Goal: Information Seeking & Learning: Learn about a topic

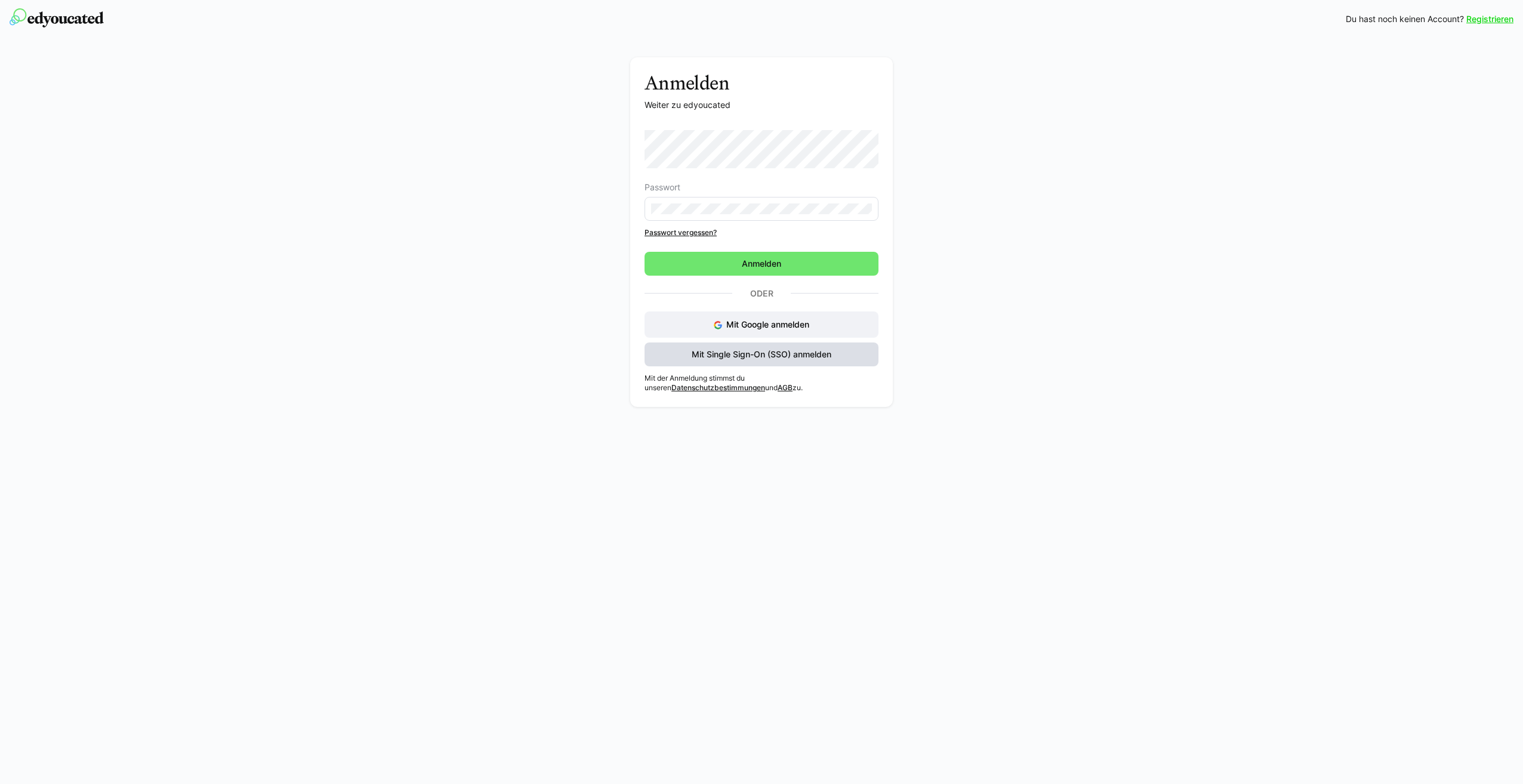
click at [696, 354] on span "Mit Single Sign-On (SSO) anmelden" at bounding box center [761, 354] width 143 height 12
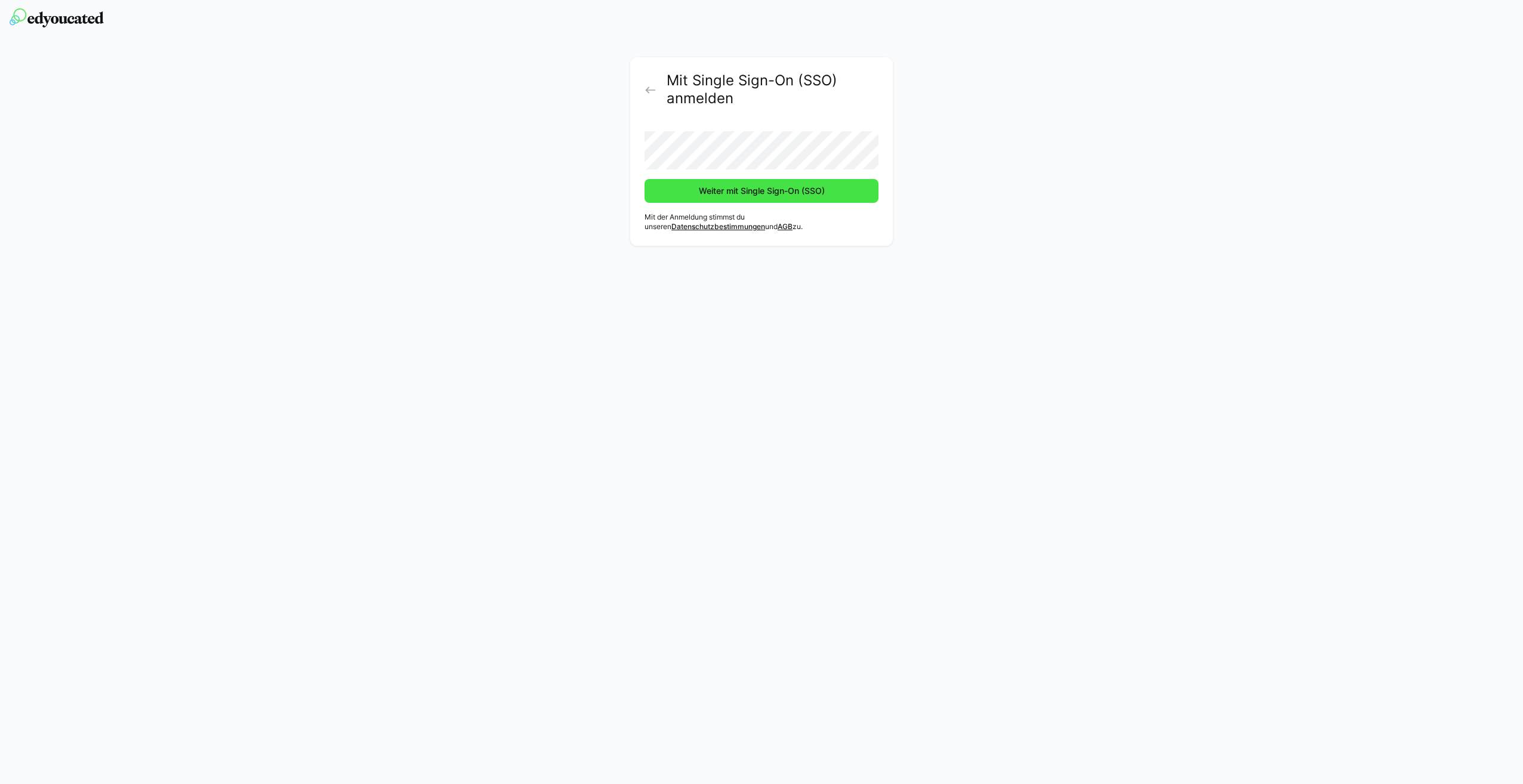
click at [722, 196] on span "Weiter mit Single Sign-On (SSO)" at bounding box center [762, 191] width 129 height 12
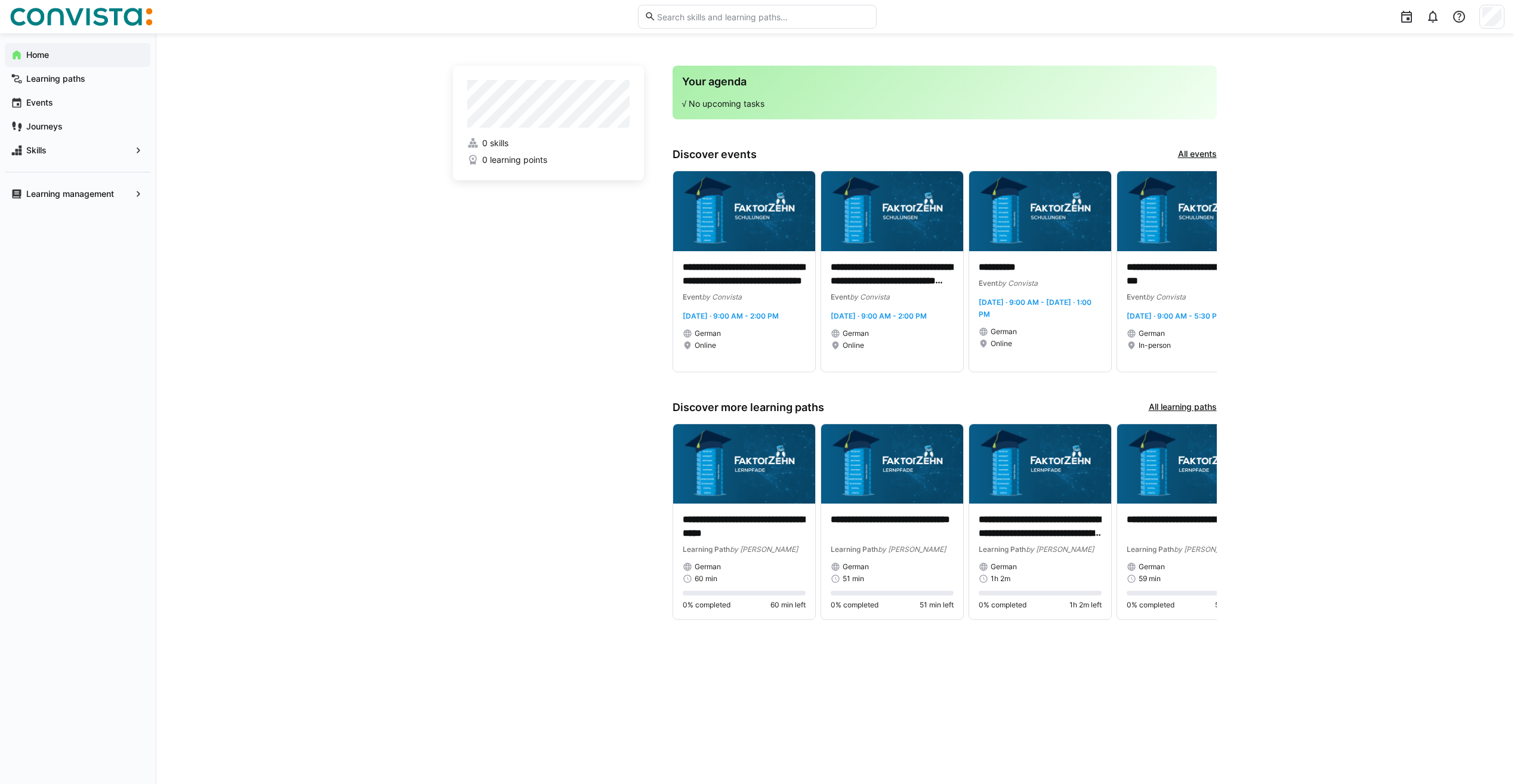
click at [1213, 149] on link "All events" at bounding box center [1197, 155] width 38 height 13
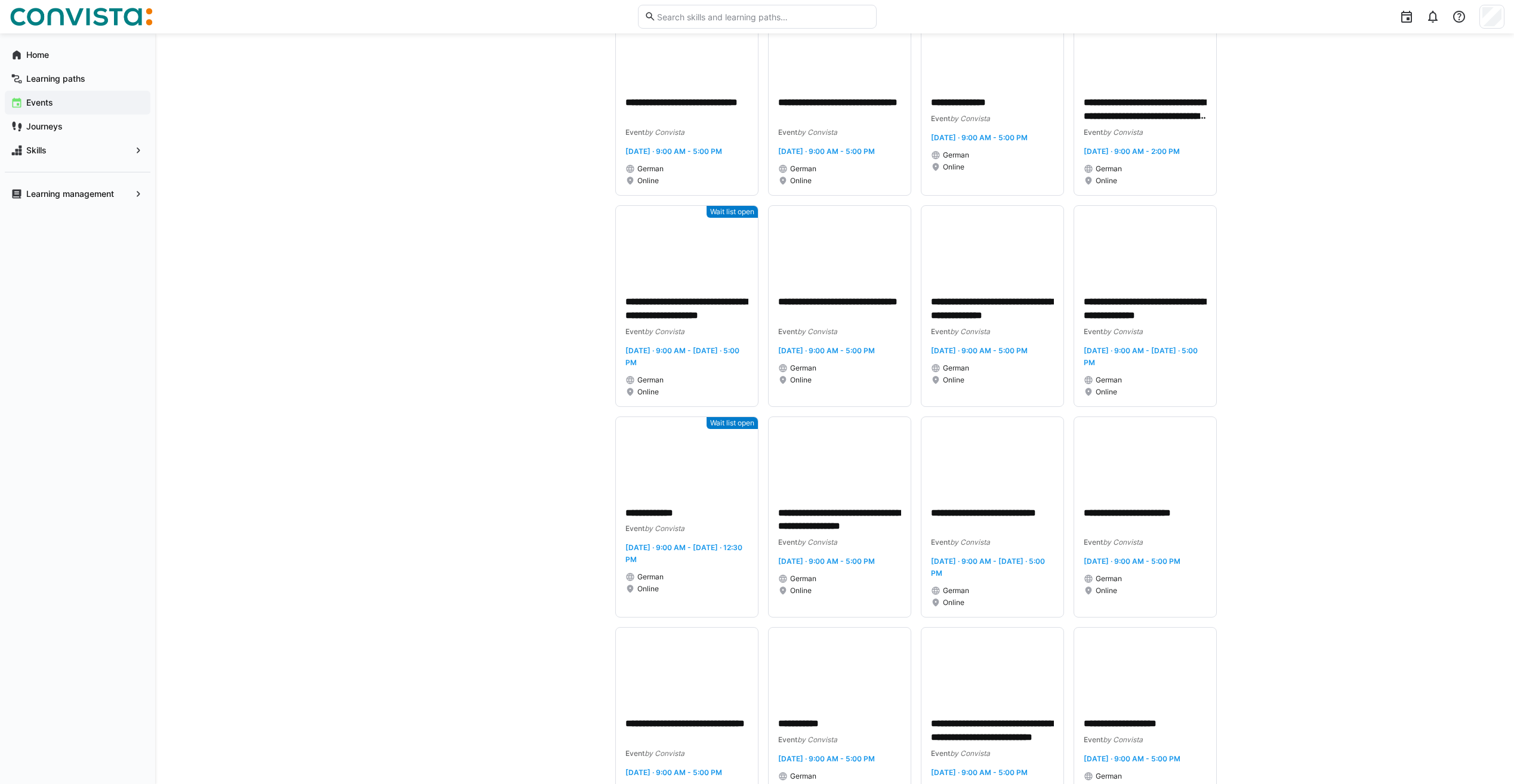
scroll to position [5434, 0]
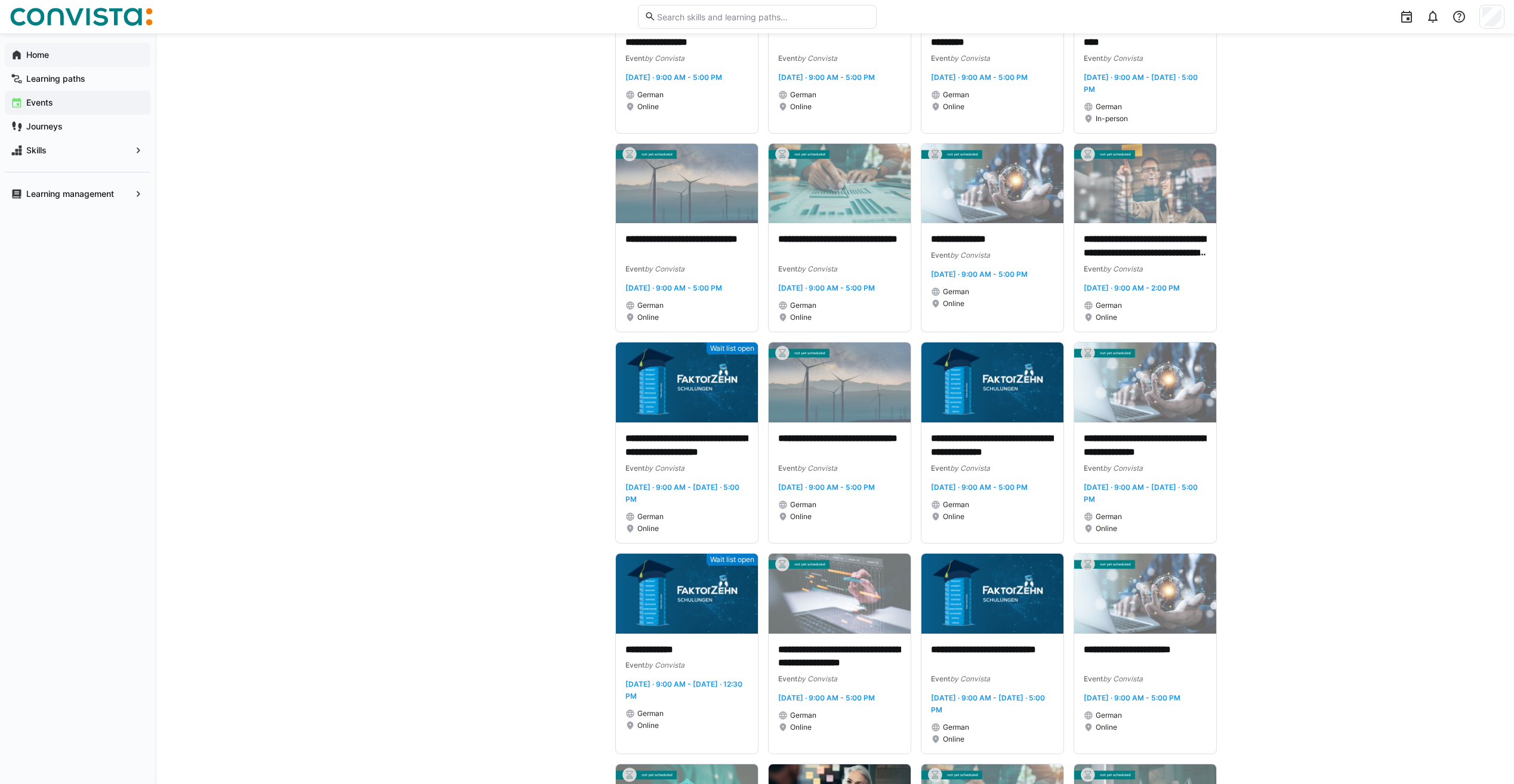
click at [65, 60] on span "Home" at bounding box center [84, 54] width 120 height 12
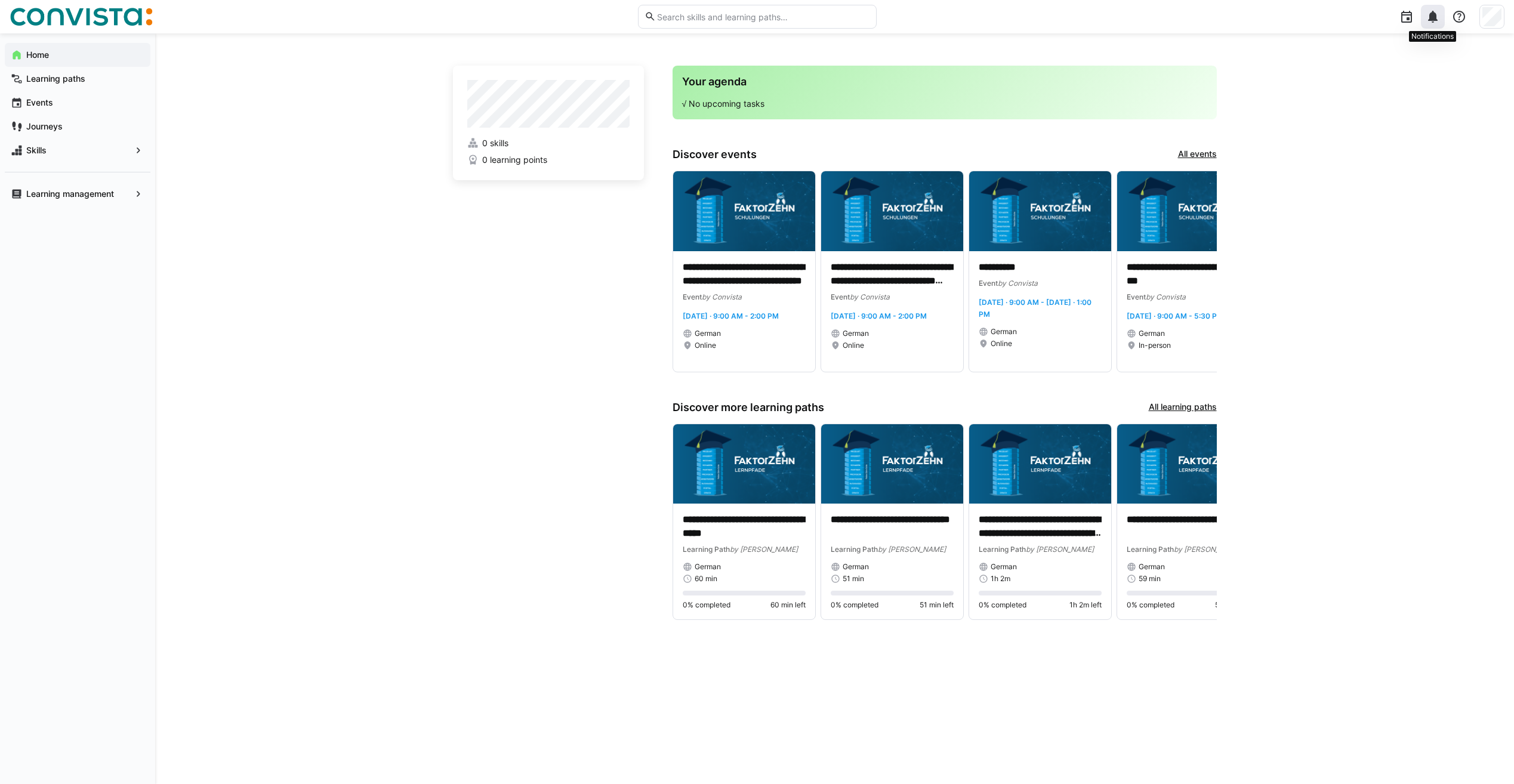
click at [1430, 12] on eds-icon at bounding box center [1433, 17] width 15 height 15
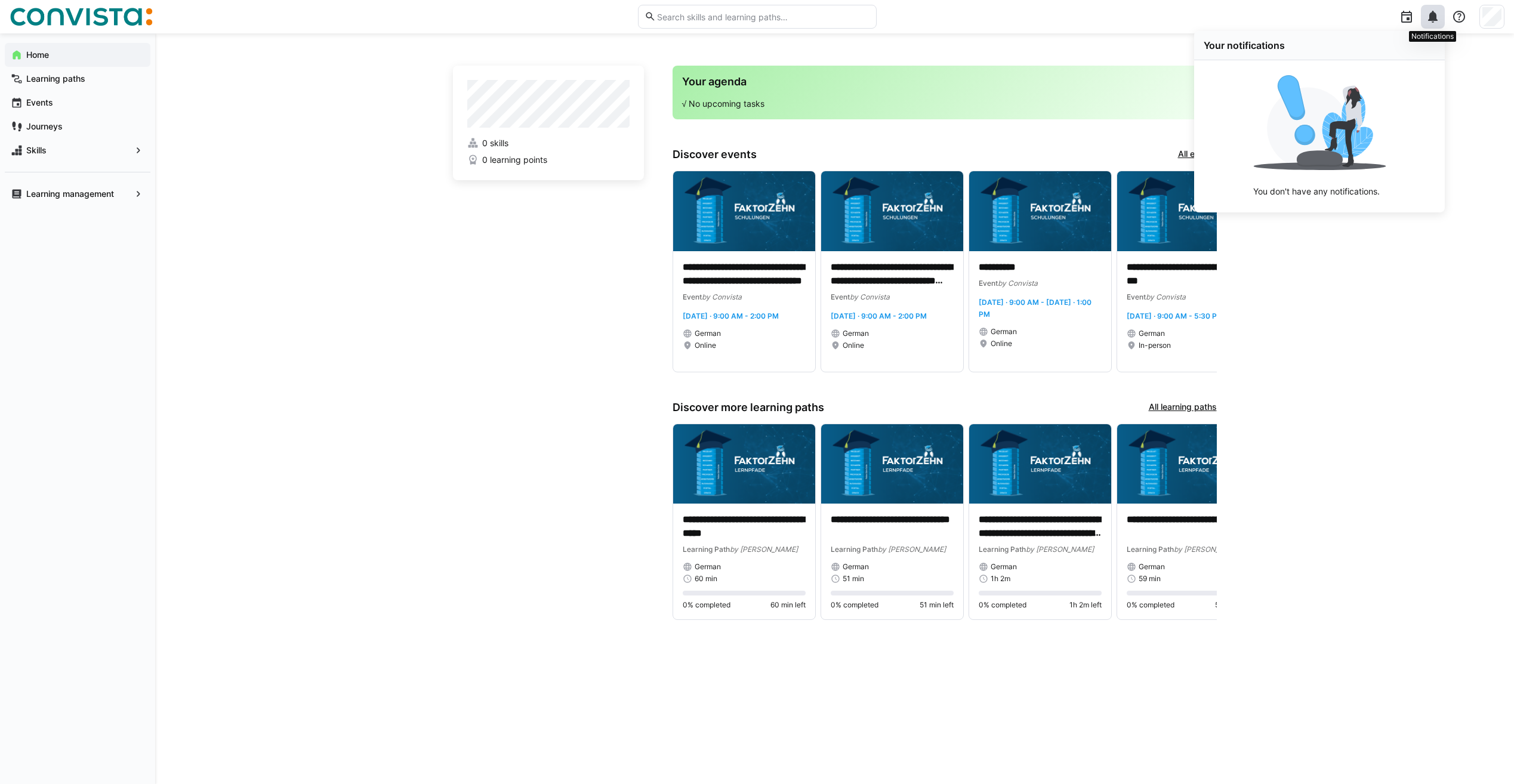
click at [1433, 14] on eds-icon at bounding box center [1433, 17] width 15 height 15
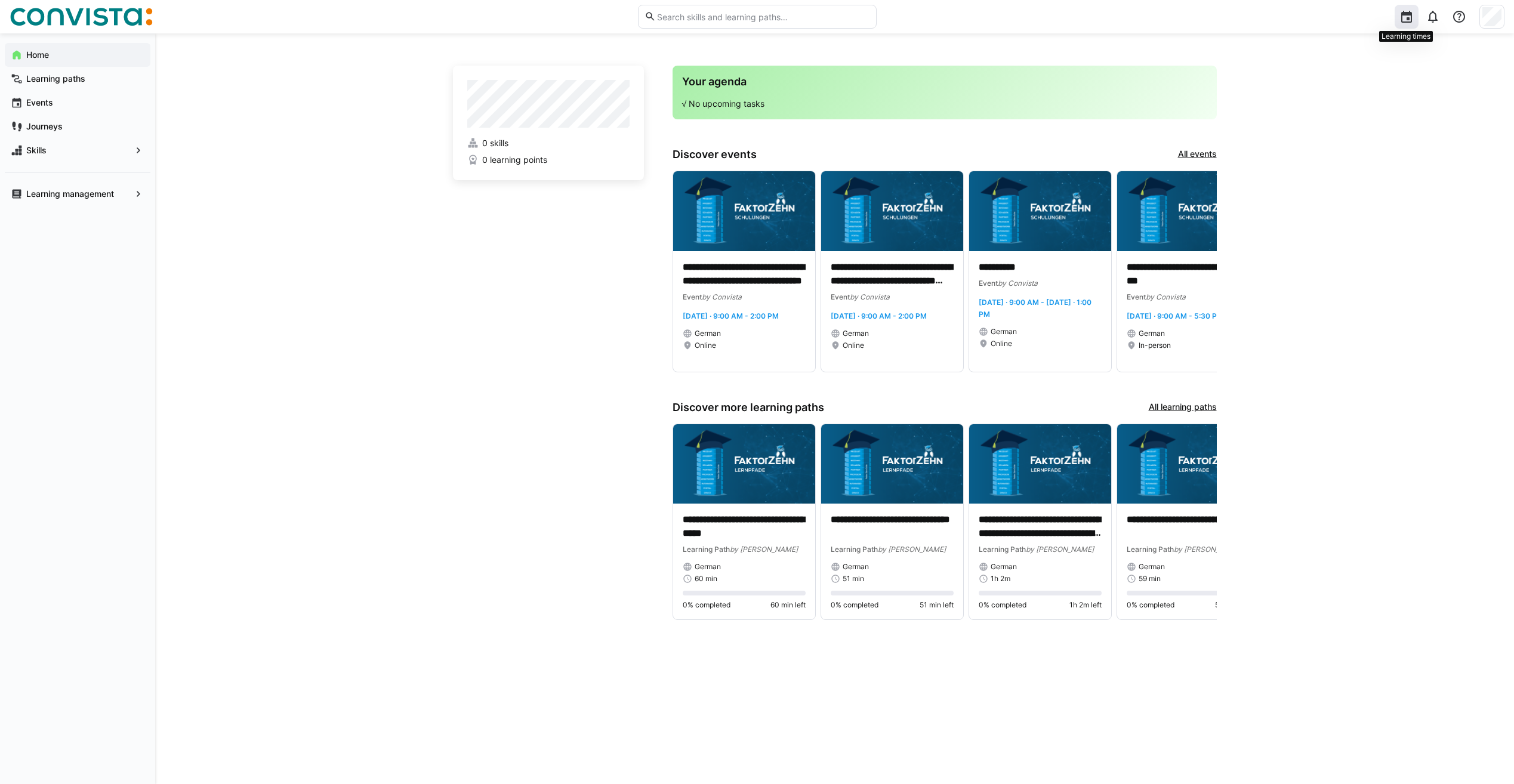
click at [1398, 17] on div at bounding box center [1407, 17] width 24 height 24
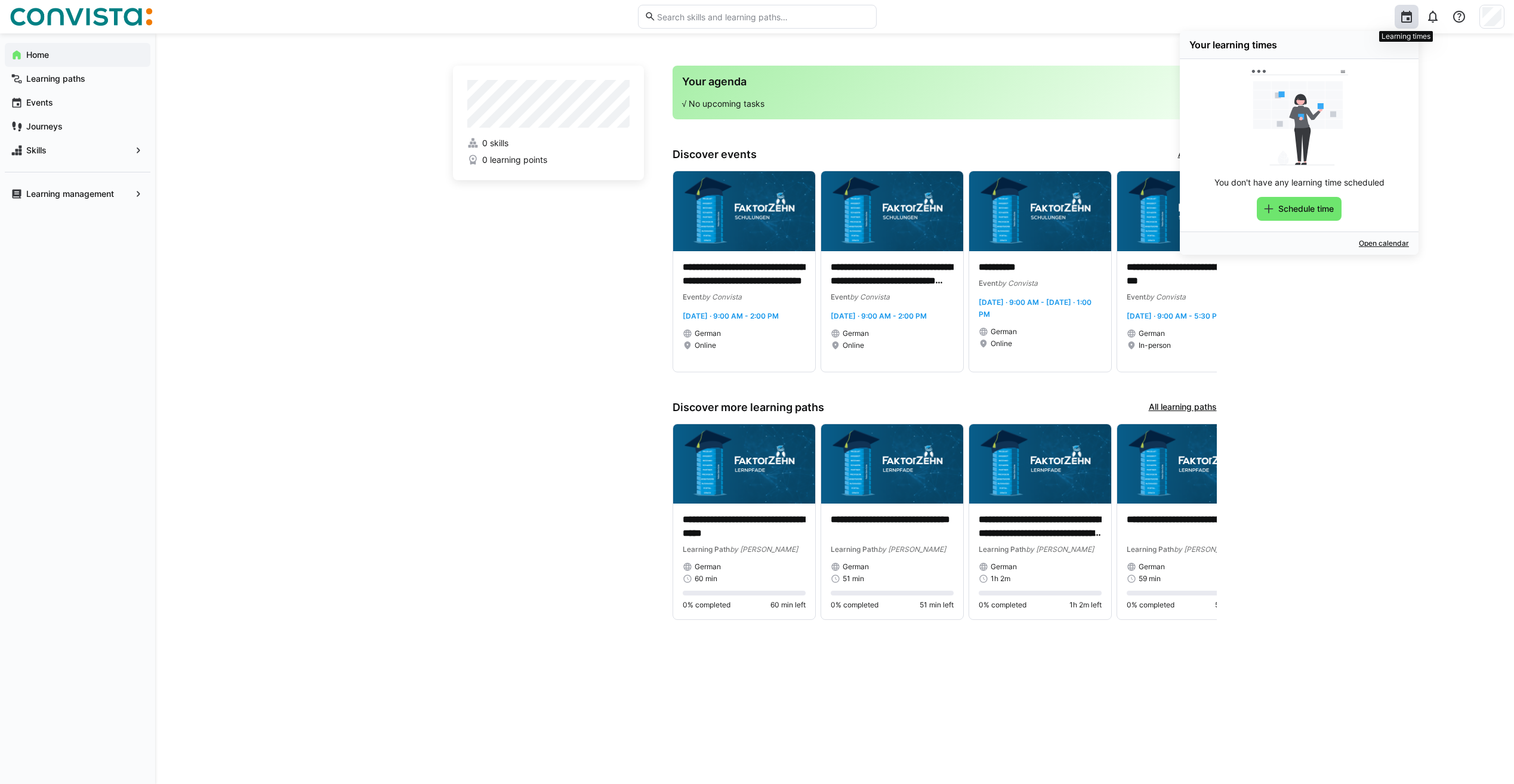
click at [1398, 17] on div at bounding box center [1407, 17] width 24 height 24
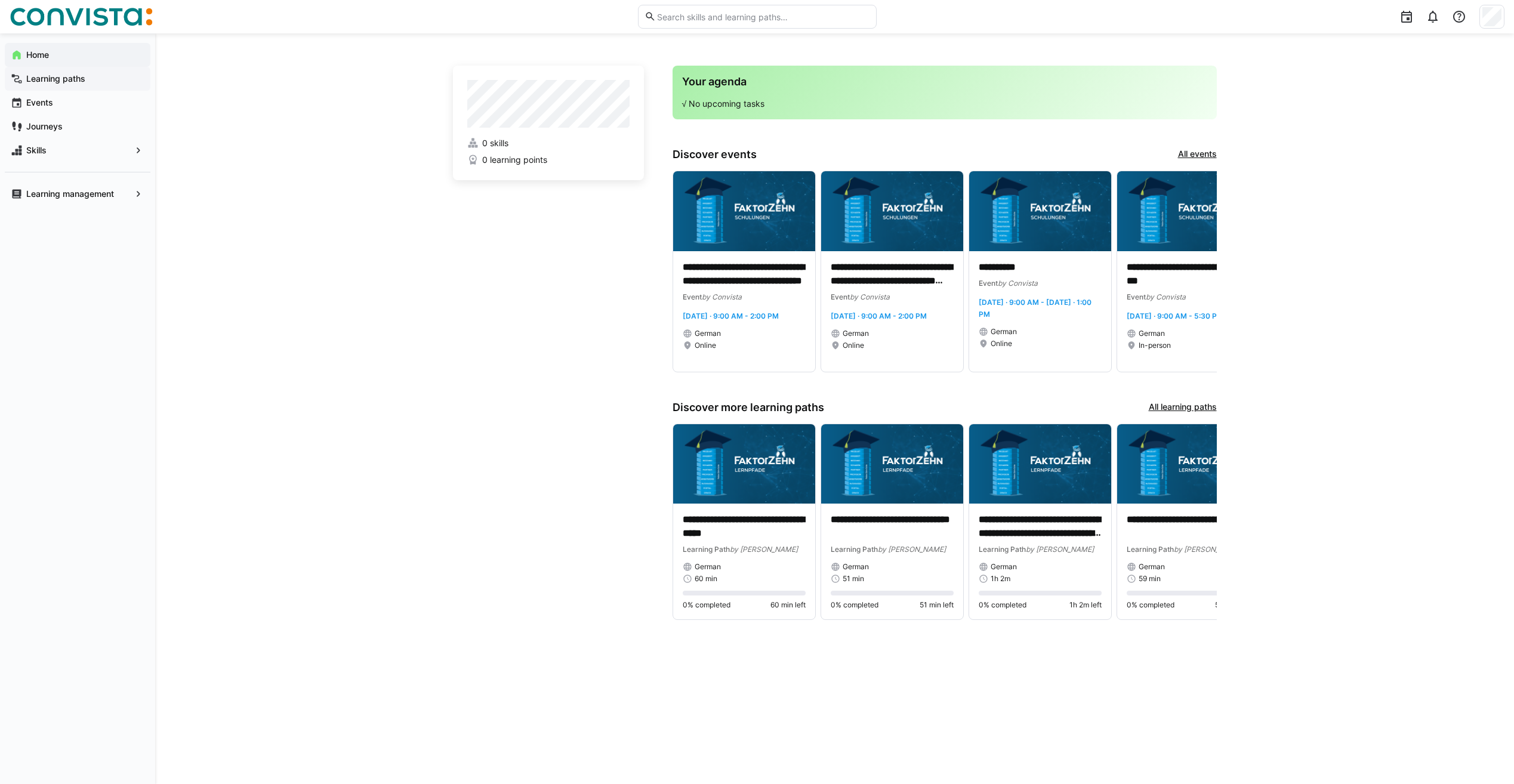
click at [36, 73] on span "Learning paths" at bounding box center [84, 78] width 120 height 12
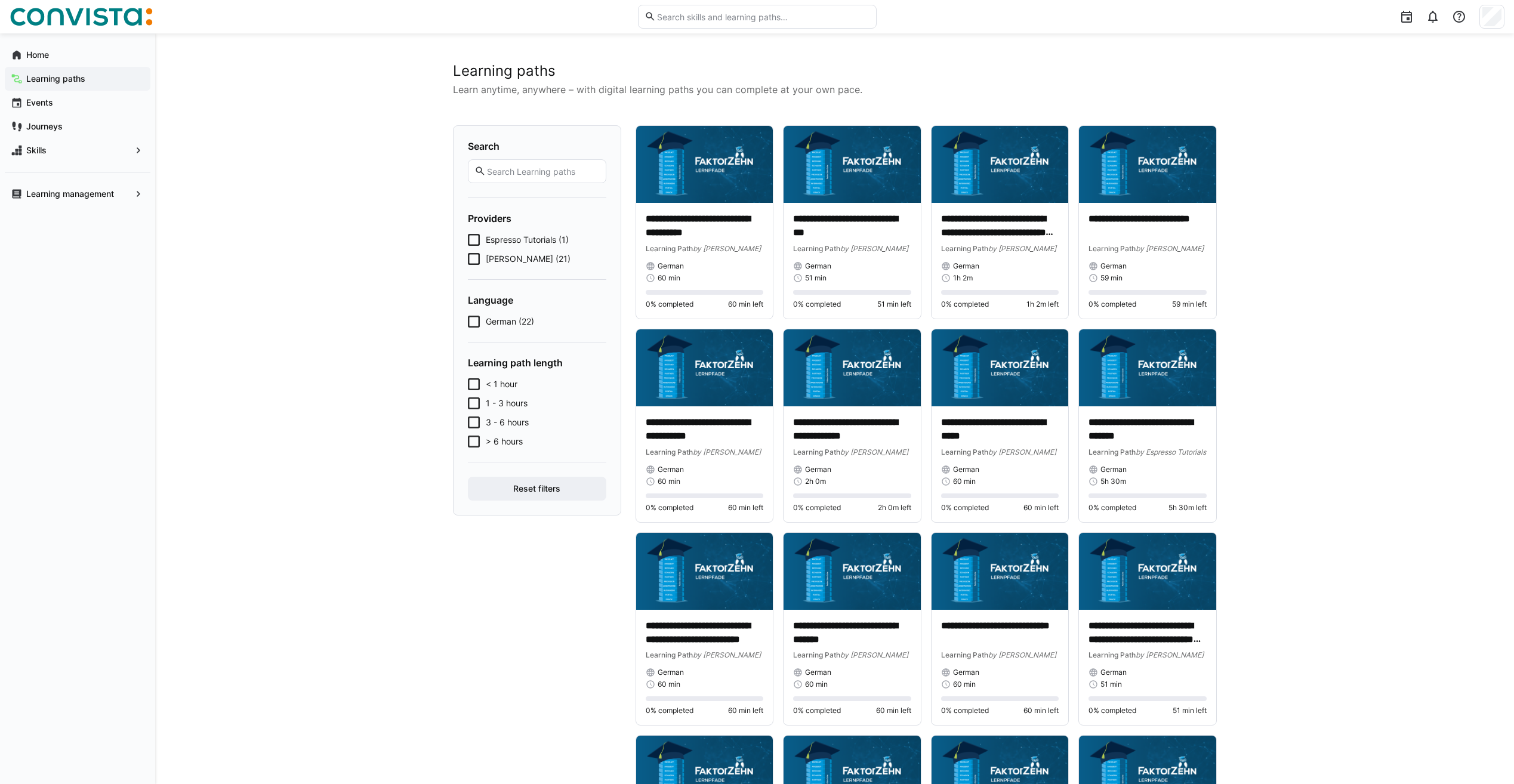
click at [471, 260] on icon at bounding box center [473, 258] width 12 height 12
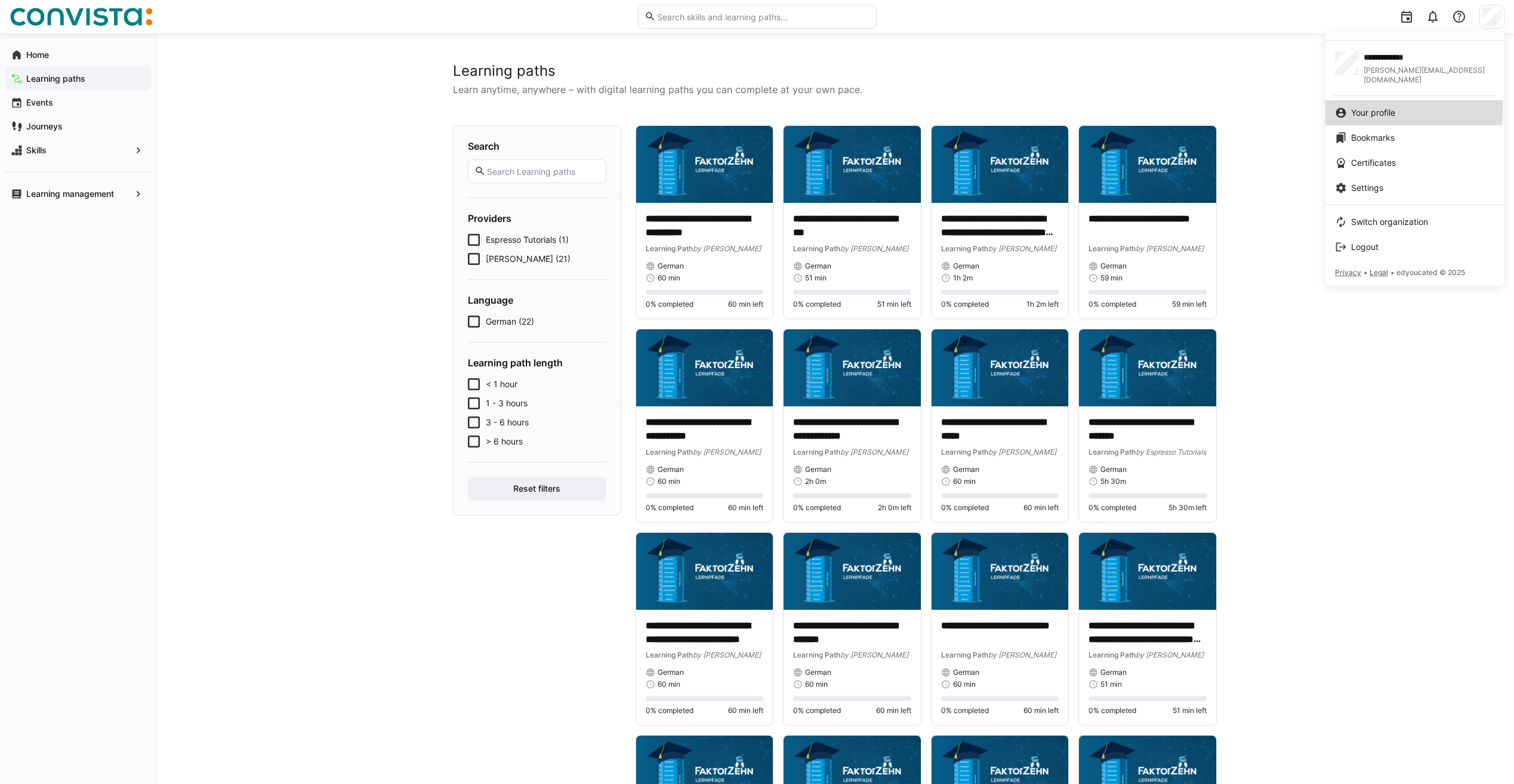
click at [1372, 107] on span "Your profile" at bounding box center [1373, 113] width 44 height 12
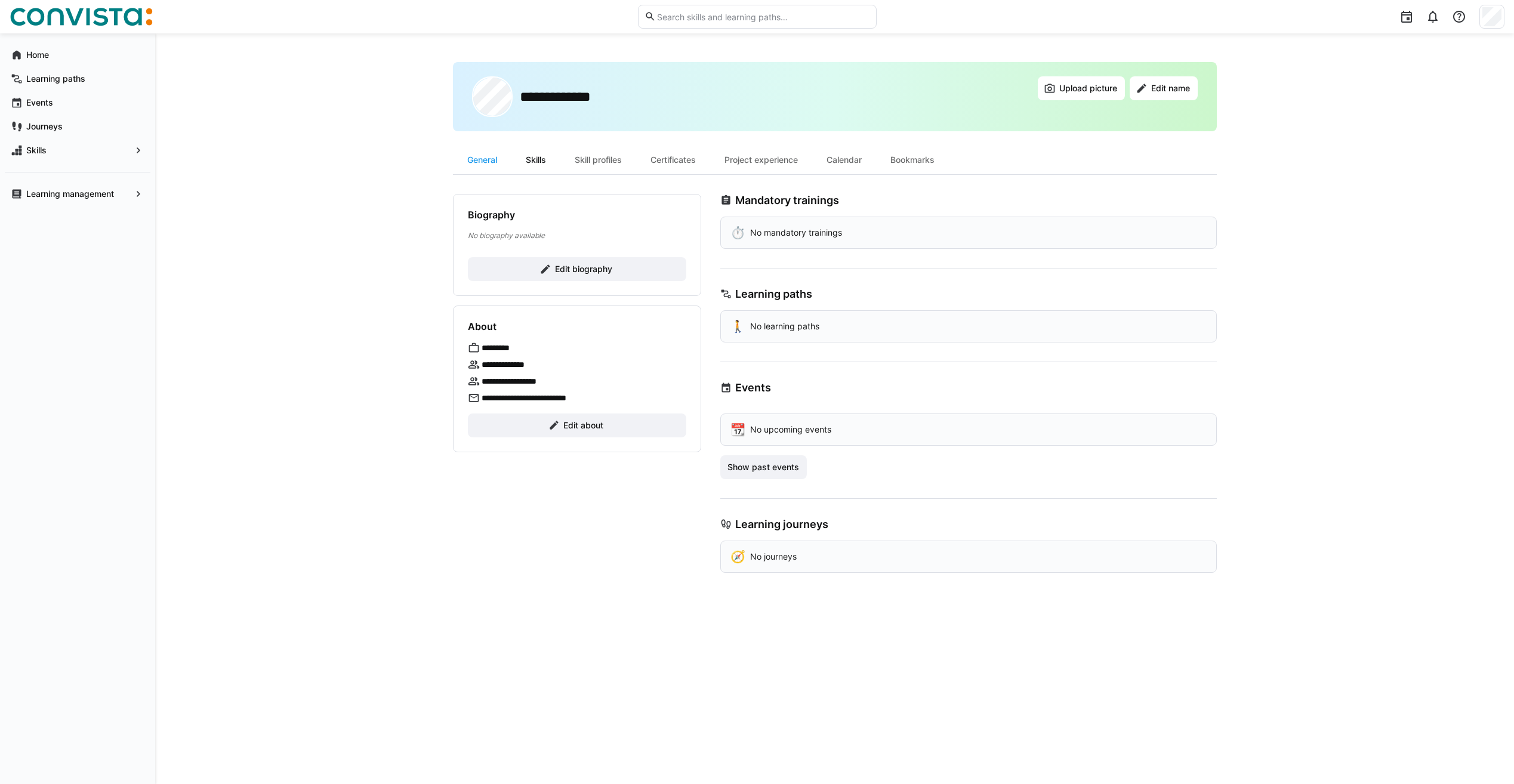
click at [521, 158] on div "Skills" at bounding box center [535, 160] width 49 height 28
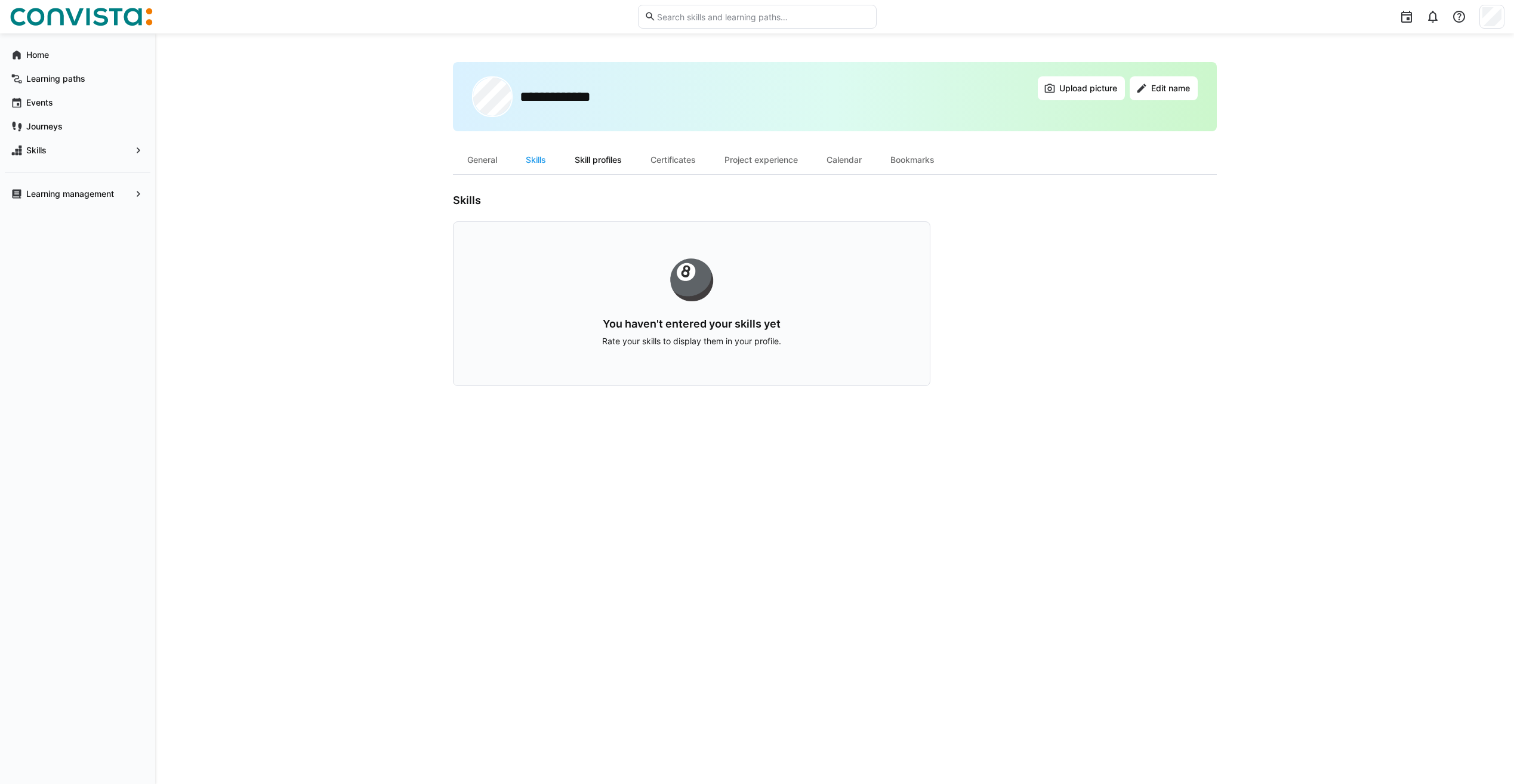
click at [605, 160] on div "Skill profiles" at bounding box center [598, 160] width 76 height 28
click at [536, 161] on div "Skills" at bounding box center [535, 160] width 49 height 28
click at [496, 162] on div "General" at bounding box center [482, 160] width 59 height 28
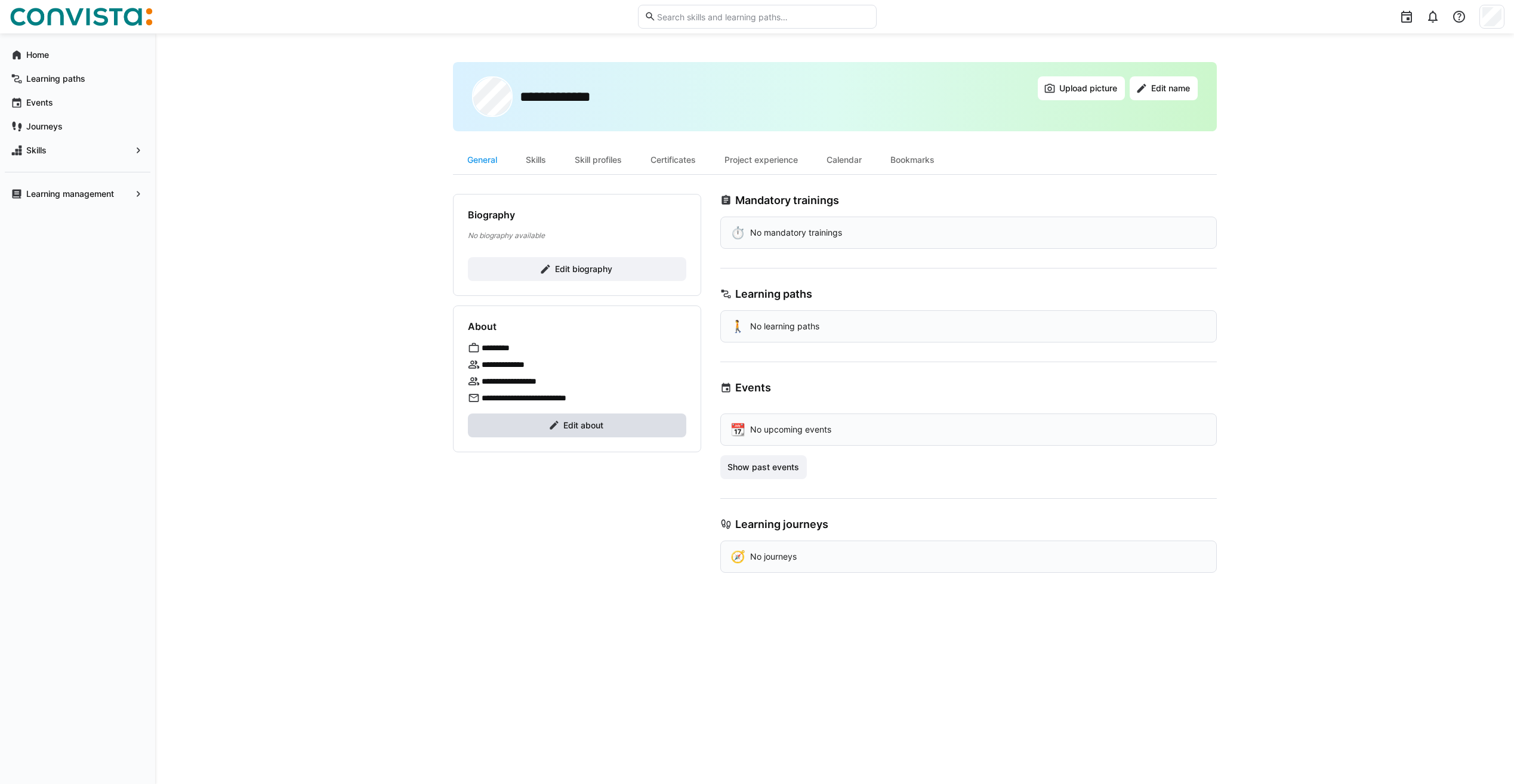
click at [555, 422] on eds-icon at bounding box center [554, 425] width 12 height 12
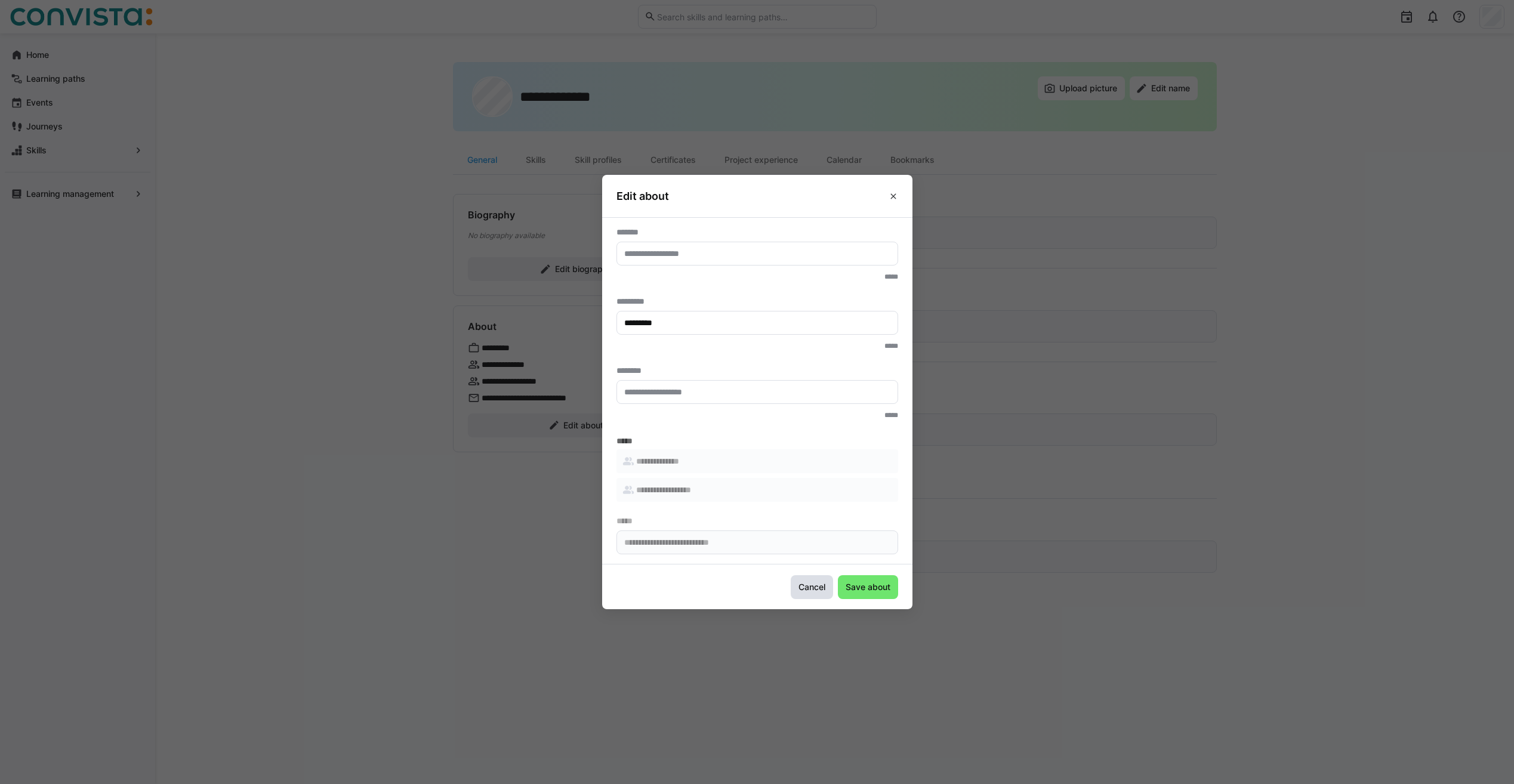
click at [807, 594] on span "Cancel" at bounding box center [812, 587] width 42 height 24
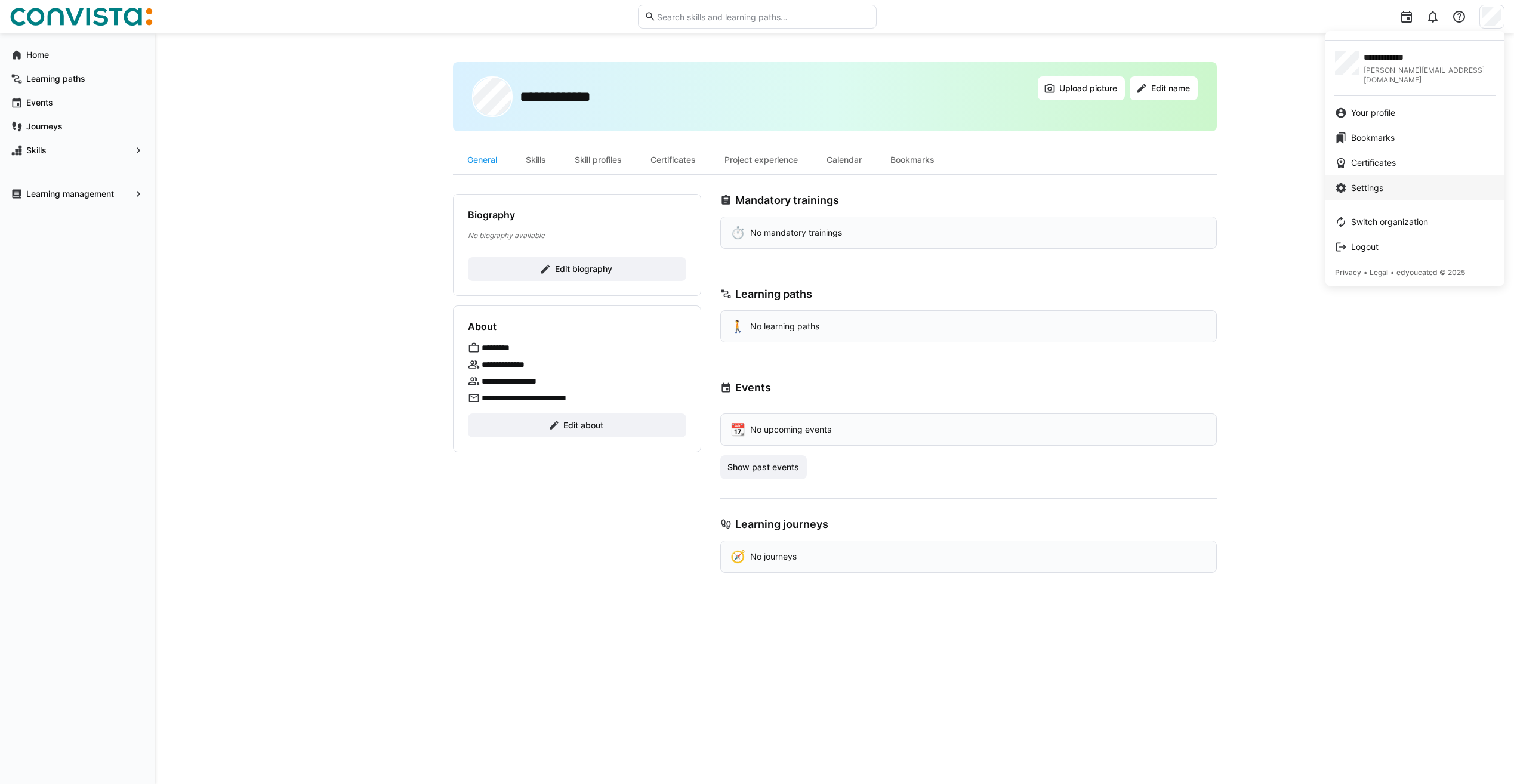
click at [1379, 182] on span "Settings" at bounding box center [1367, 188] width 32 height 12
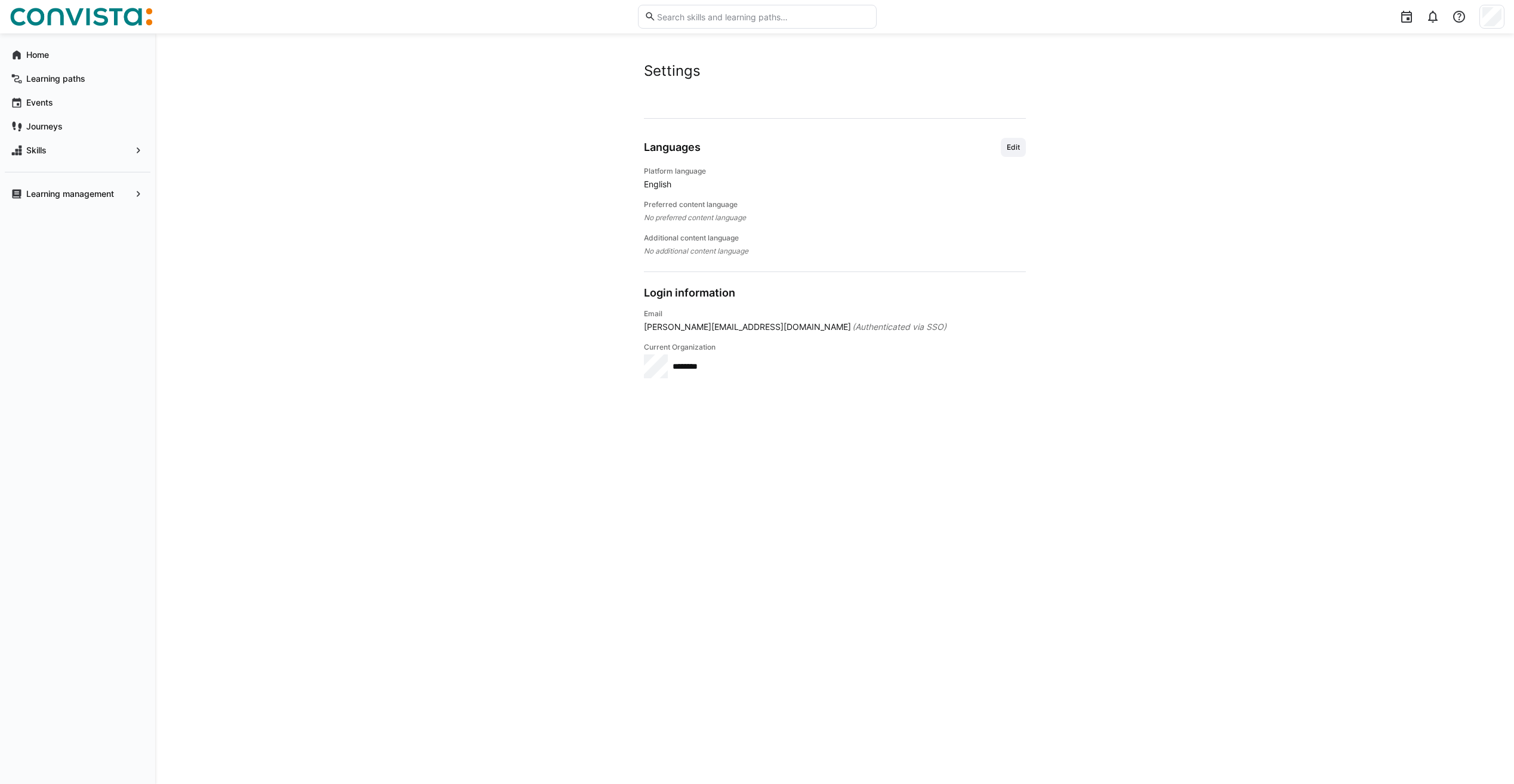
click at [1027, 144] on app-user-settings "Settings Account Languages Edit Platform language English Preferred content lan…" at bounding box center [835, 408] width 764 height 693
click at [1017, 146] on span "Edit" at bounding box center [1013, 147] width 15 height 9
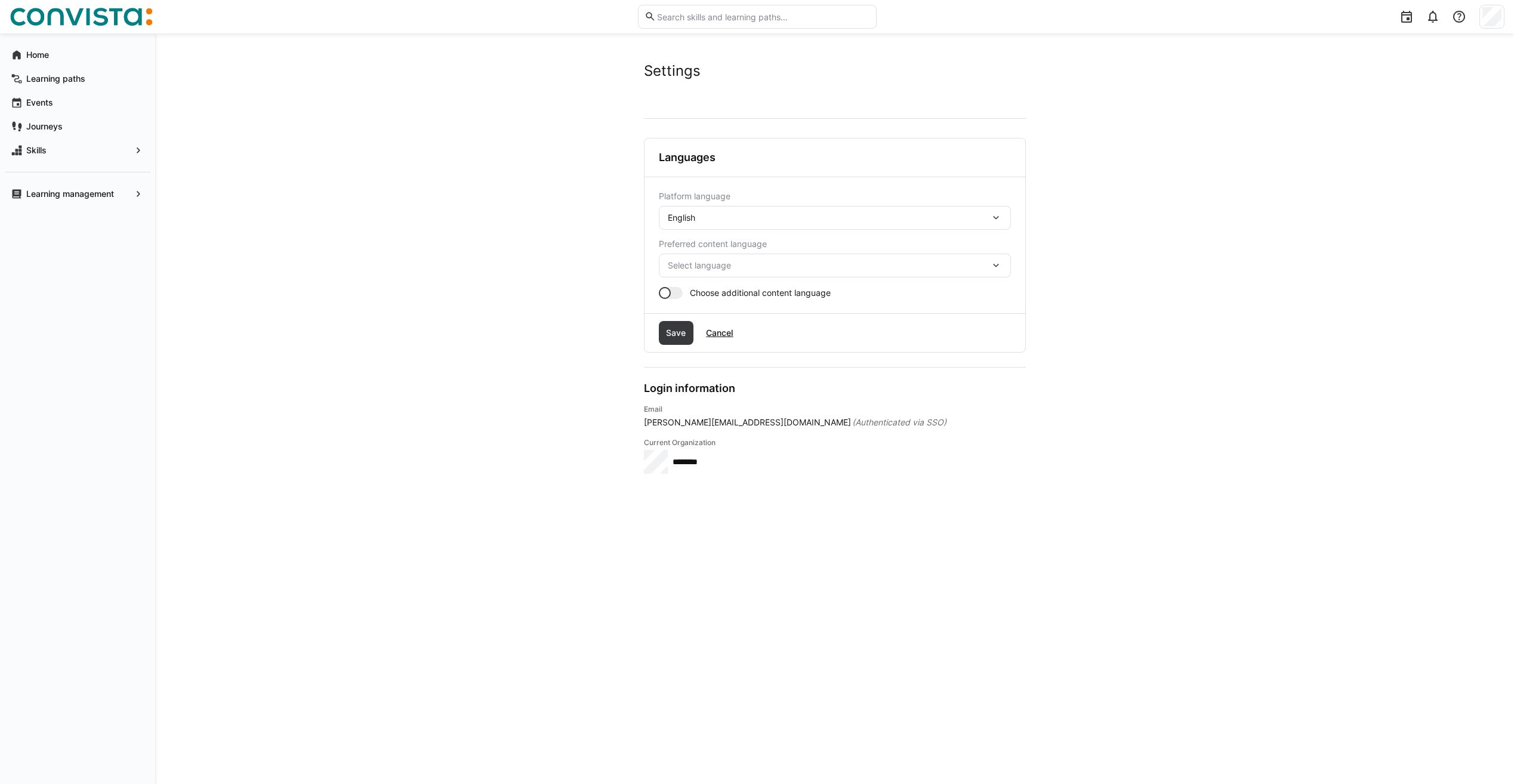
click at [702, 222] on div "English" at bounding box center [829, 218] width 322 height 11
click at [697, 243] on span "German" at bounding box center [684, 249] width 30 height 12
click at [691, 258] on div "Select language" at bounding box center [834, 265] width 352 height 24
click at [692, 293] on span "German" at bounding box center [684, 297] width 30 height 12
click at [675, 293] on div at bounding box center [670, 293] width 24 height 12
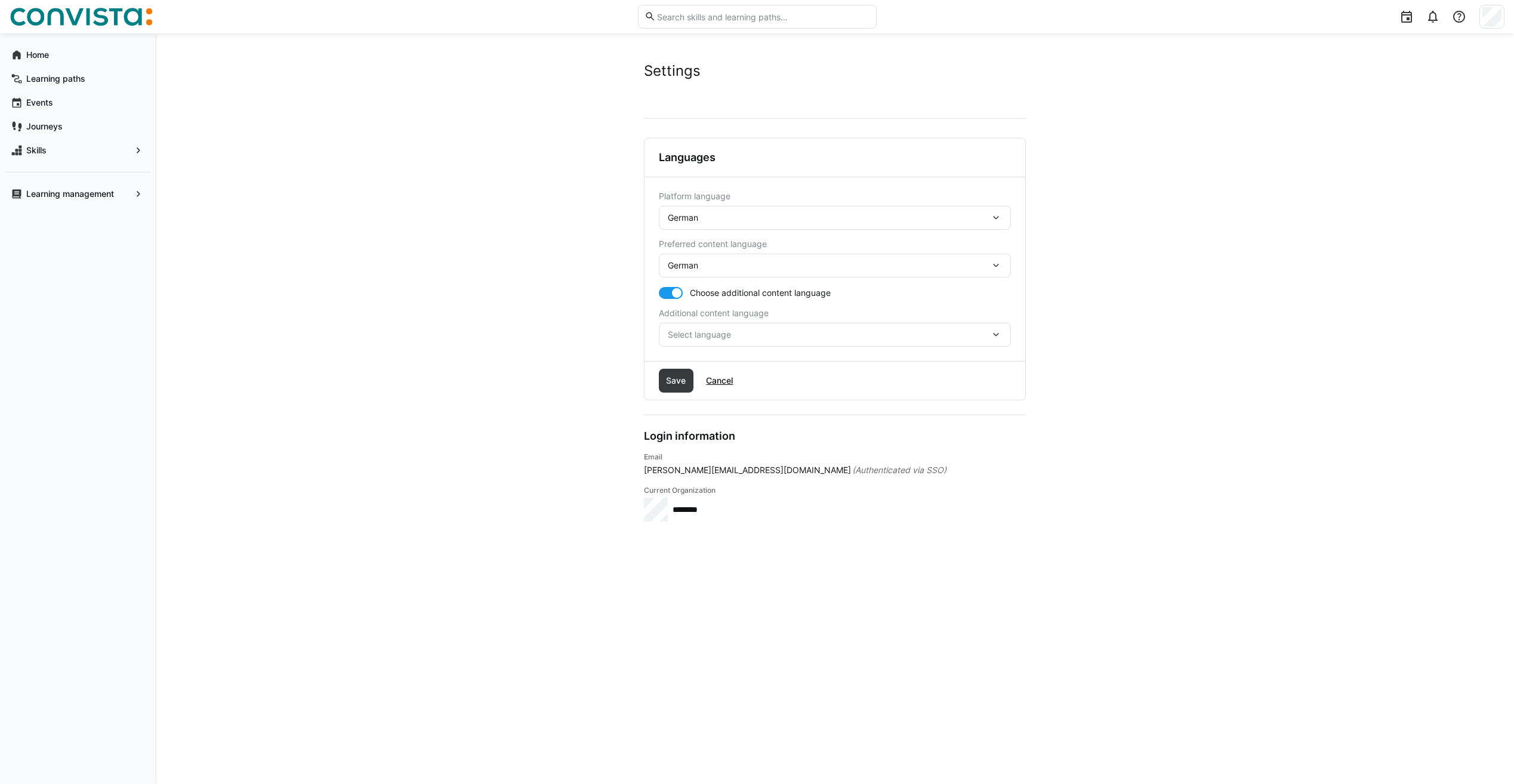
click at [706, 336] on span "Select language" at bounding box center [829, 335] width 322 height 12
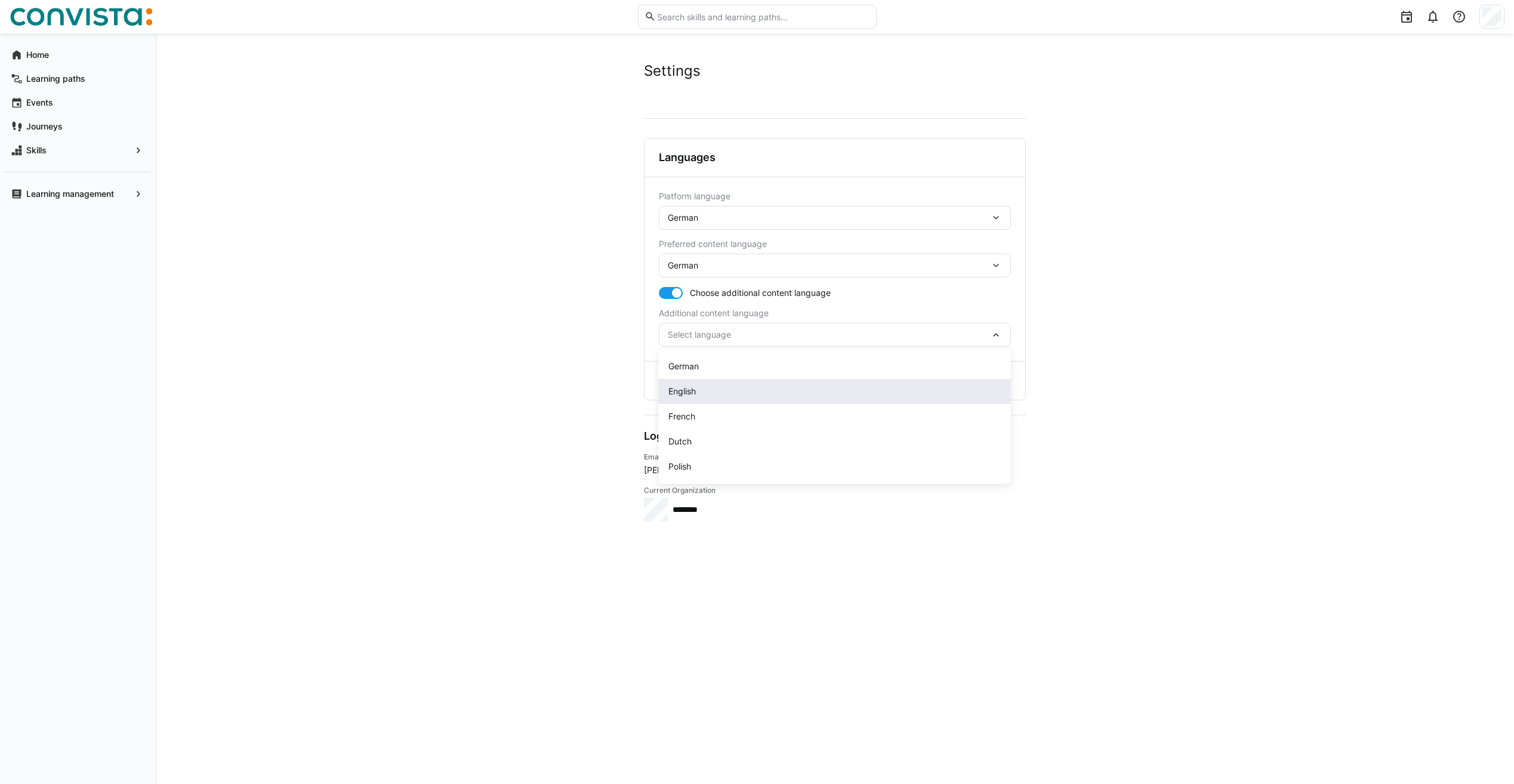
click at [701, 391] on div "English" at bounding box center [835, 391] width 333 height 12
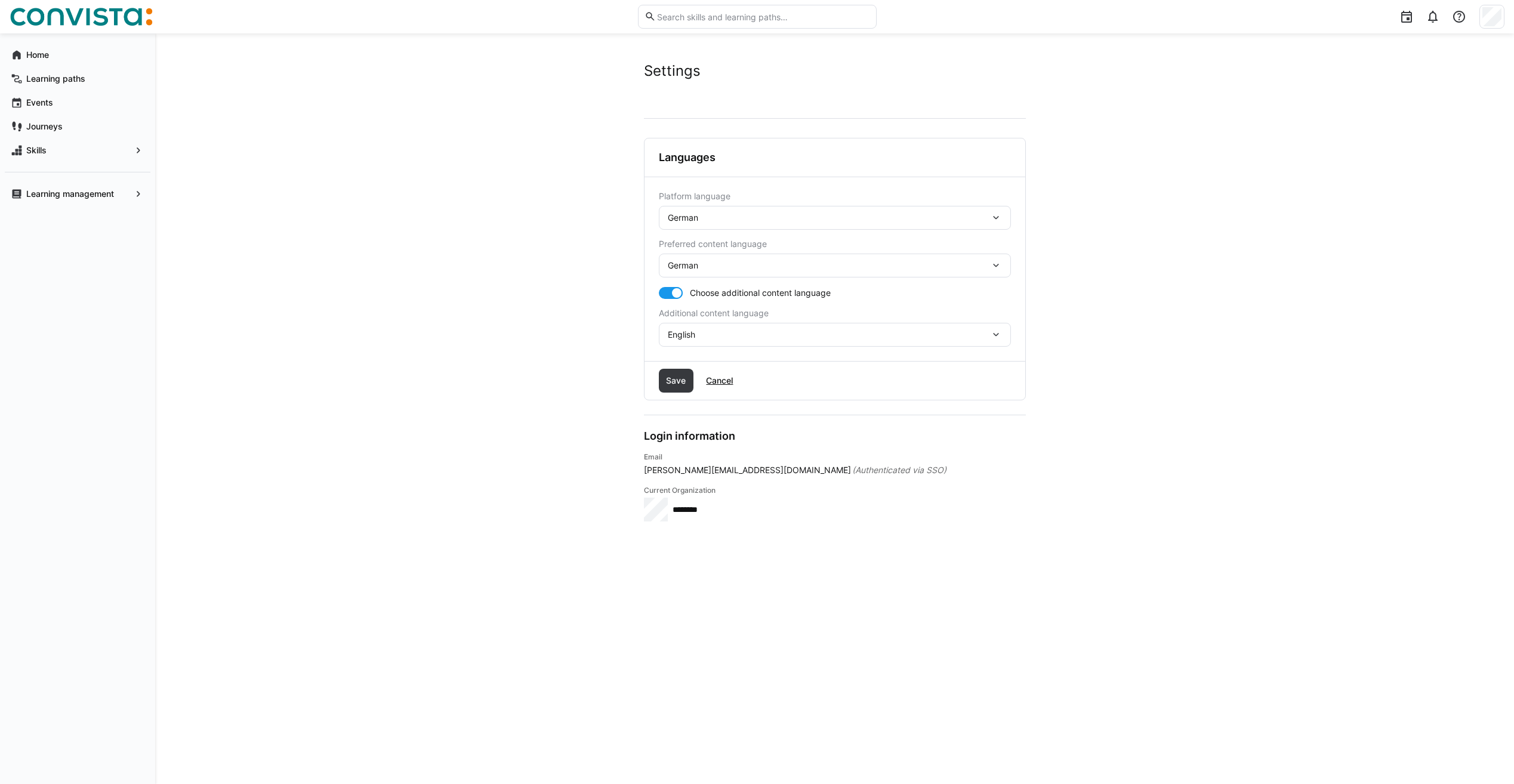
click at [656, 385] on div "Save Cancel" at bounding box center [835, 380] width 380 height 38
click at [667, 384] on span "Save" at bounding box center [676, 380] width 23 height 12
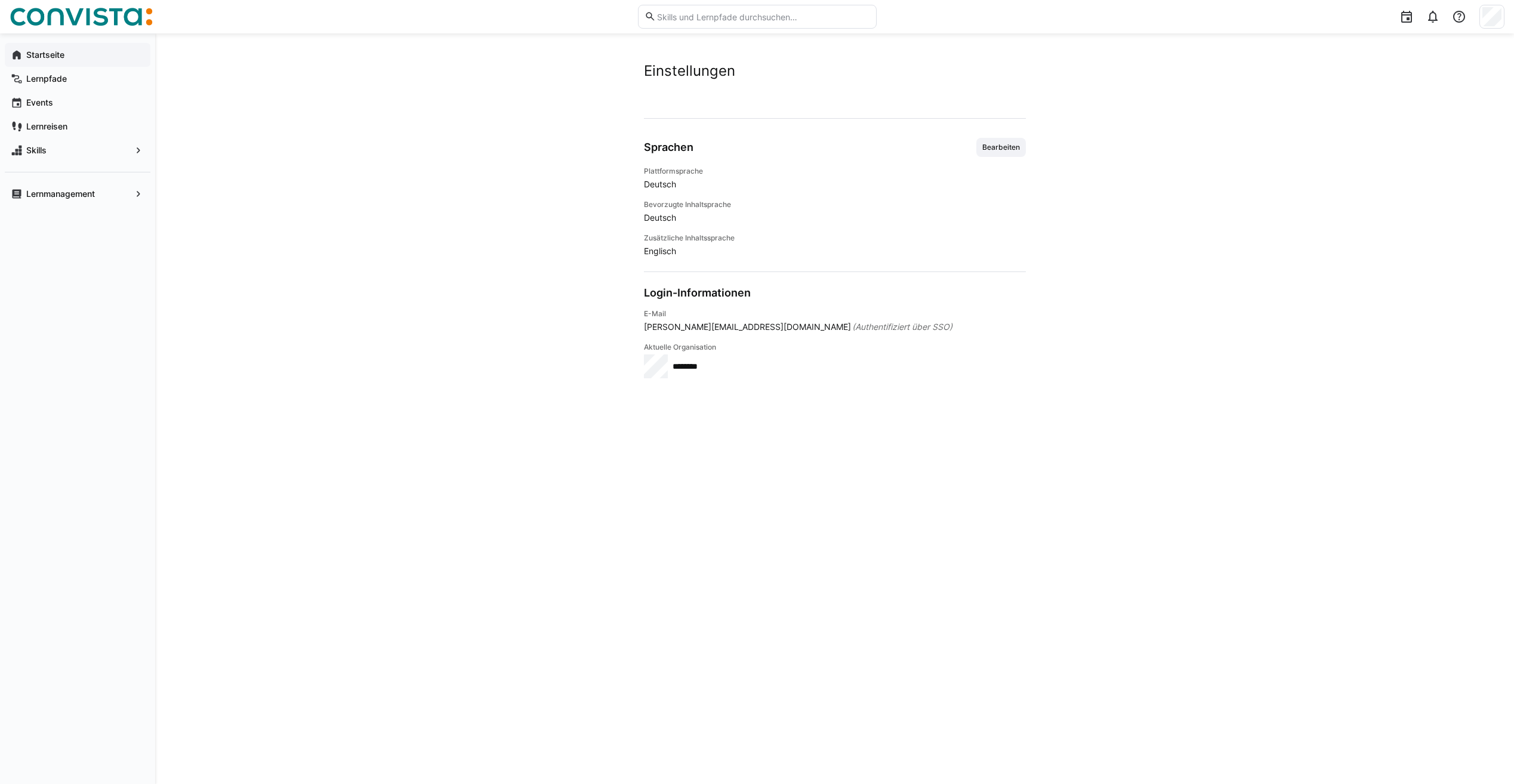
click at [0, 0] on app-navigation-label "Startseite" at bounding box center [0, 0] width 0 height 0
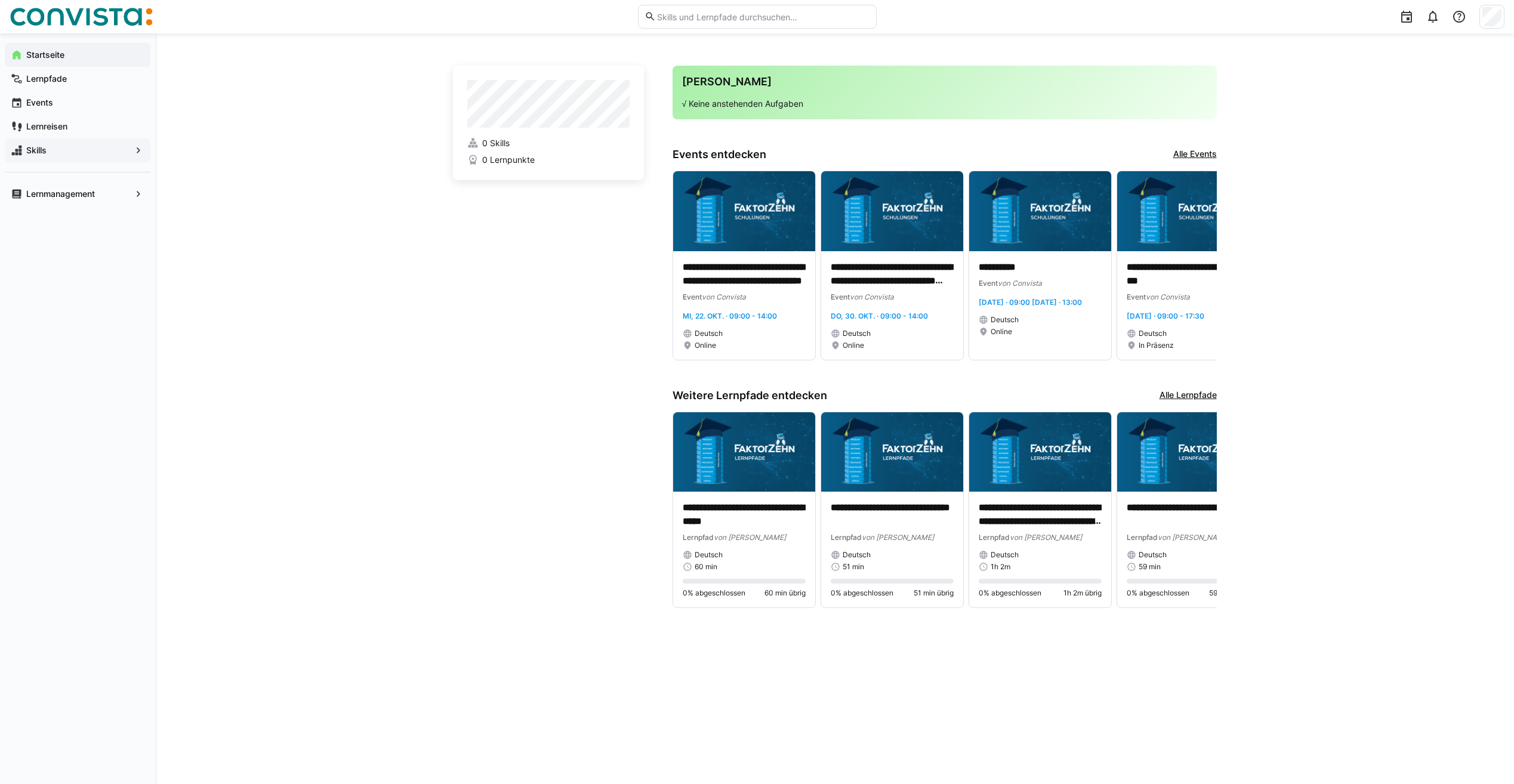
click at [59, 152] on span "Skills" at bounding box center [78, 150] width 106 height 12
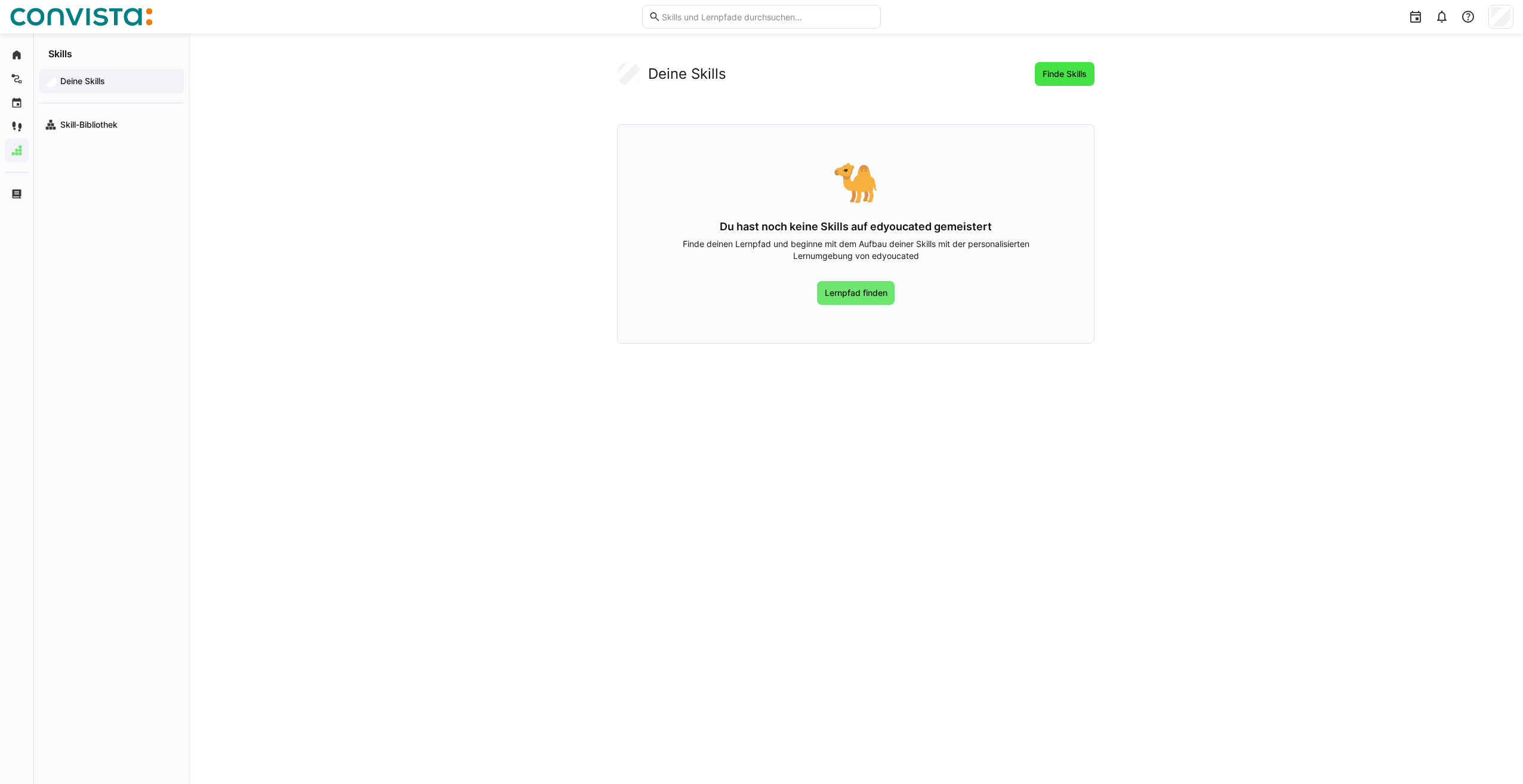
click at [1056, 75] on span "Finde Skills" at bounding box center [1064, 74] width 48 height 12
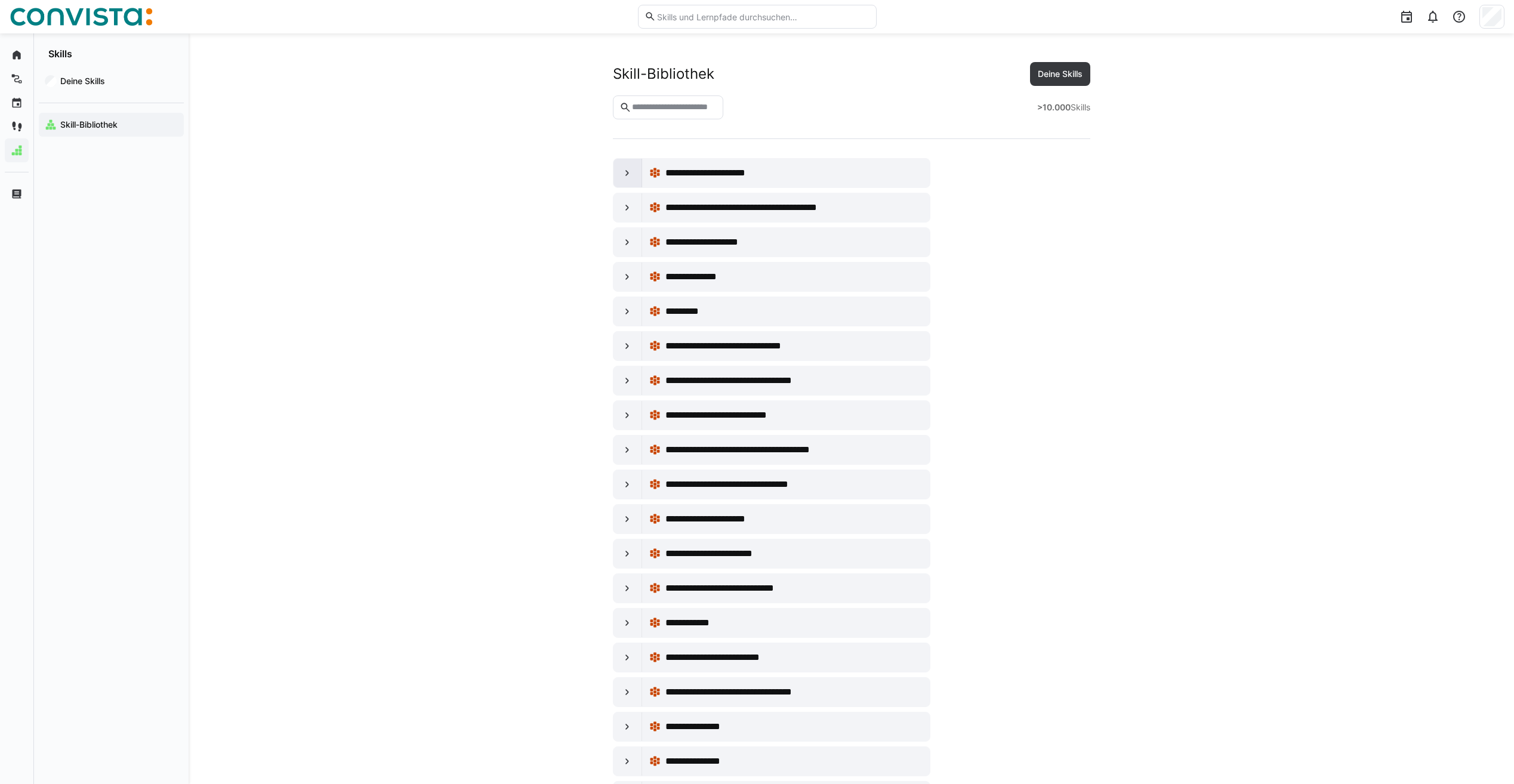
click at [615, 177] on div at bounding box center [627, 173] width 28 height 28
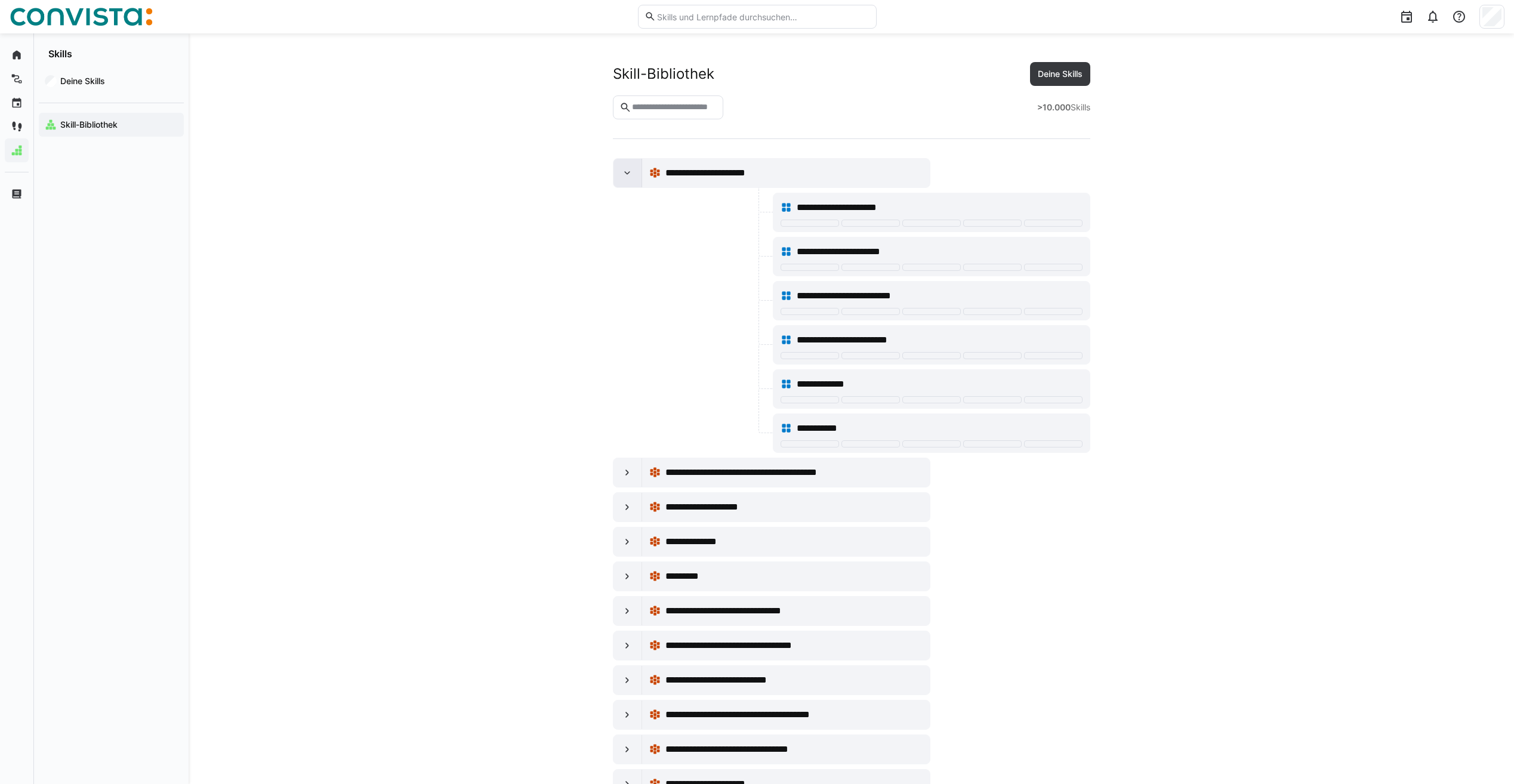
click at [615, 177] on div at bounding box center [627, 173] width 28 height 28
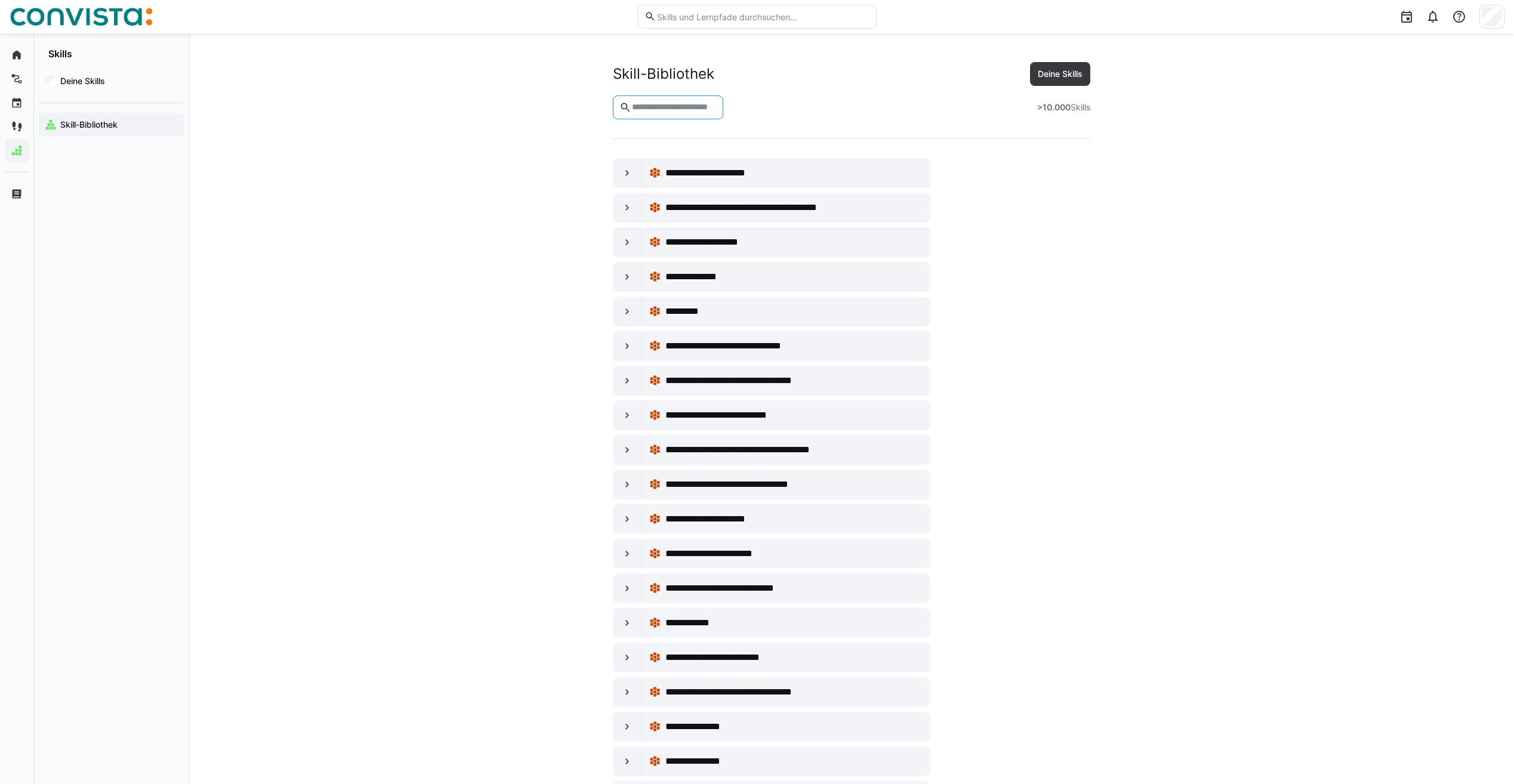
click at [689, 109] on input "text" at bounding box center [674, 107] width 86 height 11
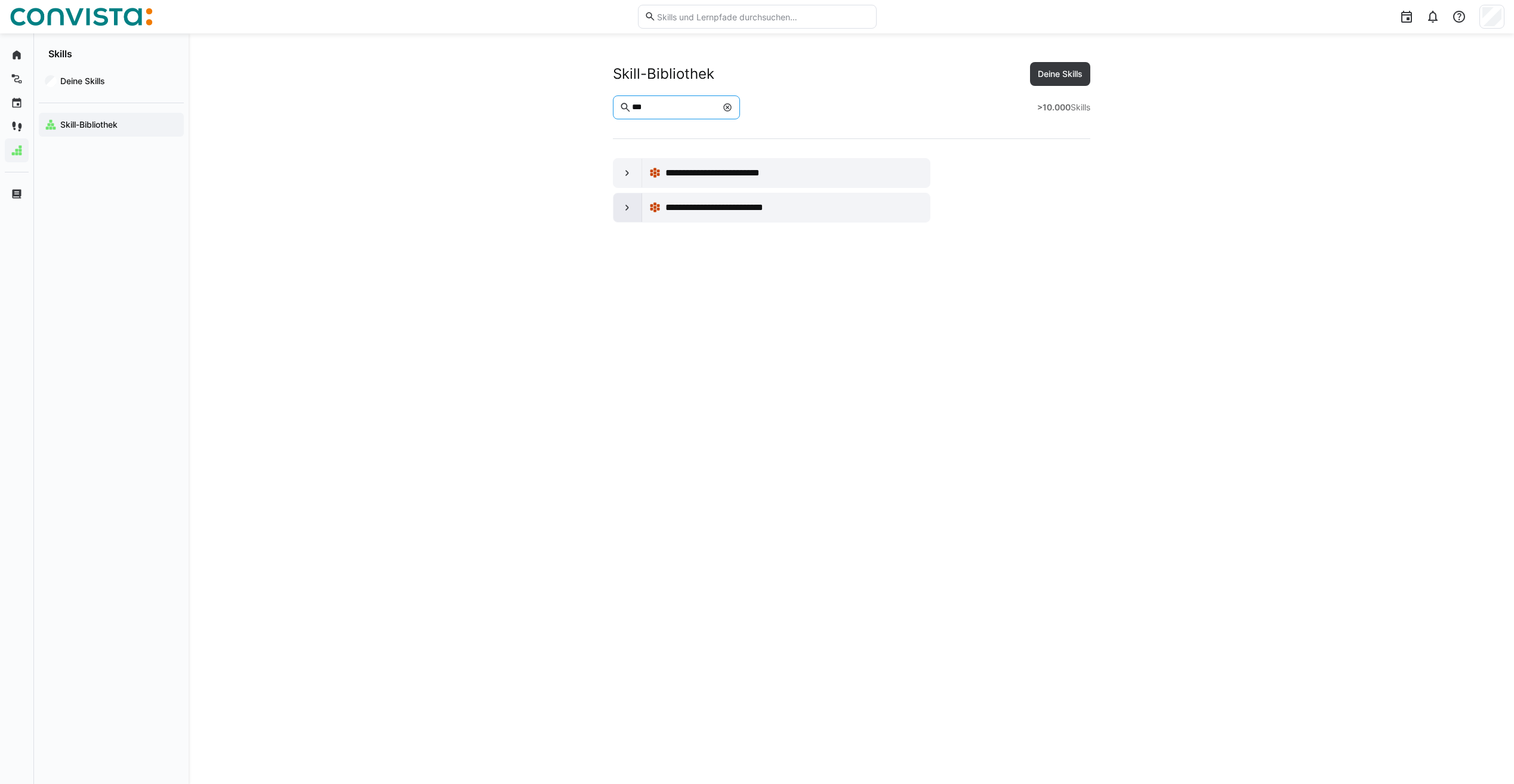
click at [635, 202] on div at bounding box center [627, 207] width 28 height 28
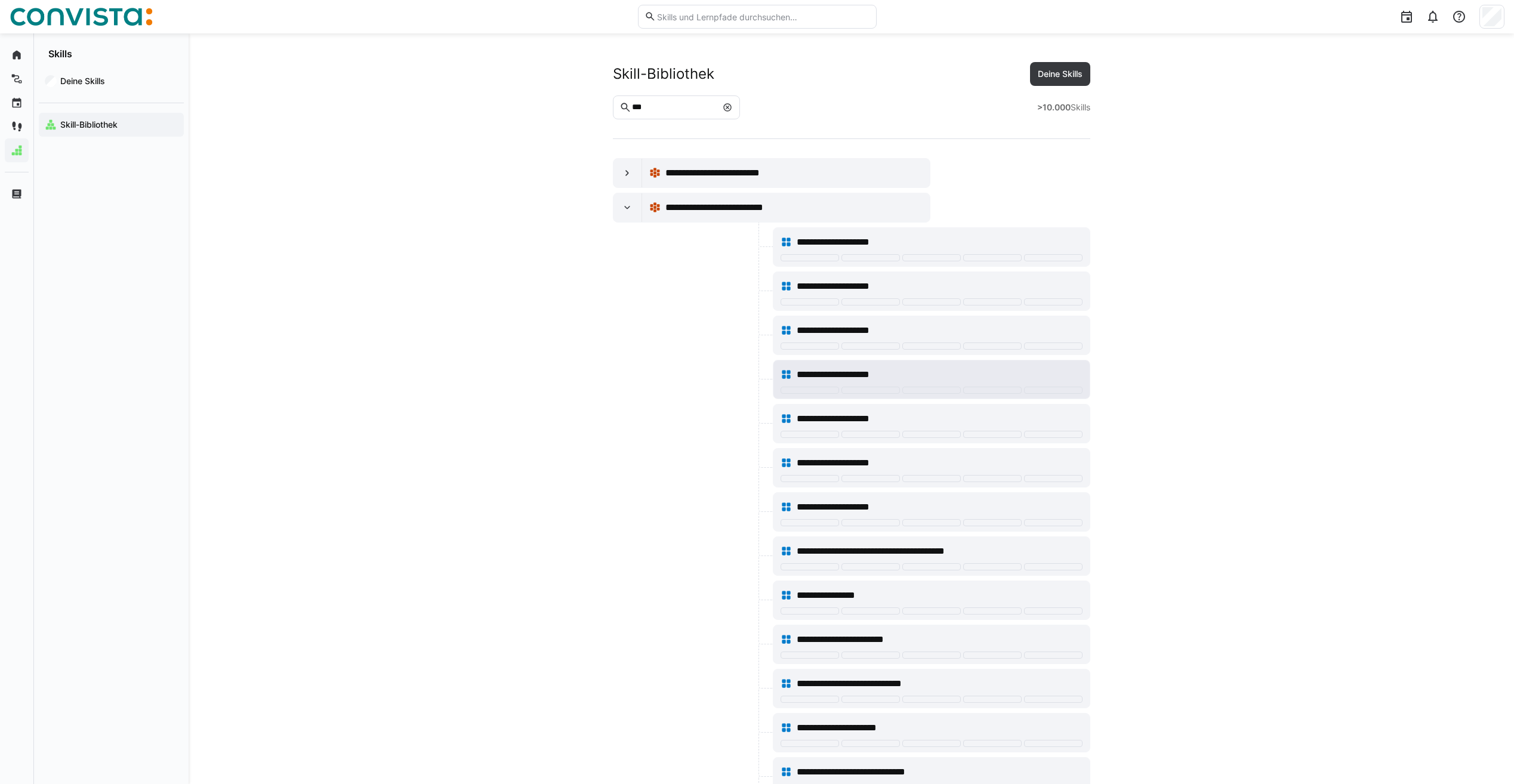
click at [796, 372] on div "**********" at bounding box center [932, 375] width 302 height 24
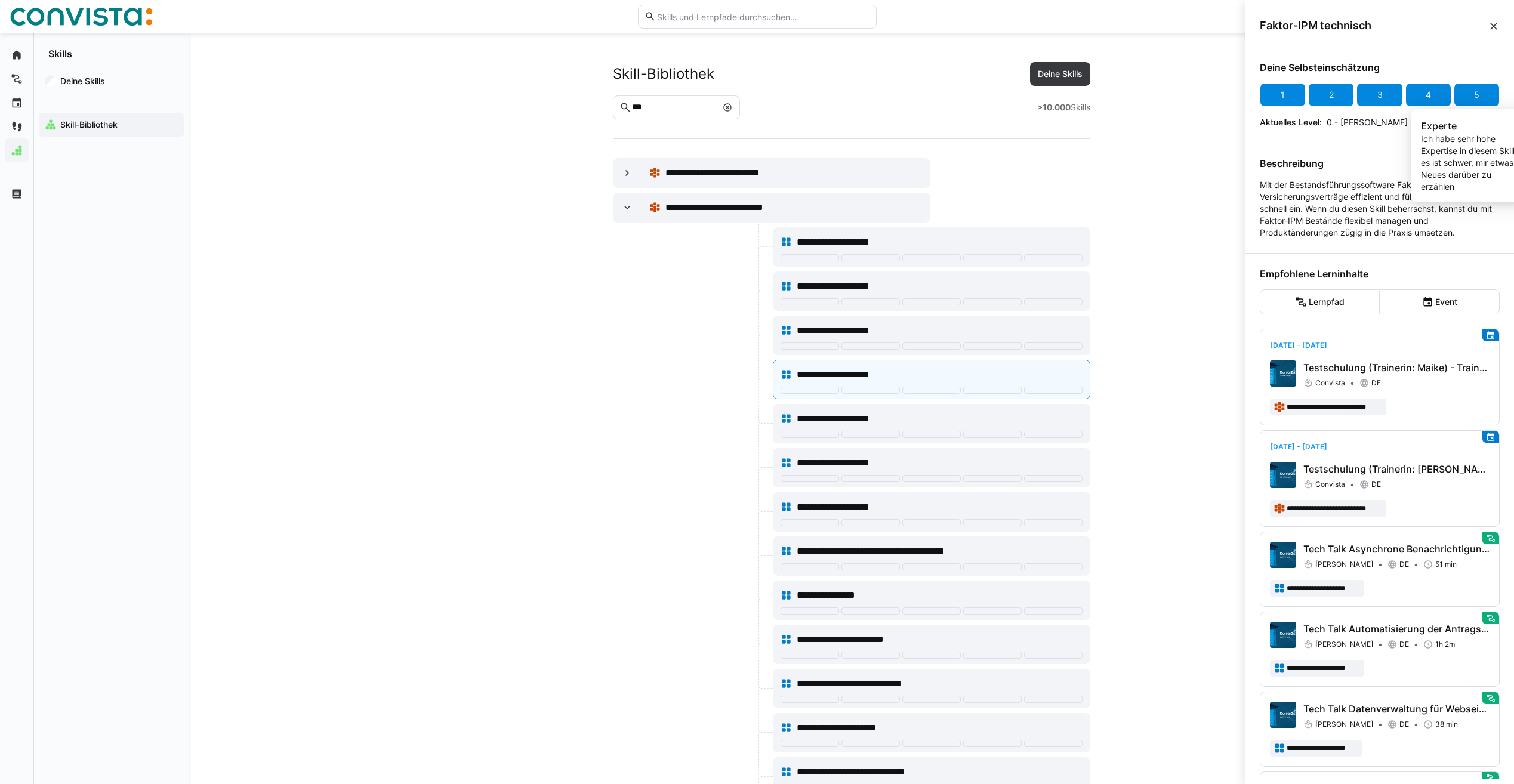
click at [1474, 100] on div "5" at bounding box center [1476, 94] width 5 height 12
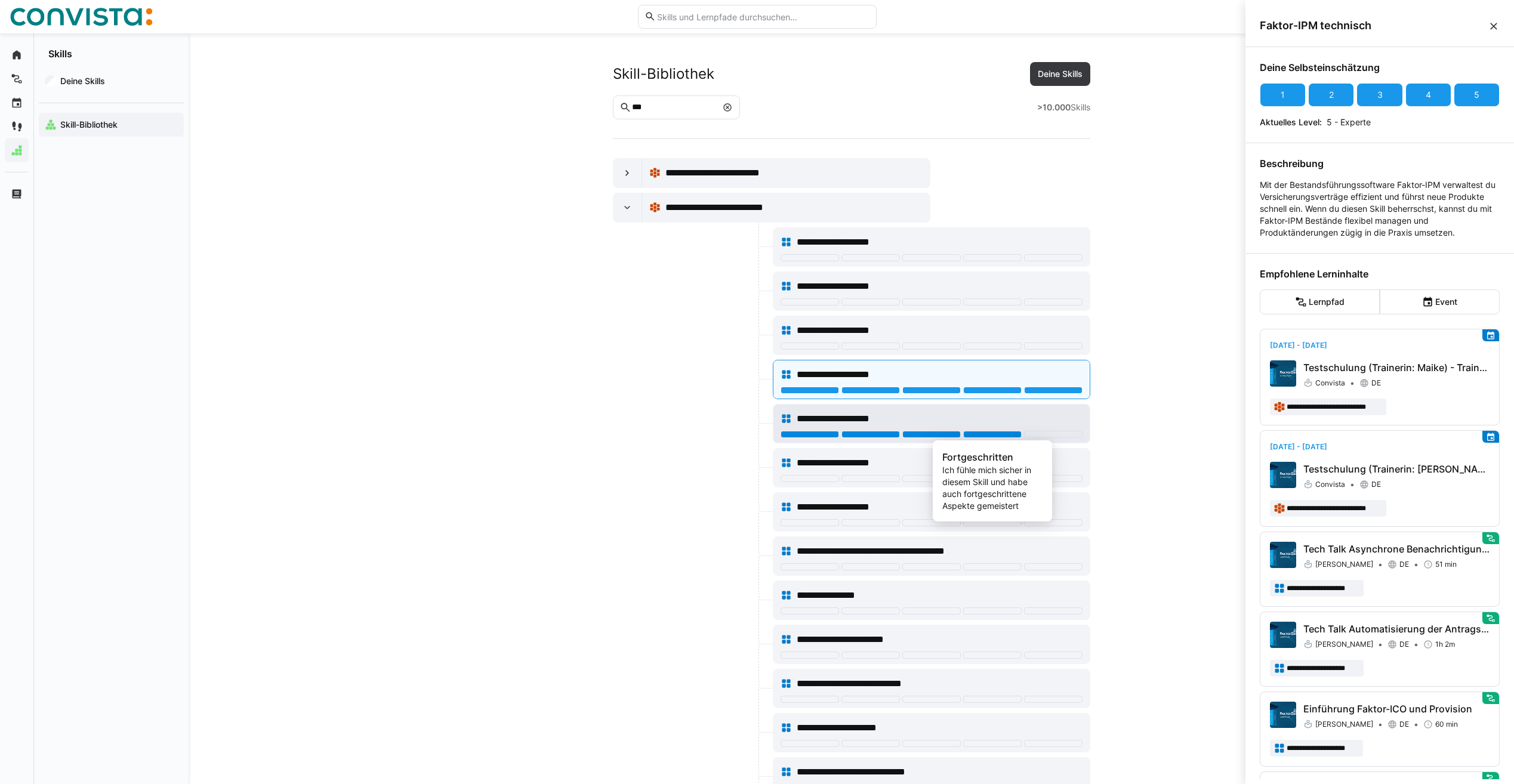
click at [1009, 436] on div at bounding box center [993, 434] width 59 height 7
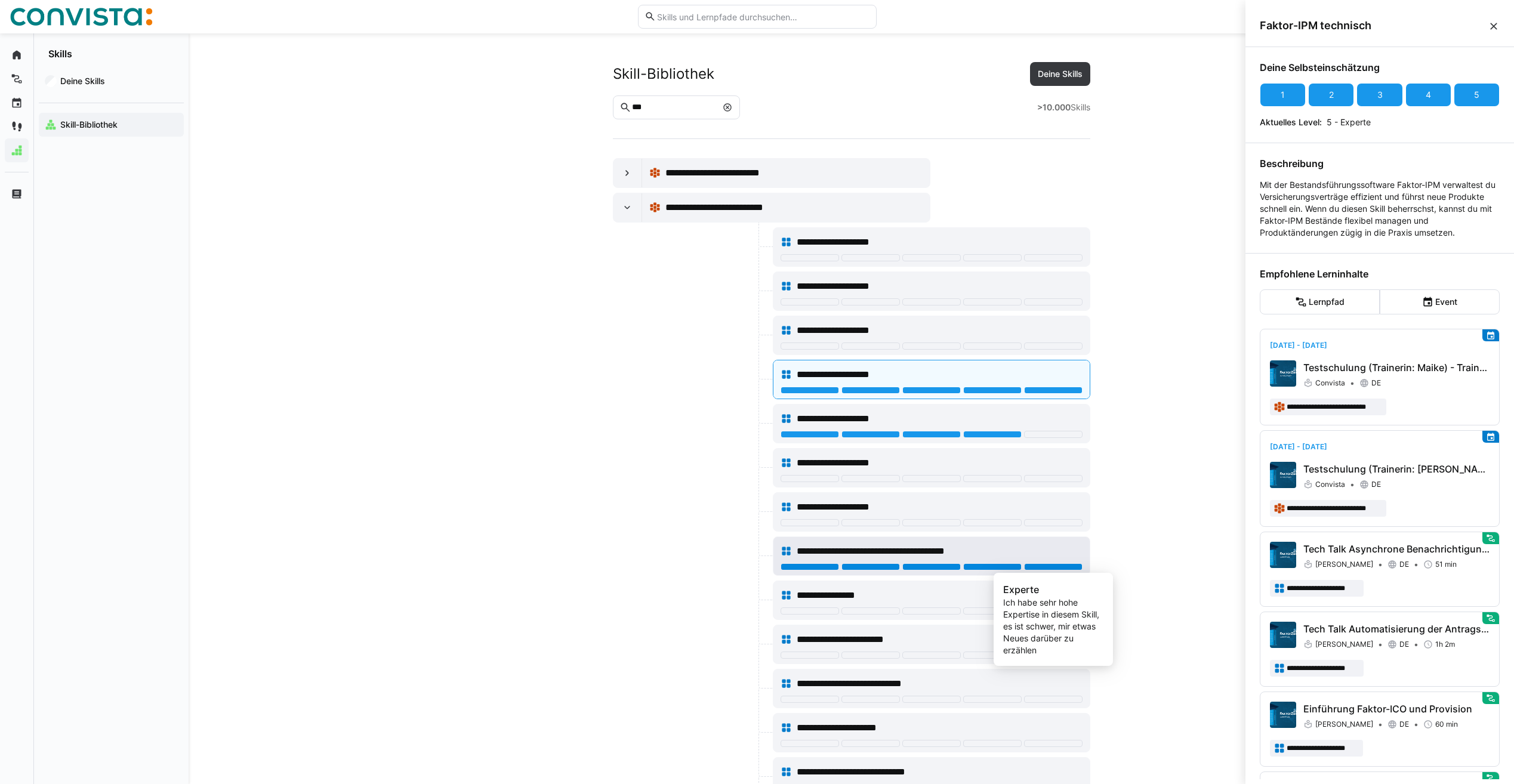
click at [1070, 567] on div at bounding box center [1053, 567] width 59 height 7
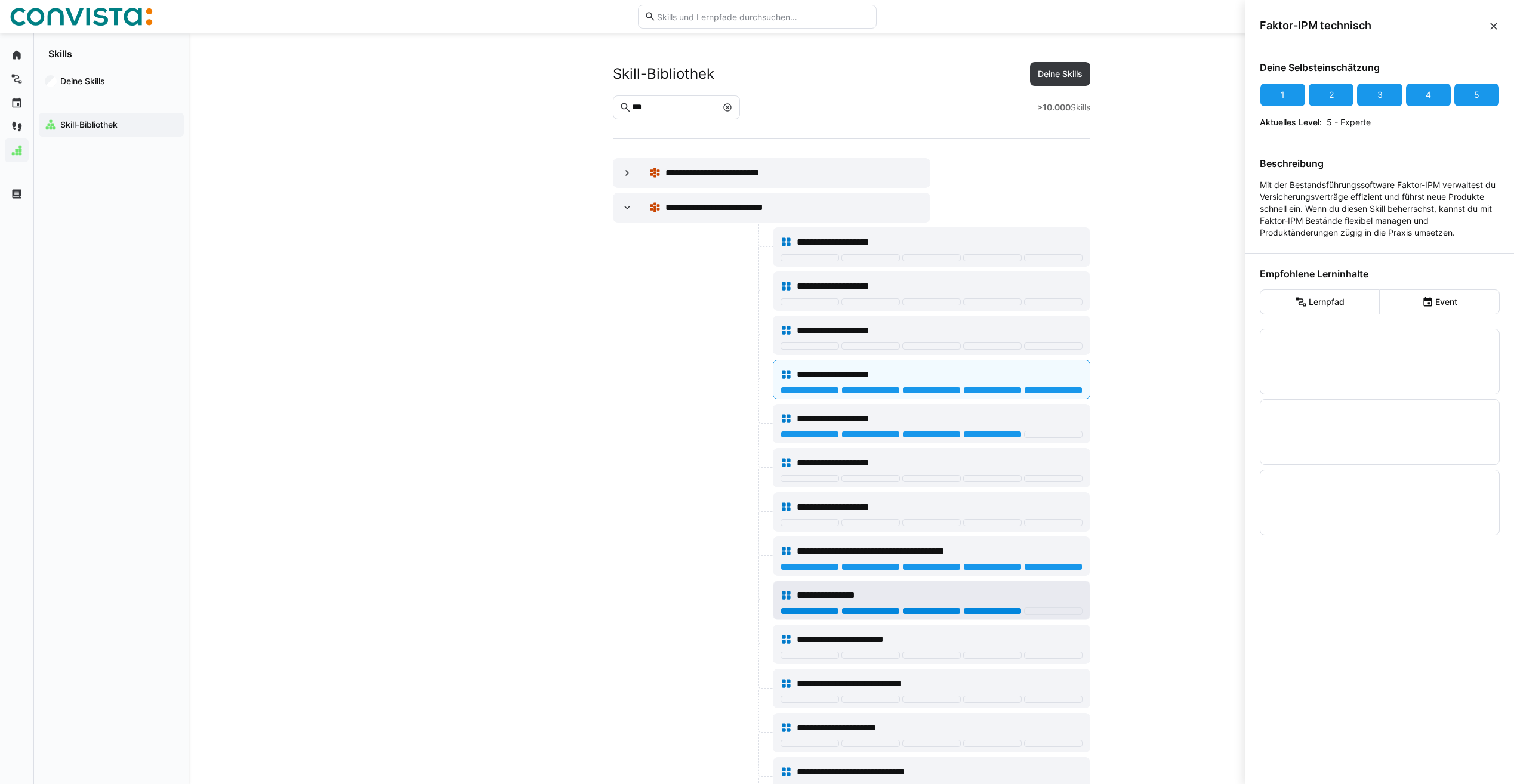
click at [1019, 608] on div at bounding box center [993, 611] width 59 height 7
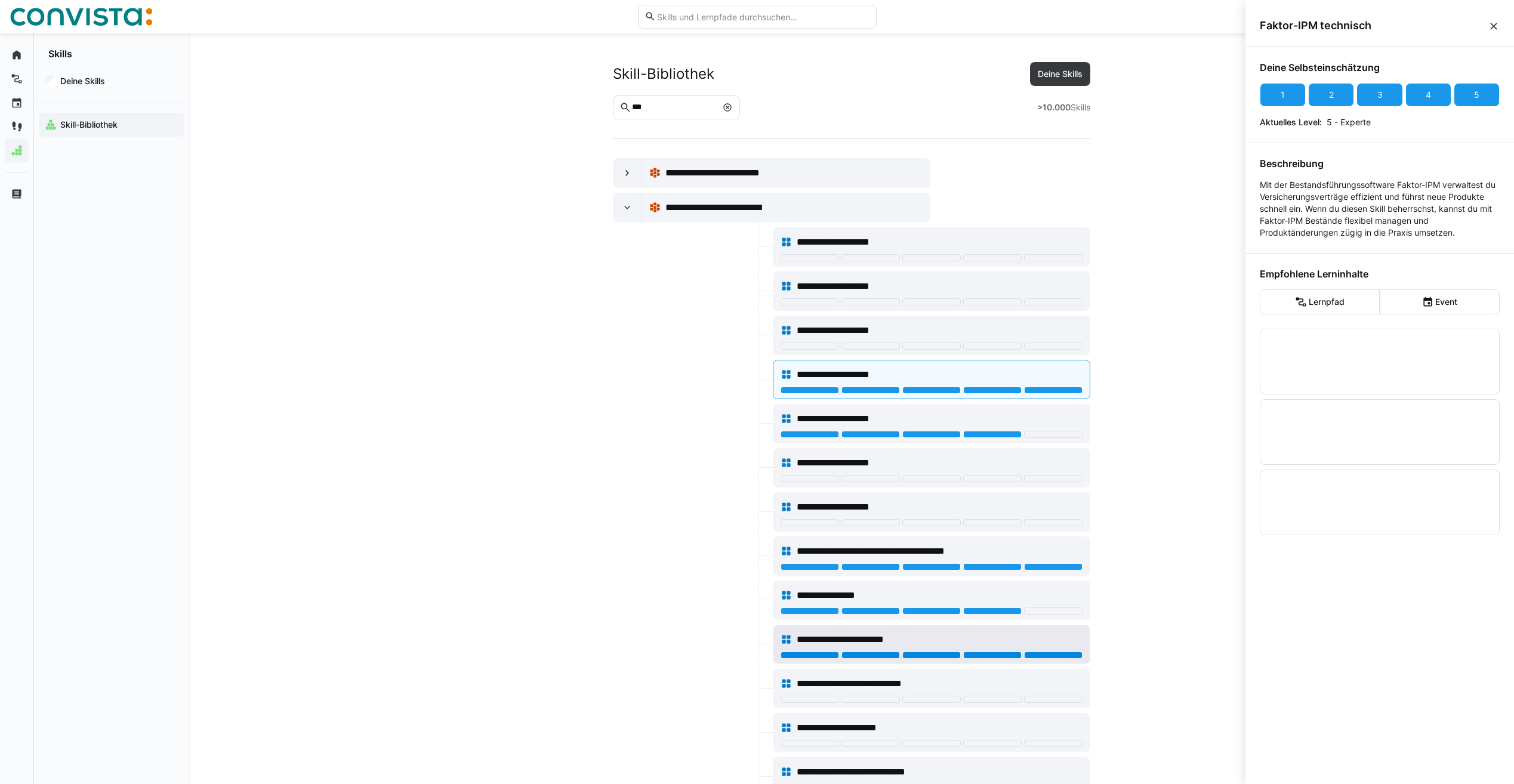
click at [1071, 656] on div at bounding box center [1053, 656] width 59 height 7
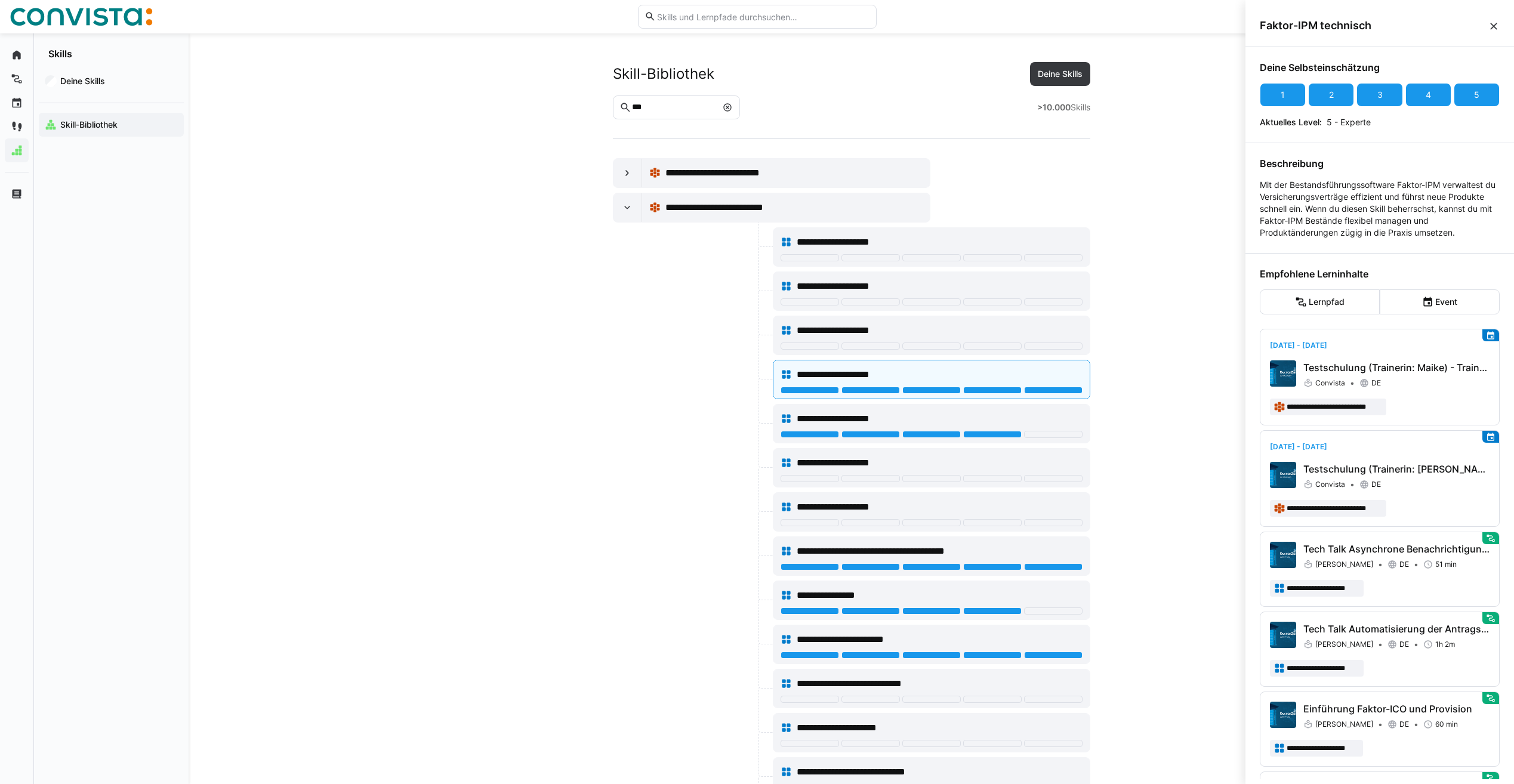
click at [1146, 487] on app-skills-library "**********" at bounding box center [852, 473] width 764 height 822
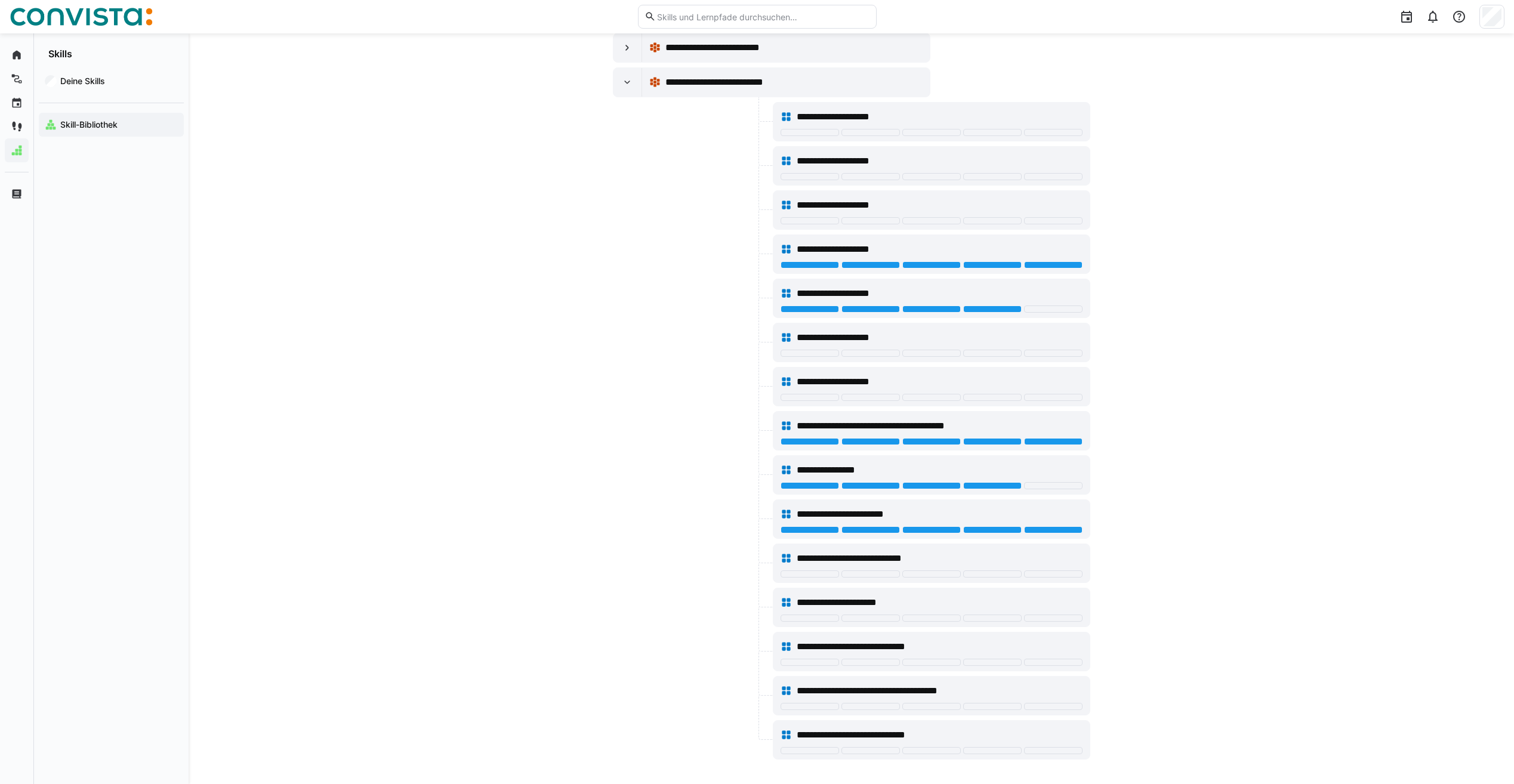
scroll to position [129, 0]
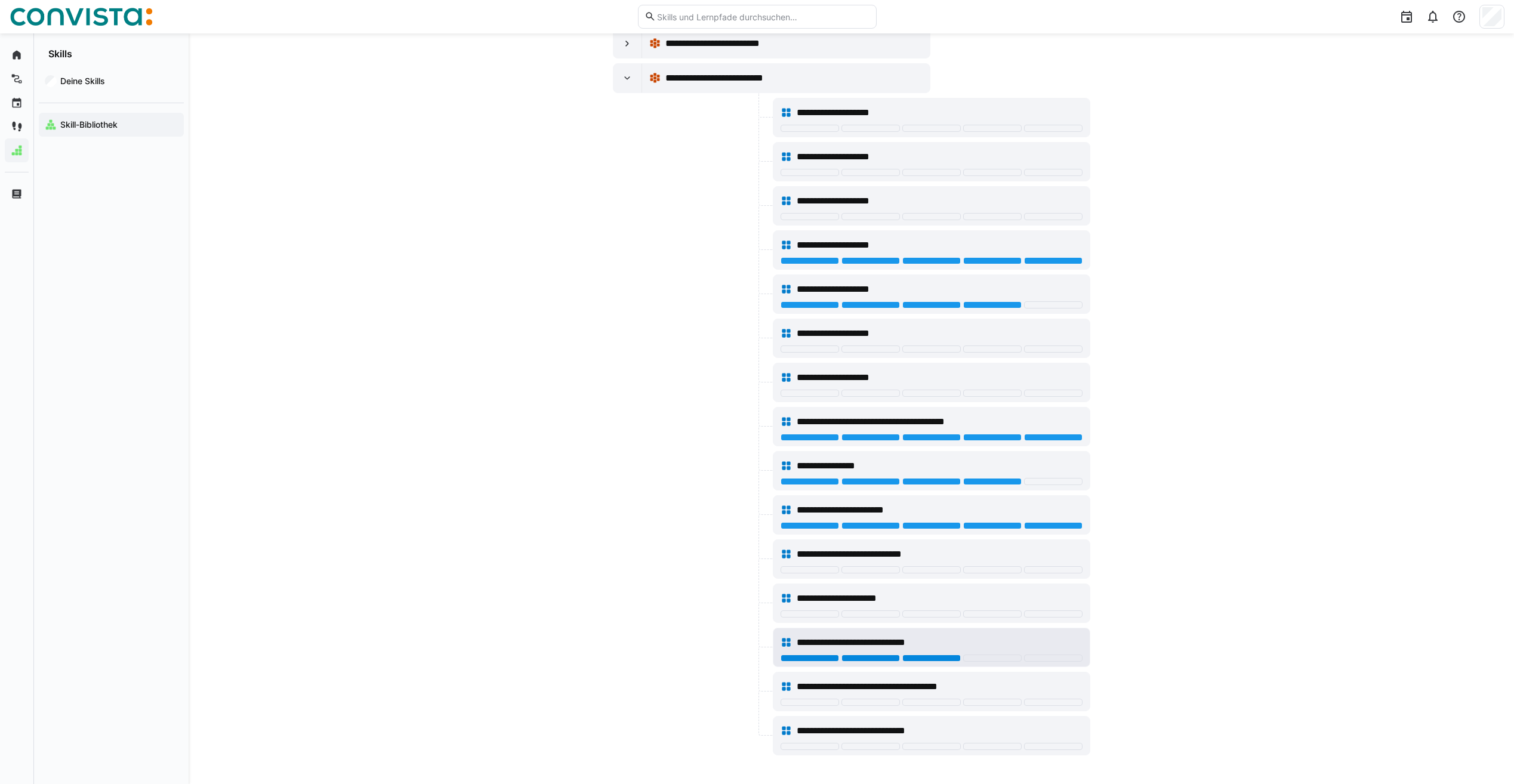
click at [951, 656] on div at bounding box center [932, 658] width 59 height 7
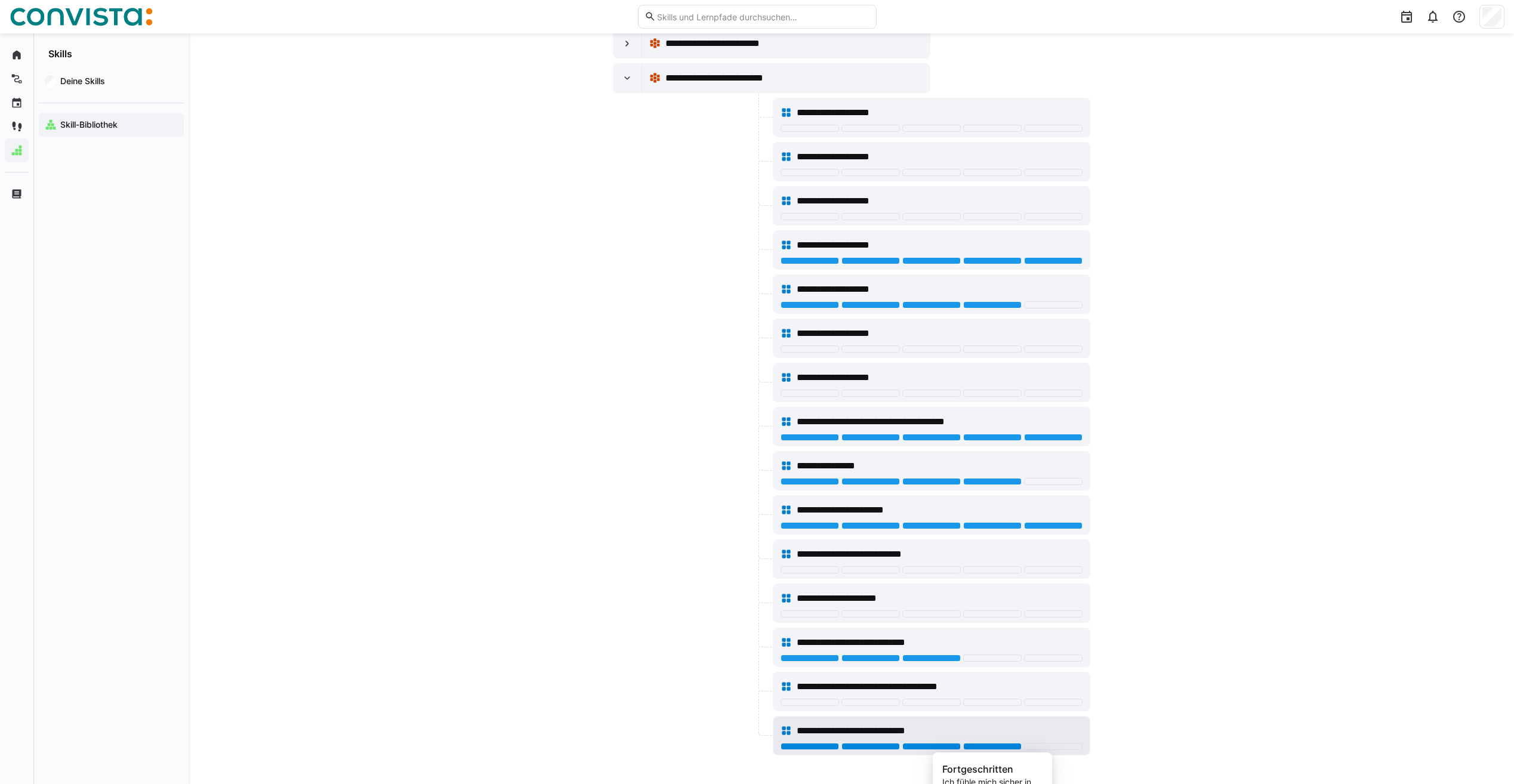
click at [999, 748] on div at bounding box center [993, 746] width 59 height 7
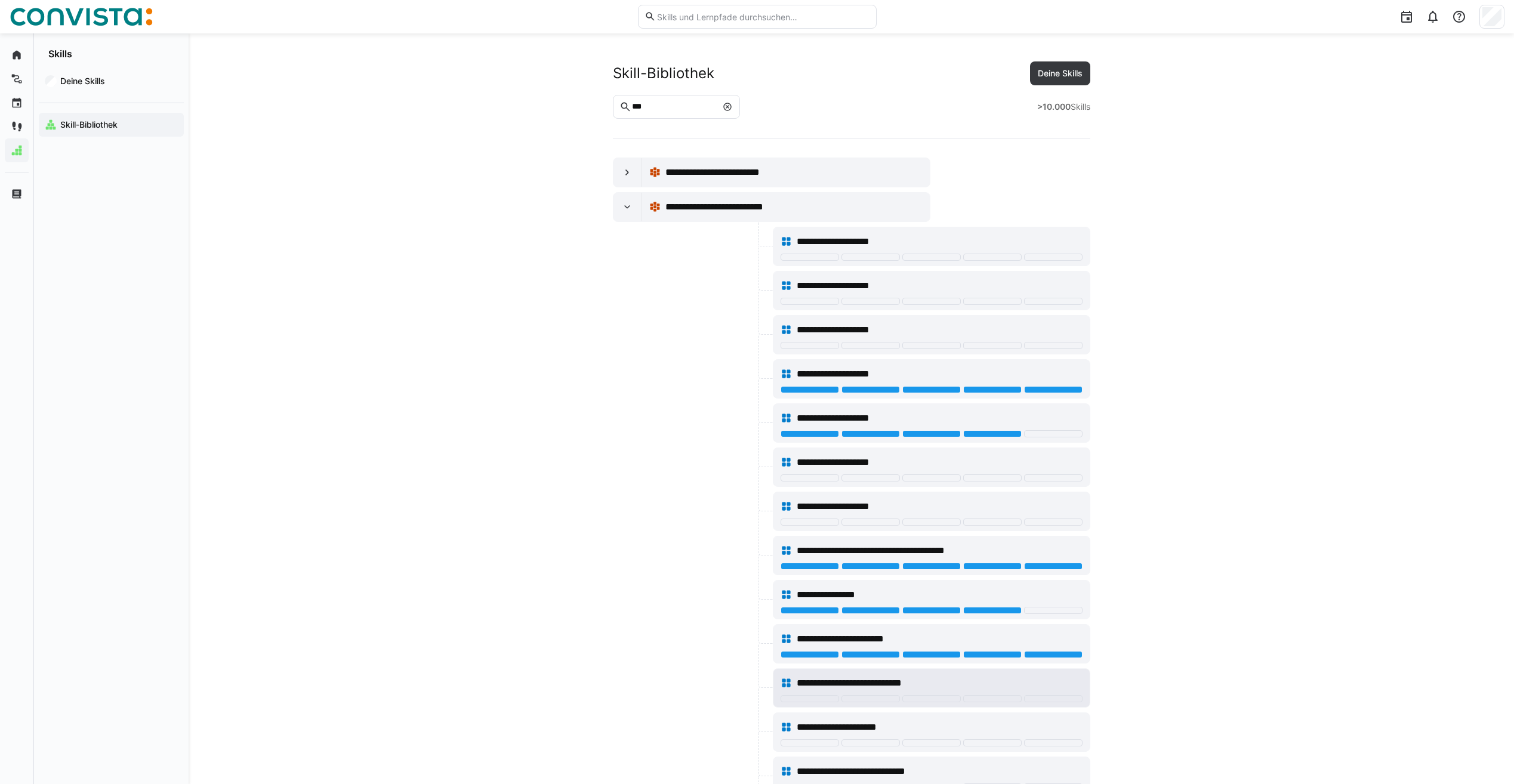
scroll to position [0, 0]
click at [950, 345] on div at bounding box center [932, 346] width 59 height 7
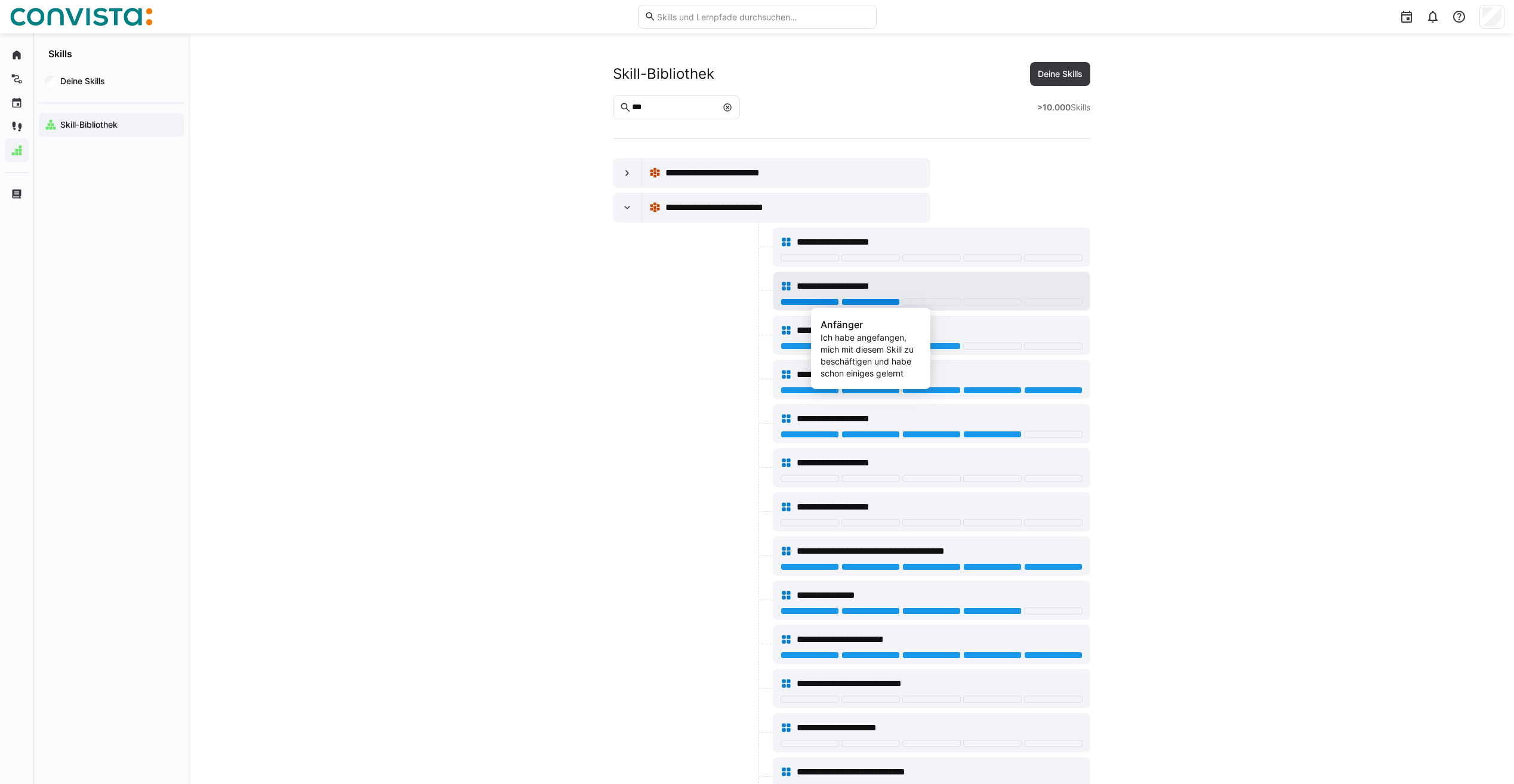
click at [893, 300] on div at bounding box center [871, 302] width 59 height 7
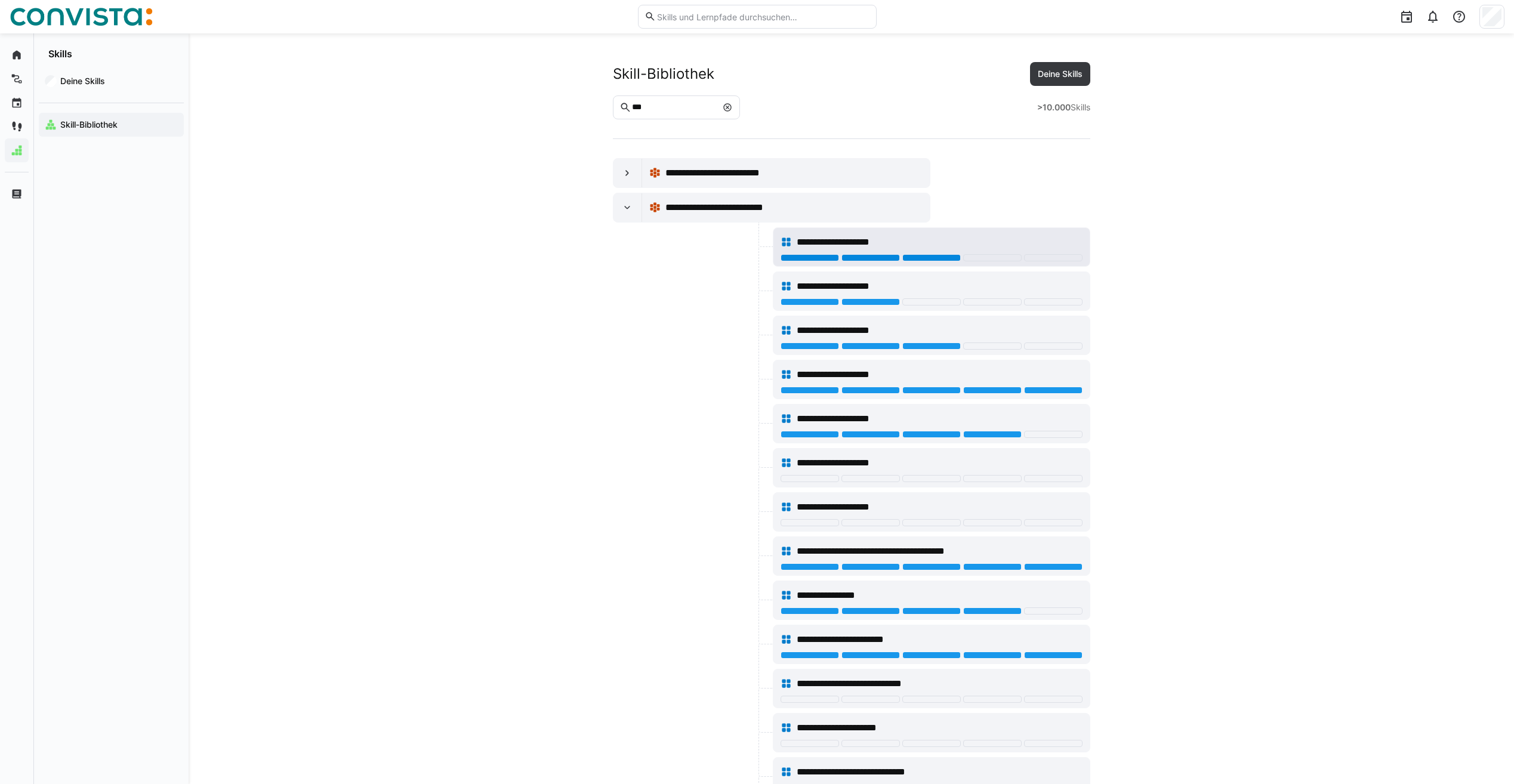
click at [914, 254] on div at bounding box center [932, 258] width 59 height 7
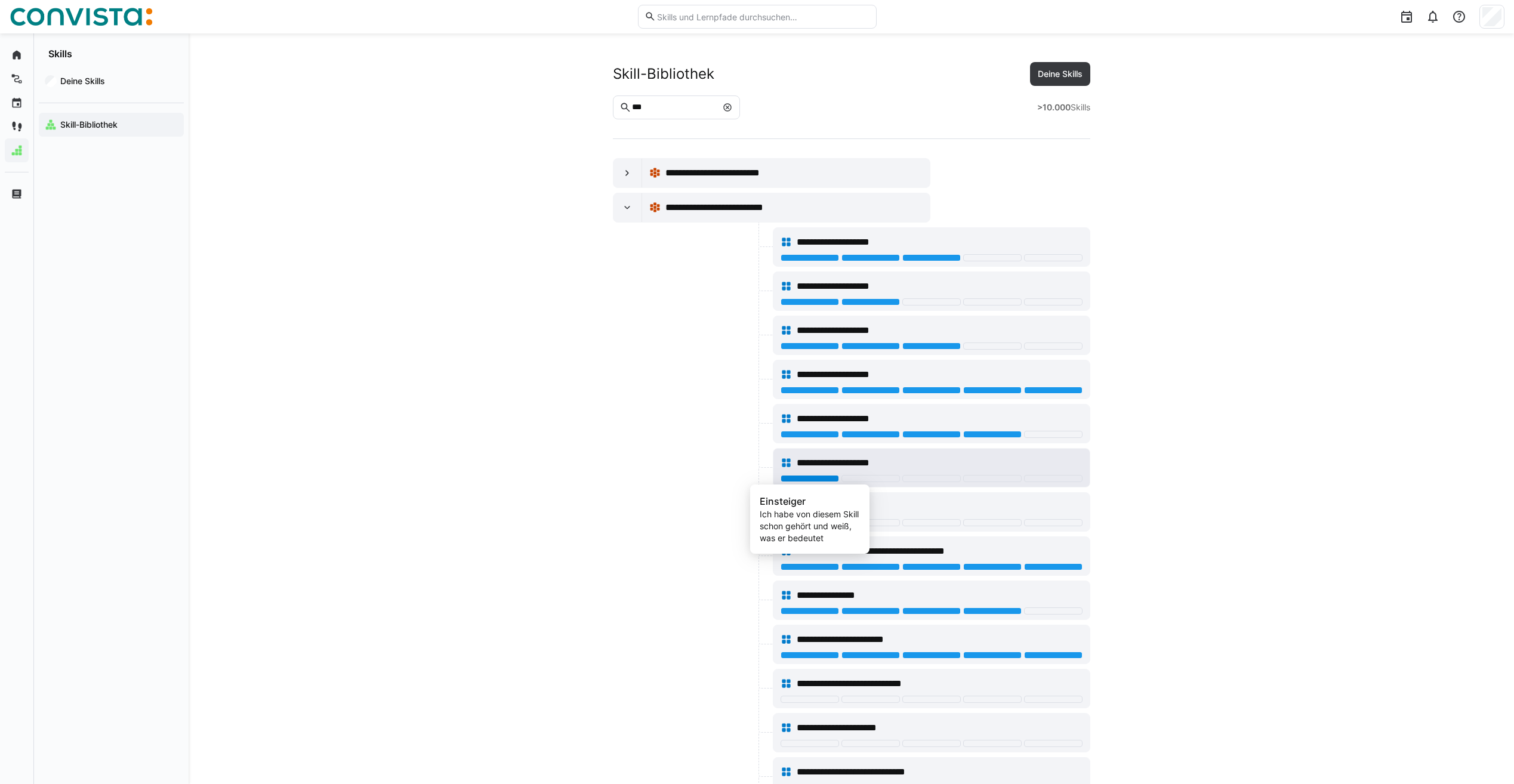
click at [831, 481] on div at bounding box center [810, 478] width 59 height 7
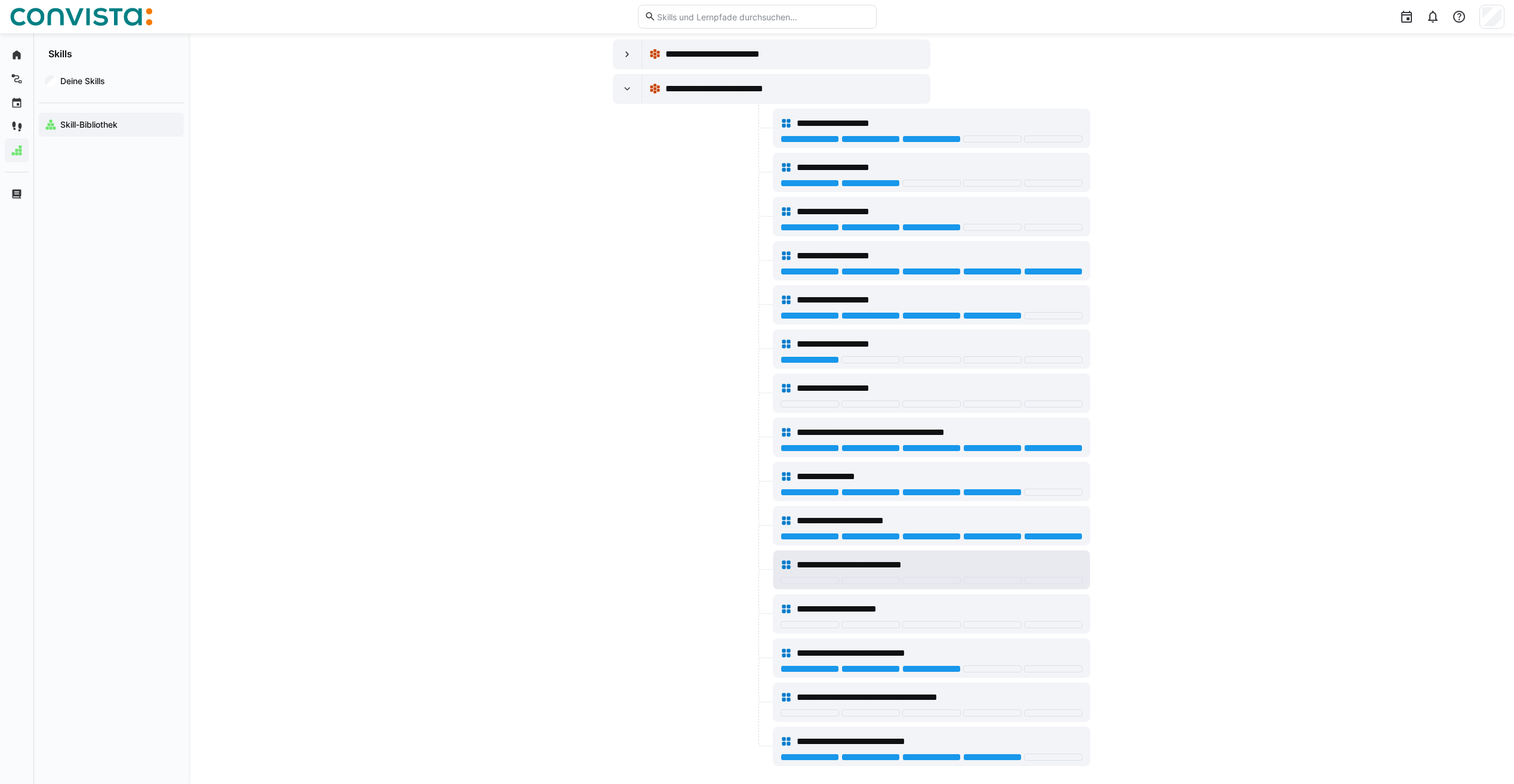
scroll to position [119, 0]
click at [813, 577] on div at bounding box center [810, 580] width 59 height 7
click at [815, 618] on div "**********" at bounding box center [932, 608] width 302 height 24
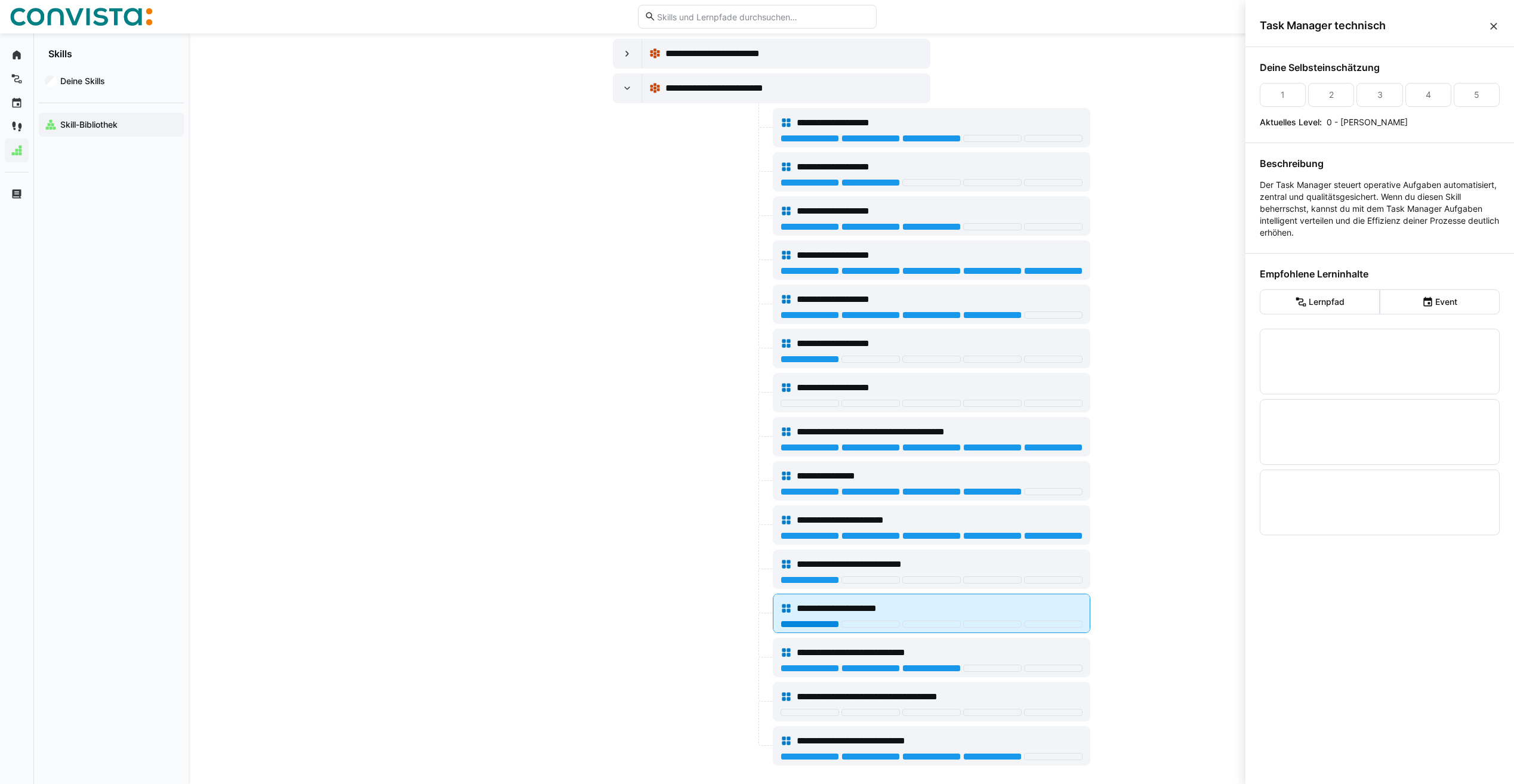
click at [806, 625] on div at bounding box center [810, 624] width 59 height 7
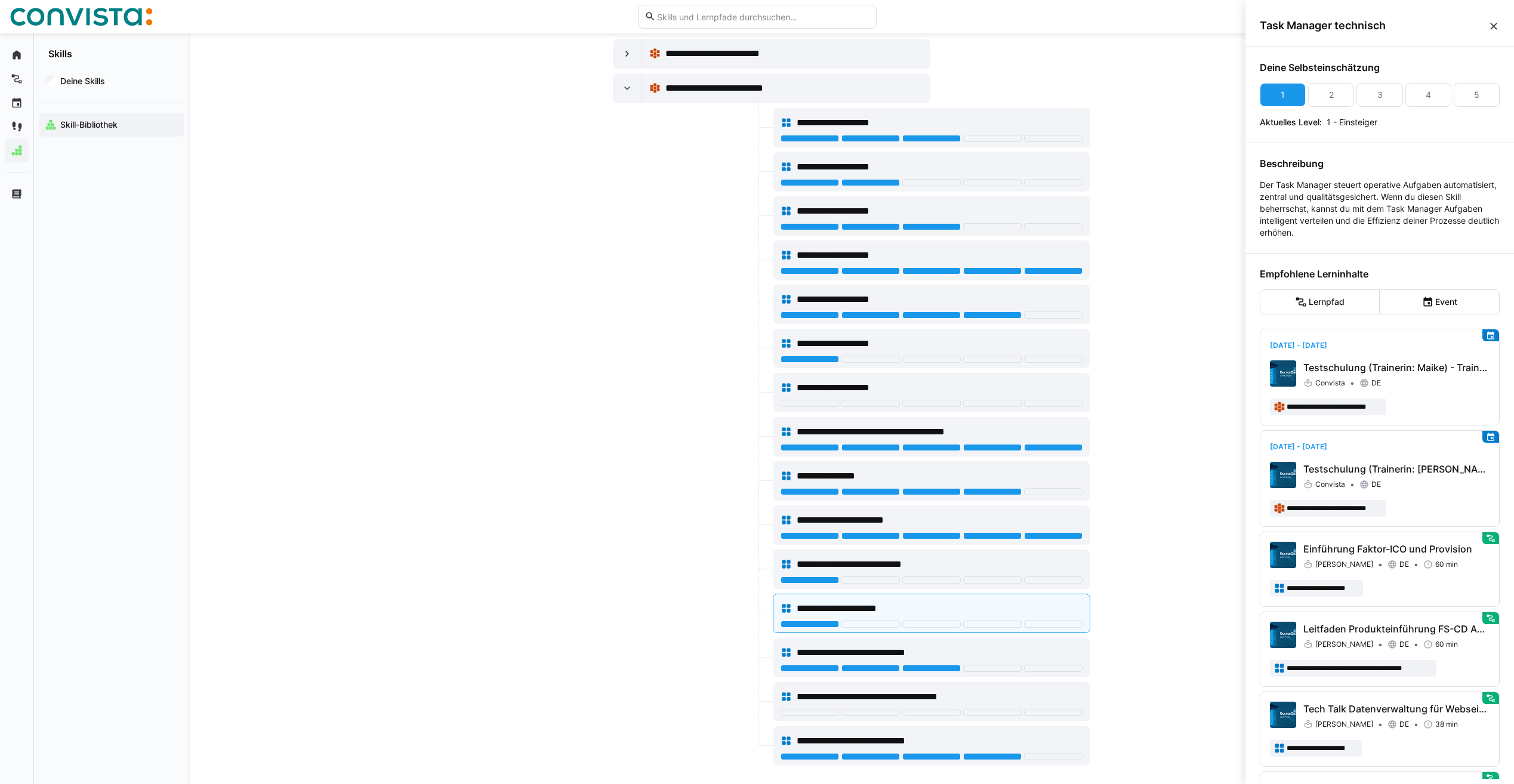
click at [1490, 20] on eds-icon at bounding box center [1494, 26] width 12 height 12
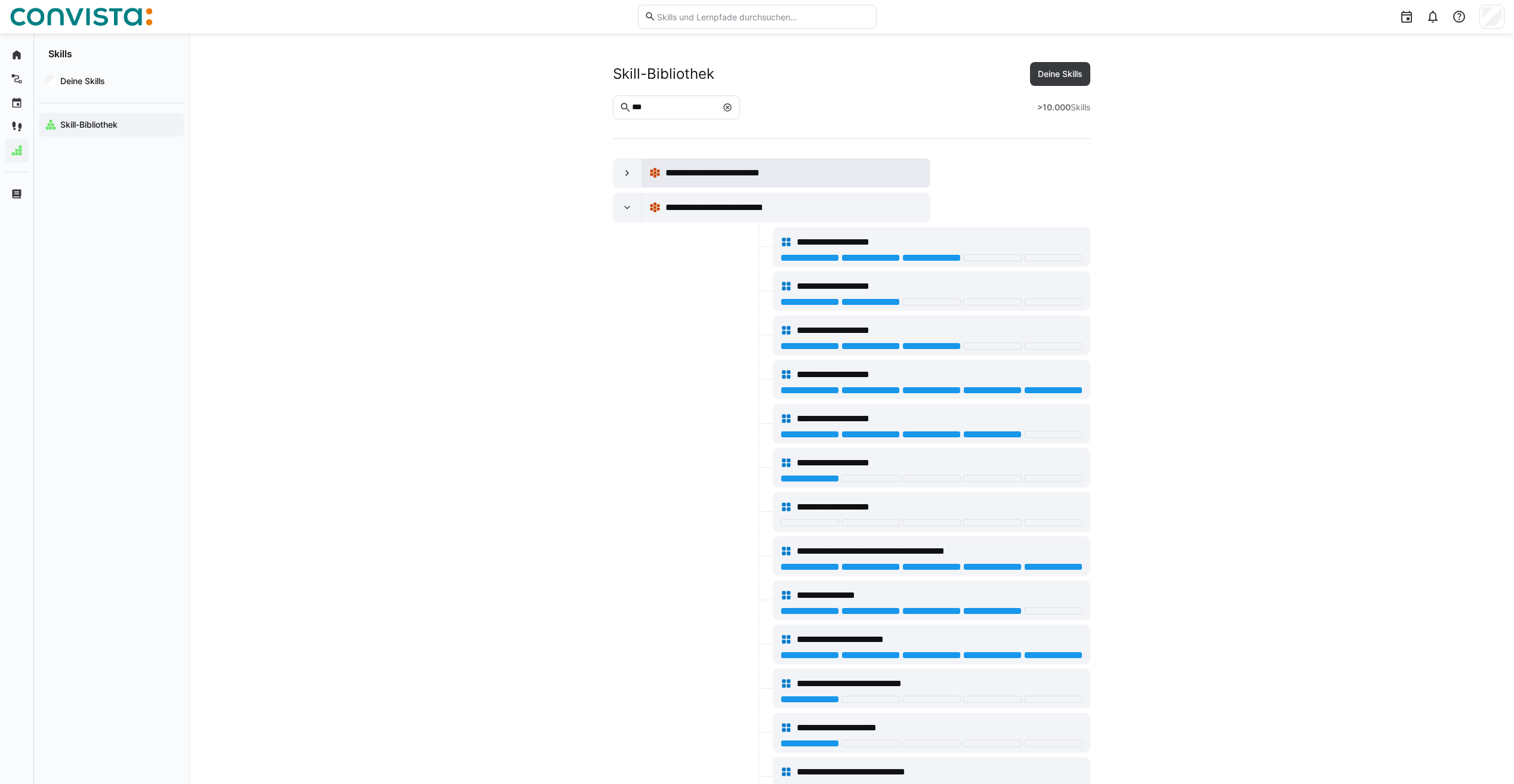
click at [643, 176] on div "**********" at bounding box center [786, 173] width 288 height 28
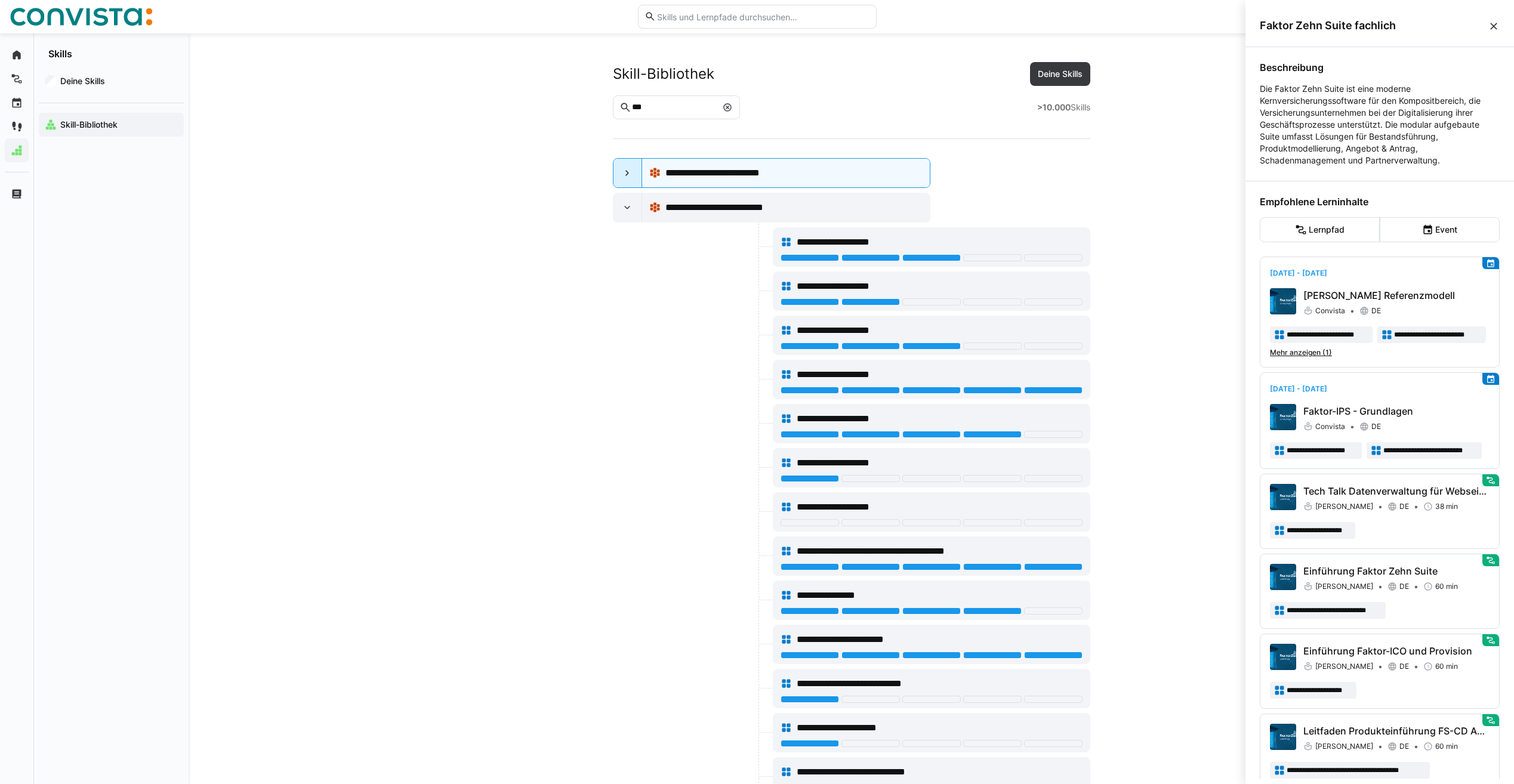
click at [634, 175] on div at bounding box center [627, 173] width 28 height 28
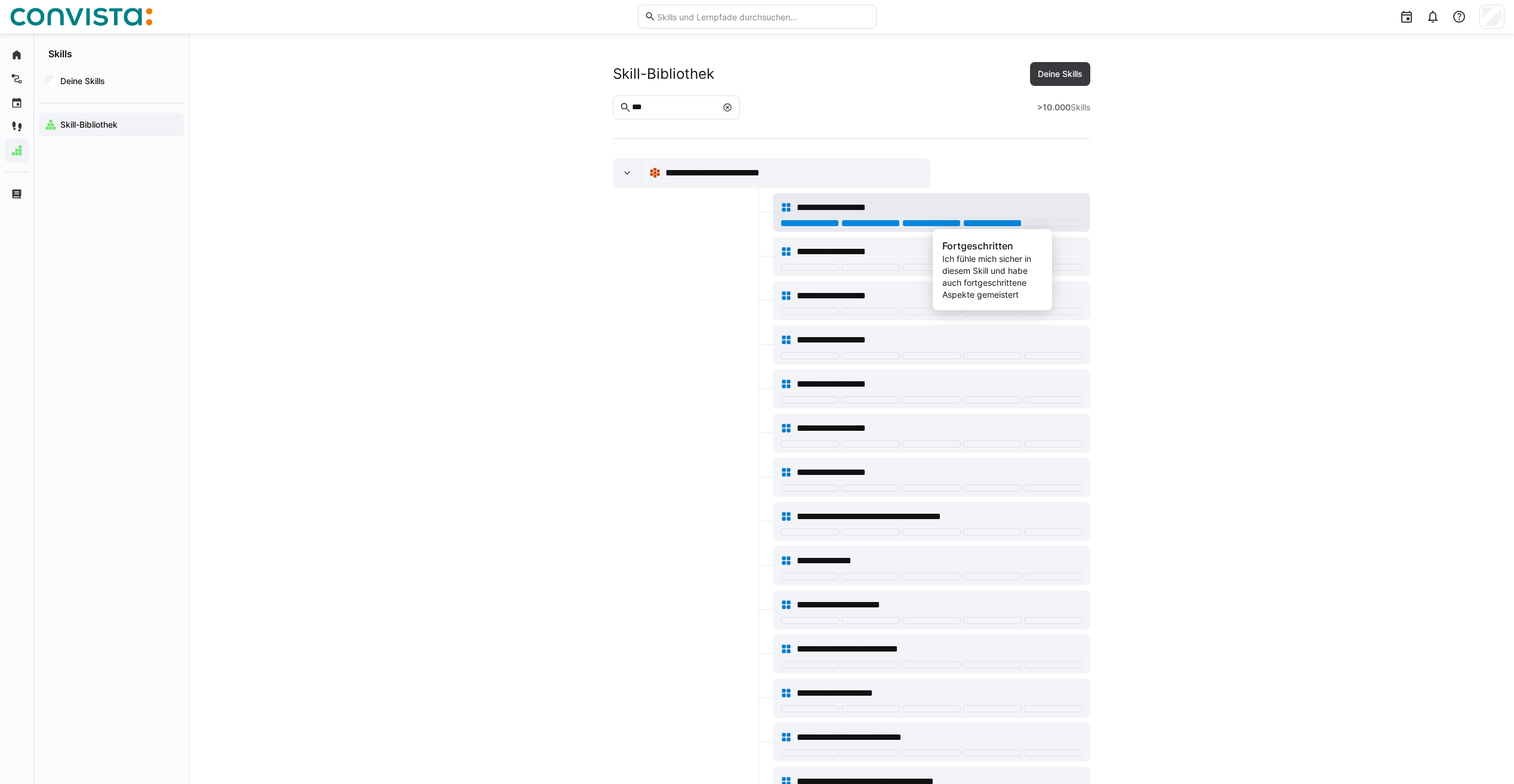
click at [980, 220] on div at bounding box center [993, 223] width 59 height 7
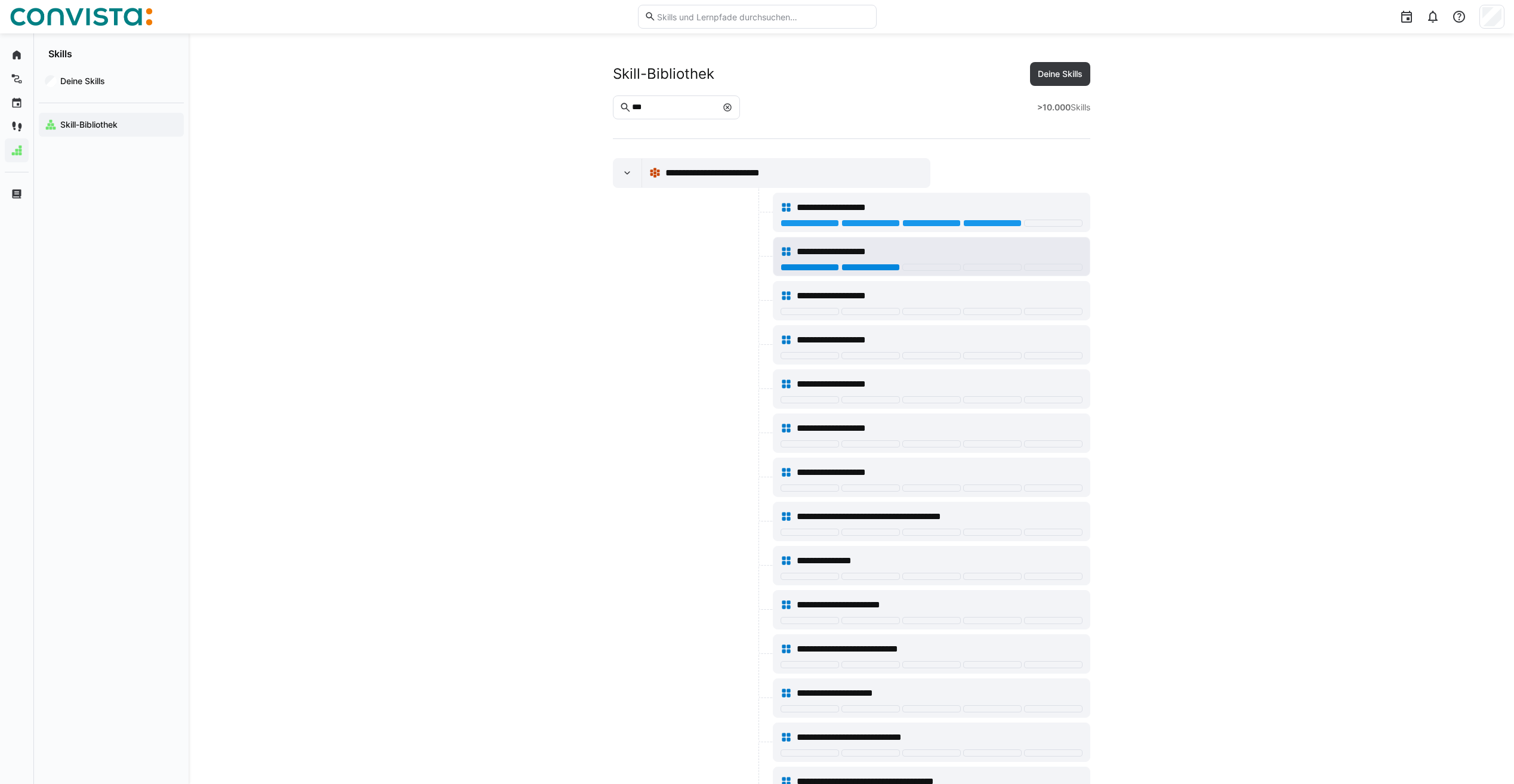
click at [892, 270] on div at bounding box center [871, 267] width 59 height 7
click at [973, 308] on div at bounding box center [993, 311] width 59 height 7
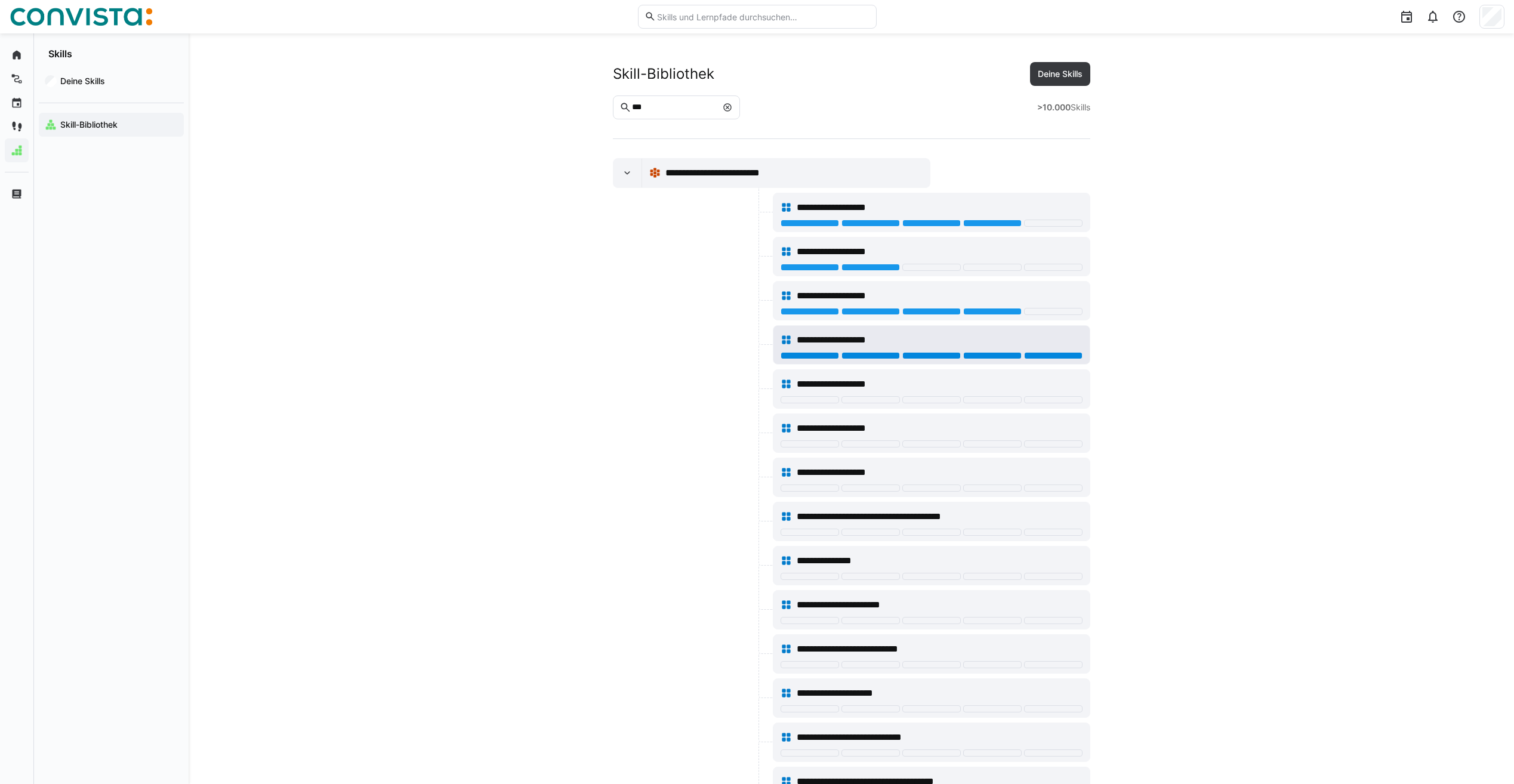
click at [1063, 356] on div at bounding box center [1053, 356] width 59 height 7
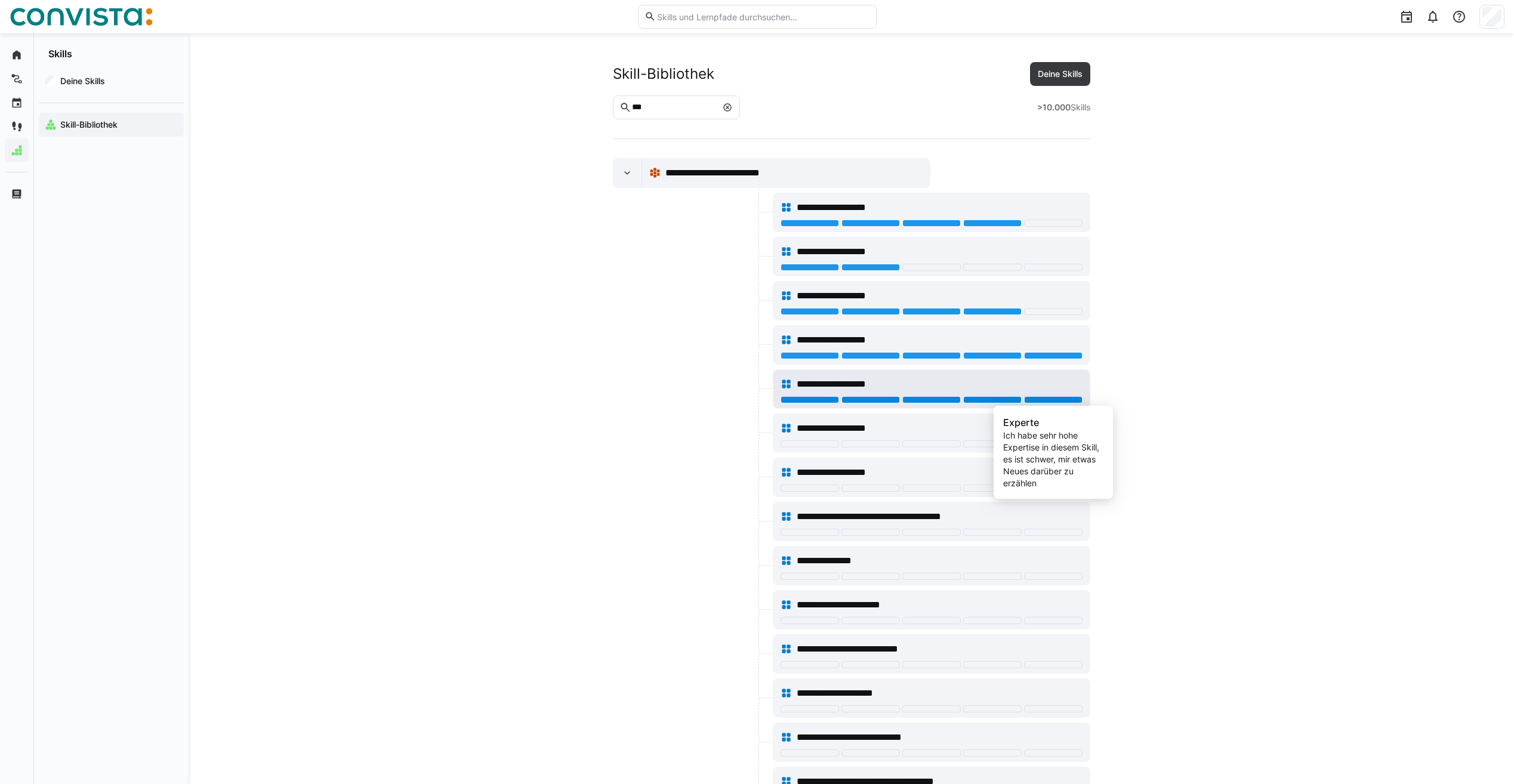
click at [1049, 400] on div at bounding box center [1053, 400] width 59 height 7
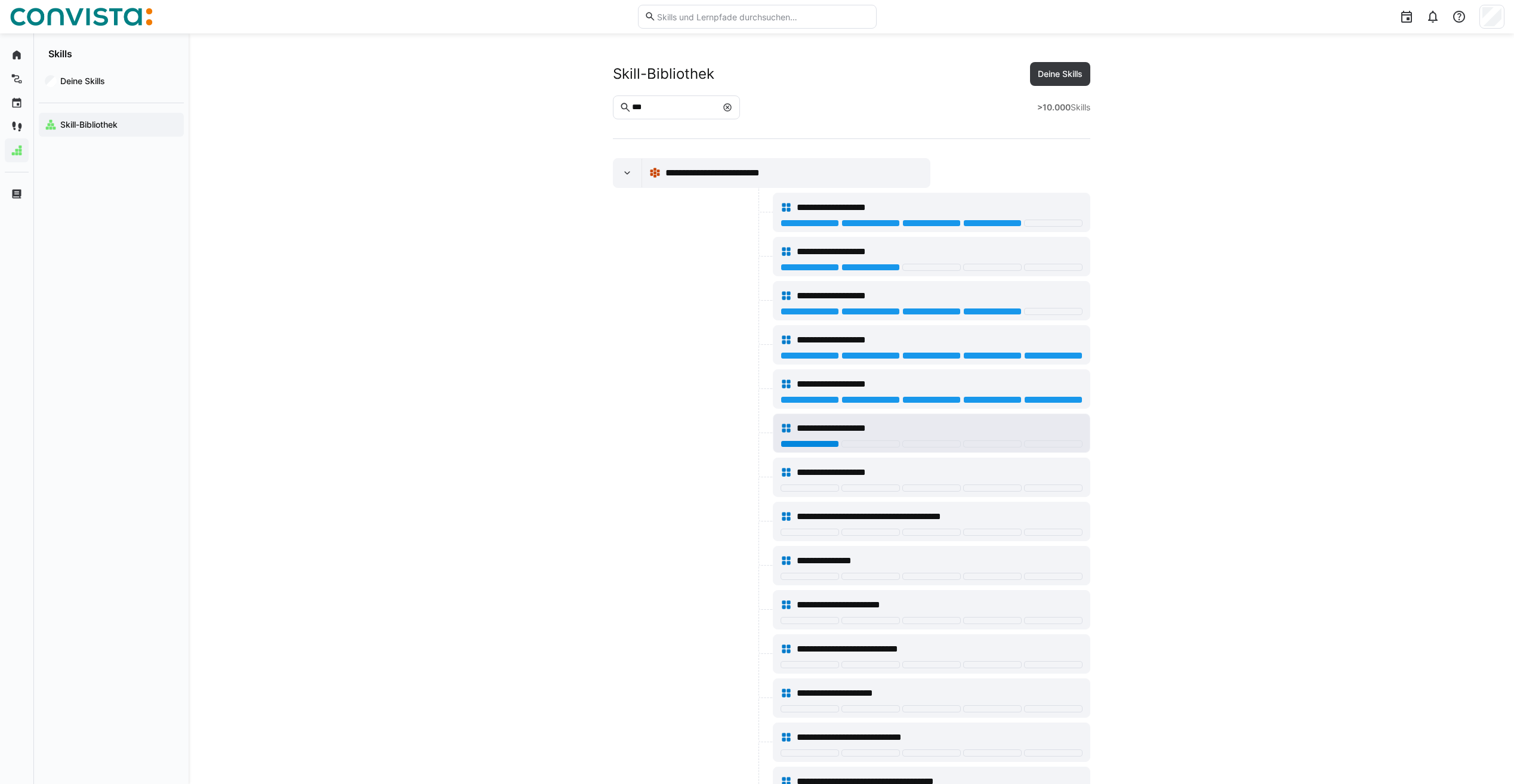
click at [826, 444] on div at bounding box center [810, 444] width 59 height 7
click at [1047, 534] on div at bounding box center [1053, 532] width 59 height 7
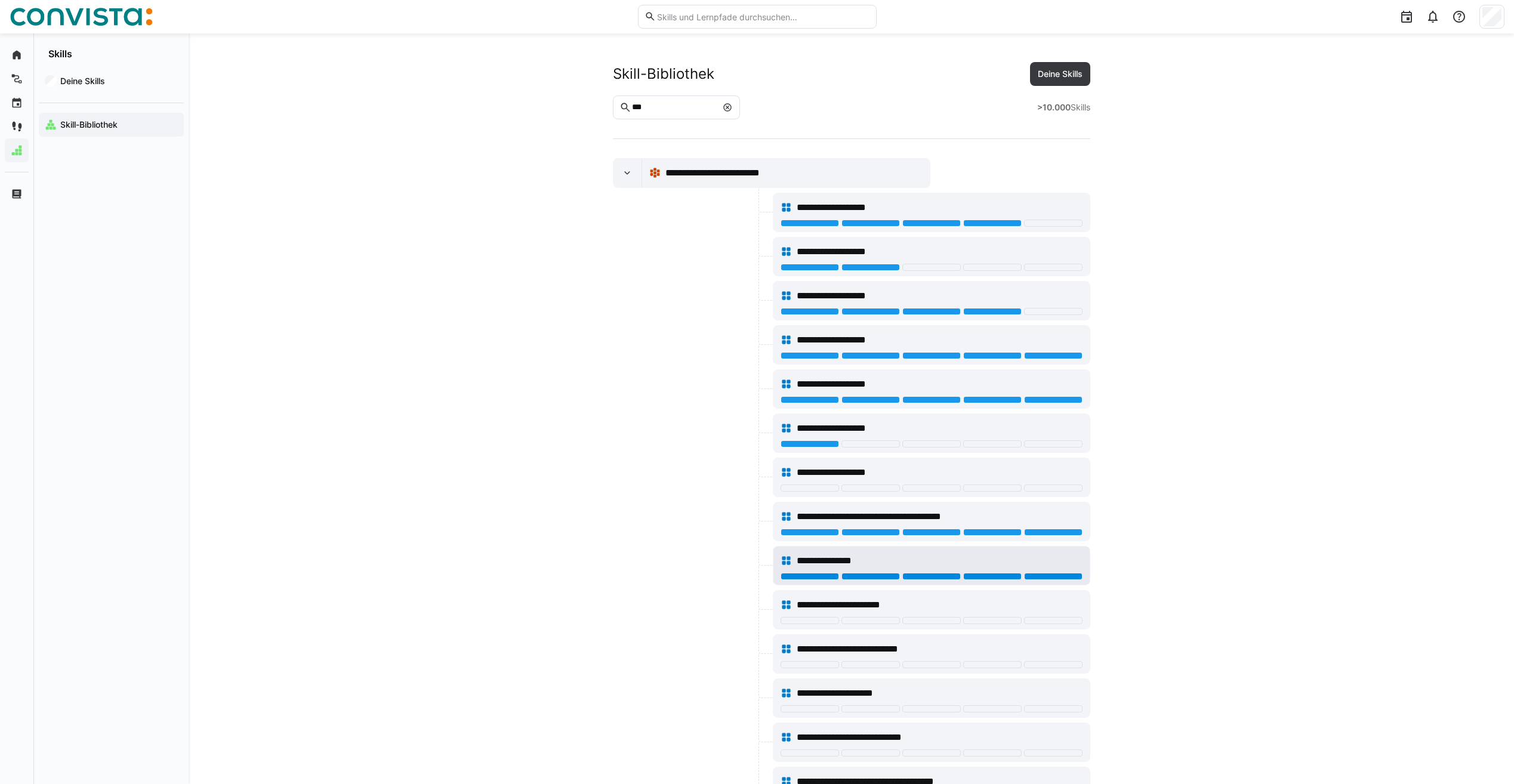
click at [1063, 578] on div at bounding box center [1053, 576] width 59 height 7
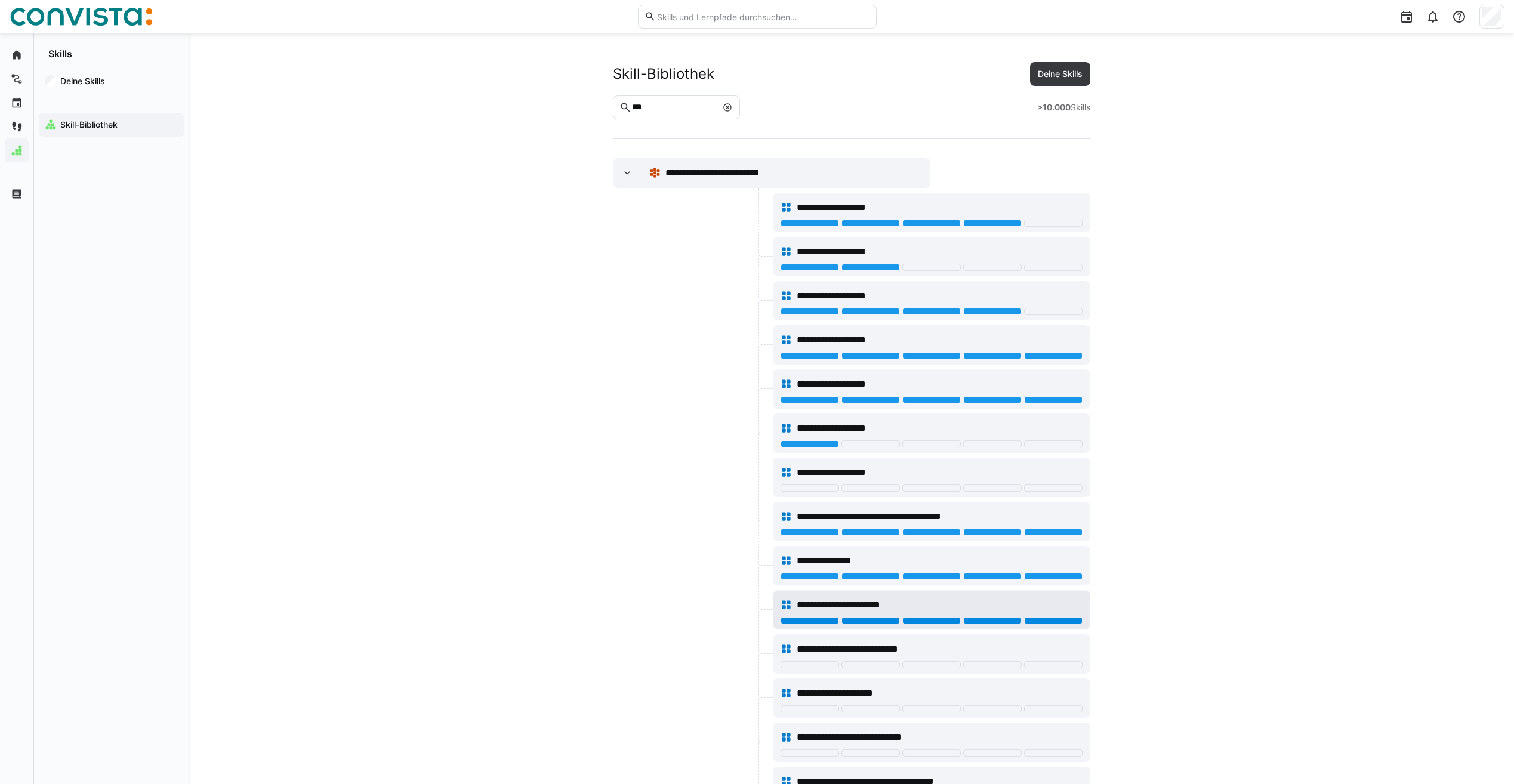
click at [1049, 624] on div at bounding box center [1053, 621] width 59 height 7
click at [927, 665] on div at bounding box center [932, 665] width 59 height 7
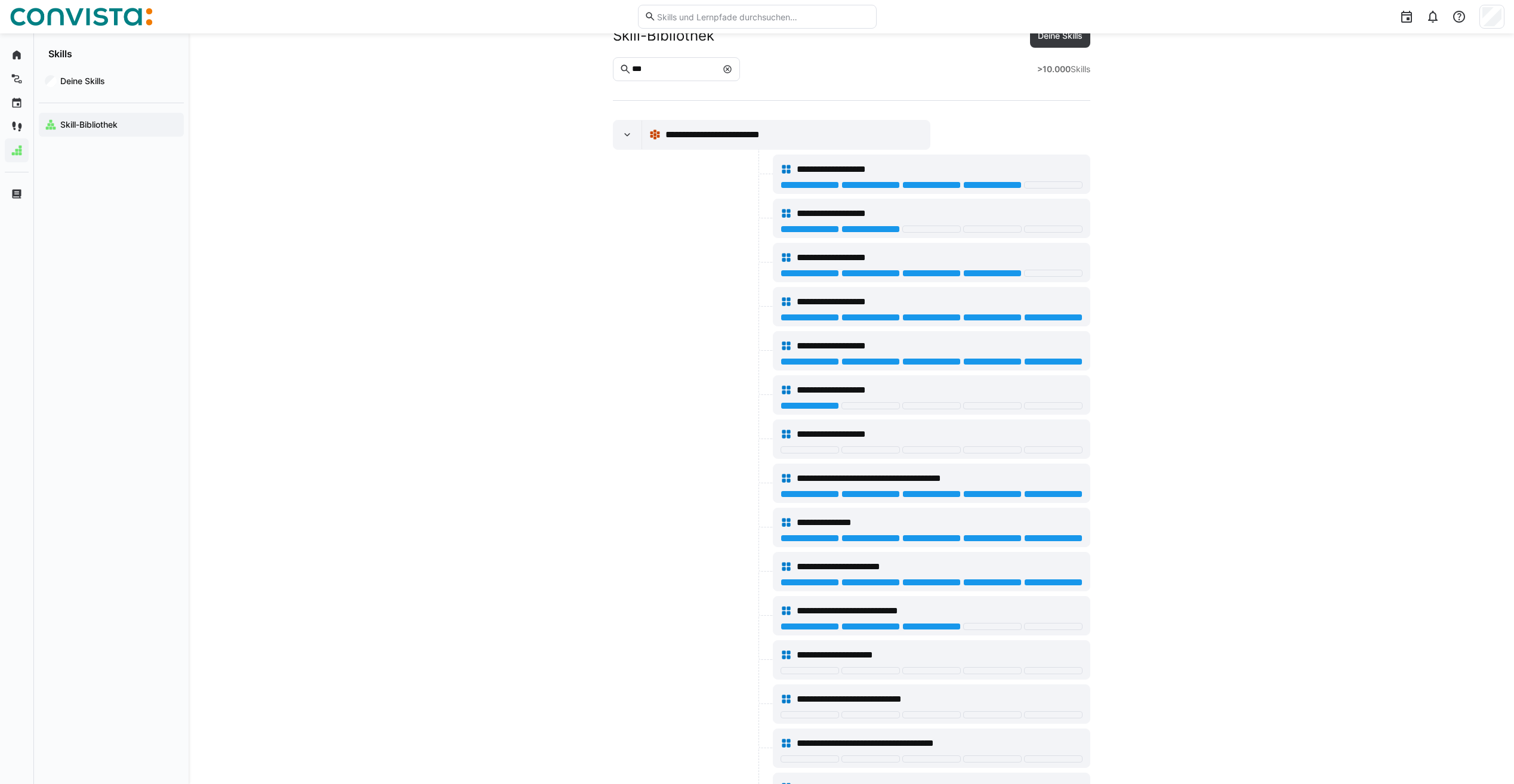
scroll to position [60, 0]
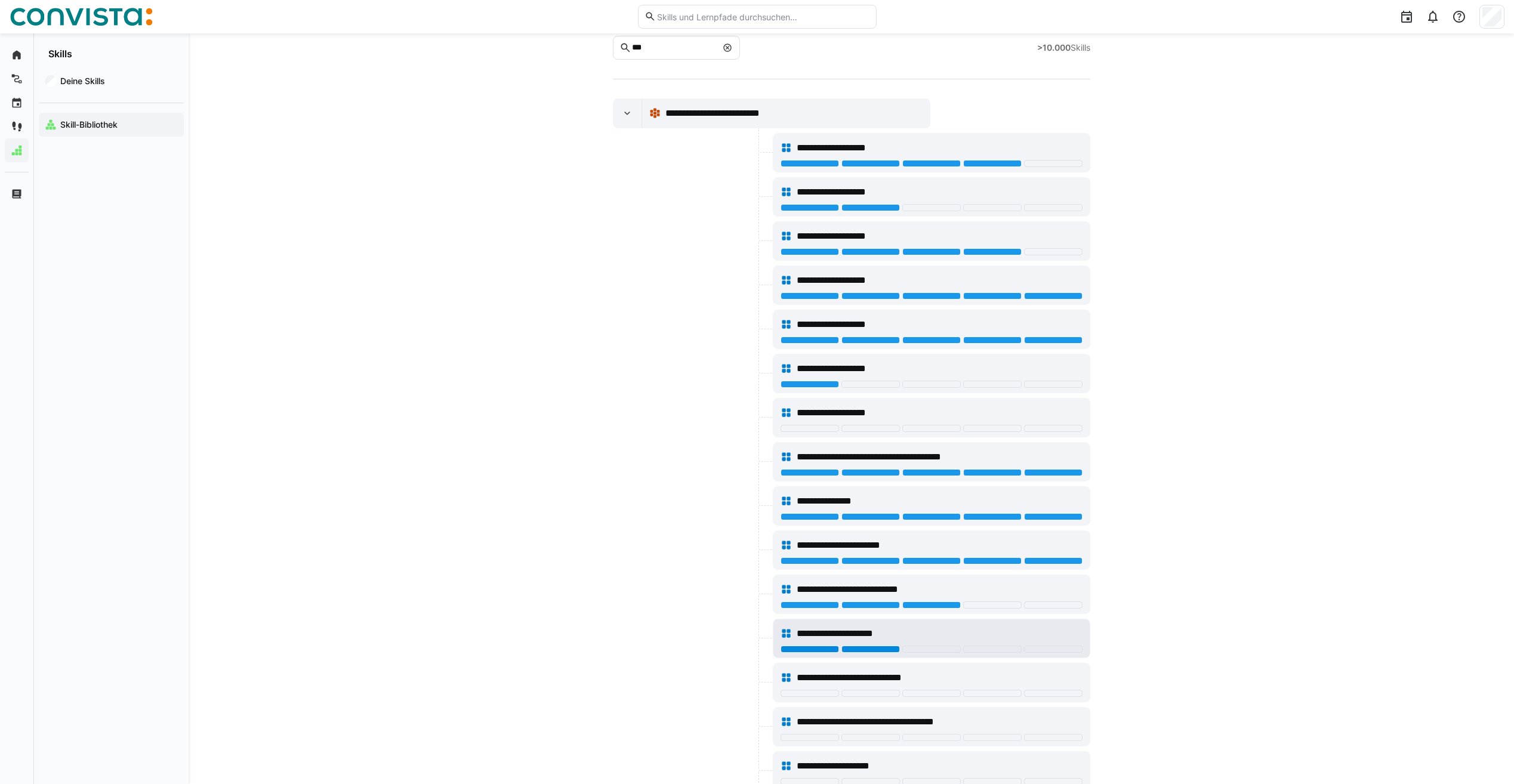
click at [891, 648] on div at bounding box center [871, 649] width 59 height 7
click at [990, 694] on div at bounding box center [993, 693] width 59 height 7
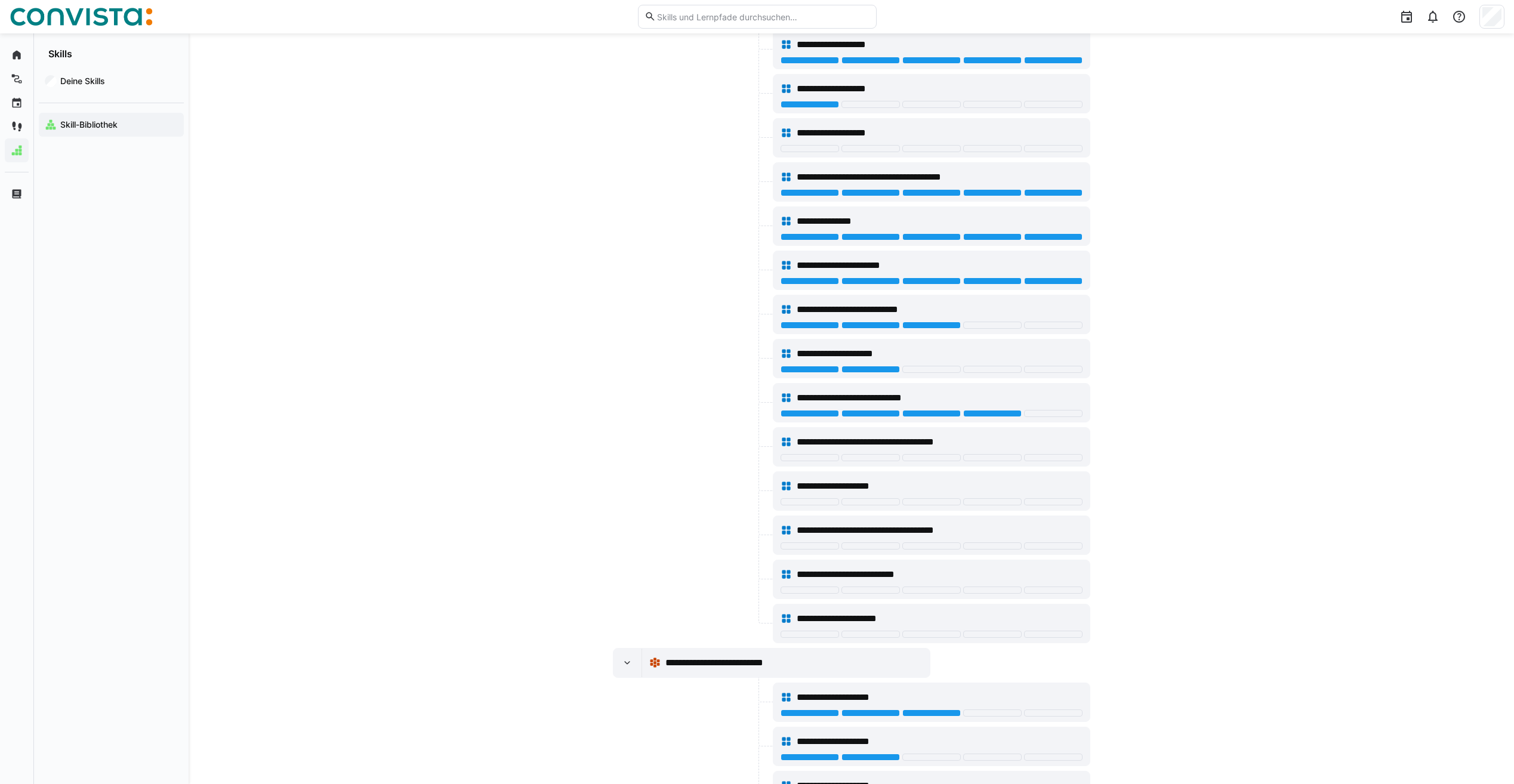
scroll to position [358, 0]
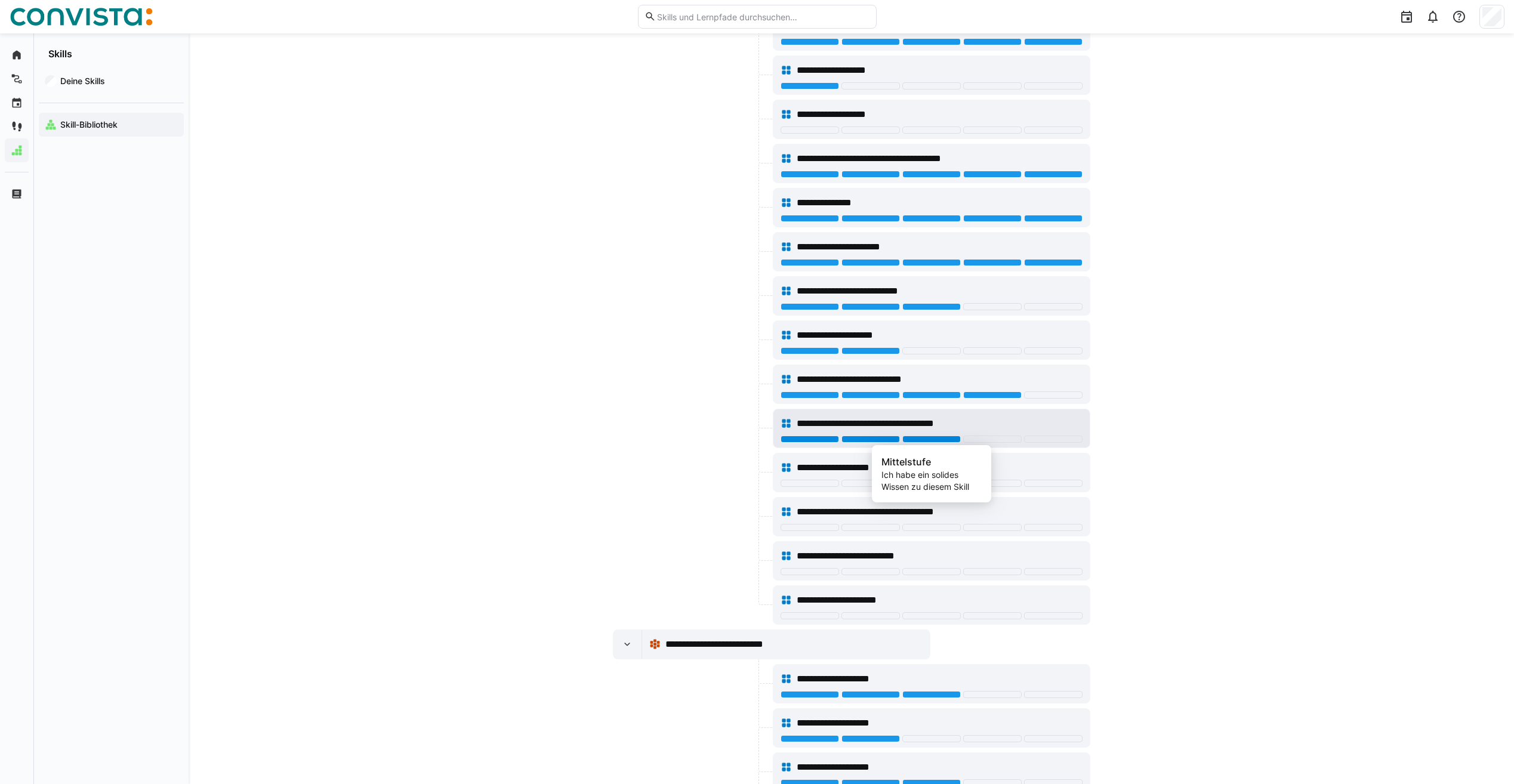
click at [937, 438] on div at bounding box center [932, 439] width 59 height 7
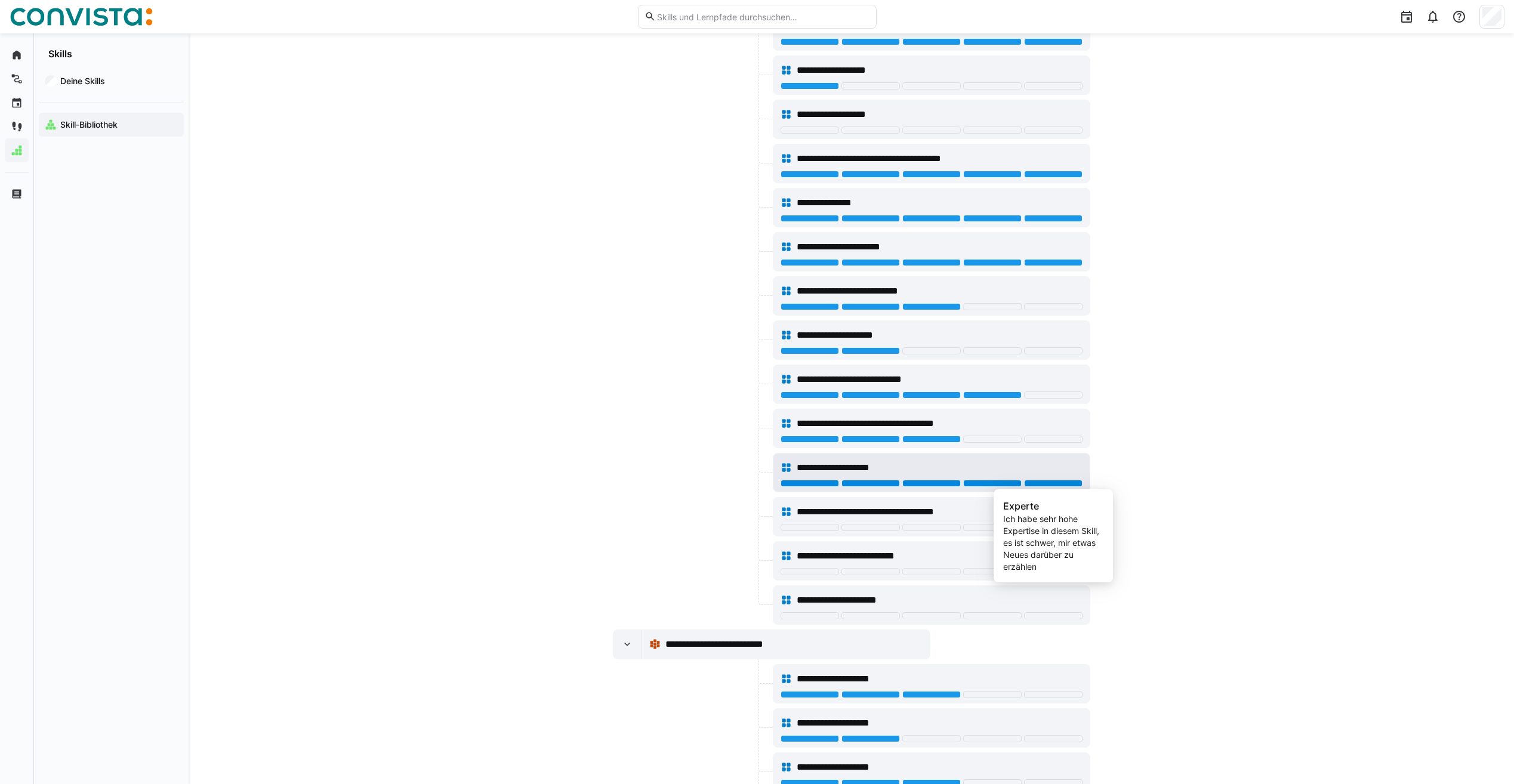
click at [1038, 482] on div at bounding box center [1053, 483] width 59 height 7
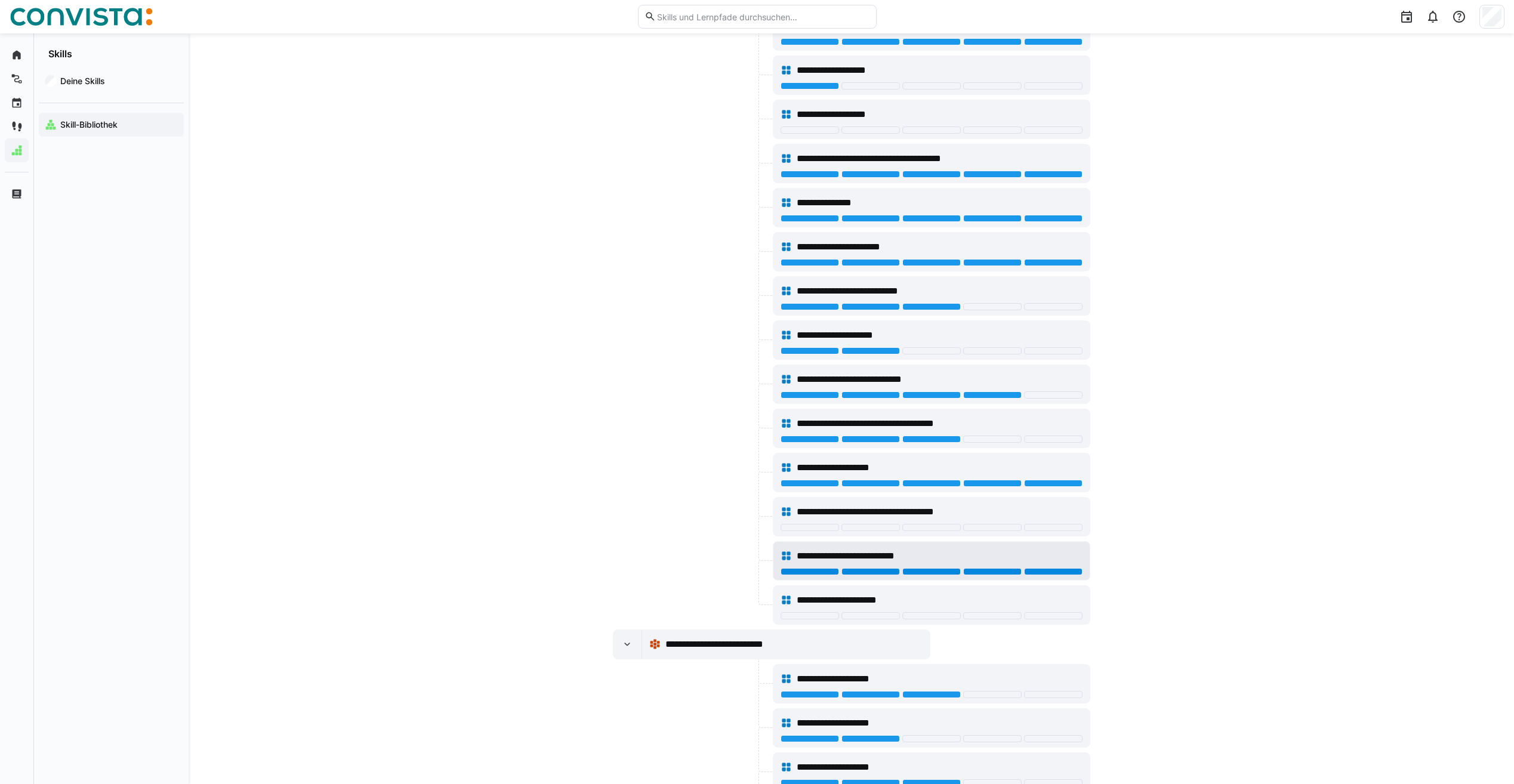
click at [1052, 569] on div at bounding box center [1053, 571] width 59 height 7
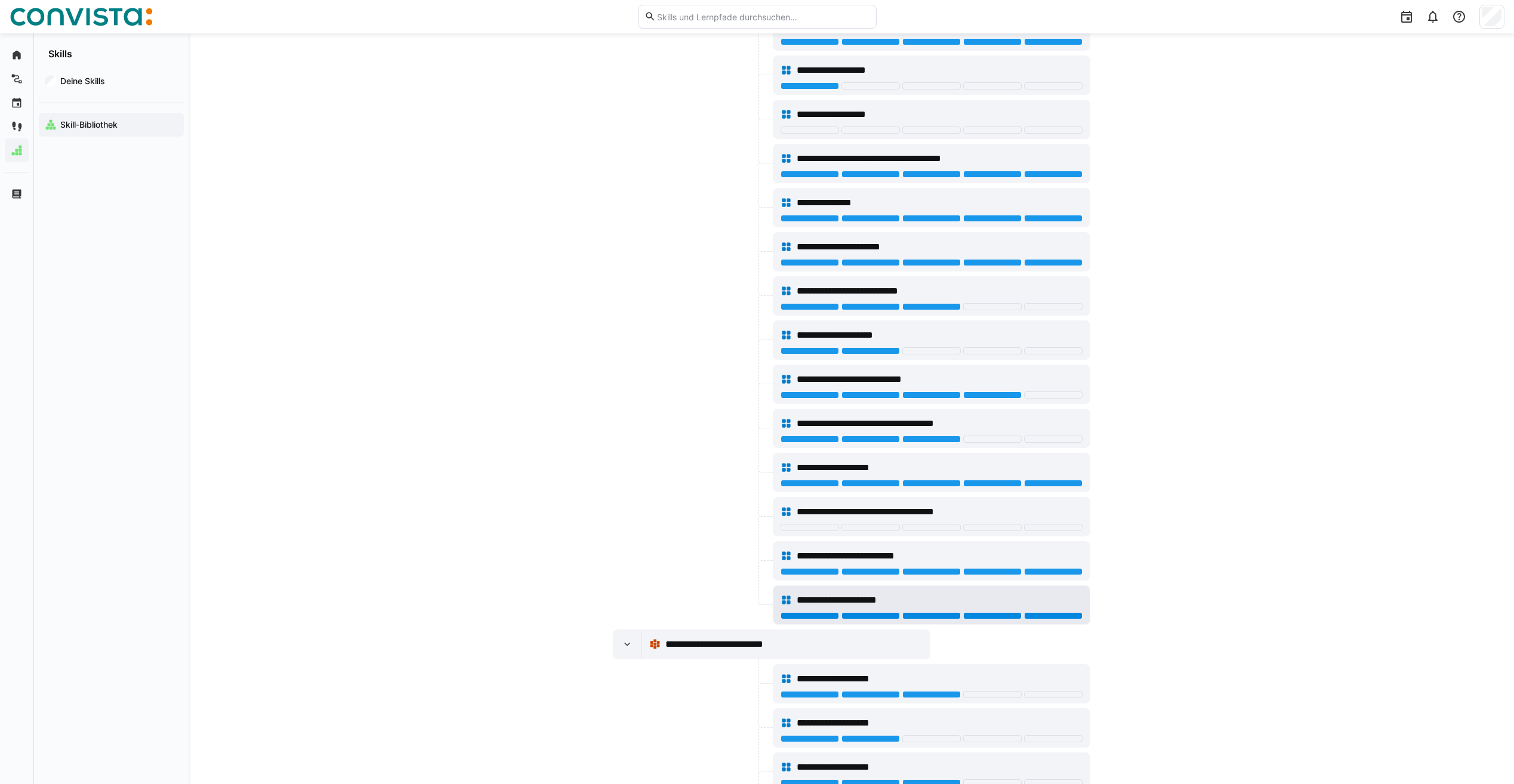
click at [1038, 611] on div "**********" at bounding box center [932, 600] width 302 height 24
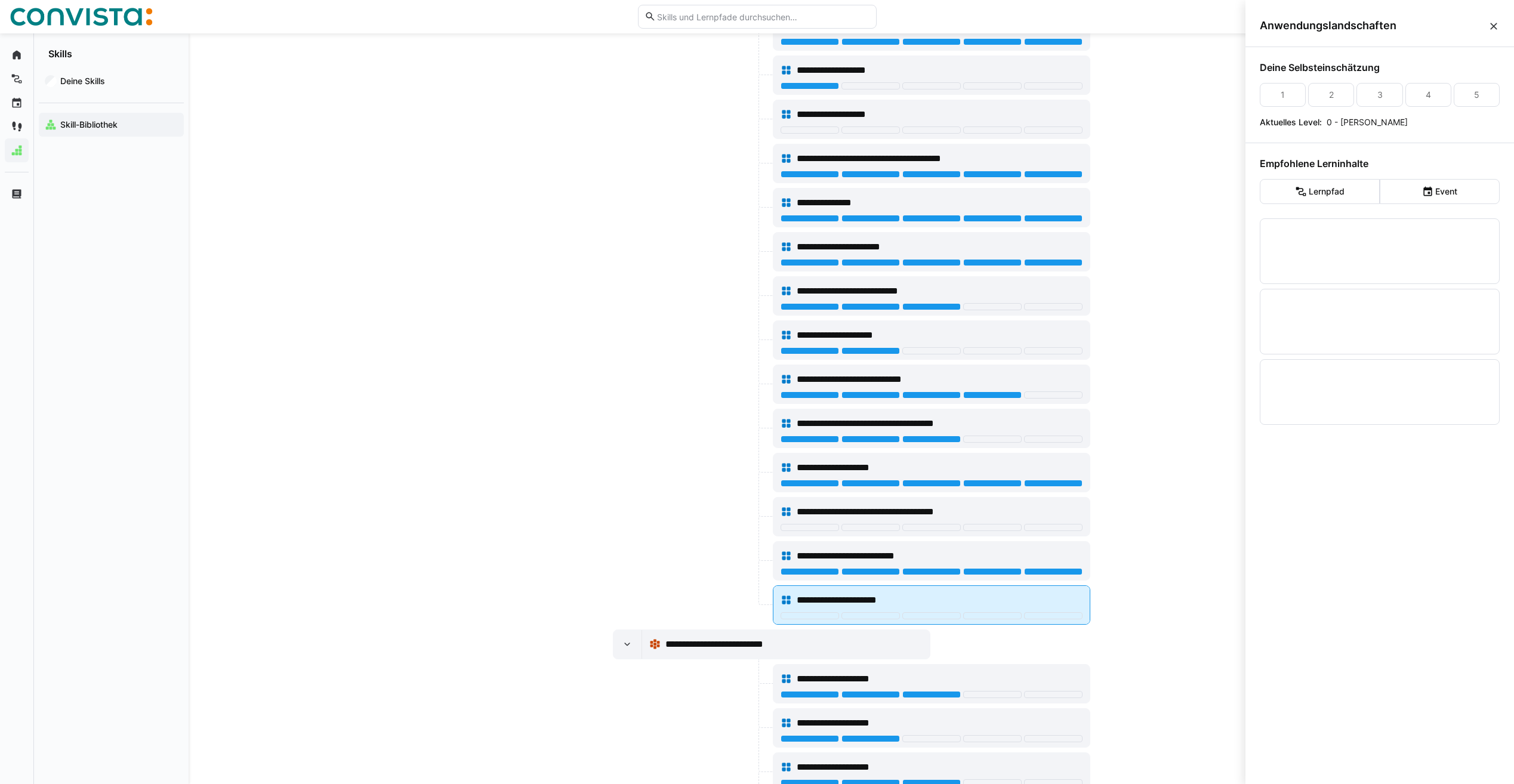
scroll to position [0, 0]
click at [1043, 615] on div at bounding box center [1053, 616] width 59 height 7
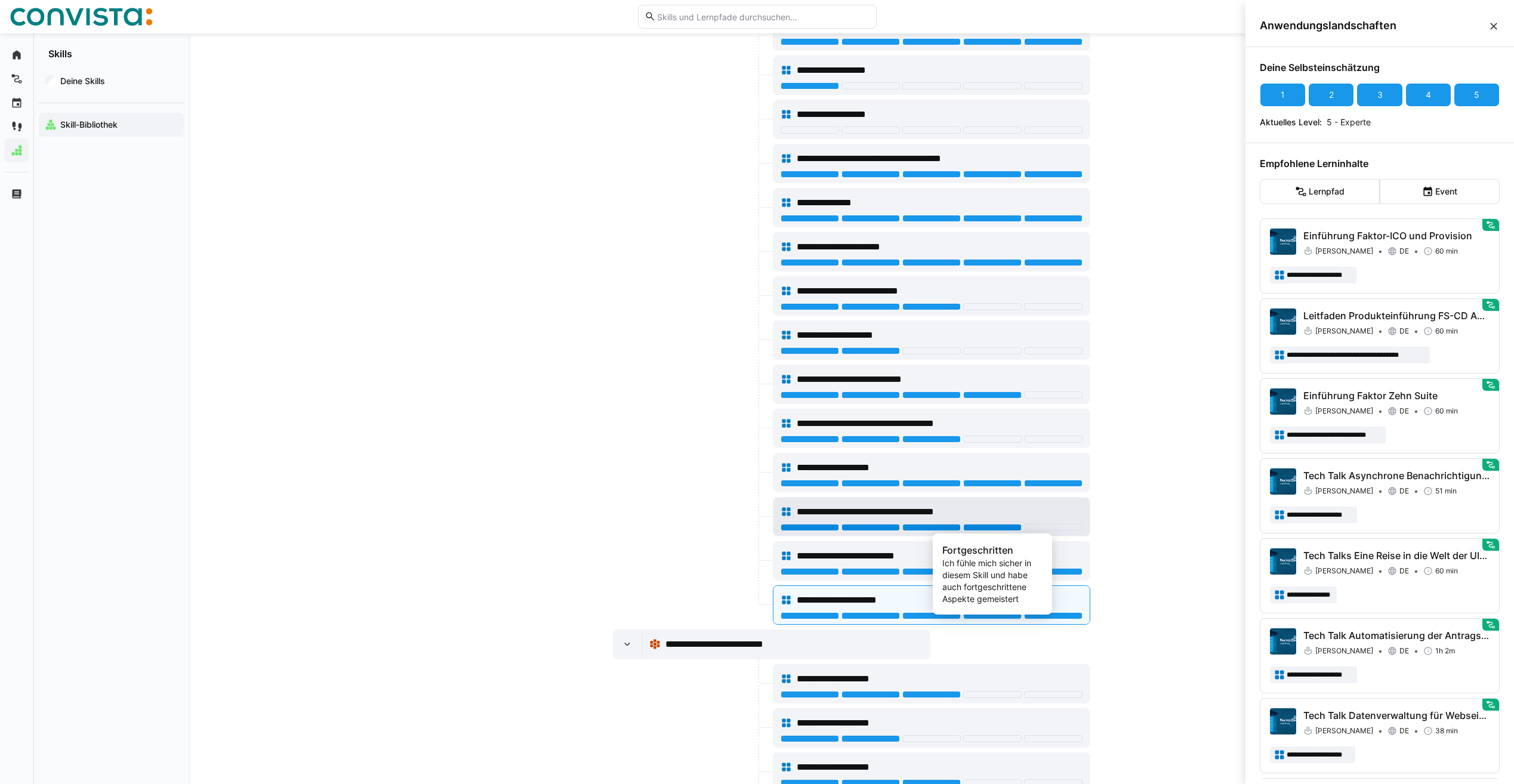
click at [999, 525] on div at bounding box center [993, 528] width 59 height 7
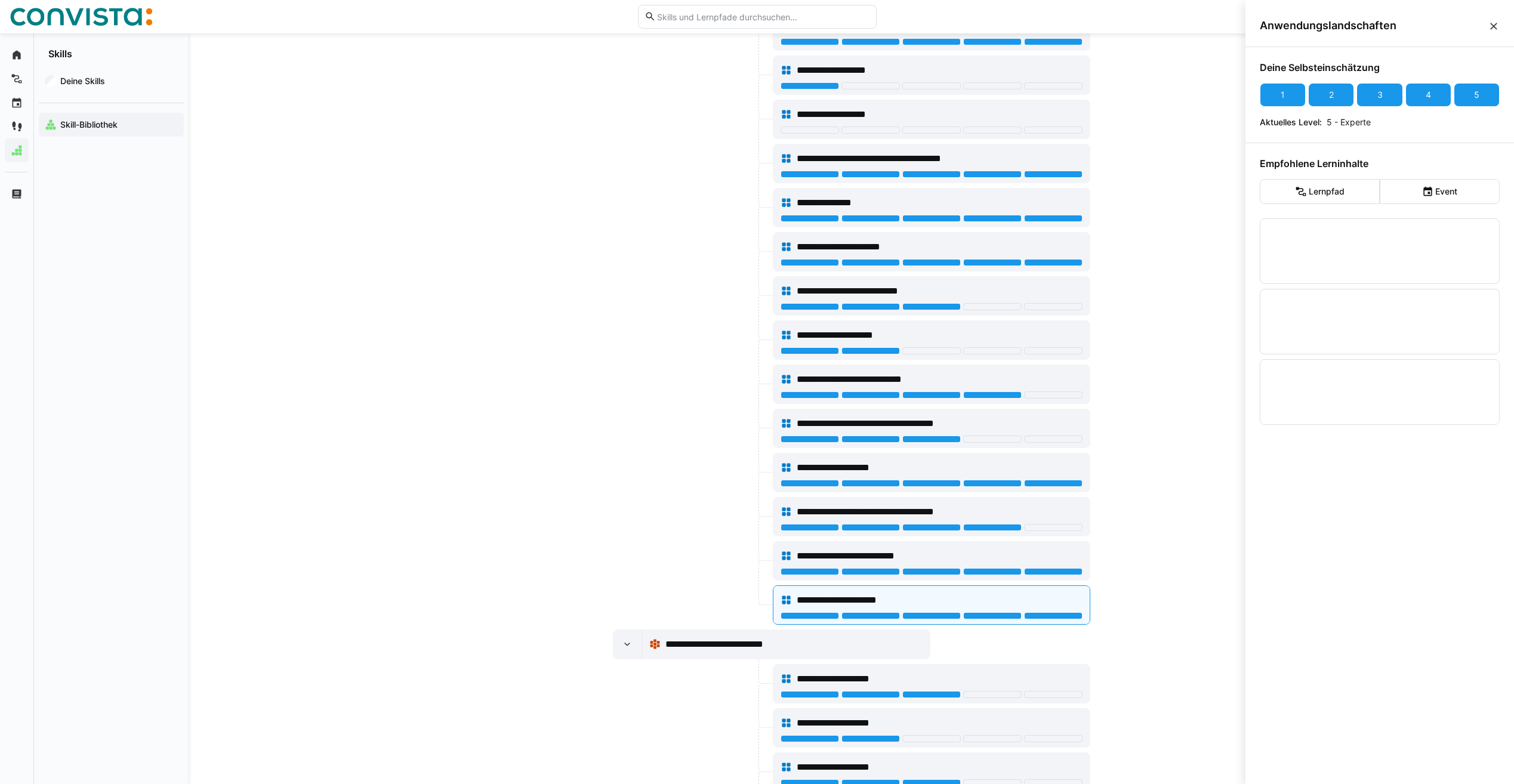
click at [1500, 23] on div "Anwendungslandschaften" at bounding box center [1380, 26] width 269 height 42
click at [1493, 29] on eds-icon at bounding box center [1494, 26] width 12 height 12
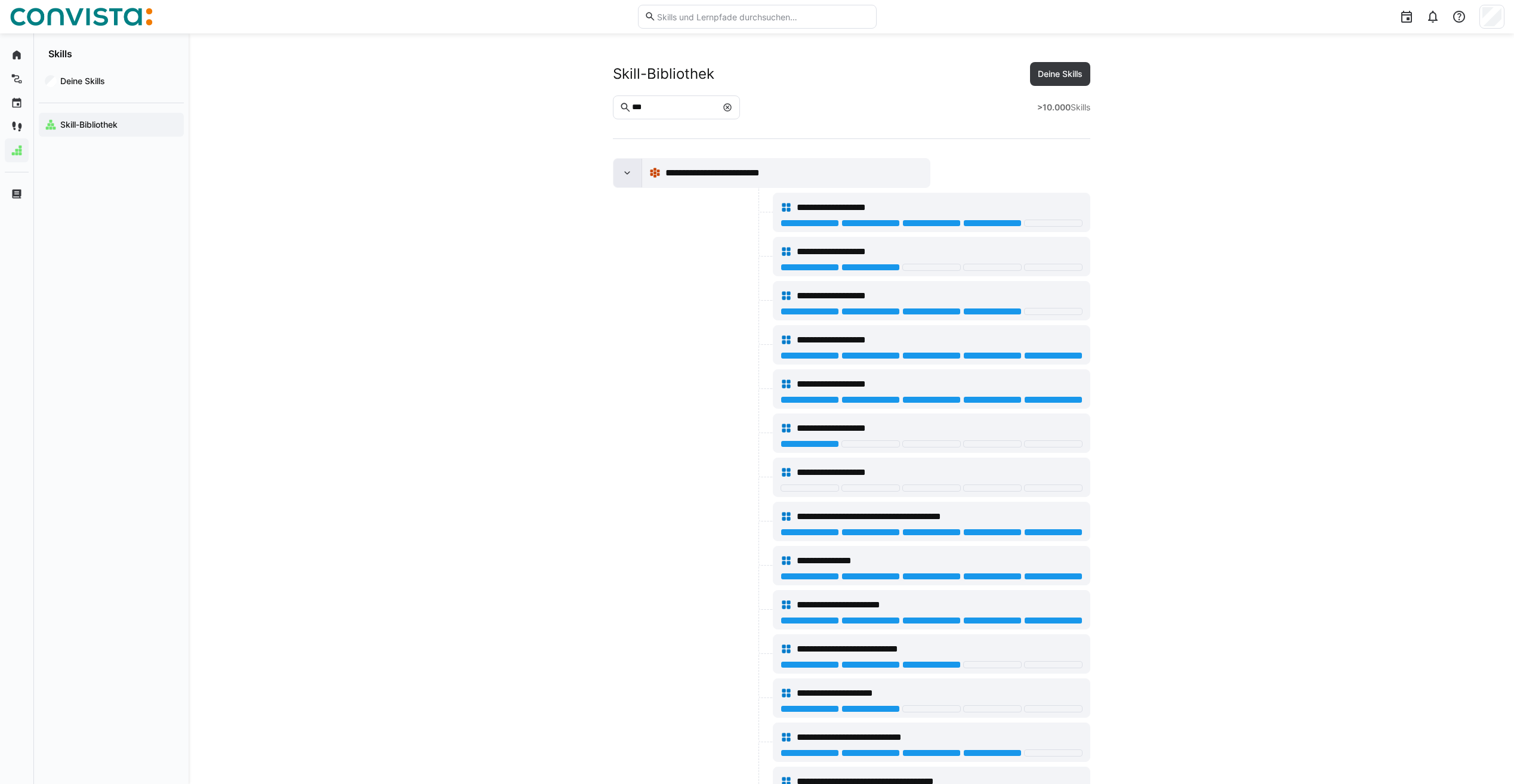
click at [637, 172] on div at bounding box center [627, 173] width 28 height 28
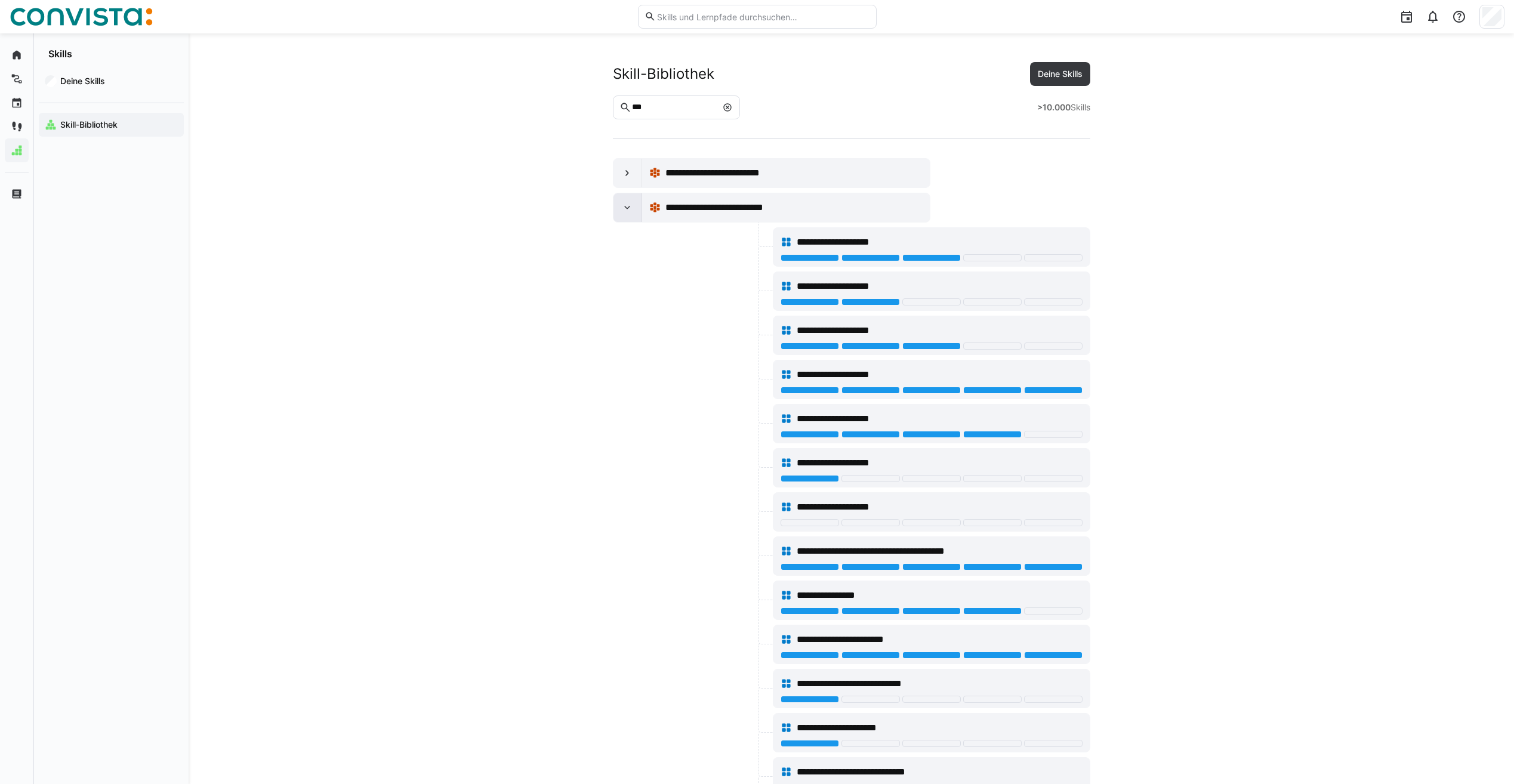
click at [626, 206] on eds-icon at bounding box center [627, 208] width 12 height 12
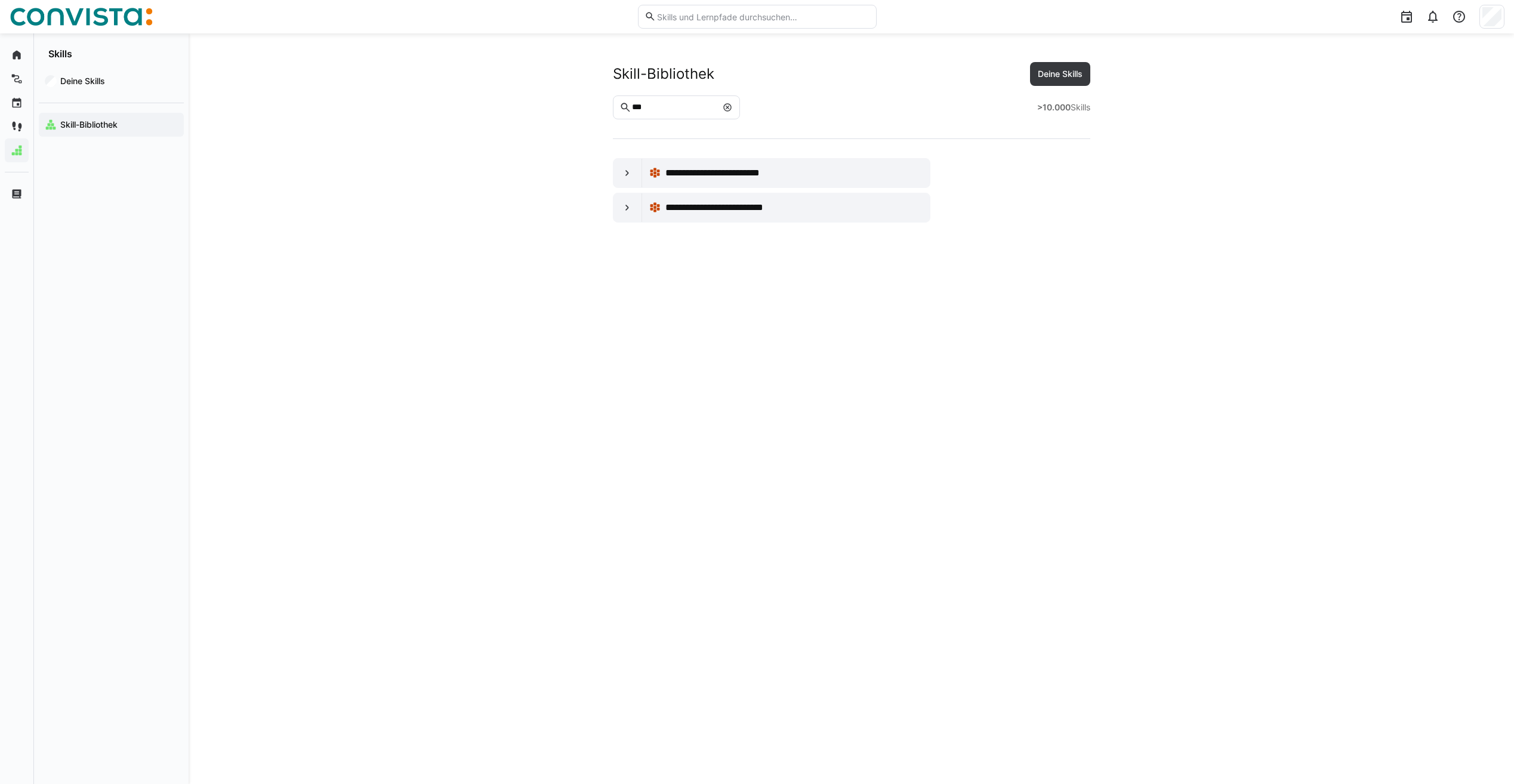
click at [662, 105] on input "***" at bounding box center [674, 107] width 86 height 11
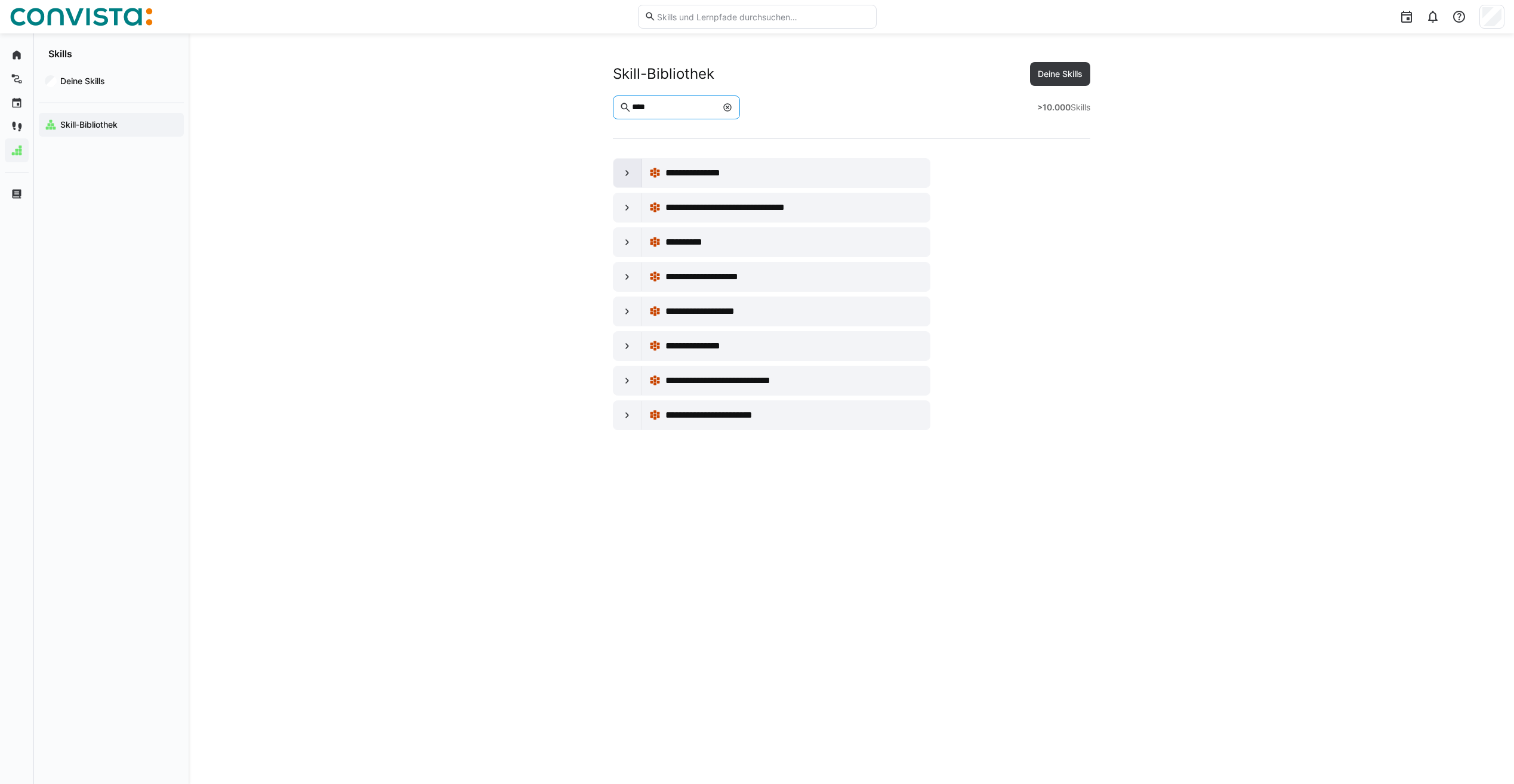
type input "****"
click at [622, 173] on eds-icon at bounding box center [627, 173] width 12 height 12
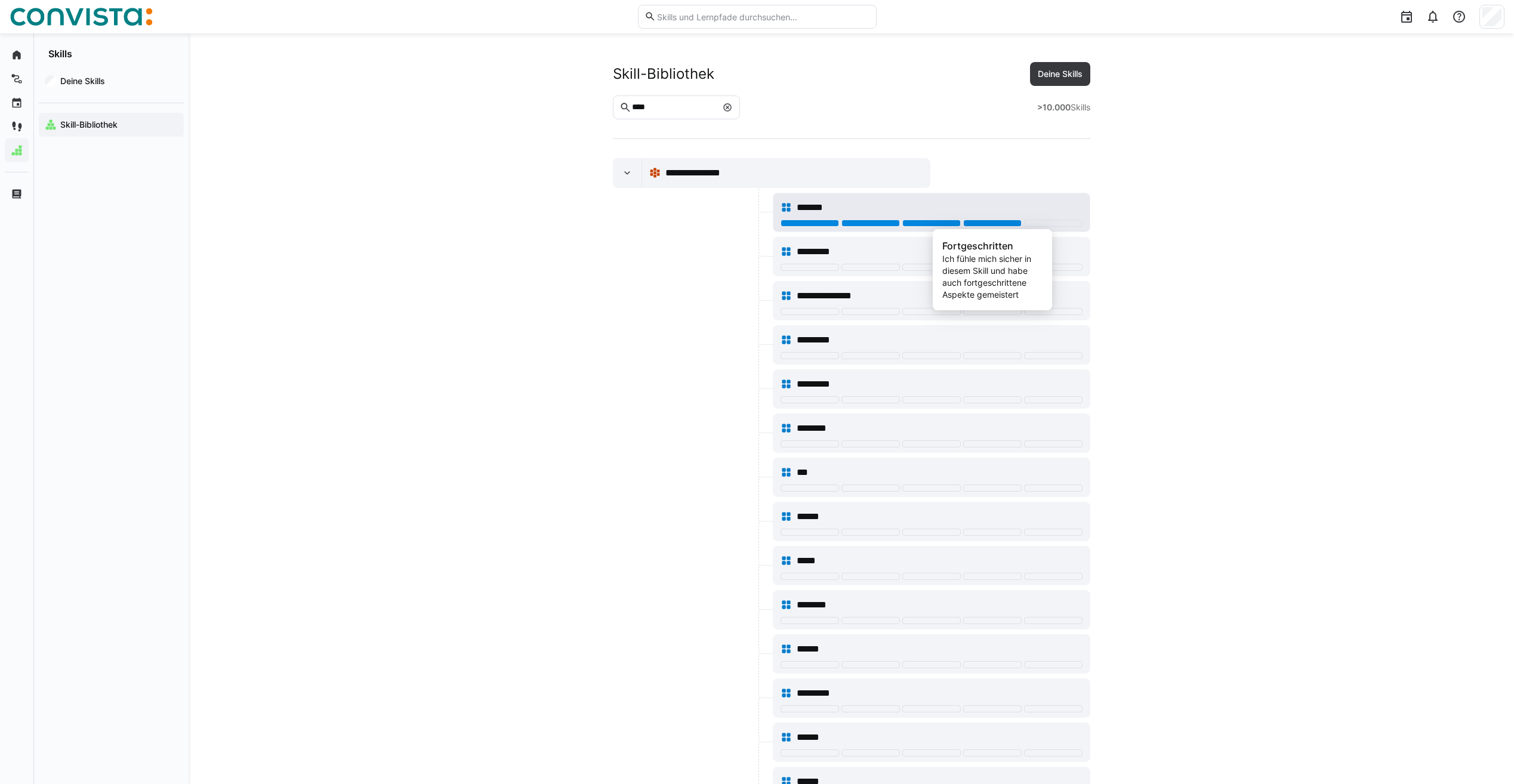
click at [1004, 219] on div at bounding box center [993, 223] width 59 height 7
click at [990, 271] on div at bounding box center [932, 268] width 302 height 9
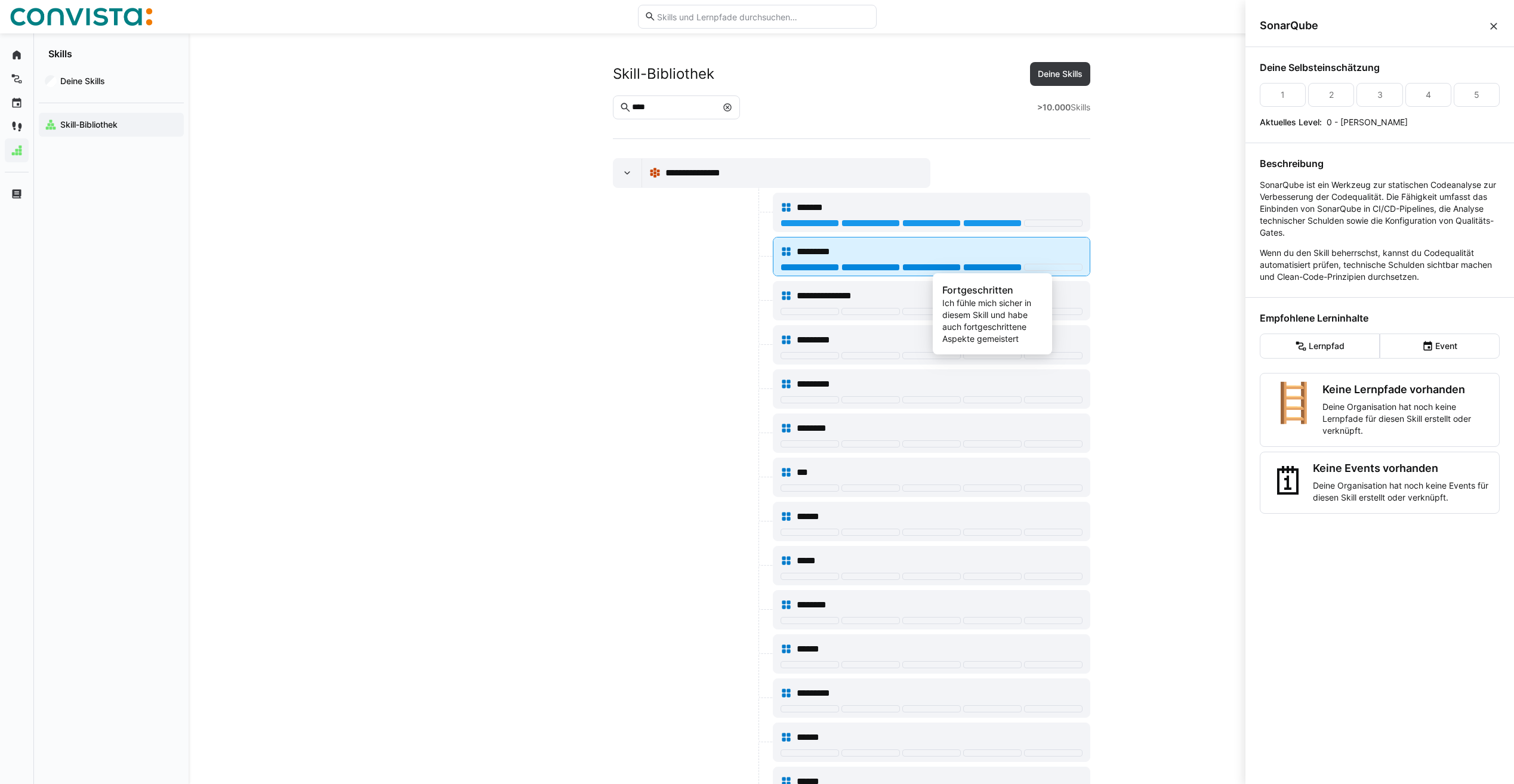
click at [990, 268] on div at bounding box center [993, 267] width 59 height 7
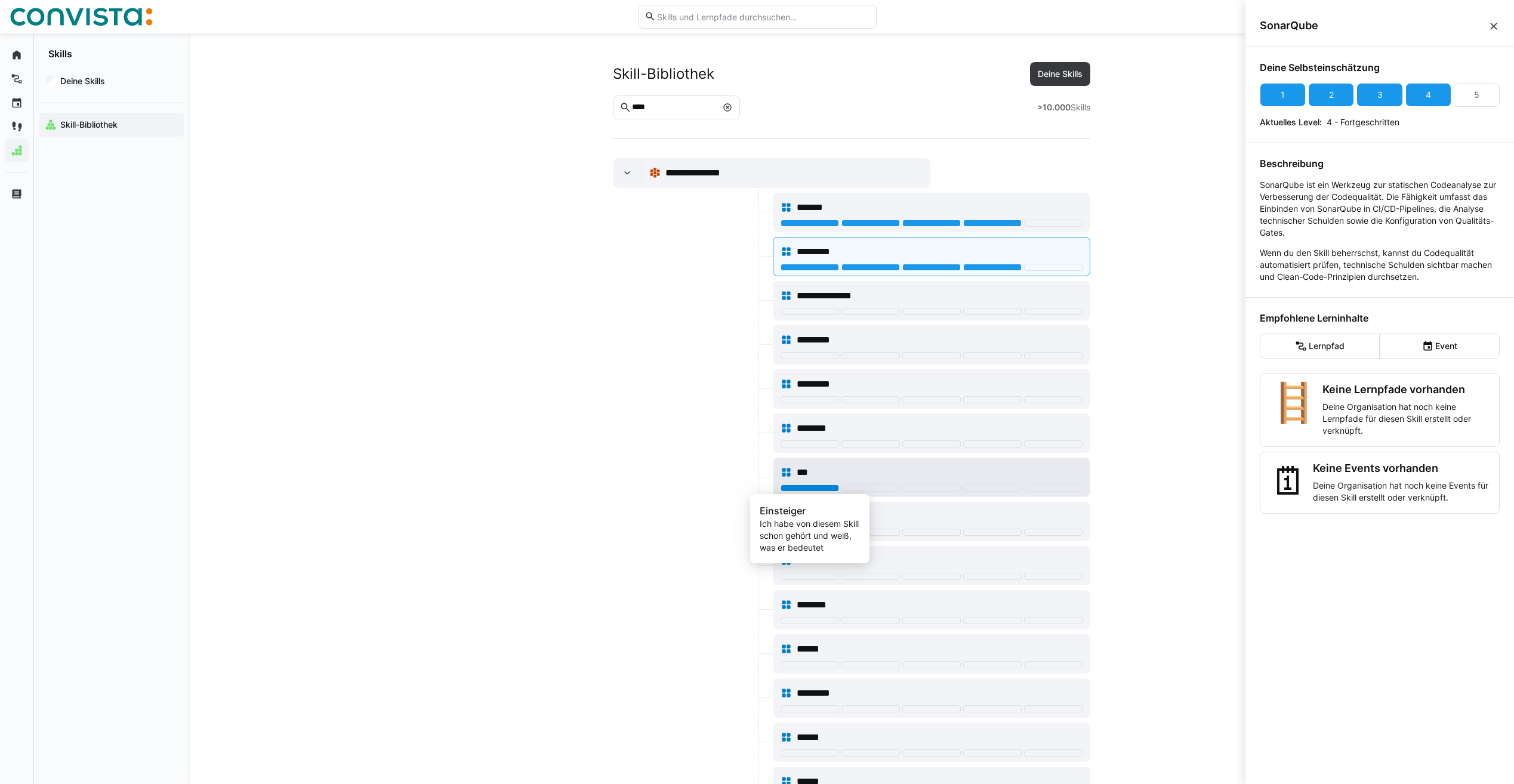
click at [832, 486] on div at bounding box center [810, 488] width 59 height 7
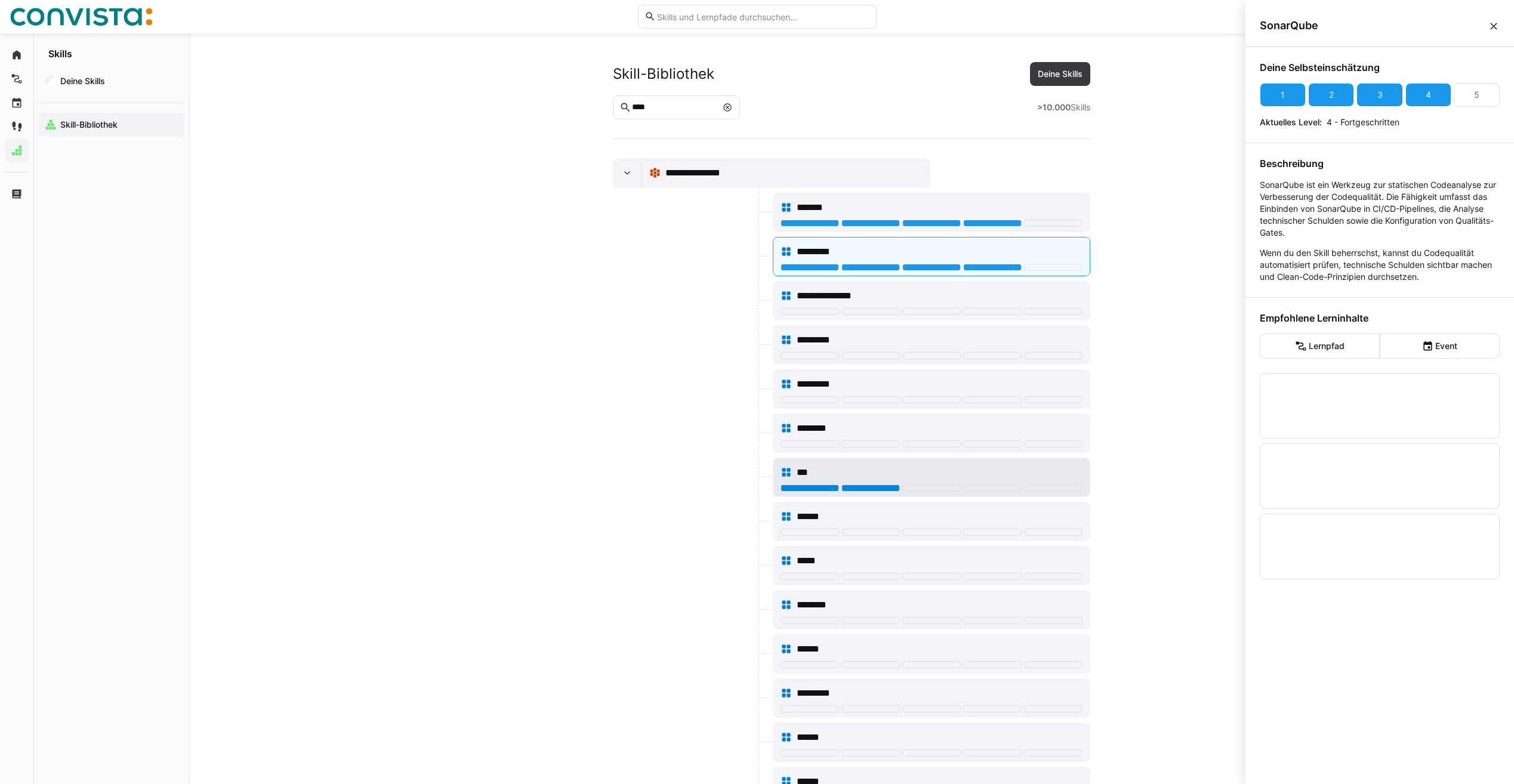
click at [850, 489] on div at bounding box center [871, 488] width 59 height 7
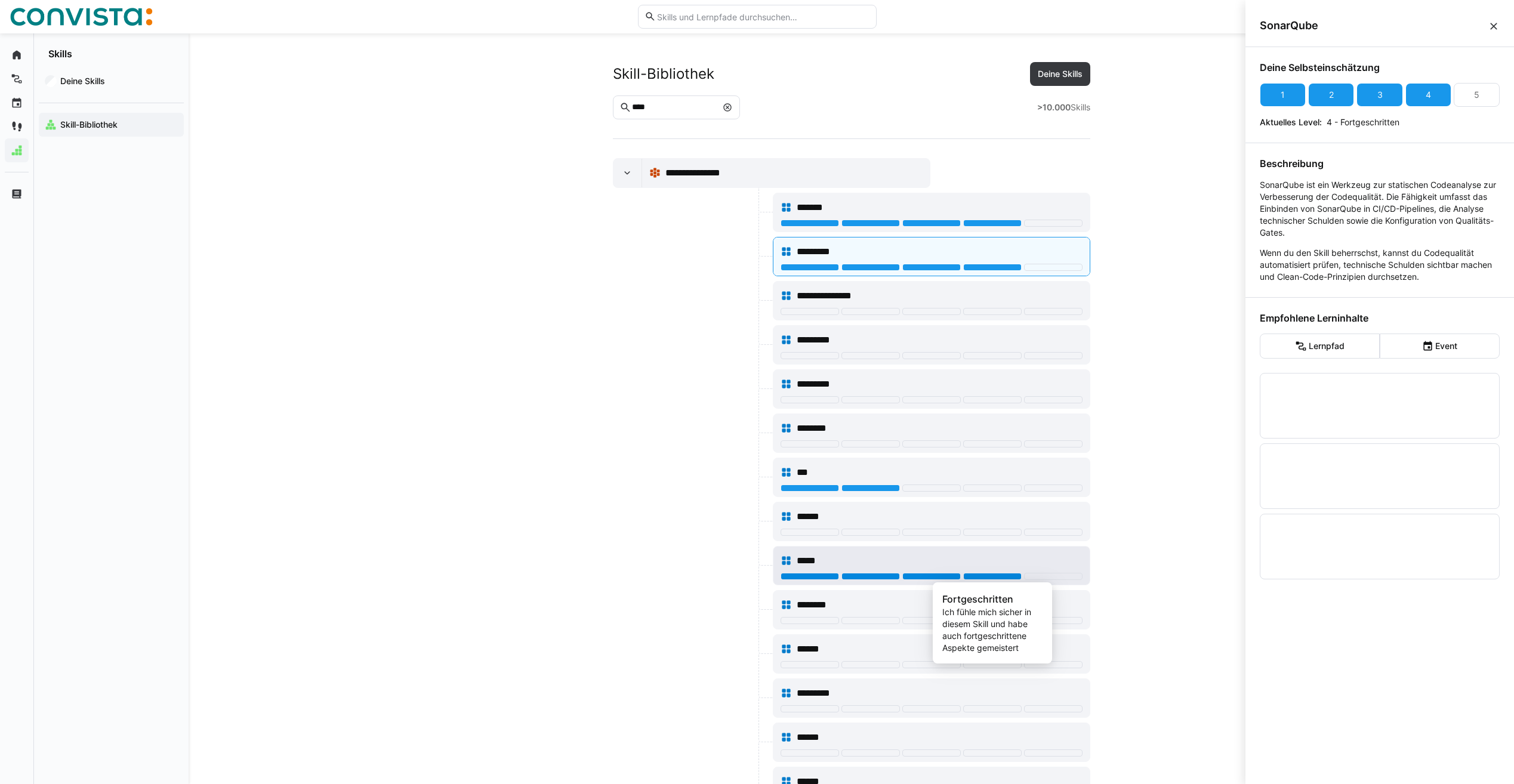
click at [1004, 578] on div at bounding box center [993, 576] width 59 height 7
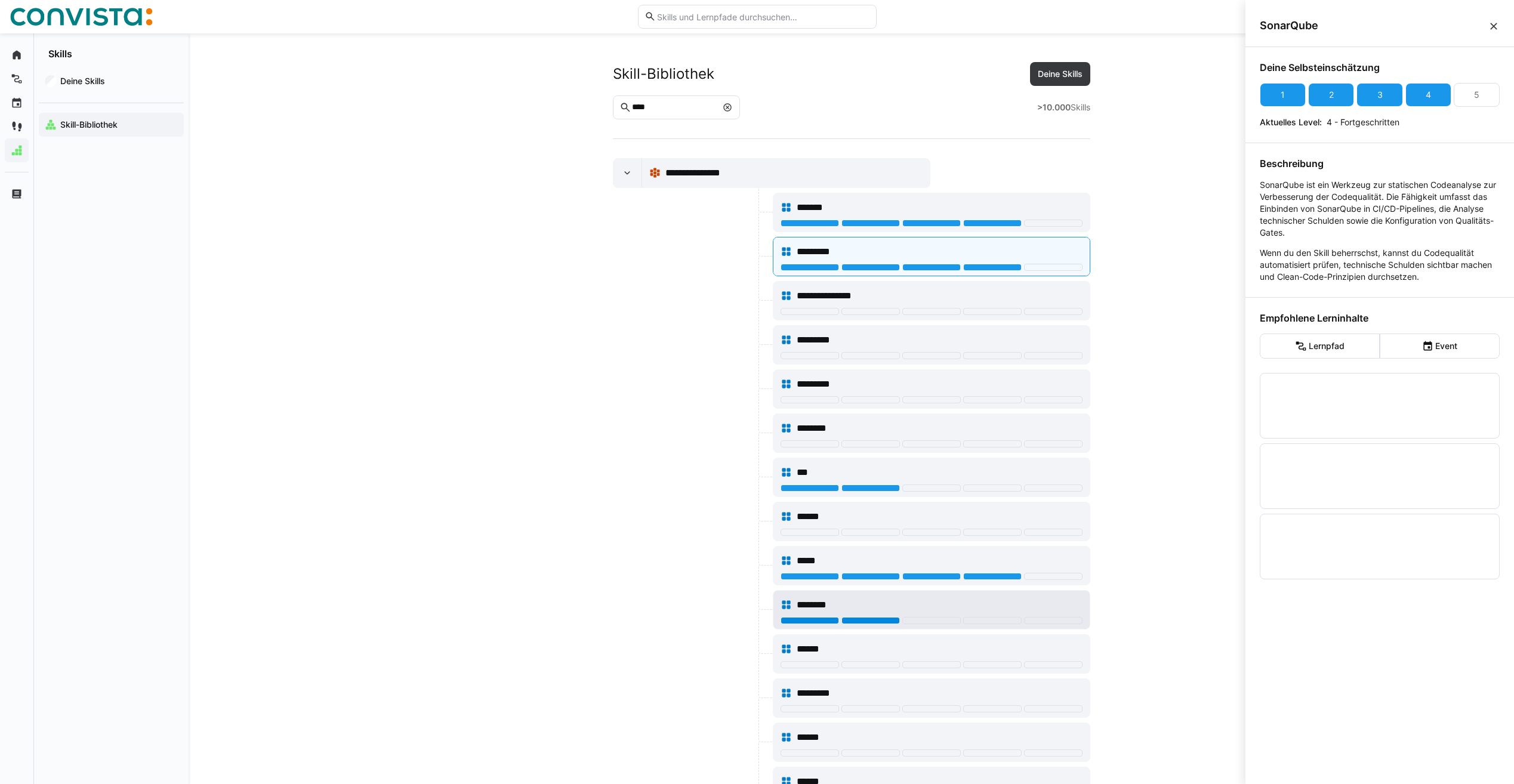
click at [847, 621] on div at bounding box center [871, 621] width 59 height 7
click at [802, 643] on span "******" at bounding box center [813, 649] width 32 height 15
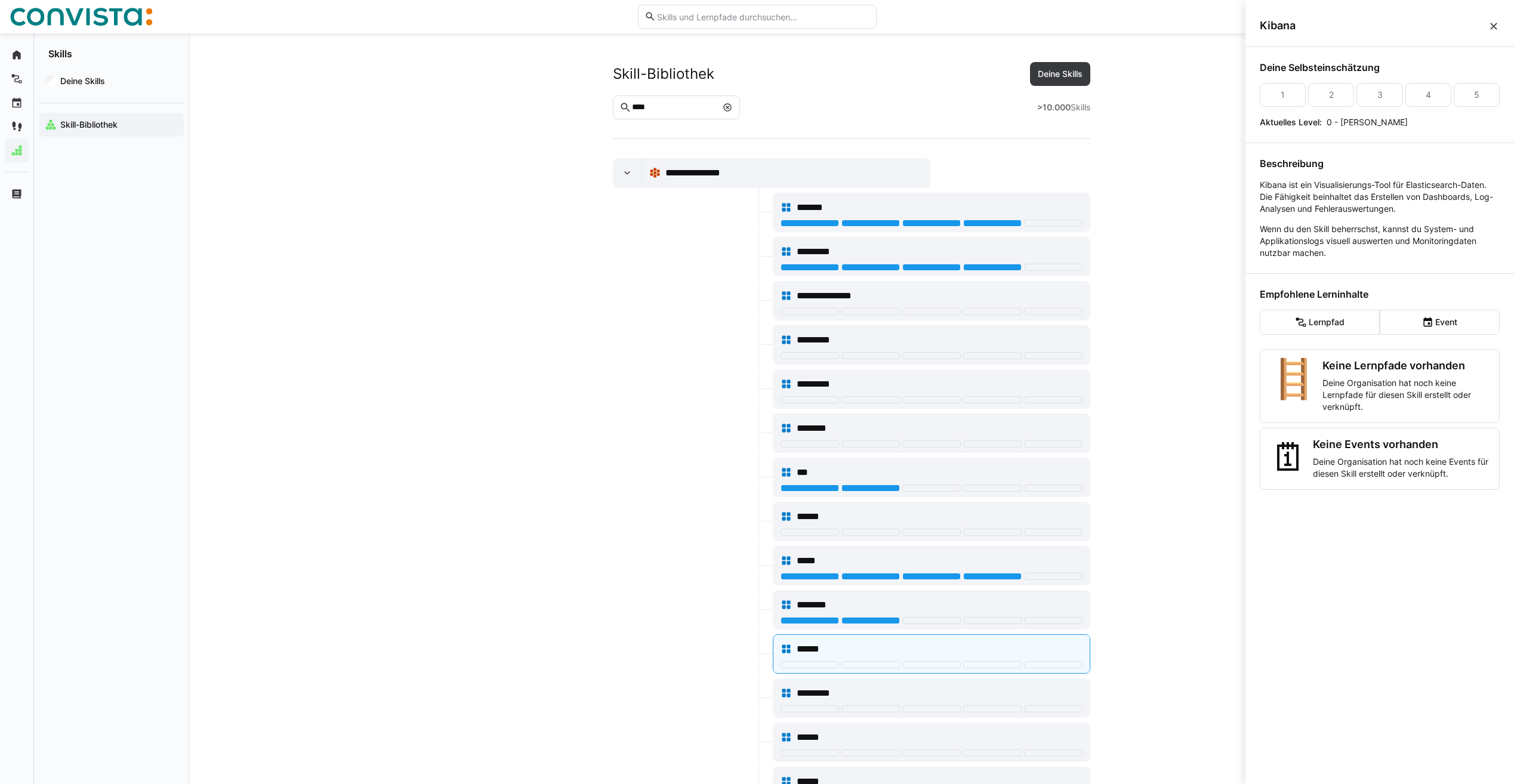
click at [1199, 611] on app-skills-library "**********" at bounding box center [852, 665] width 764 height 1207
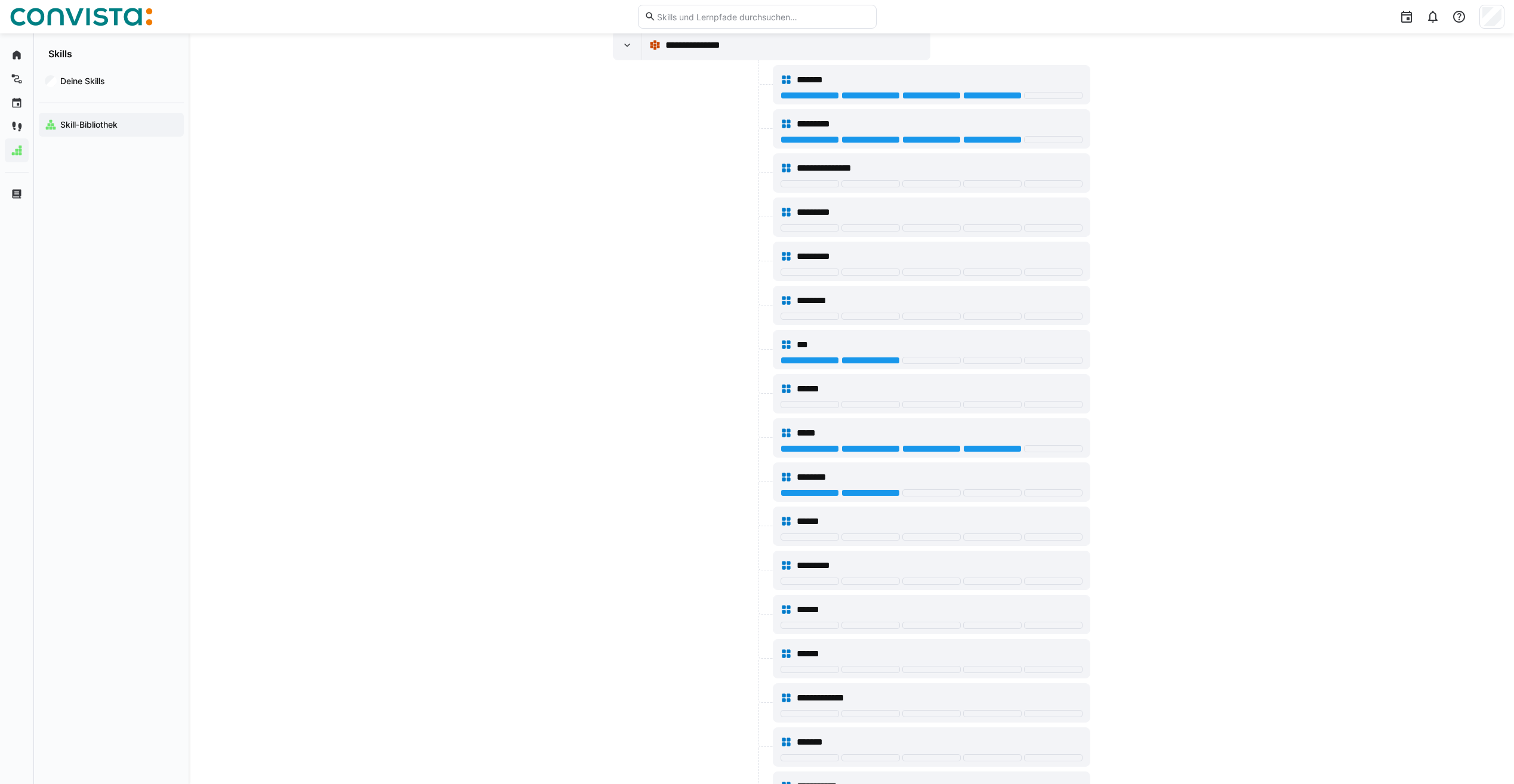
scroll to position [298, 0]
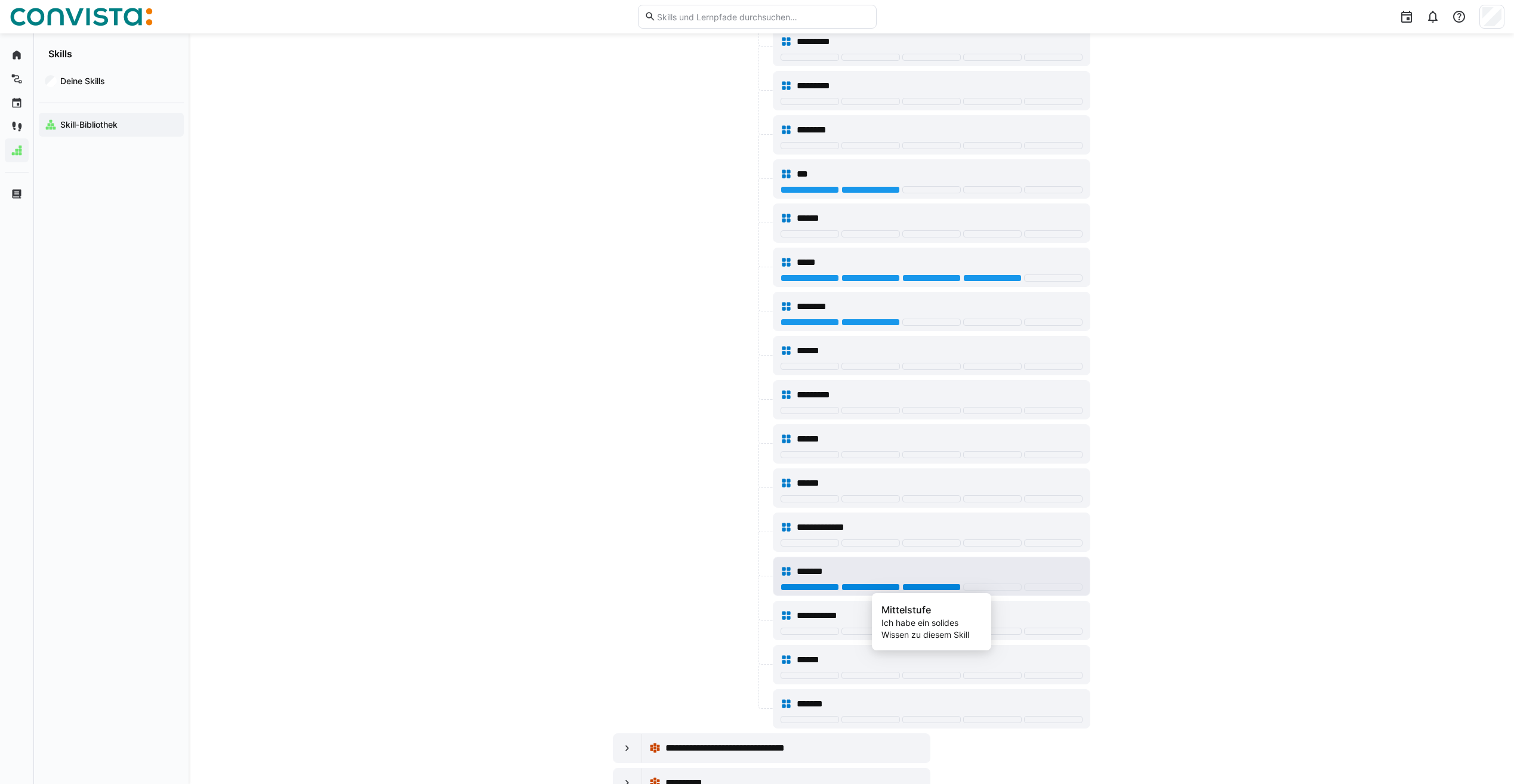
click at [913, 586] on div at bounding box center [932, 587] width 59 height 7
click at [865, 630] on div at bounding box center [871, 632] width 59 height 7
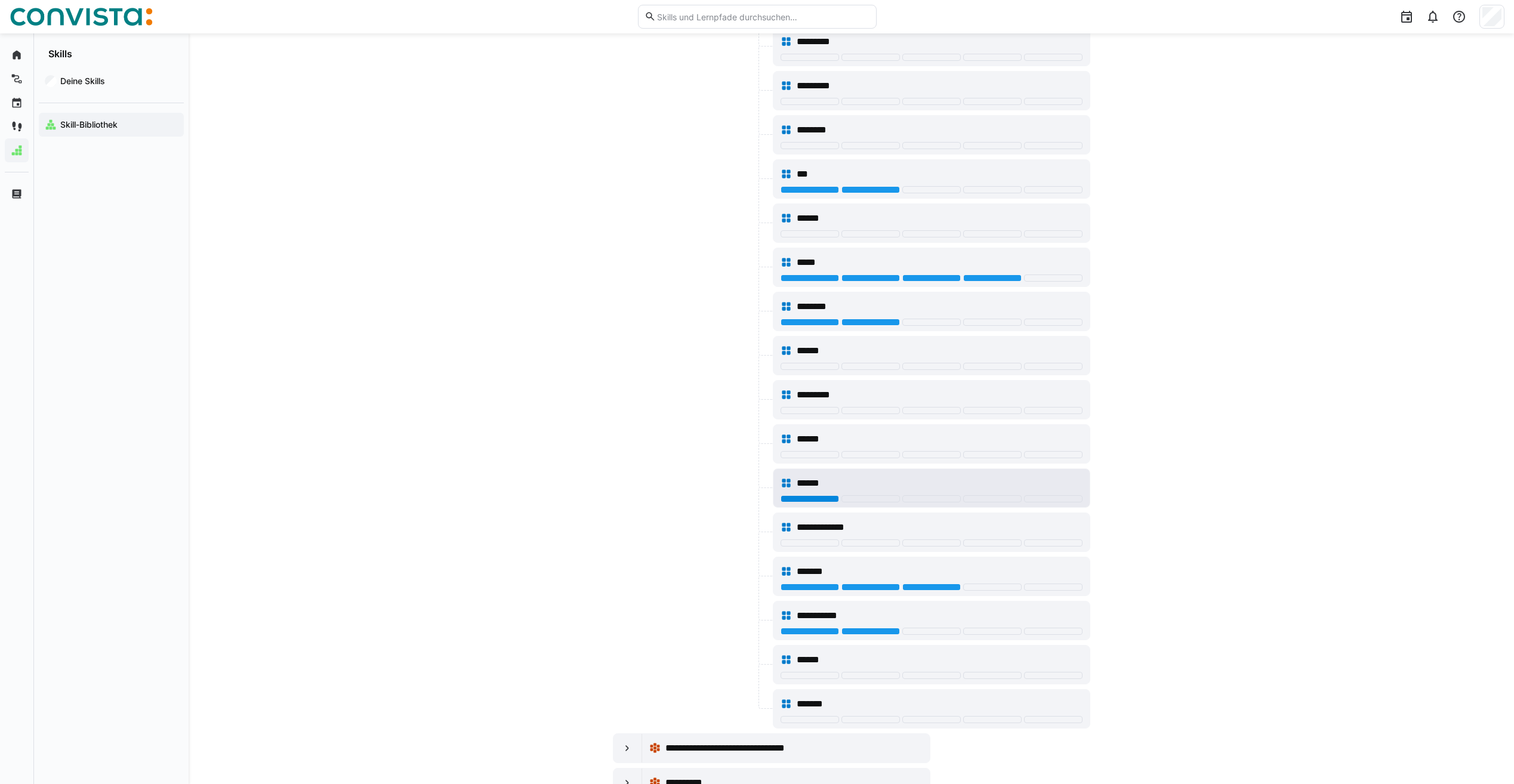
click at [829, 501] on div at bounding box center [810, 499] width 59 height 7
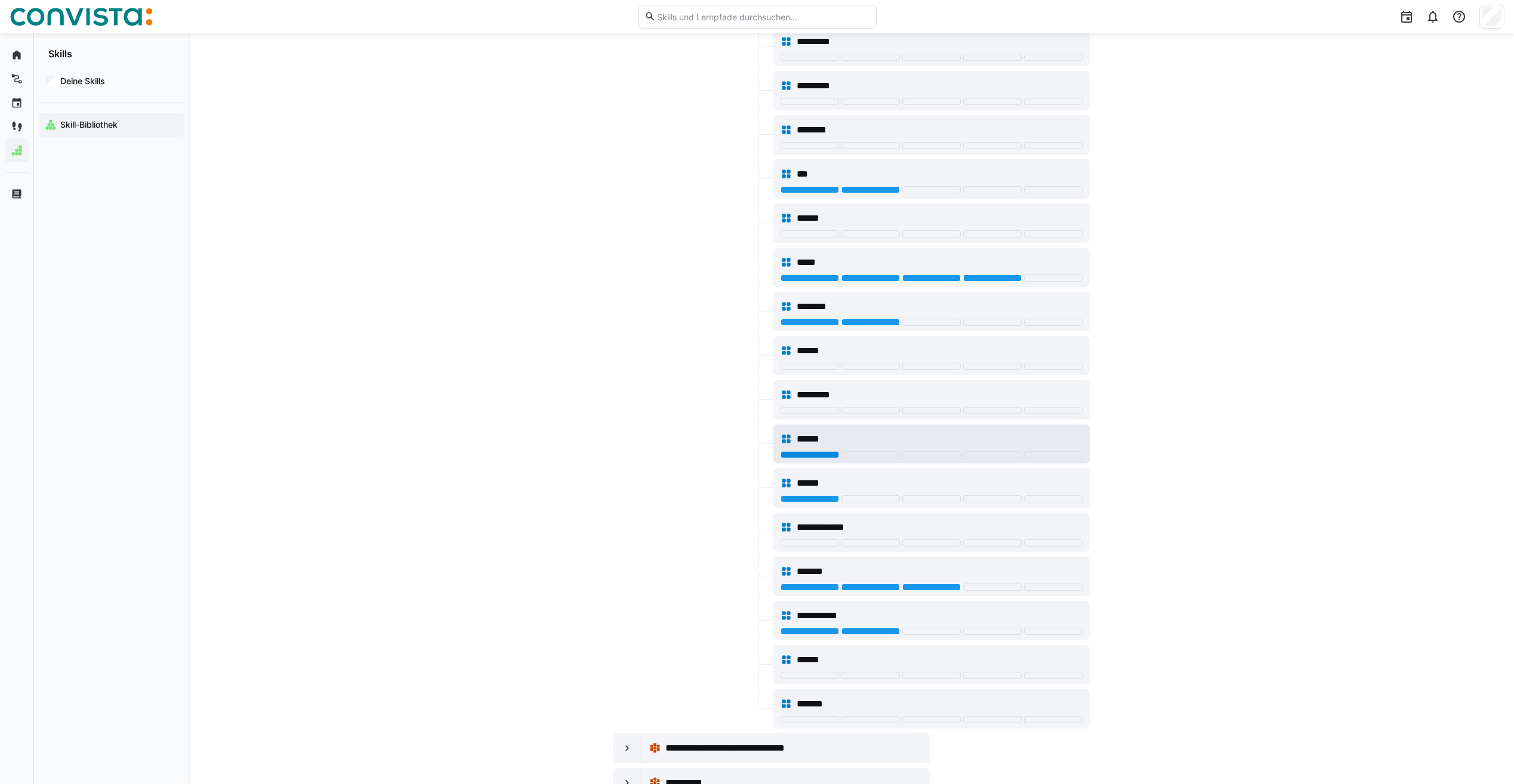
click at [825, 452] on div at bounding box center [810, 454] width 59 height 7
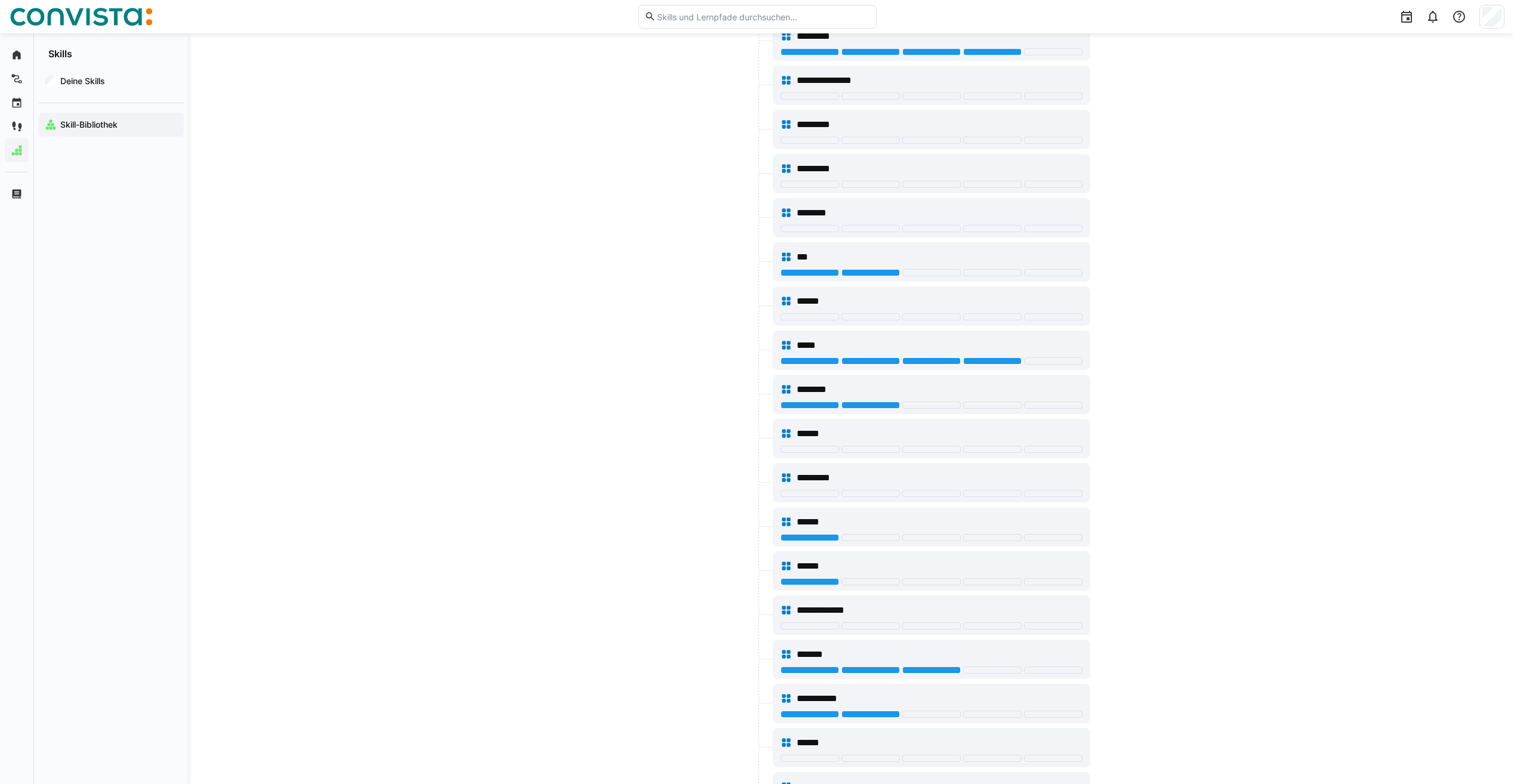
scroll to position [36, 0]
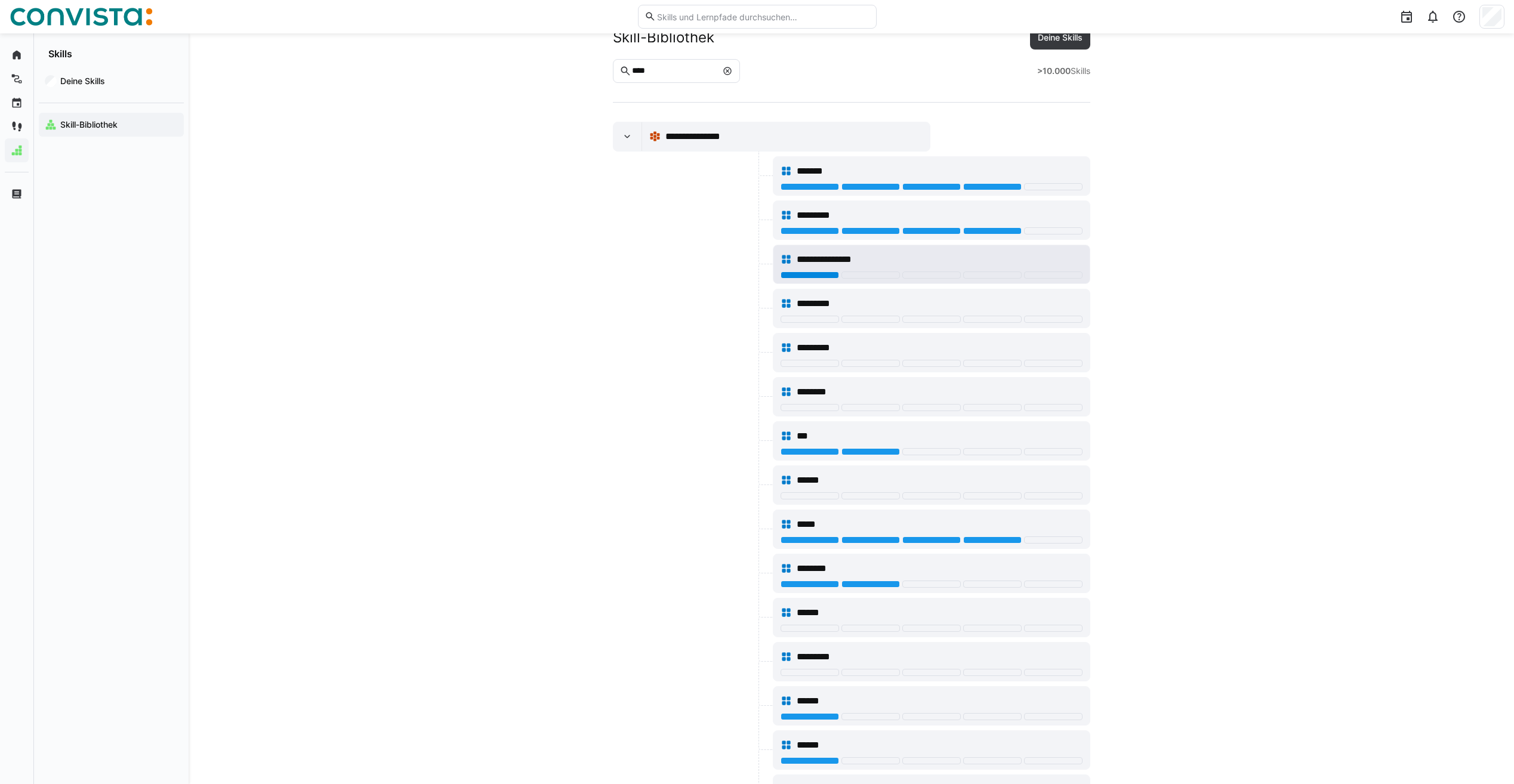
click at [810, 277] on div at bounding box center [810, 275] width 59 height 7
click at [804, 320] on div at bounding box center [810, 319] width 59 height 7
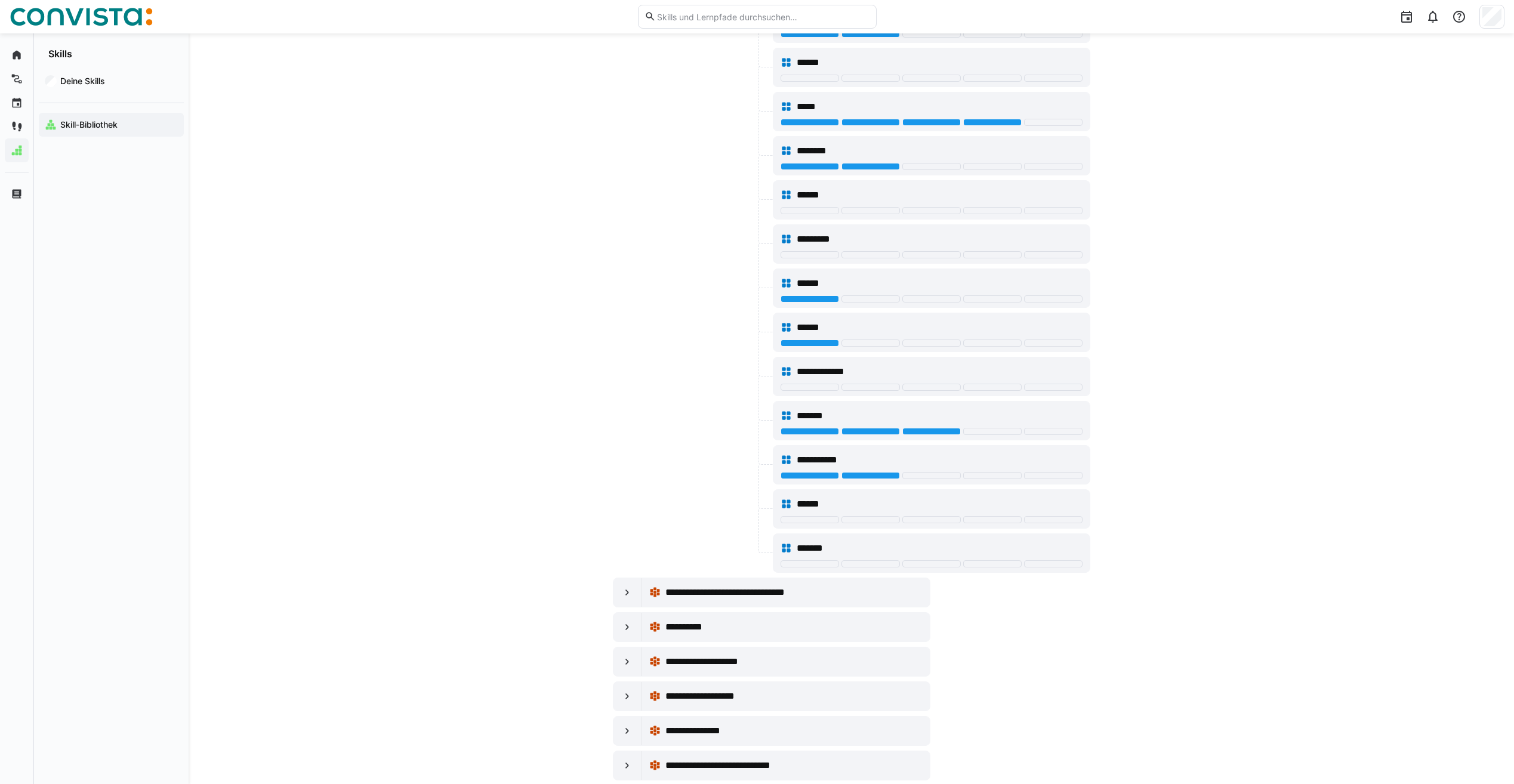
scroll to position [514, 0]
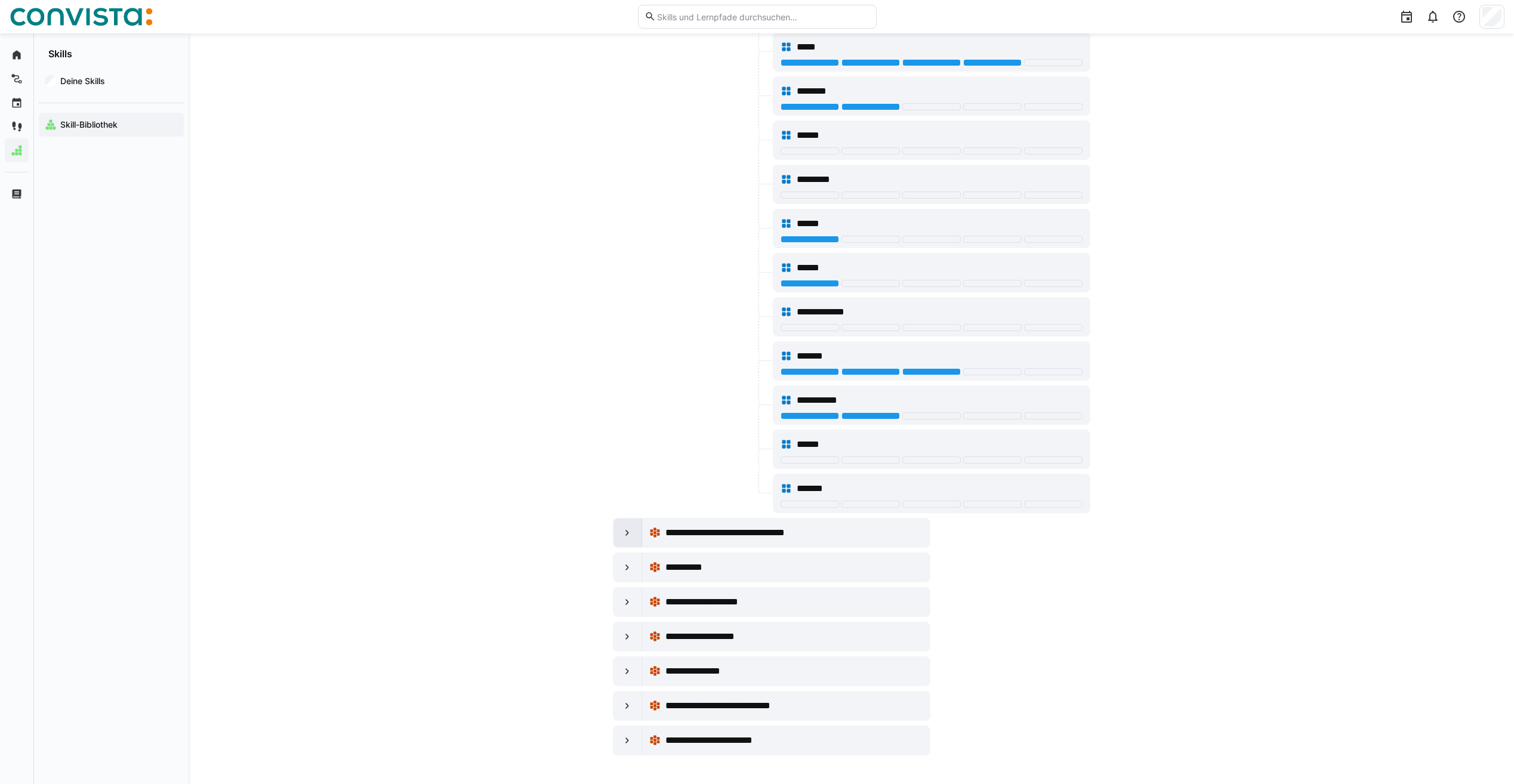
click at [628, 537] on eds-icon at bounding box center [627, 533] width 12 height 12
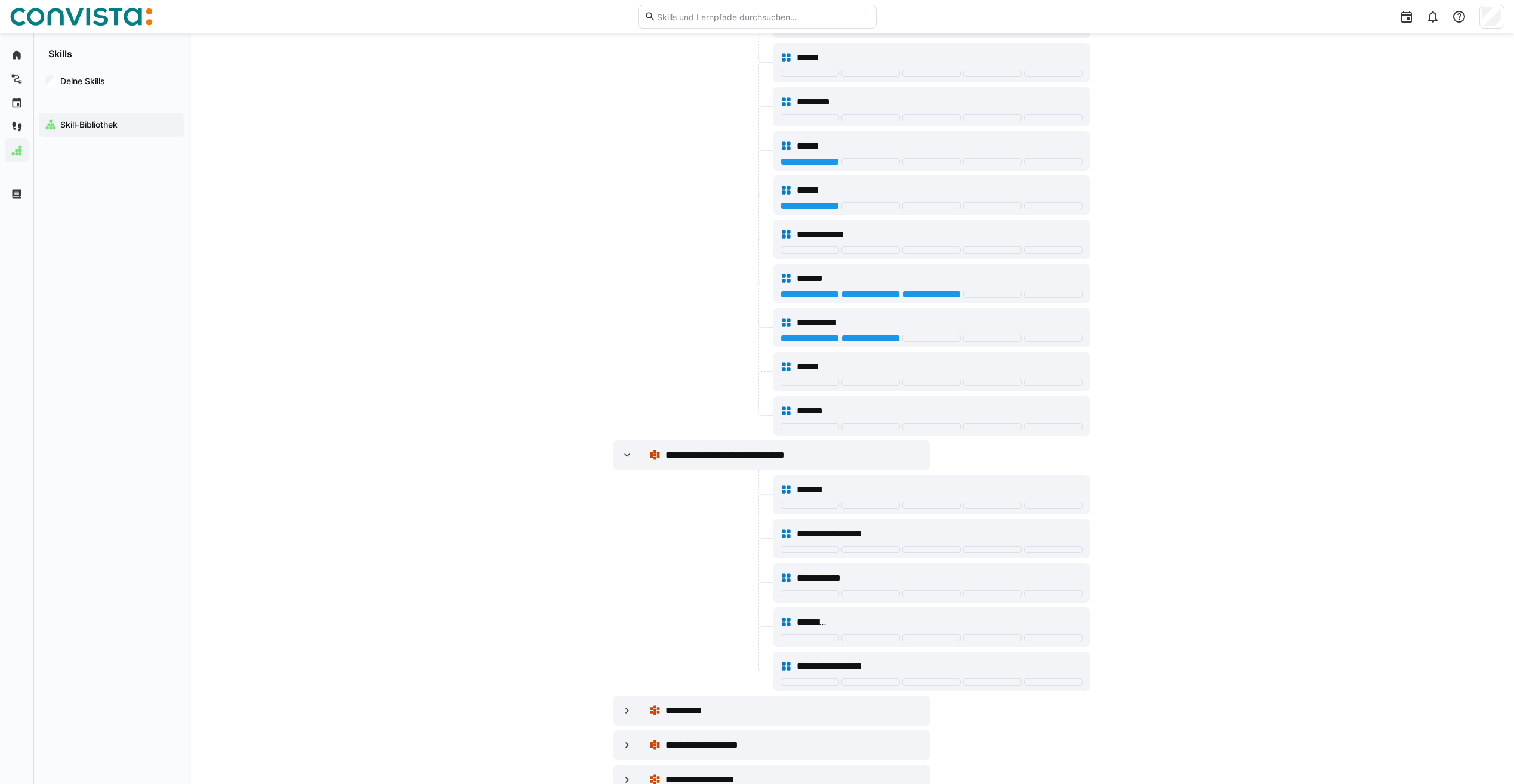
scroll to position [693, 0]
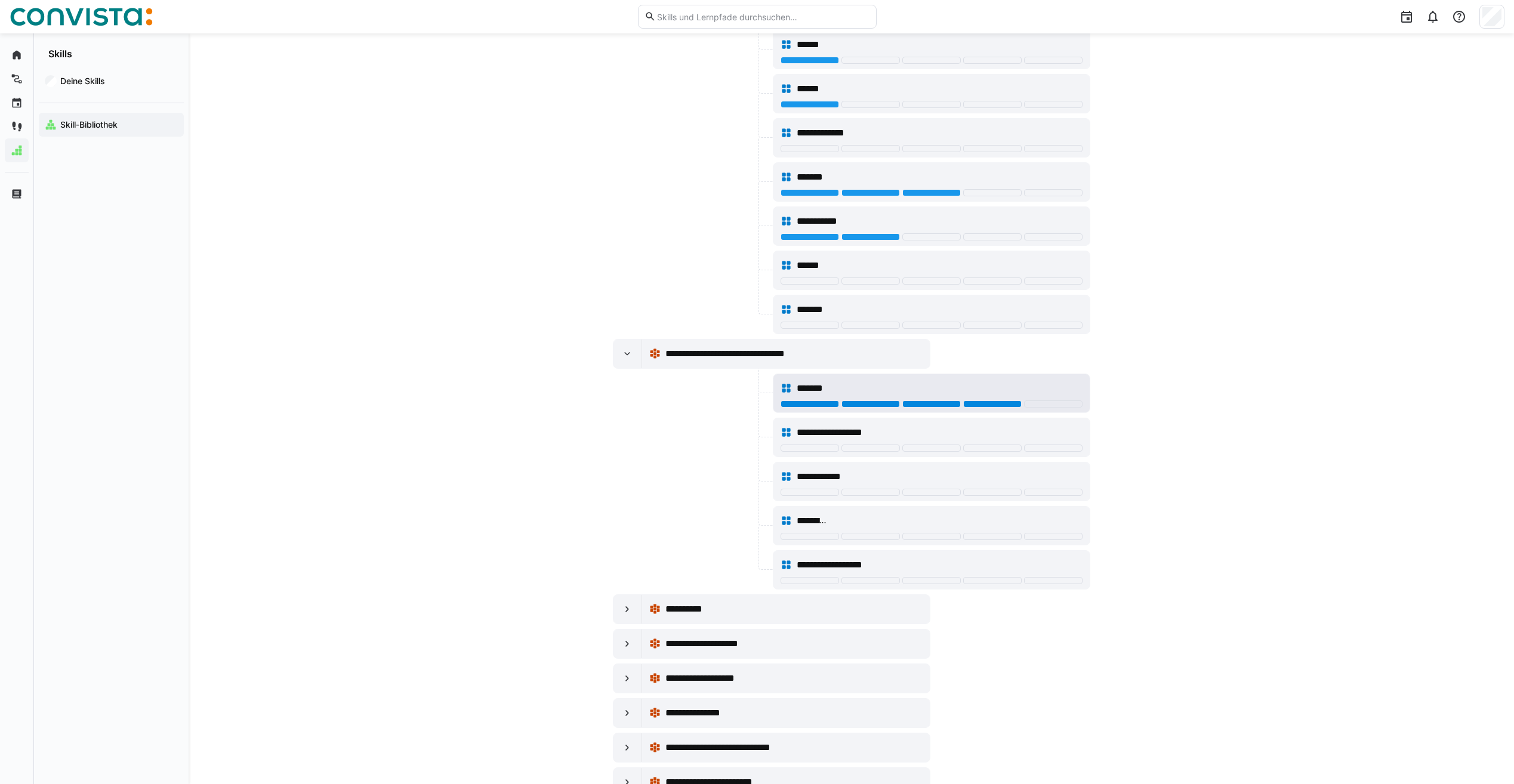
click at [1012, 404] on div at bounding box center [993, 404] width 59 height 7
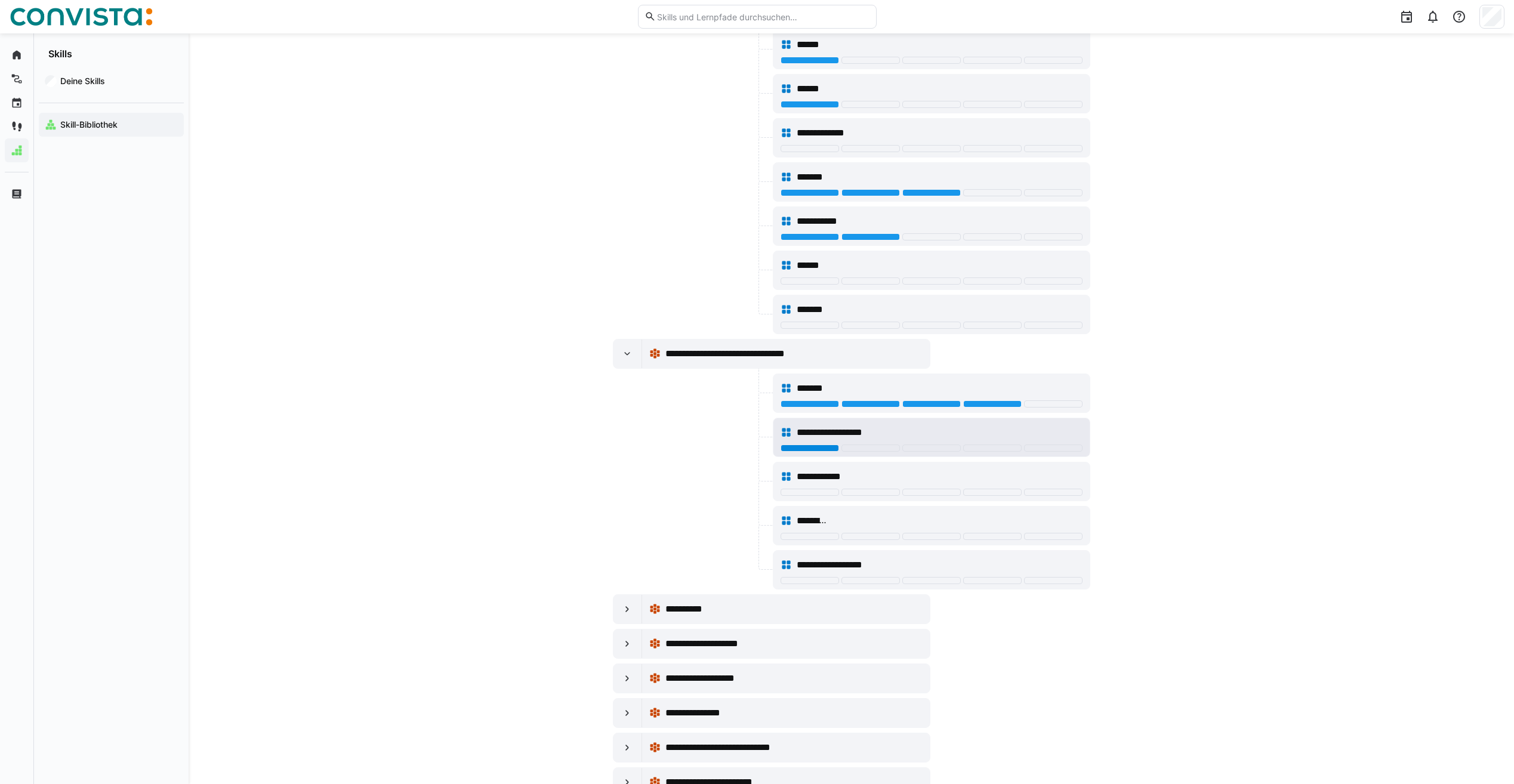
click at [829, 451] on div at bounding box center [810, 448] width 59 height 7
click at [988, 541] on div at bounding box center [932, 537] width 302 height 9
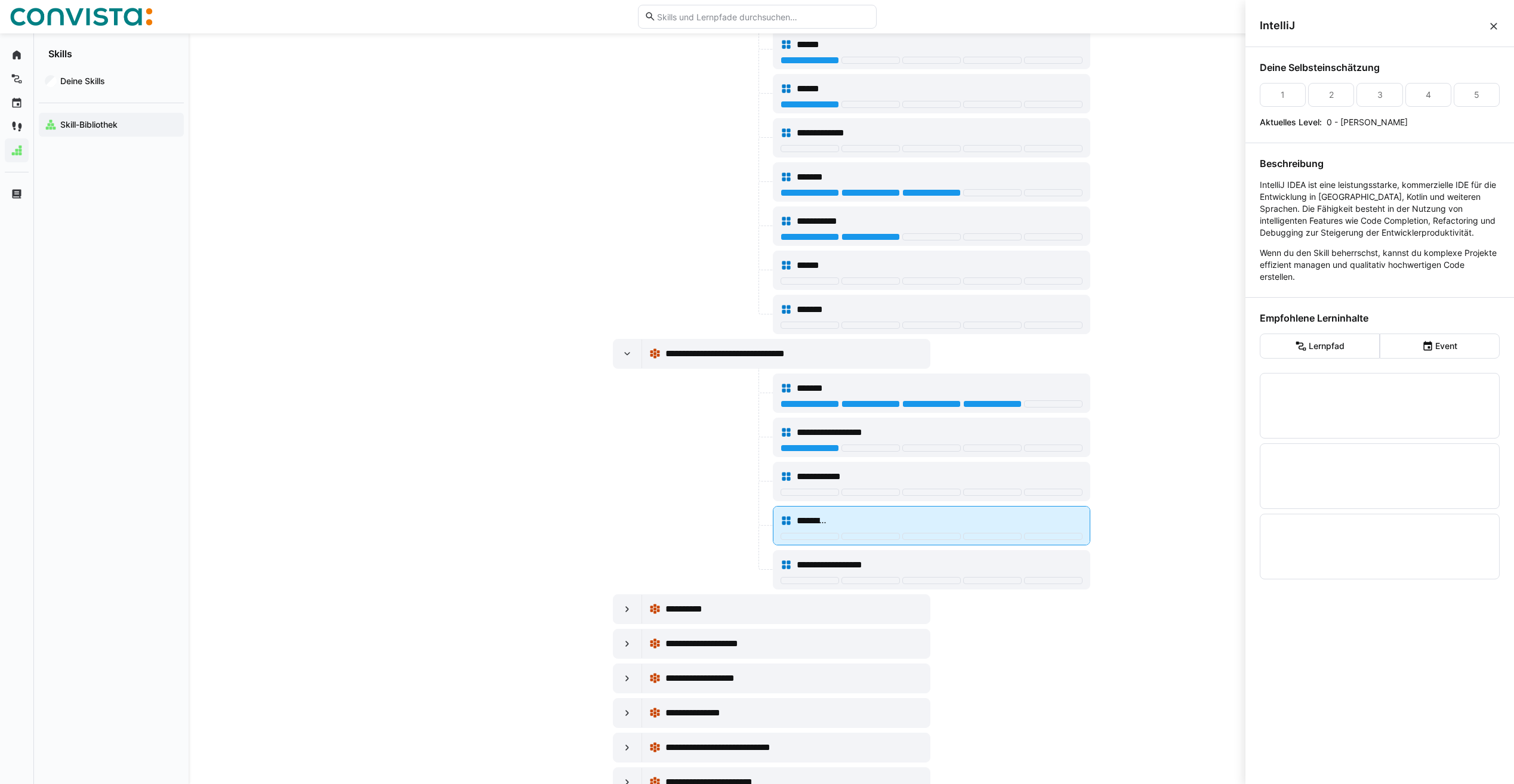
scroll to position [0, 0]
click at [988, 536] on div at bounding box center [993, 536] width 59 height 7
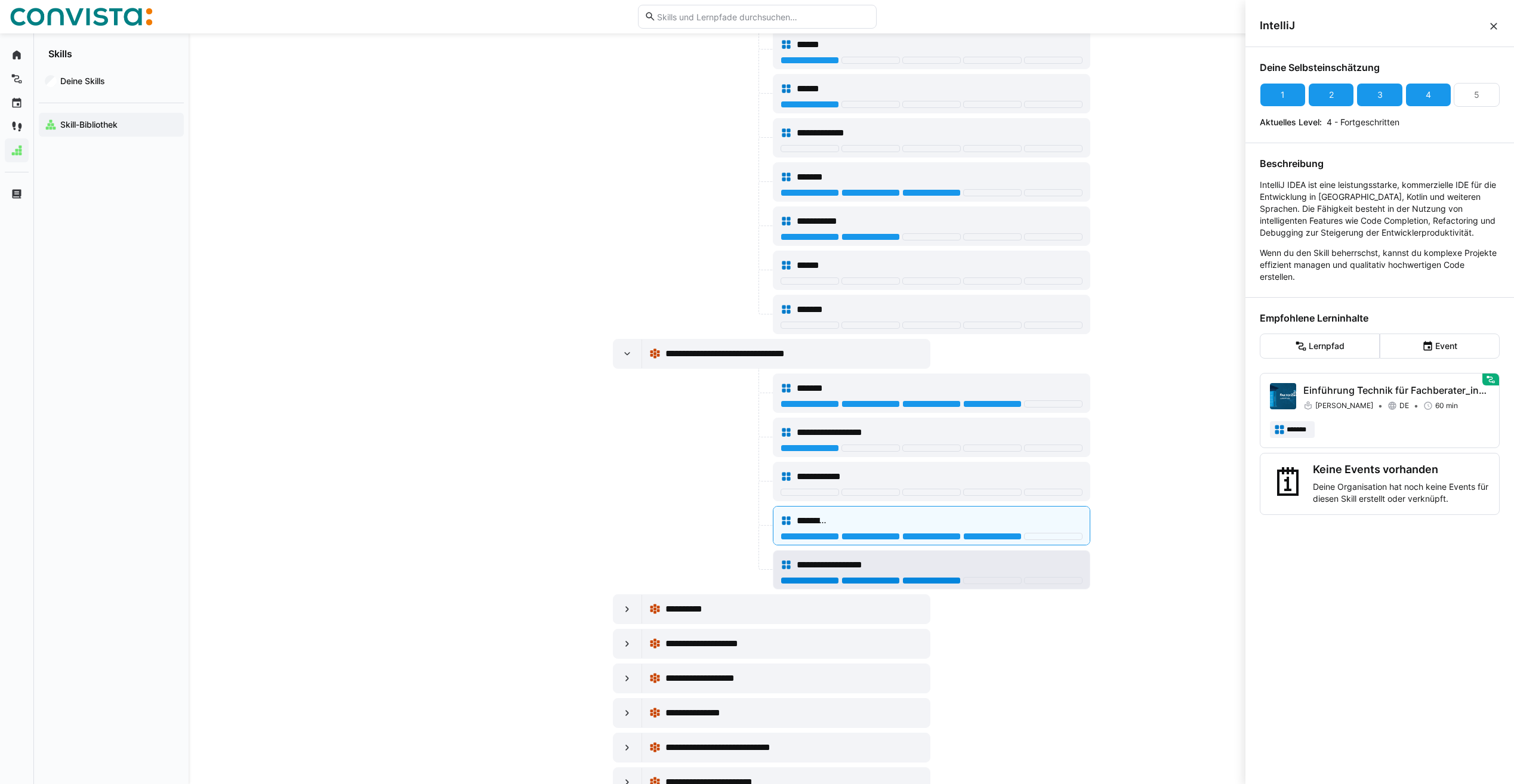
click at [937, 581] on div at bounding box center [932, 581] width 59 height 7
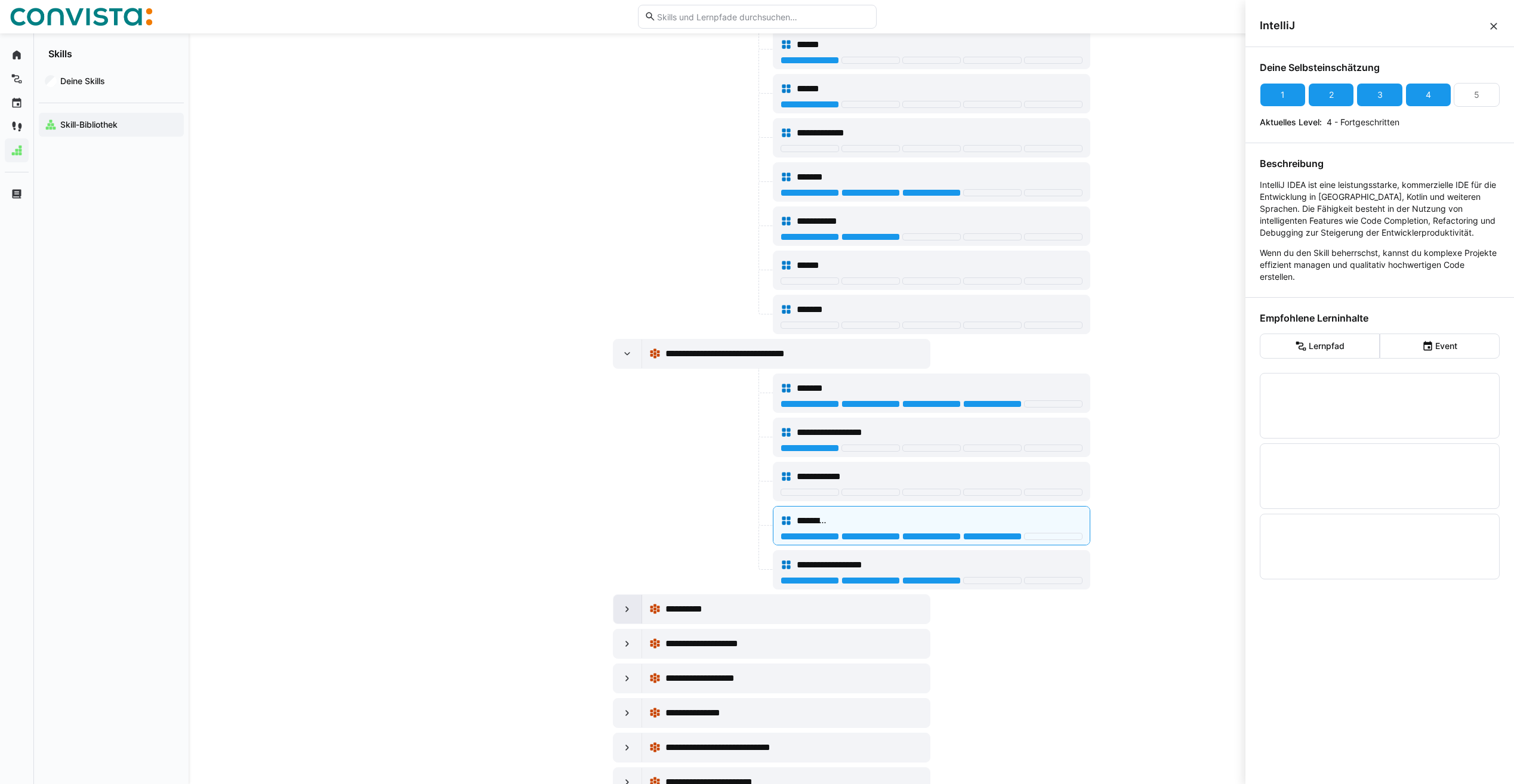
click at [627, 611] on eds-icon at bounding box center [627, 609] width 12 height 12
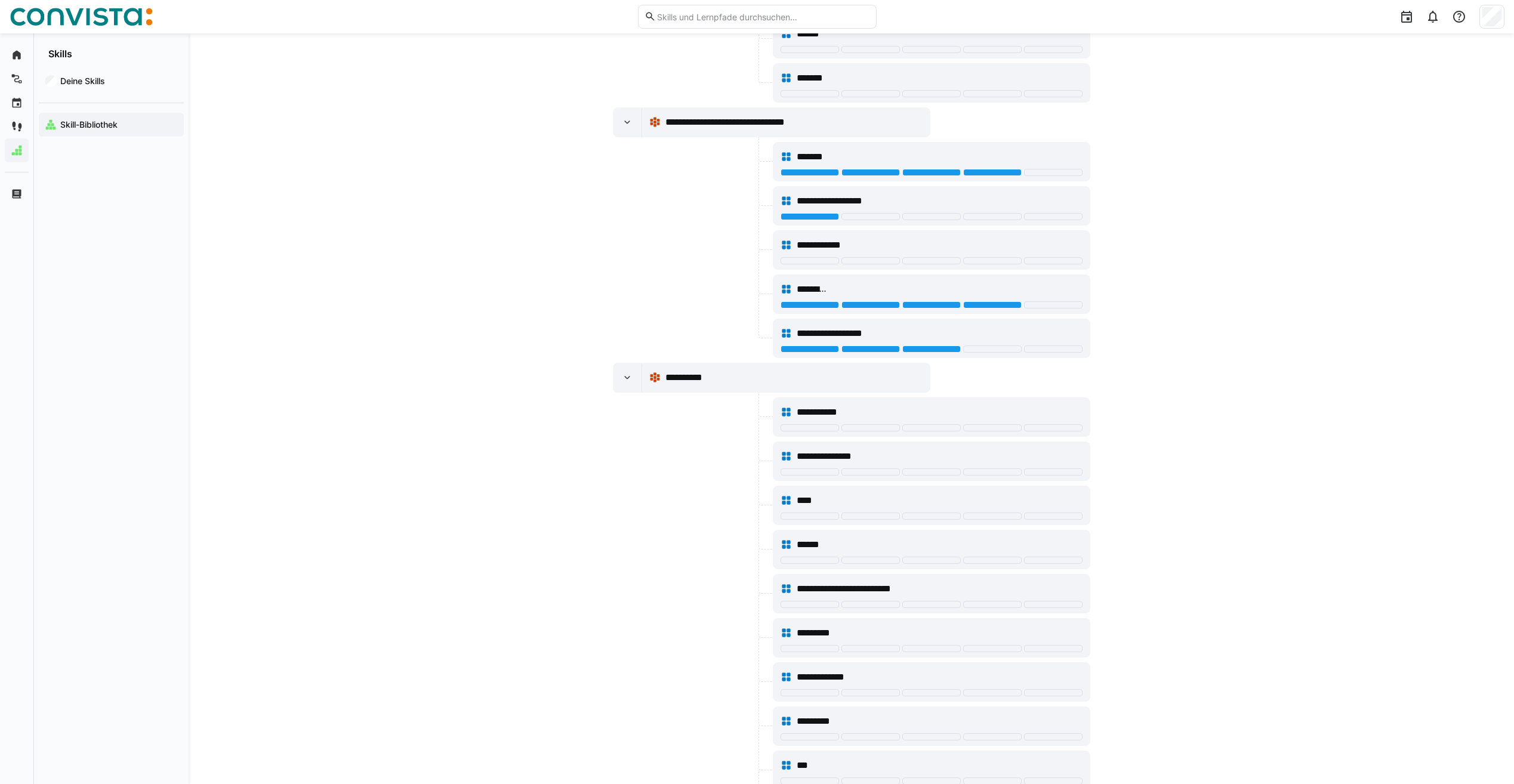
scroll to position [931, 0]
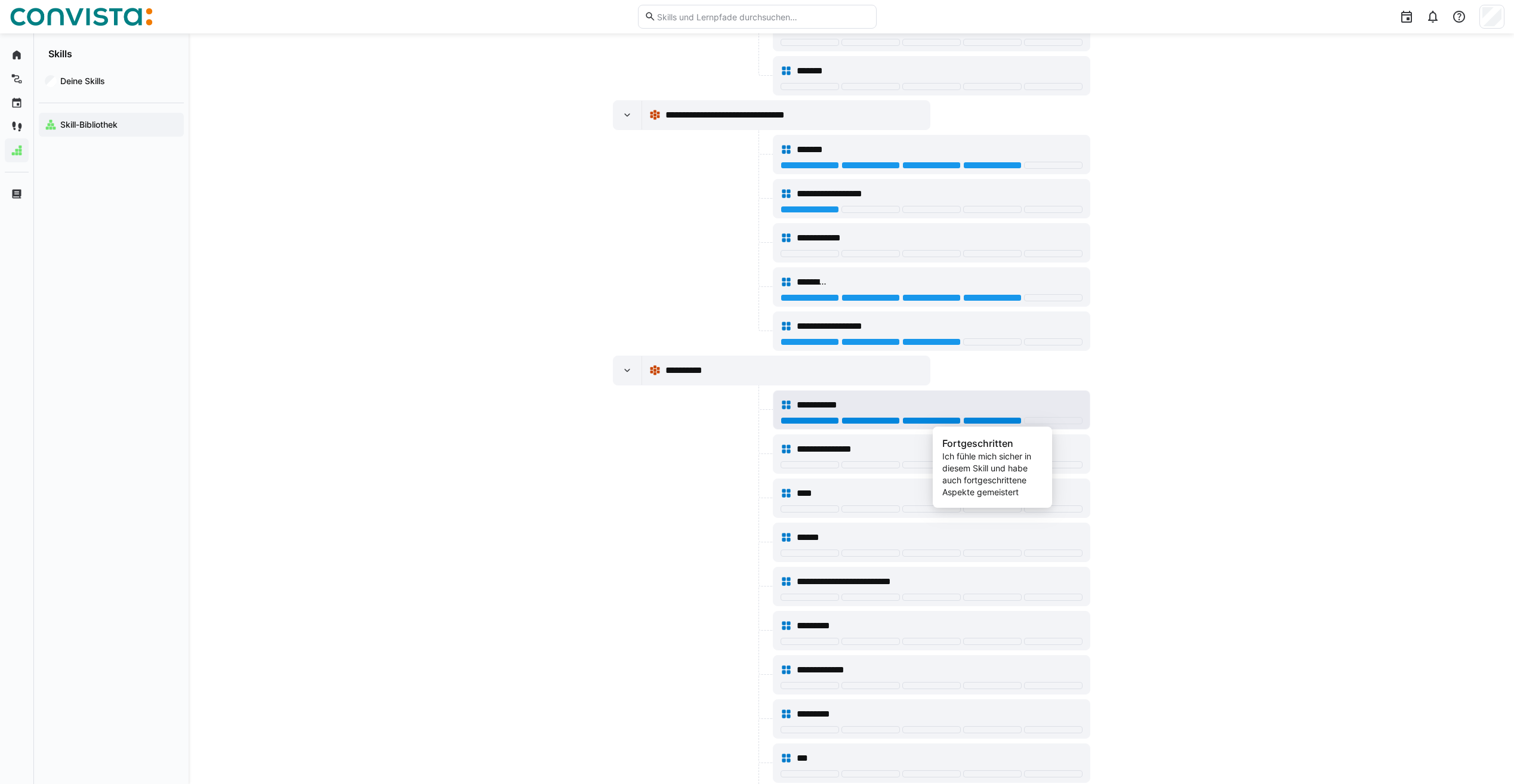
click at [998, 420] on div at bounding box center [993, 421] width 59 height 7
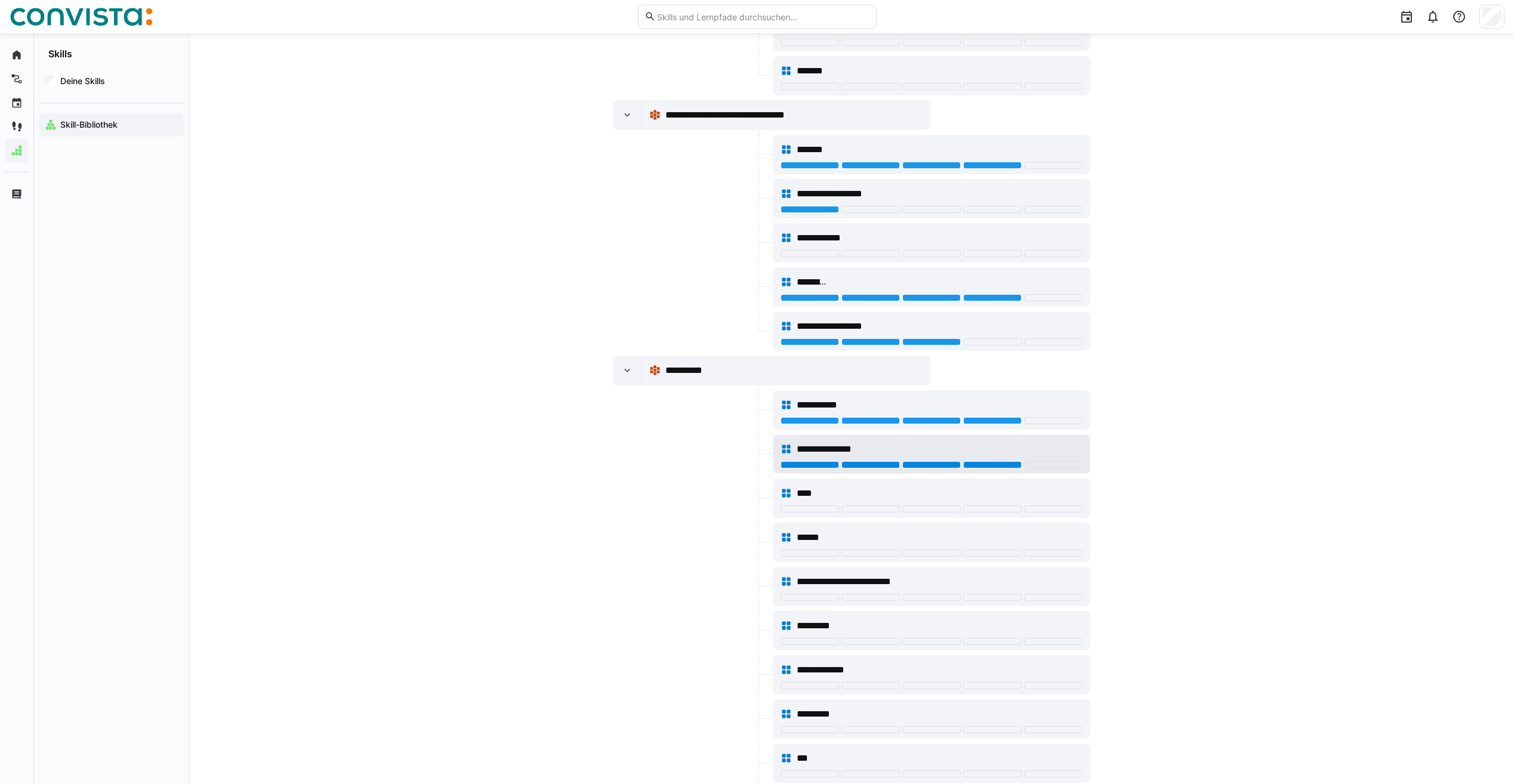
click at [997, 464] on div at bounding box center [993, 465] width 59 height 7
click at [923, 555] on div at bounding box center [932, 553] width 59 height 7
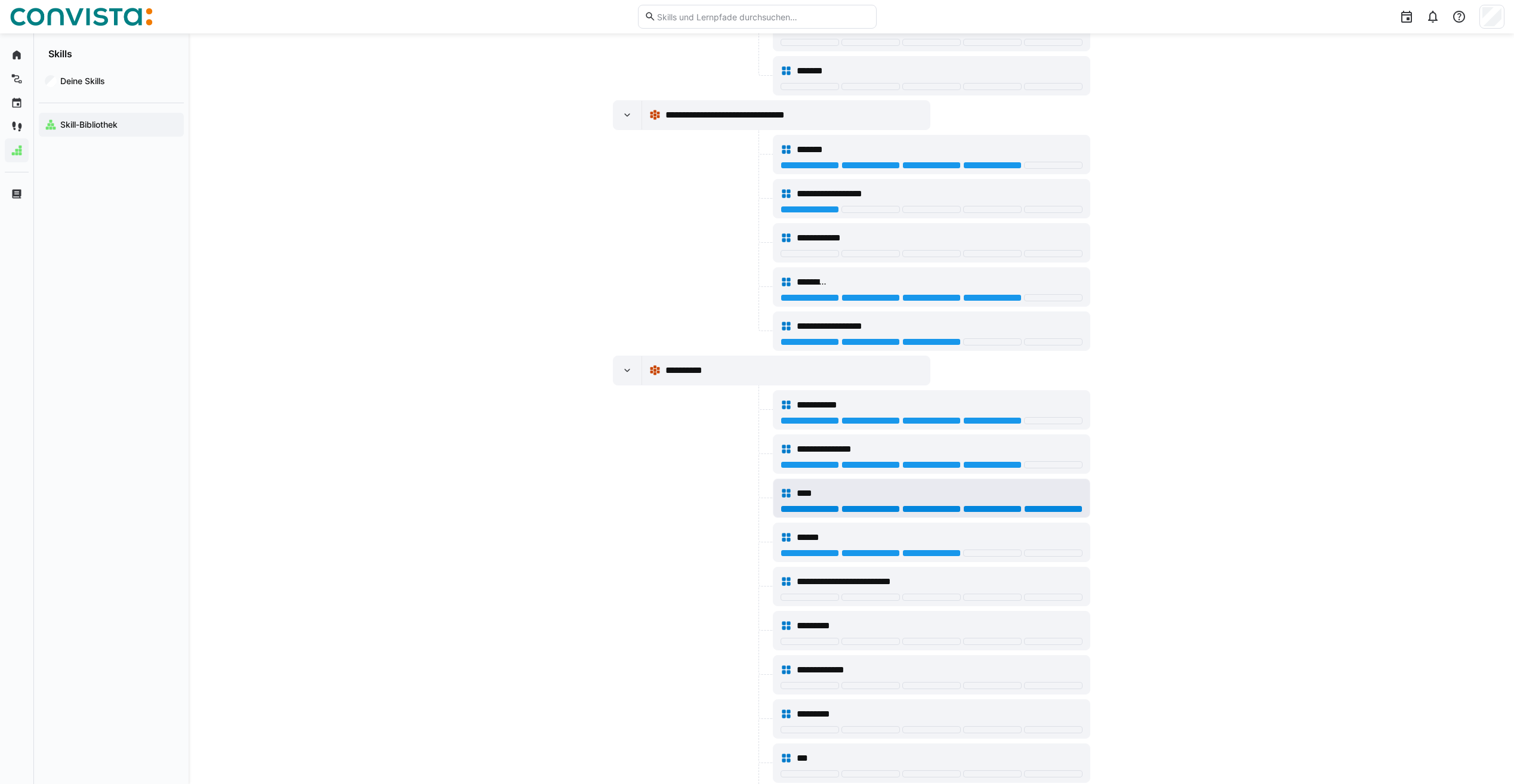
click at [1041, 507] on div at bounding box center [1053, 509] width 59 height 7
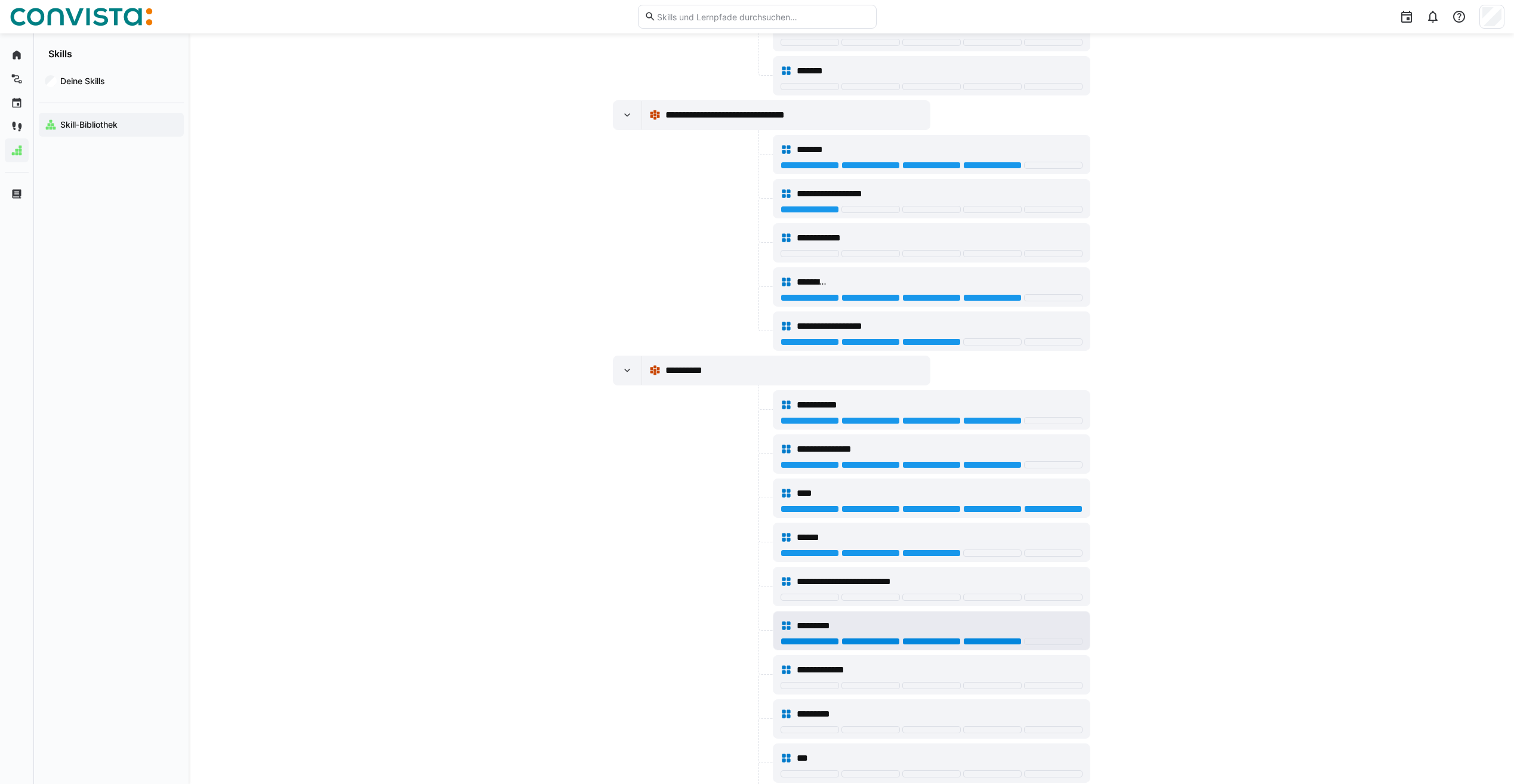
click at [975, 642] on div at bounding box center [993, 642] width 59 height 7
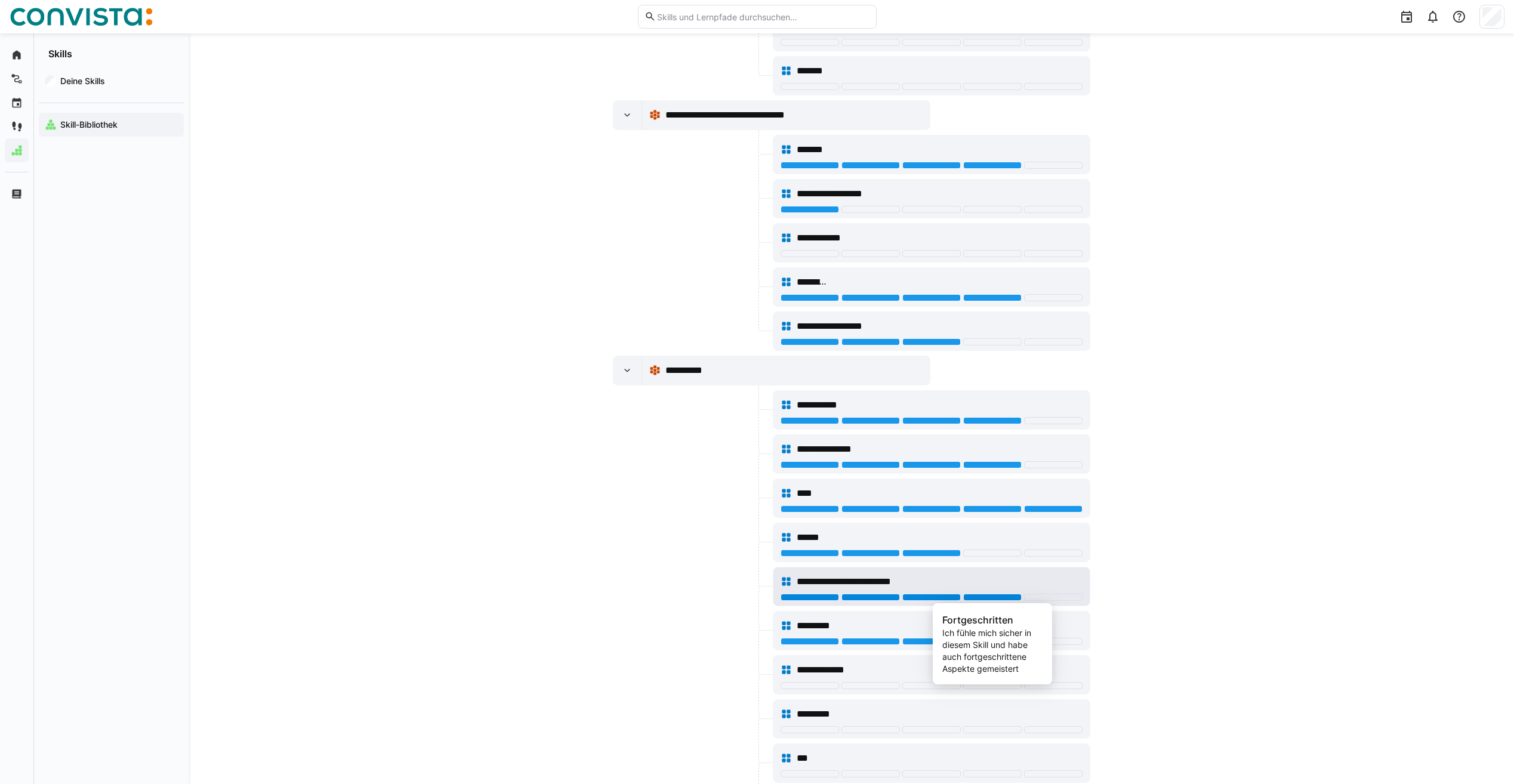
click at [1007, 595] on div at bounding box center [993, 597] width 59 height 7
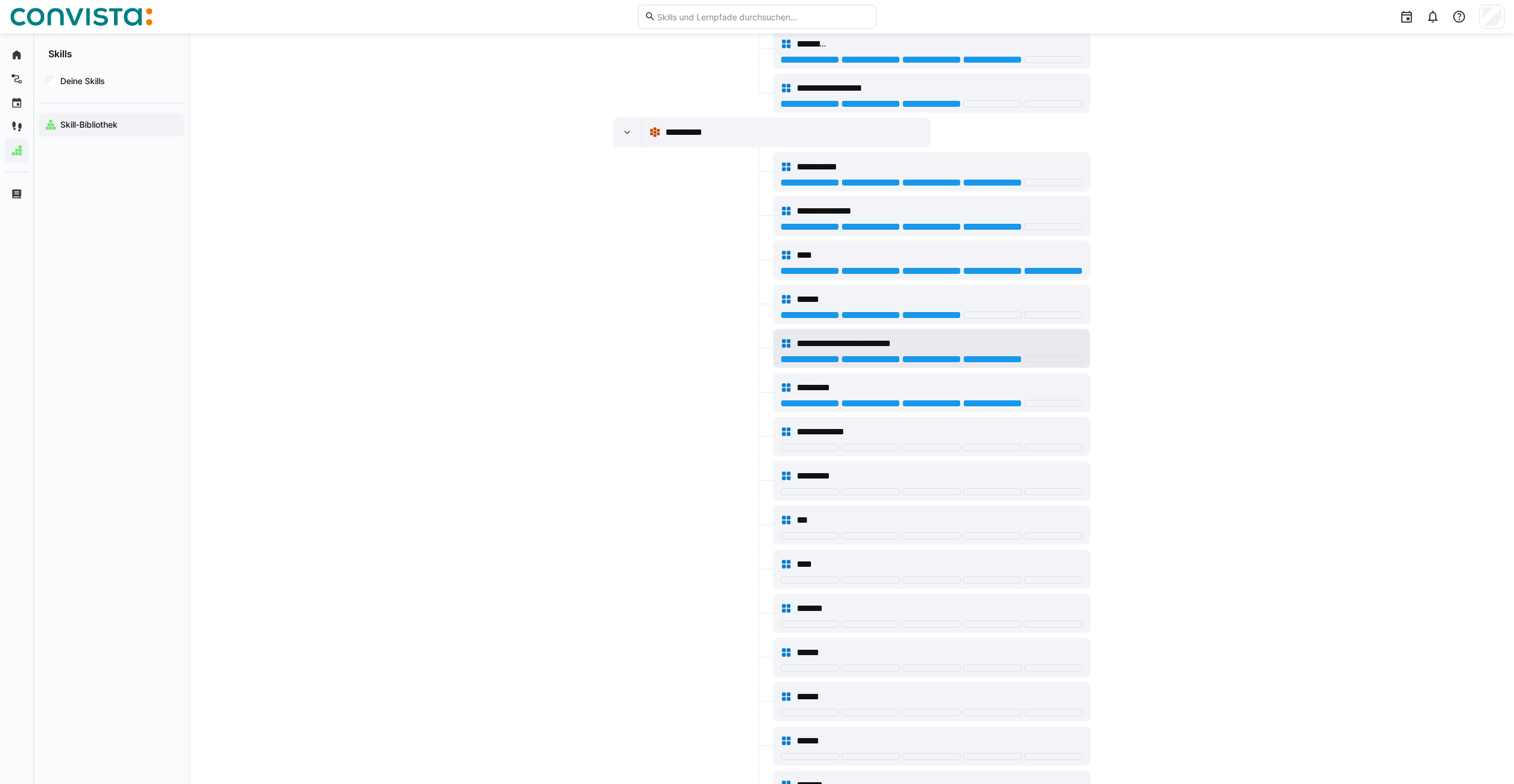
scroll to position [1170, 0]
click at [979, 451] on div at bounding box center [932, 448] width 302 height 9
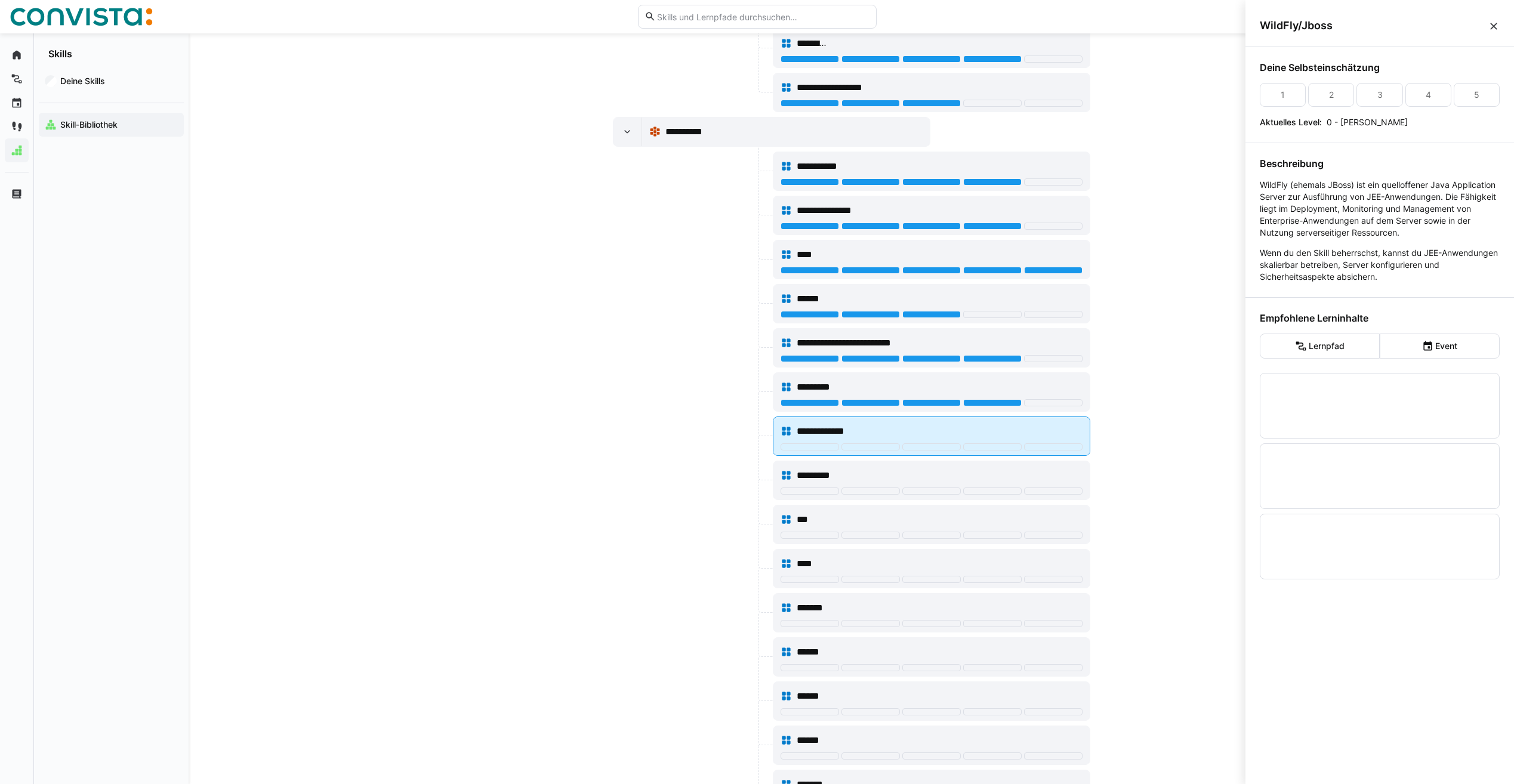
scroll to position [0, 0]
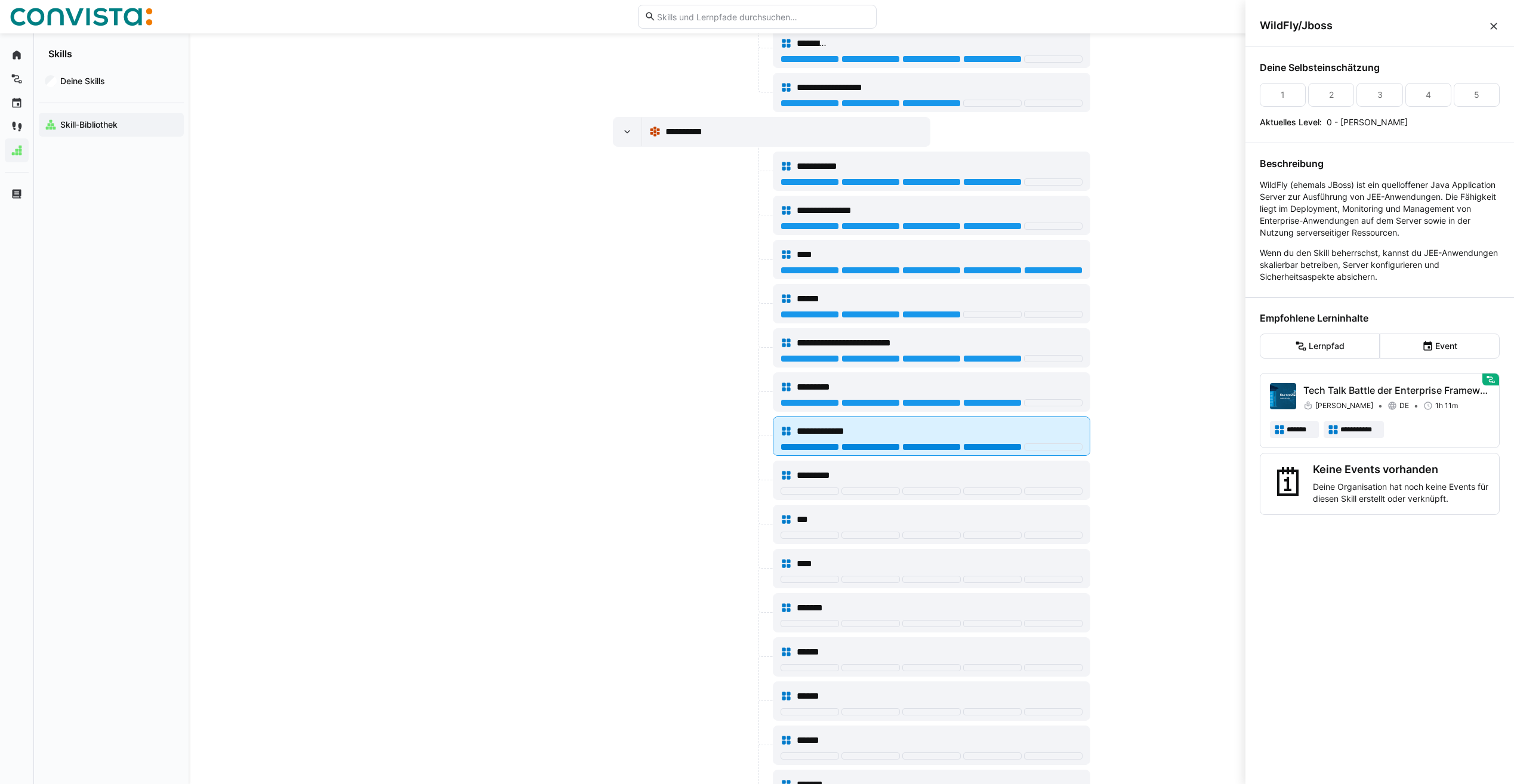
click at [985, 446] on div at bounding box center [993, 447] width 59 height 7
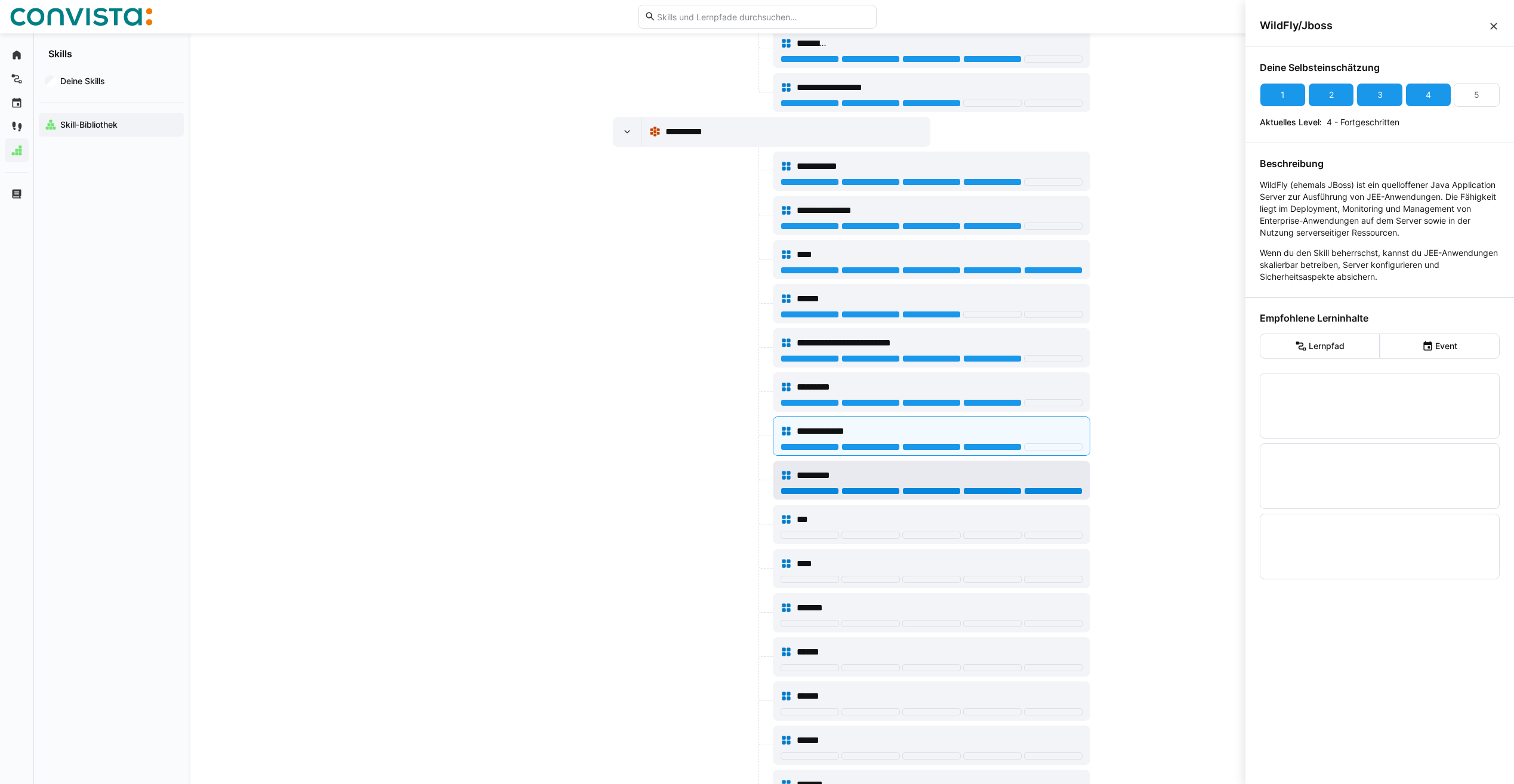
click at [1047, 492] on div at bounding box center [1053, 491] width 59 height 7
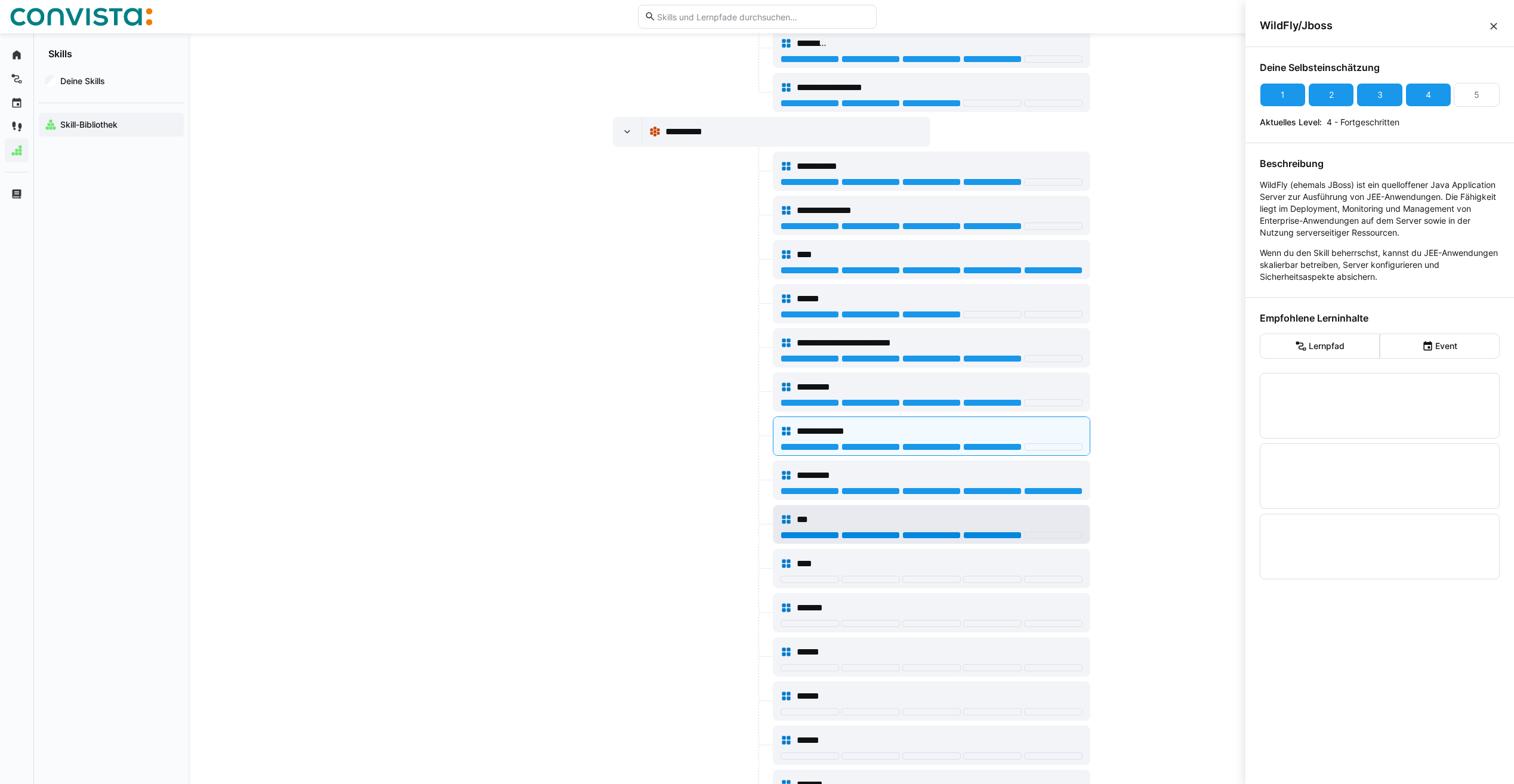
click at [973, 537] on div at bounding box center [993, 535] width 59 height 7
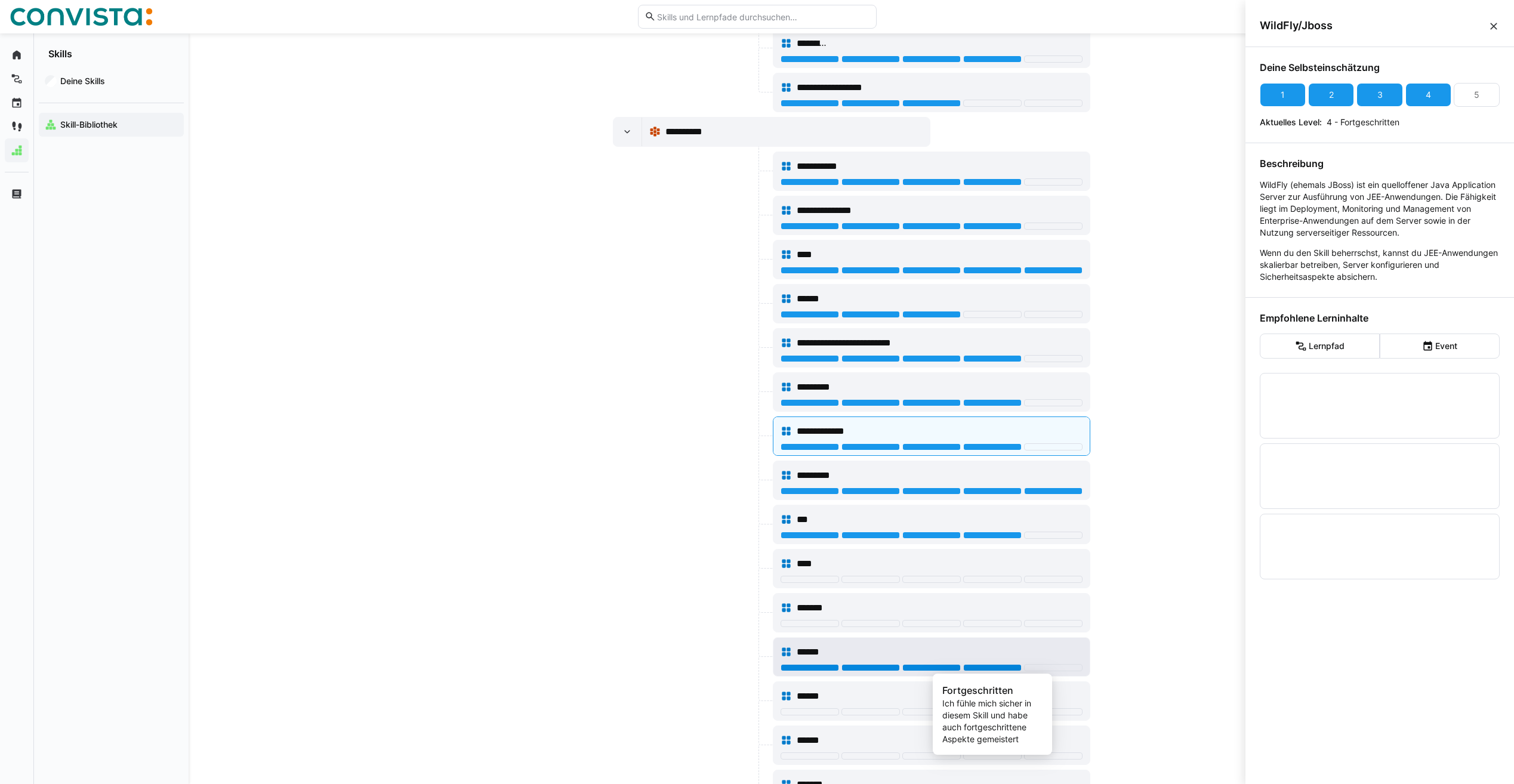
click at [1004, 669] on div at bounding box center [993, 668] width 59 height 7
click at [675, 599] on div at bounding box center [691, 613] width 158 height 39
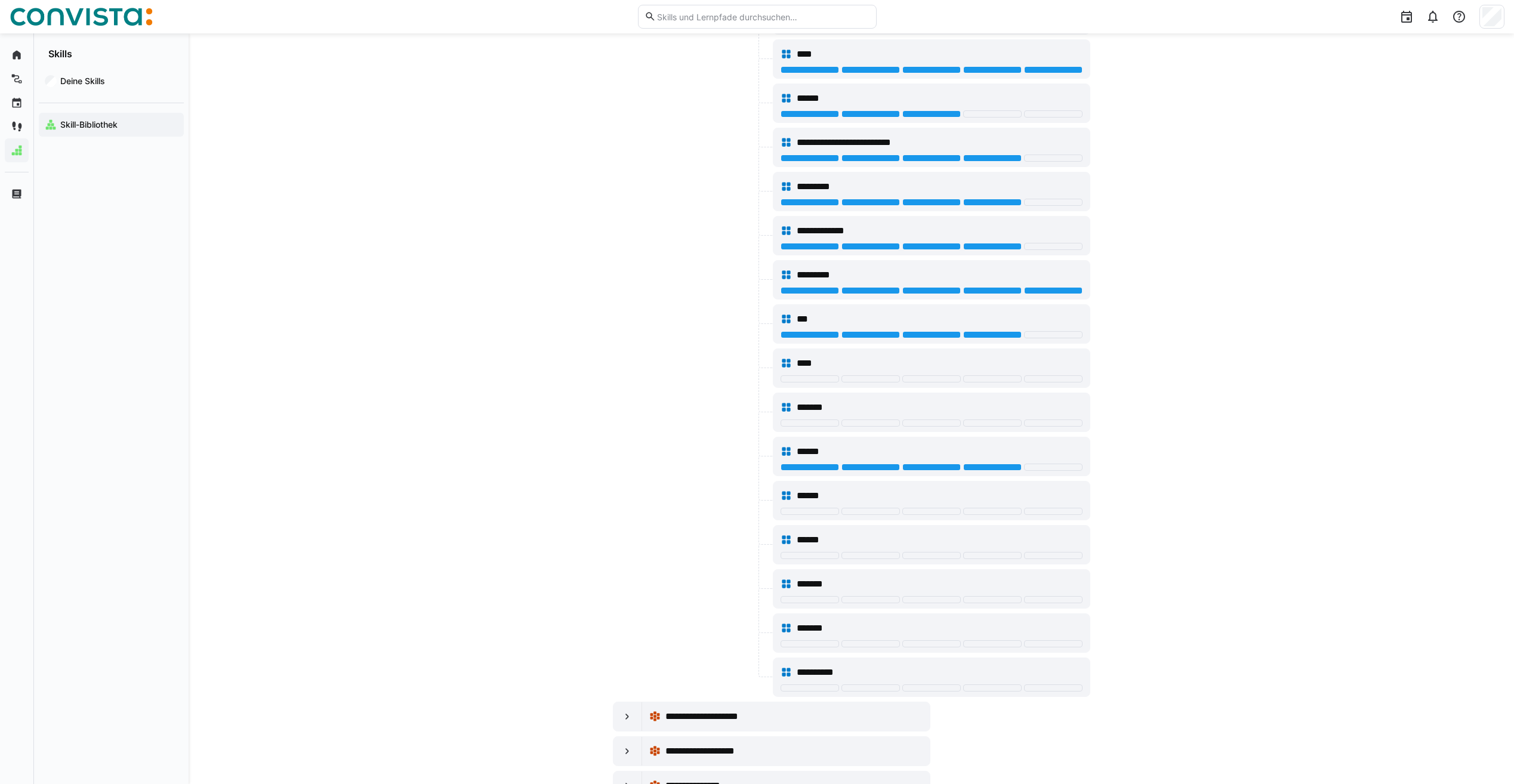
scroll to position [1485, 0]
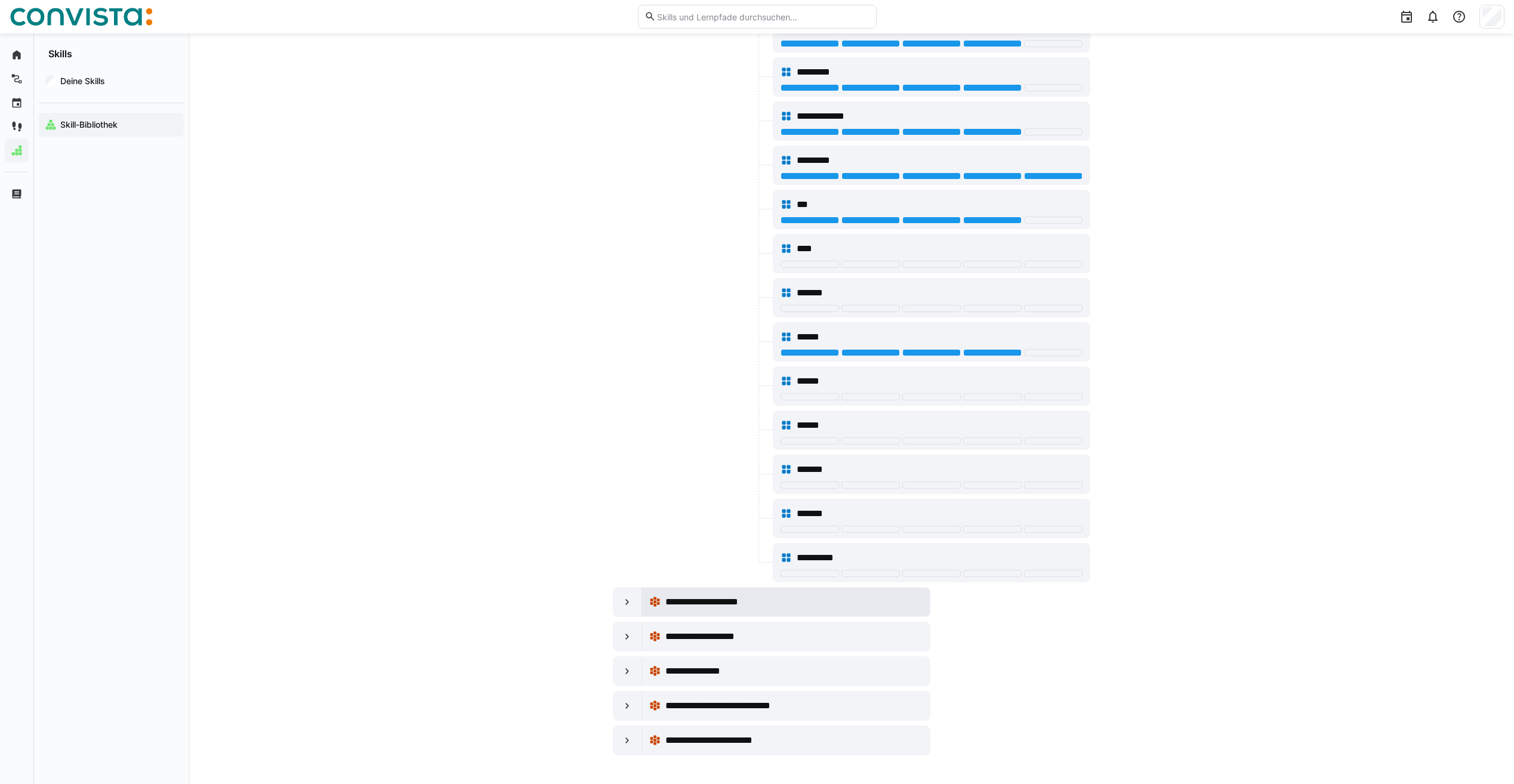
click at [642, 604] on div "**********" at bounding box center [786, 602] width 288 height 28
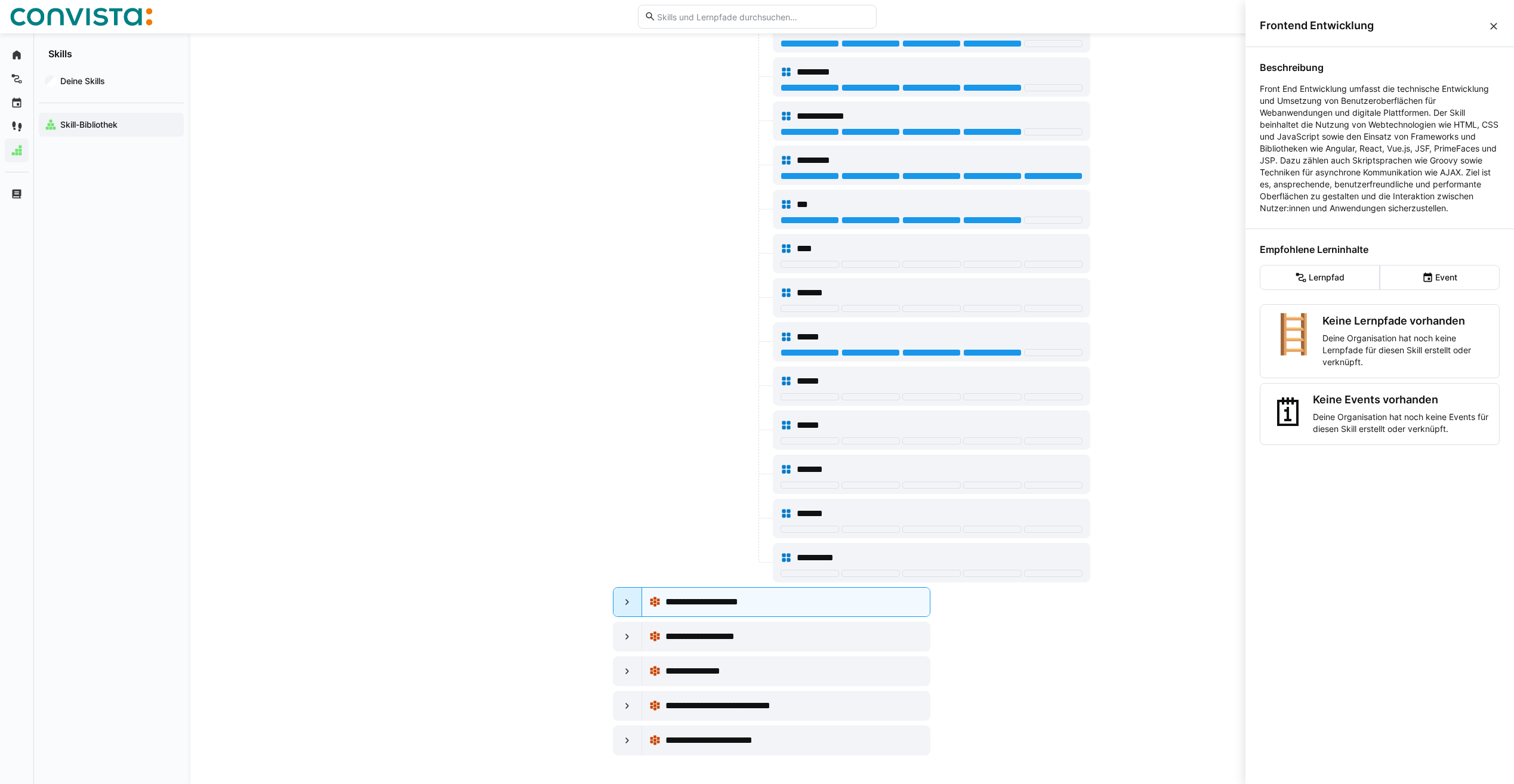
click at [635, 600] on div at bounding box center [627, 602] width 28 height 28
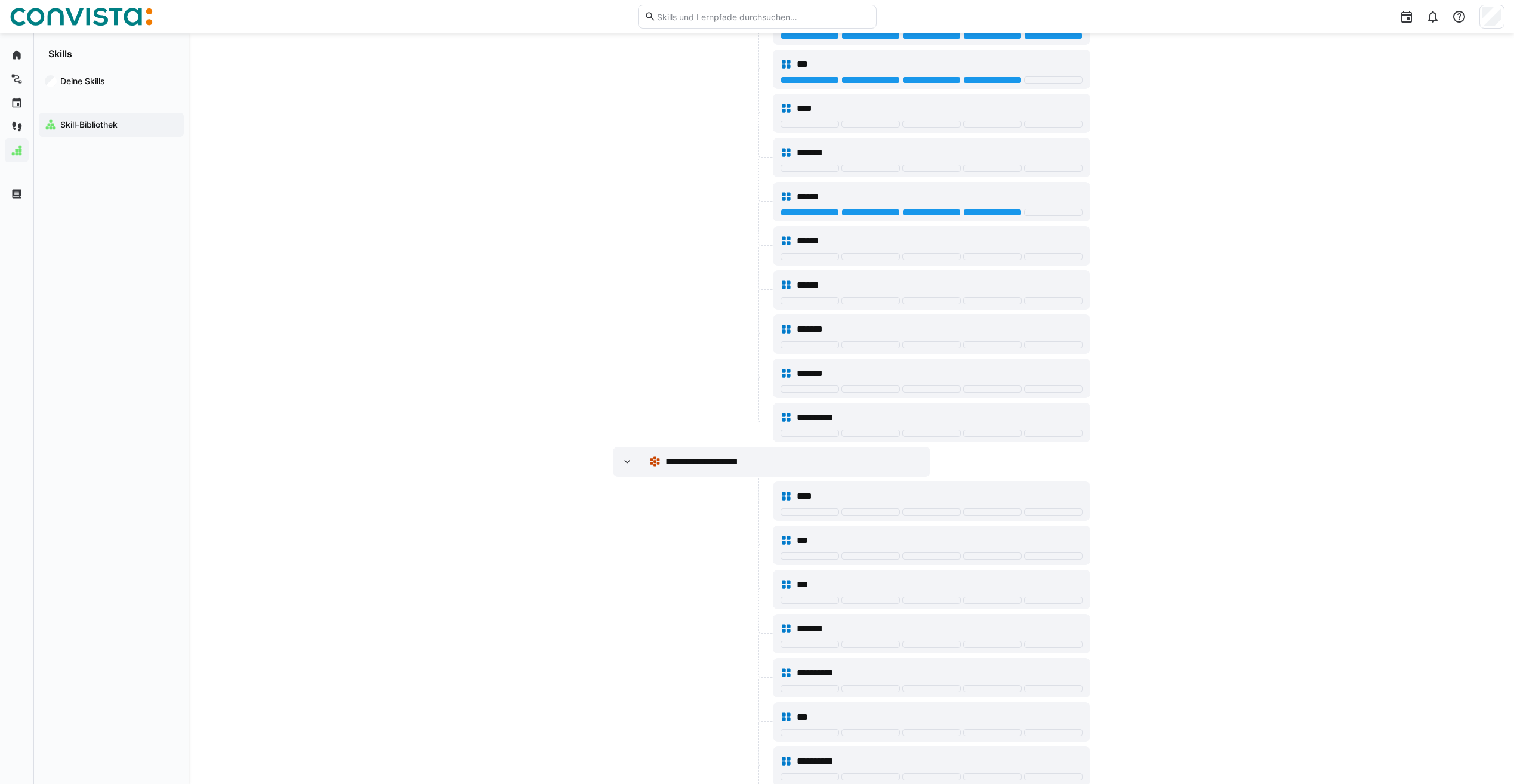
scroll to position [1784, 0]
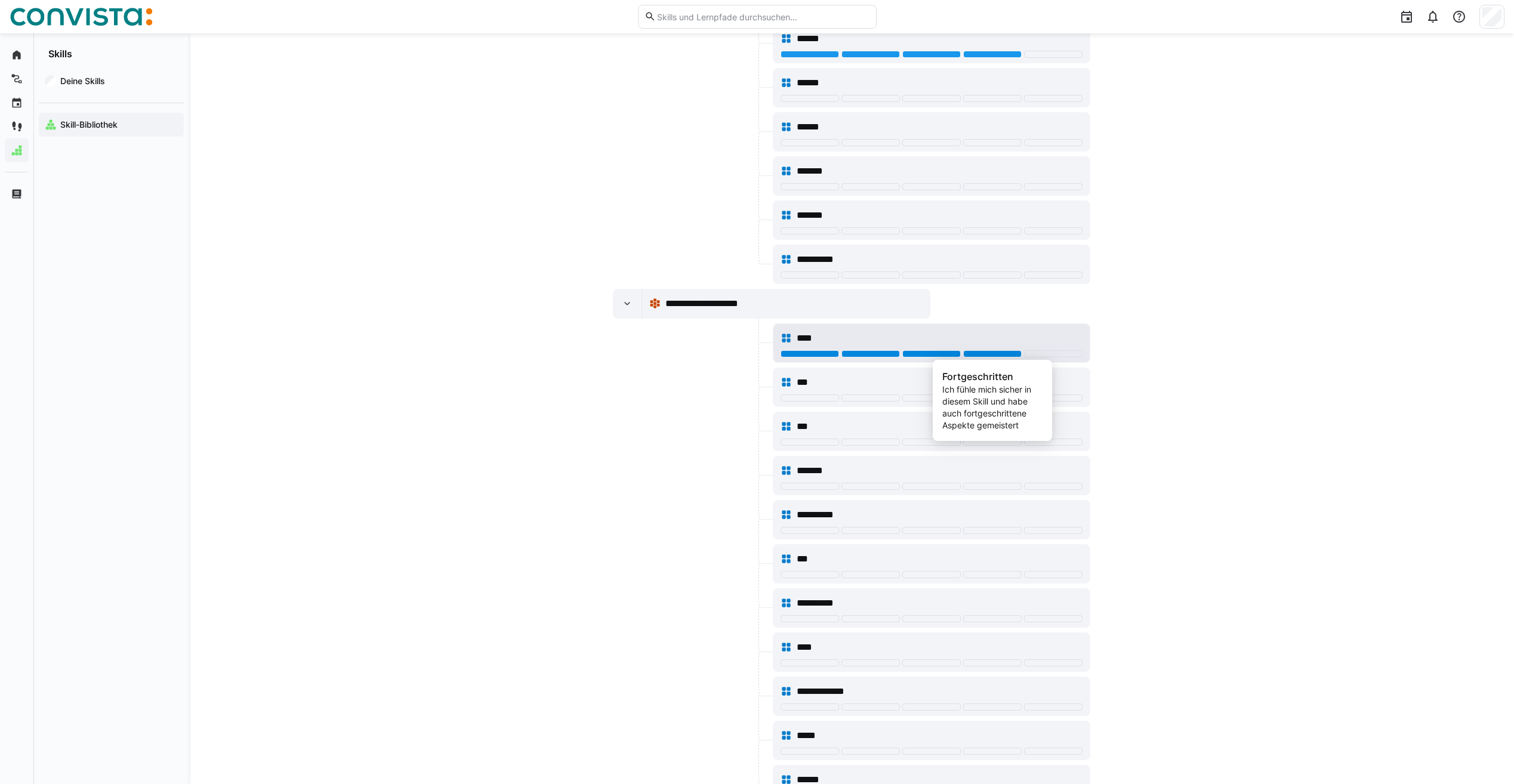
click at [980, 351] on div at bounding box center [993, 354] width 59 height 7
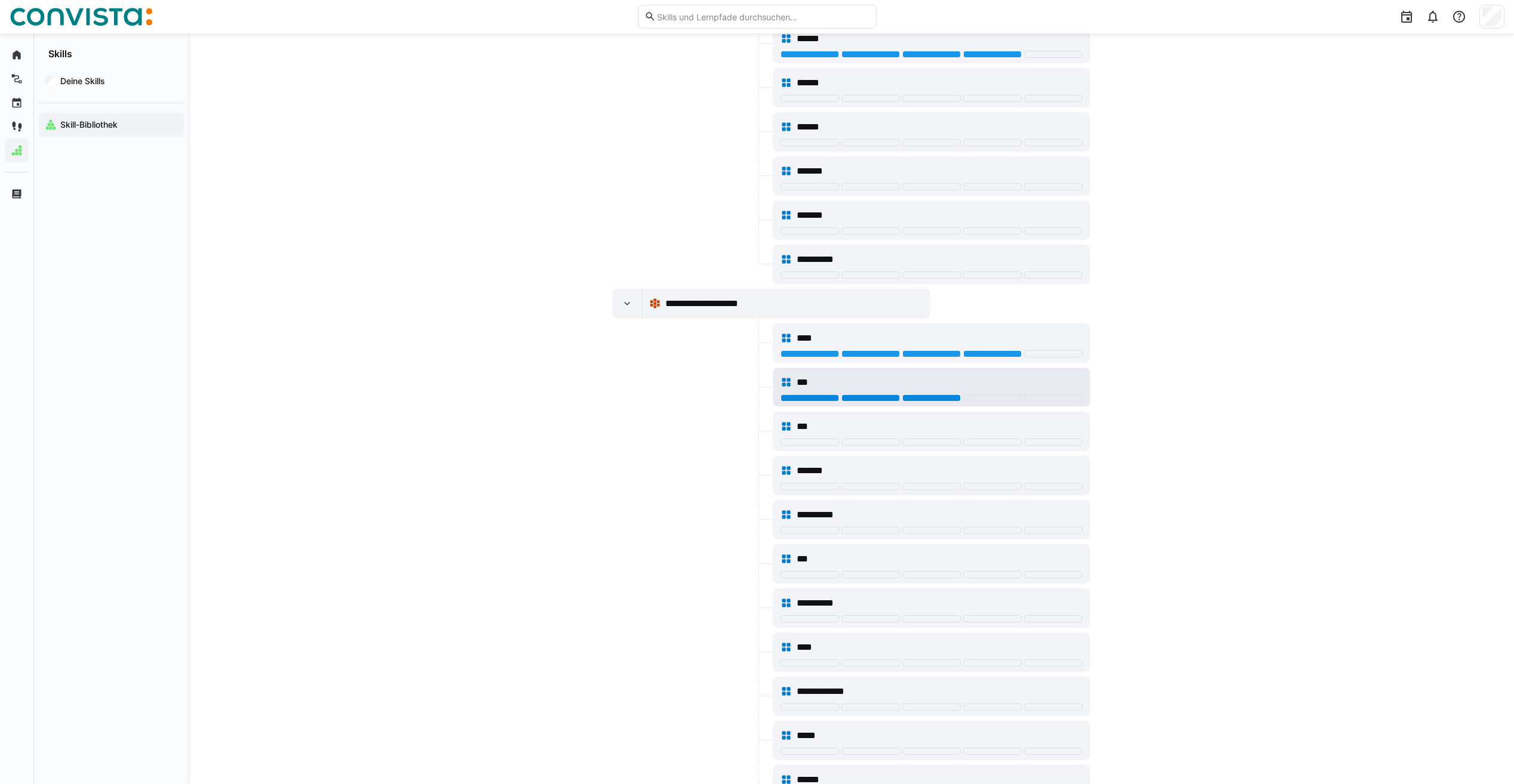
click at [934, 400] on div at bounding box center [932, 398] width 59 height 7
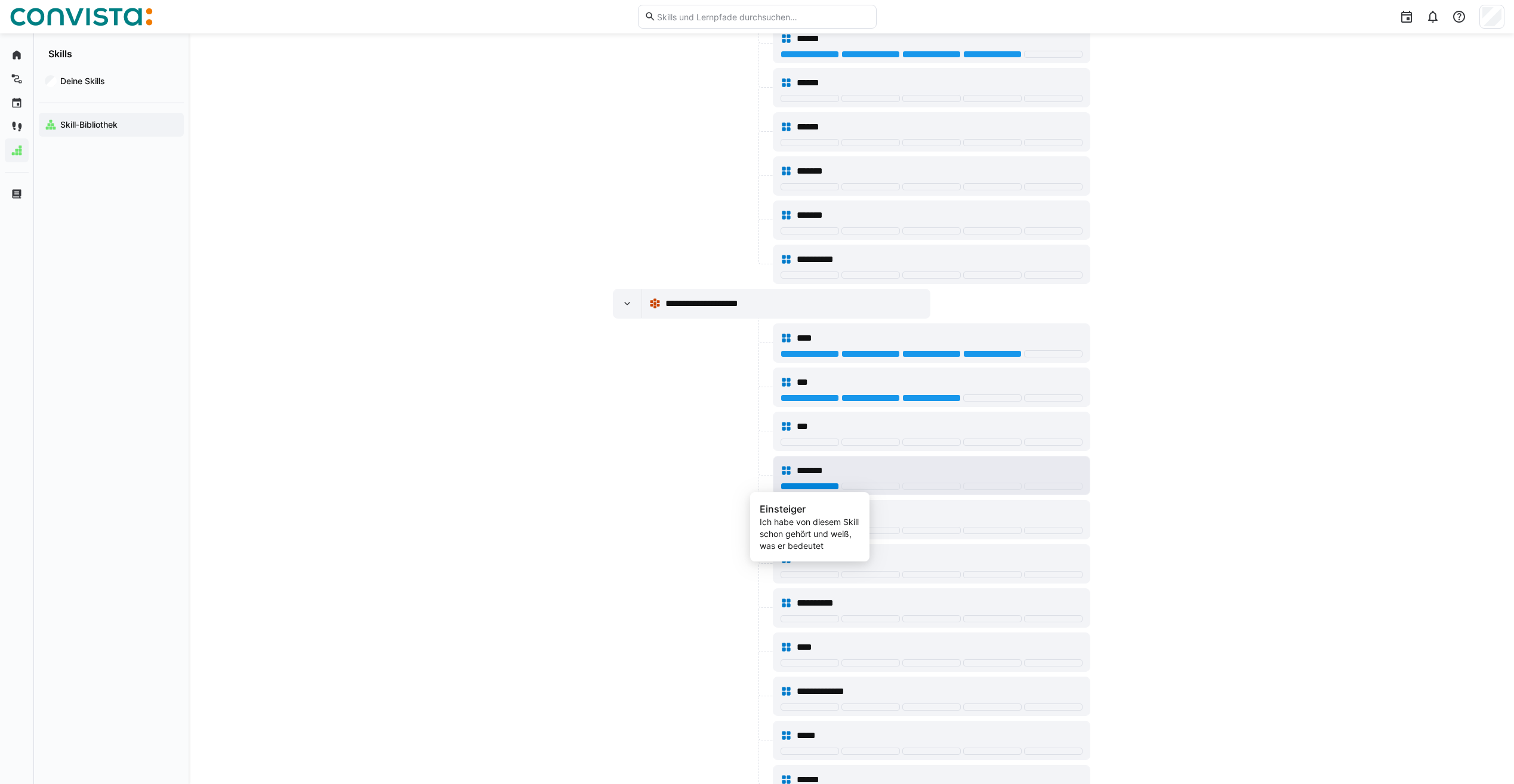
click at [827, 488] on div at bounding box center [810, 486] width 59 height 7
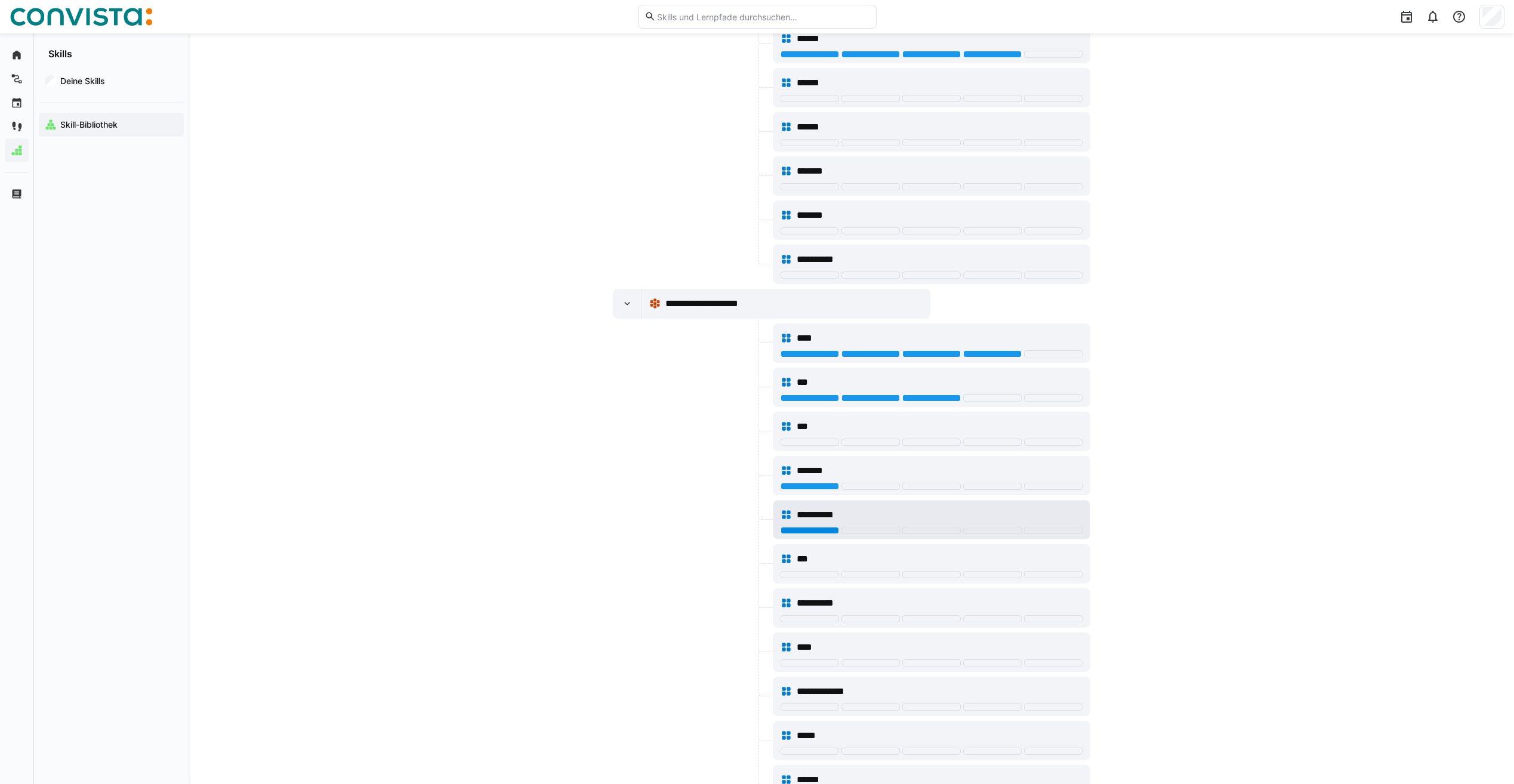
click at [812, 532] on div at bounding box center [810, 531] width 59 height 7
click at [809, 661] on div at bounding box center [810, 663] width 59 height 7
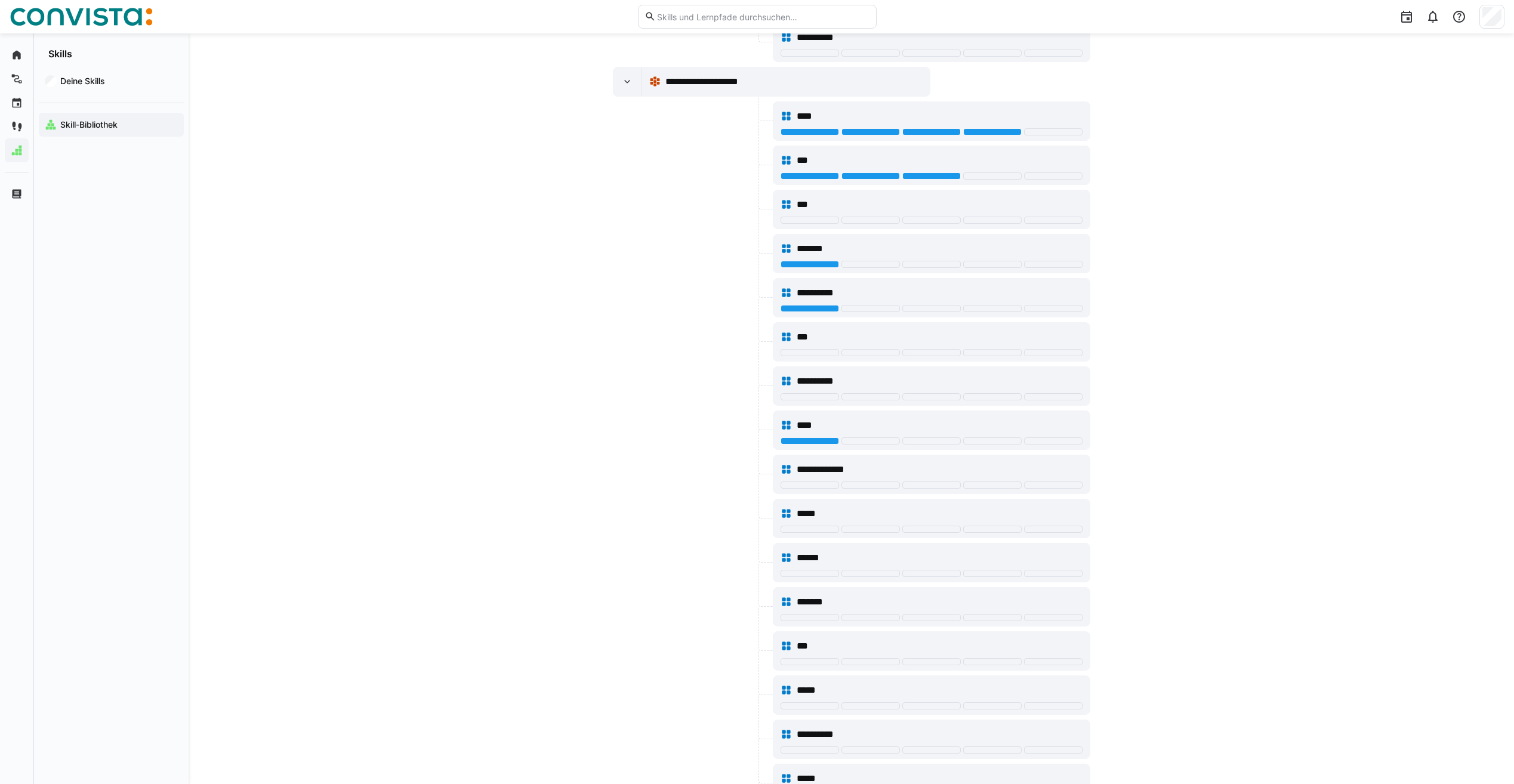
scroll to position [2082, 0]
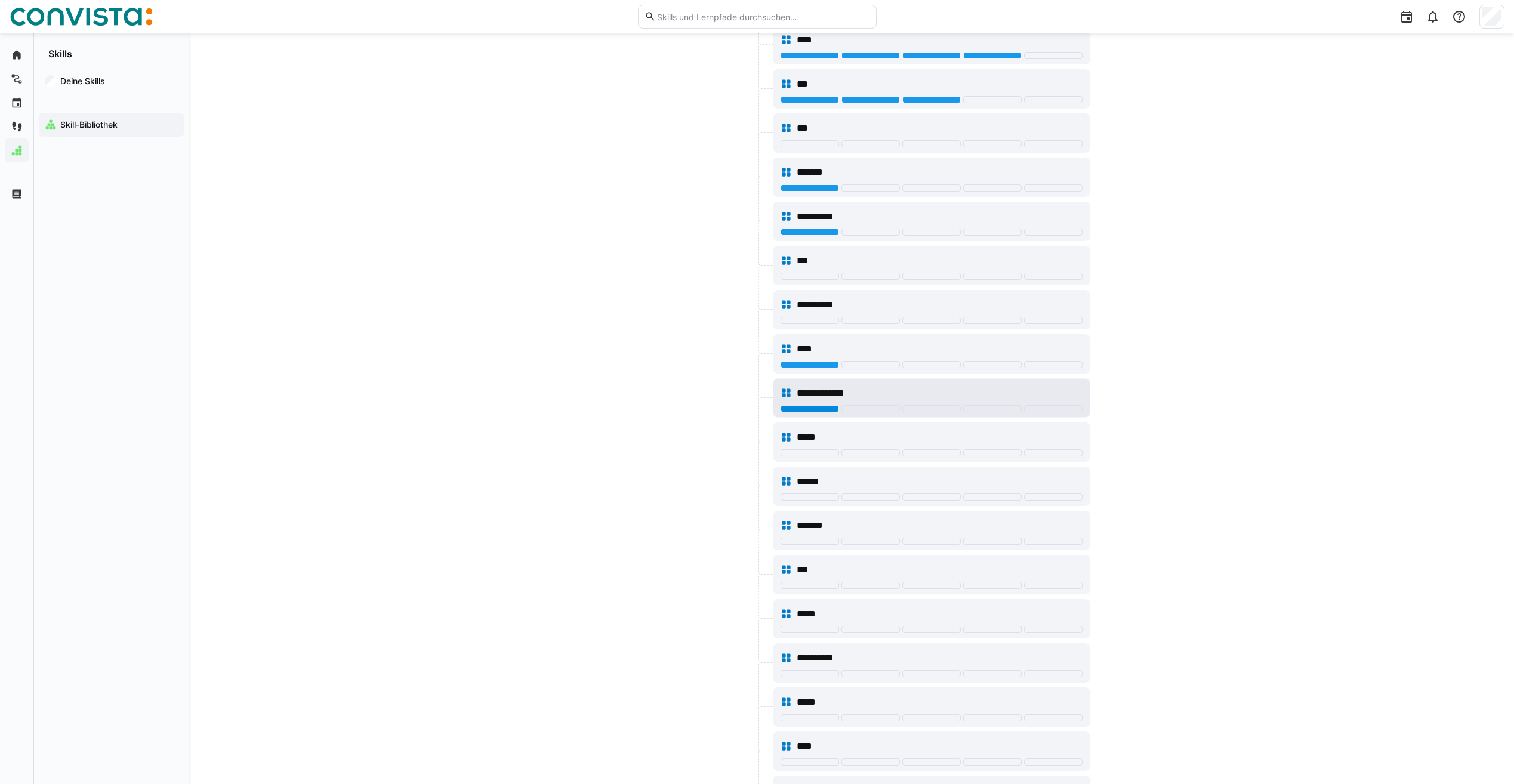
click at [819, 410] on div at bounding box center [810, 409] width 59 height 7
click at [924, 587] on div at bounding box center [932, 585] width 59 height 7
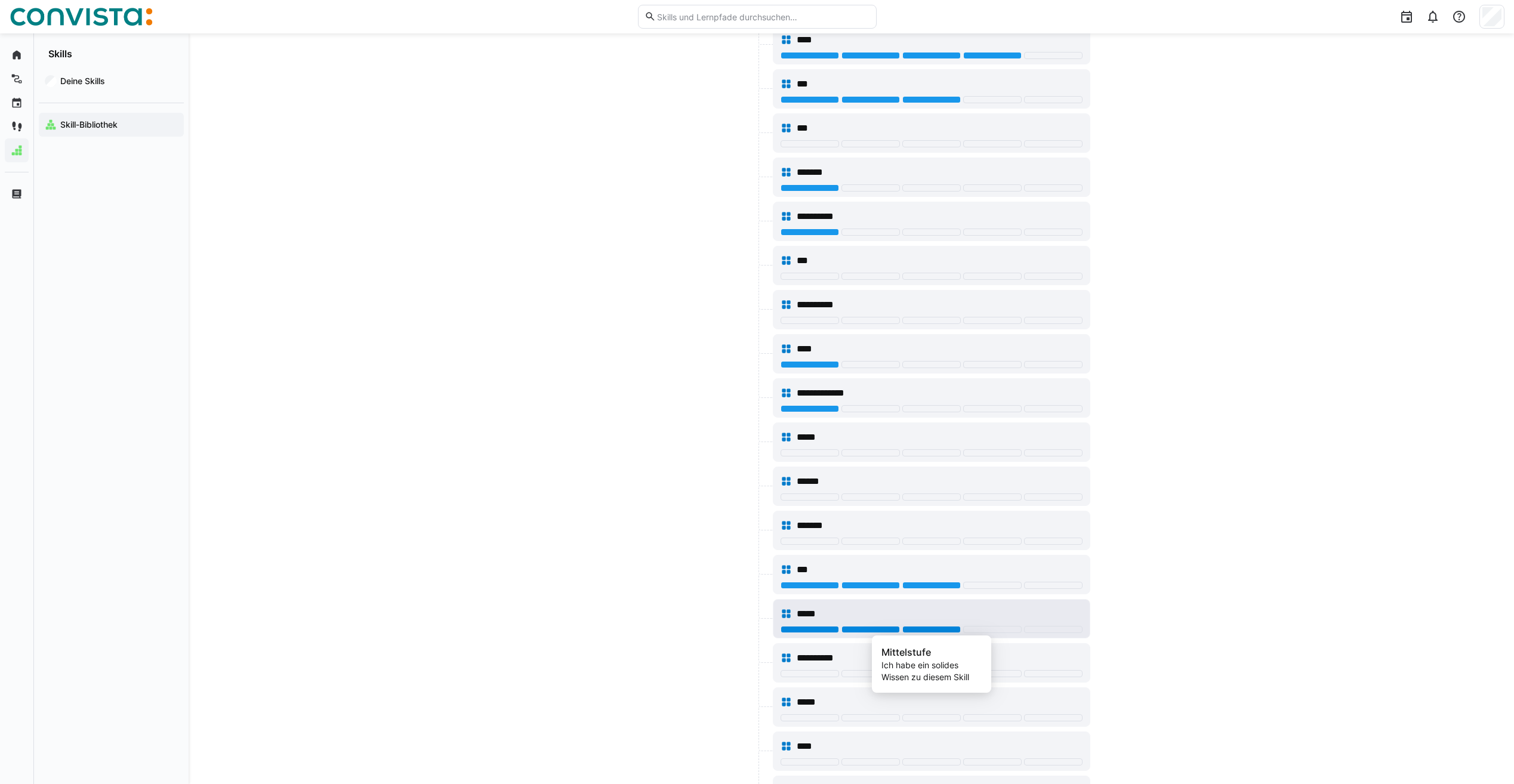
click at [916, 627] on div at bounding box center [932, 629] width 59 height 7
click at [862, 671] on div at bounding box center [871, 674] width 59 height 7
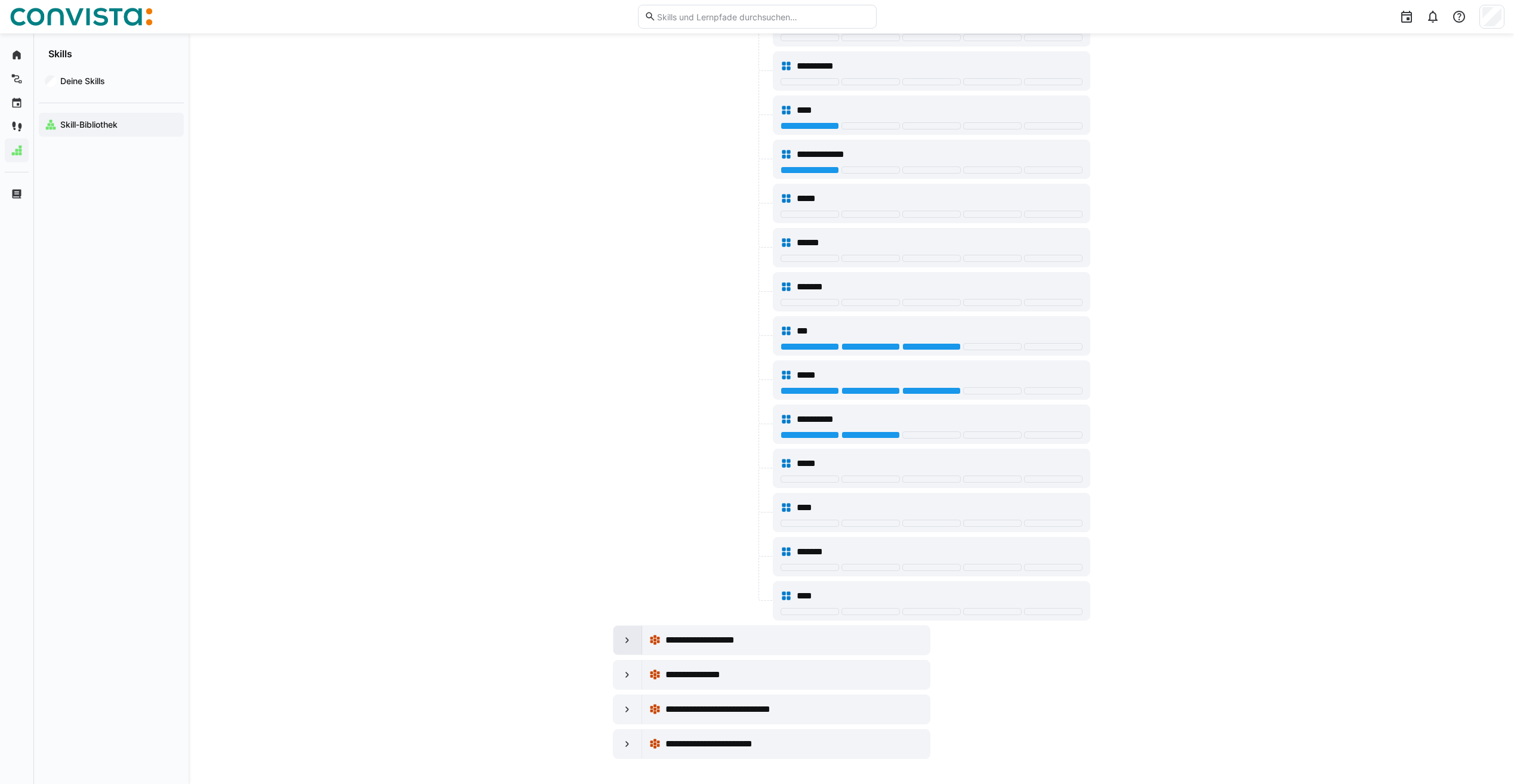
click at [635, 642] on div at bounding box center [627, 640] width 28 height 28
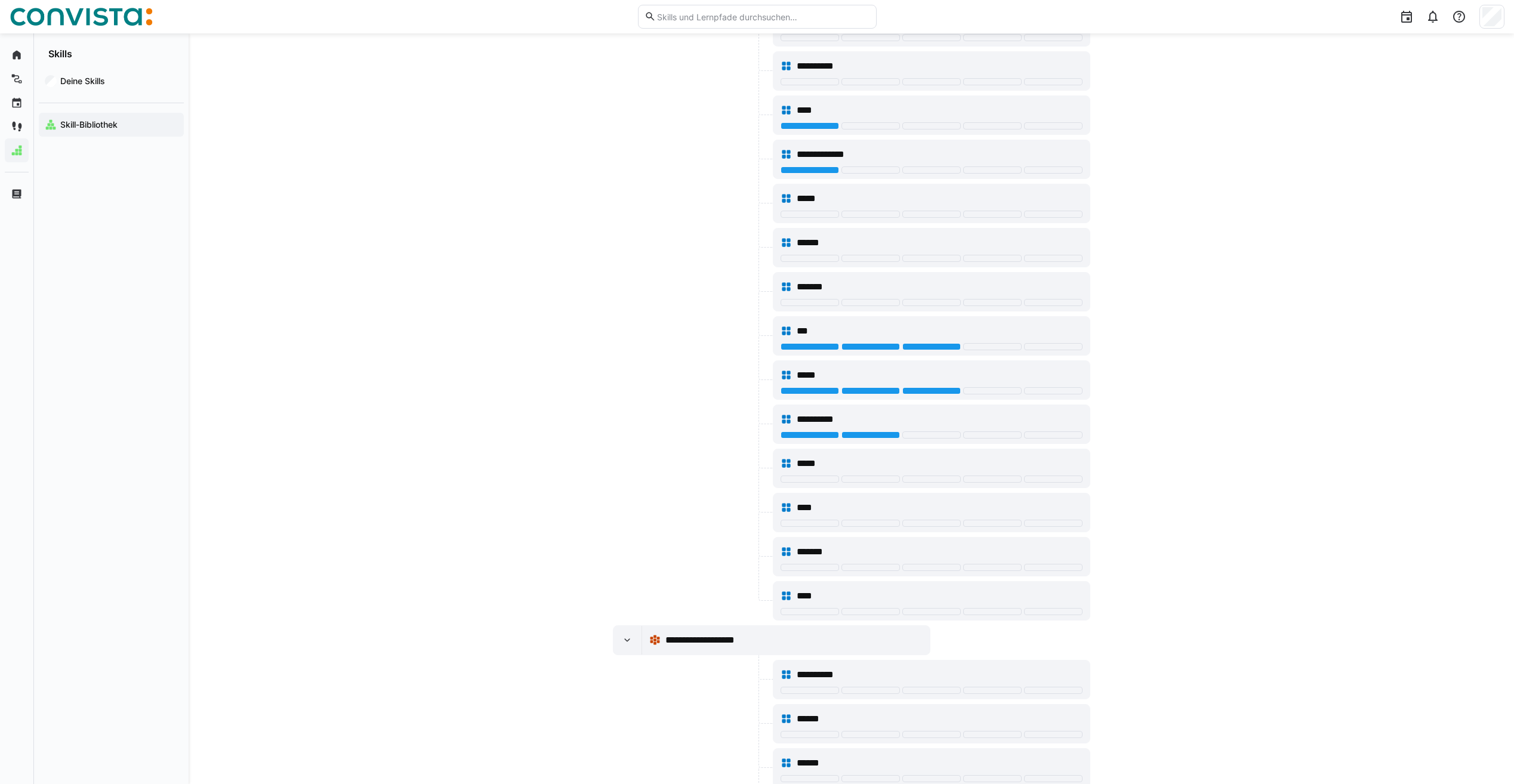
scroll to position [2618, 0]
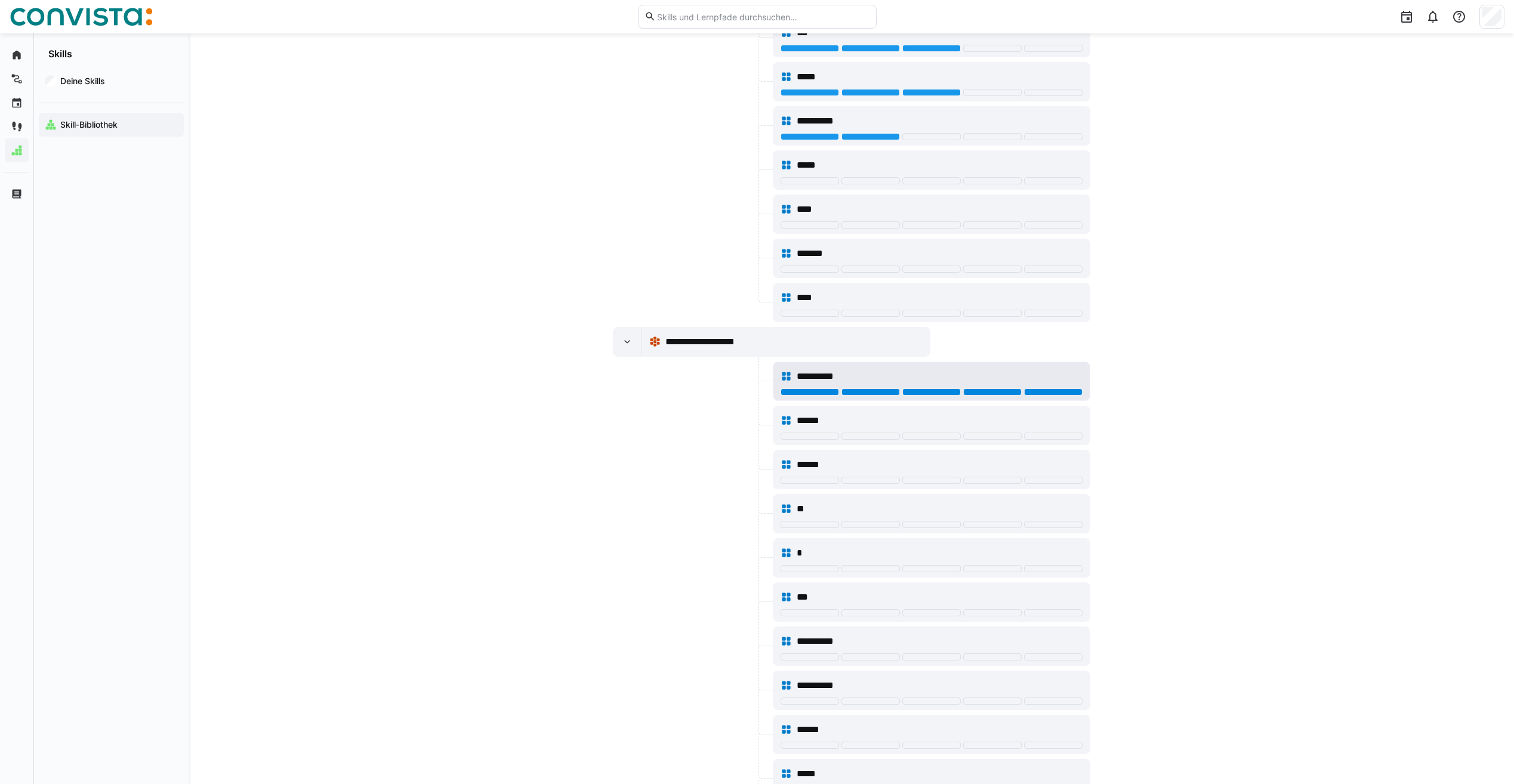
click at [1056, 389] on div at bounding box center [1053, 392] width 59 height 7
click at [808, 437] on div at bounding box center [810, 436] width 59 height 7
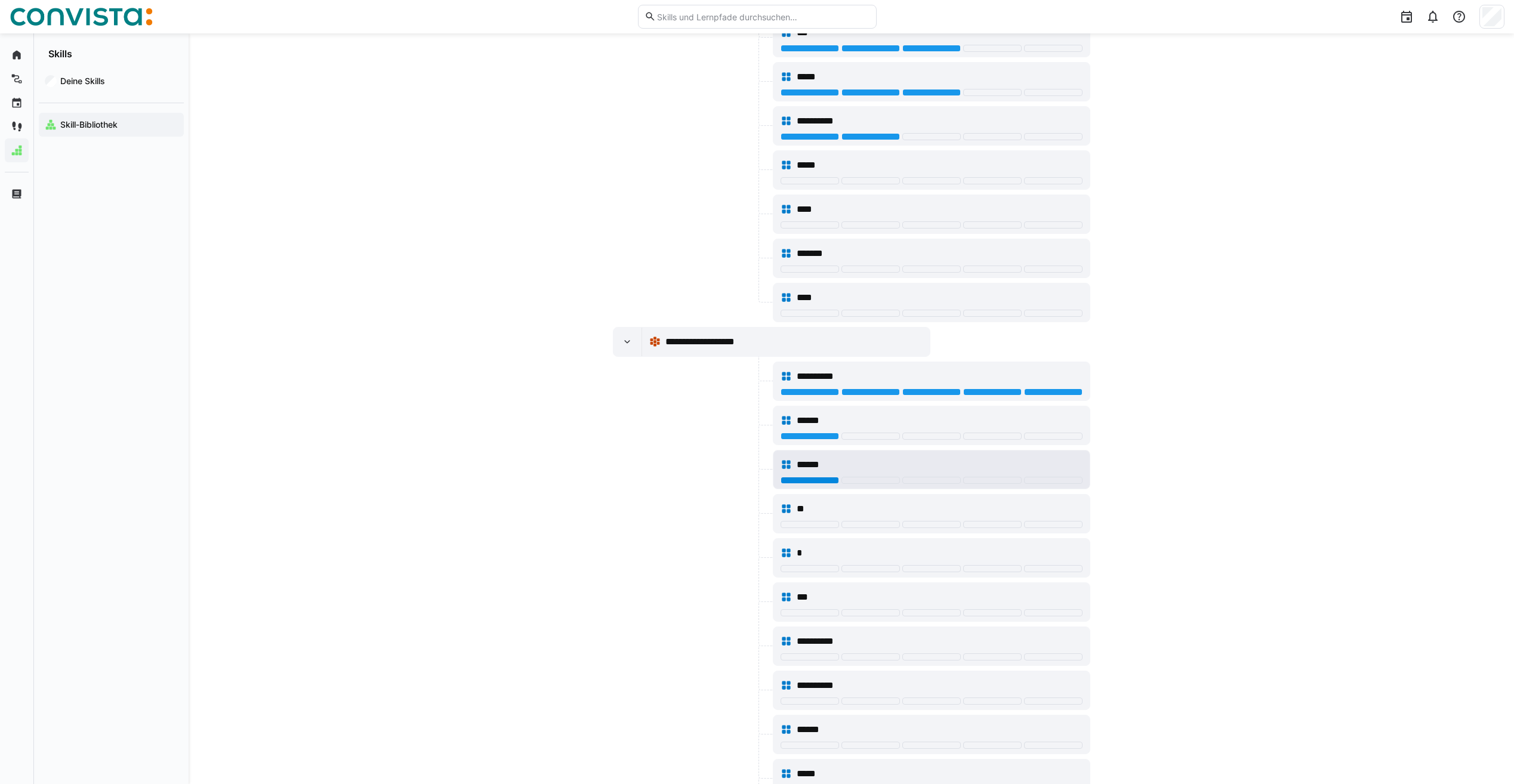
click at [818, 480] on div at bounding box center [810, 481] width 59 height 7
click at [833, 524] on div at bounding box center [810, 525] width 59 height 7
click at [814, 613] on div at bounding box center [810, 613] width 59 height 7
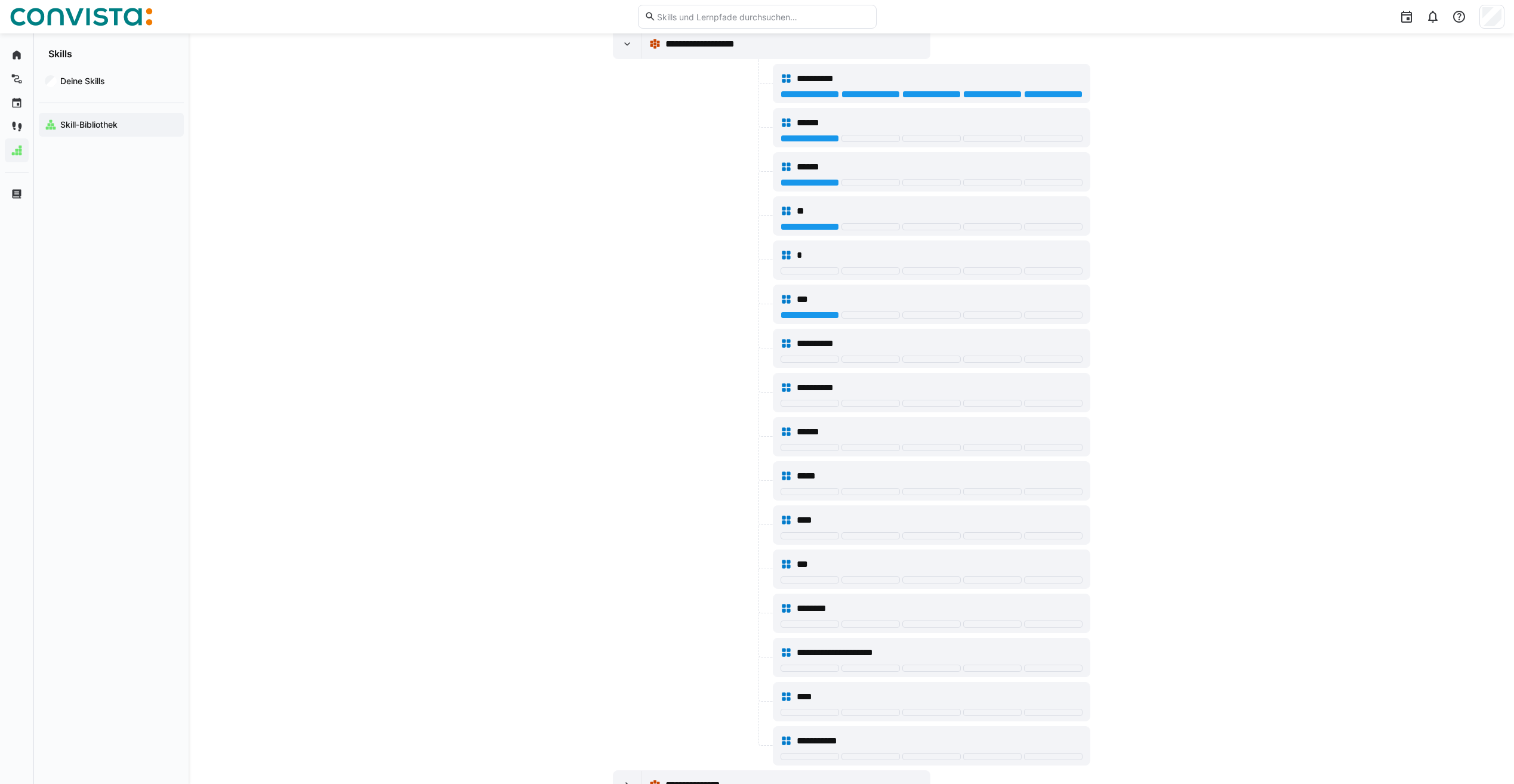
scroll to position [2917, 0]
click at [821, 359] on div at bounding box center [810, 359] width 59 height 7
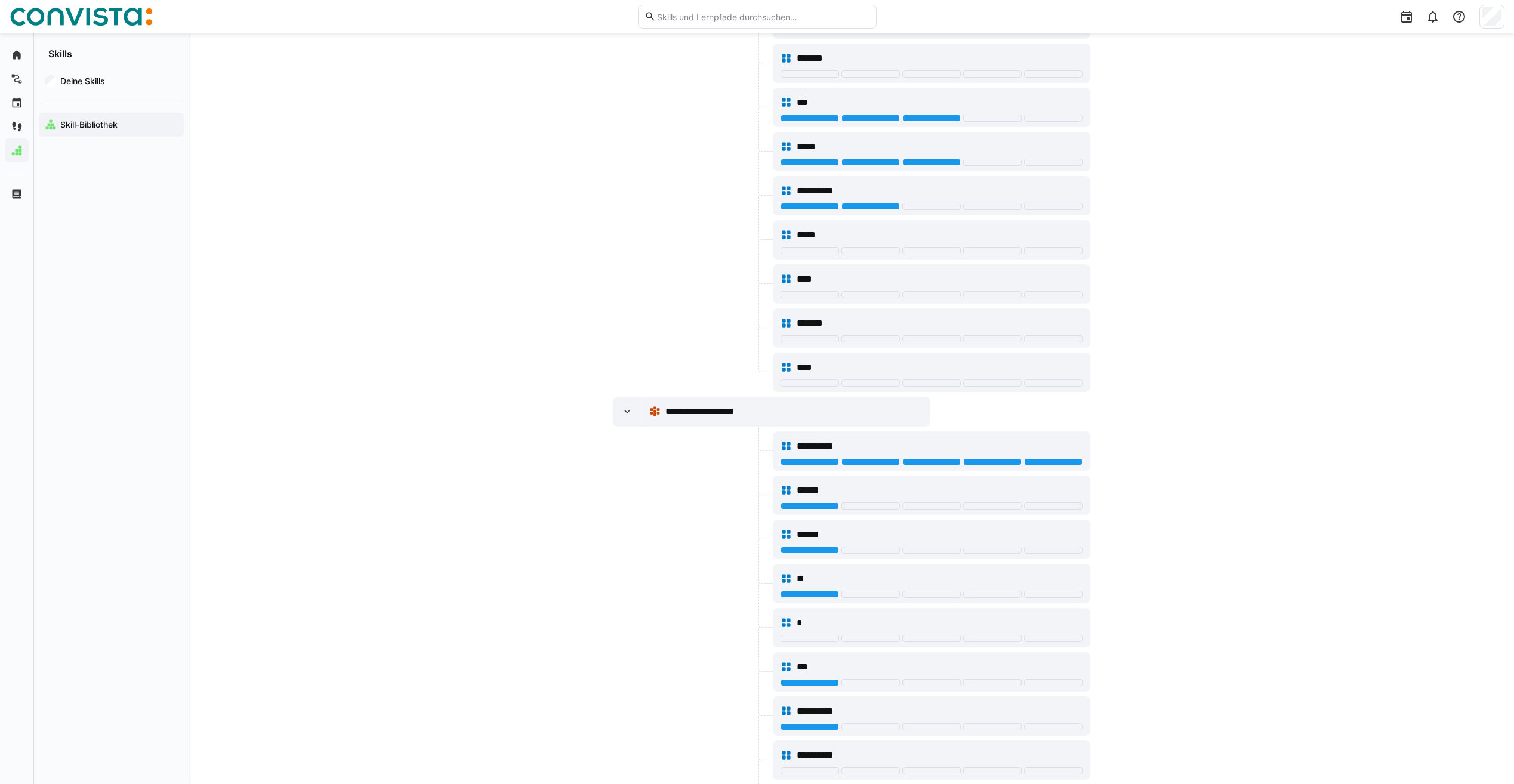
scroll to position [2440, 0]
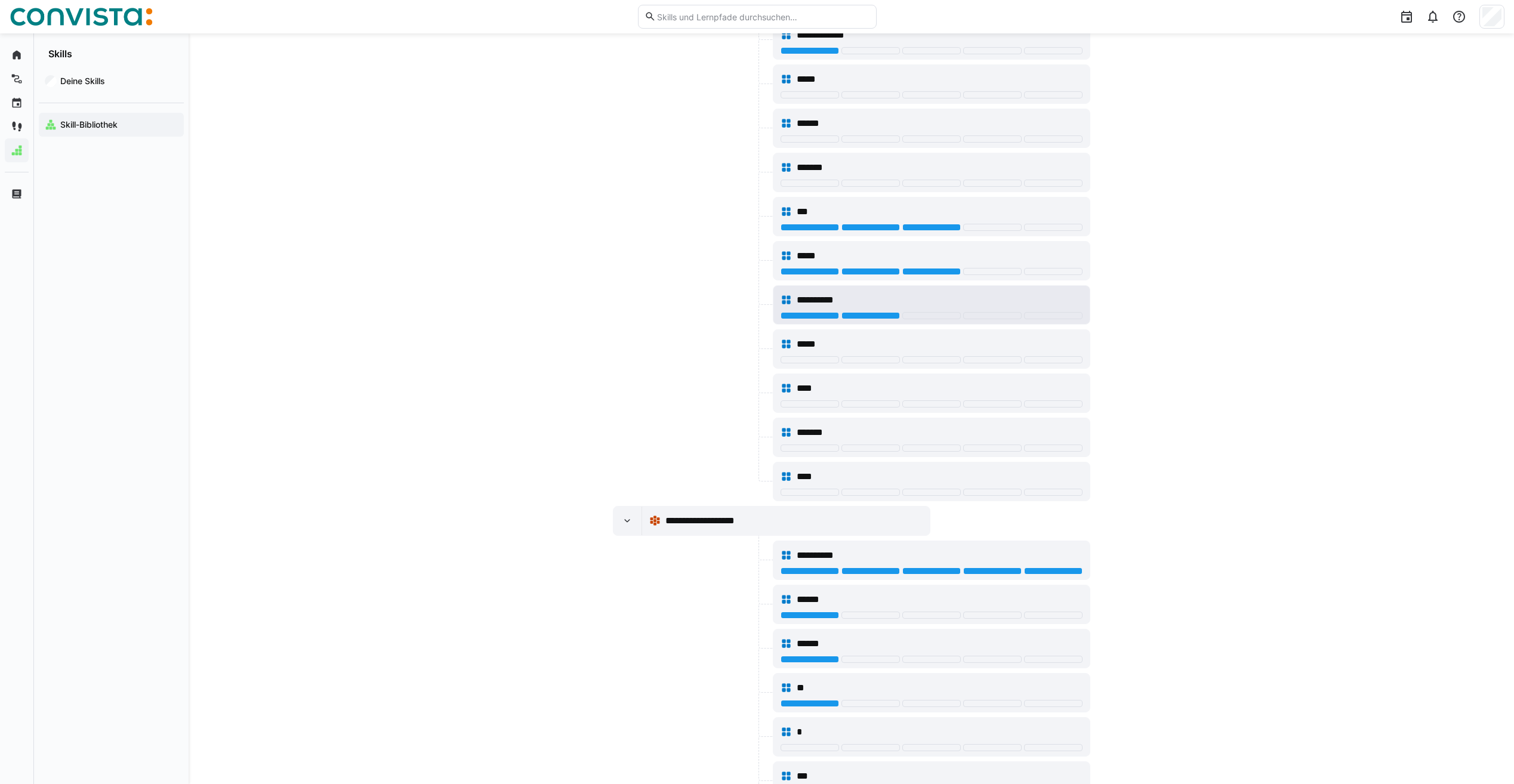
click at [827, 310] on div "**********" at bounding box center [932, 300] width 302 height 24
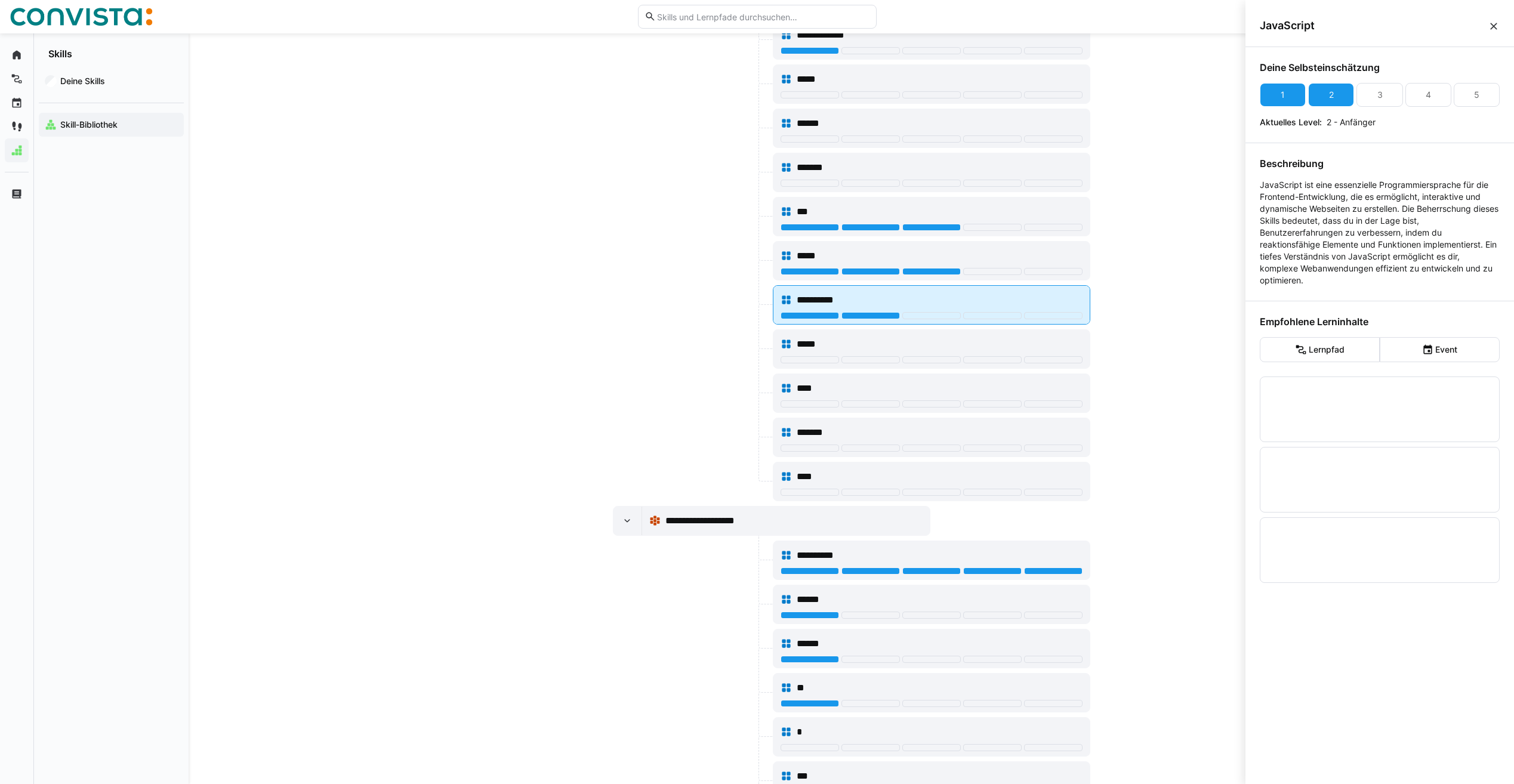
scroll to position [0, 0]
click at [822, 314] on div at bounding box center [810, 316] width 59 height 7
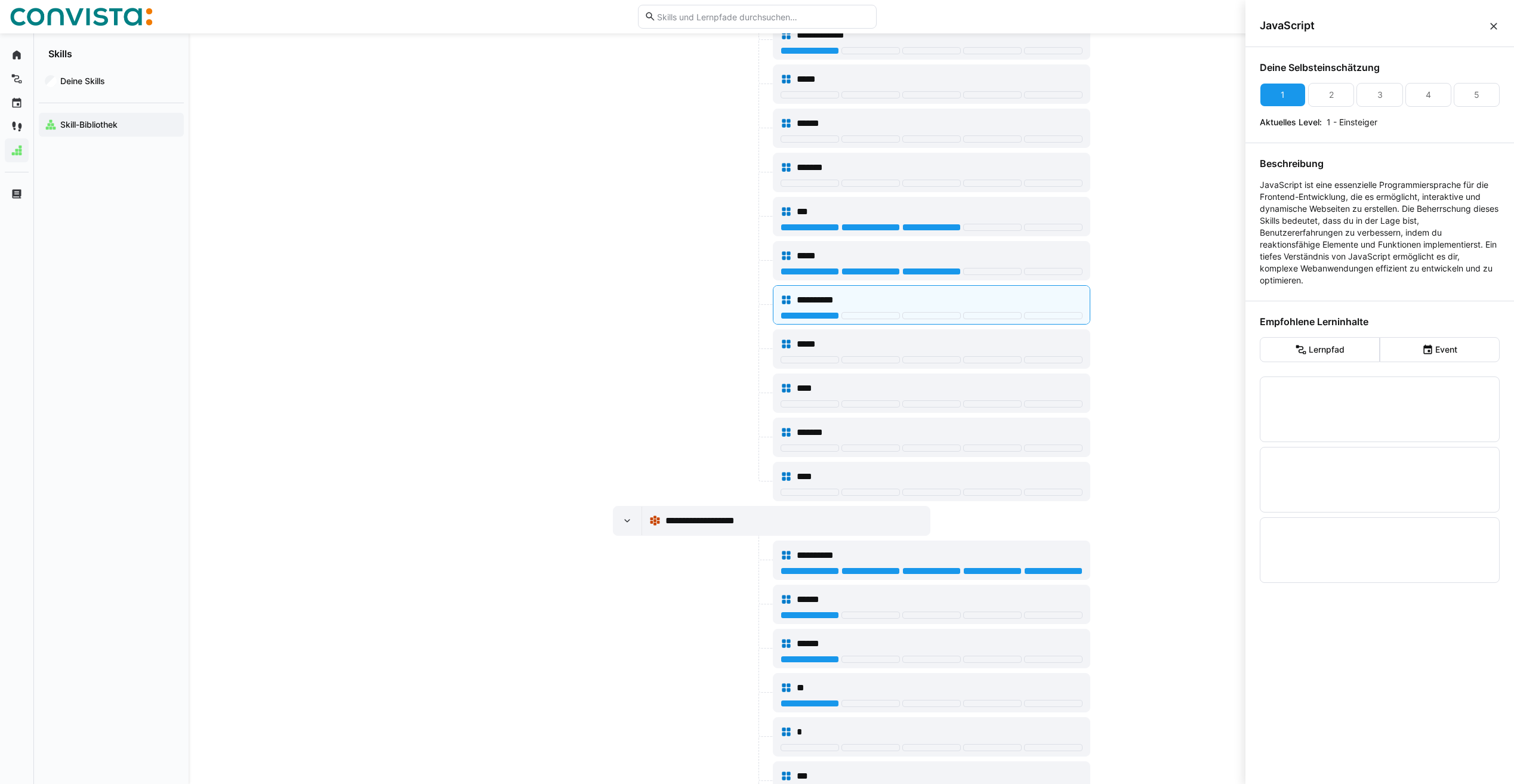
click at [1493, 22] on eds-icon at bounding box center [1494, 26] width 12 height 12
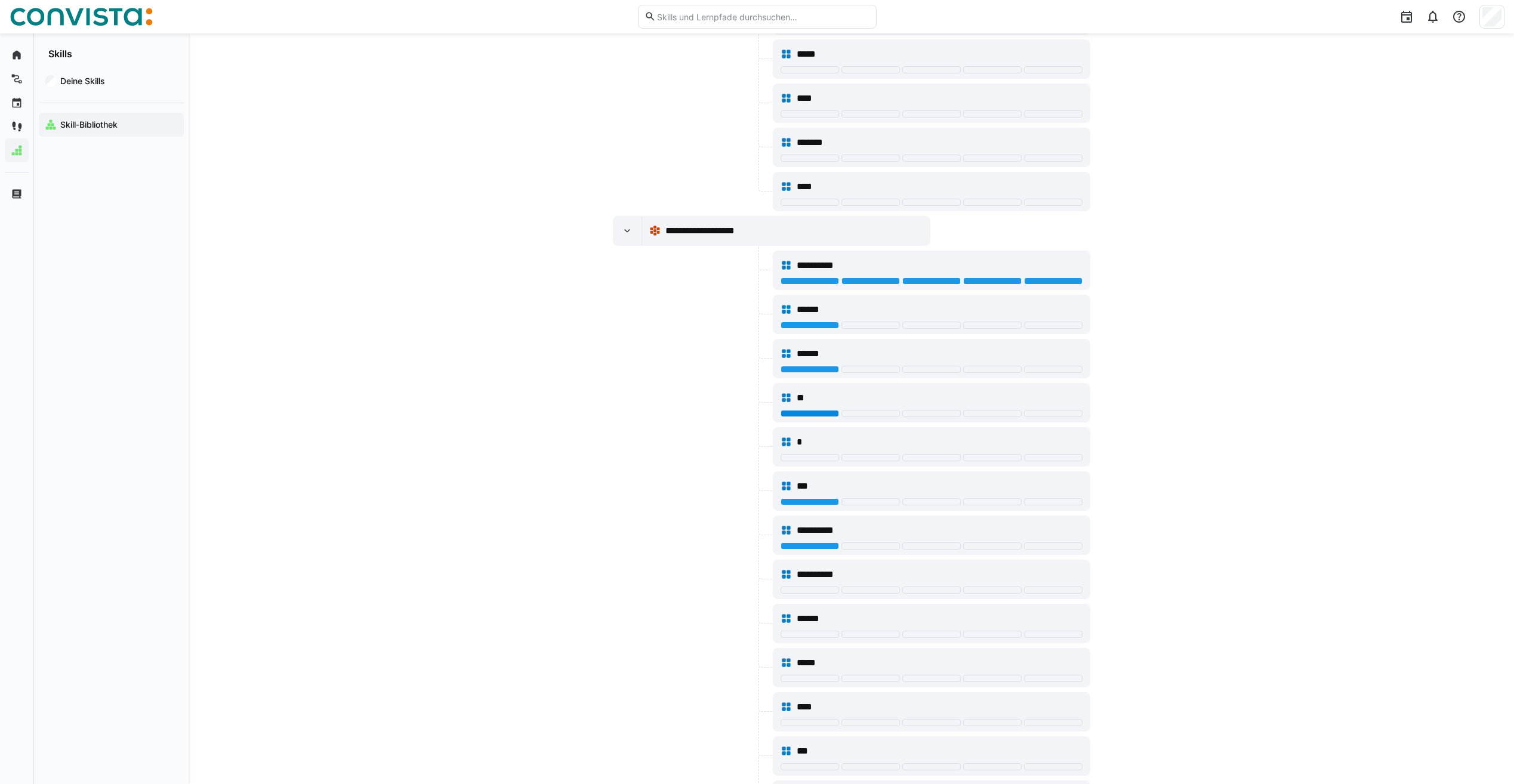
scroll to position [2738, 0]
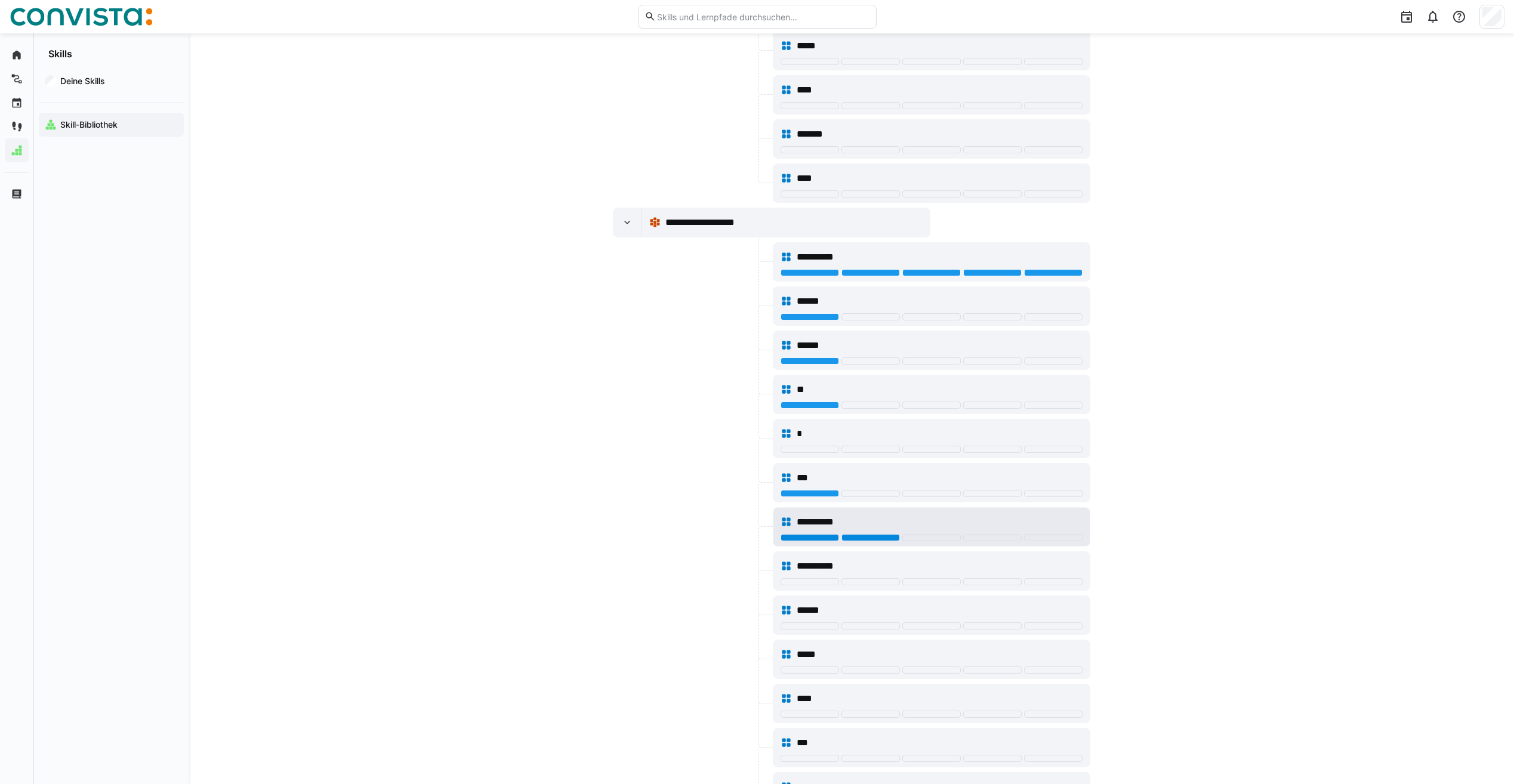
click at [872, 534] on div at bounding box center [871, 538] width 59 height 7
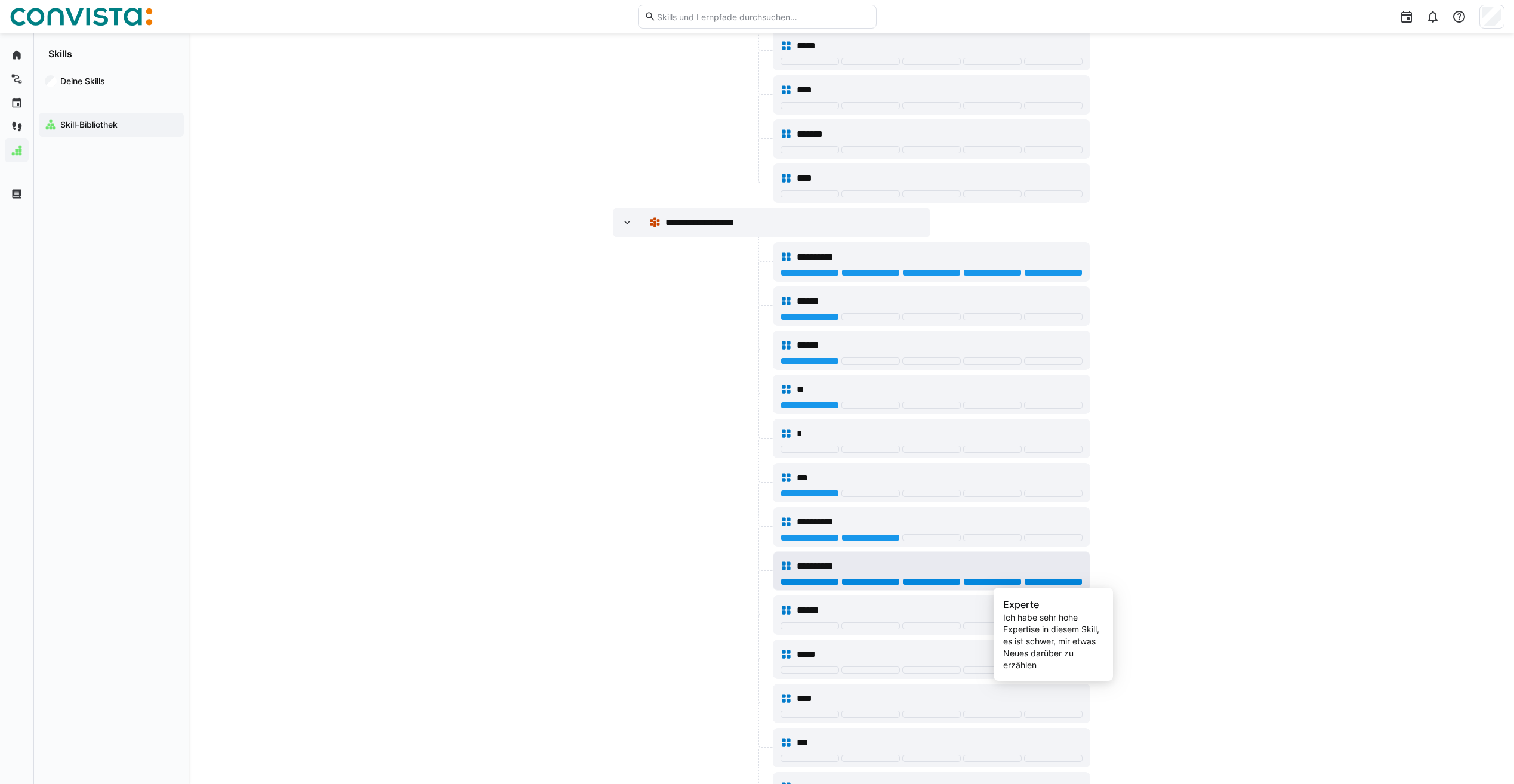
click at [1036, 581] on div at bounding box center [1053, 581] width 59 height 7
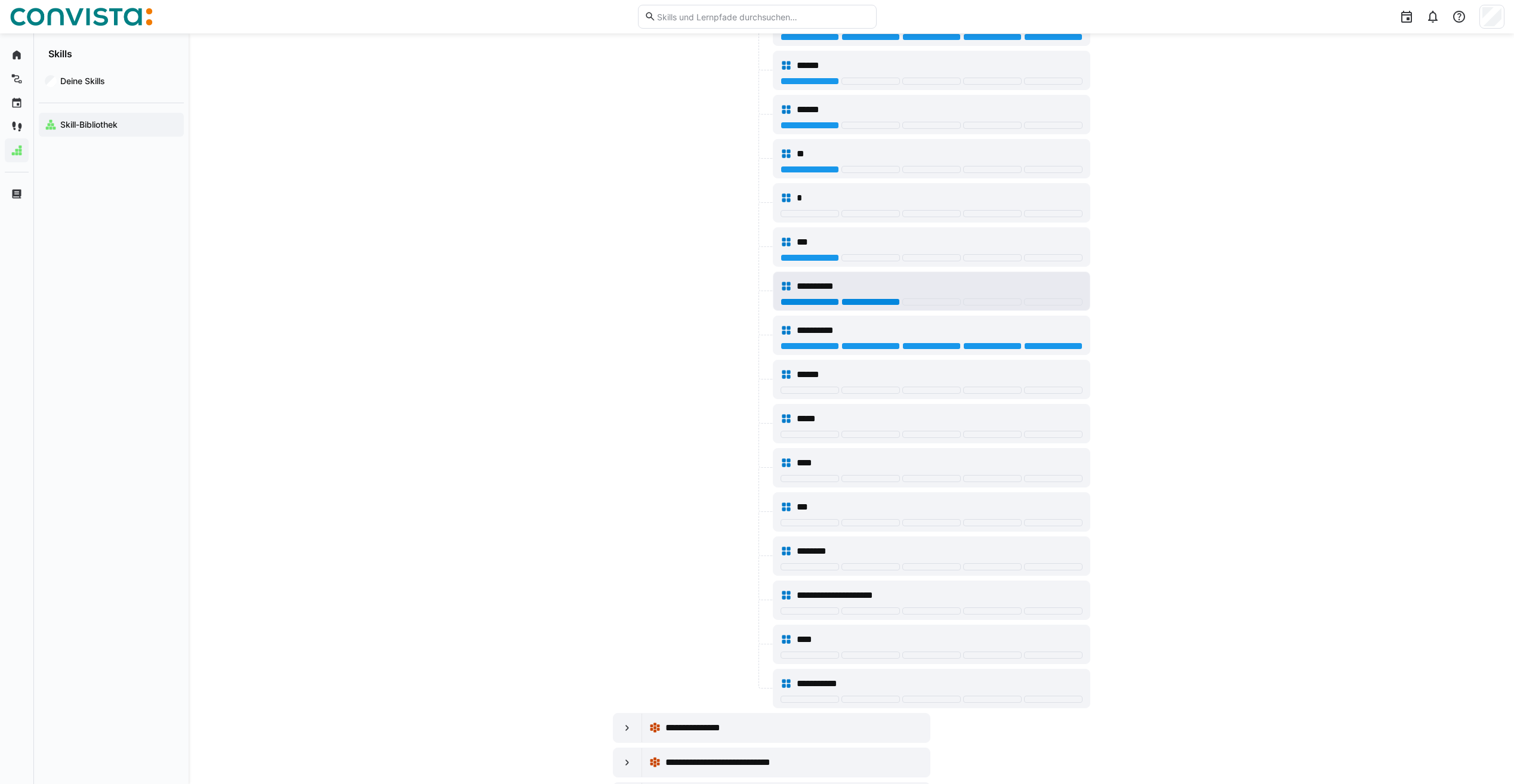
scroll to position [2977, 0]
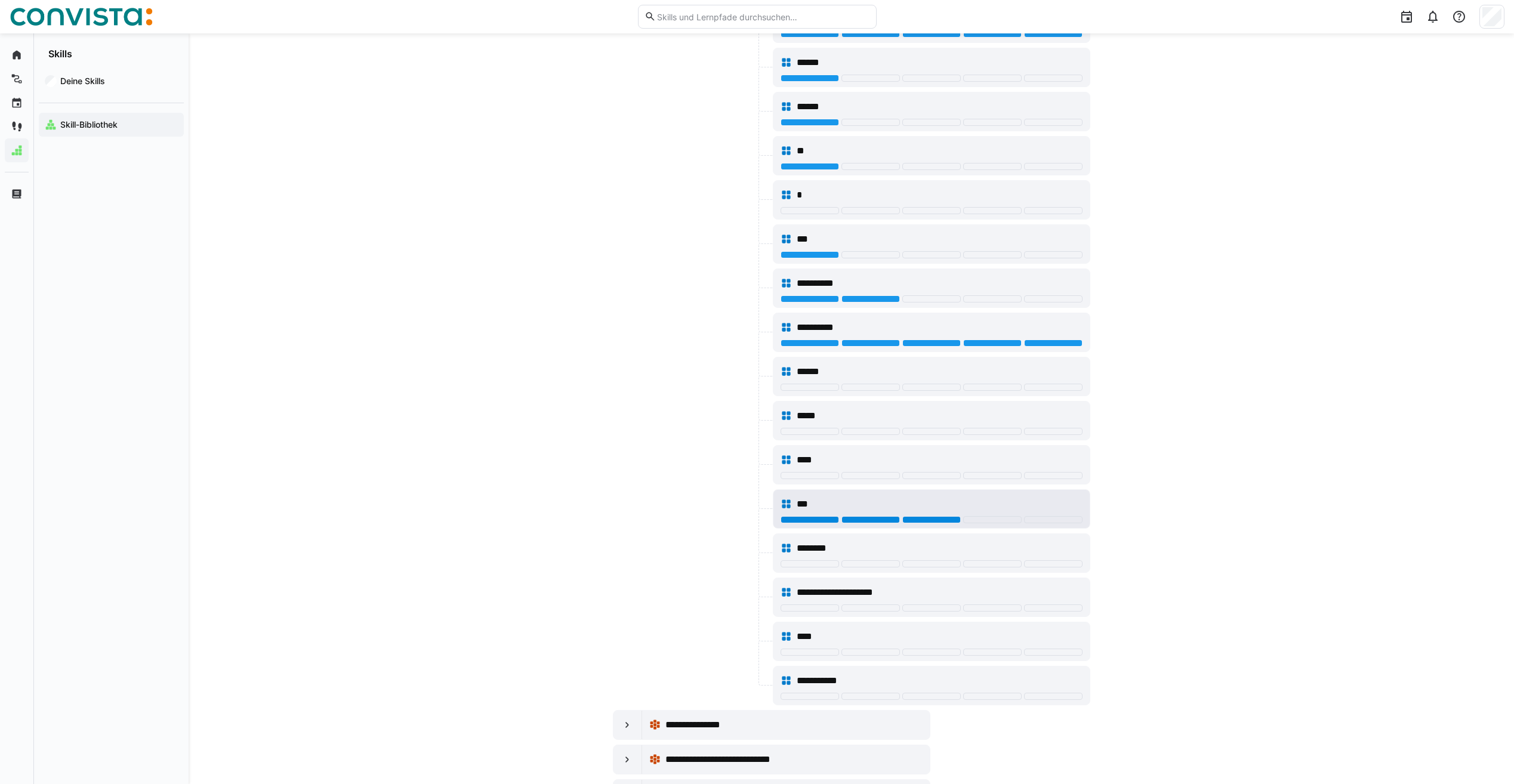
click at [912, 519] on div at bounding box center [932, 520] width 59 height 7
click at [823, 391] on div at bounding box center [932, 388] width 302 height 9
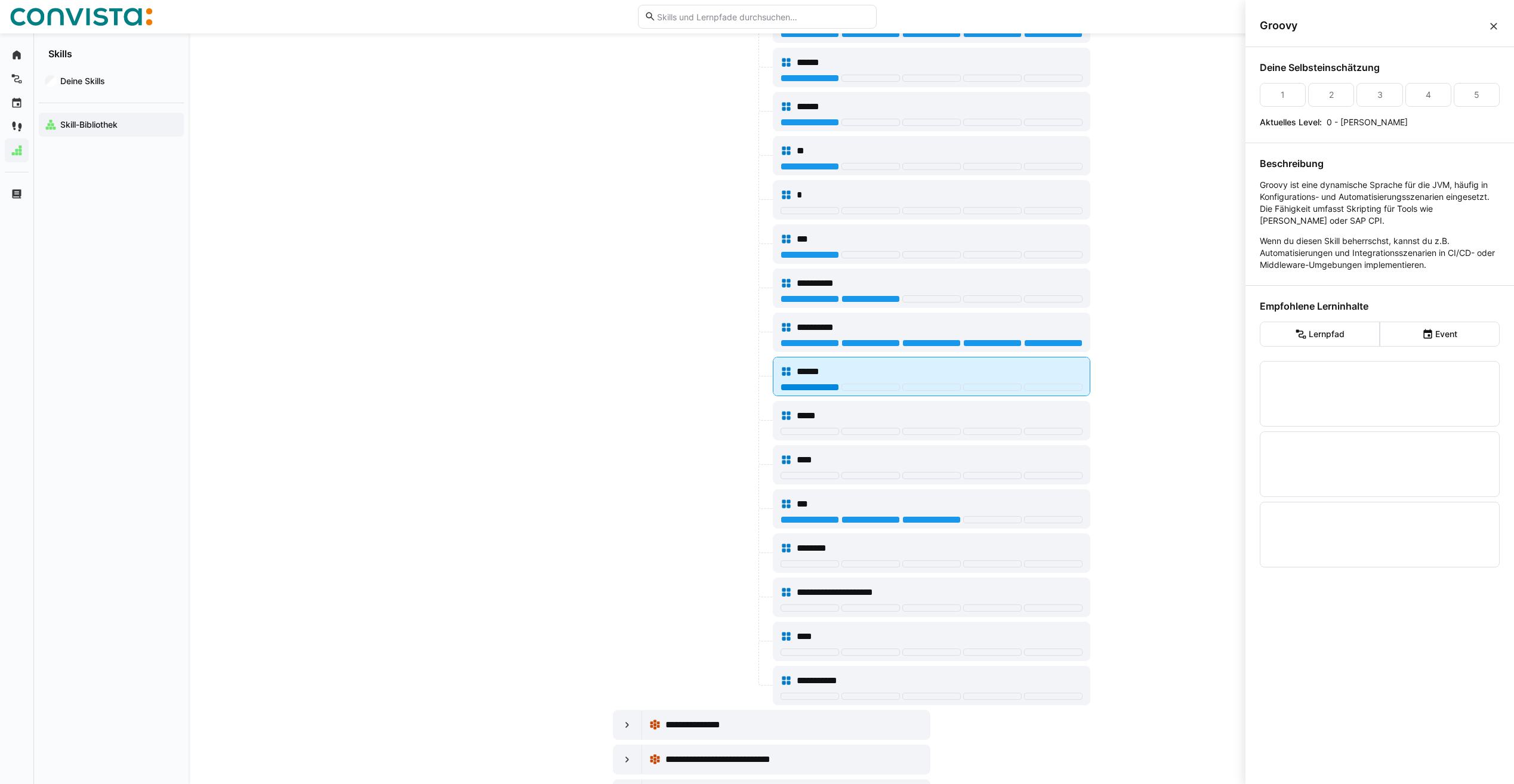
click at [825, 389] on div at bounding box center [810, 388] width 59 height 7
click at [658, 386] on div at bounding box center [691, 377] width 158 height 39
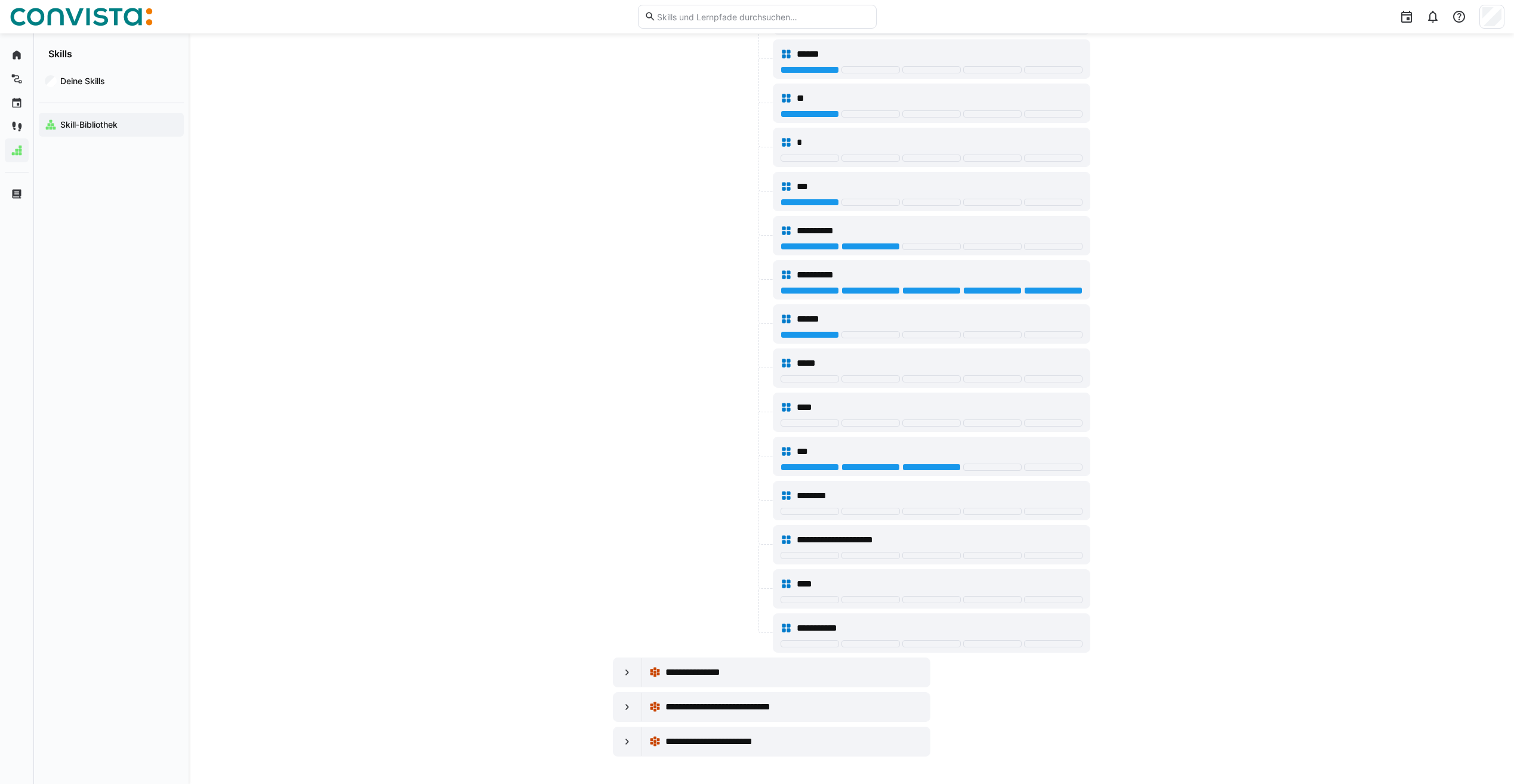
scroll to position [3031, 0]
click at [627, 711] on eds-icon at bounding box center [627, 706] width 12 height 12
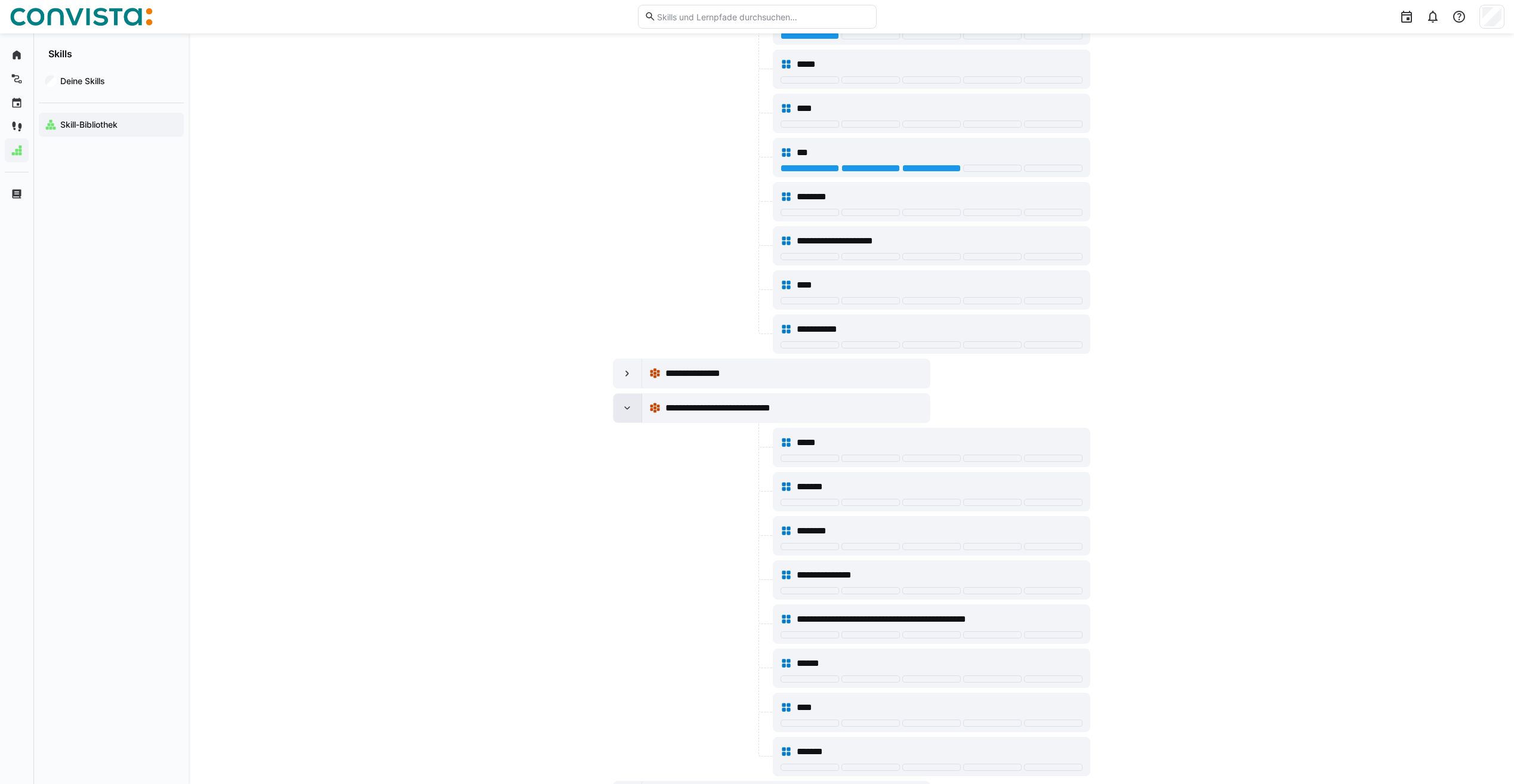
scroll to position [3384, 0]
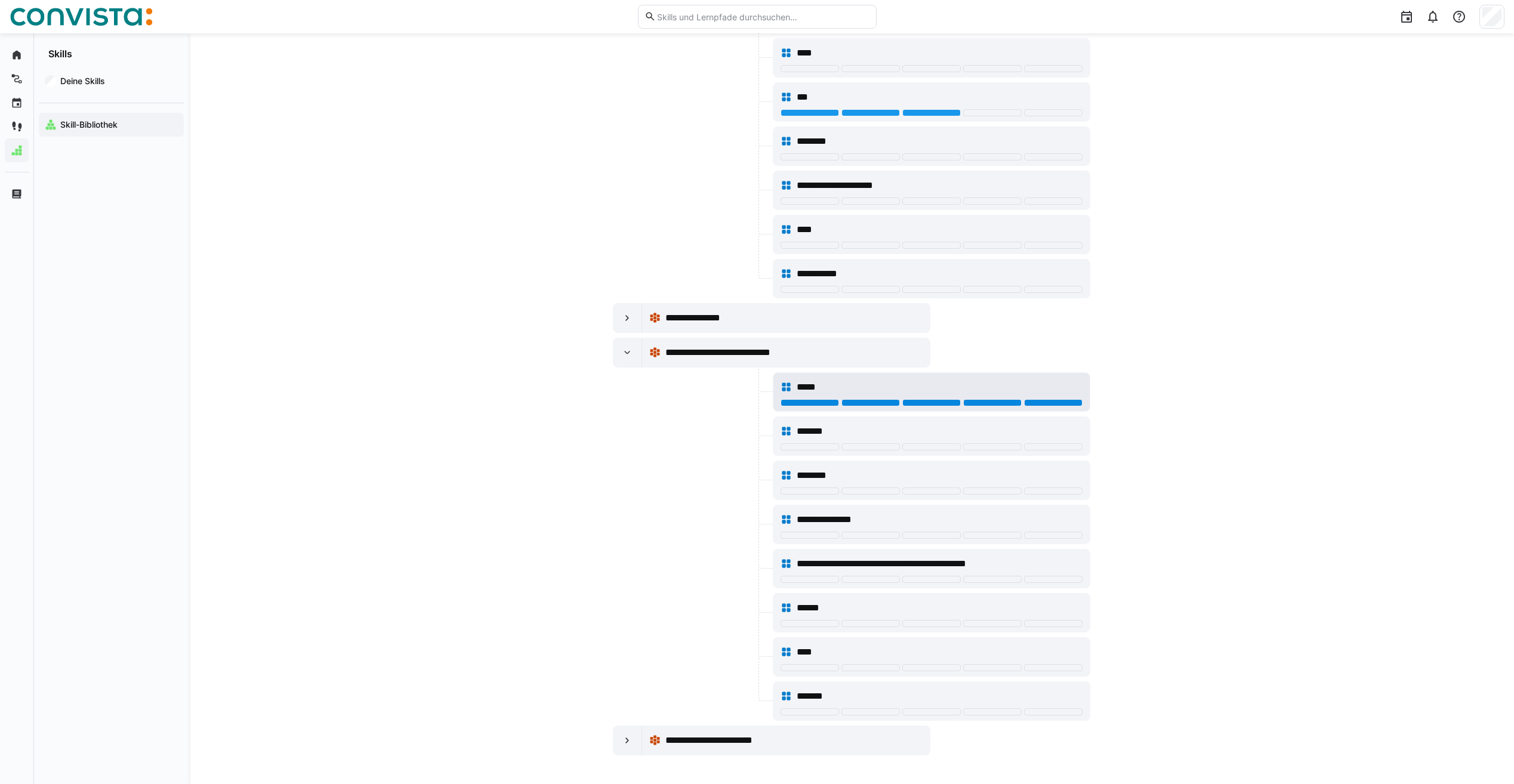
click at [1029, 401] on div at bounding box center [1053, 403] width 59 height 7
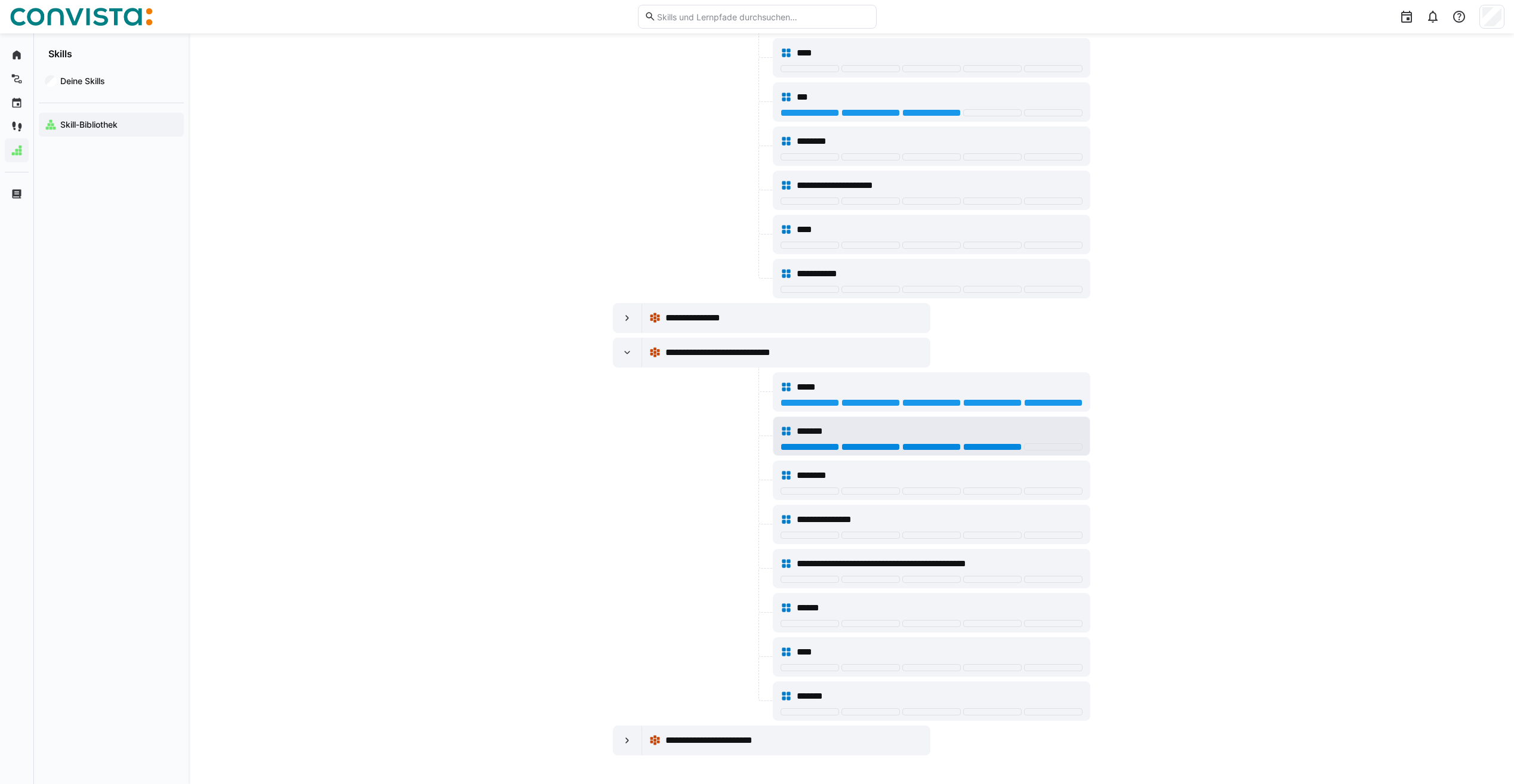
click at [980, 446] on div at bounding box center [993, 447] width 59 height 7
click at [873, 491] on div at bounding box center [871, 491] width 59 height 7
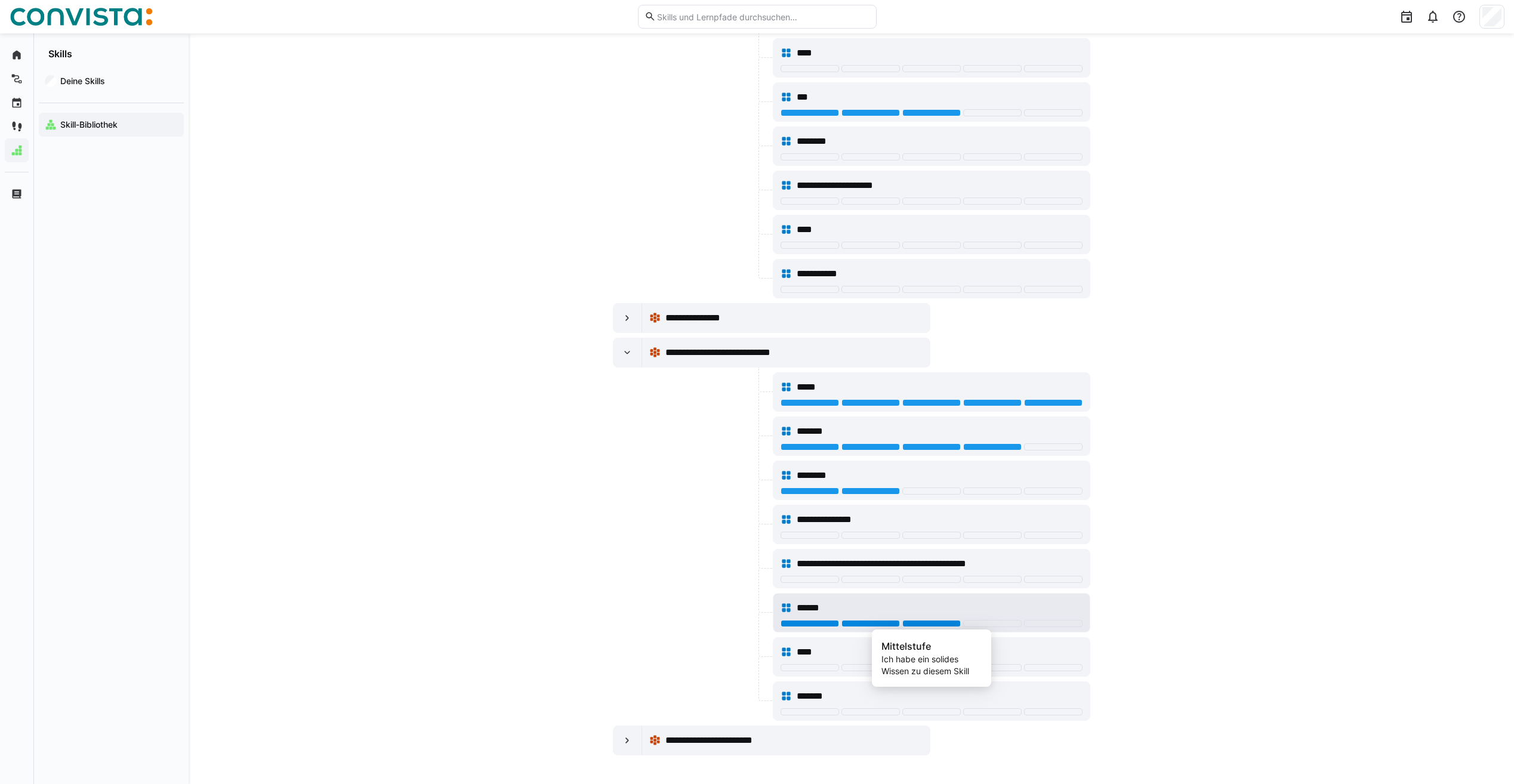
click at [934, 624] on div at bounding box center [932, 624] width 59 height 7
click at [635, 351] on div at bounding box center [627, 352] width 28 height 28
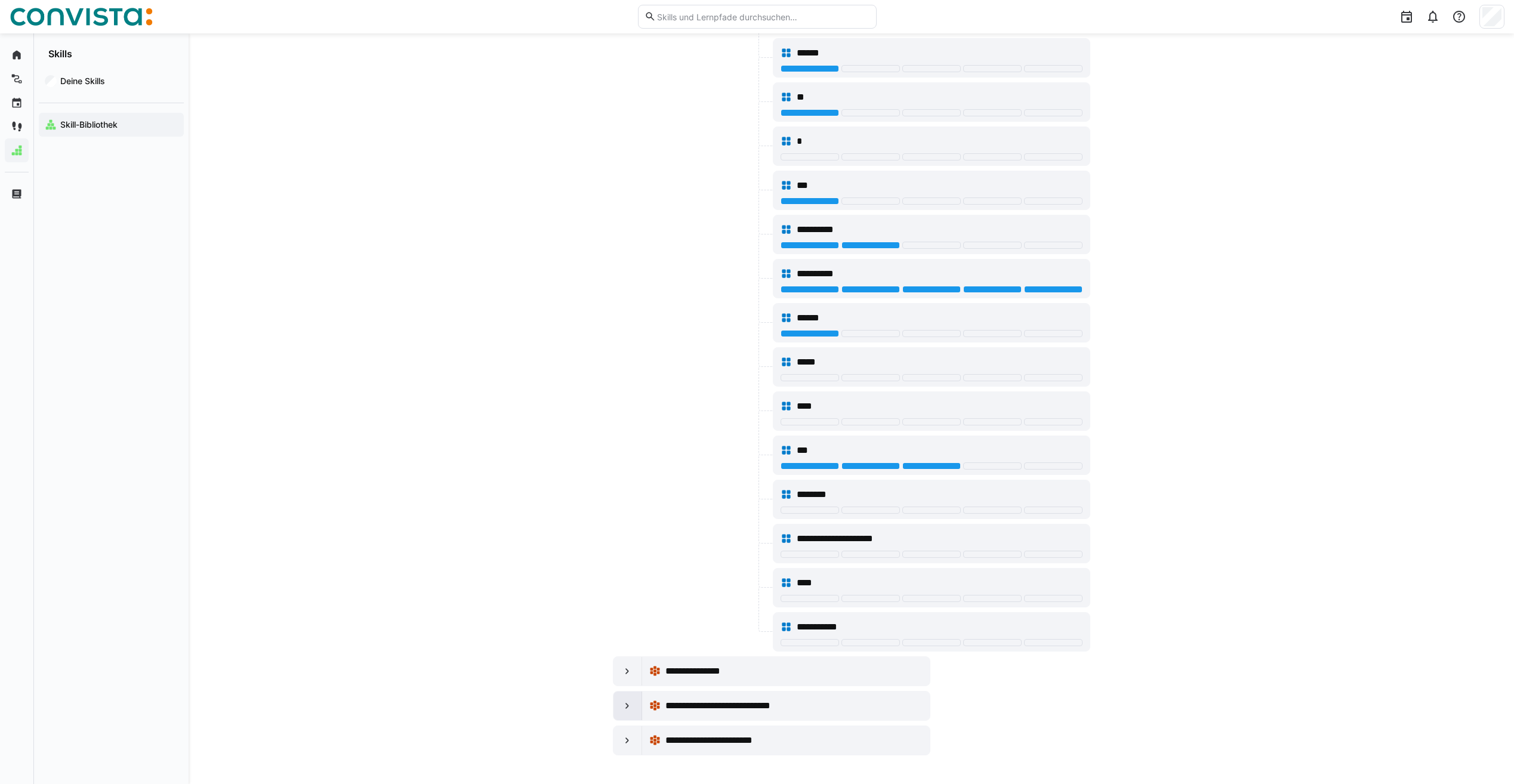
scroll to position [3031, 0]
click at [628, 740] on eds-icon at bounding box center [627, 740] width 12 height 12
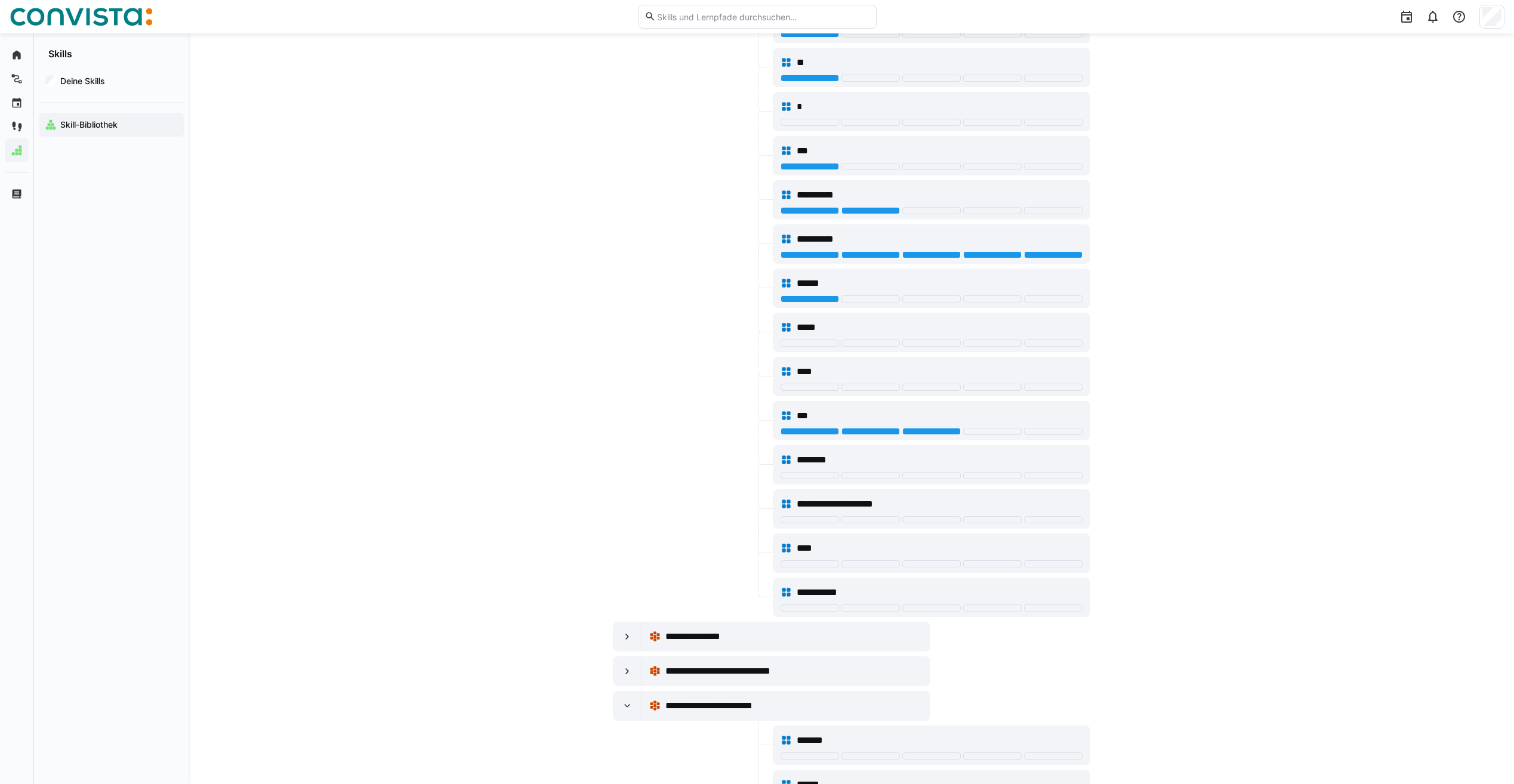
scroll to position [3119, 0]
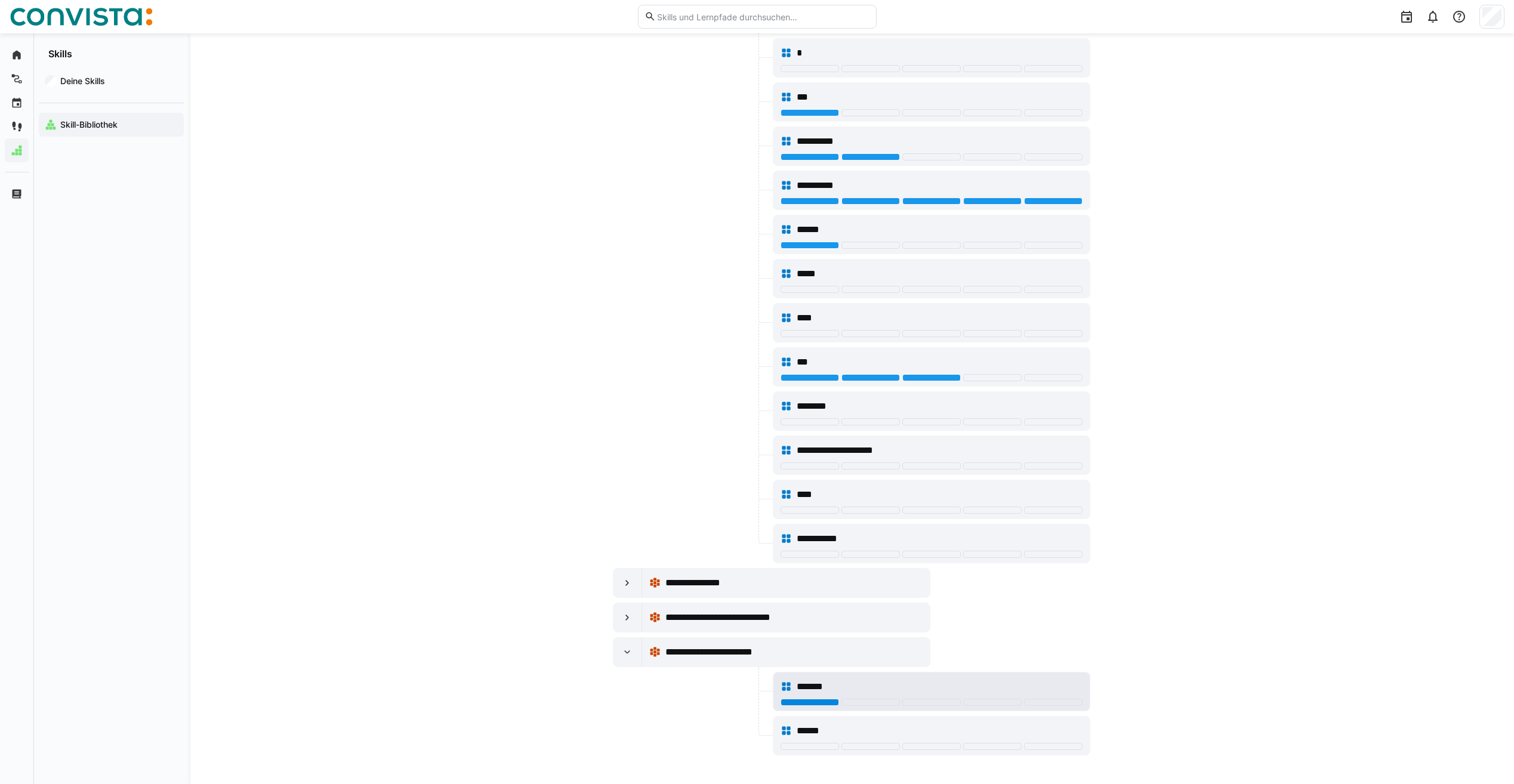
click at [820, 698] on div at bounding box center [810, 702] width 59 height 7
click at [866, 703] on div at bounding box center [871, 702] width 59 height 7
click at [635, 578] on div at bounding box center [627, 582] width 28 height 28
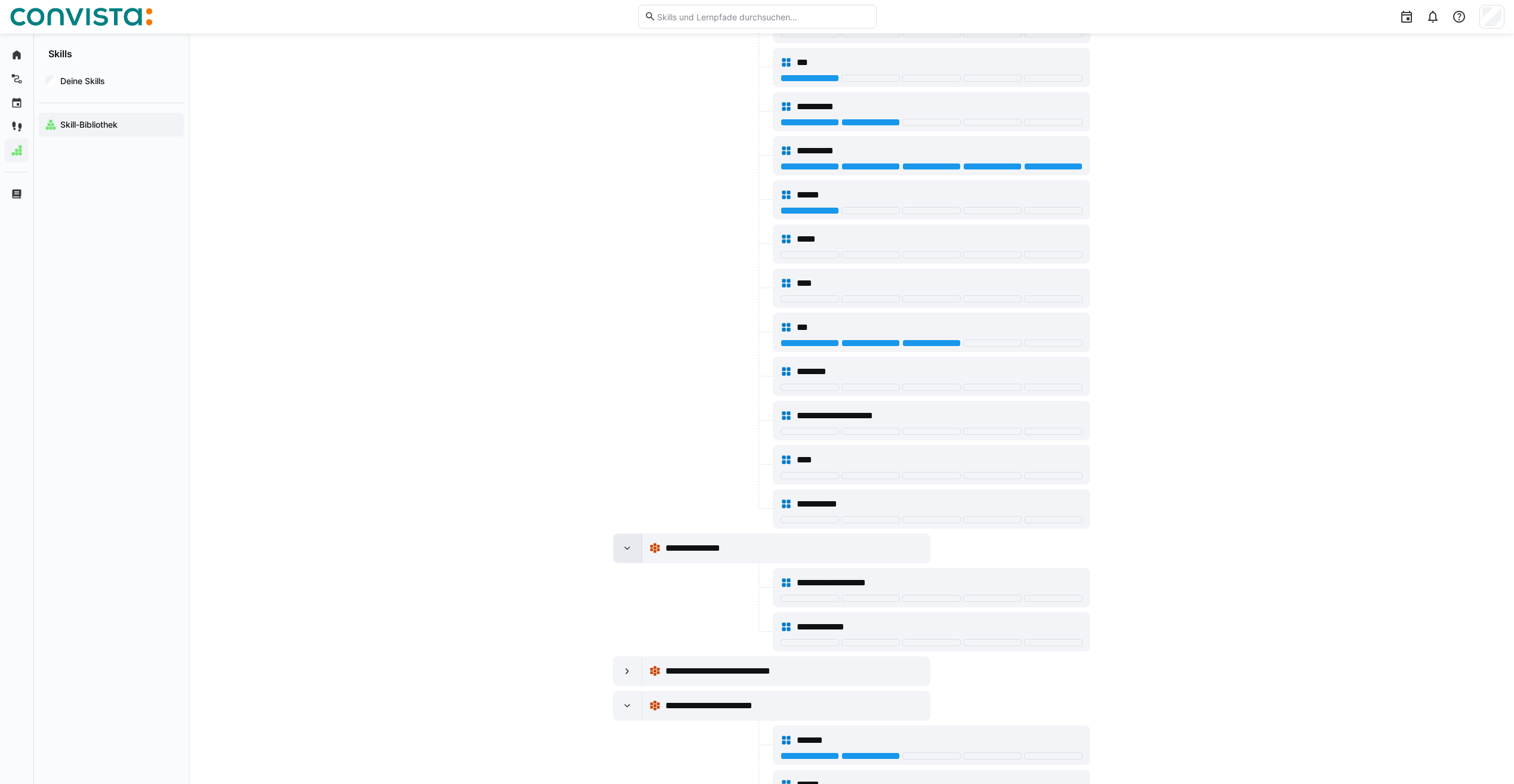
scroll to position [3207, 0]
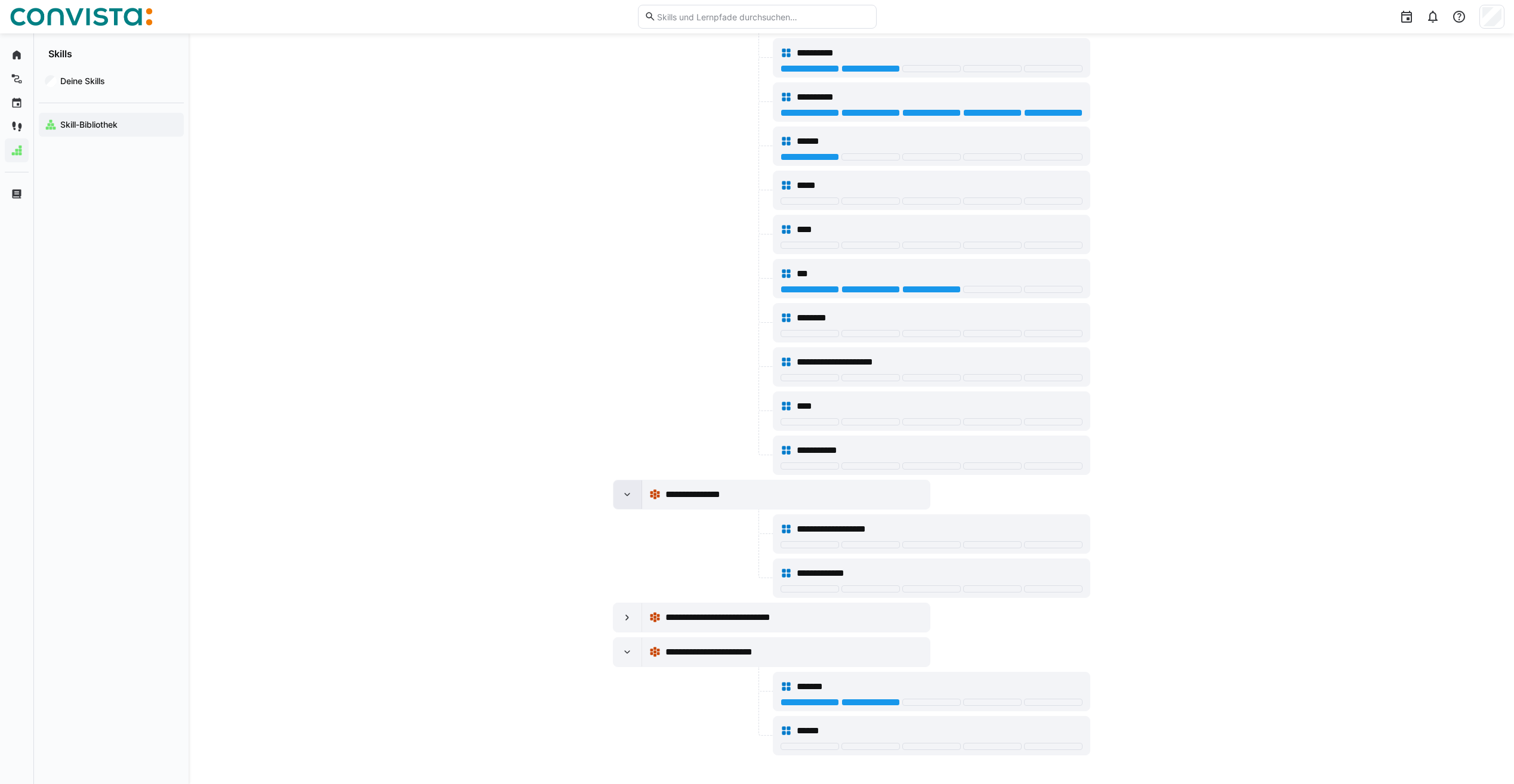
click at [635, 505] on div at bounding box center [627, 494] width 28 height 28
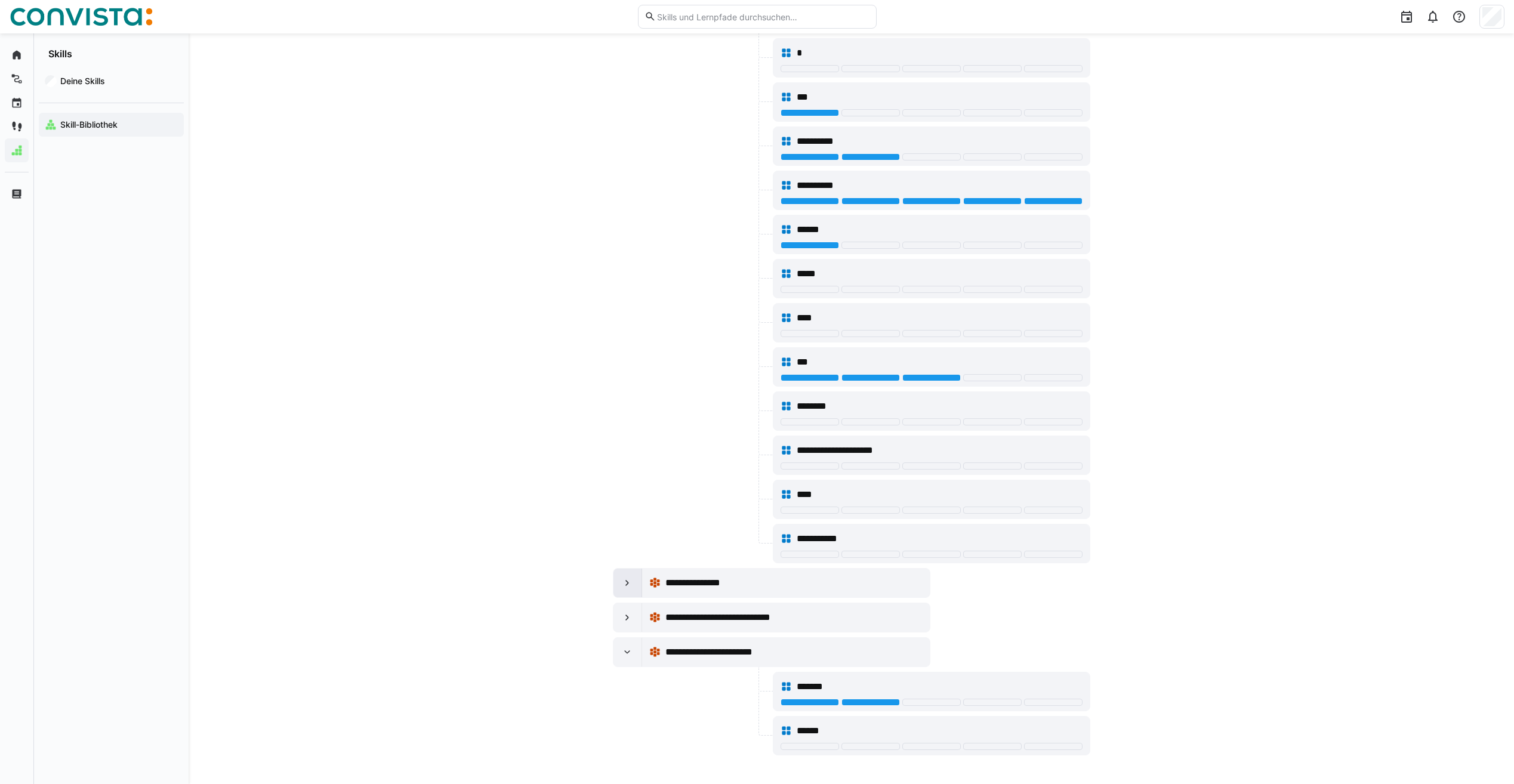
click at [629, 578] on eds-icon at bounding box center [627, 583] width 12 height 12
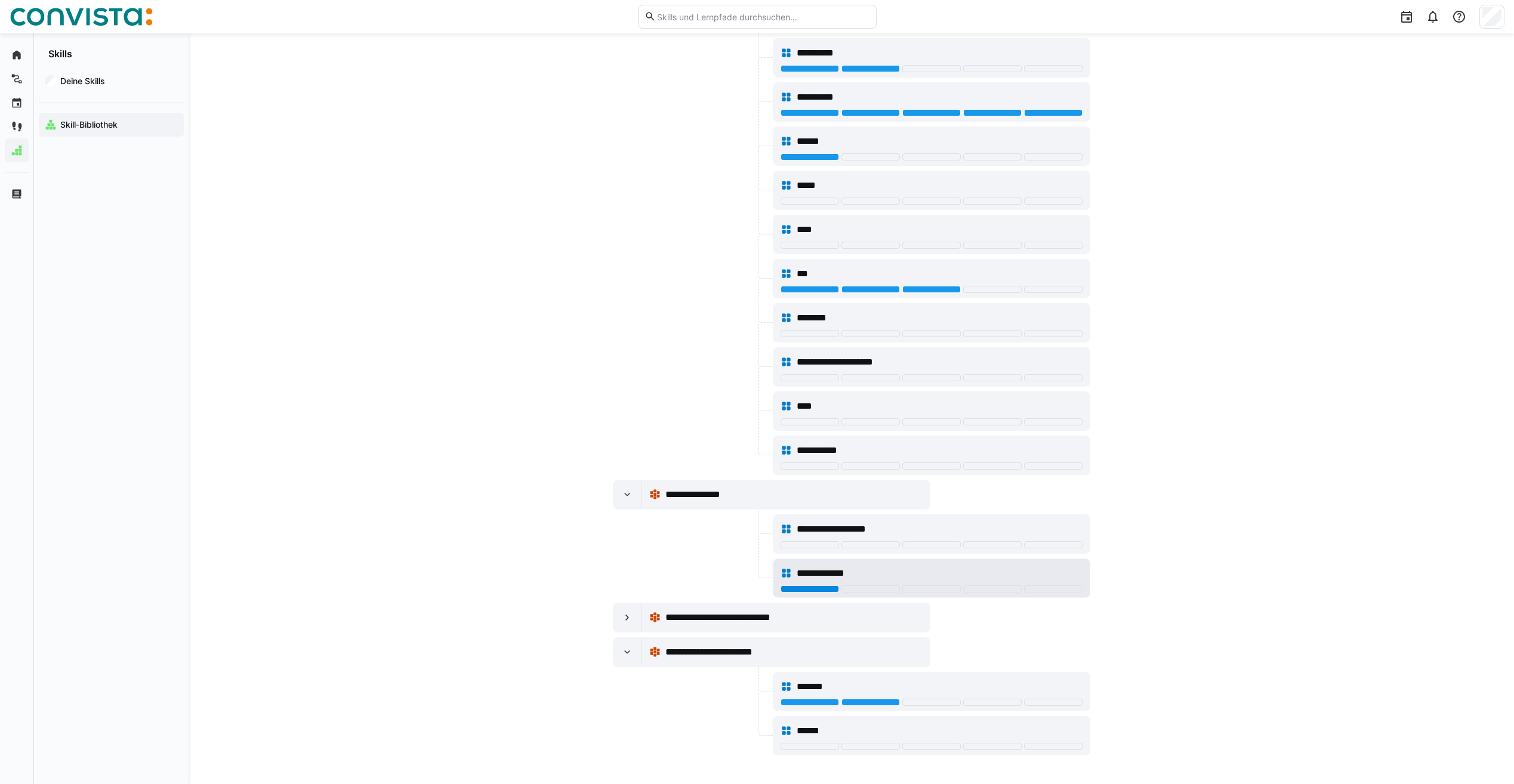
click at [806, 588] on div at bounding box center [810, 589] width 59 height 7
click at [632, 499] on eds-icon at bounding box center [627, 494] width 12 height 12
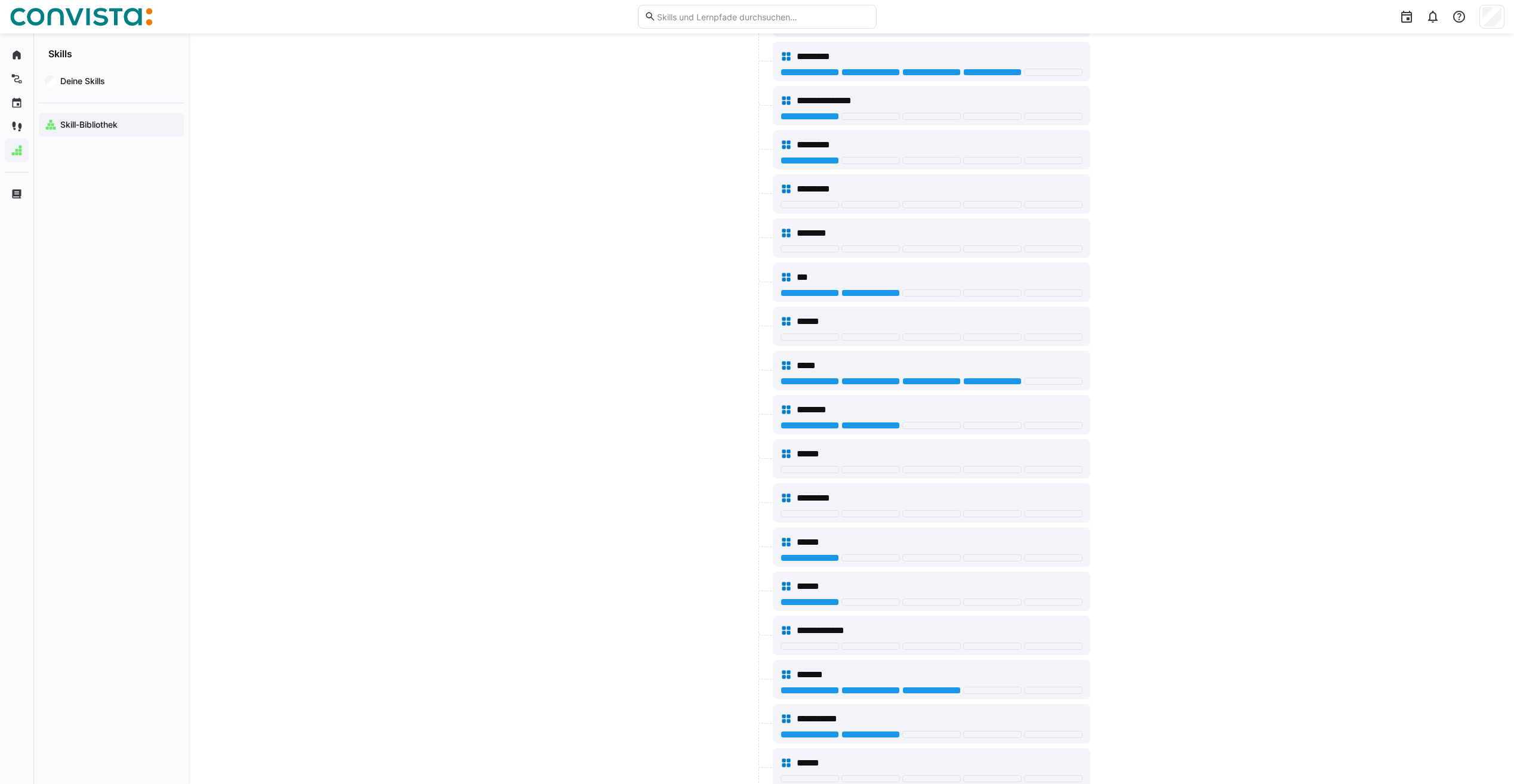
scroll to position [0, 0]
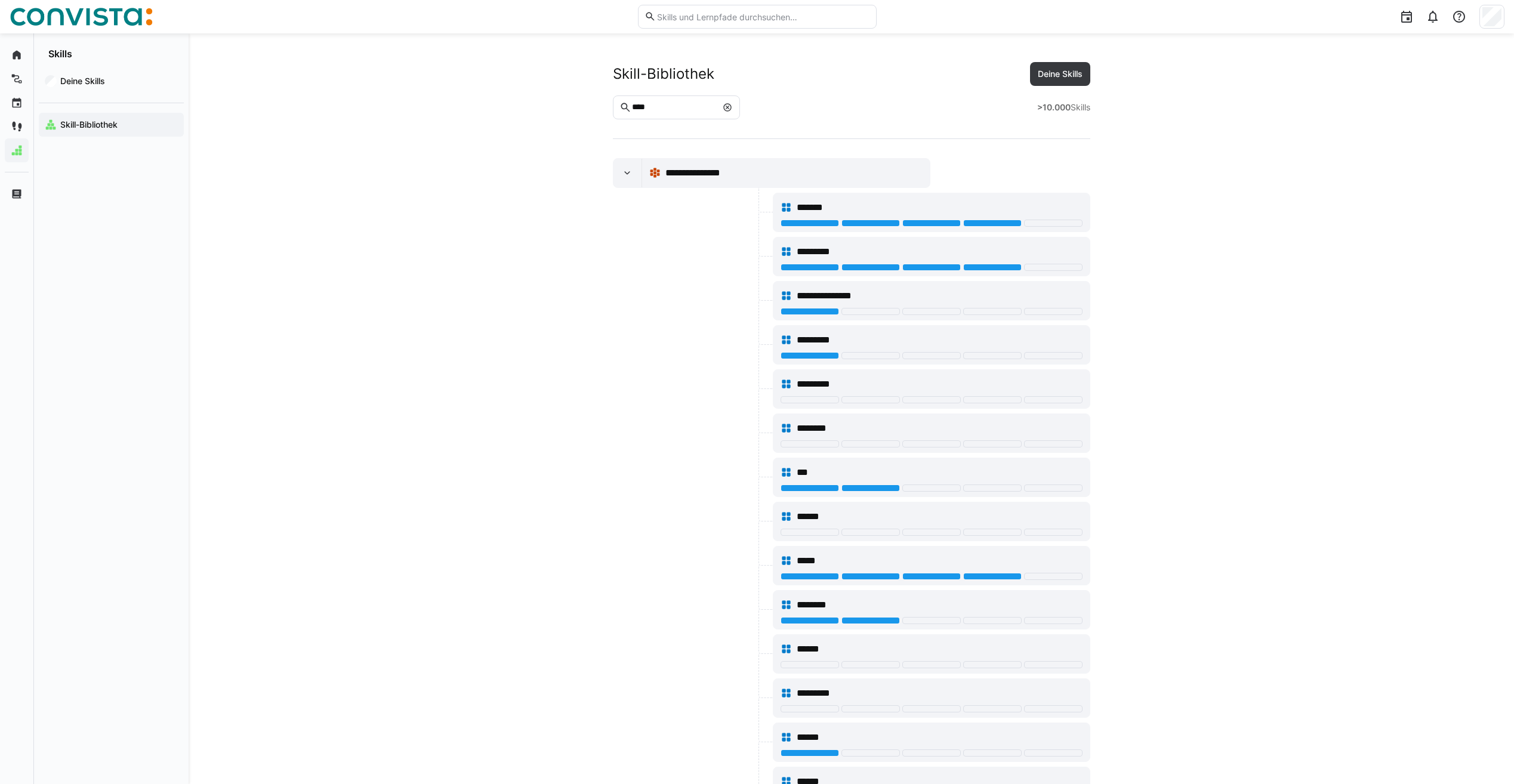
click at [733, 110] on eds-icon at bounding box center [727, 107] width 9 height 9
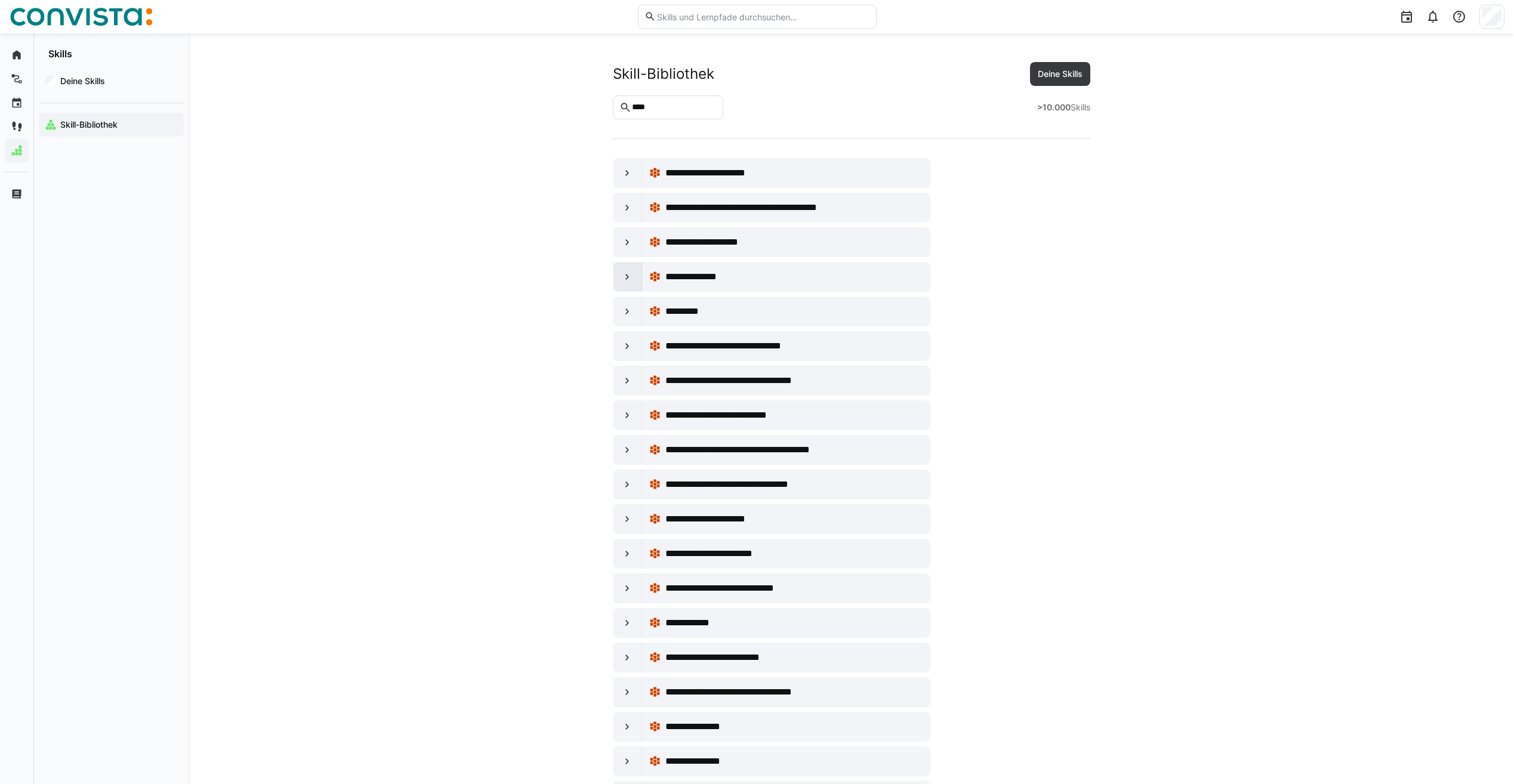
click at [628, 275] on eds-icon at bounding box center [627, 277] width 12 height 12
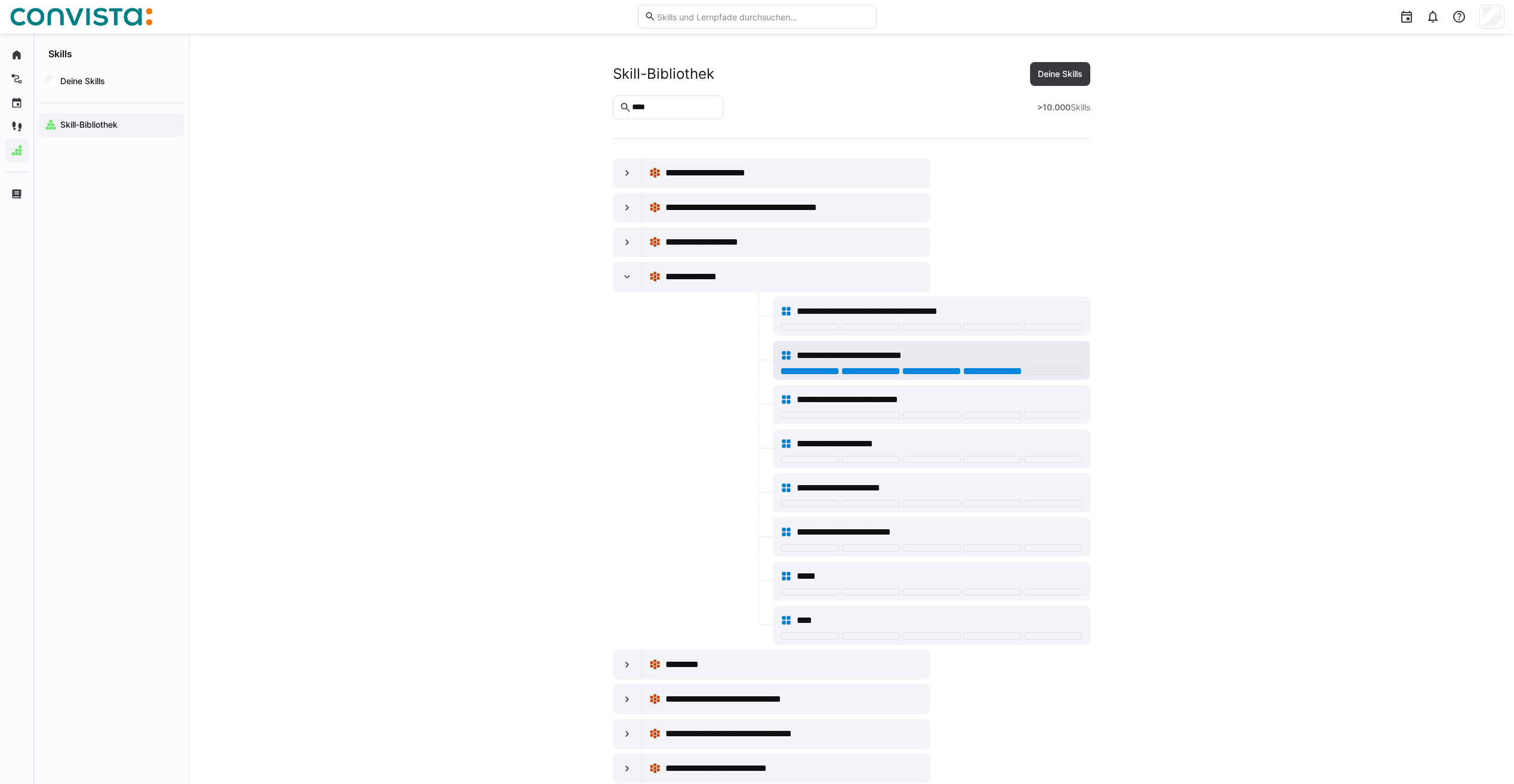
click at [1010, 371] on div at bounding box center [993, 371] width 59 height 7
click at [994, 417] on div at bounding box center [993, 415] width 59 height 7
click at [882, 303] on div "**********" at bounding box center [932, 311] width 302 height 24
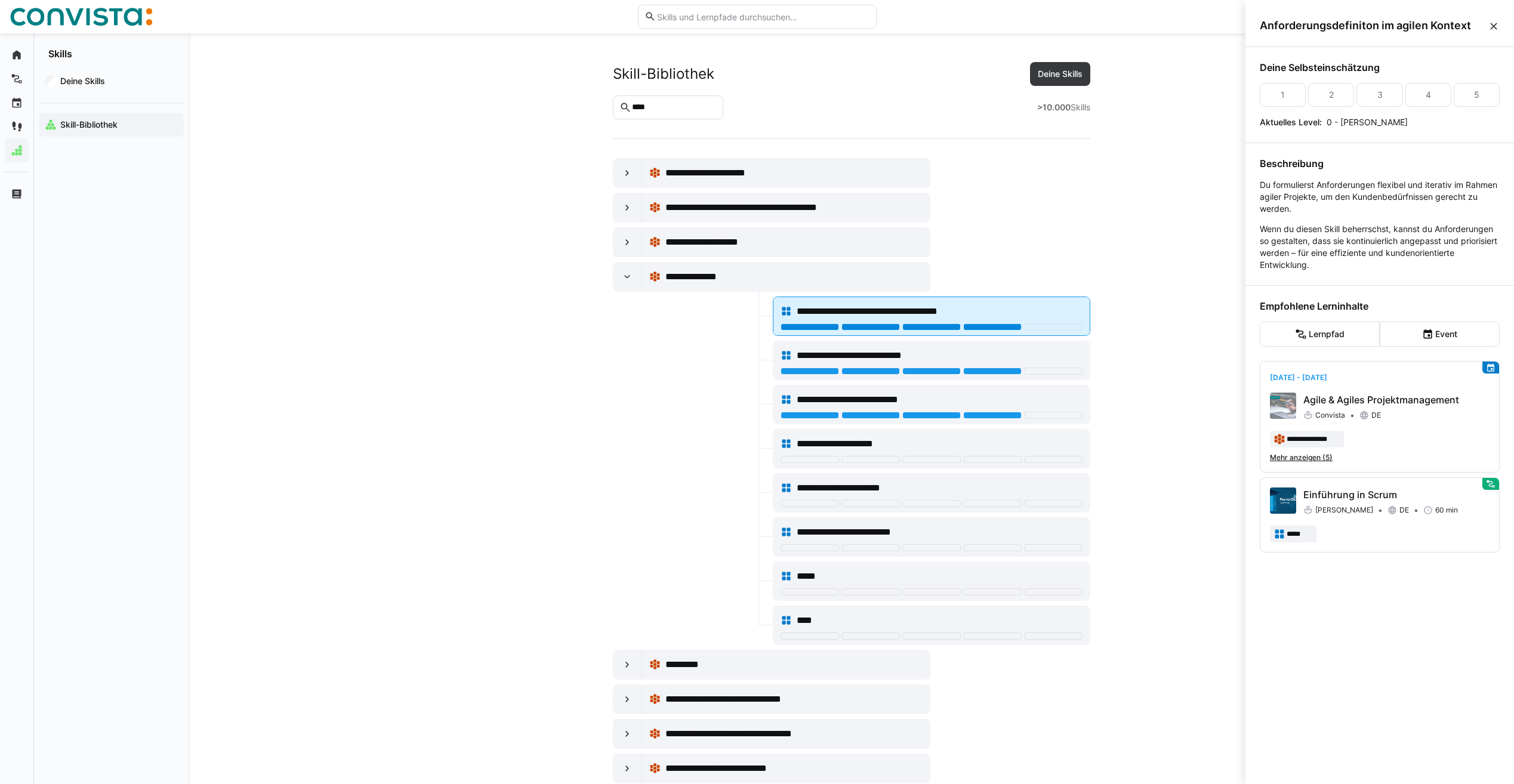
click at [972, 324] on div at bounding box center [993, 327] width 59 height 7
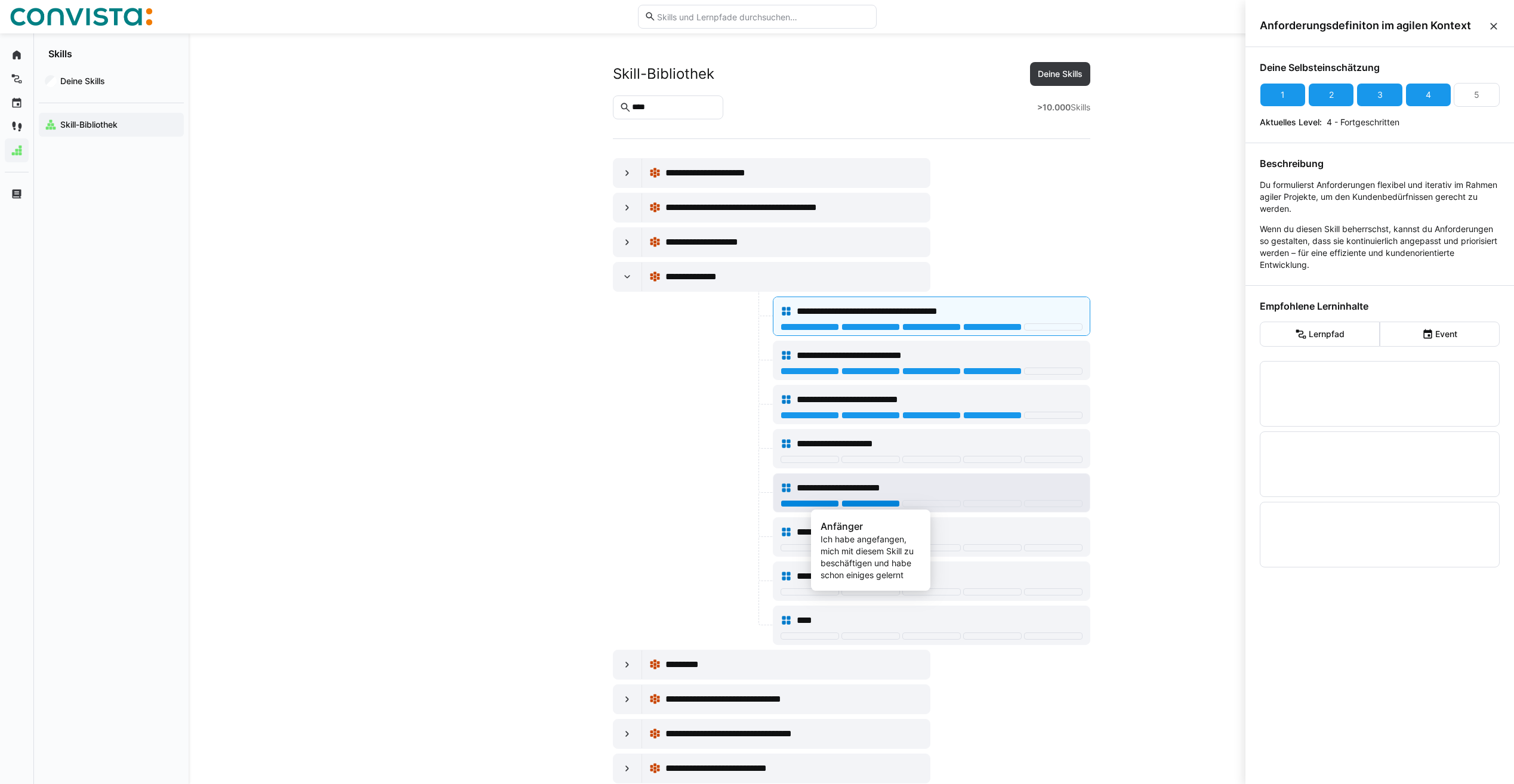
click at [874, 504] on div at bounding box center [871, 504] width 59 height 7
click at [868, 529] on span "**********" at bounding box center [859, 532] width 126 height 15
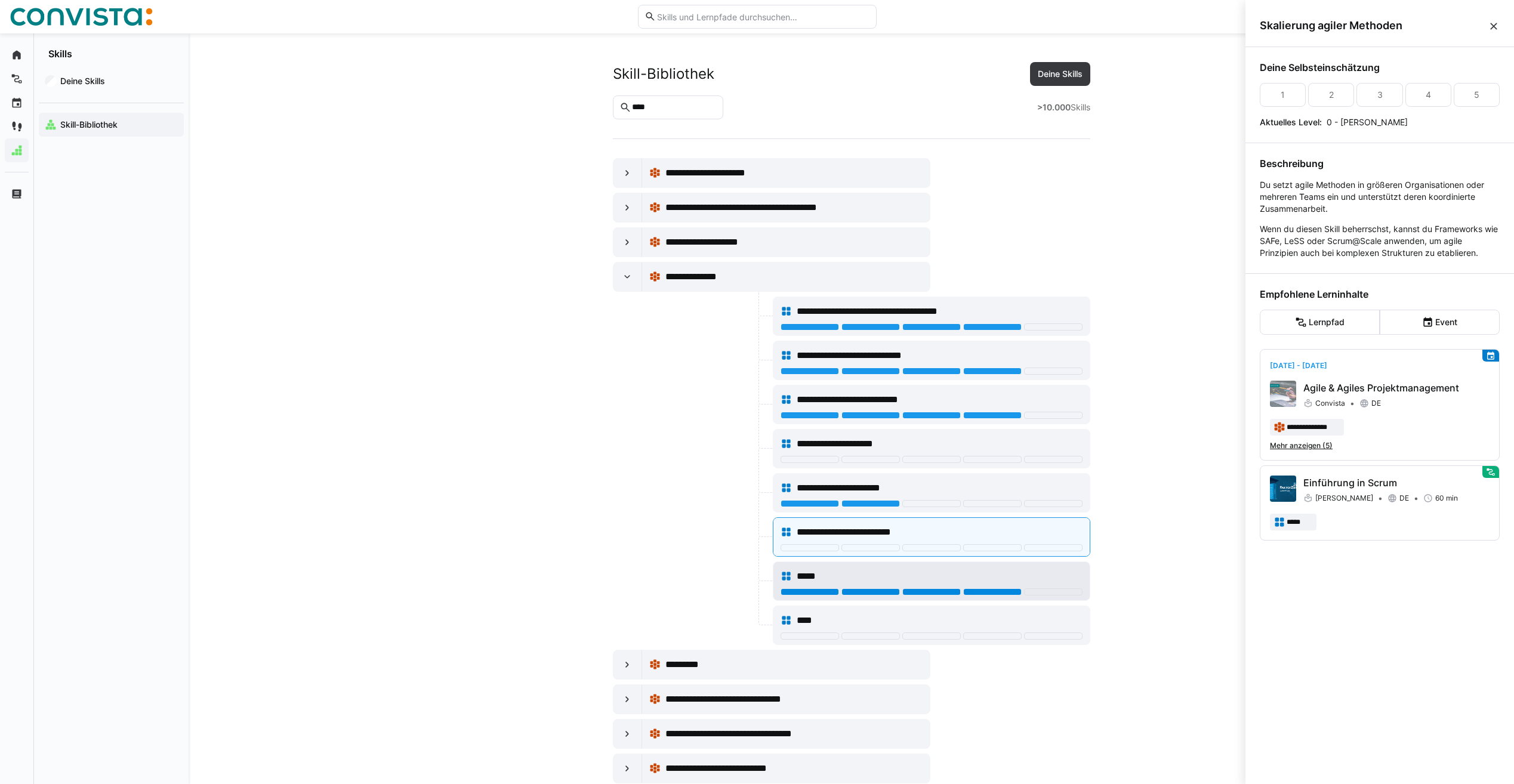
click at [969, 592] on div at bounding box center [993, 592] width 59 height 7
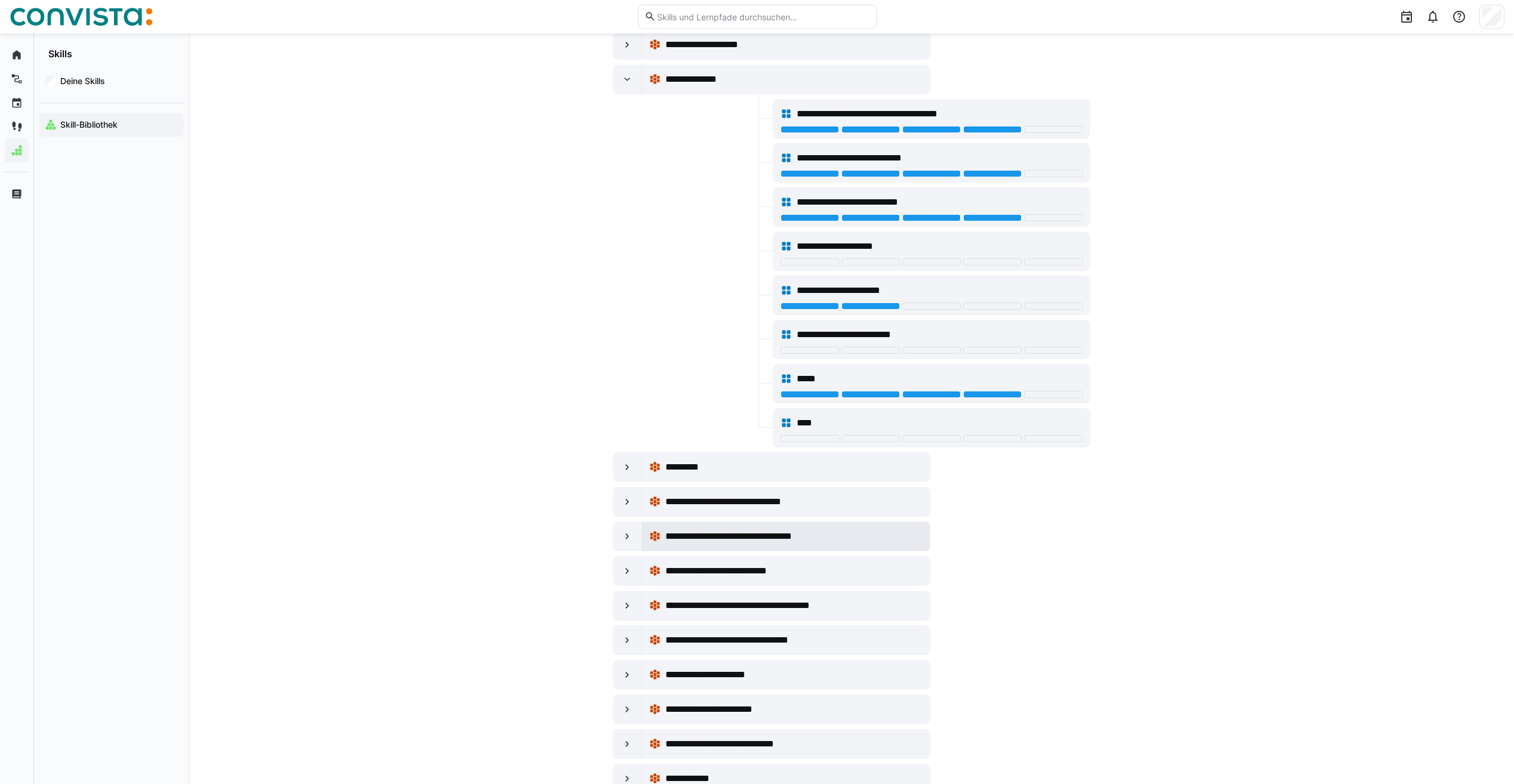
scroll to position [239, 0]
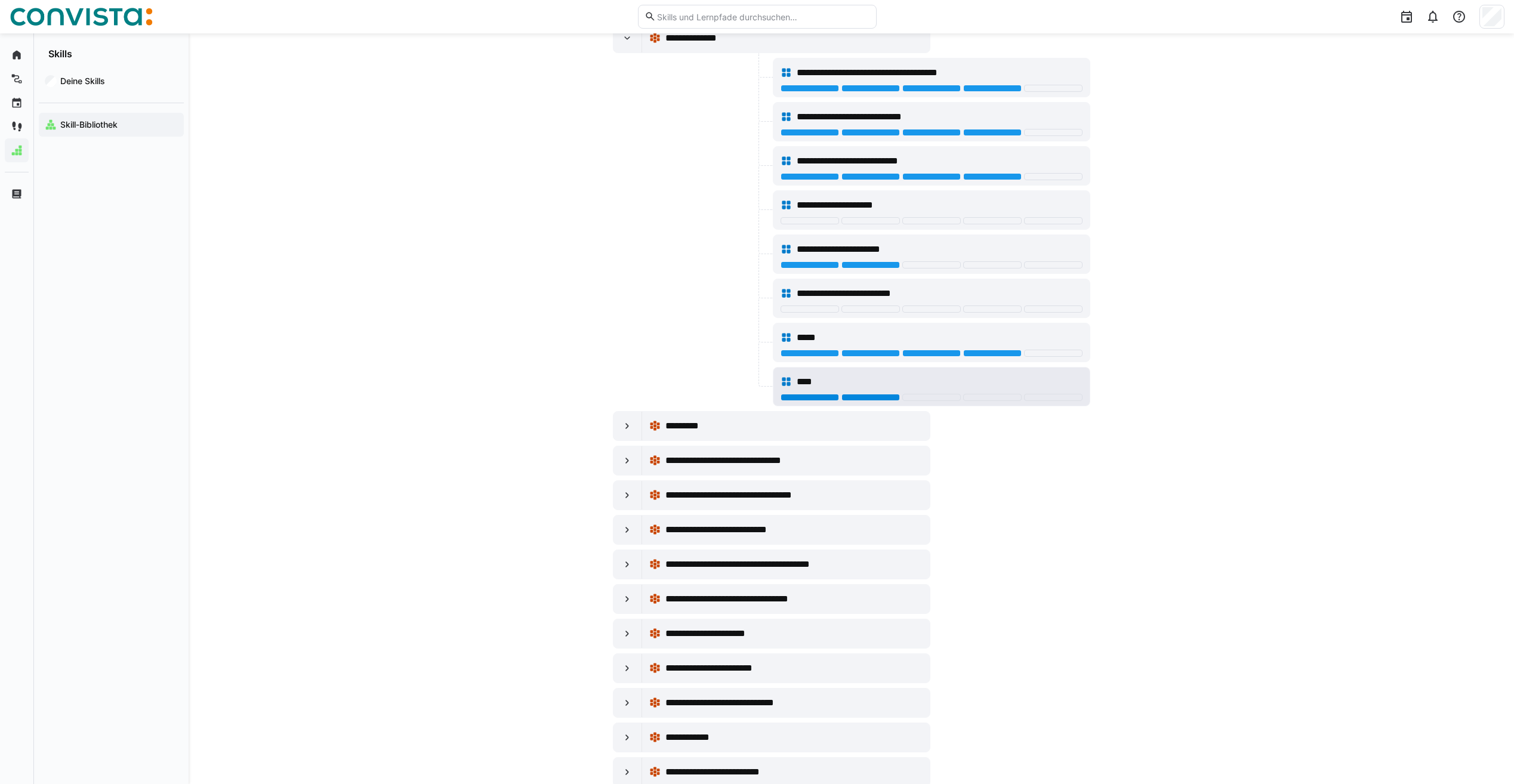
click at [862, 393] on div at bounding box center [871, 397] width 59 height 7
click at [625, 430] on eds-icon at bounding box center [627, 426] width 12 height 12
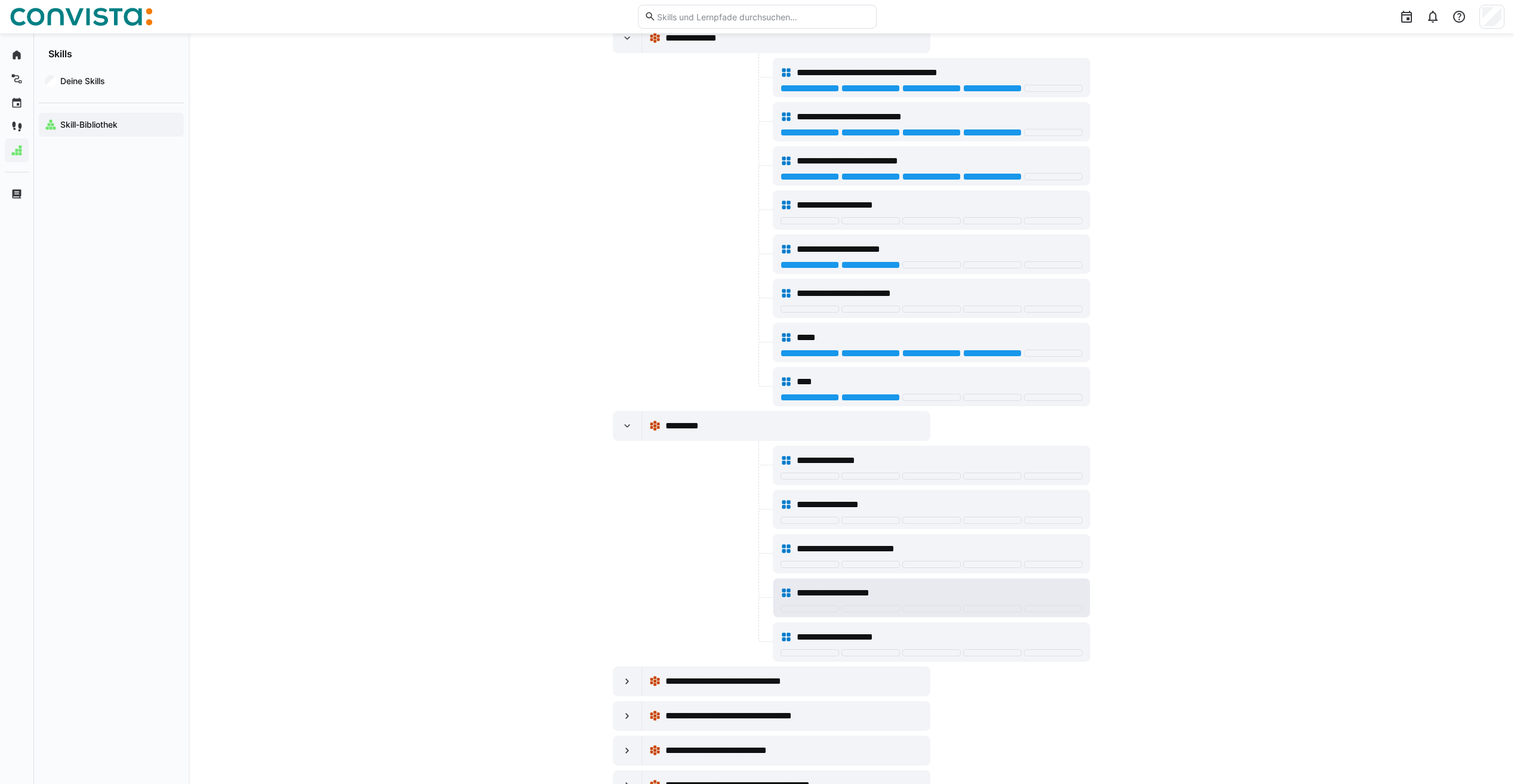
click at [820, 592] on span "**********" at bounding box center [846, 593] width 99 height 15
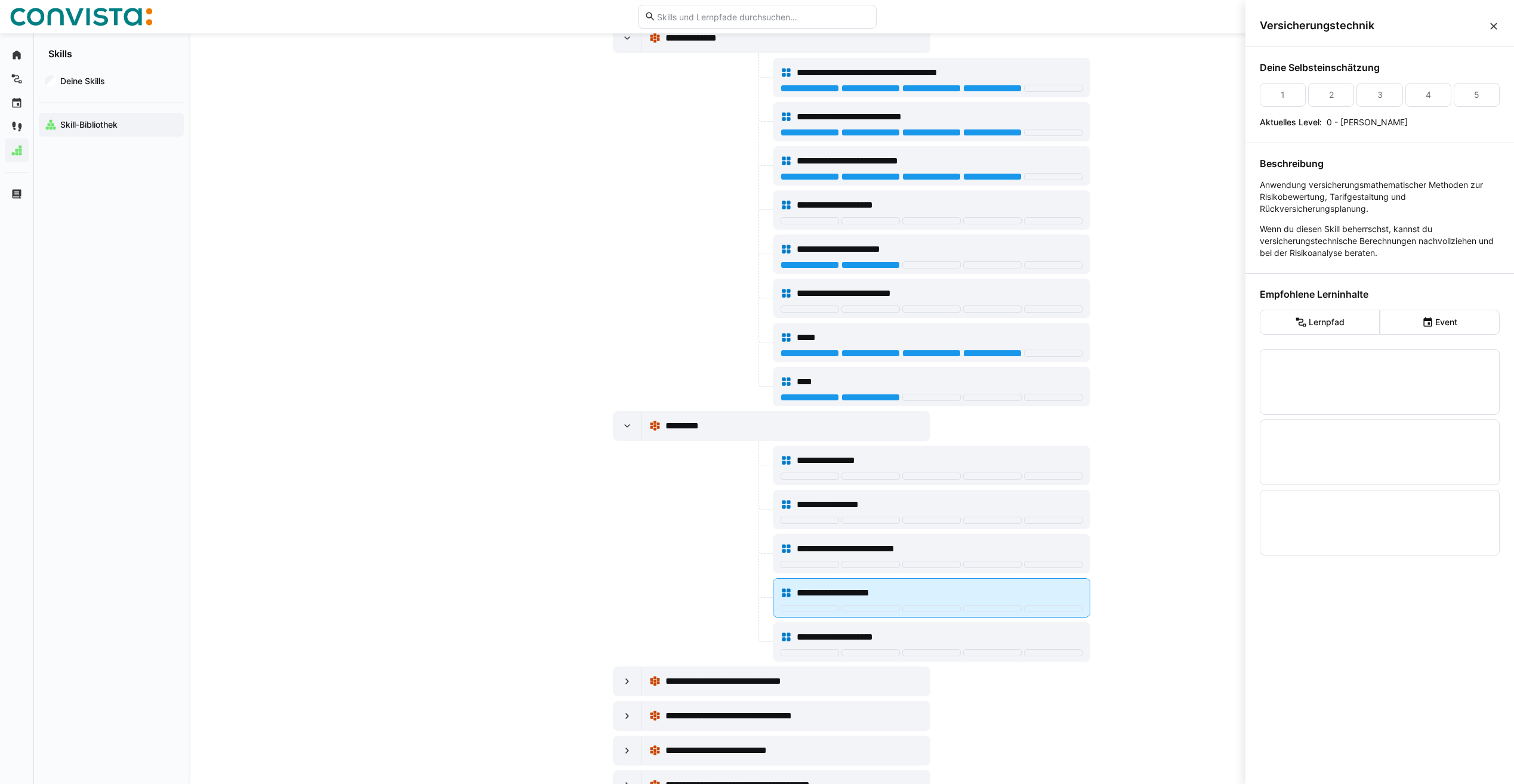
scroll to position [0, 0]
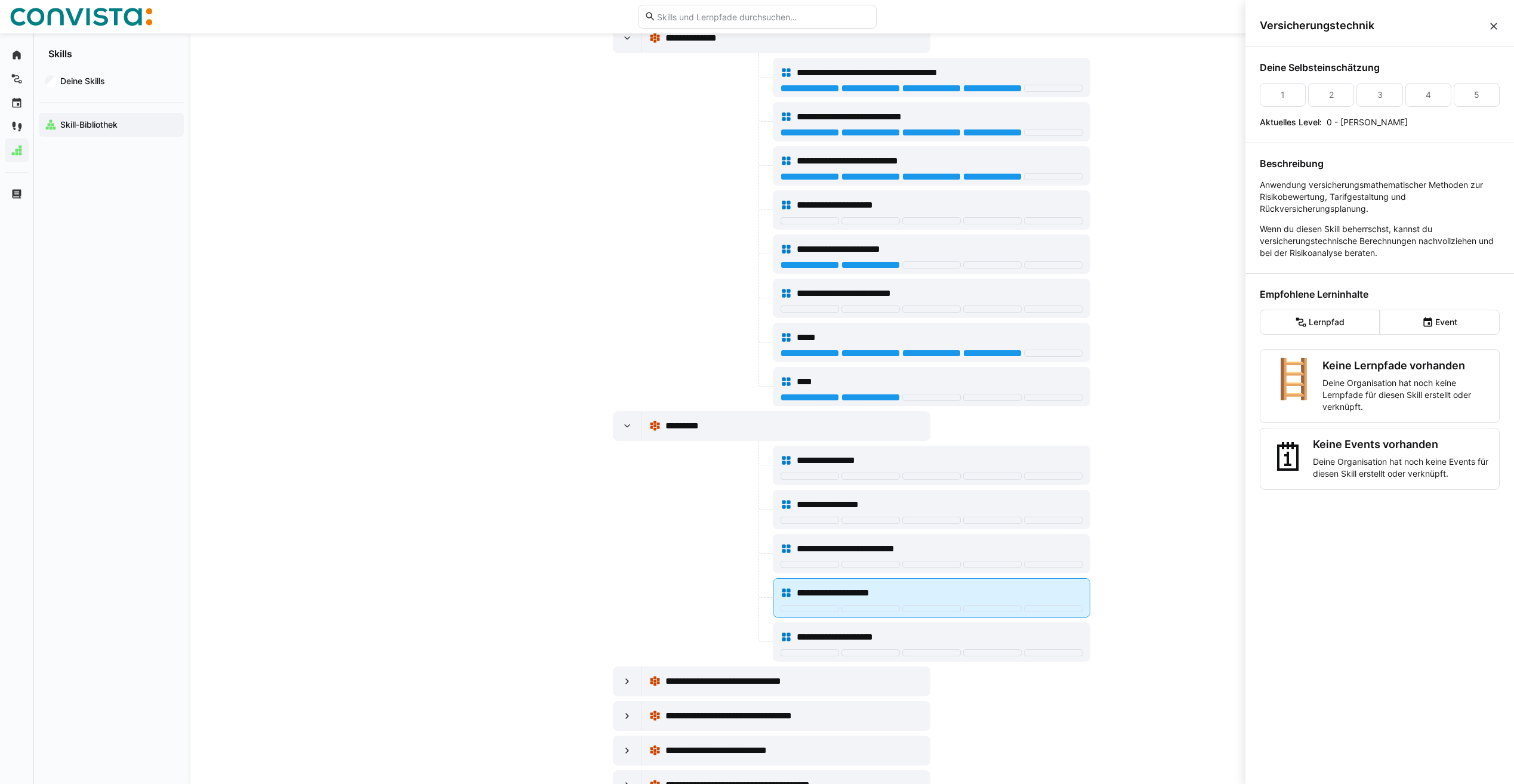
click at [820, 592] on span "**********" at bounding box center [846, 593] width 99 height 15
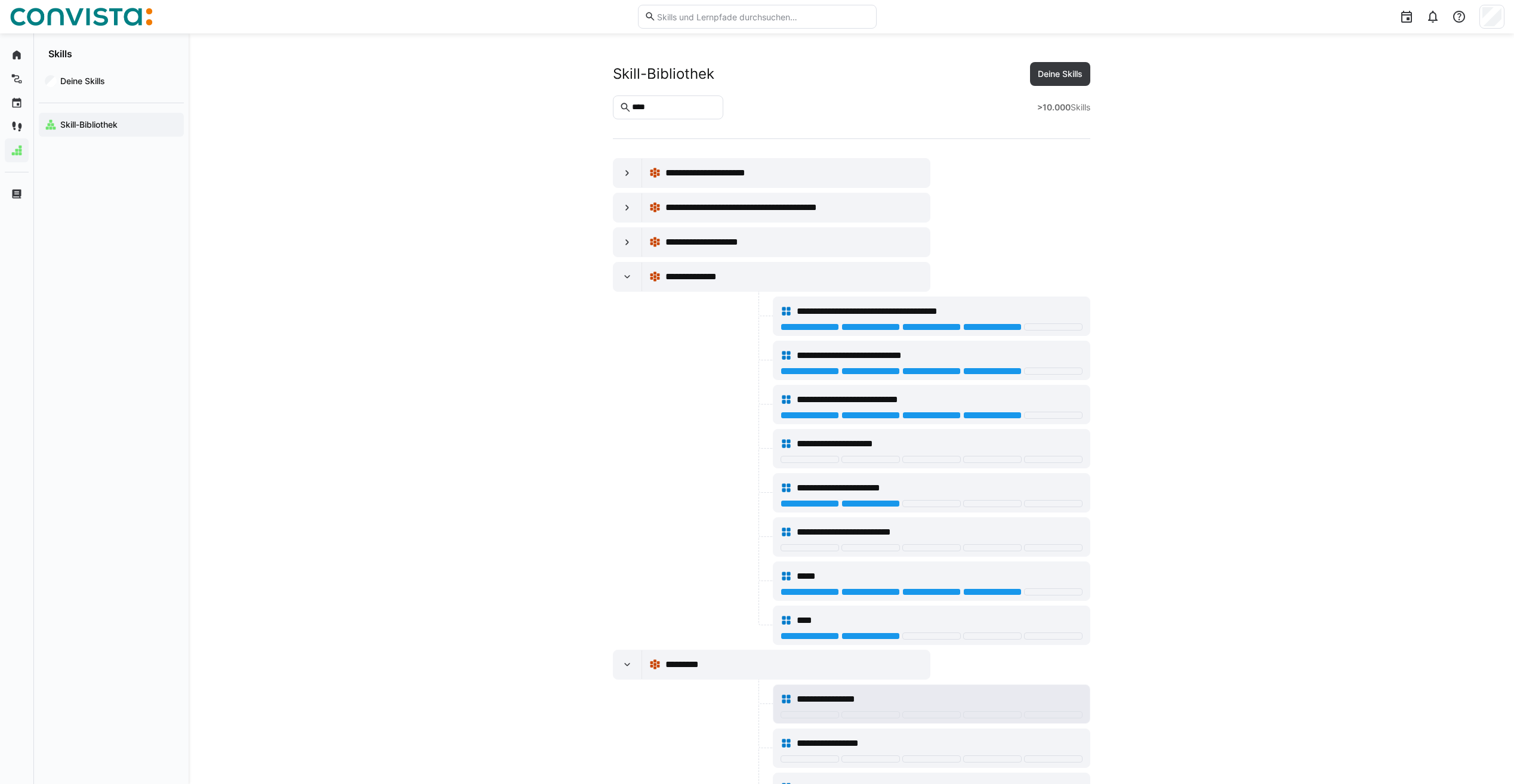
scroll to position [239, 0]
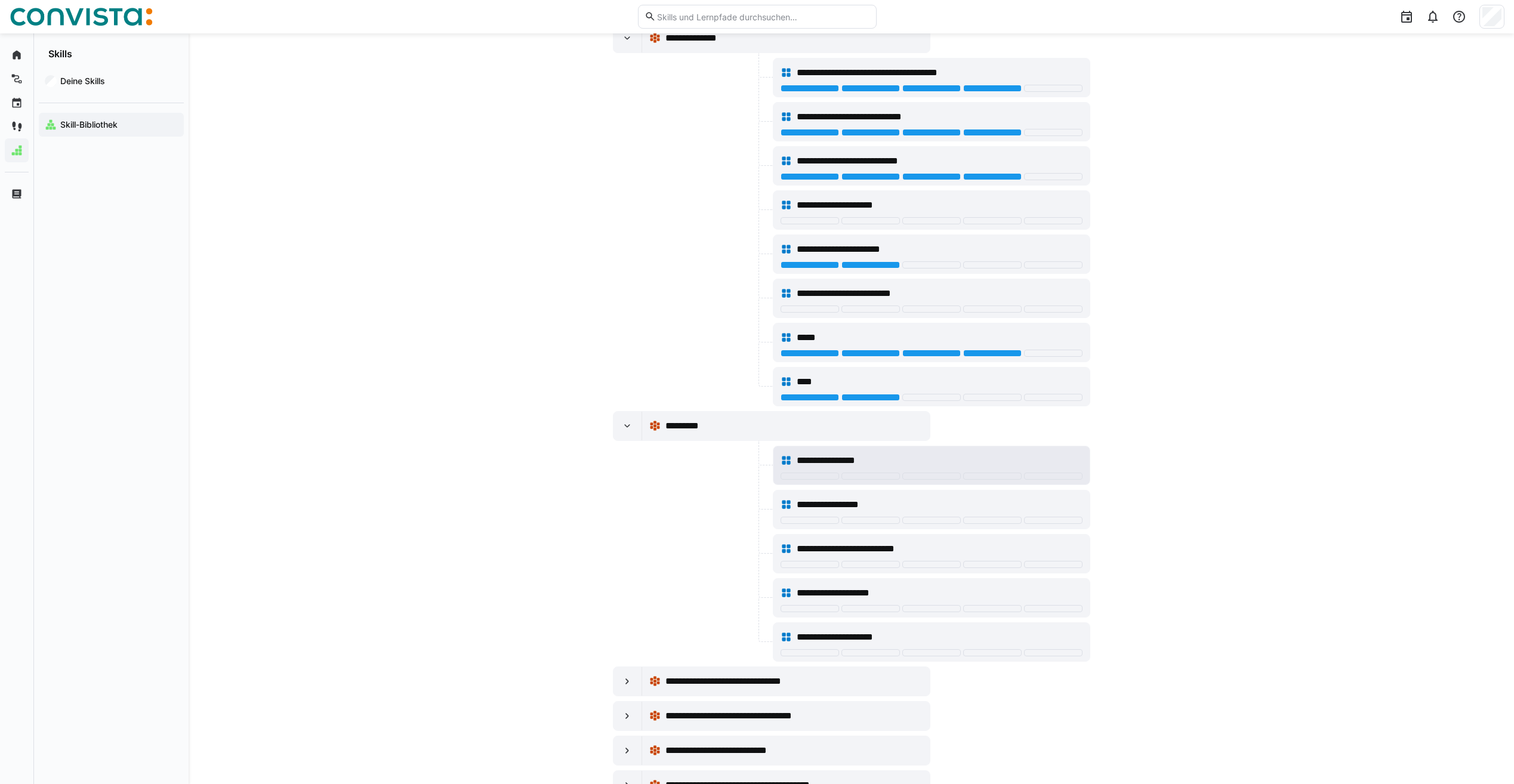
click at [855, 457] on span "**********" at bounding box center [837, 461] width 81 height 15
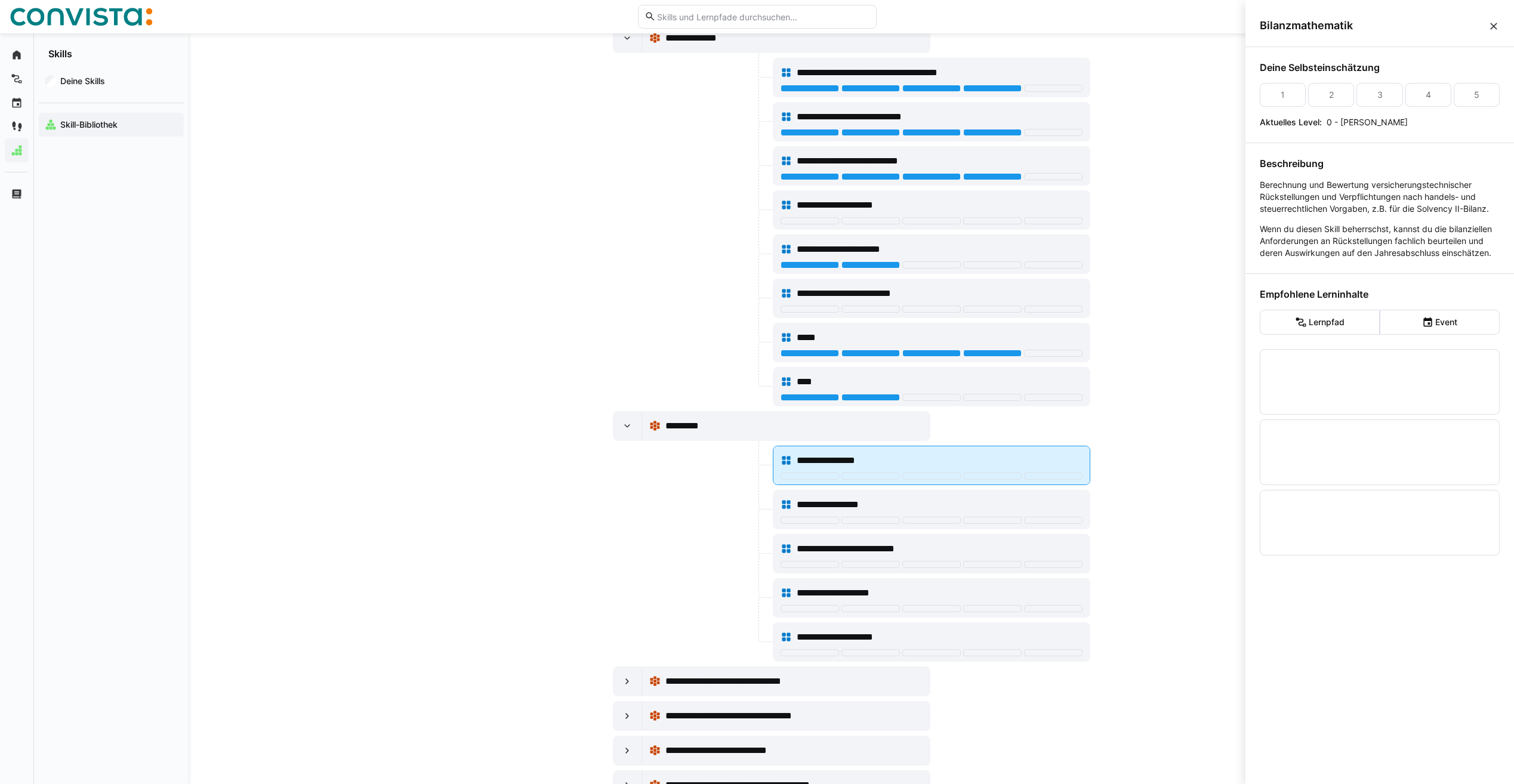
scroll to position [0, 0]
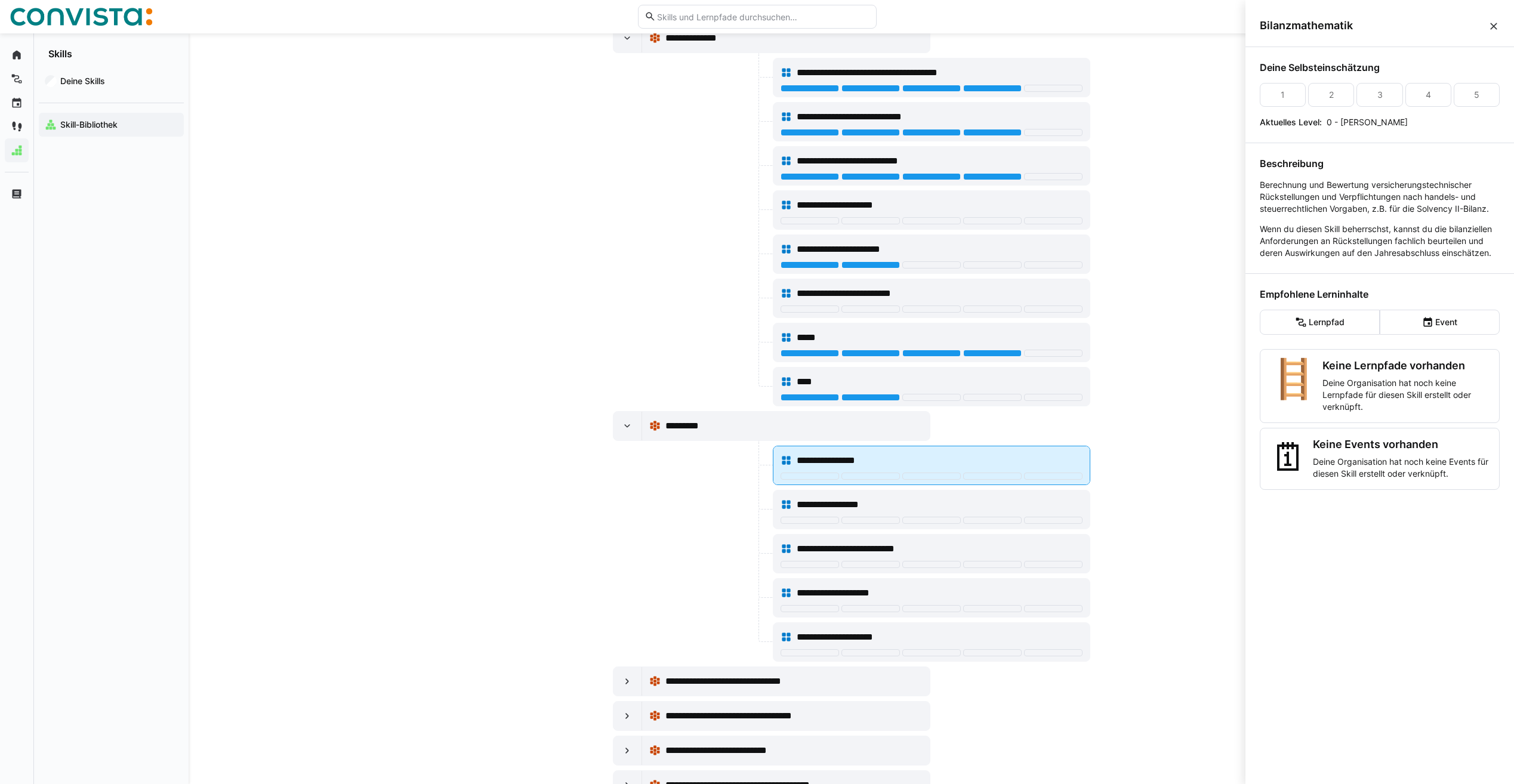
click at [855, 457] on span "**********" at bounding box center [837, 461] width 81 height 15
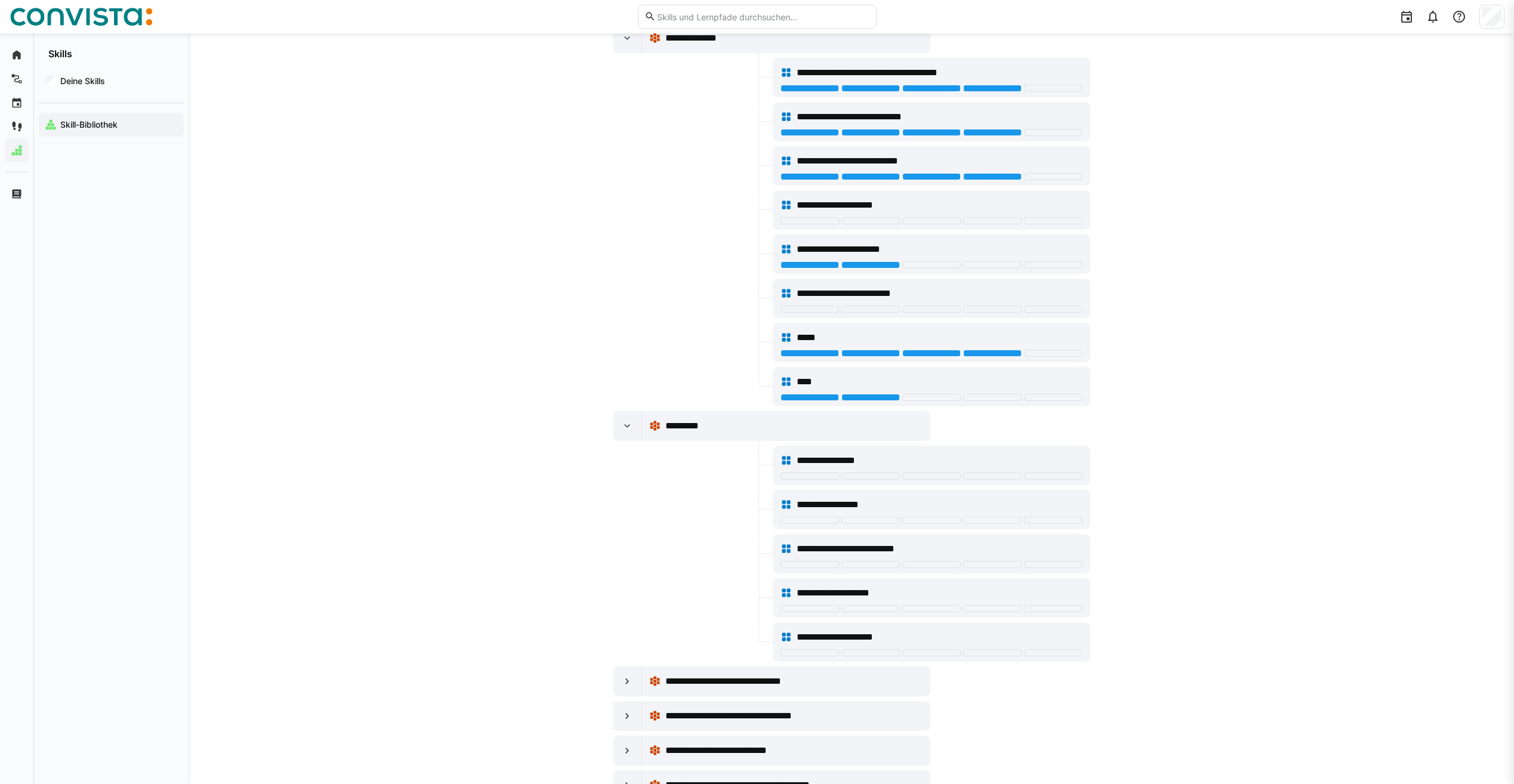
scroll to position [239, 0]
click at [617, 427] on div at bounding box center [627, 425] width 28 height 28
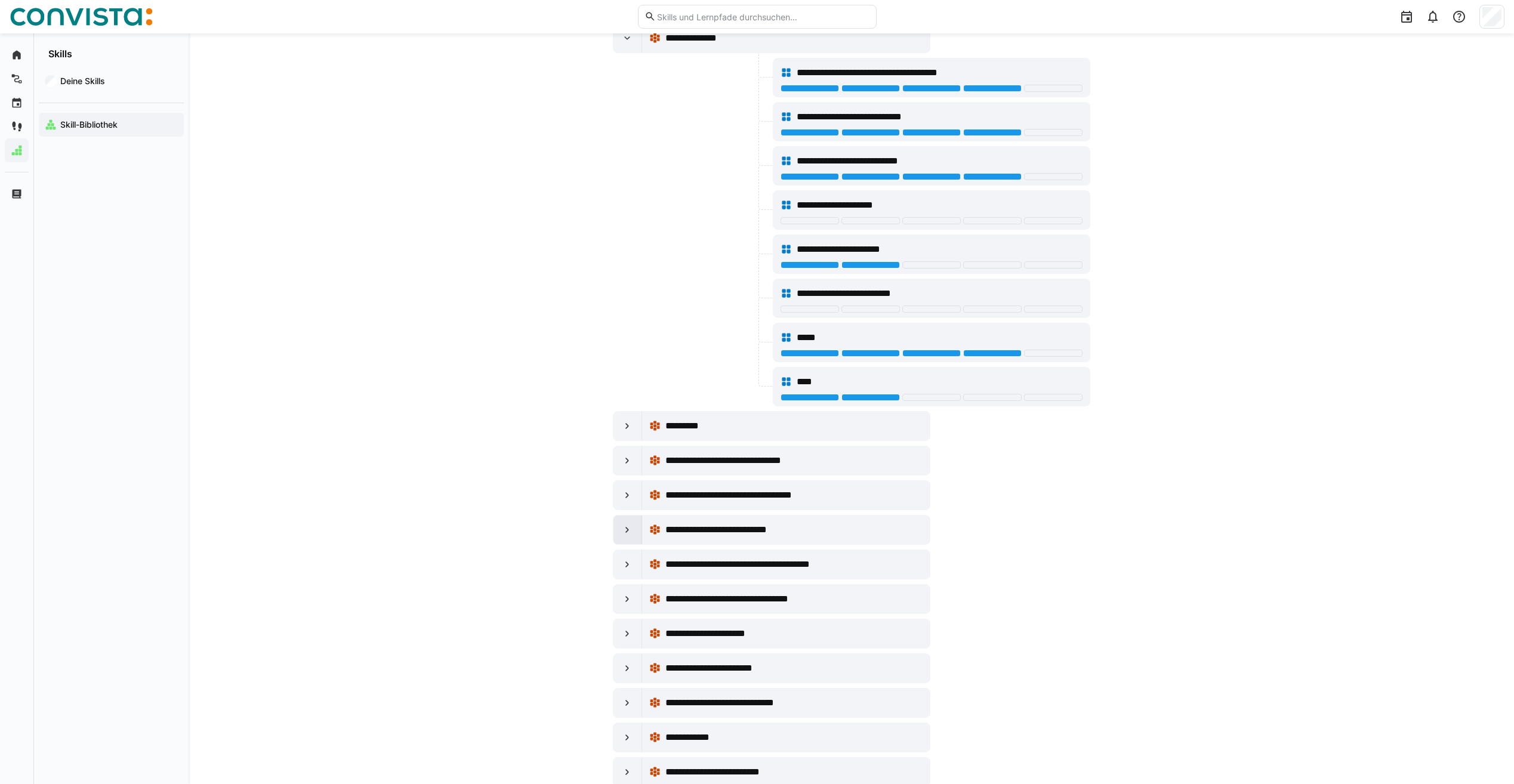
click at [631, 537] on div at bounding box center [627, 529] width 28 height 28
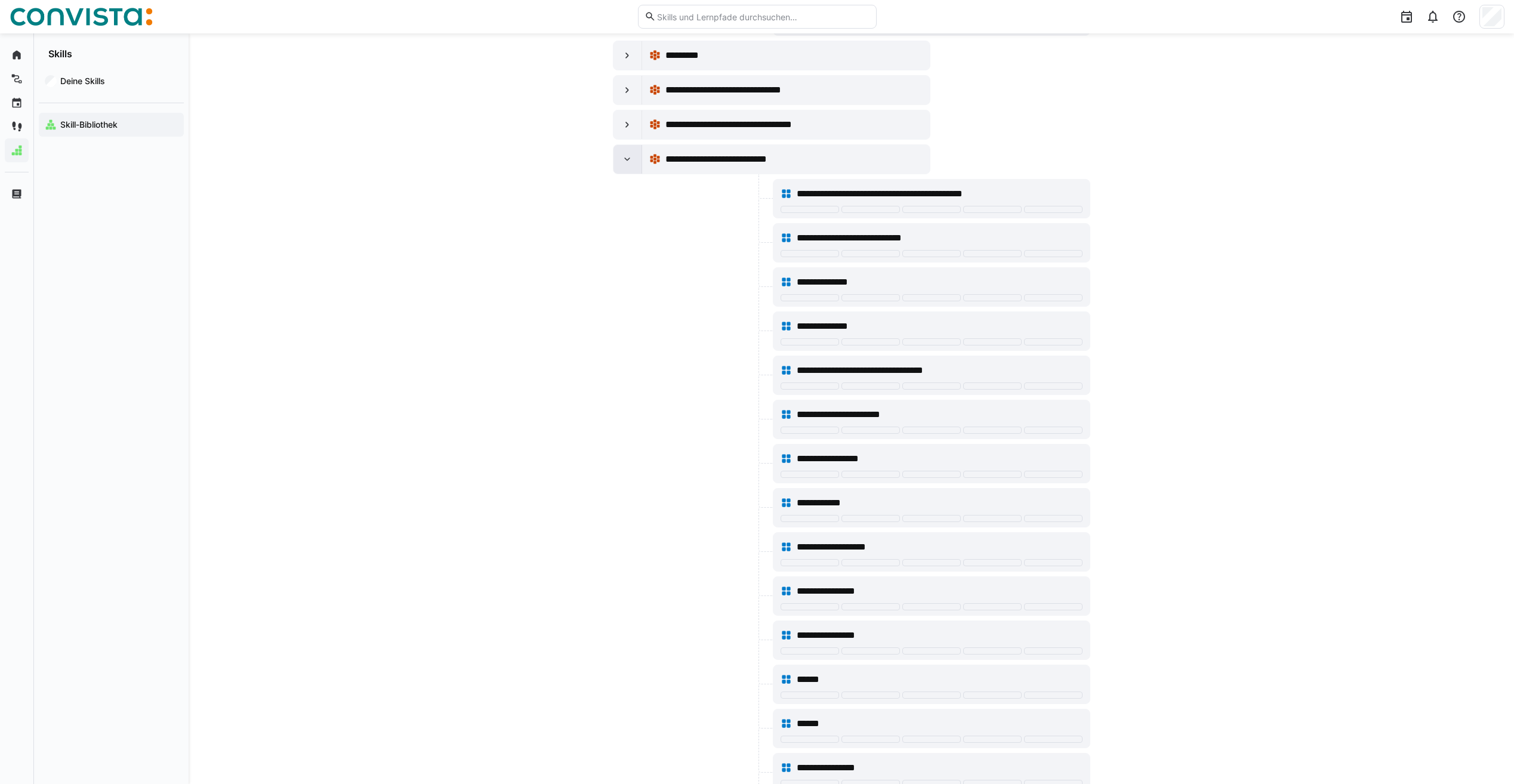
scroll to position [358, 0]
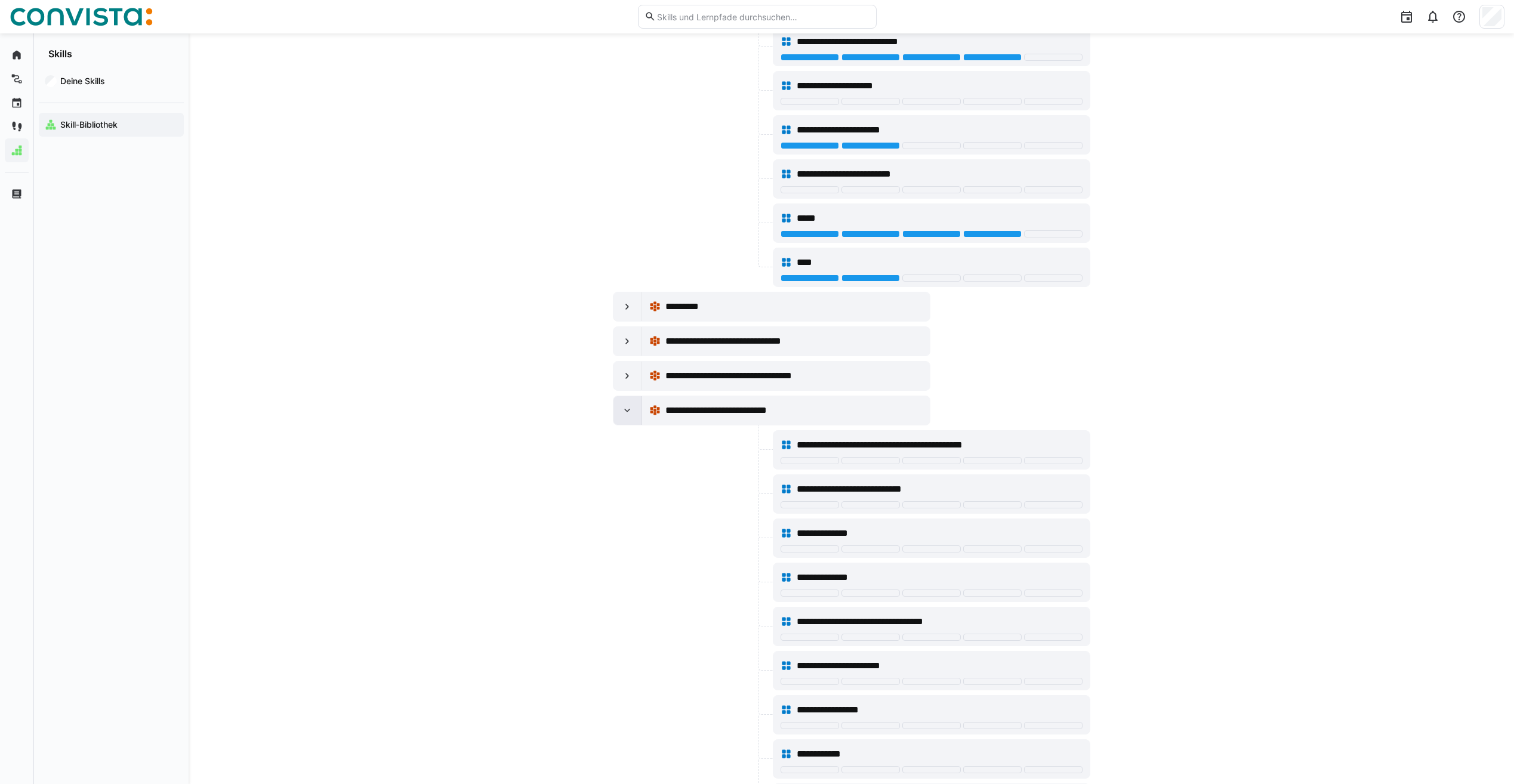
click at [623, 418] on div at bounding box center [627, 410] width 28 height 28
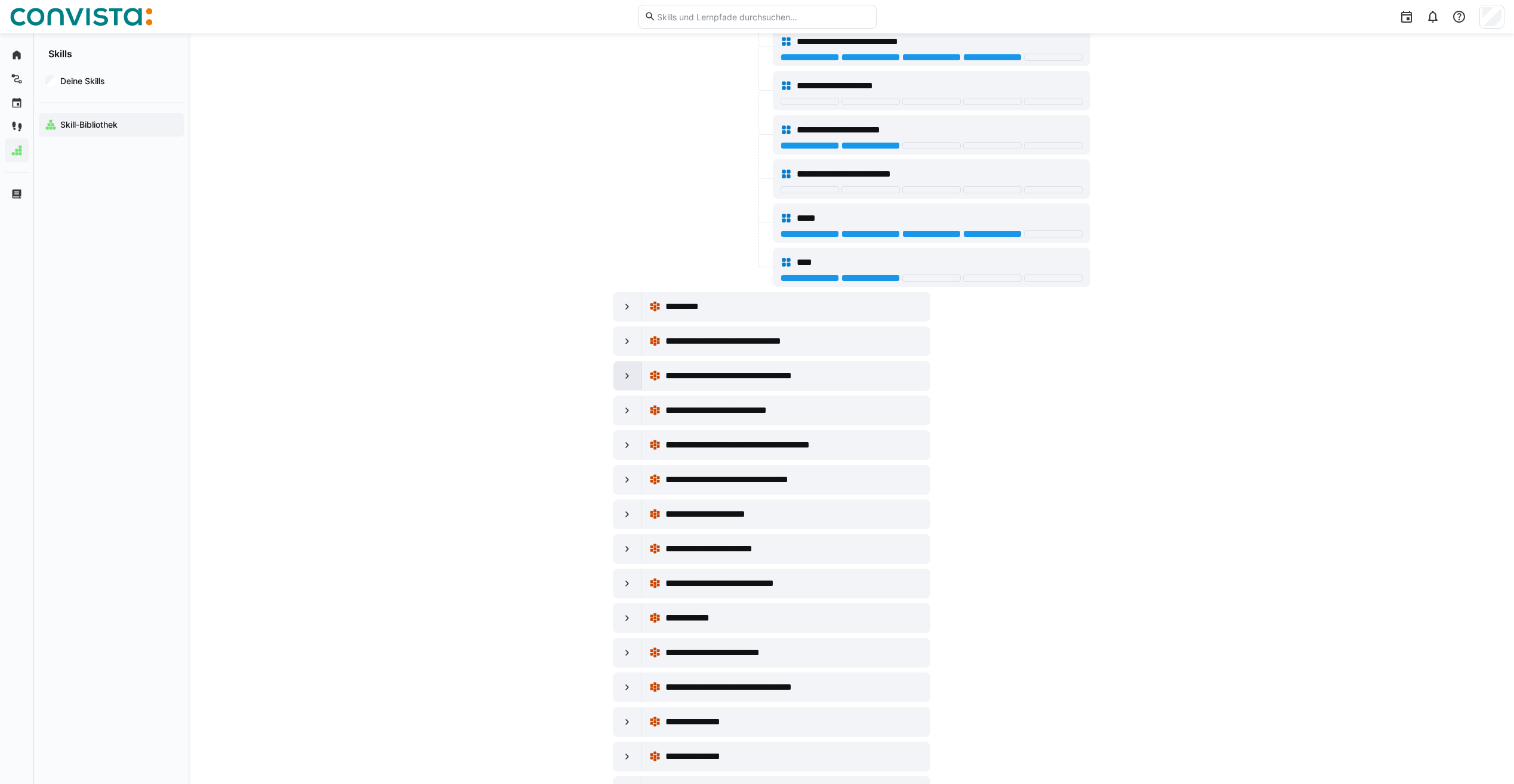
click at [625, 383] on div at bounding box center [627, 375] width 28 height 28
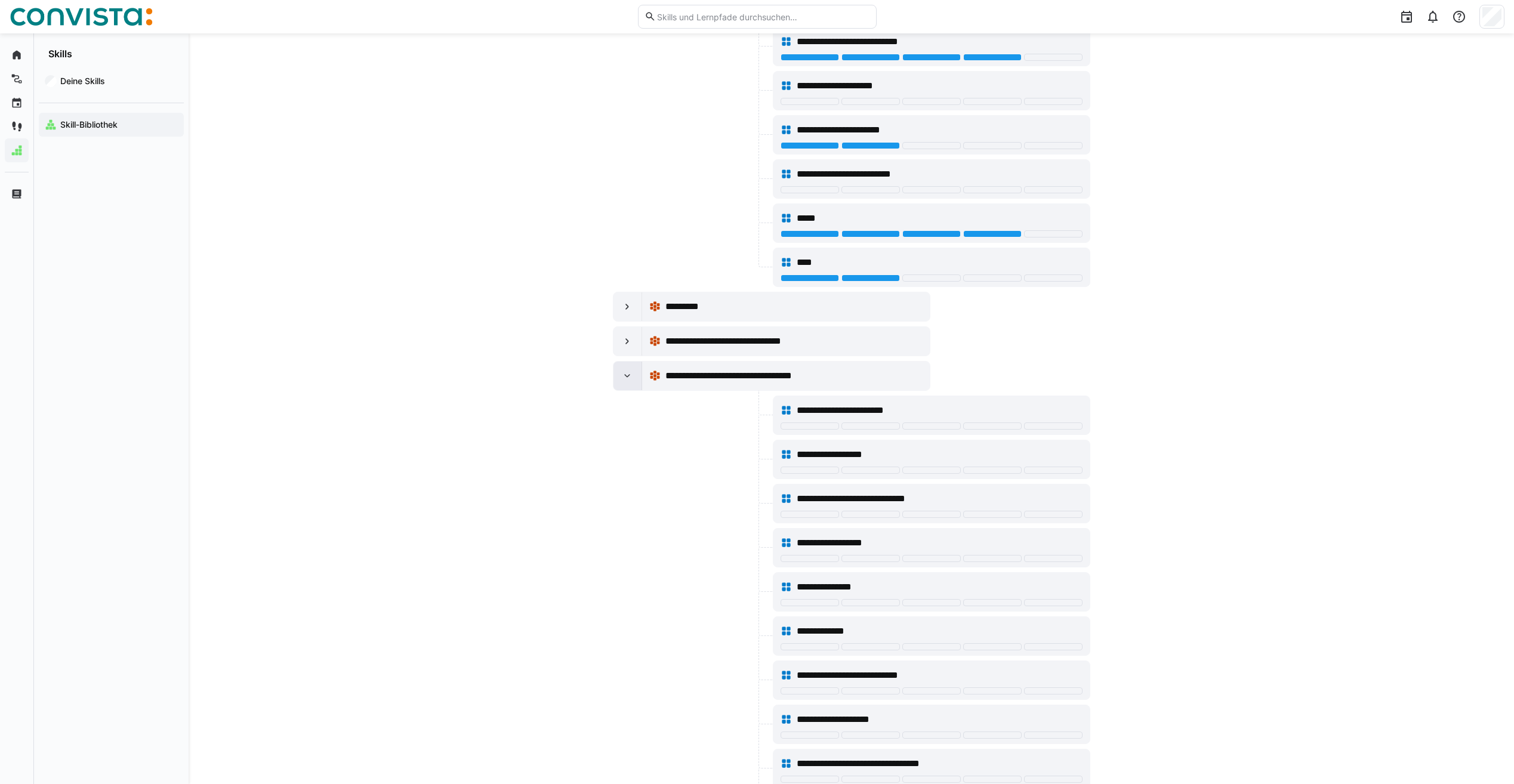
click at [625, 383] on div at bounding box center [627, 375] width 28 height 28
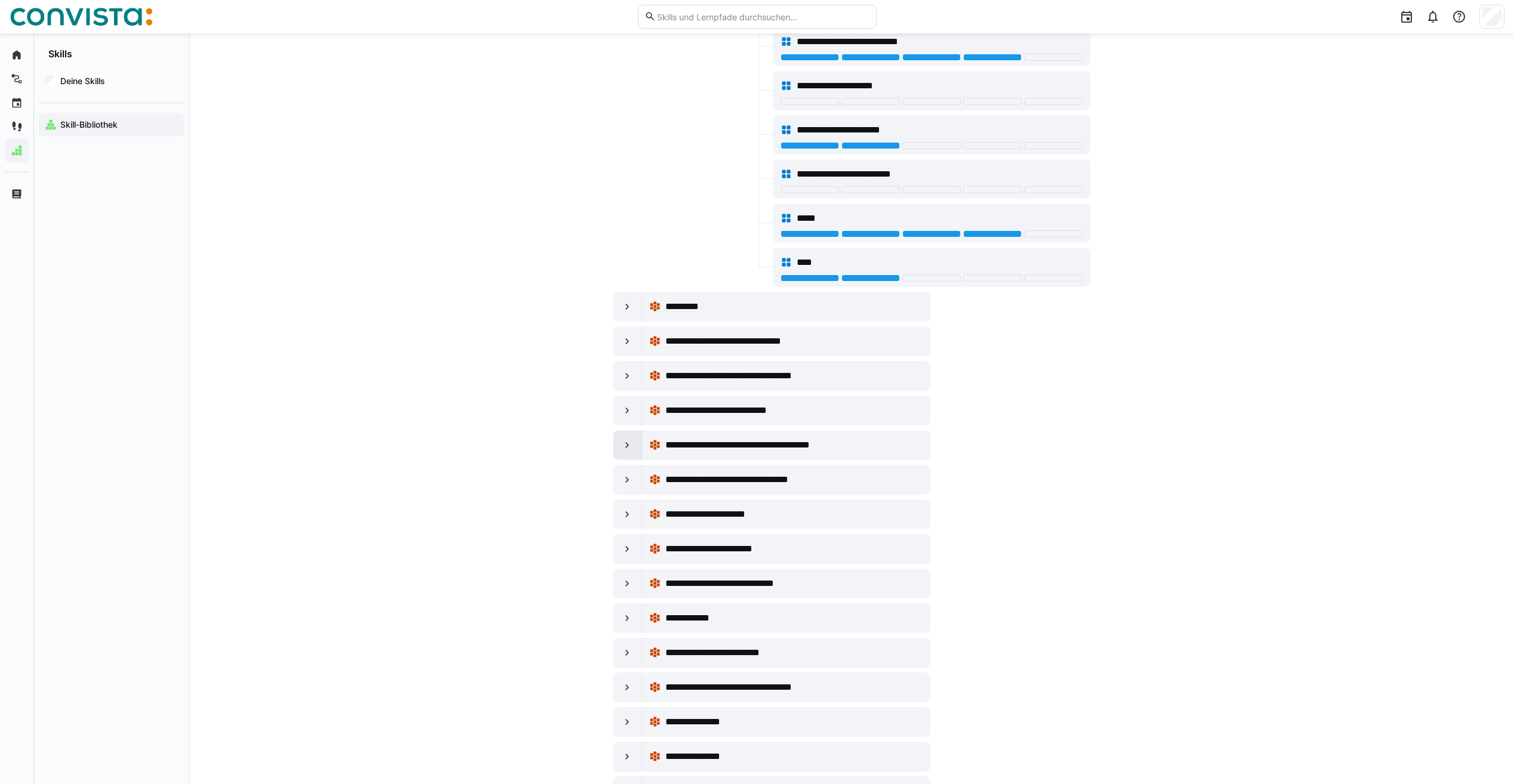
click at [622, 441] on eds-icon at bounding box center [627, 445] width 12 height 12
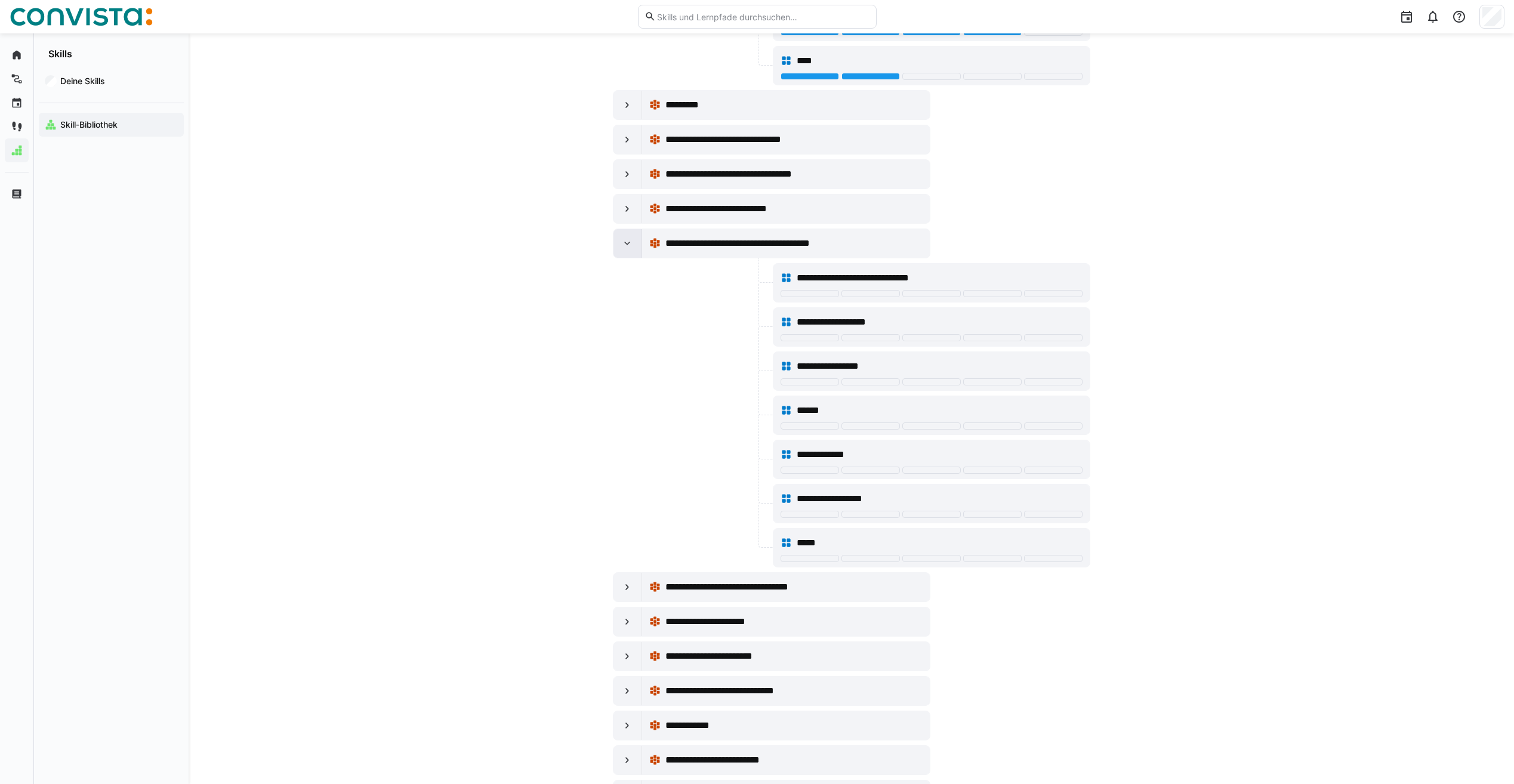
scroll to position [597, 0]
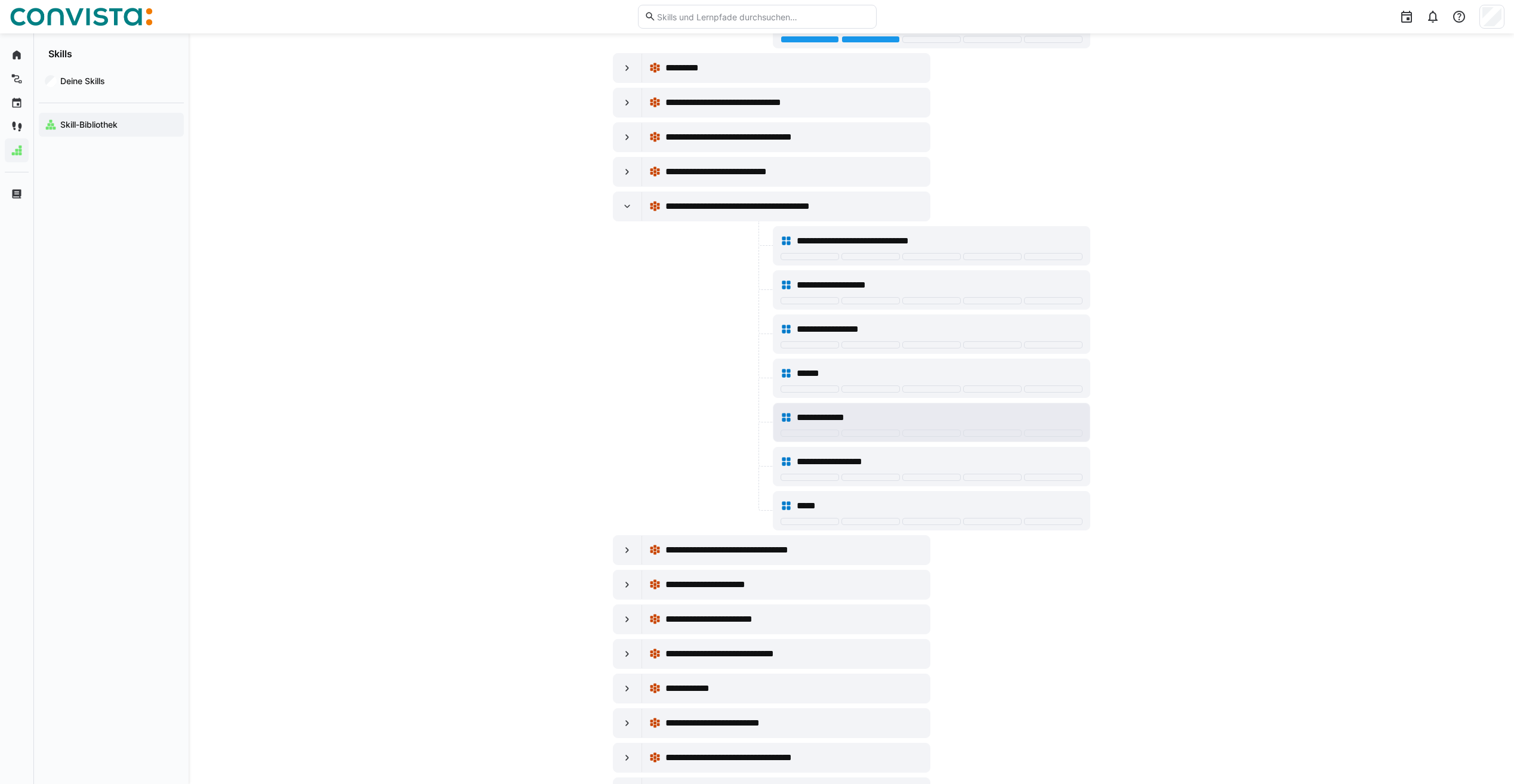
click at [846, 412] on span "**********" at bounding box center [831, 417] width 69 height 15
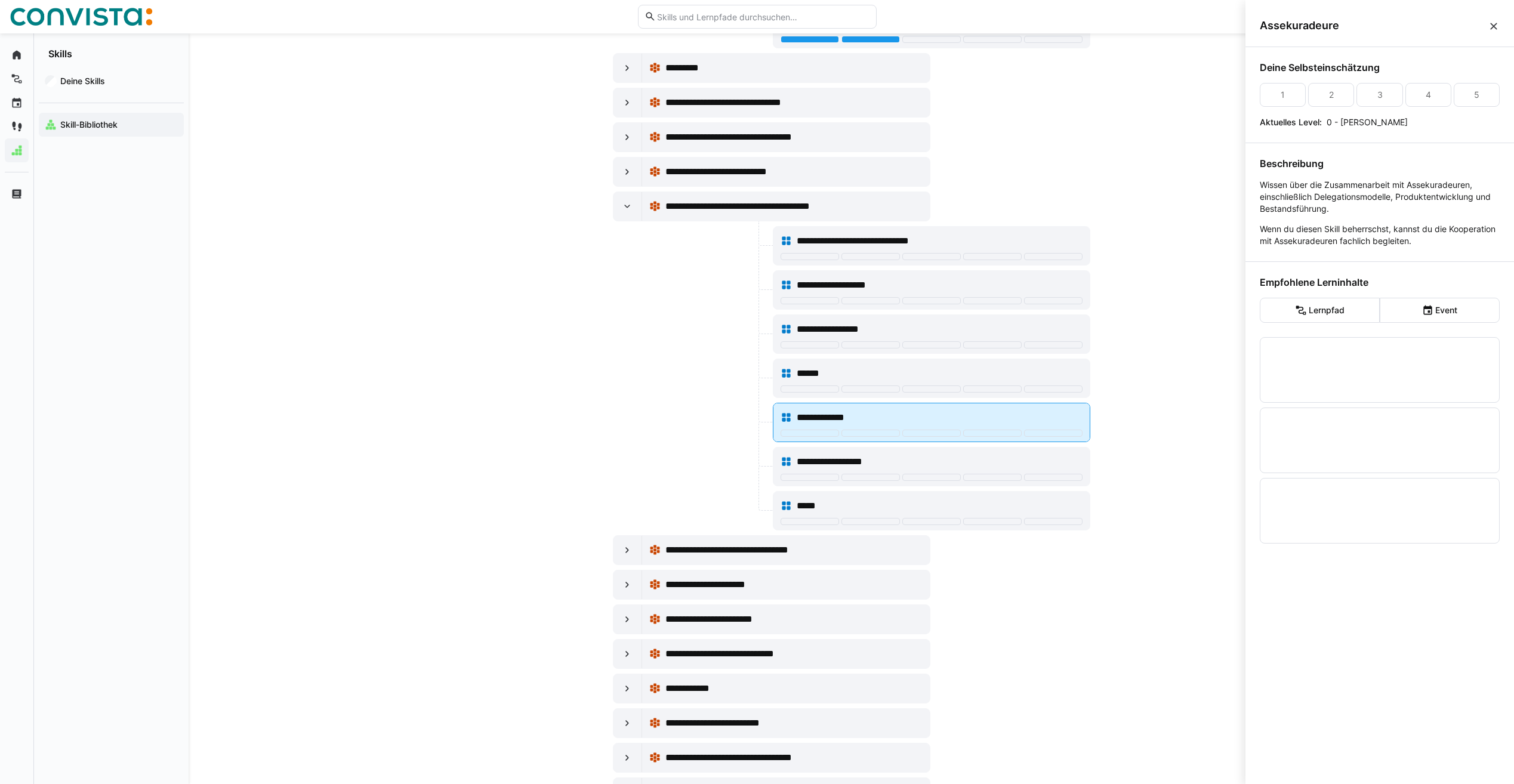
scroll to position [0, 0]
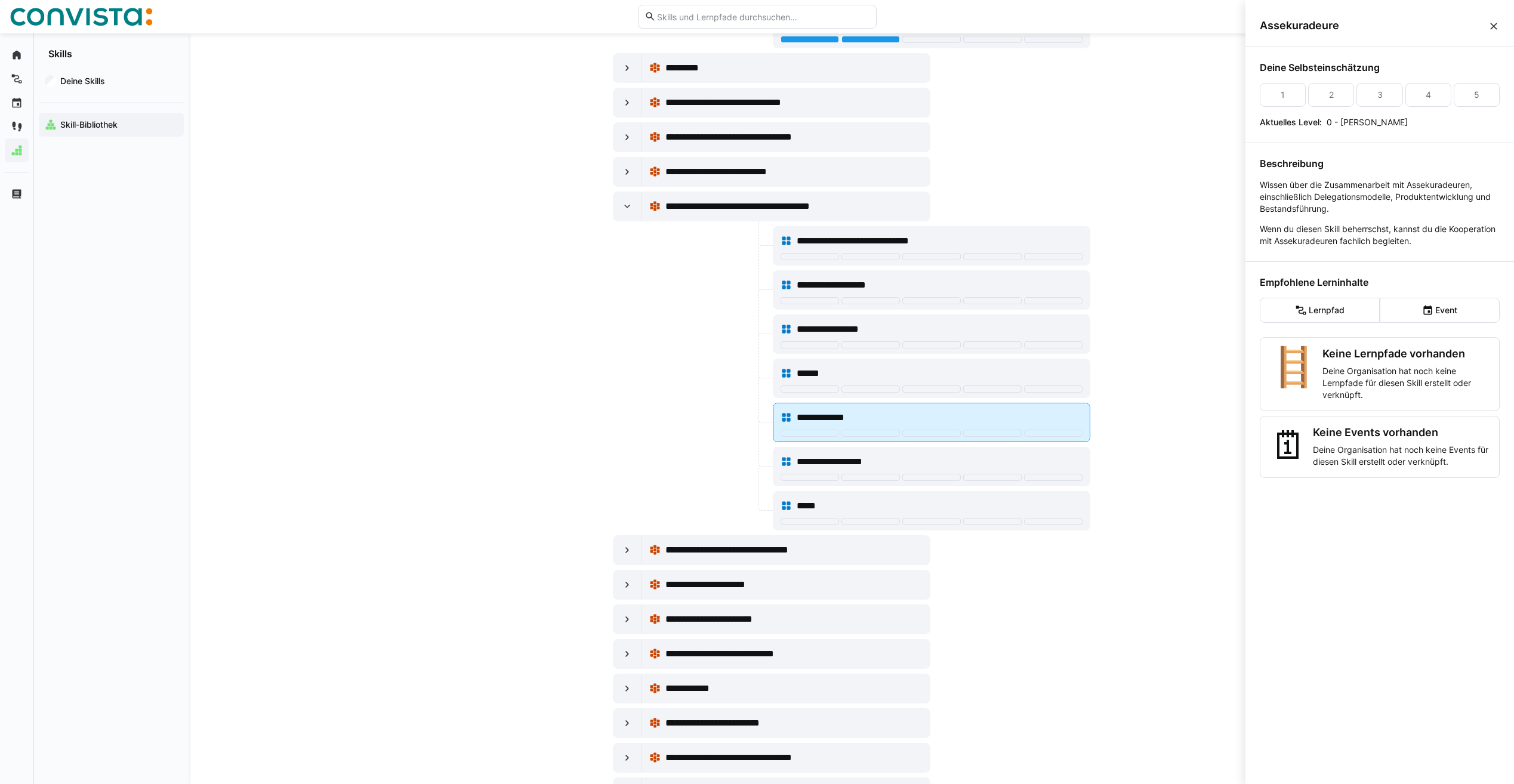
click at [846, 412] on span "**********" at bounding box center [831, 417] width 69 height 15
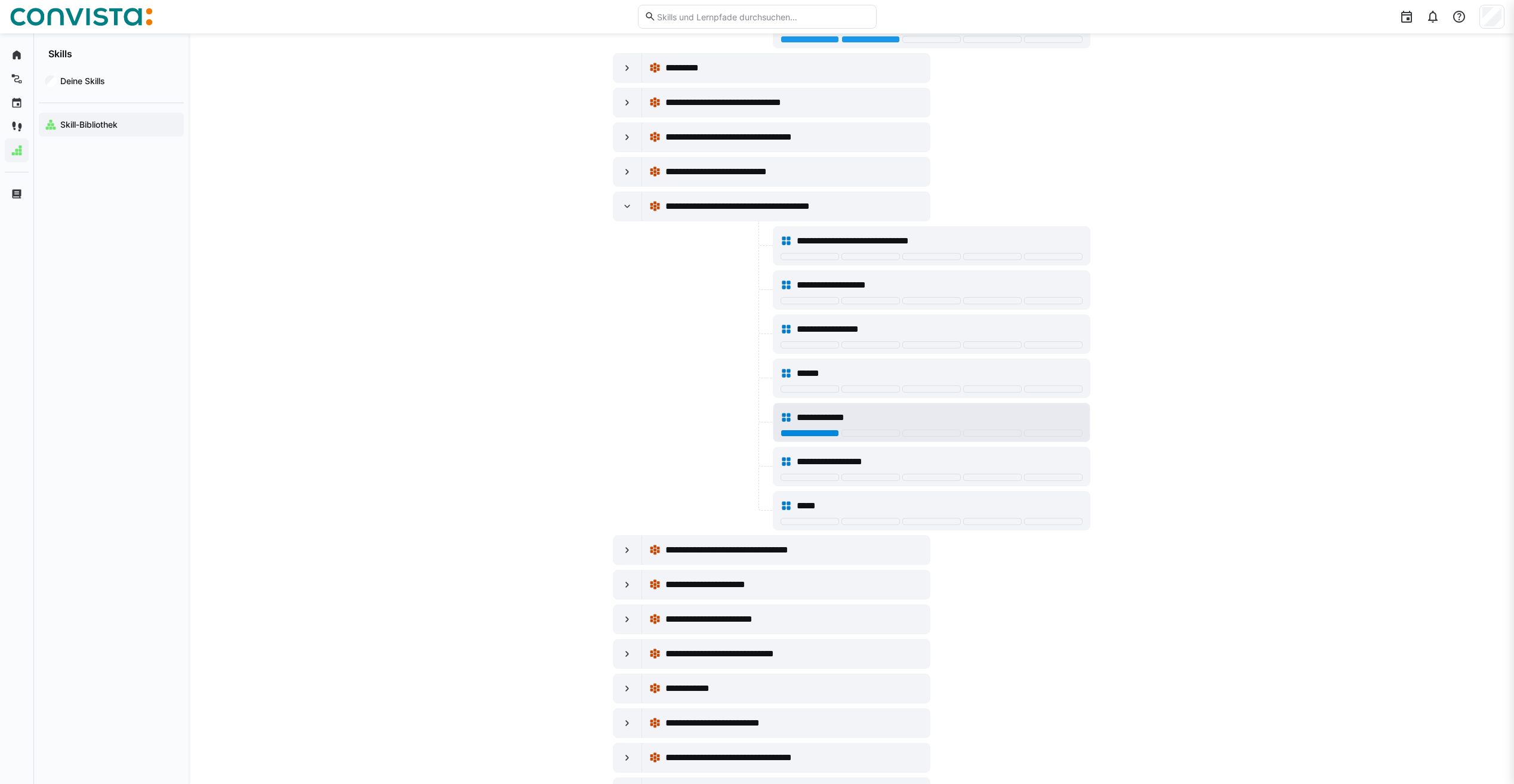
scroll to position [597, 0]
click at [810, 434] on div at bounding box center [810, 433] width 59 height 7
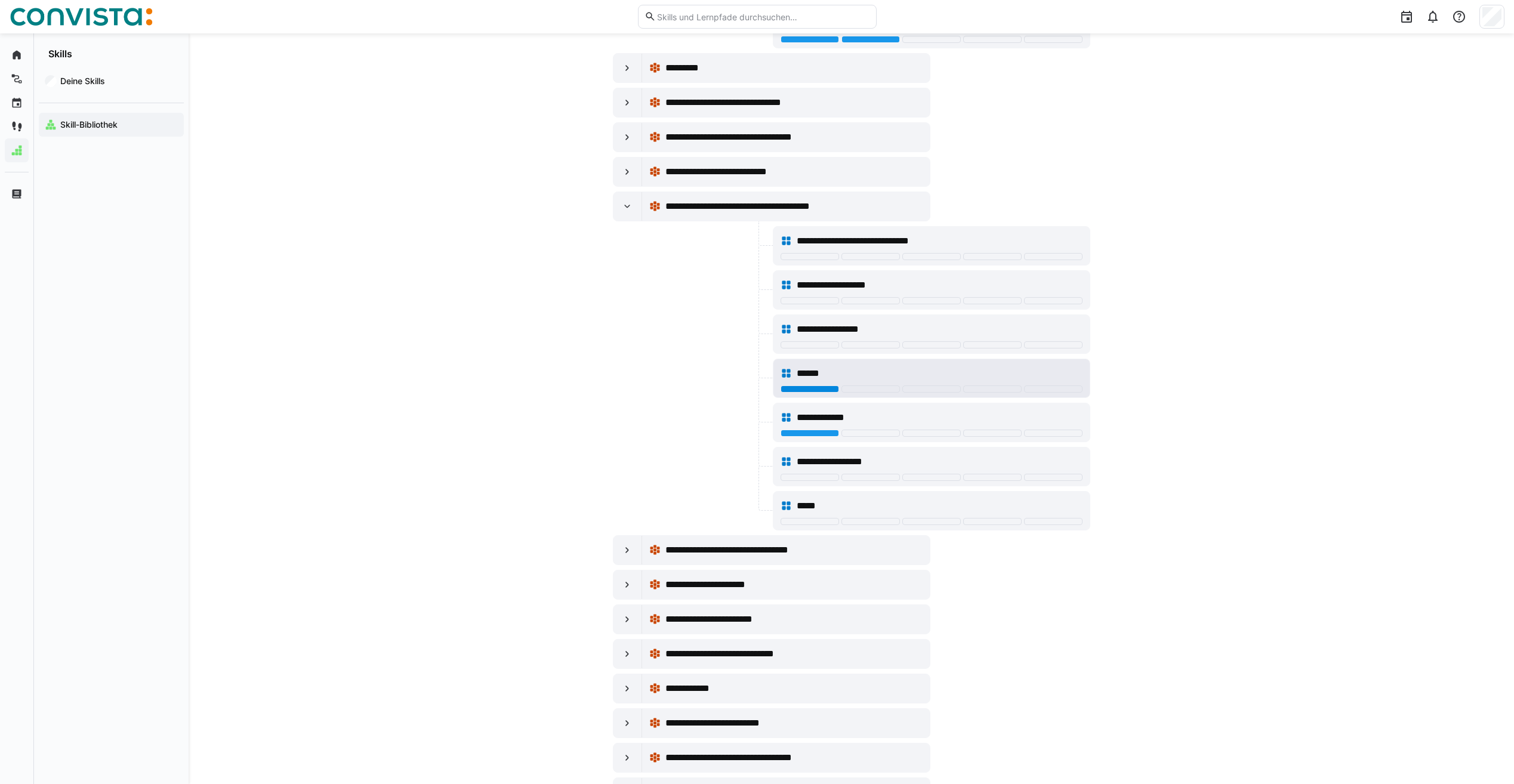
click at [829, 390] on div at bounding box center [810, 389] width 59 height 7
click at [831, 319] on div "**********" at bounding box center [932, 329] width 302 height 24
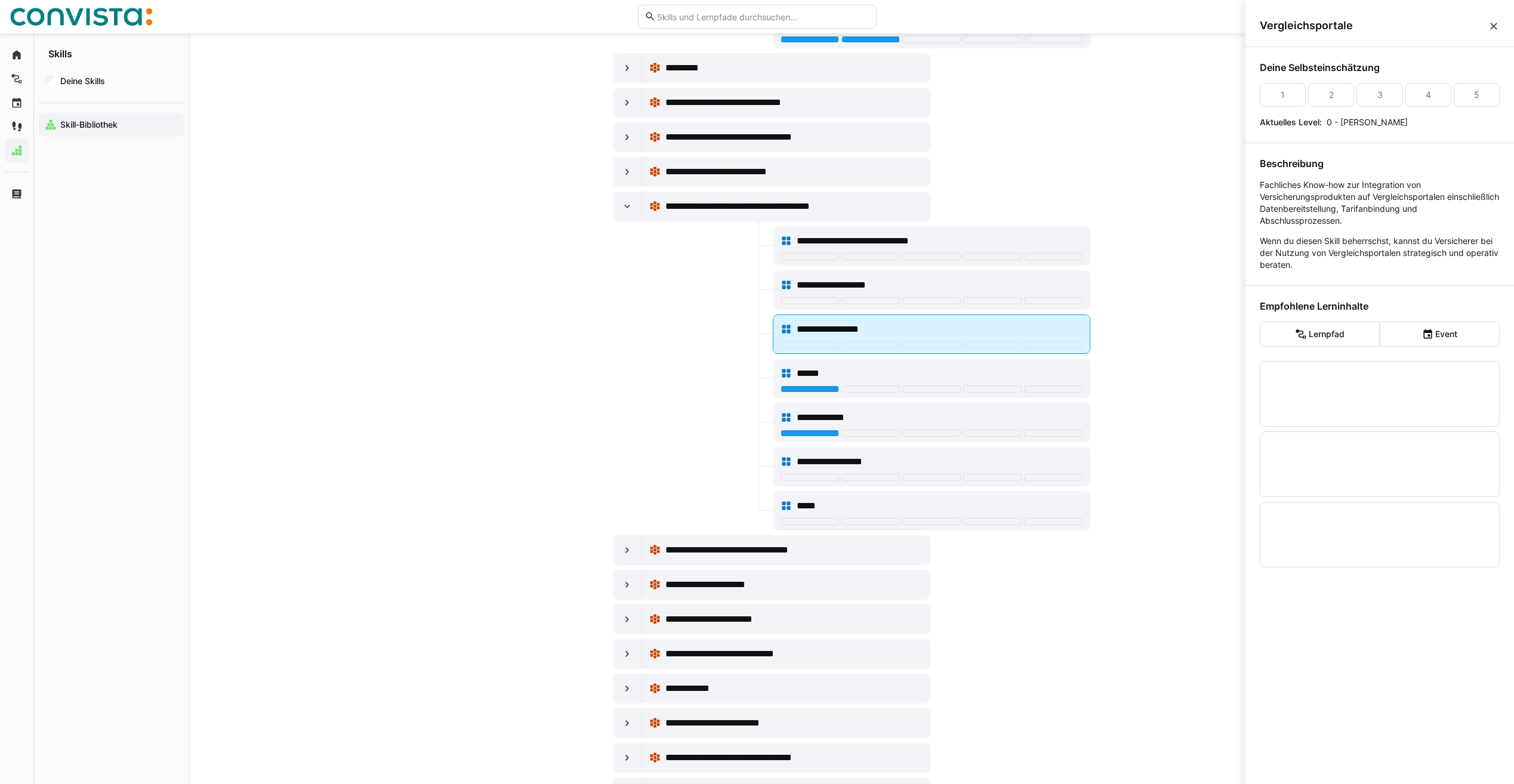
scroll to position [0, 0]
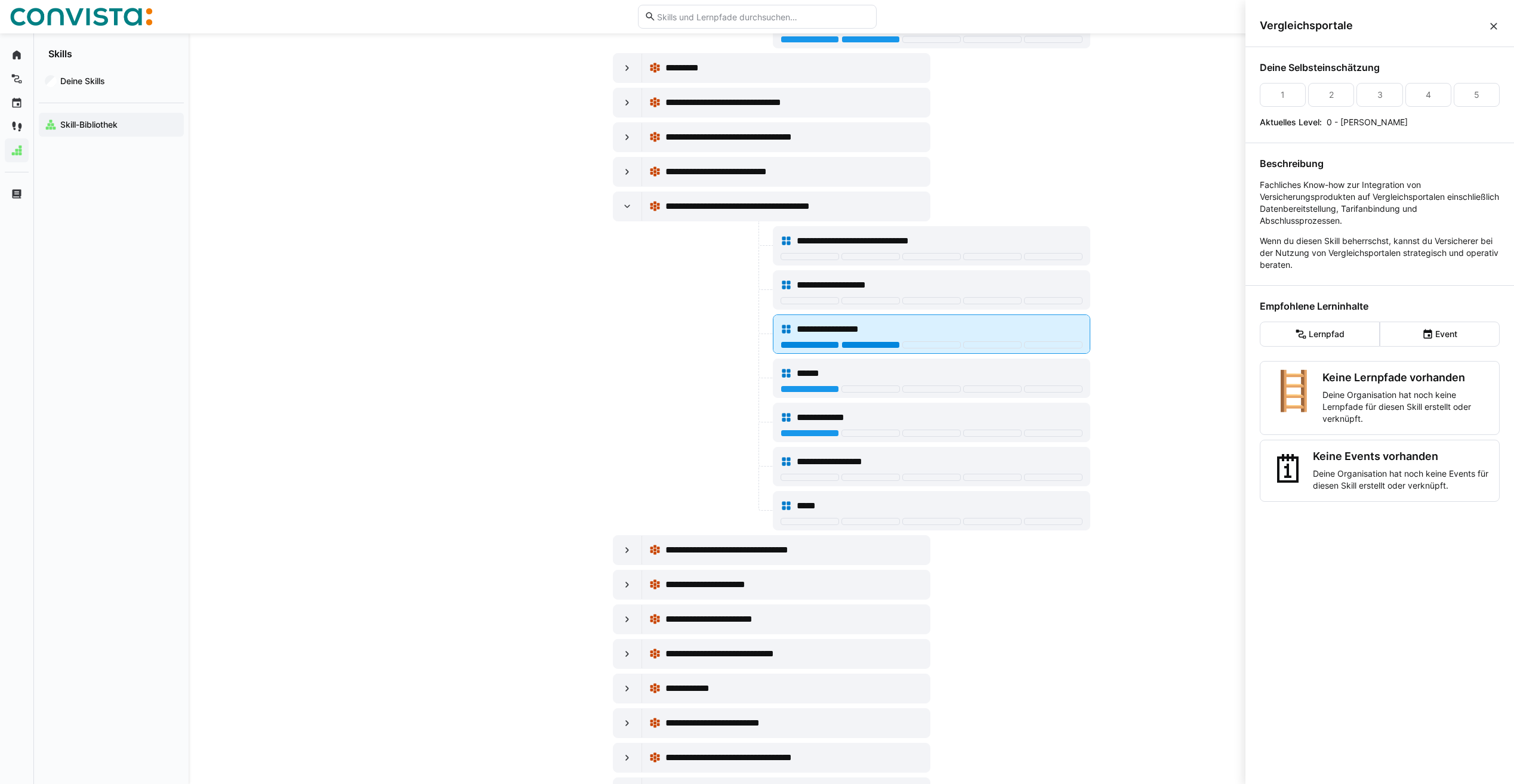
click at [862, 343] on div at bounding box center [871, 345] width 59 height 7
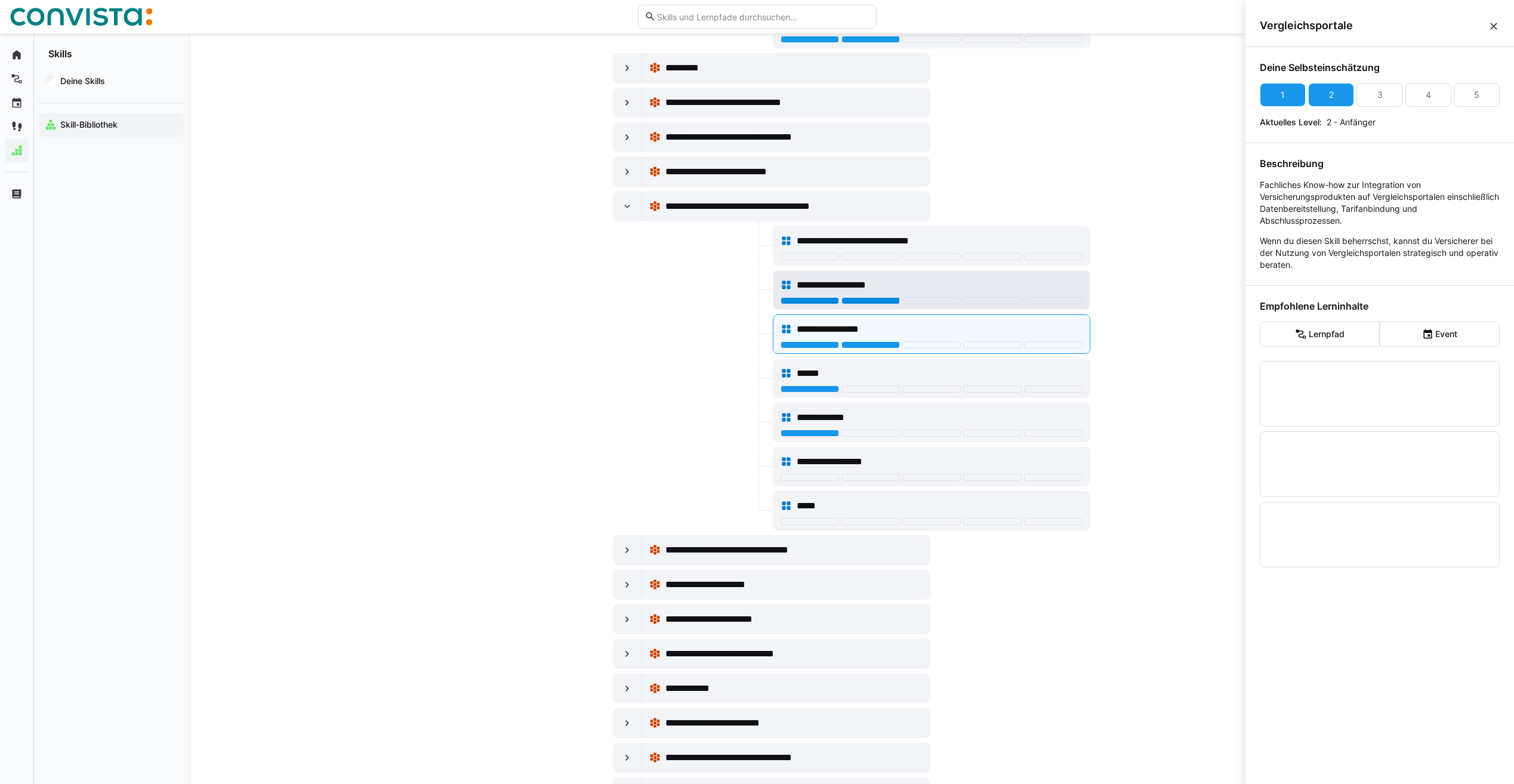
click at [870, 301] on div at bounding box center [871, 301] width 59 height 7
click at [884, 239] on span "**********" at bounding box center [868, 241] width 145 height 15
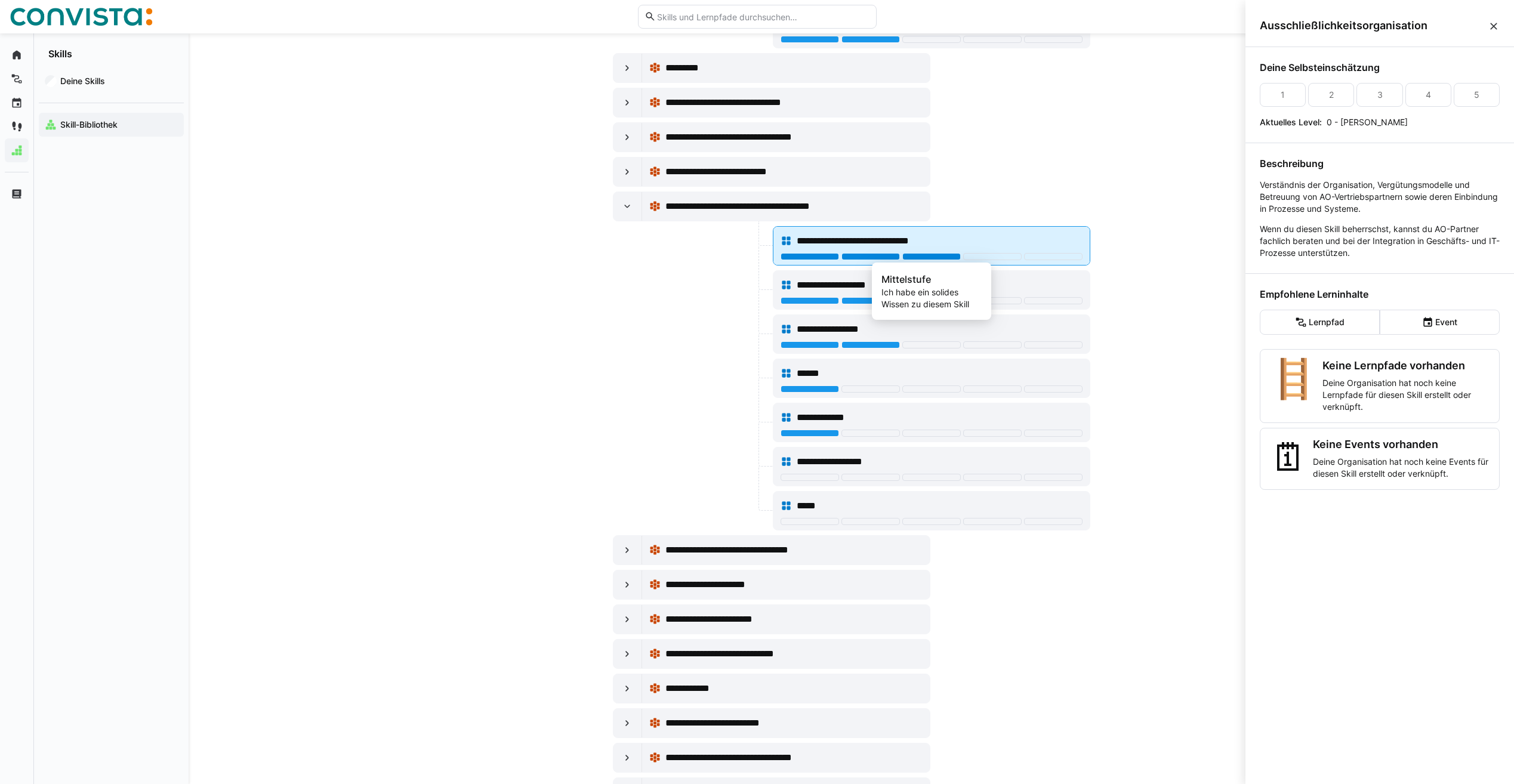
click at [930, 256] on div at bounding box center [932, 256] width 59 height 7
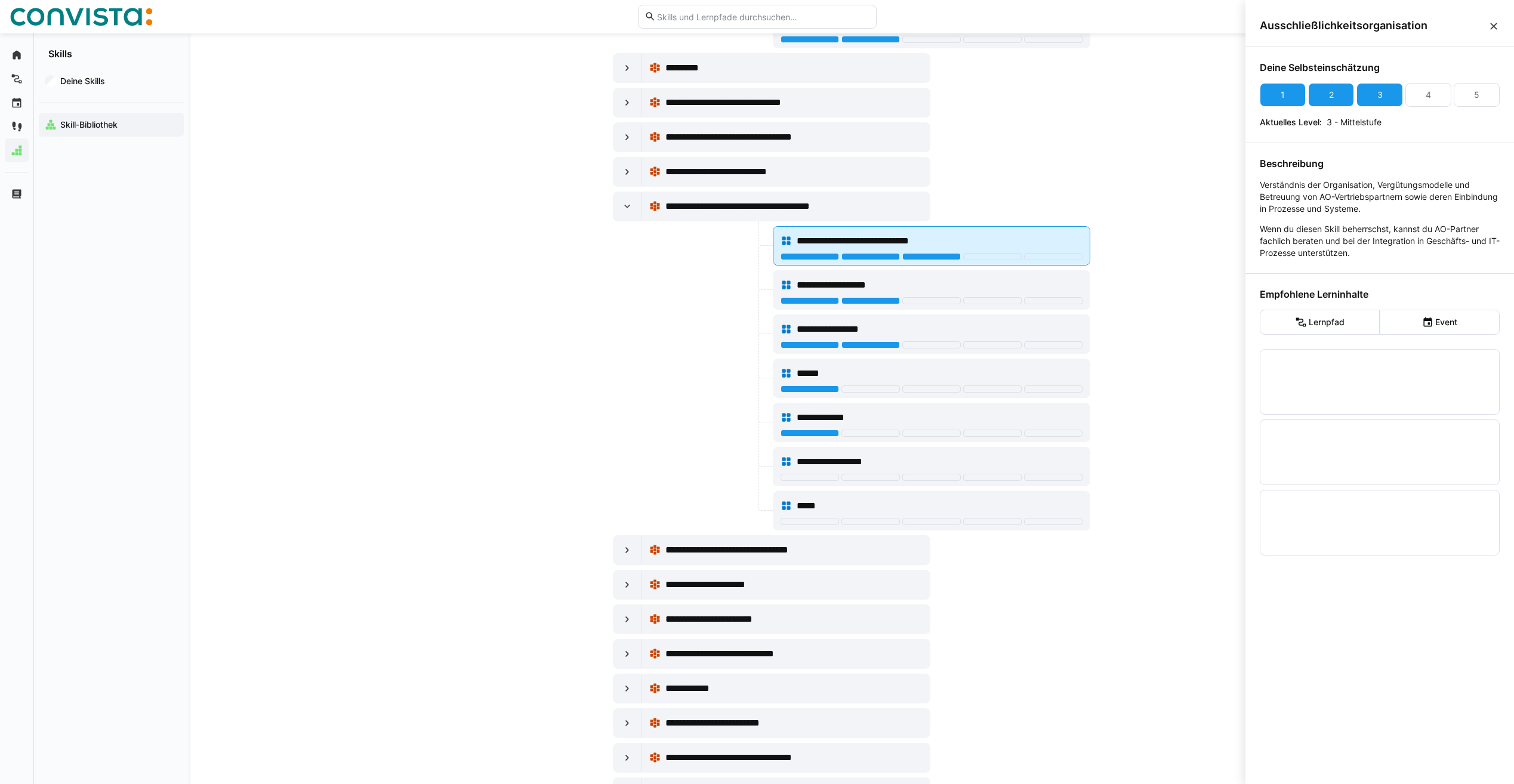
click at [881, 253] on div "**********" at bounding box center [932, 241] width 302 height 24
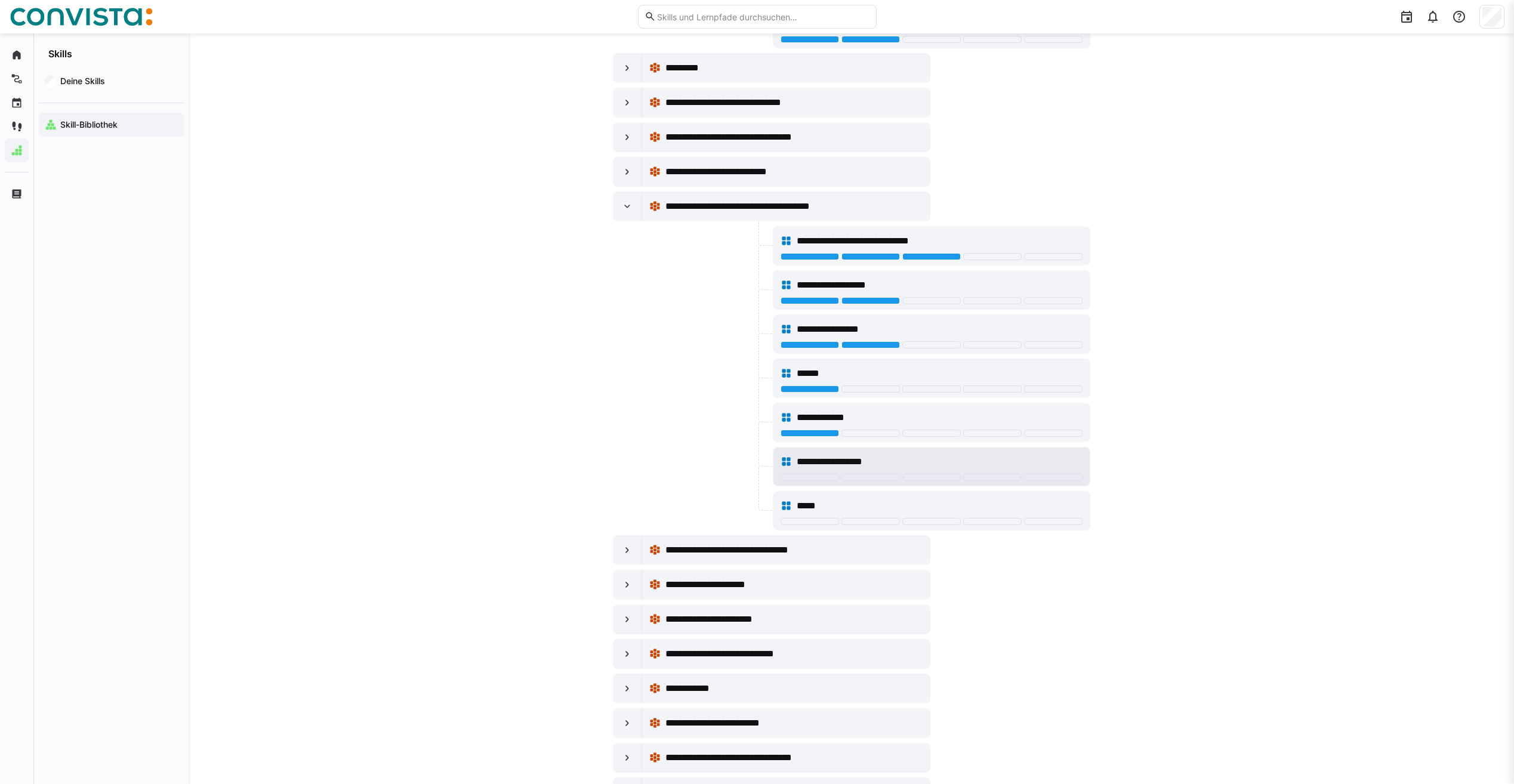
scroll to position [597, 0]
click at [871, 460] on span "**********" at bounding box center [841, 462] width 89 height 15
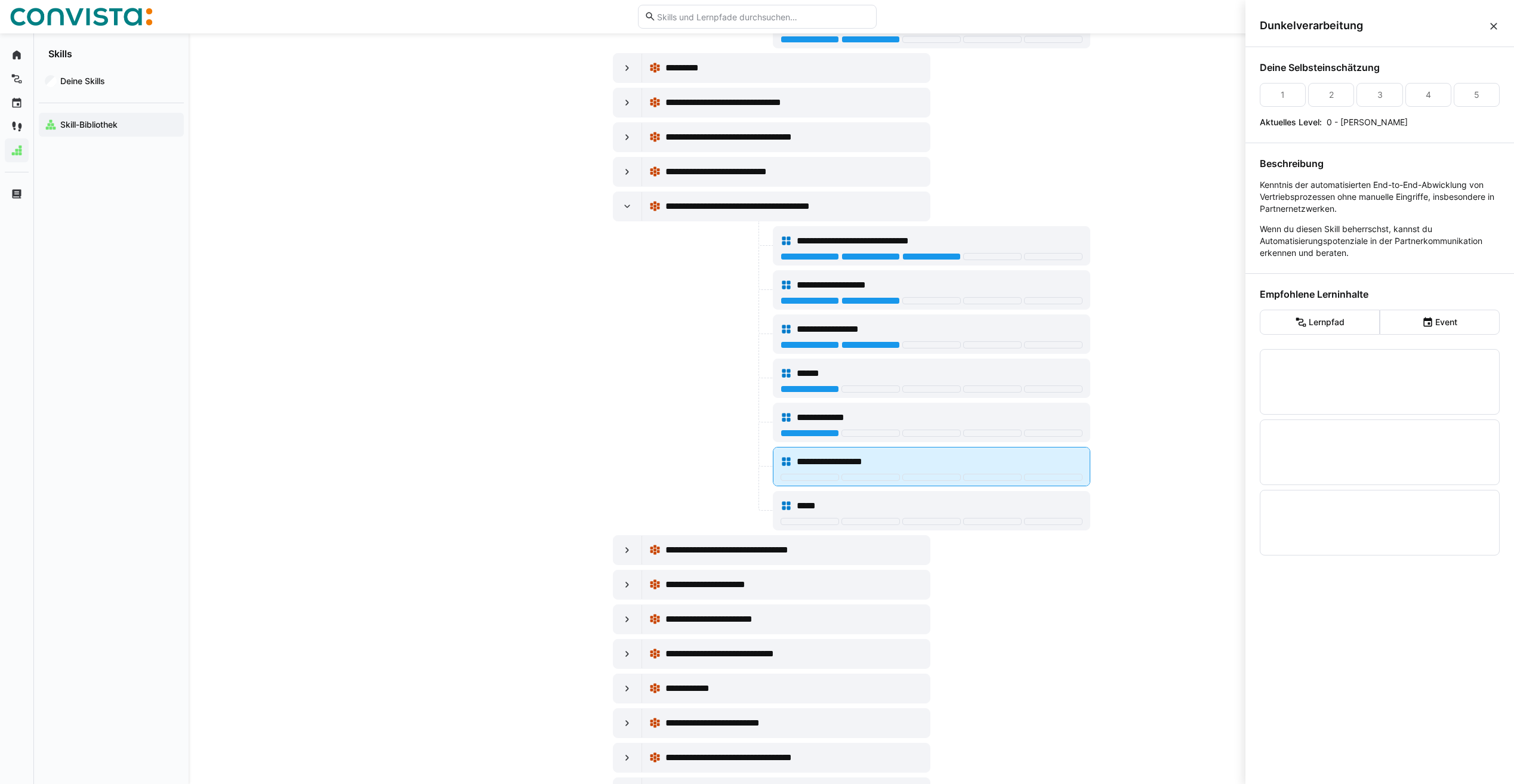
scroll to position [0, 0]
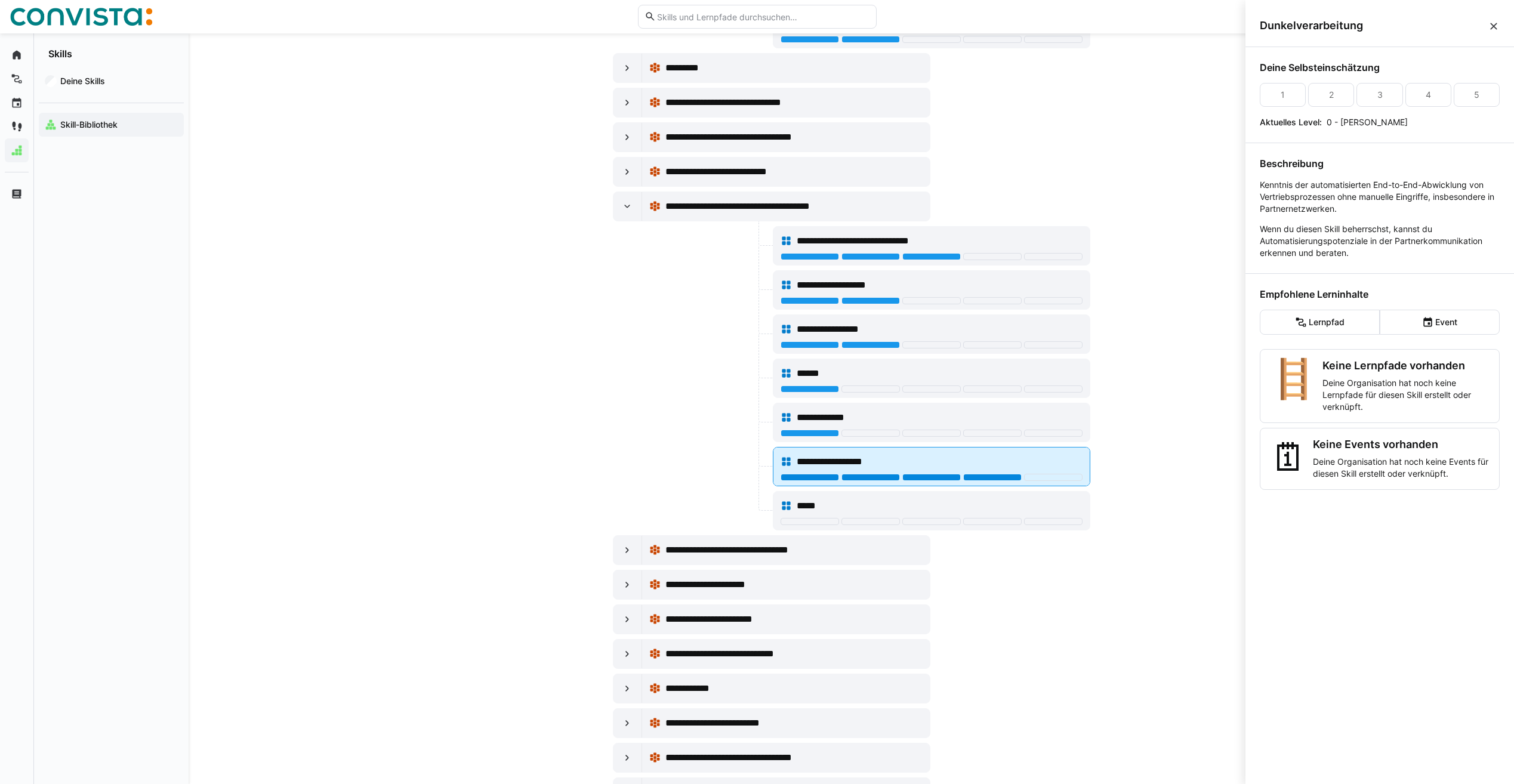
click at [972, 477] on div at bounding box center [993, 478] width 59 height 7
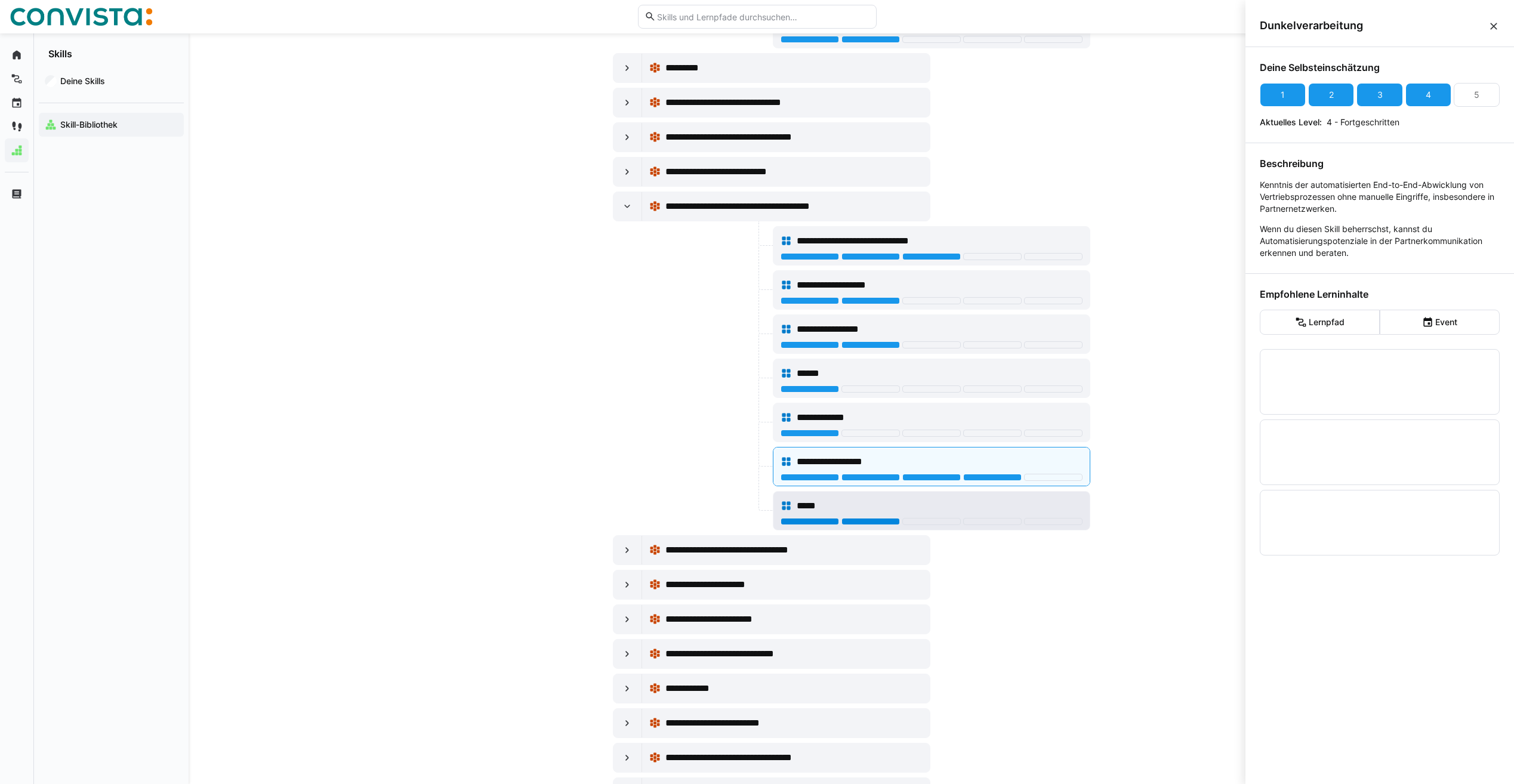
click at [866, 520] on div at bounding box center [871, 521] width 59 height 7
click at [916, 520] on div at bounding box center [932, 521] width 59 height 7
click at [632, 208] on eds-icon at bounding box center [627, 206] width 12 height 12
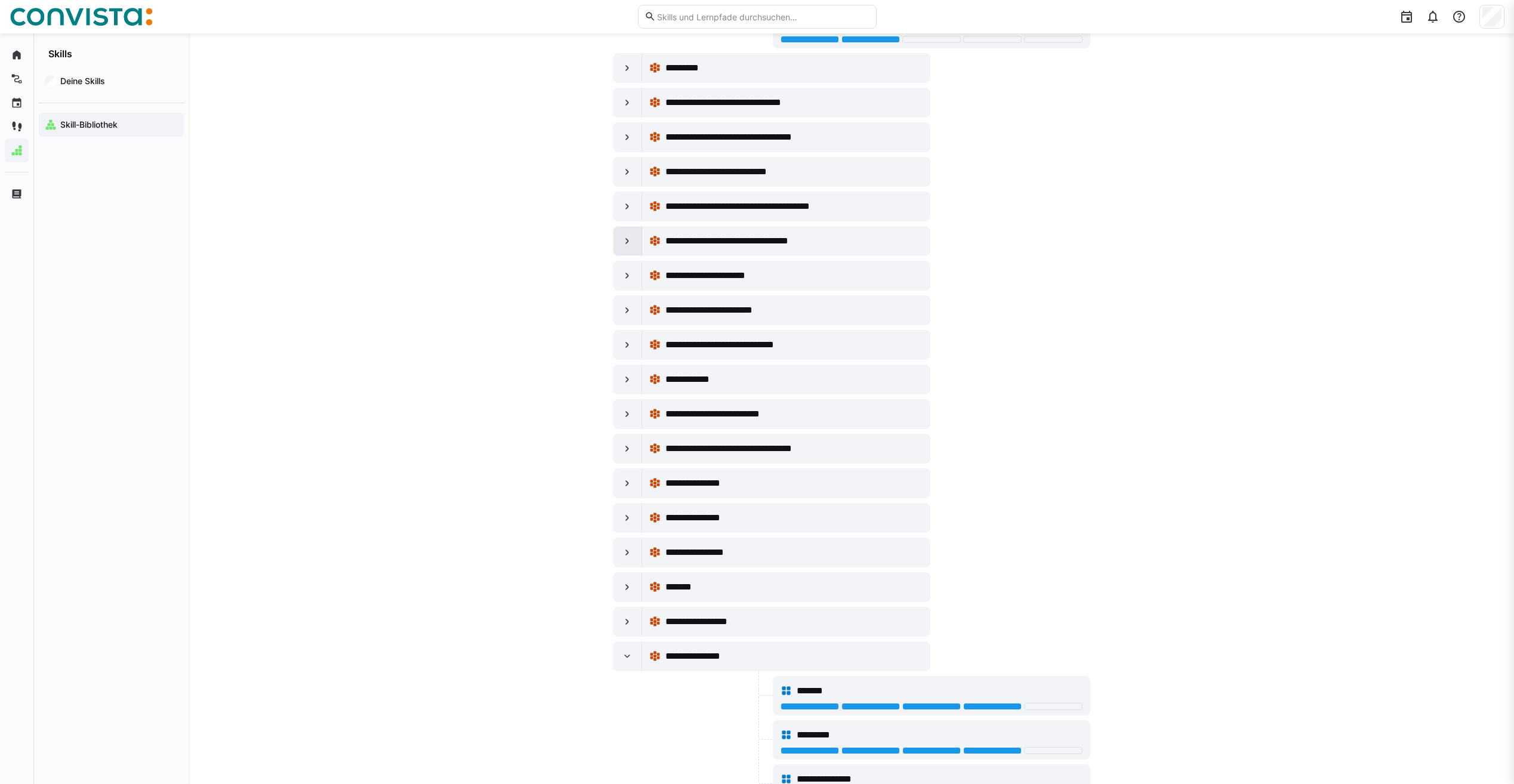
scroll to position [597, 0]
click at [629, 233] on div at bounding box center [627, 240] width 28 height 28
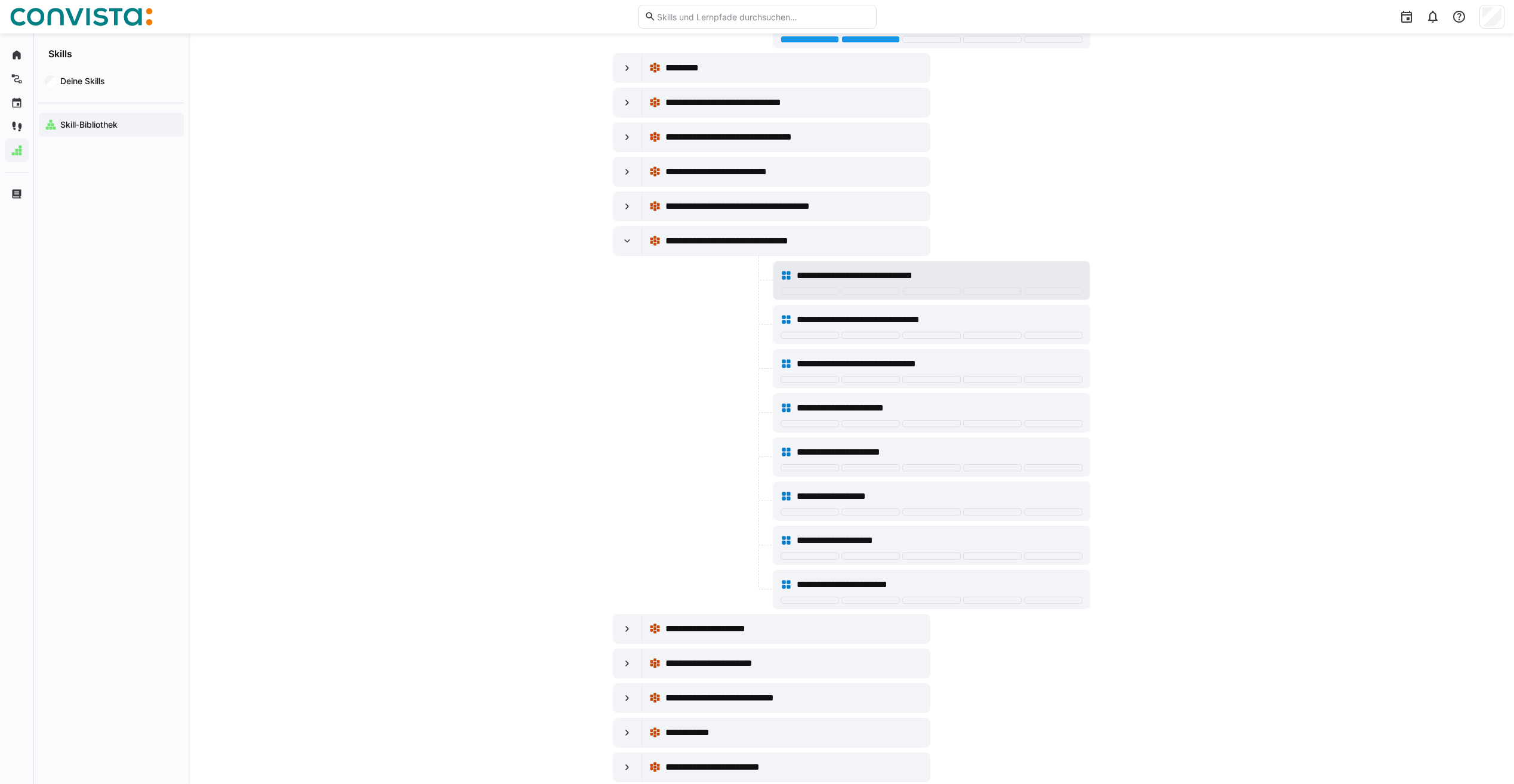
click at [838, 274] on span "**********" at bounding box center [875, 276] width 158 height 15
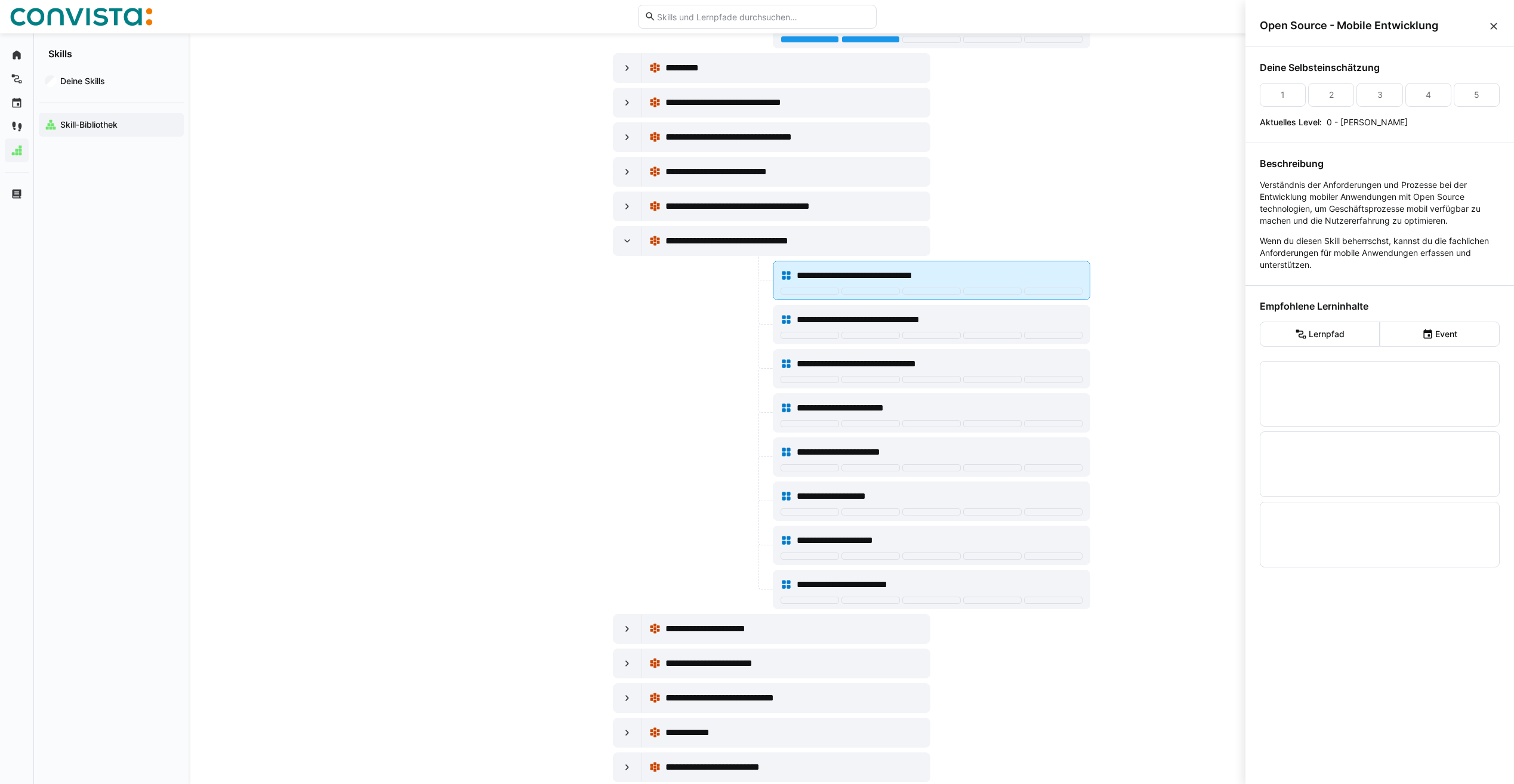
scroll to position [0, 0]
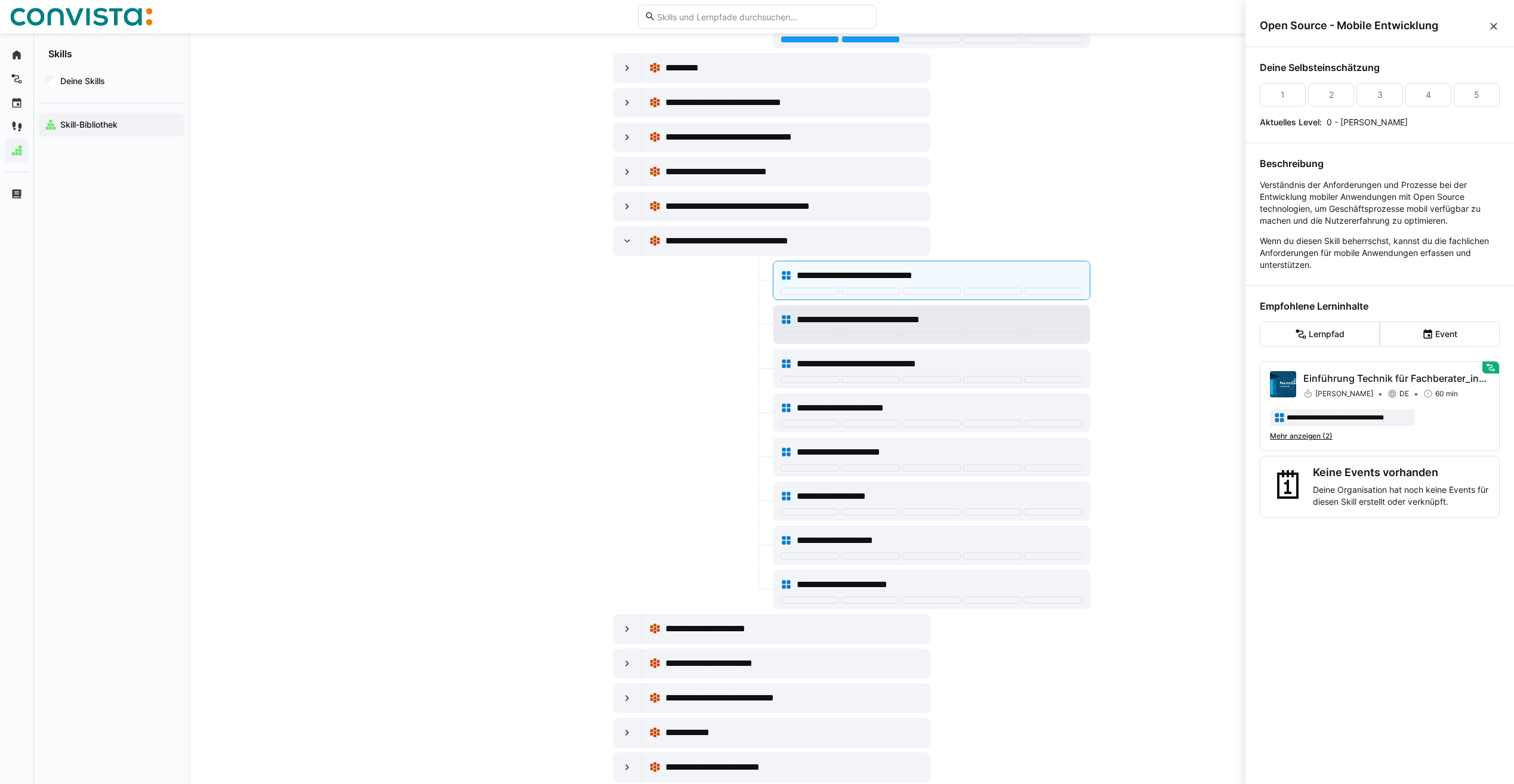
click at [869, 317] on span "**********" at bounding box center [881, 320] width 168 height 15
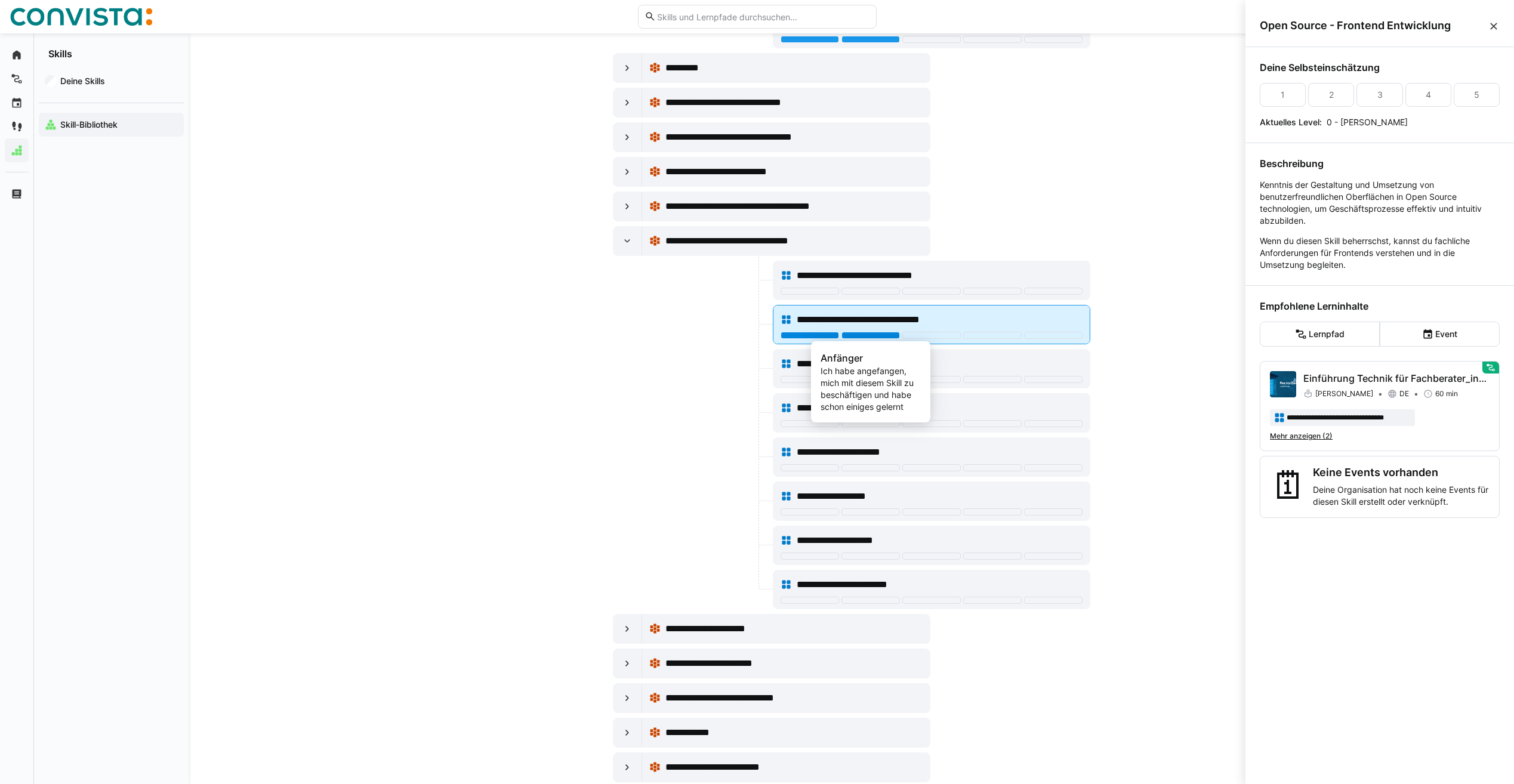
click at [892, 336] on div at bounding box center [871, 335] width 59 height 7
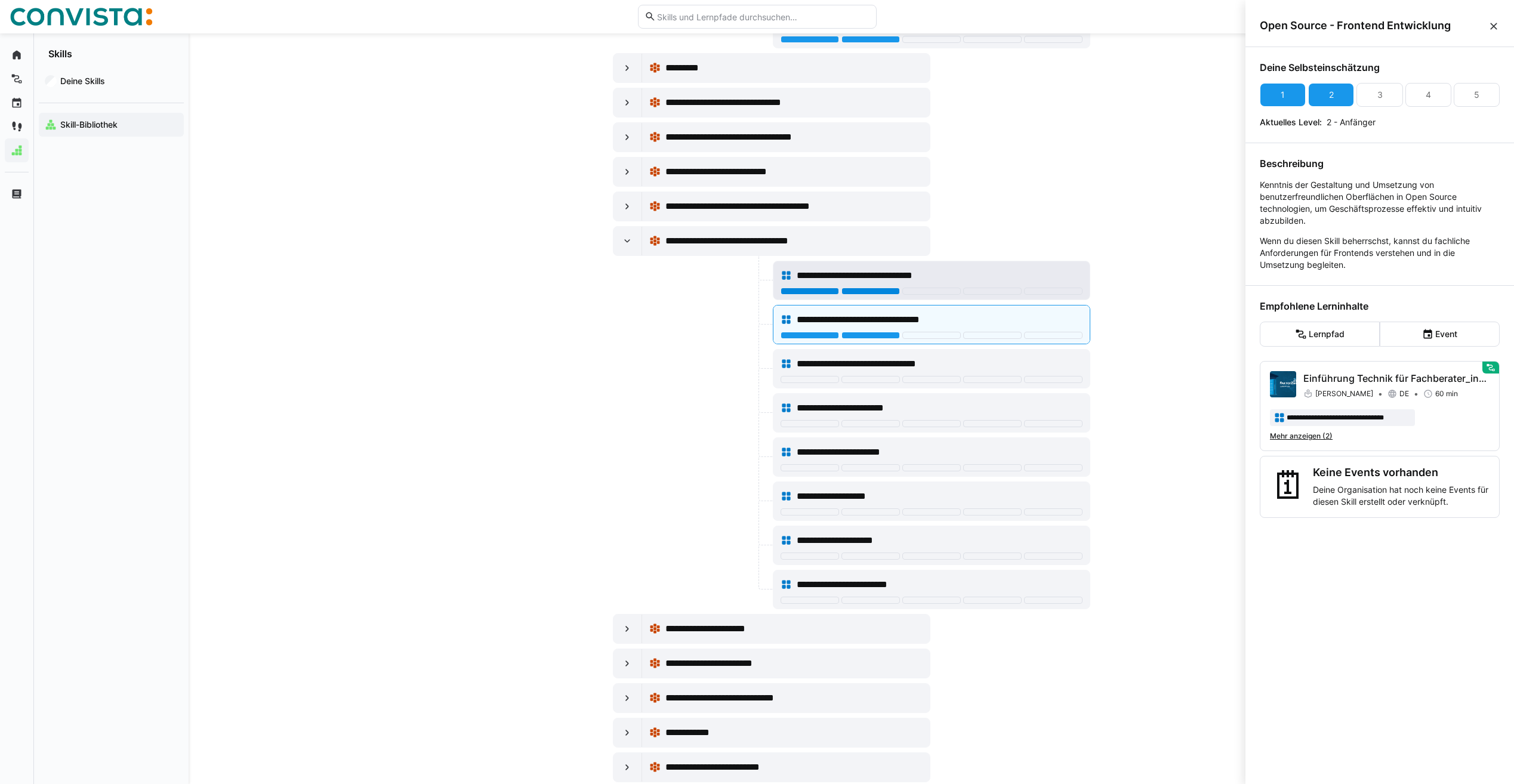
click at [877, 291] on div at bounding box center [871, 291] width 59 height 7
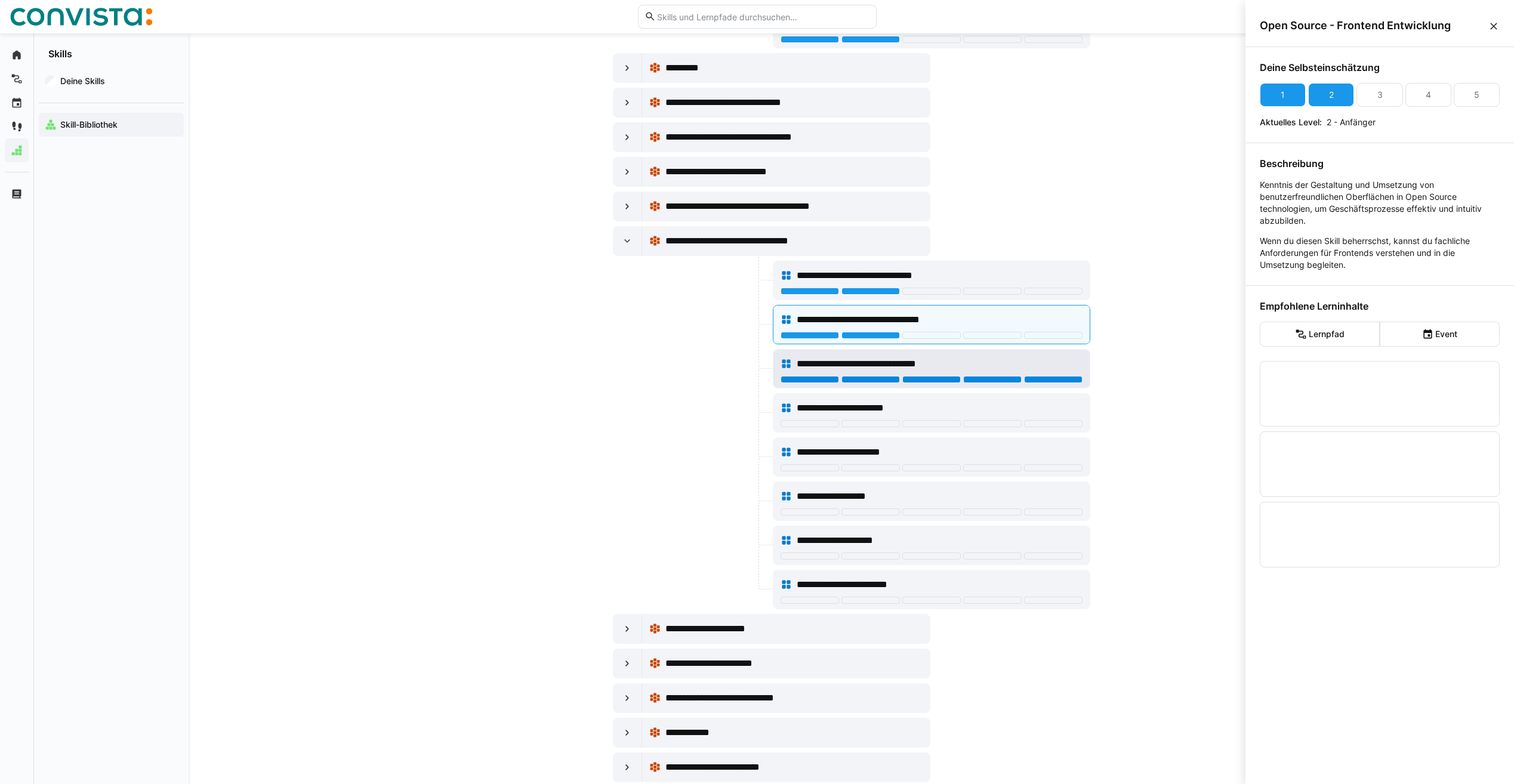
click at [1065, 377] on div at bounding box center [1053, 380] width 59 height 7
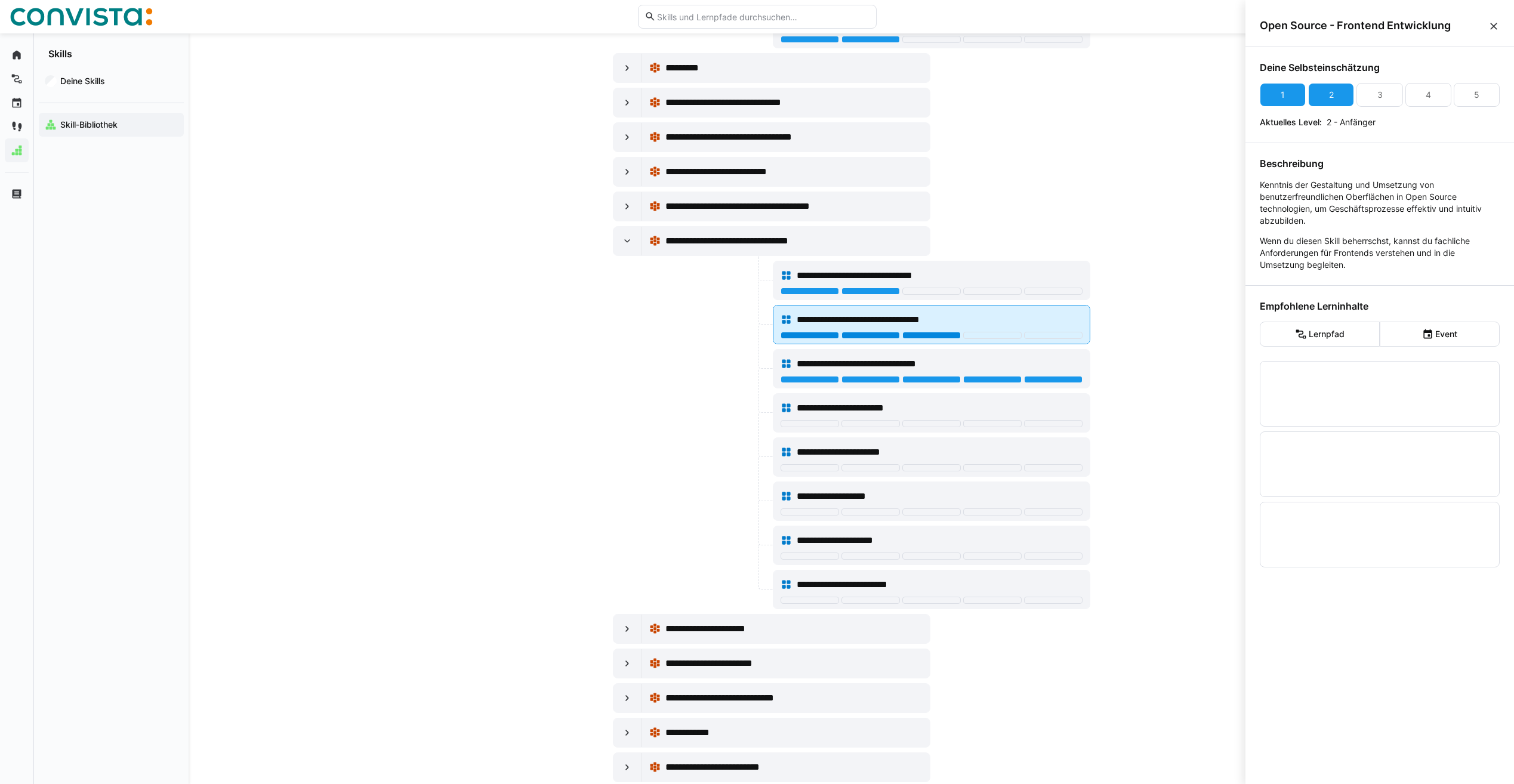
click at [940, 334] on div at bounding box center [932, 335] width 59 height 7
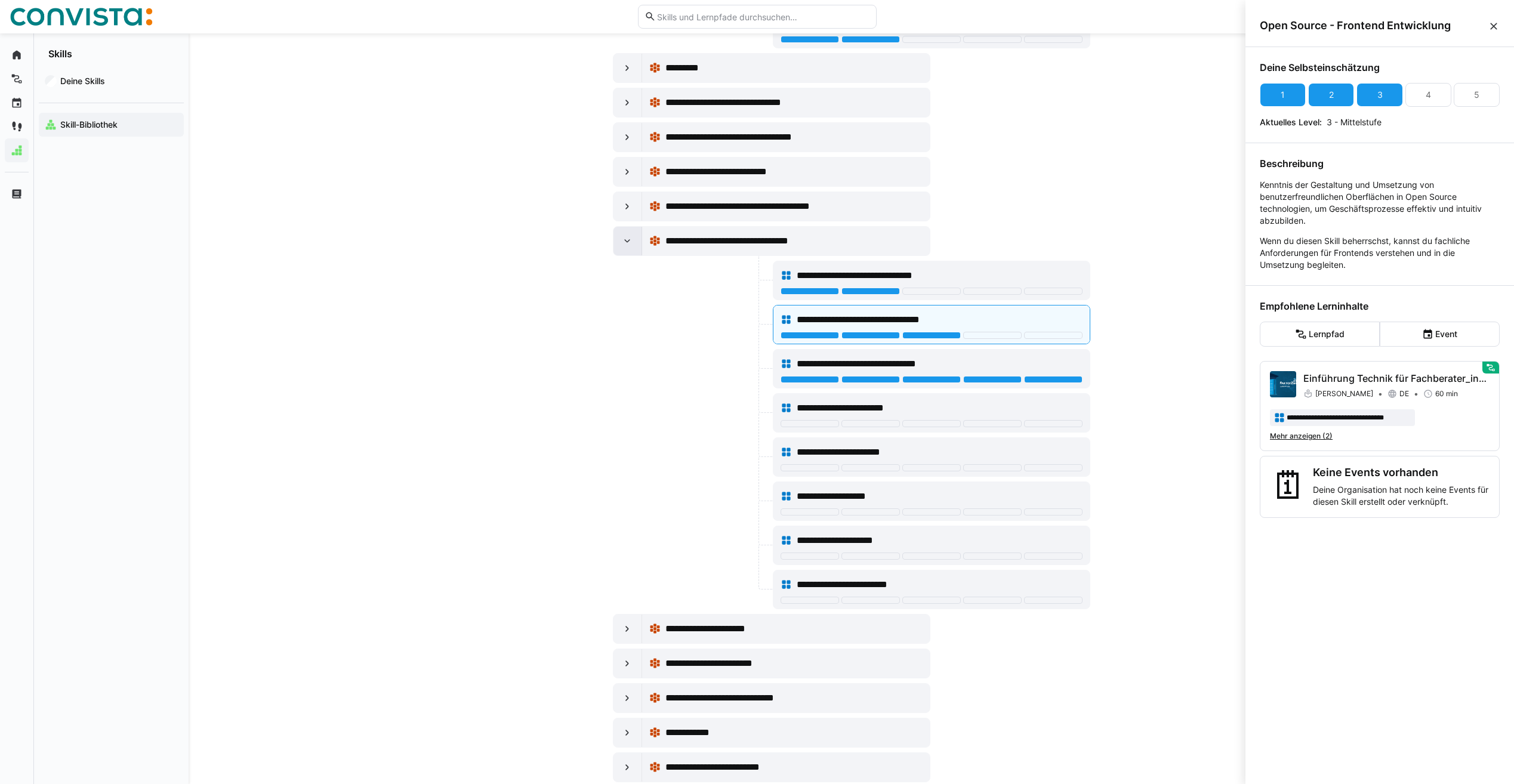
click at [627, 237] on eds-icon at bounding box center [627, 241] width 12 height 12
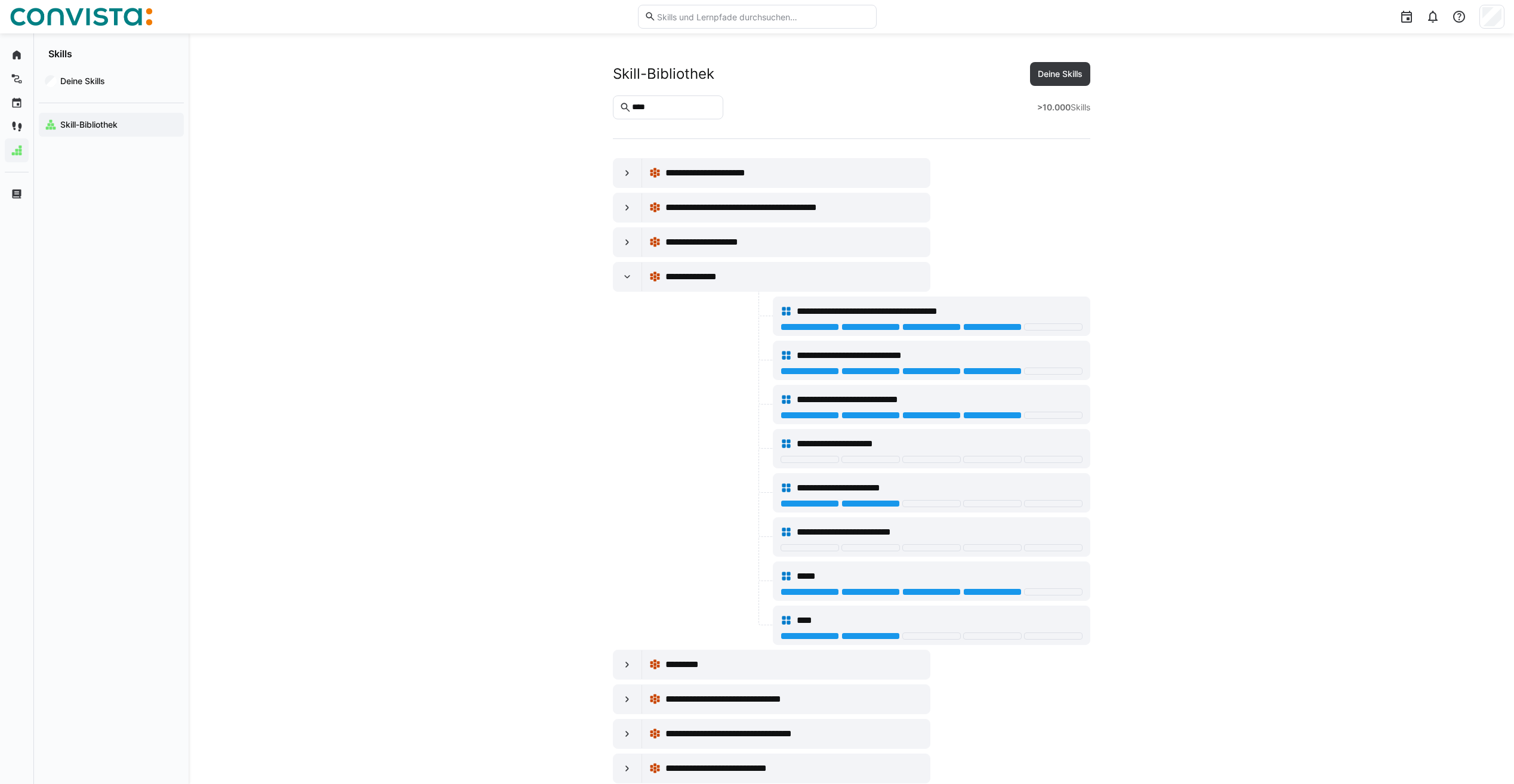
scroll to position [597, 0]
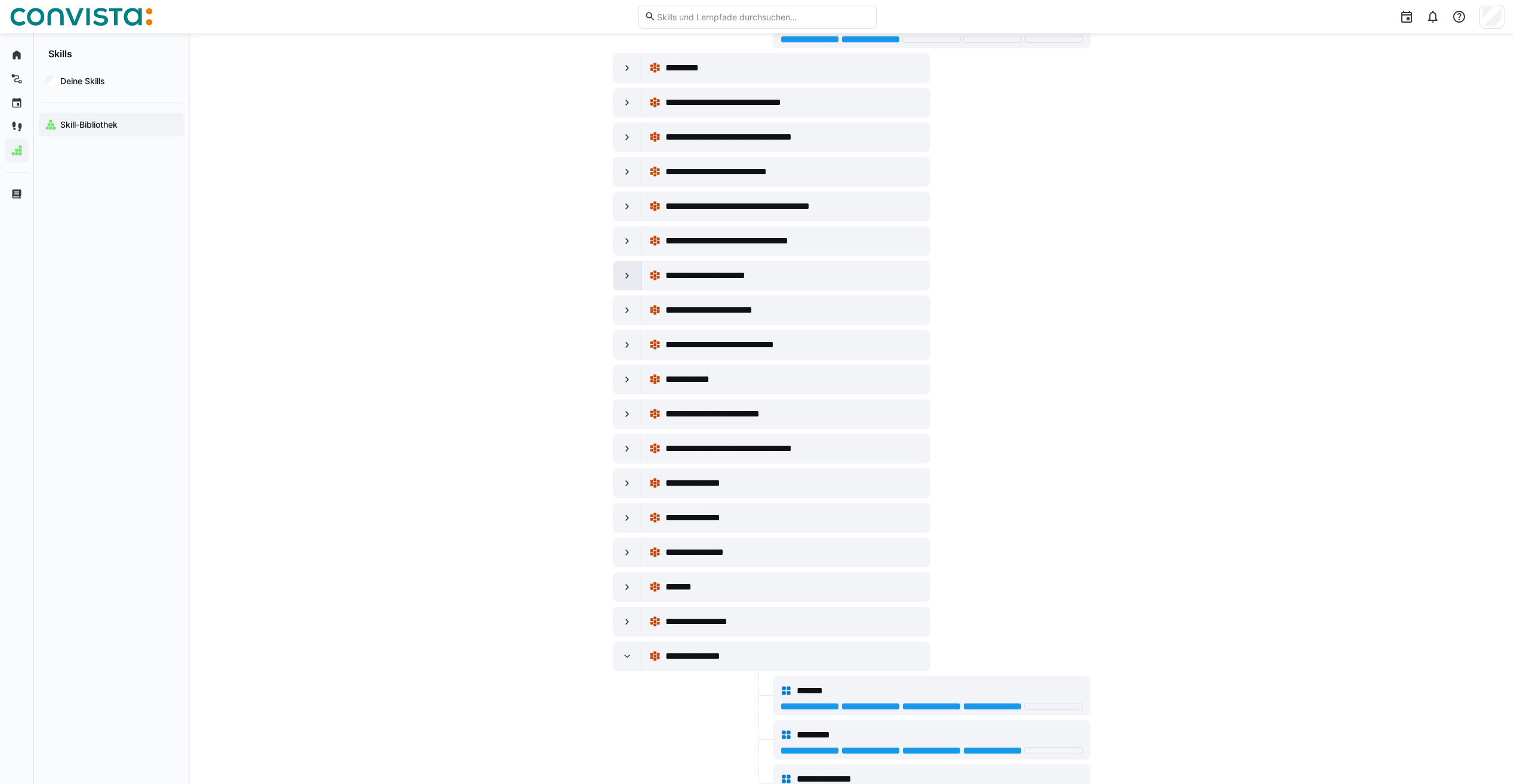
click at [627, 264] on div at bounding box center [627, 275] width 28 height 28
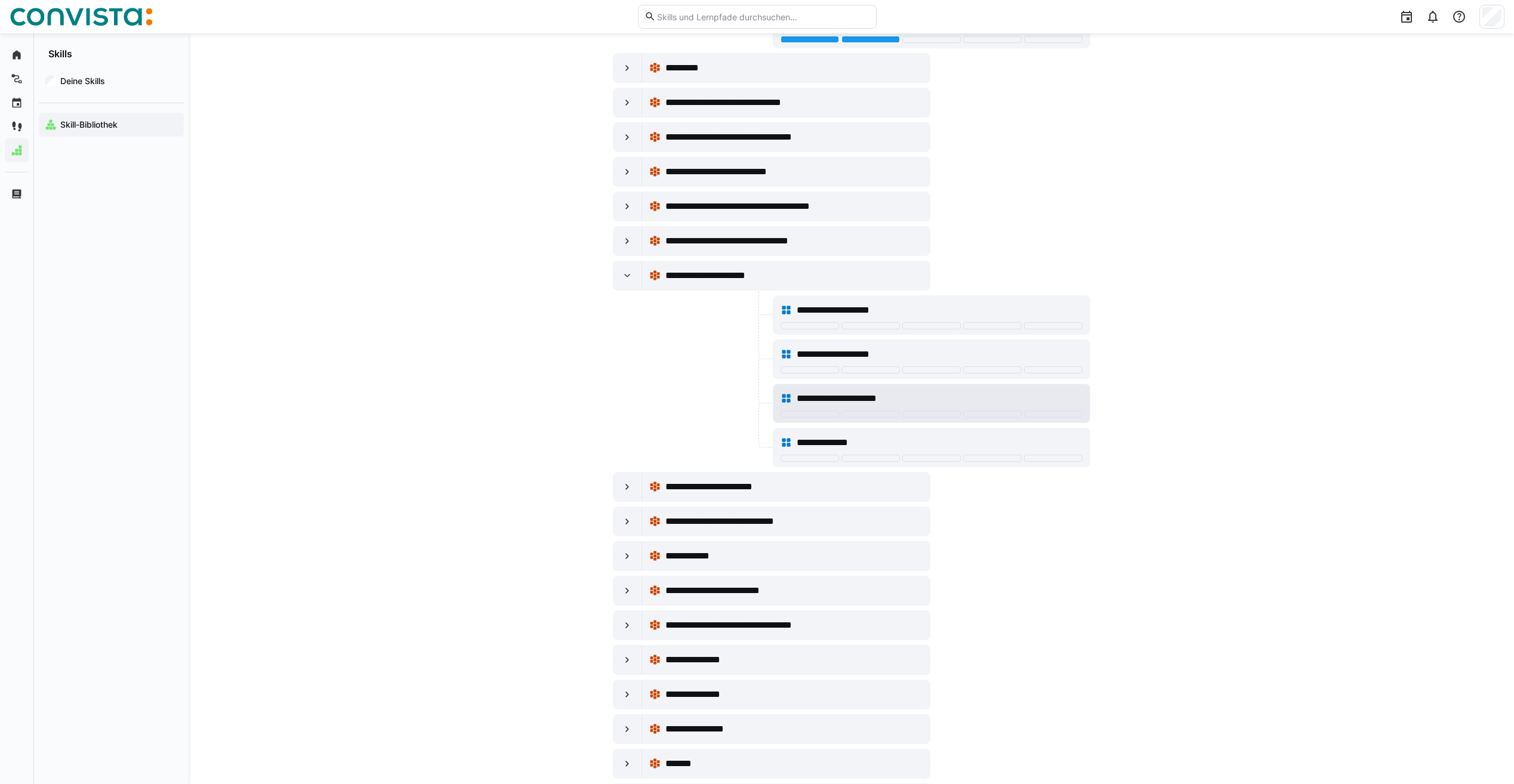
click at [898, 395] on div "**********" at bounding box center [939, 399] width 285 height 15
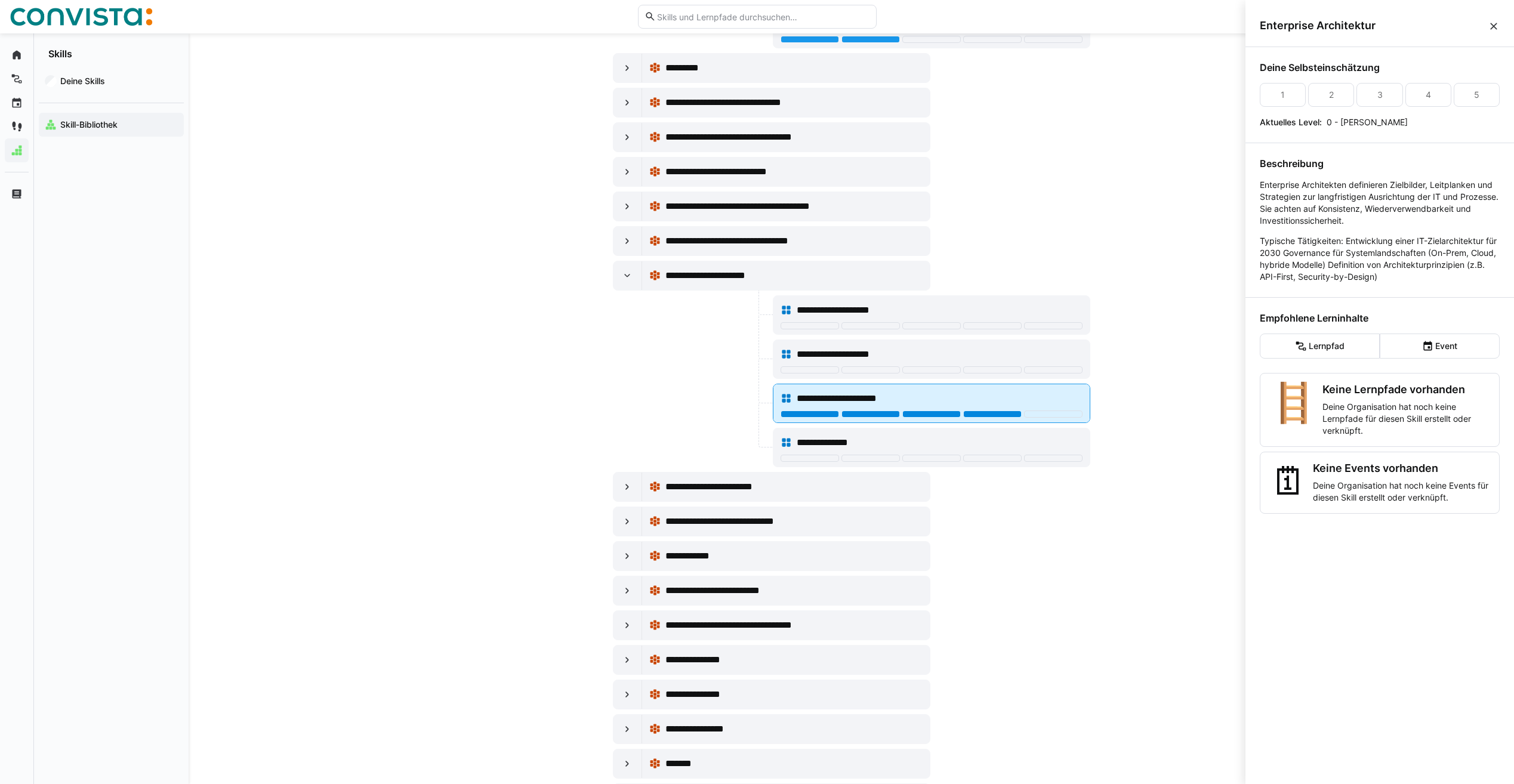
click at [1013, 415] on div at bounding box center [993, 414] width 59 height 7
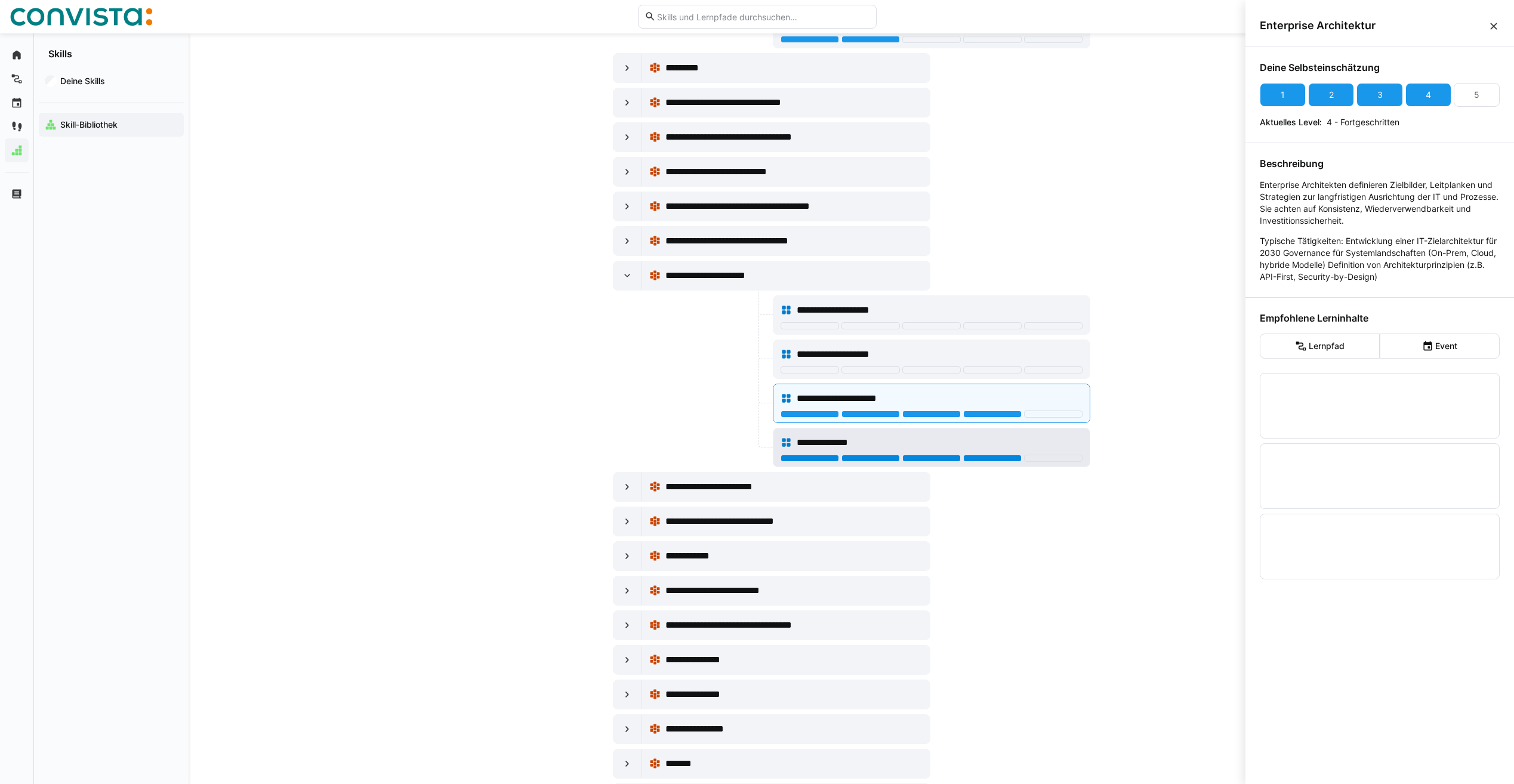
click at [998, 456] on div at bounding box center [993, 458] width 59 height 7
click at [995, 360] on div "**********" at bounding box center [939, 354] width 285 height 15
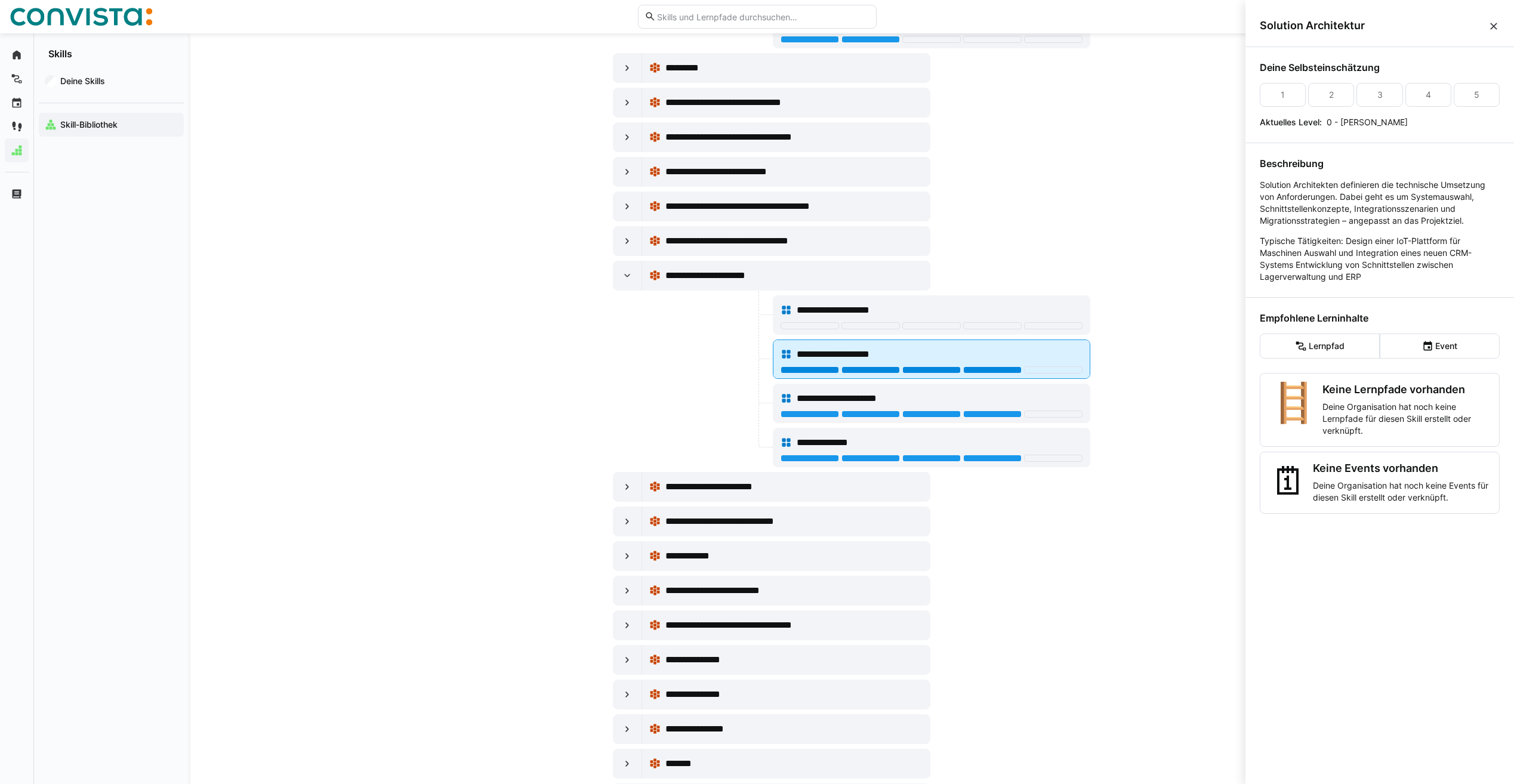
click at [993, 372] on div at bounding box center [993, 370] width 59 height 7
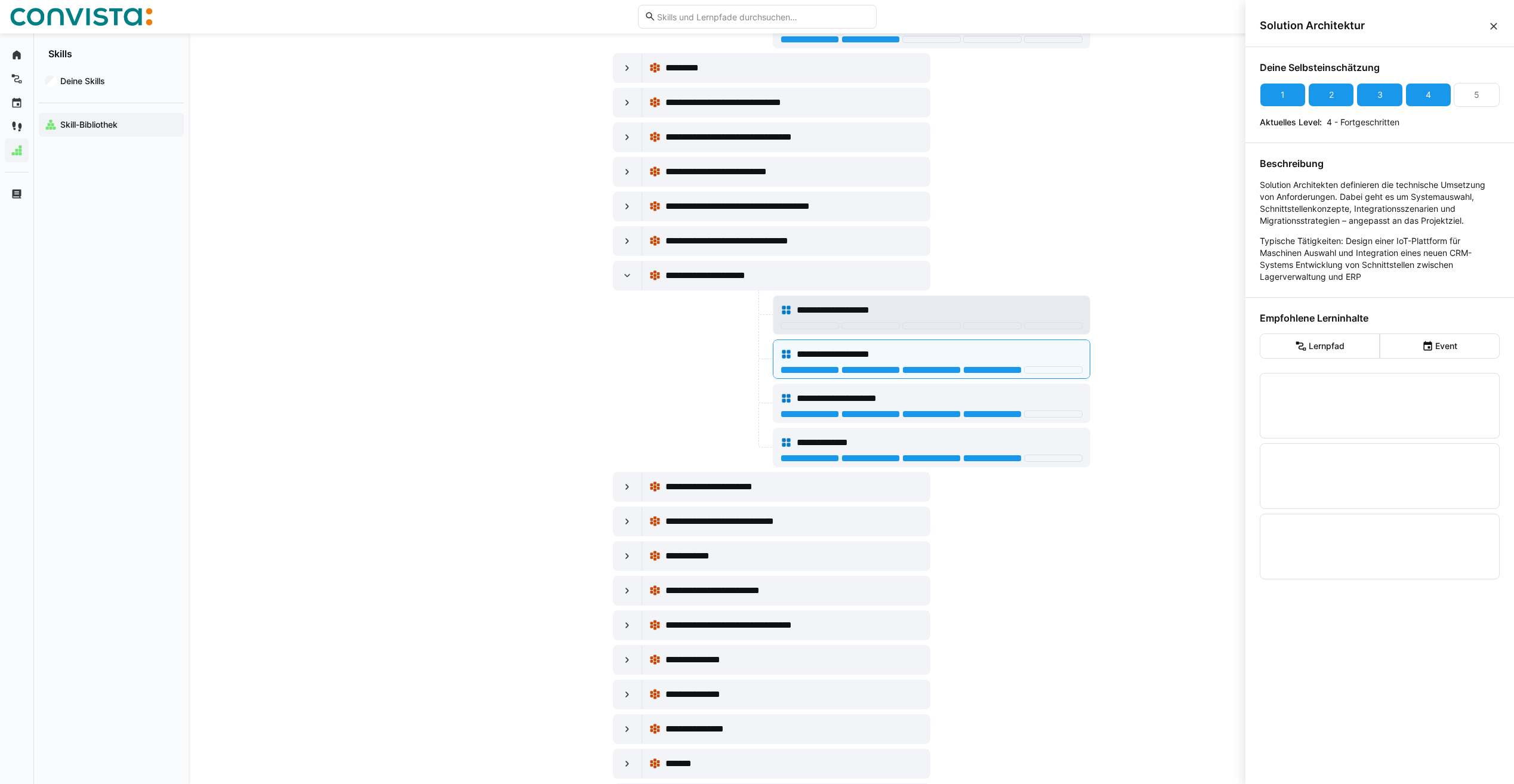
click at [1004, 313] on div "**********" at bounding box center [939, 311] width 285 height 15
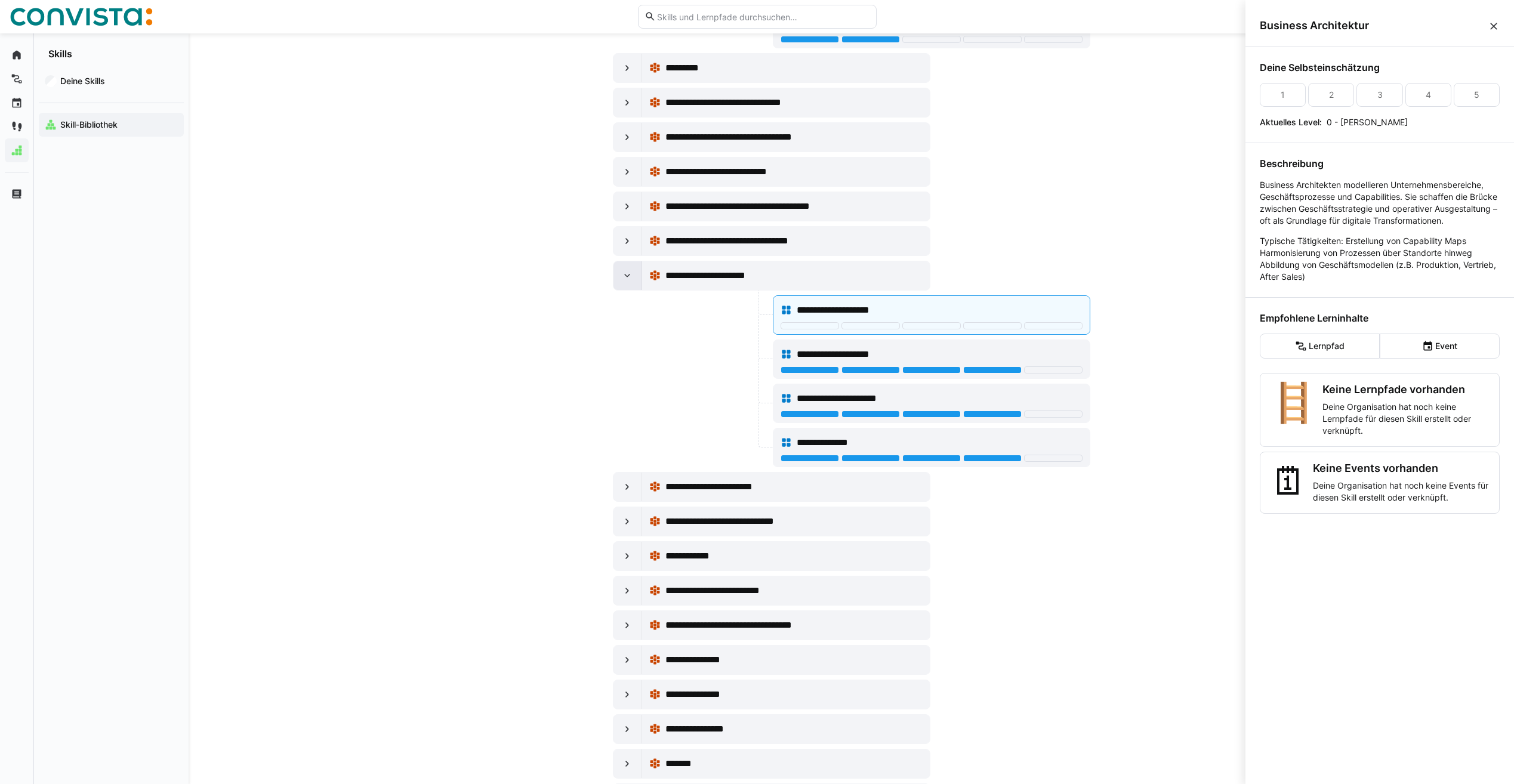
click at [631, 277] on eds-icon at bounding box center [627, 276] width 12 height 12
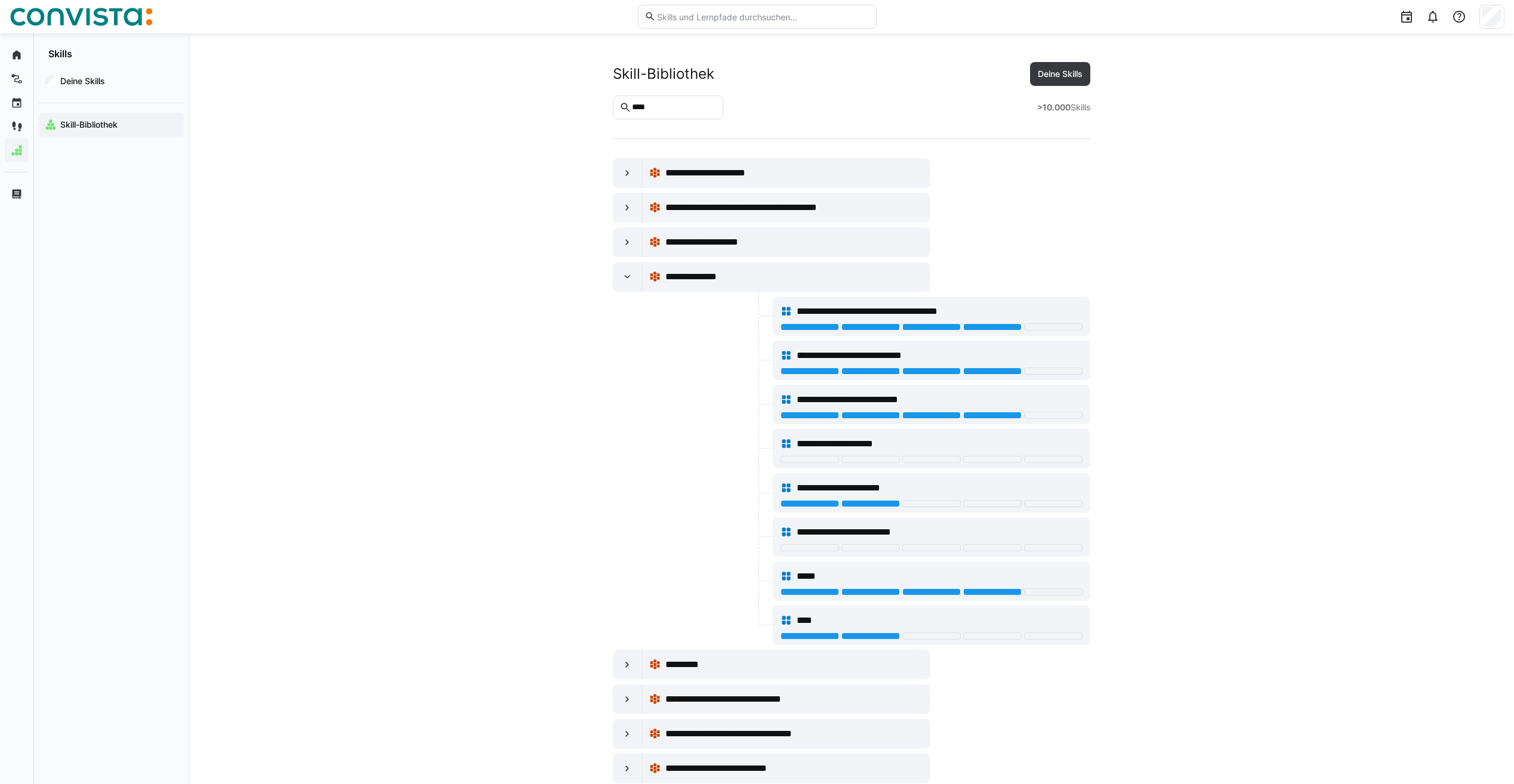
scroll to position [597, 0]
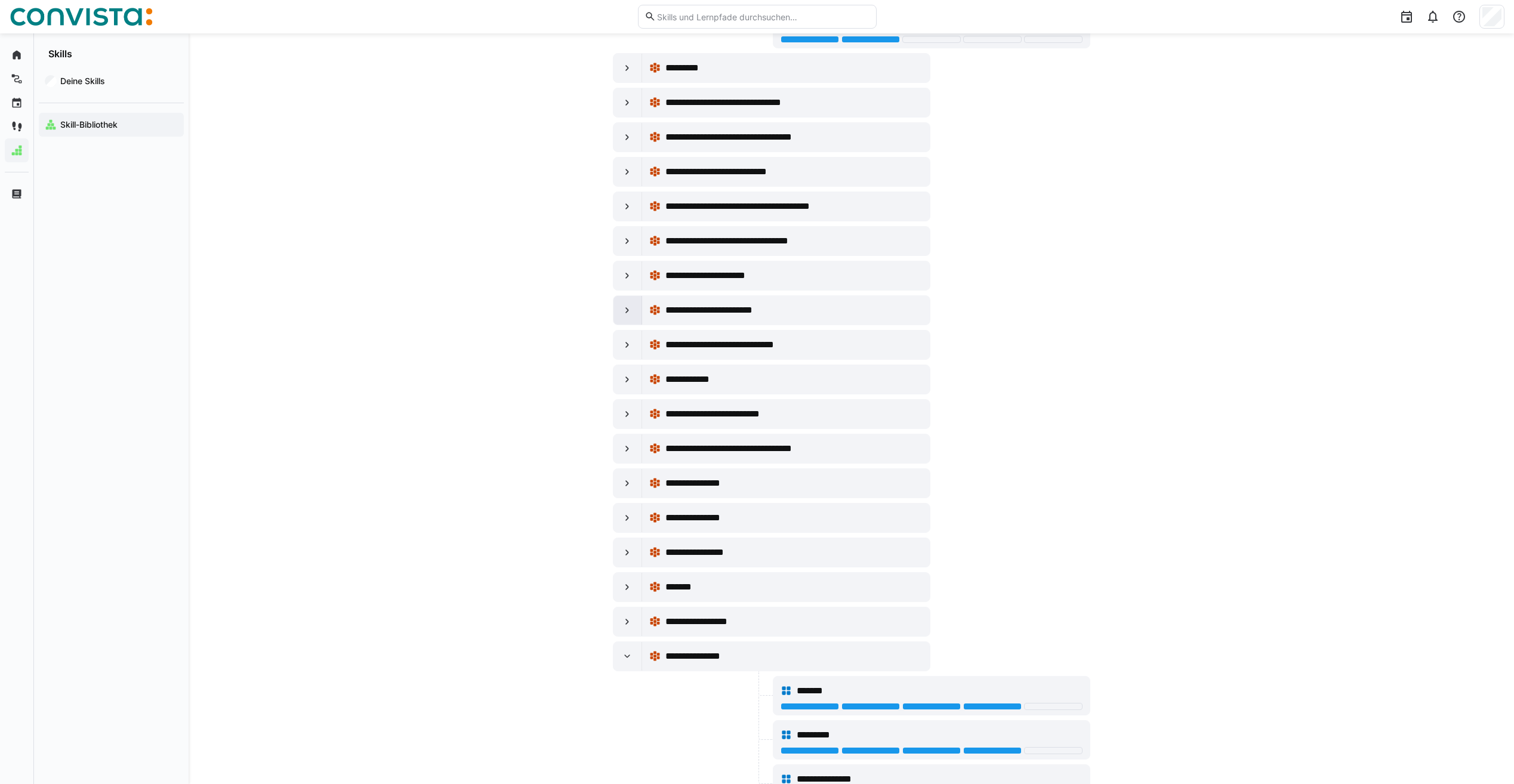
click at [628, 307] on eds-icon at bounding box center [627, 310] width 12 height 12
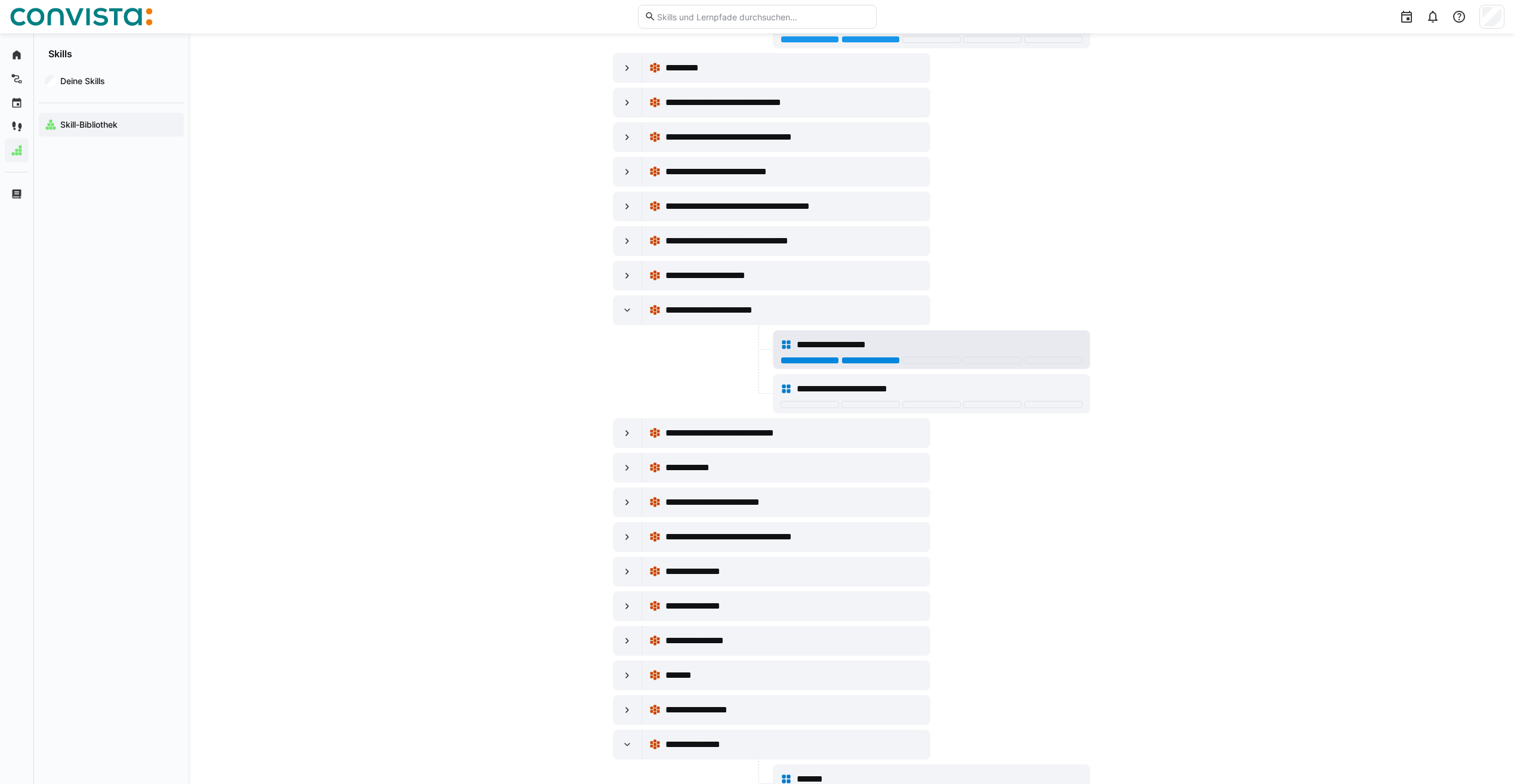
click at [887, 362] on div at bounding box center [871, 361] width 59 height 7
click at [635, 306] on div at bounding box center [627, 310] width 28 height 28
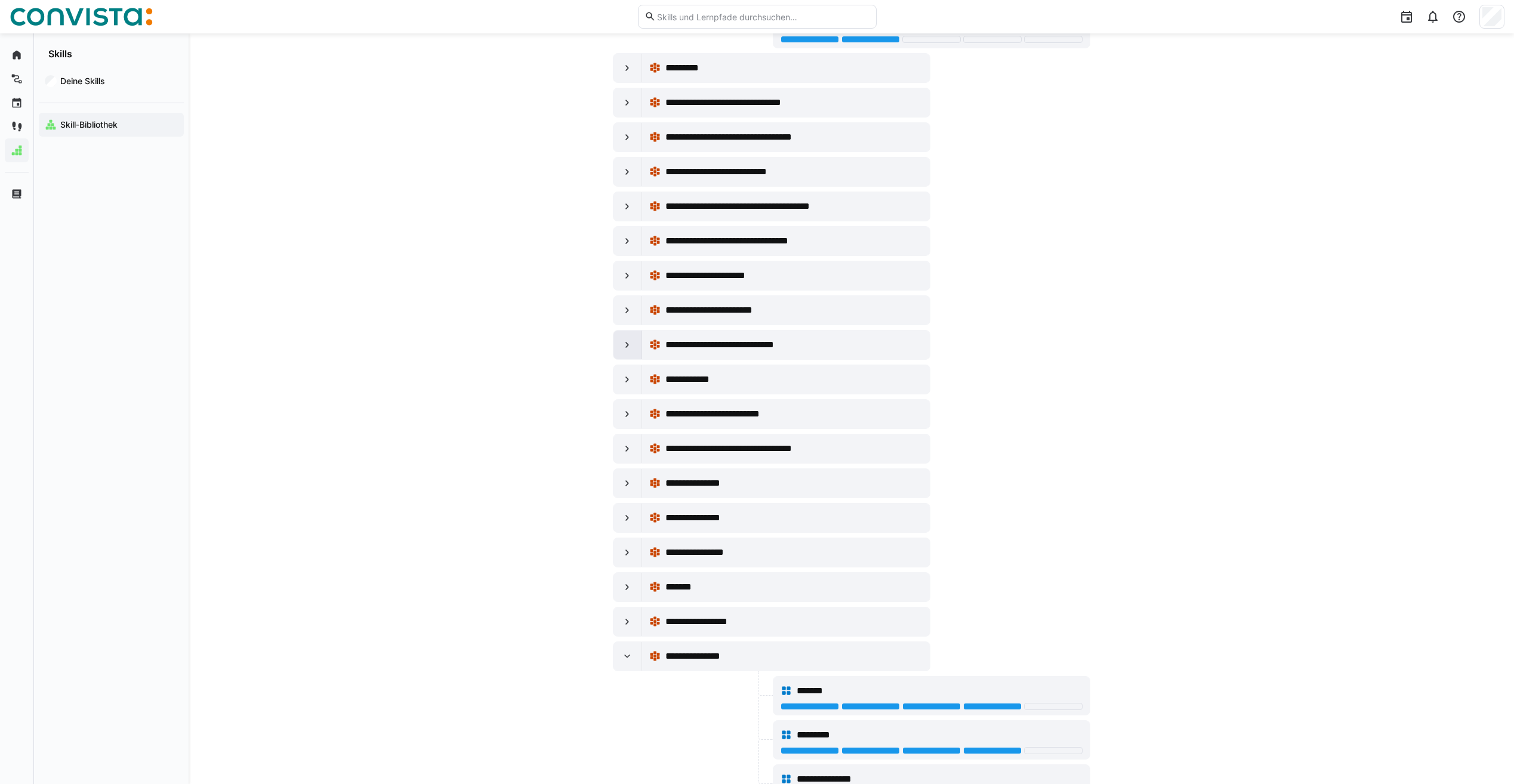
click at [626, 348] on eds-icon at bounding box center [627, 345] width 12 height 12
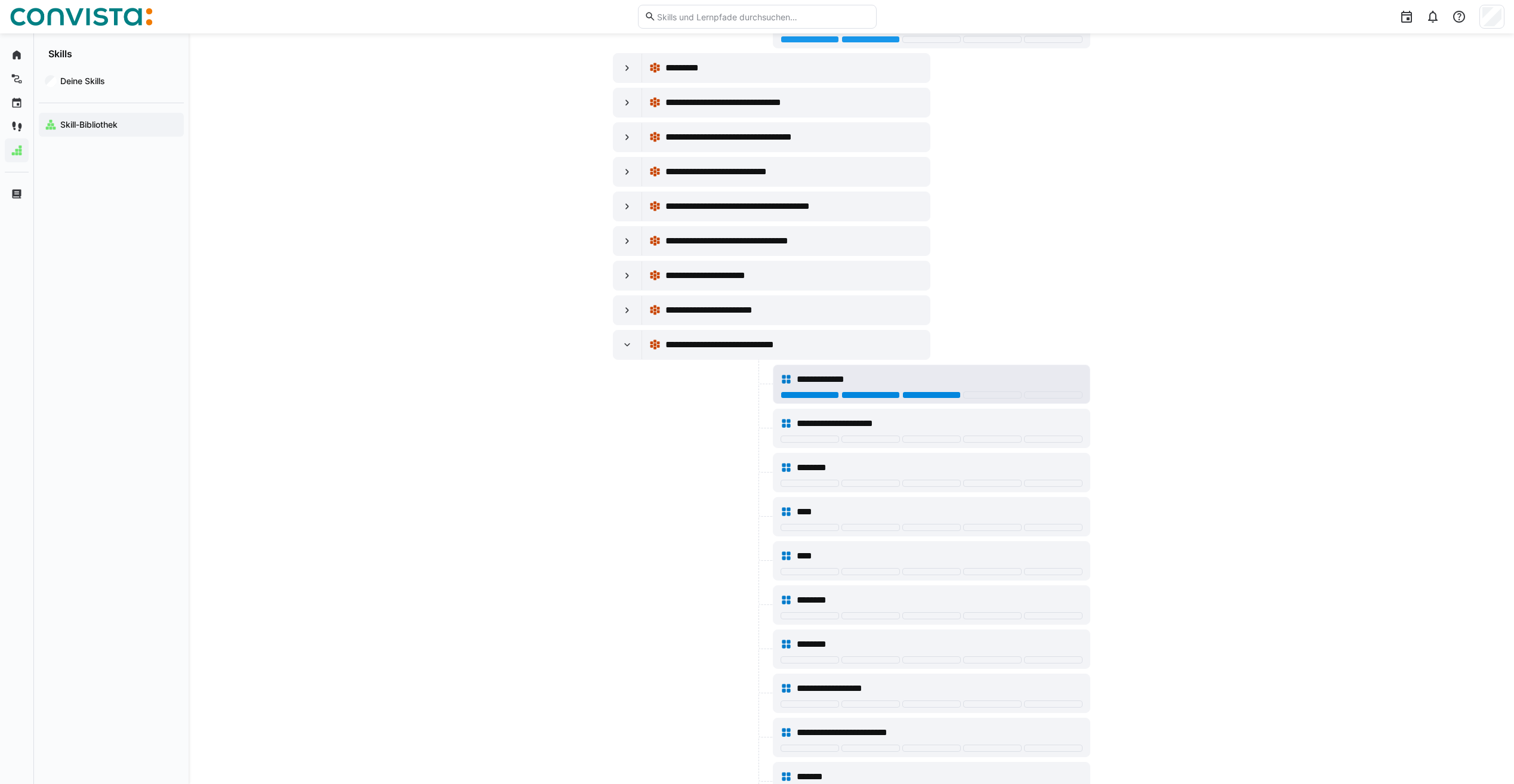
click at [950, 395] on div at bounding box center [932, 395] width 59 height 7
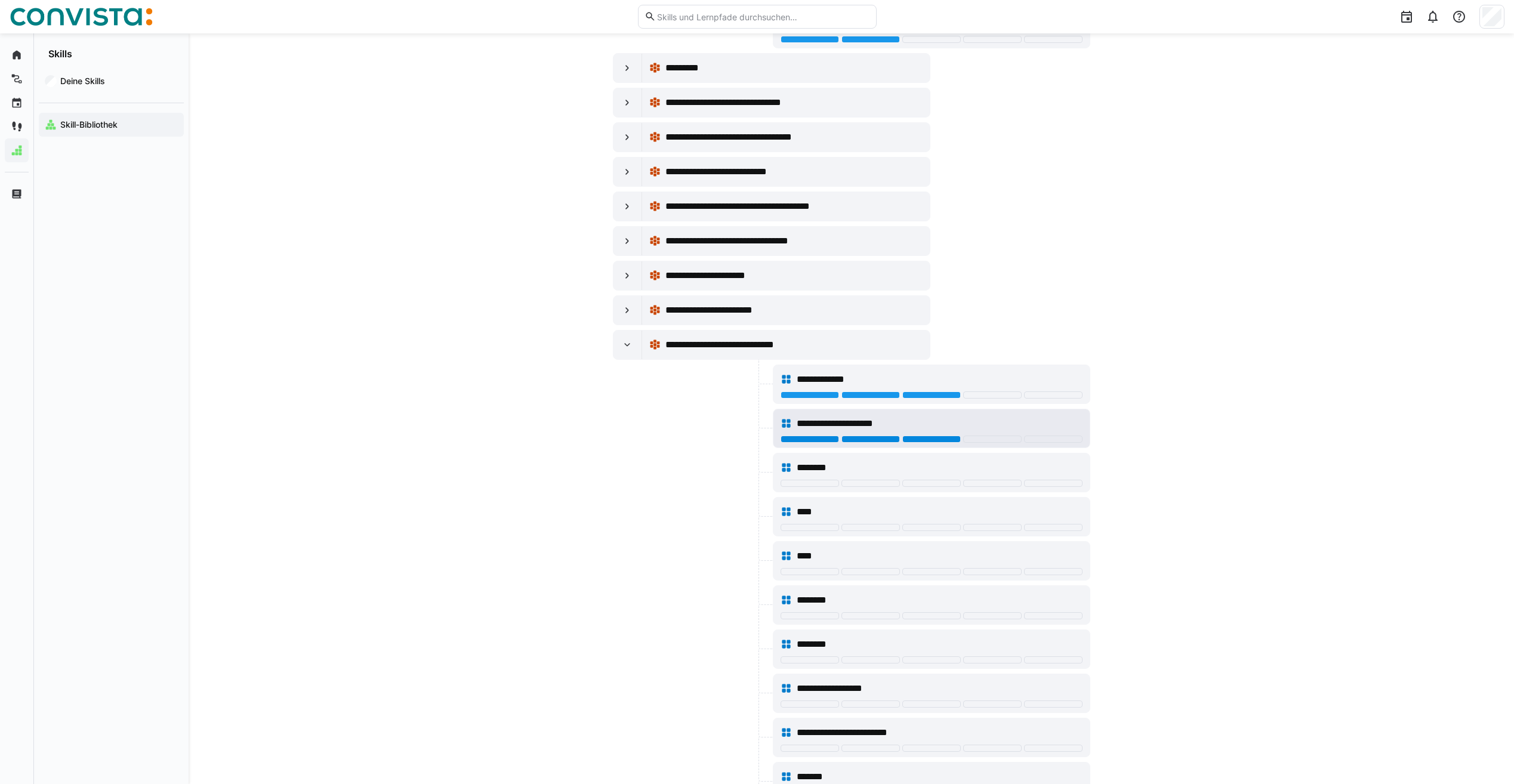
click at [934, 438] on div at bounding box center [932, 439] width 59 height 7
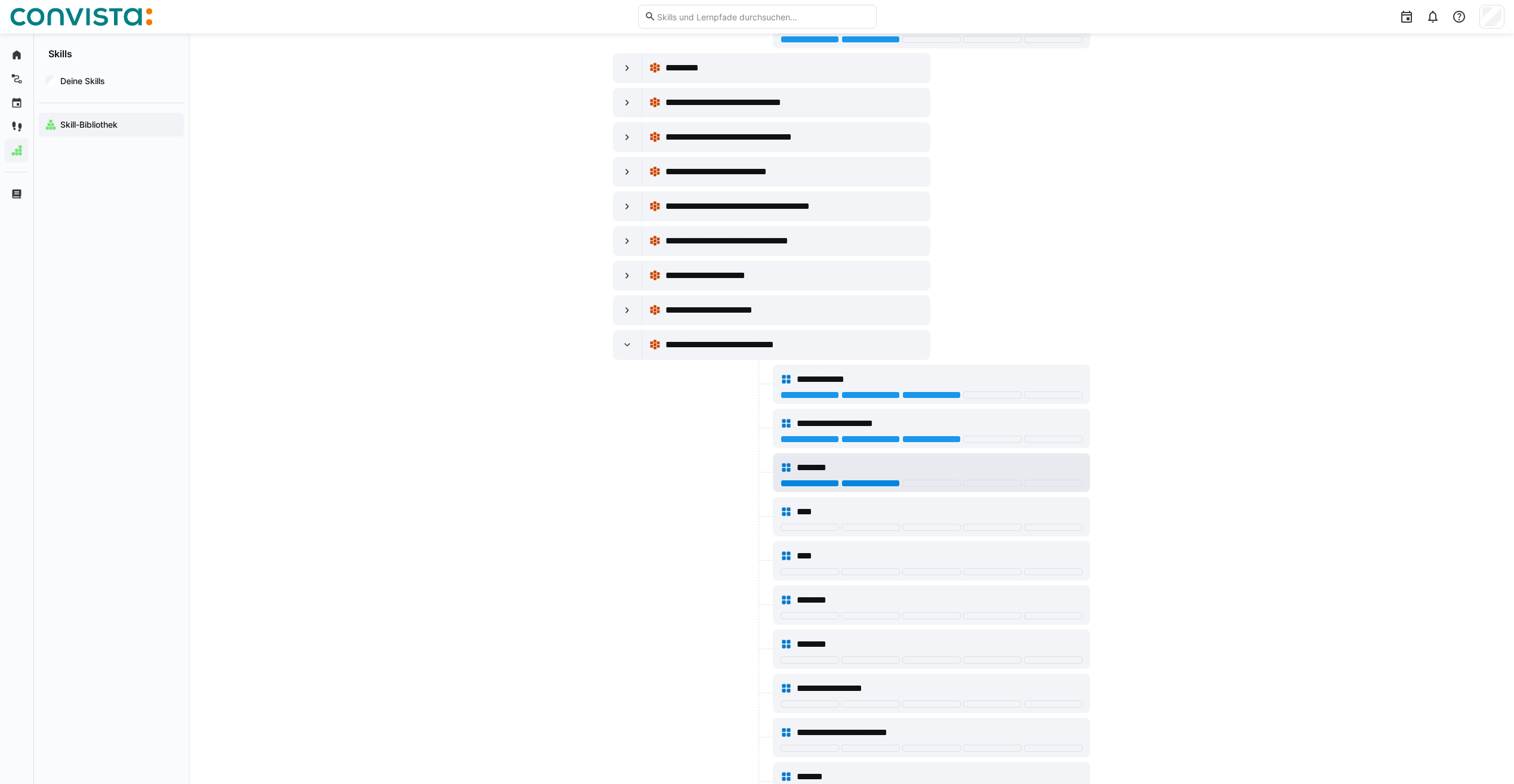
click at [866, 484] on div at bounding box center [871, 483] width 59 height 7
click at [858, 618] on div at bounding box center [871, 616] width 59 height 7
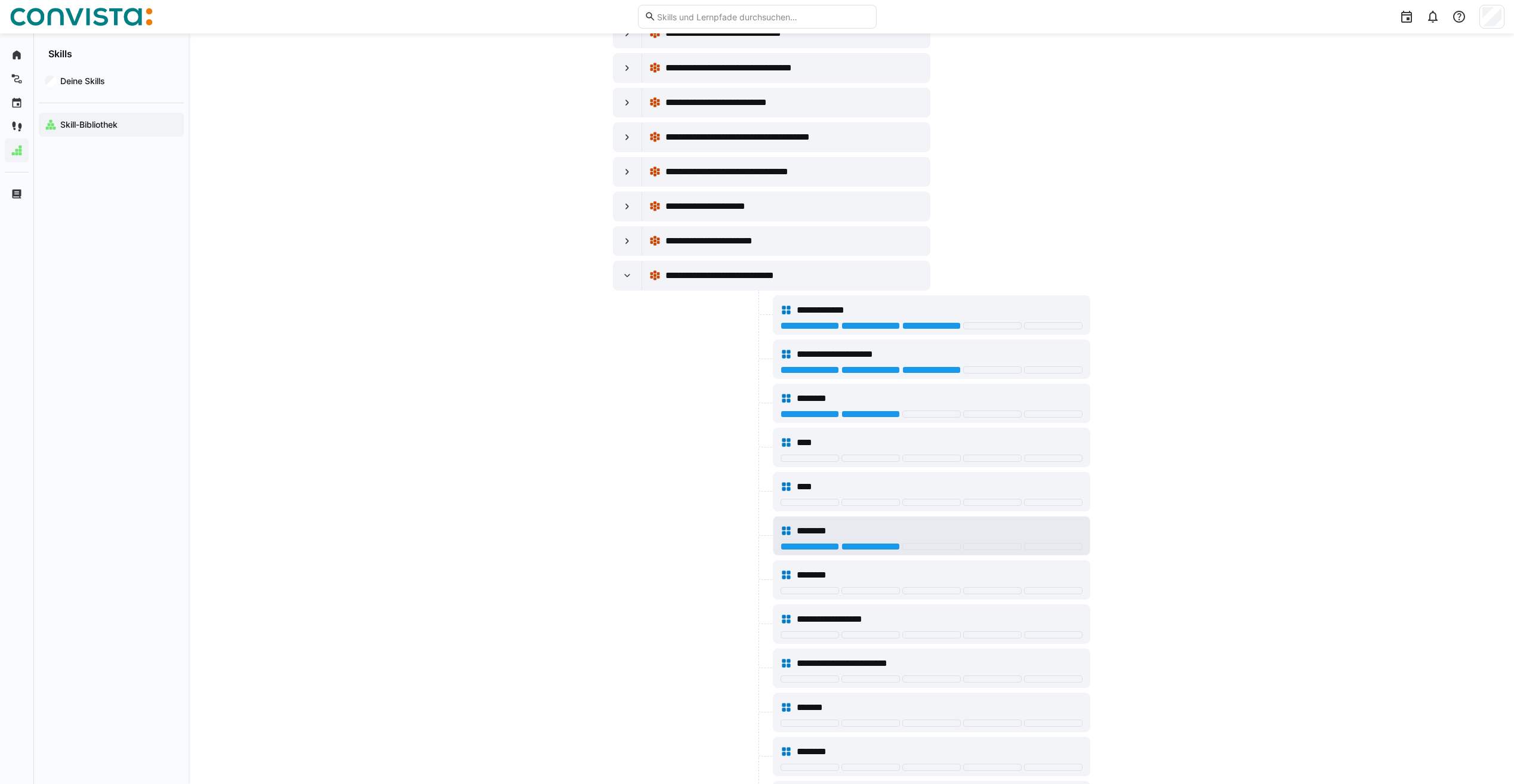
scroll to position [776, 0]
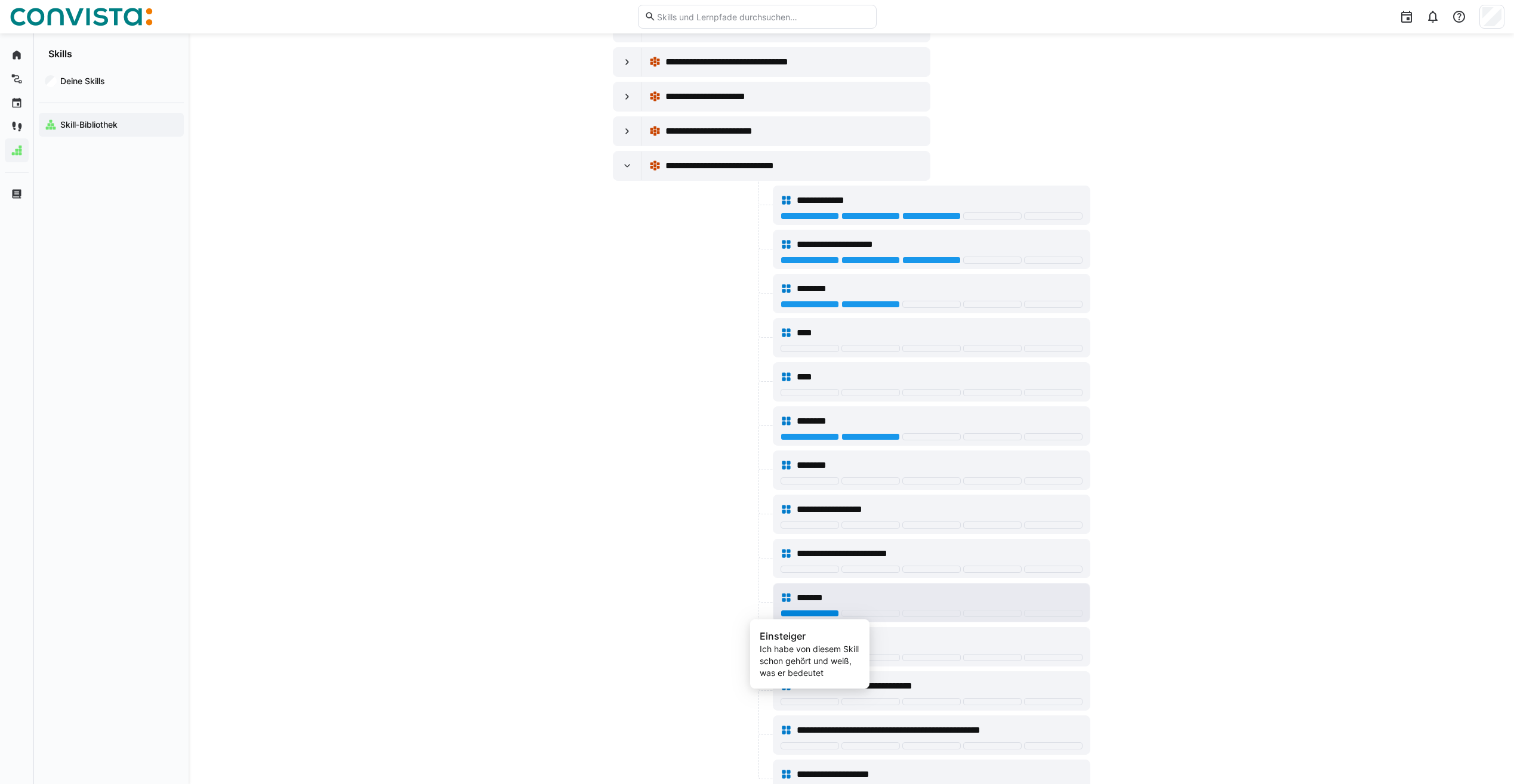
click at [823, 611] on div at bounding box center [810, 613] width 59 height 7
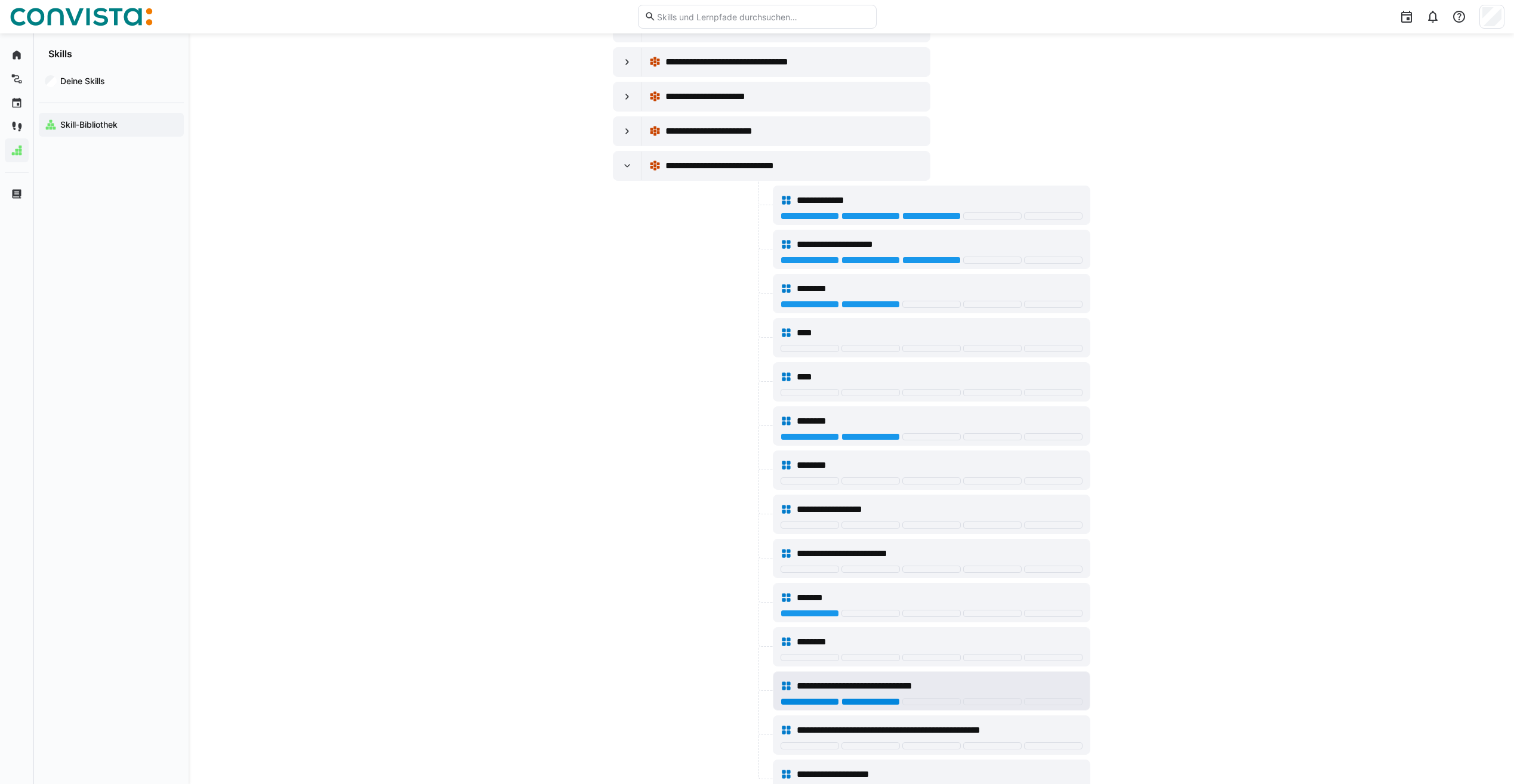
click at [890, 704] on div at bounding box center [871, 702] width 59 height 7
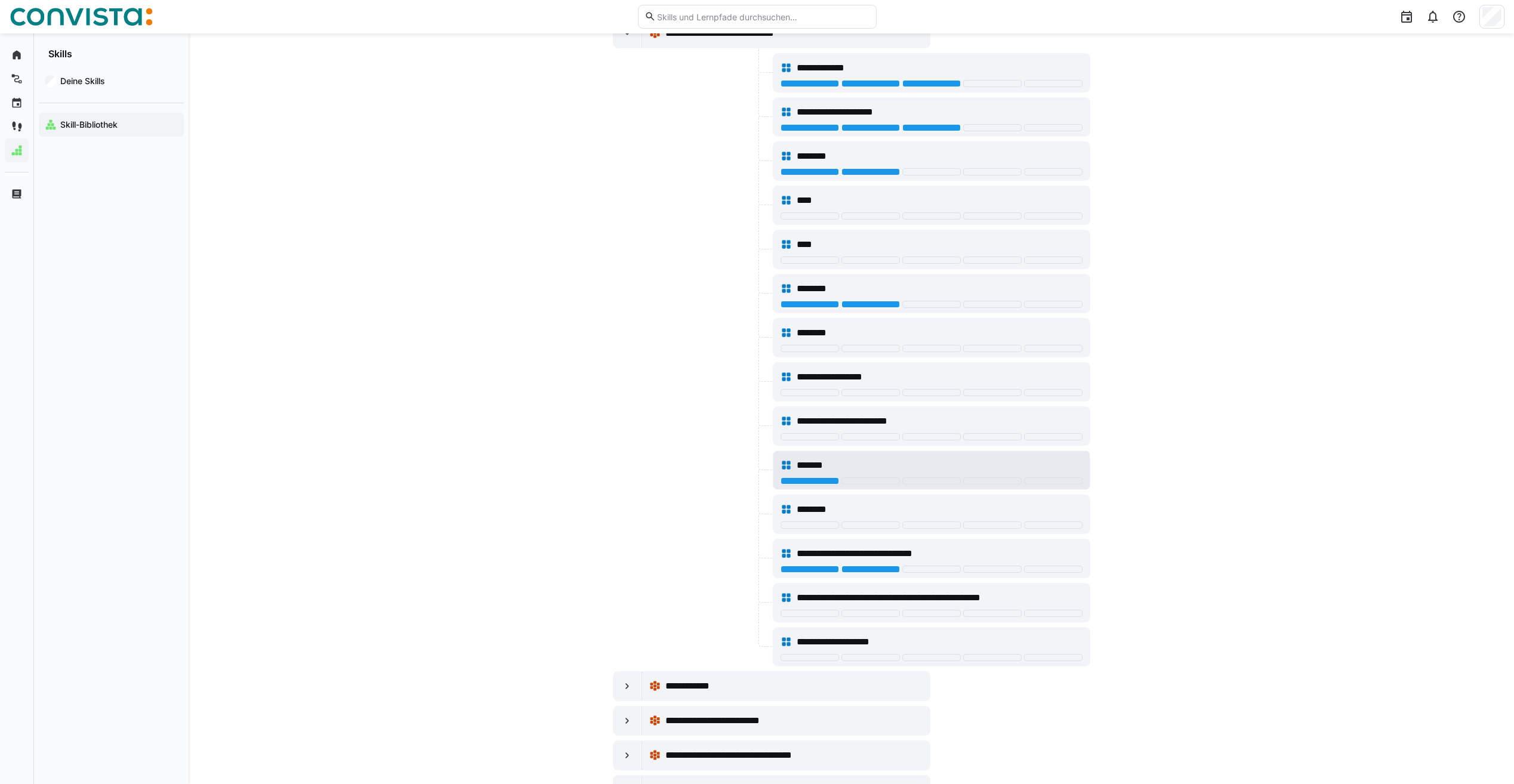
scroll to position [895, 0]
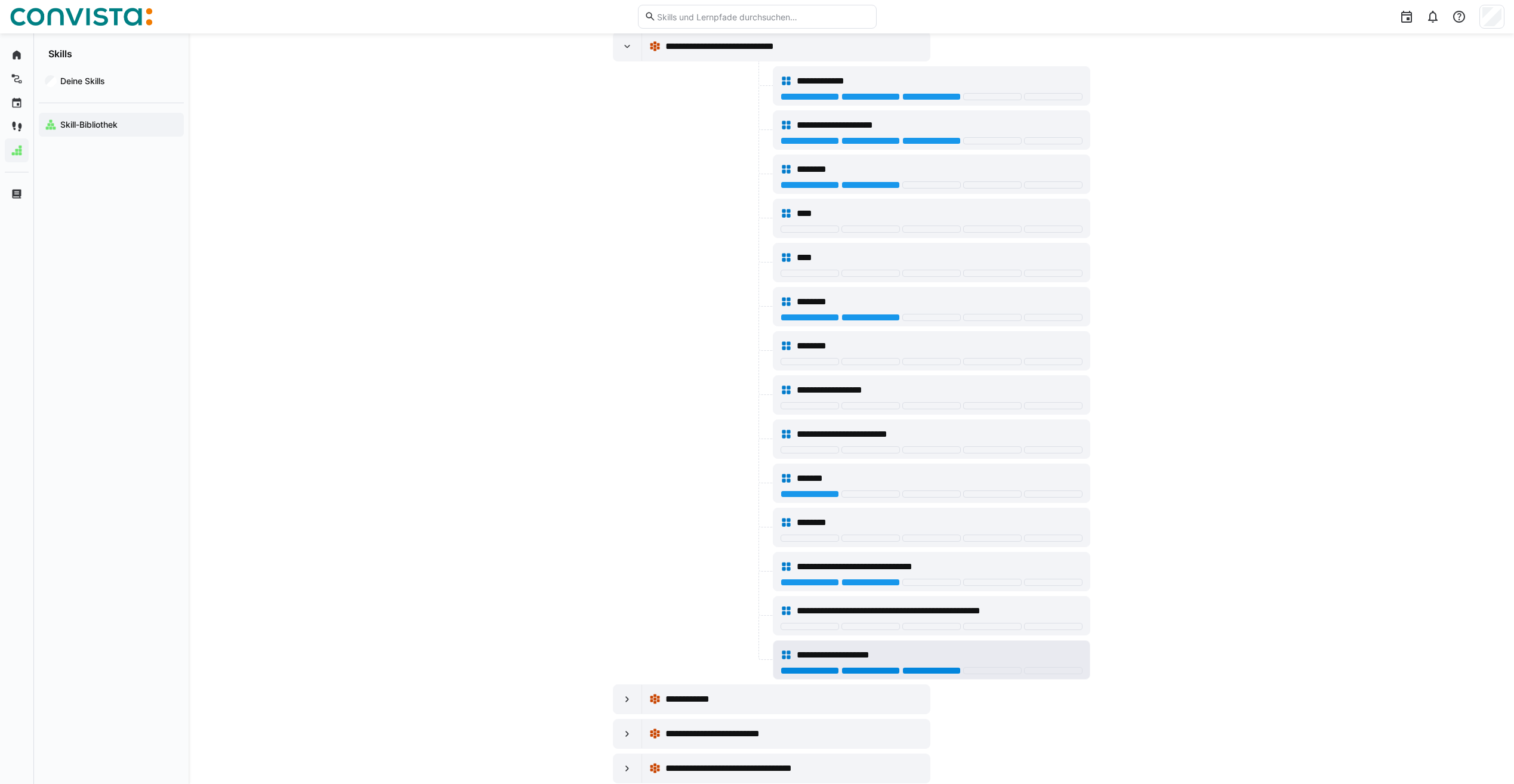
click at [913, 669] on div at bounding box center [932, 671] width 59 height 7
click at [813, 627] on div at bounding box center [810, 626] width 59 height 7
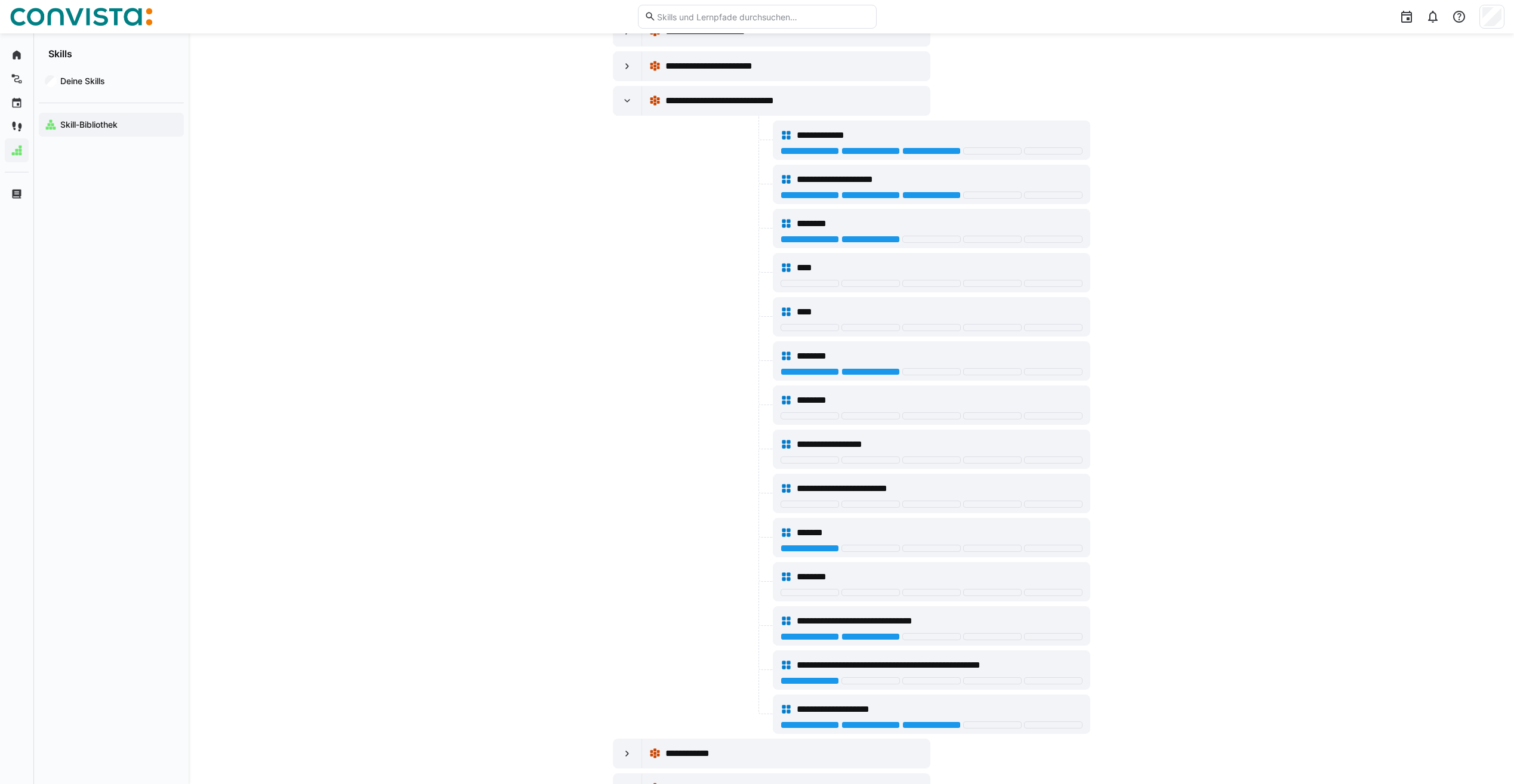
scroll to position [776, 0]
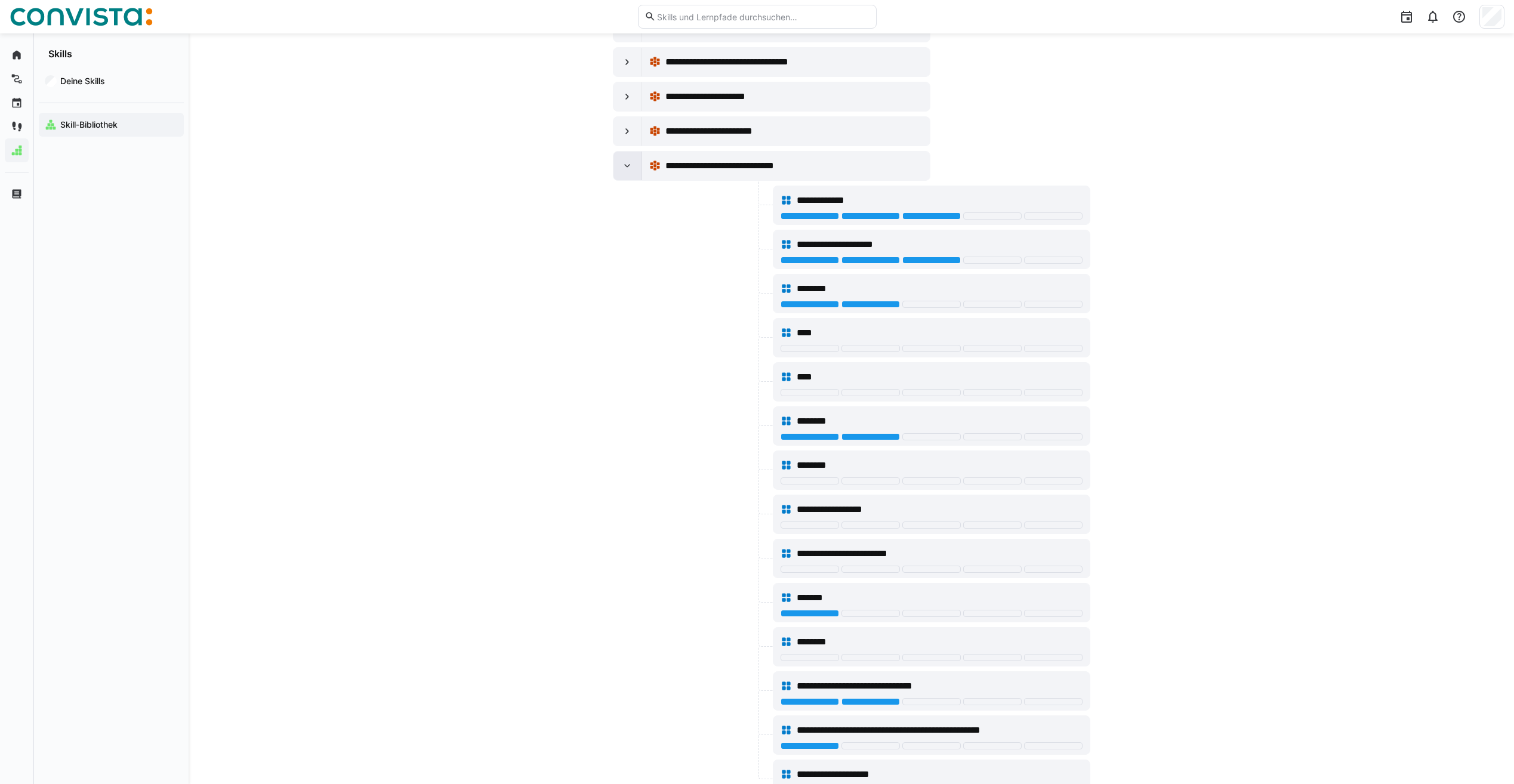
click at [624, 171] on eds-icon at bounding box center [627, 166] width 12 height 12
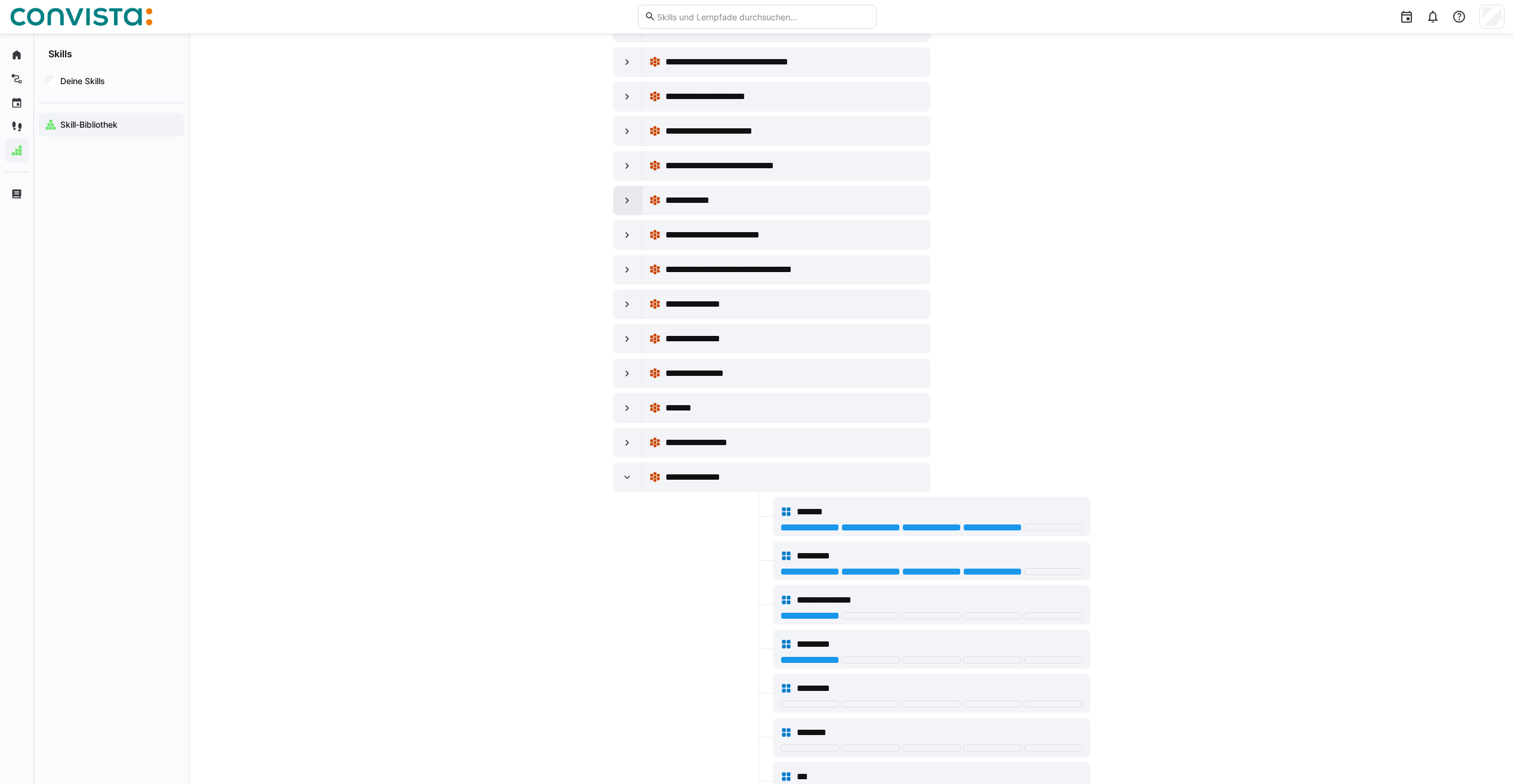
click at [630, 195] on eds-icon at bounding box center [627, 200] width 12 height 12
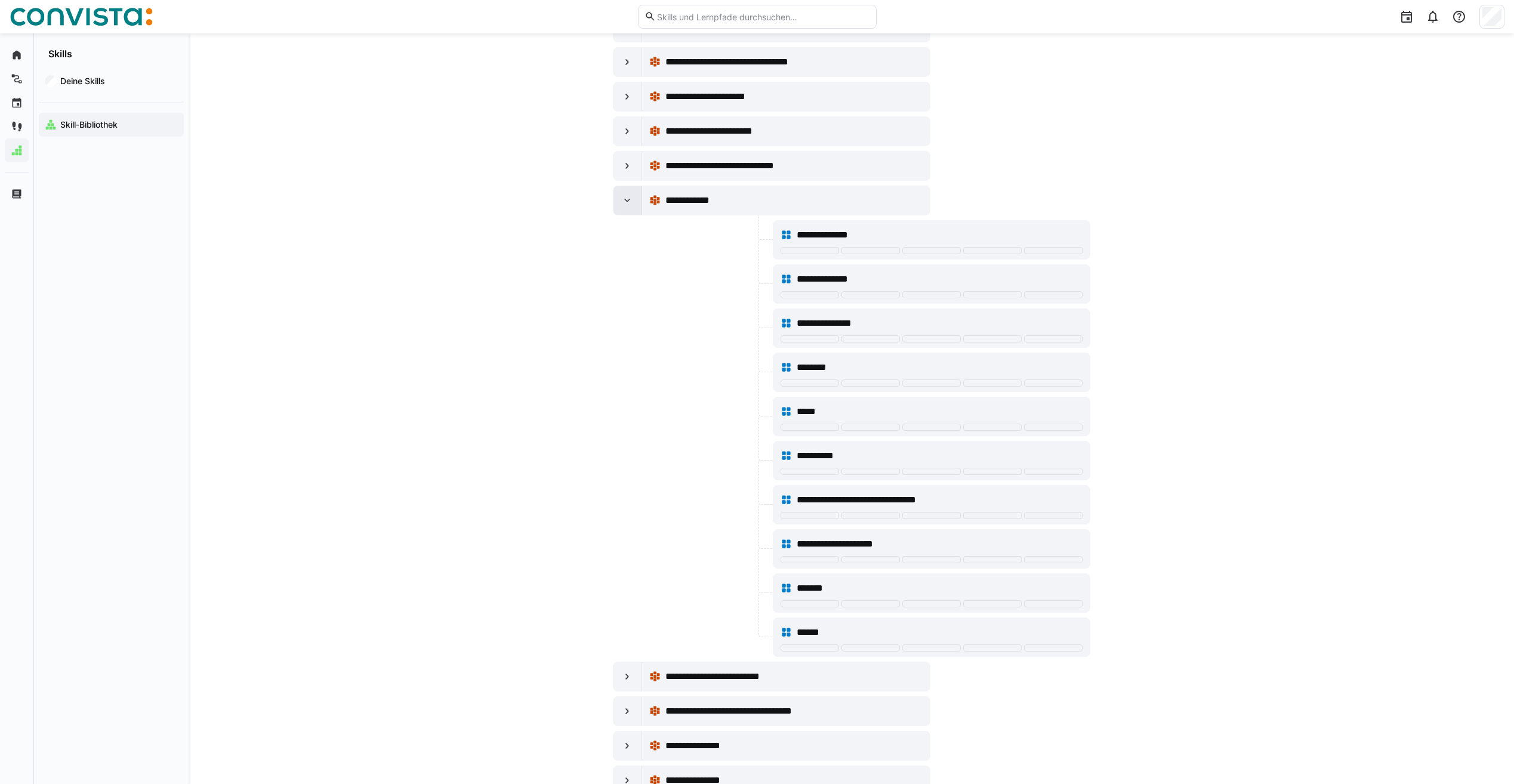
click at [630, 195] on eds-icon at bounding box center [627, 200] width 12 height 12
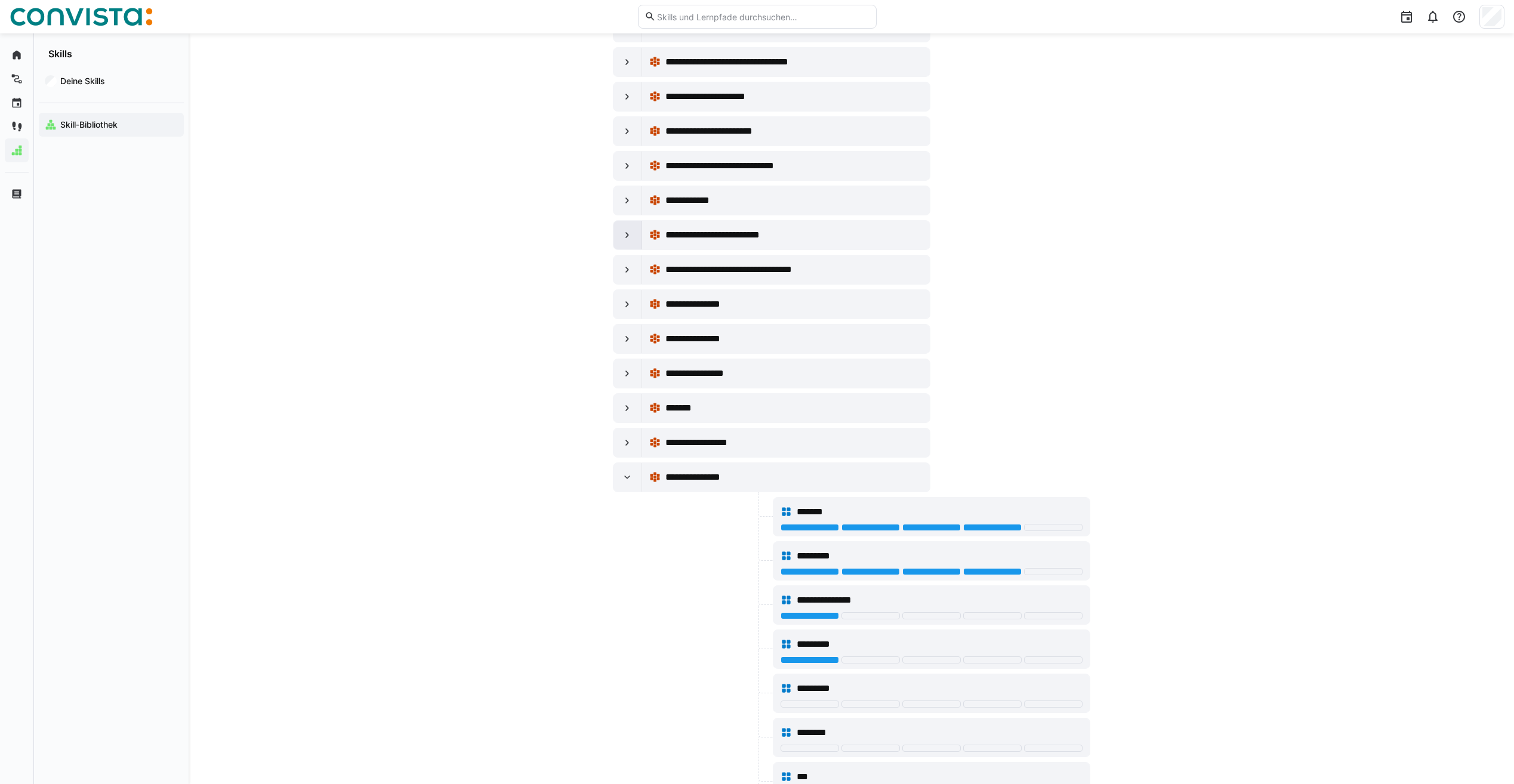
click at [623, 225] on div at bounding box center [627, 234] width 28 height 28
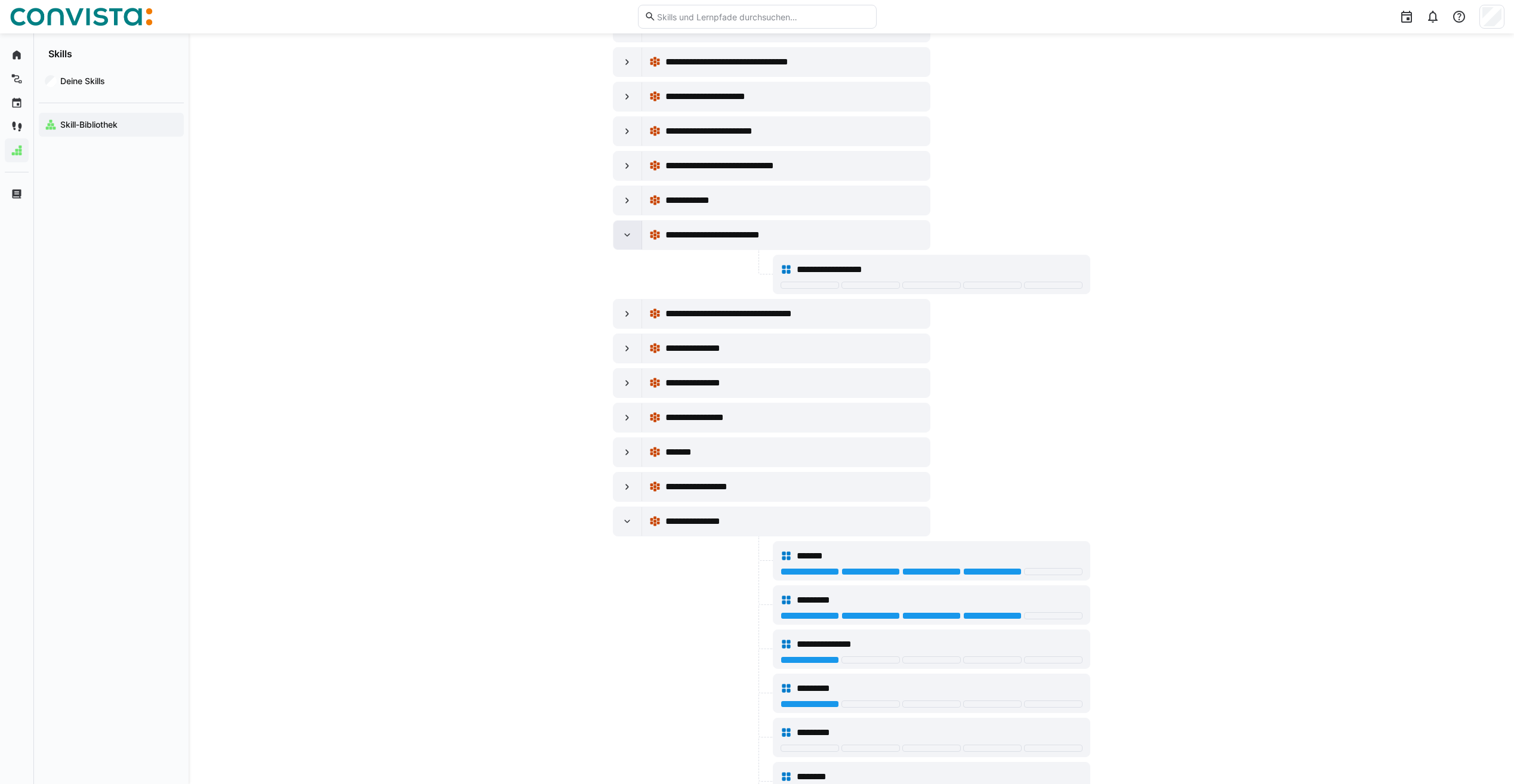
click at [622, 226] on div at bounding box center [627, 234] width 28 height 28
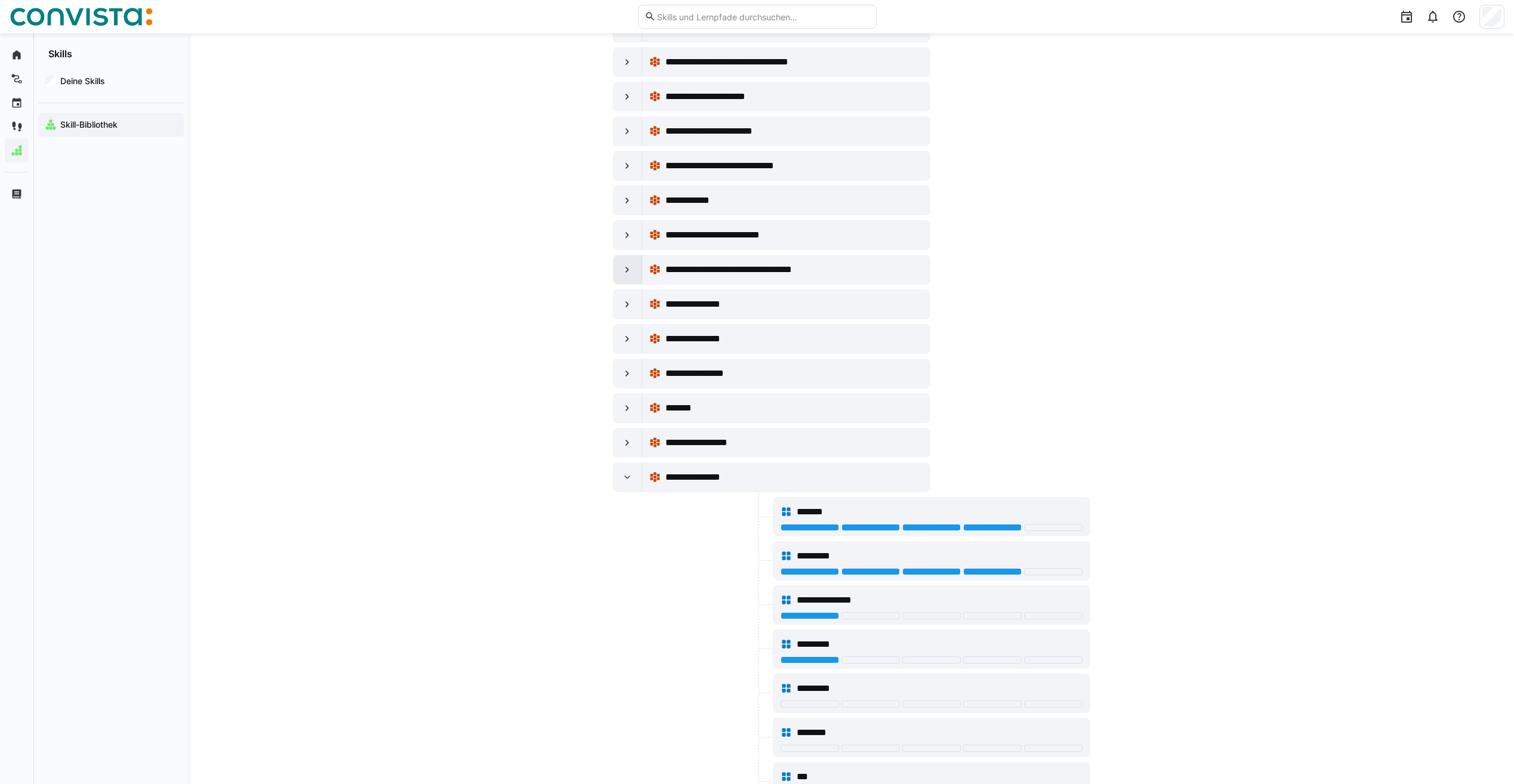
click at [638, 272] on div at bounding box center [627, 269] width 28 height 28
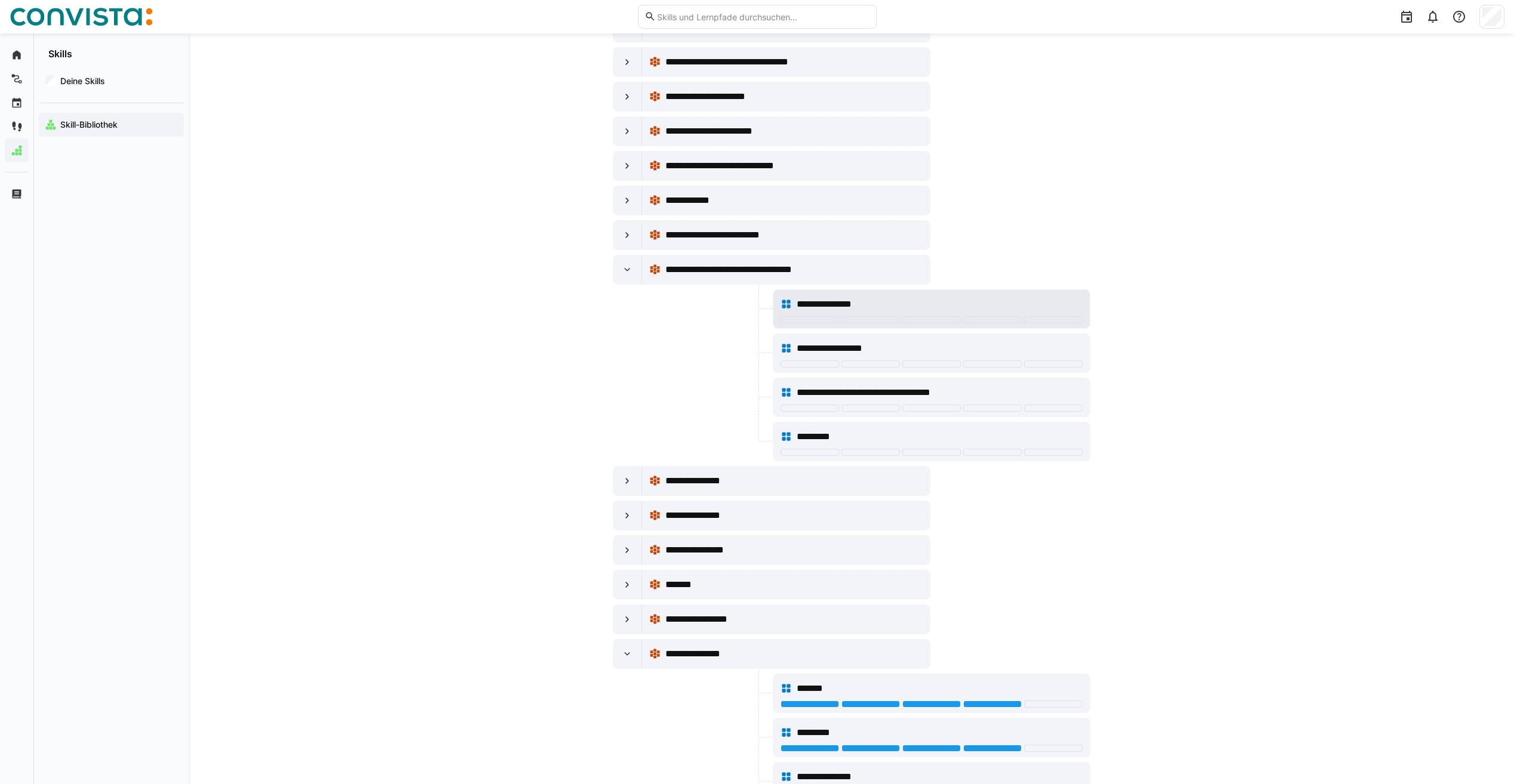
click at [932, 302] on div "**********" at bounding box center [939, 304] width 285 height 15
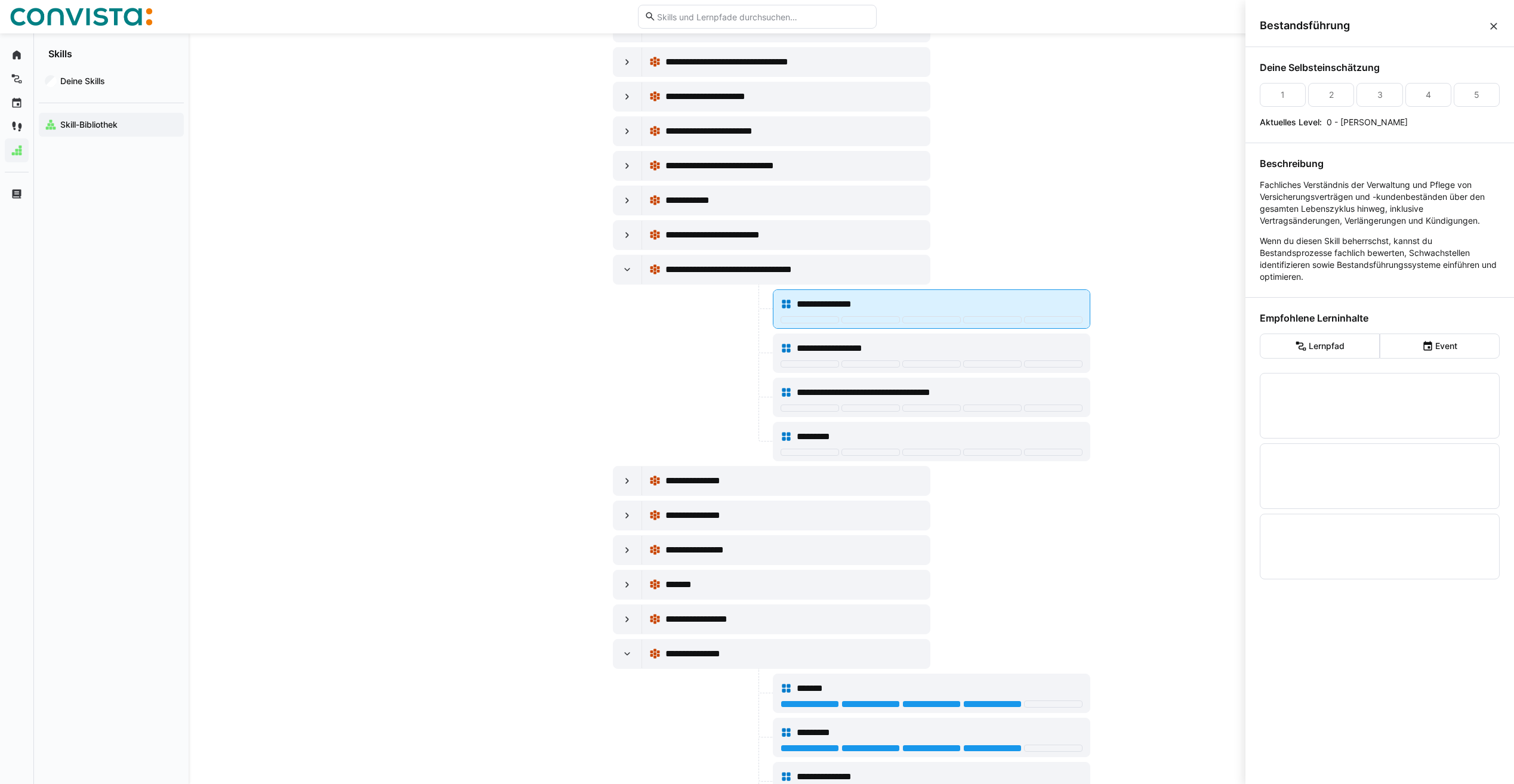
scroll to position [0, 0]
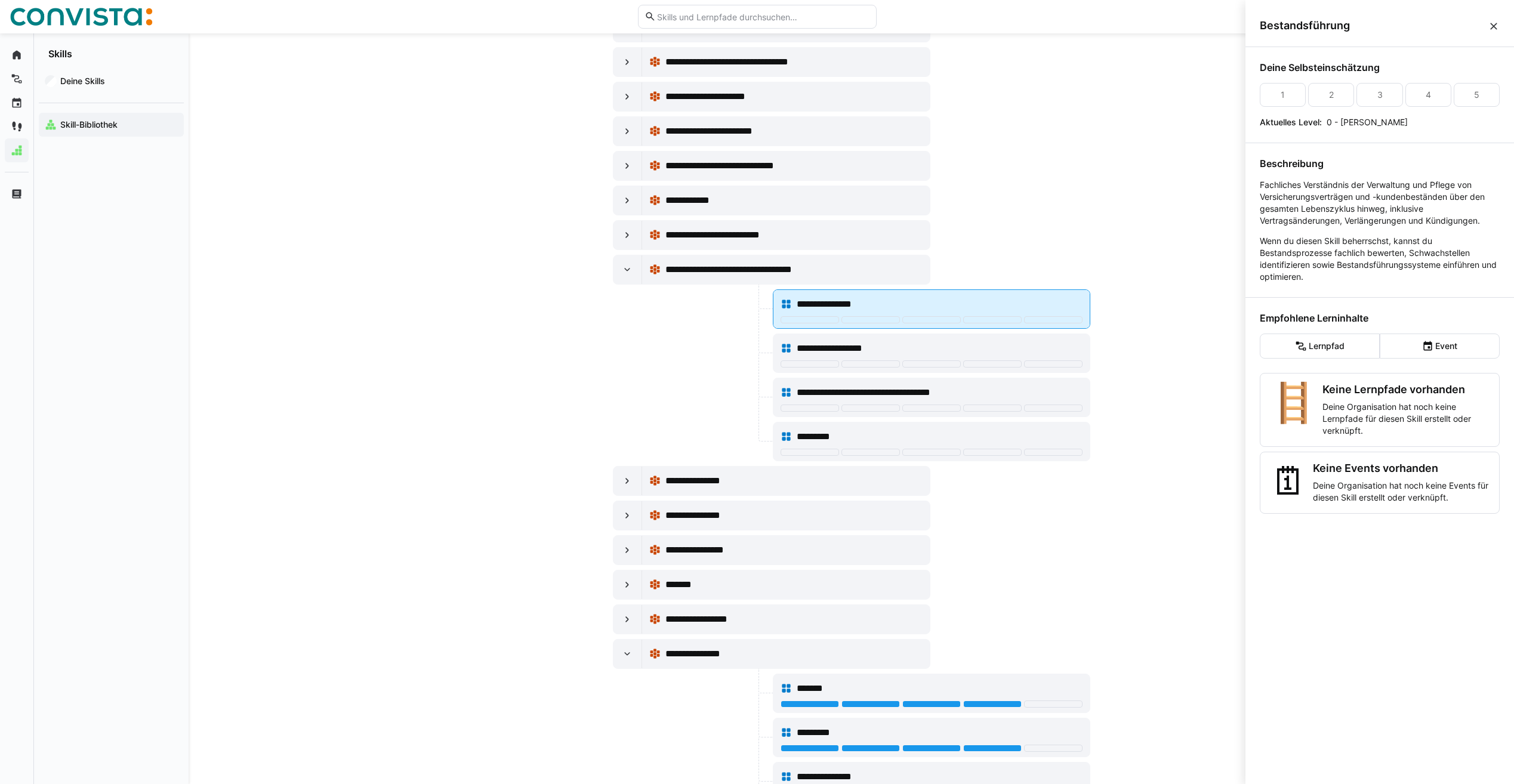
click at [988, 320] on div at bounding box center [993, 320] width 59 height 7
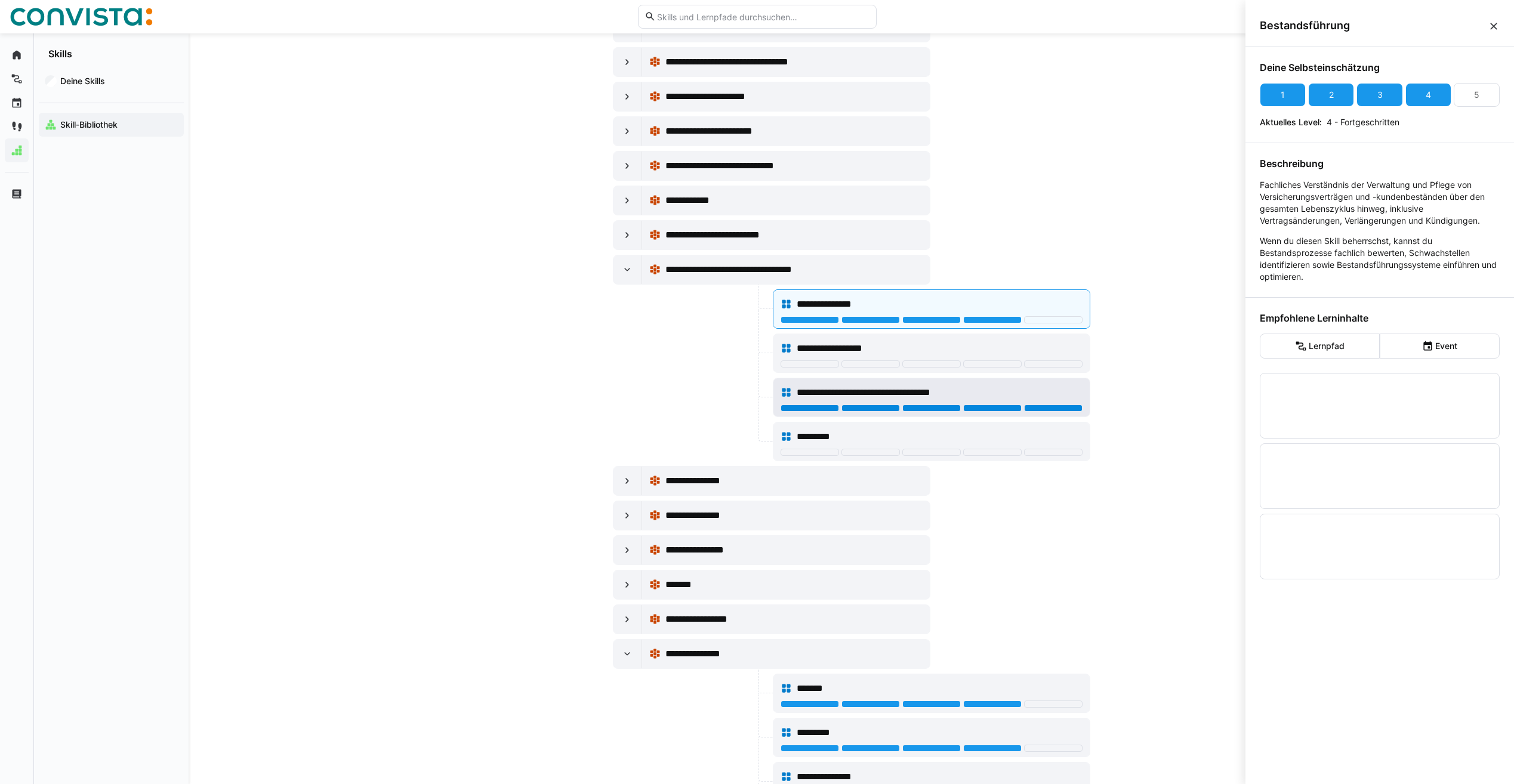
click at [1054, 404] on div at bounding box center [1053, 408] width 59 height 7
click at [1035, 402] on div "**********" at bounding box center [932, 392] width 302 height 24
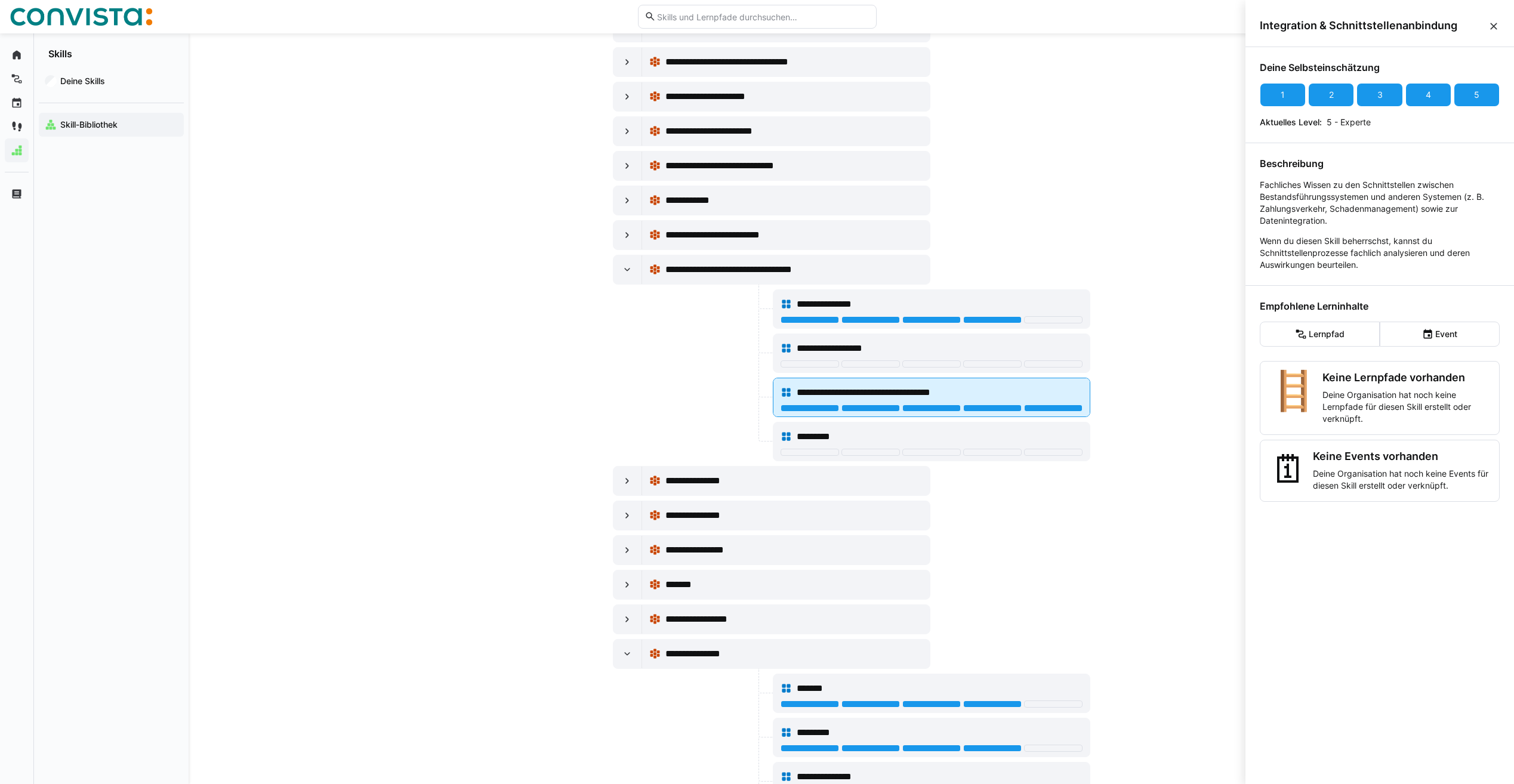
click at [1001, 404] on div "**********" at bounding box center [932, 392] width 302 height 24
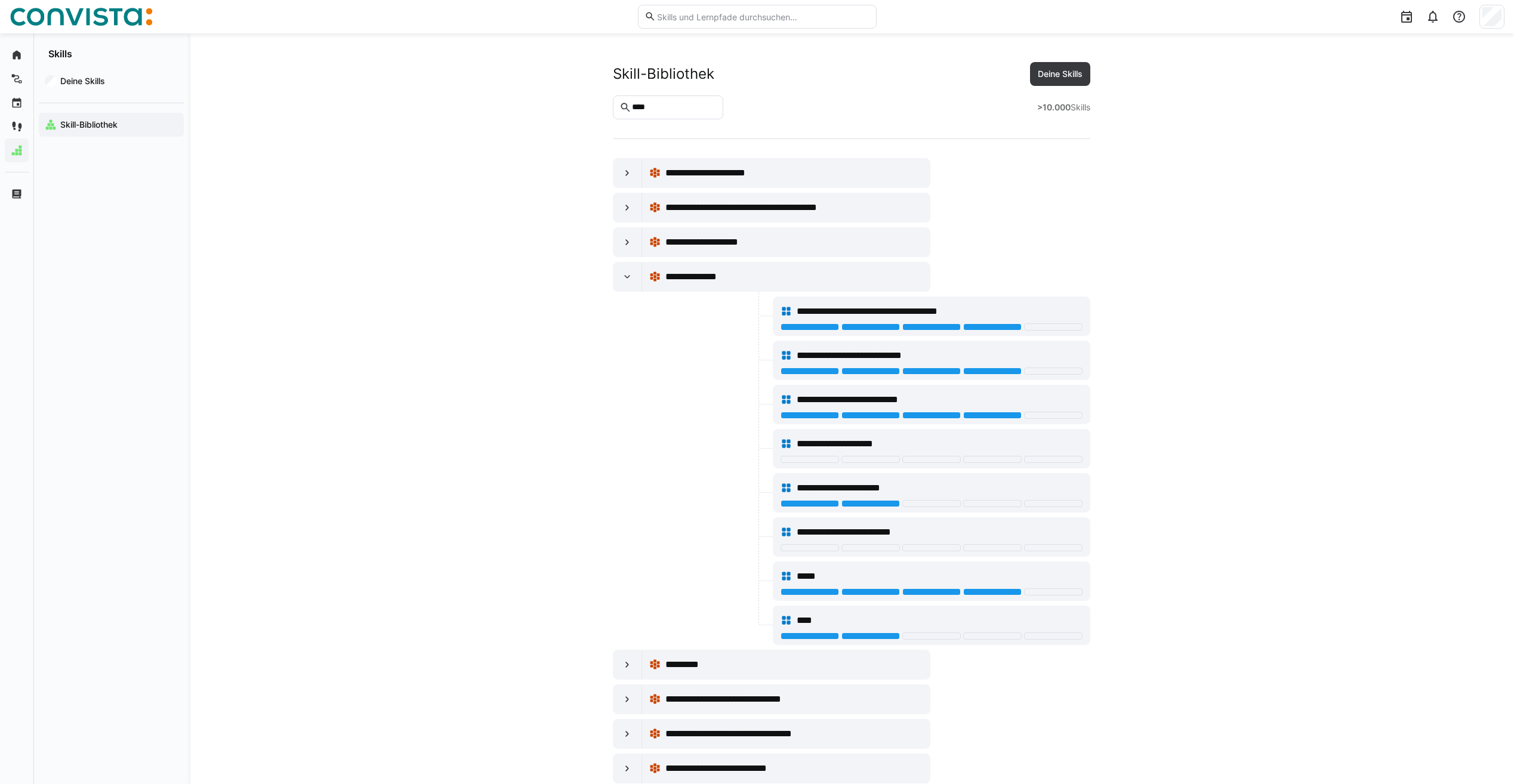
scroll to position [776, 0]
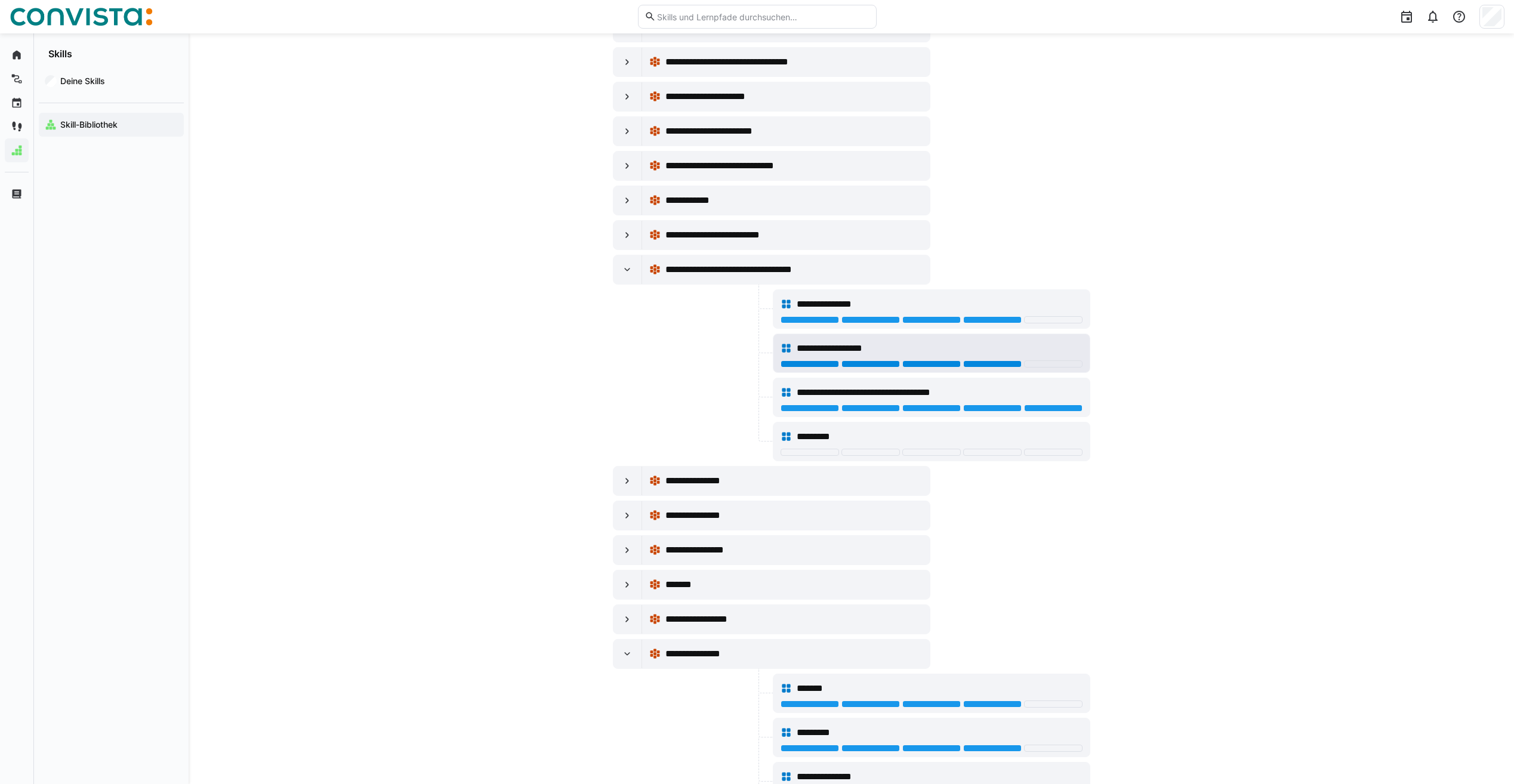
click at [998, 363] on div at bounding box center [993, 364] width 59 height 7
click at [992, 404] on div "**********" at bounding box center [932, 392] width 302 height 24
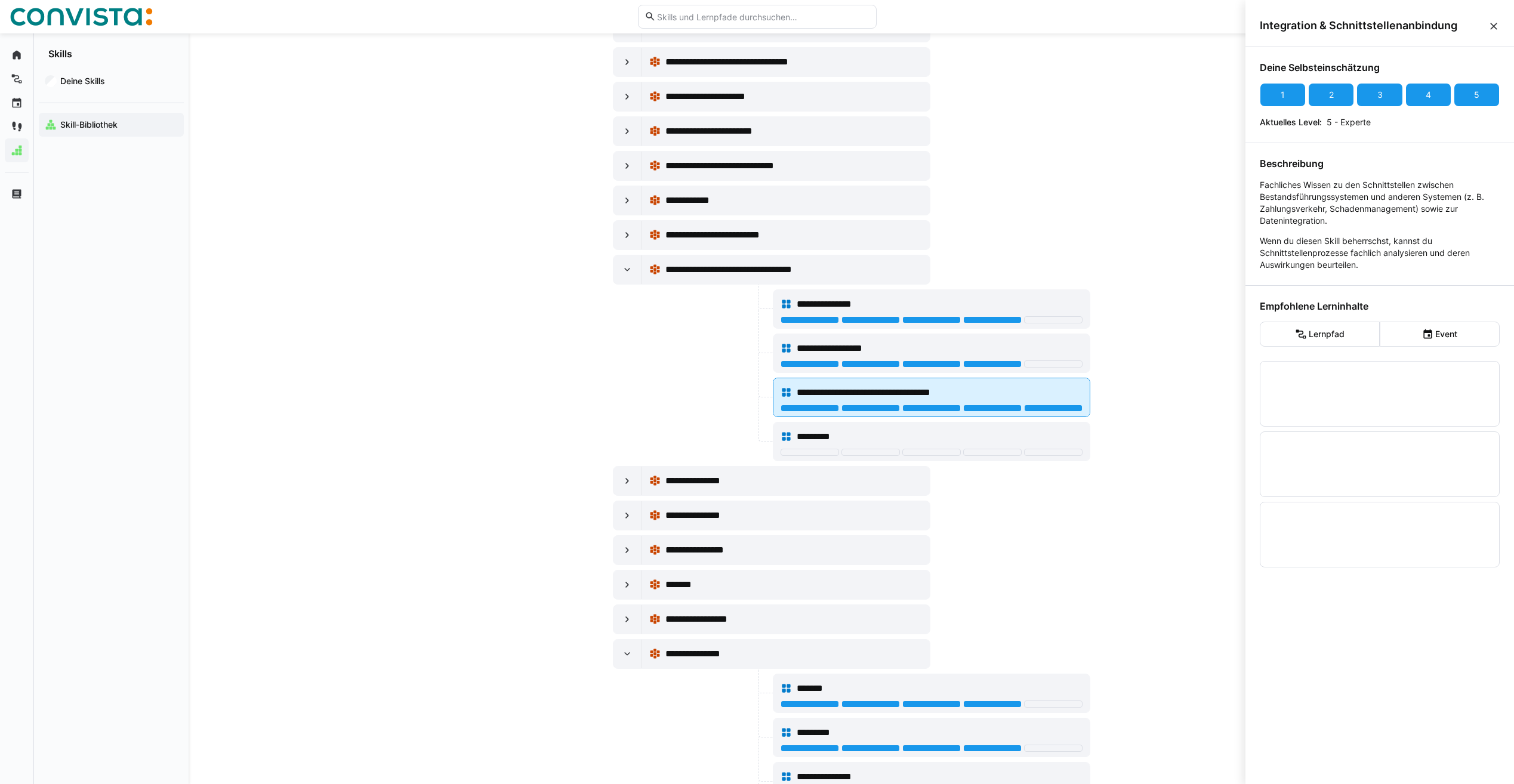
scroll to position [0, 0]
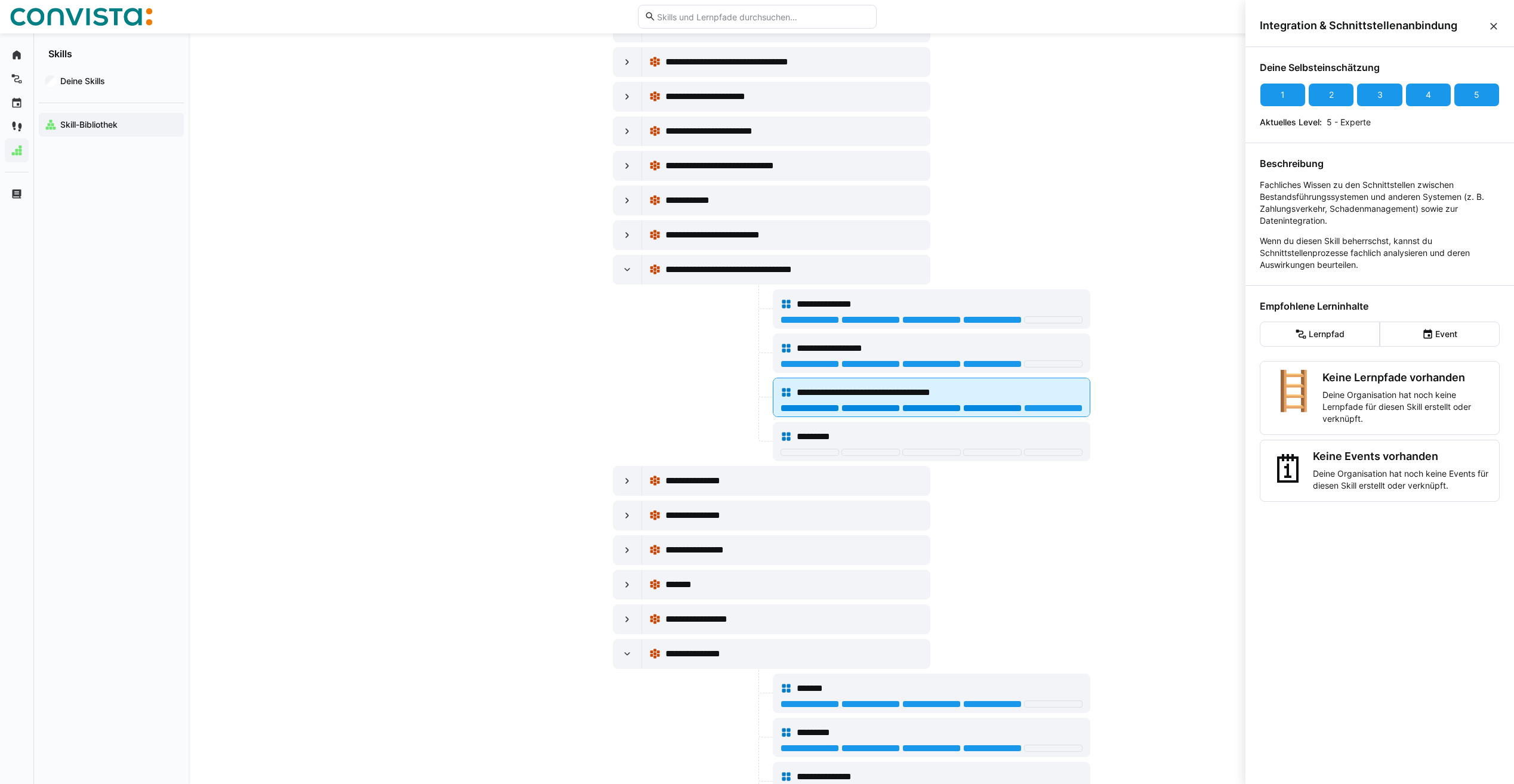
click at [985, 408] on div at bounding box center [993, 408] width 59 height 7
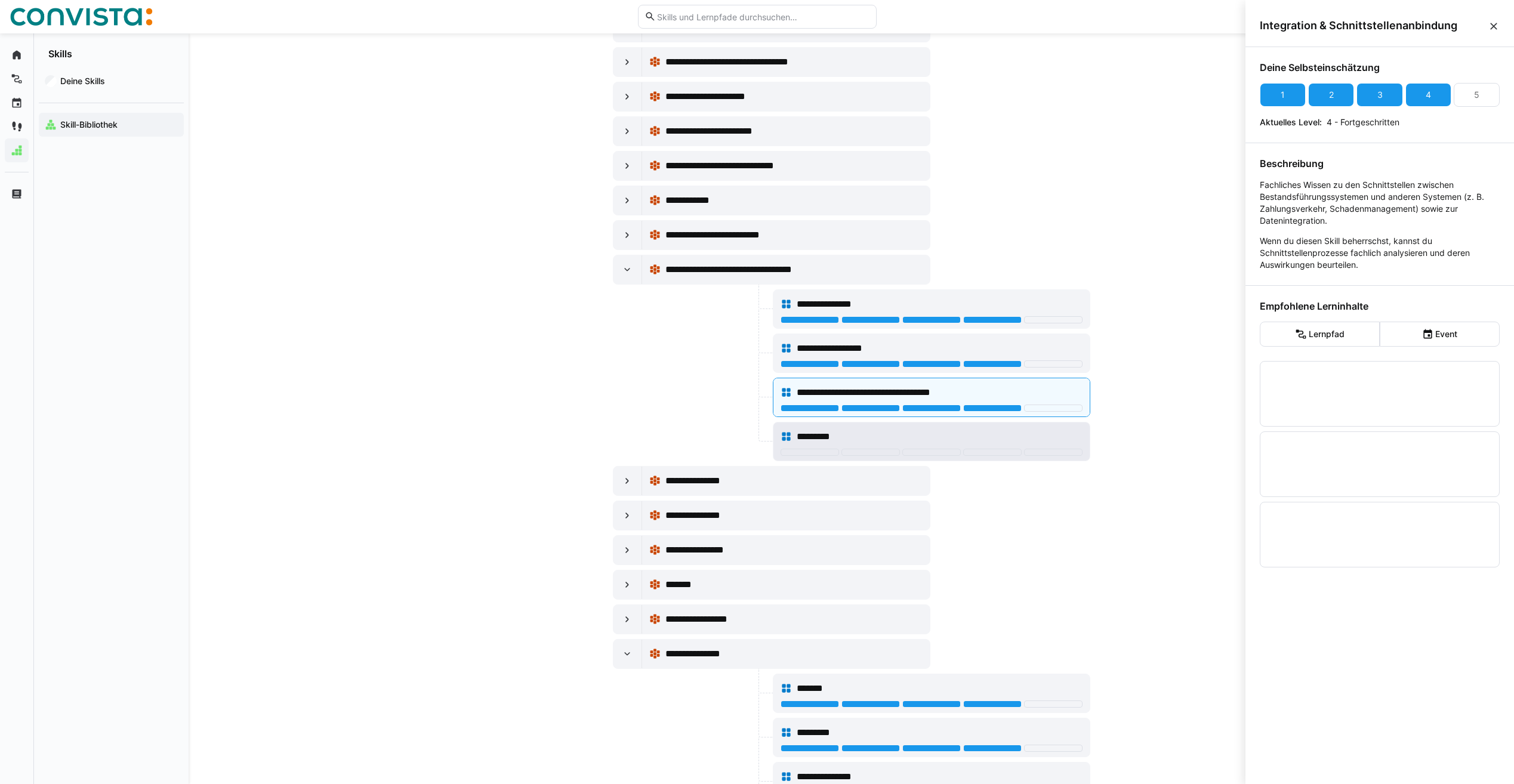
click at [918, 448] on div "*********" at bounding box center [932, 436] width 302 height 24
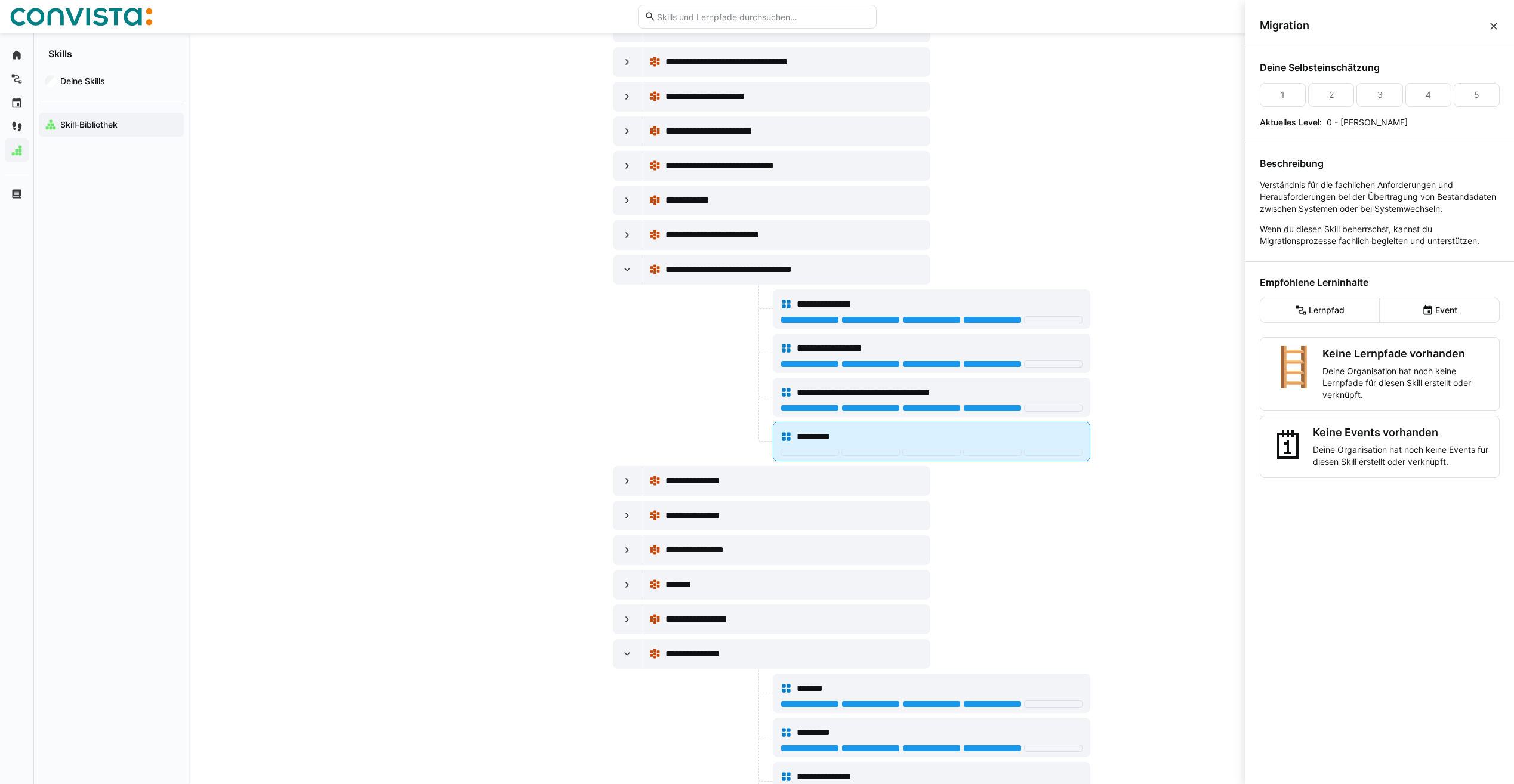
click at [904, 446] on div "*********" at bounding box center [932, 436] width 302 height 24
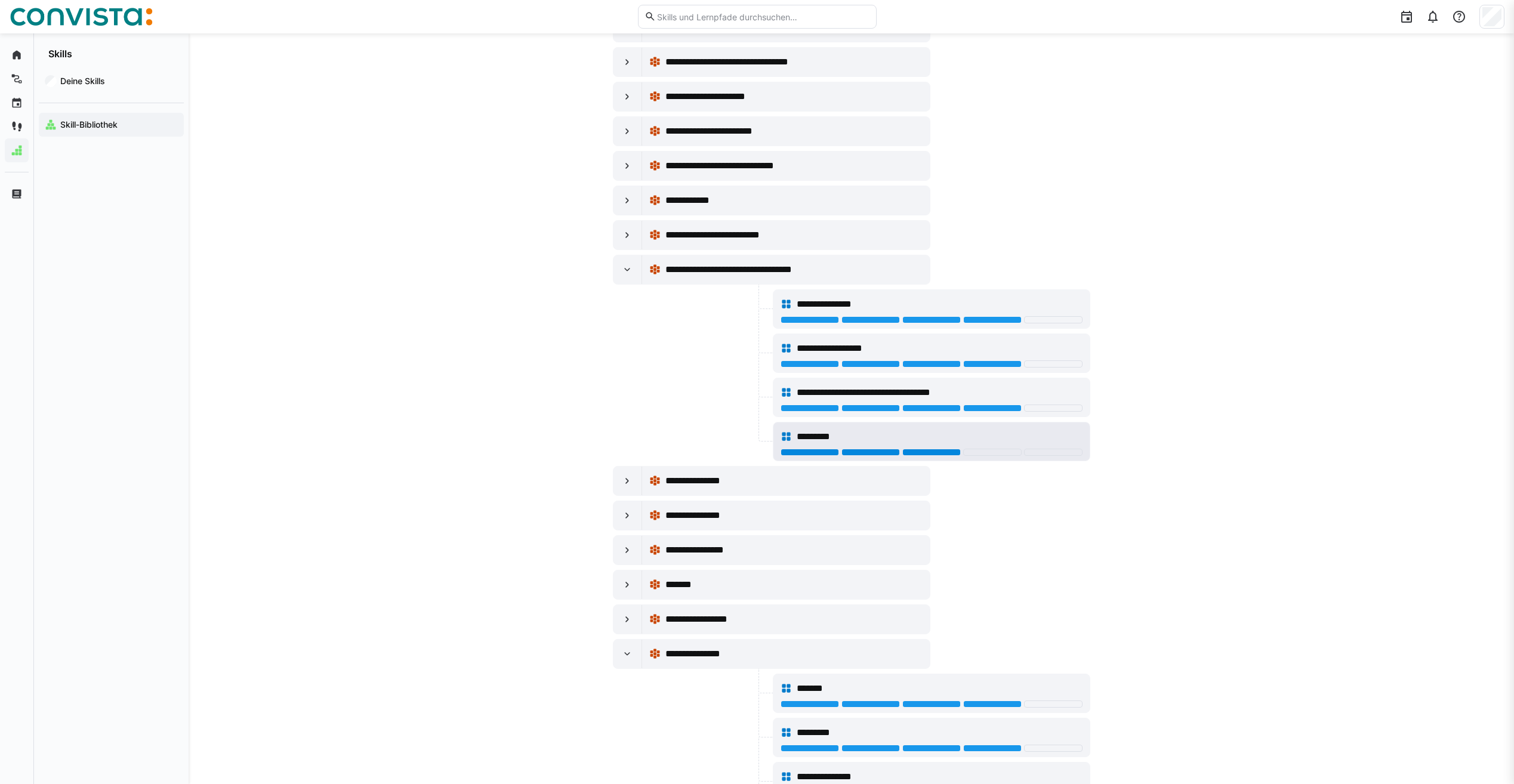
click at [910, 451] on div at bounding box center [932, 452] width 59 height 7
click at [638, 274] on div at bounding box center [627, 269] width 28 height 28
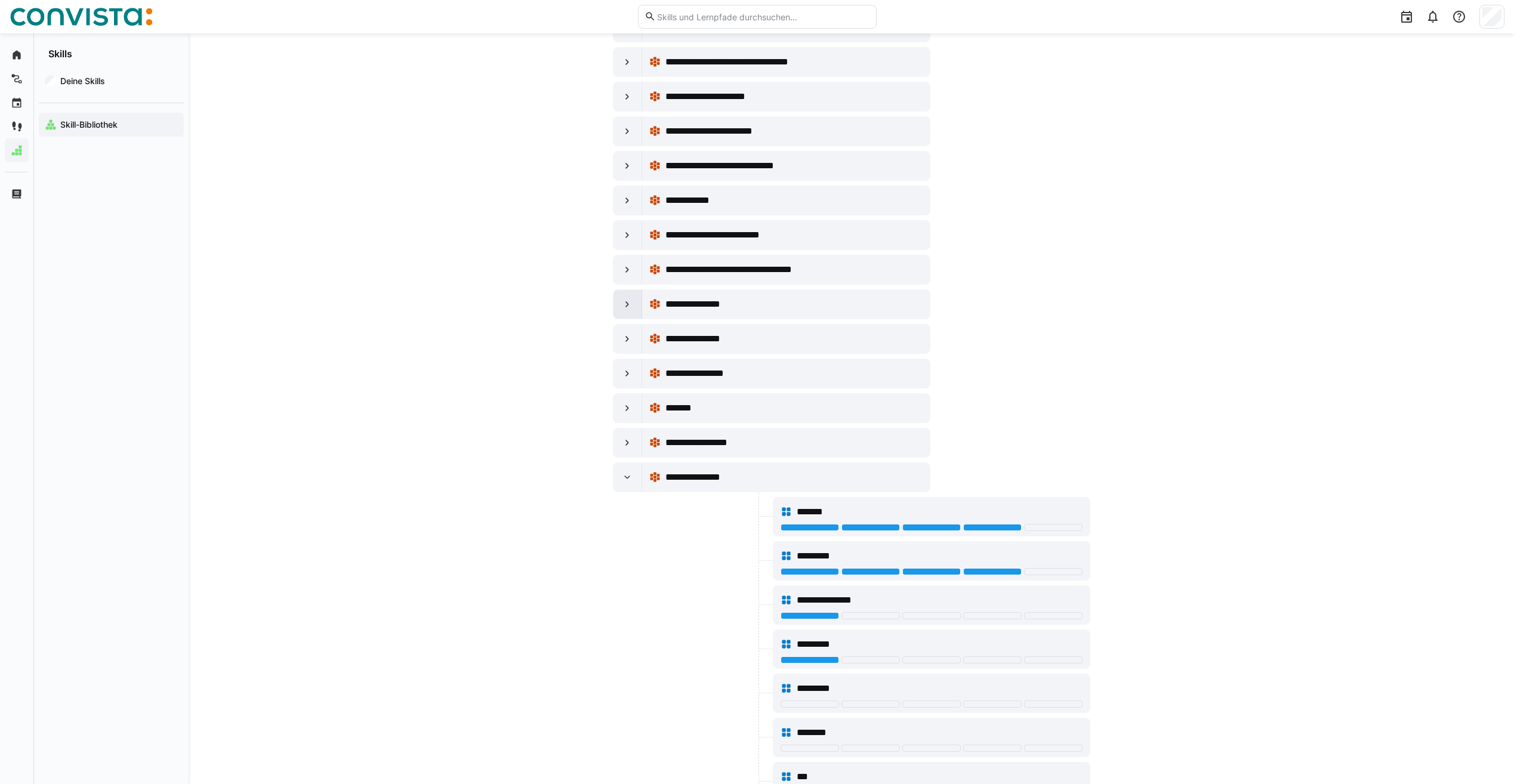
click at [628, 300] on eds-icon at bounding box center [627, 304] width 12 height 12
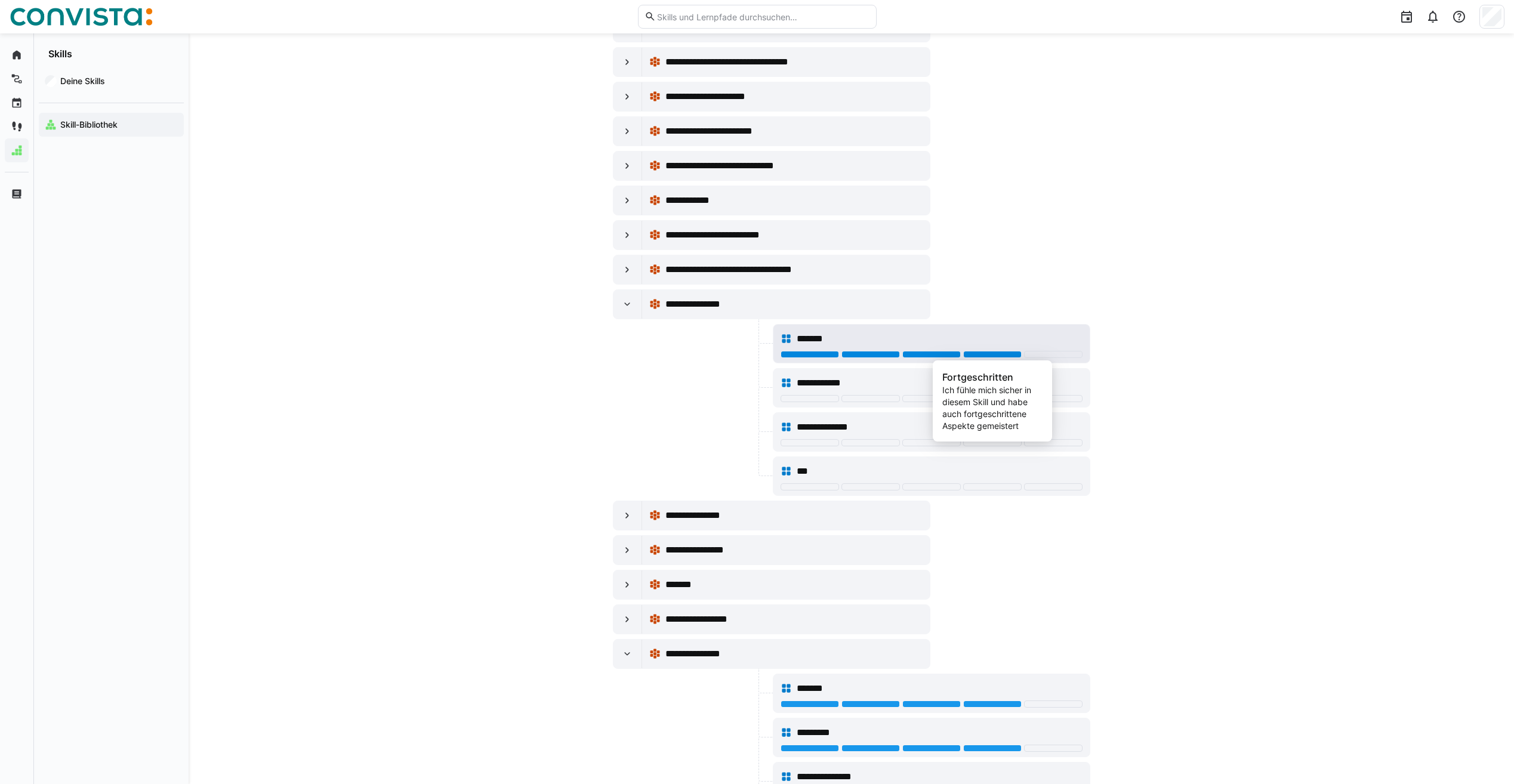
click at [1015, 355] on div at bounding box center [993, 354] width 59 height 7
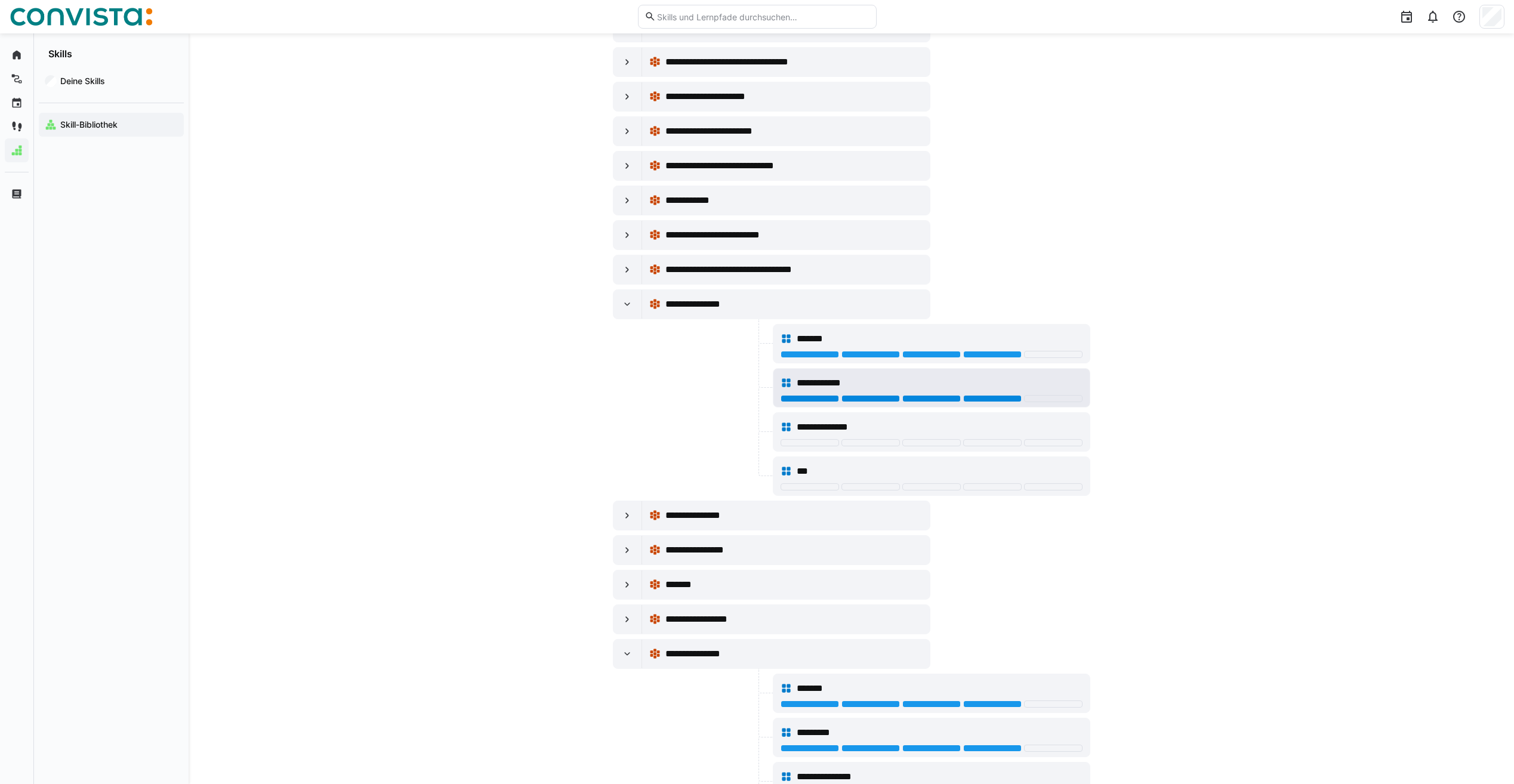
click at [1006, 399] on div at bounding box center [993, 399] width 59 height 7
click at [1001, 441] on div at bounding box center [993, 443] width 59 height 7
click at [622, 302] on eds-icon at bounding box center [627, 304] width 12 height 12
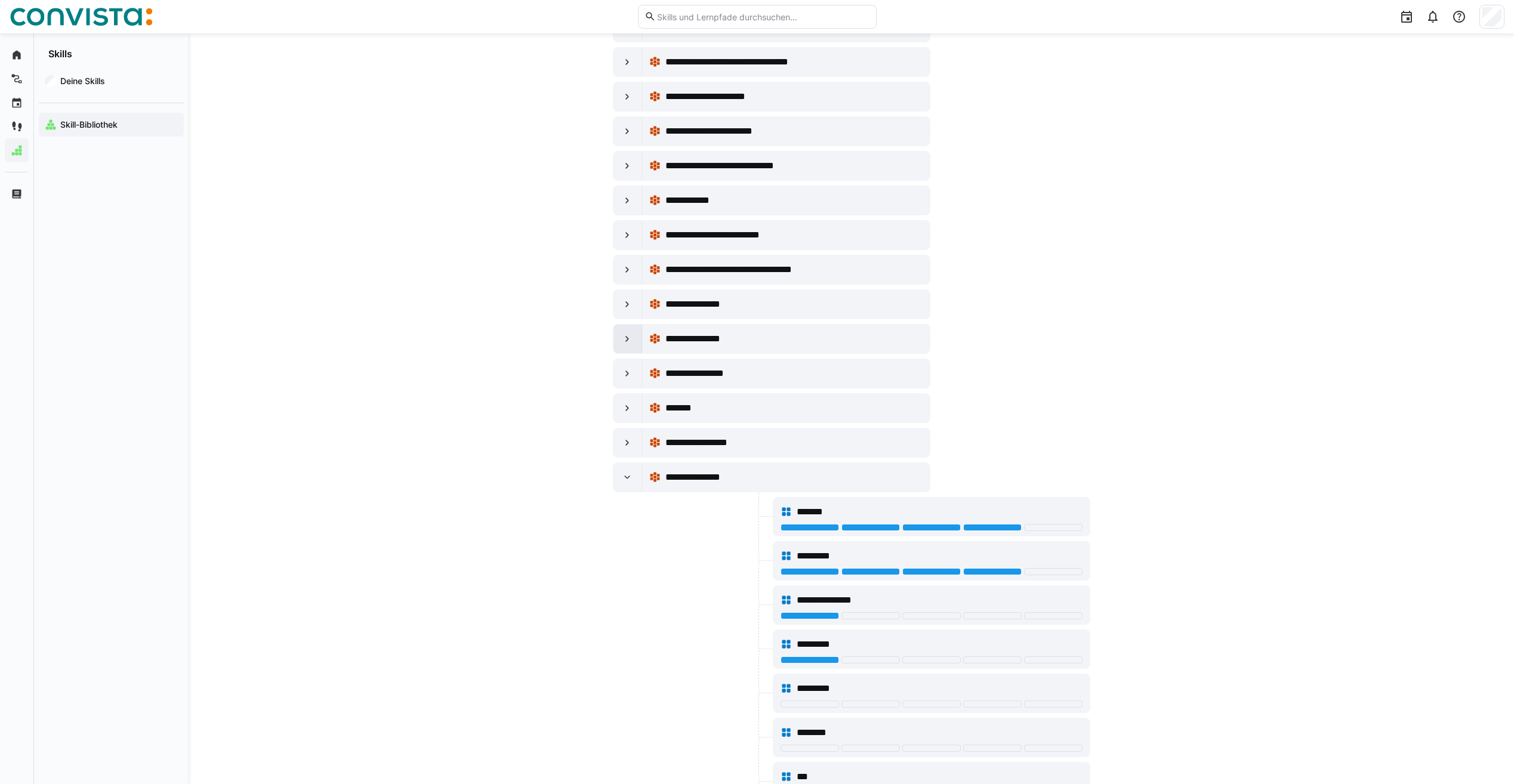
click at [622, 337] on eds-icon at bounding box center [627, 339] width 12 height 12
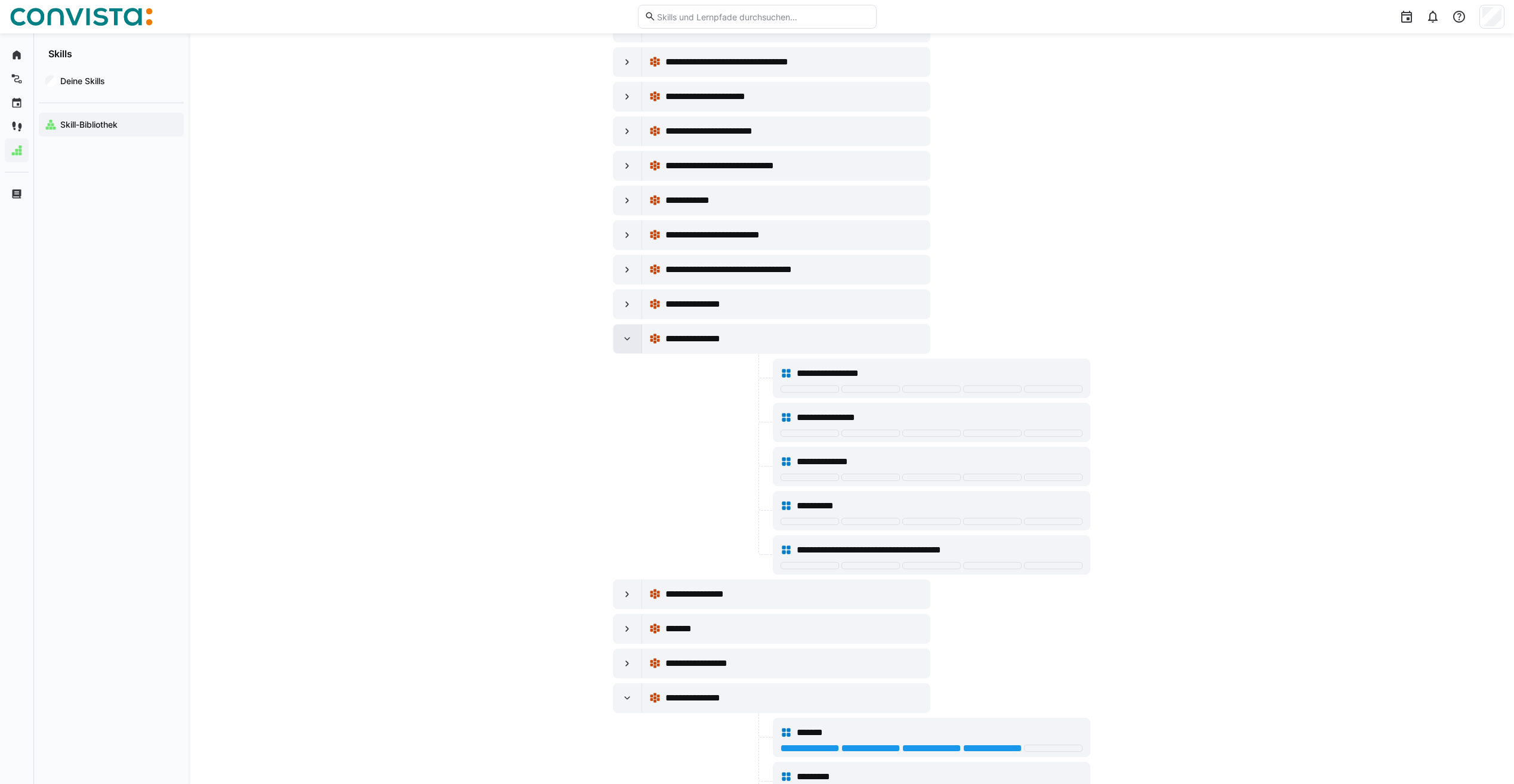
click at [622, 337] on eds-icon at bounding box center [627, 339] width 12 height 12
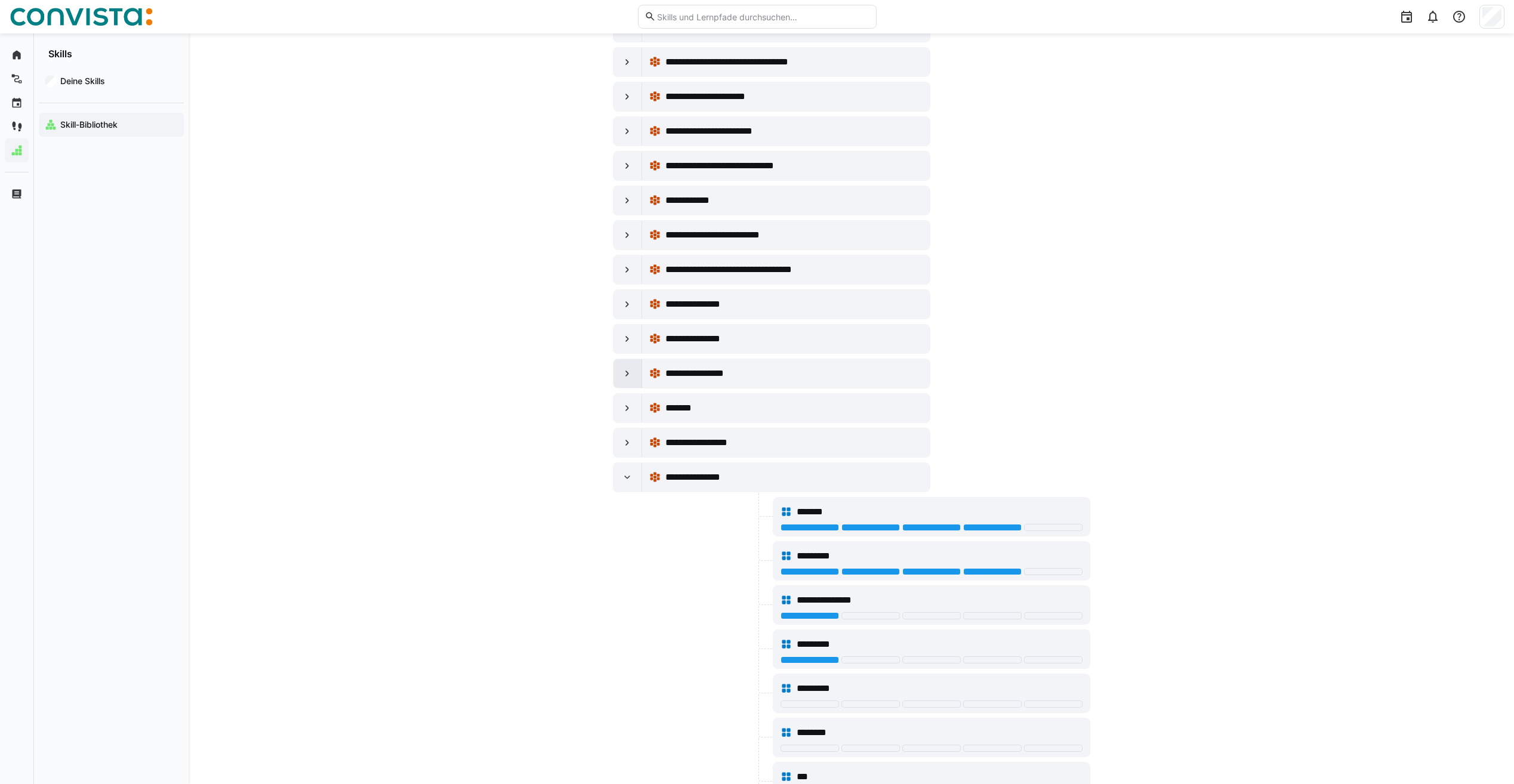
click at [620, 374] on div at bounding box center [627, 373] width 28 height 28
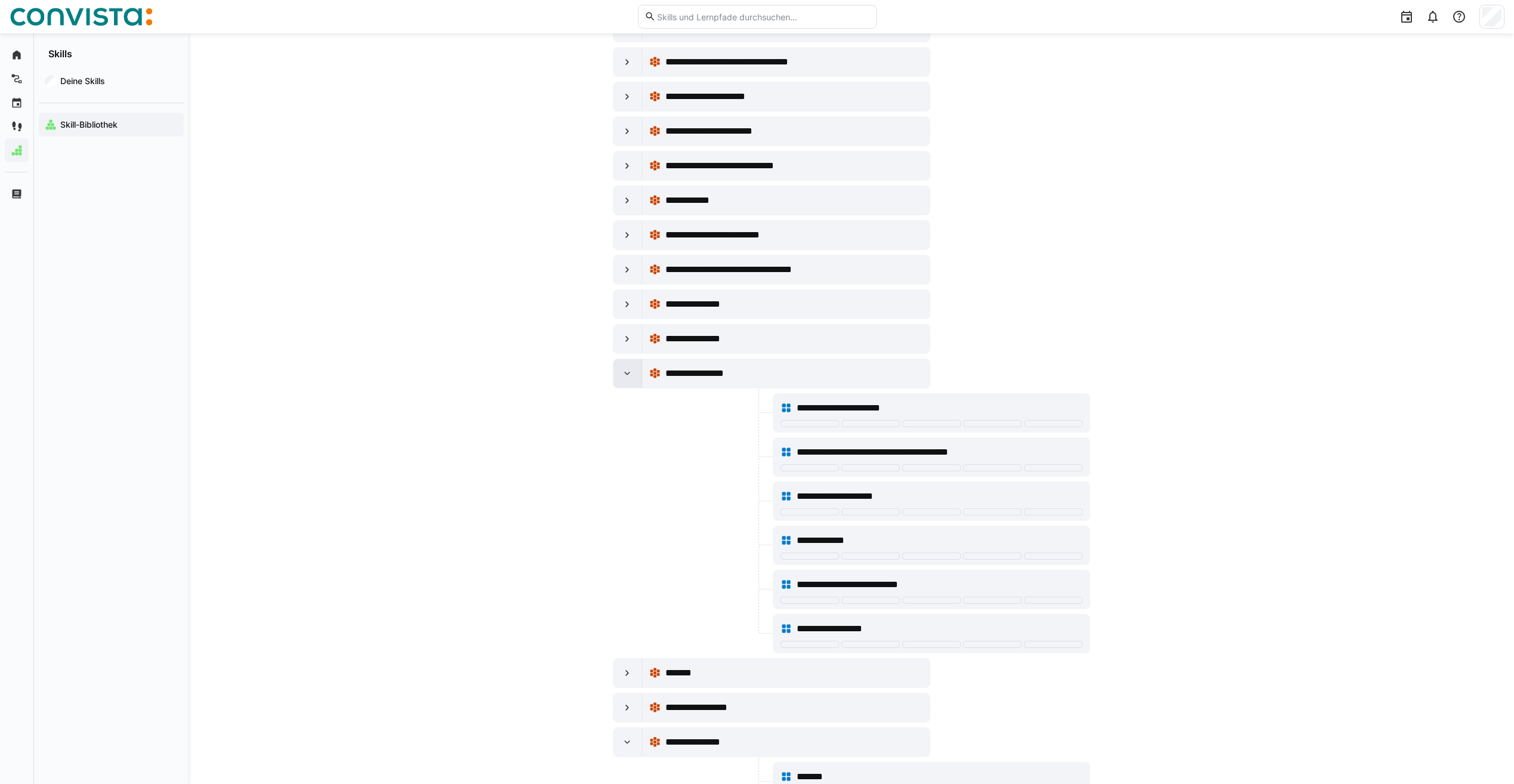
click at [620, 374] on div at bounding box center [627, 373] width 28 height 28
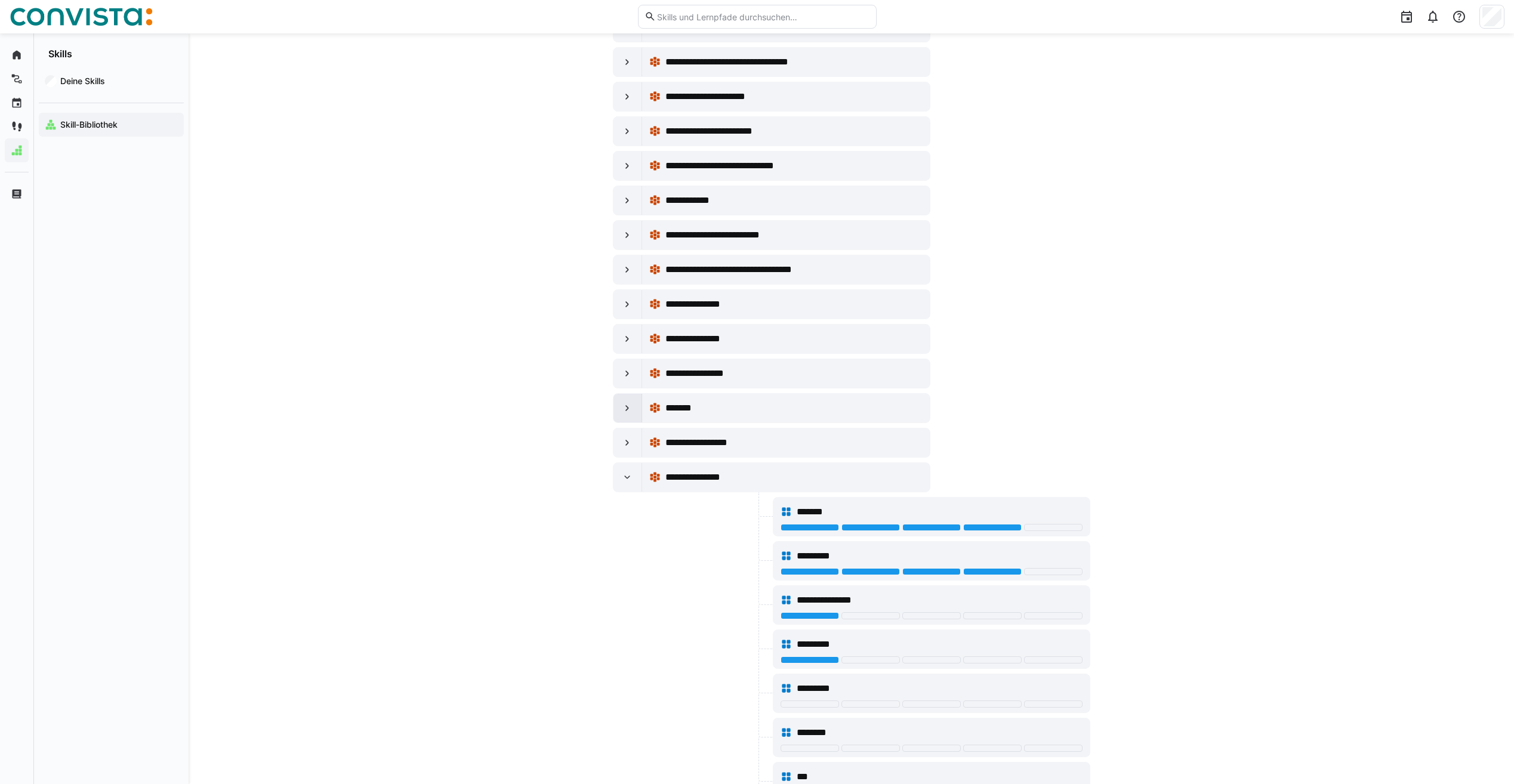
click at [630, 406] on eds-icon at bounding box center [627, 408] width 12 height 12
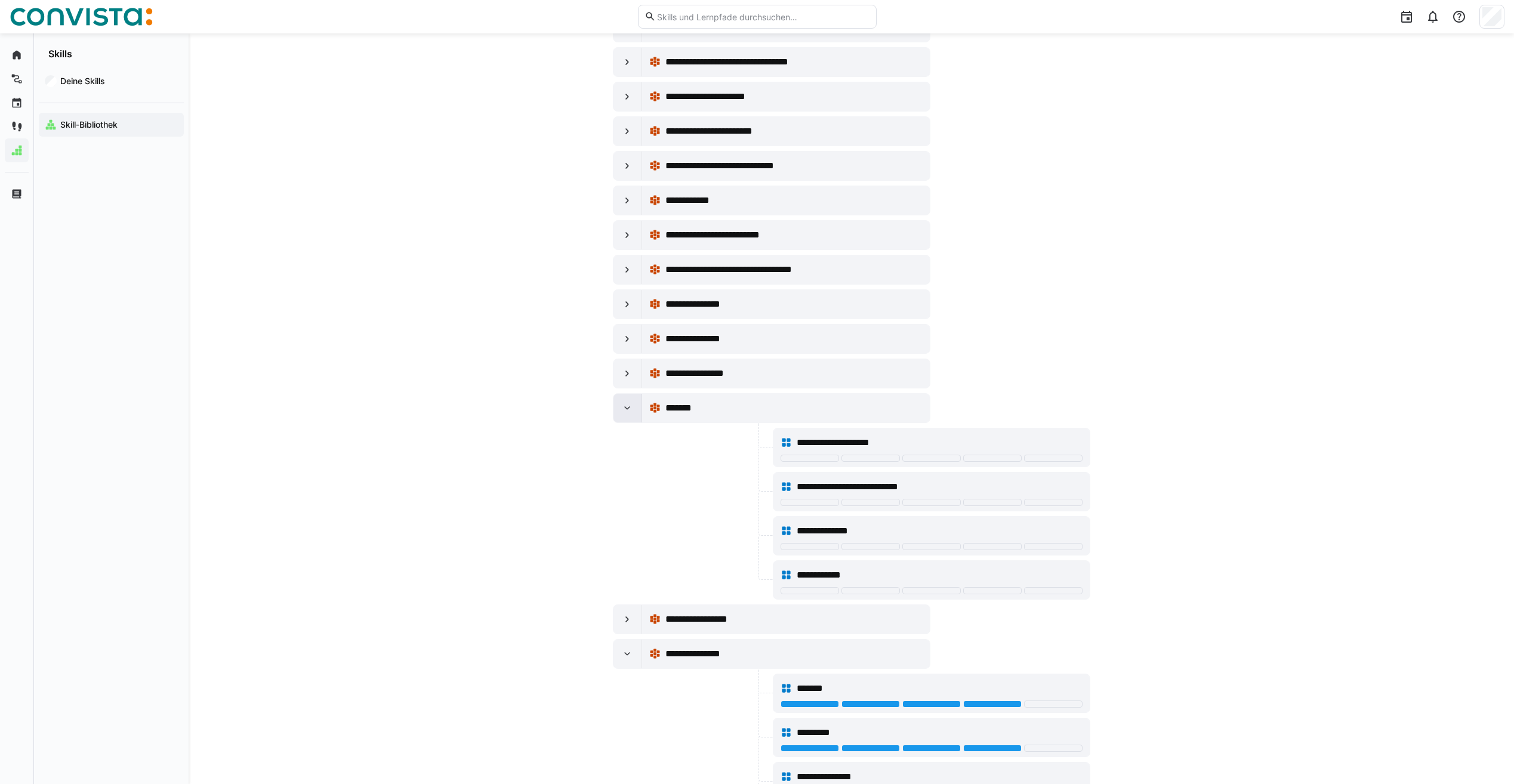
click at [630, 406] on eds-icon at bounding box center [627, 408] width 12 height 12
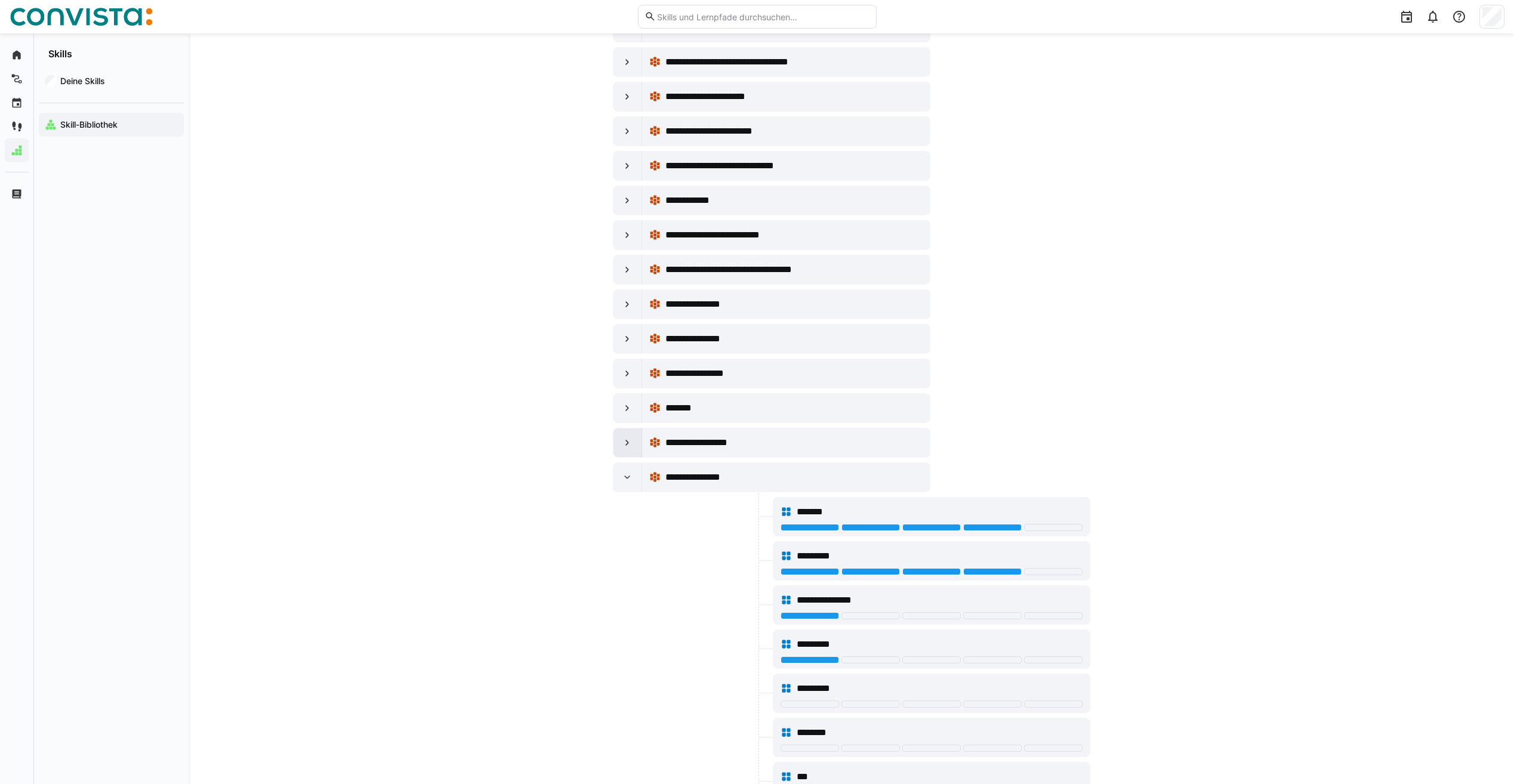
click at [635, 442] on div at bounding box center [627, 442] width 28 height 28
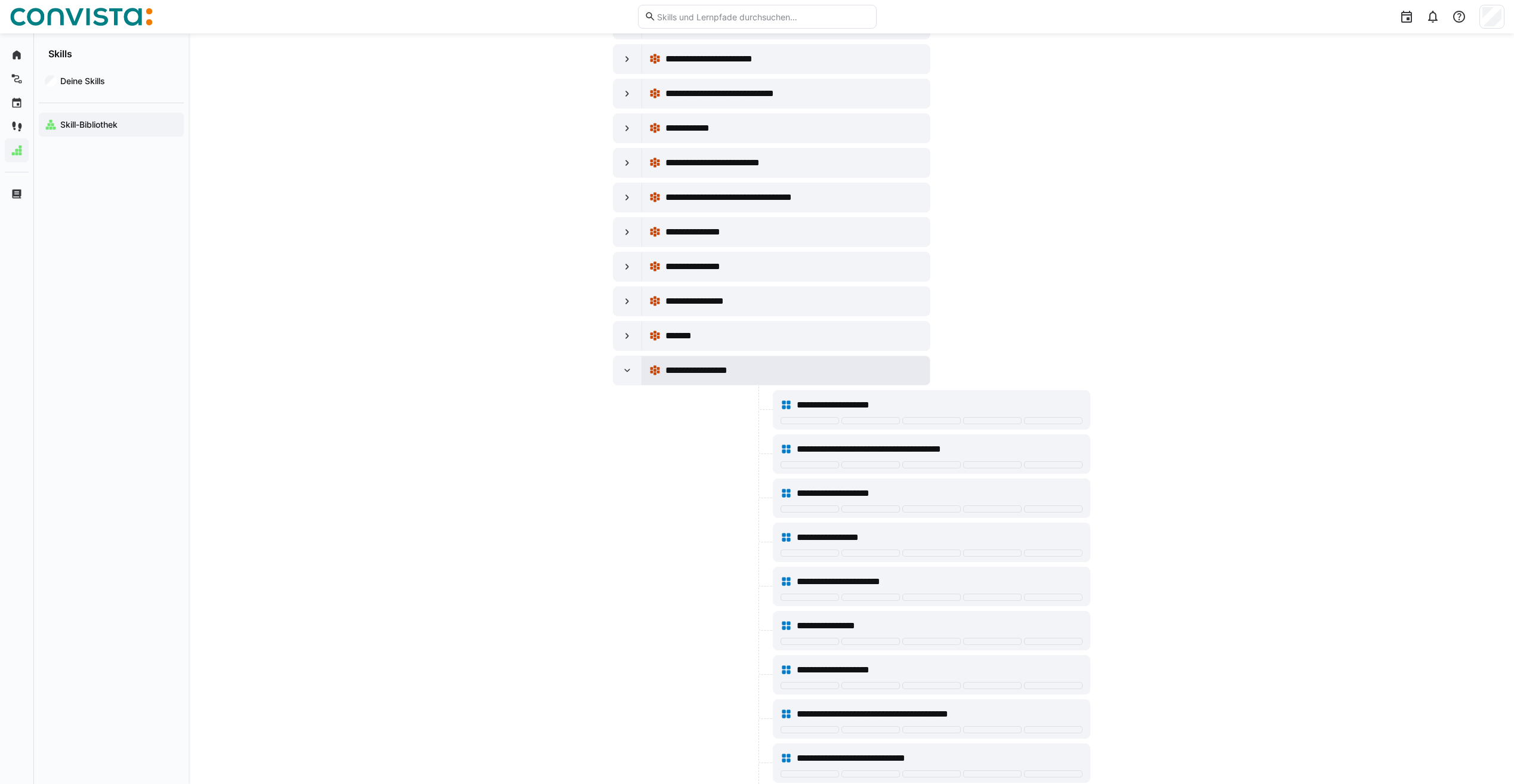
scroll to position [955, 0]
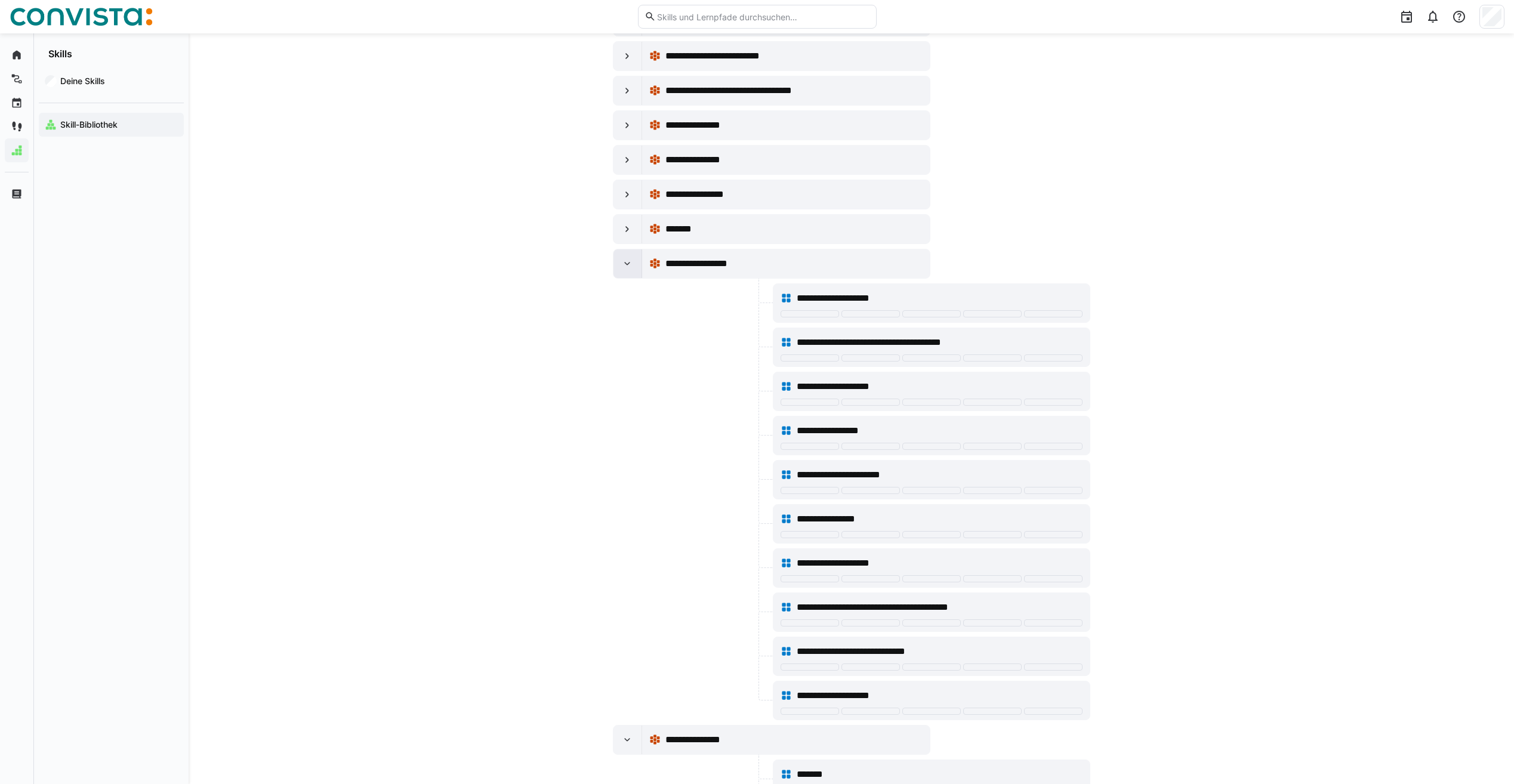
click at [622, 263] on eds-icon at bounding box center [627, 264] width 12 height 12
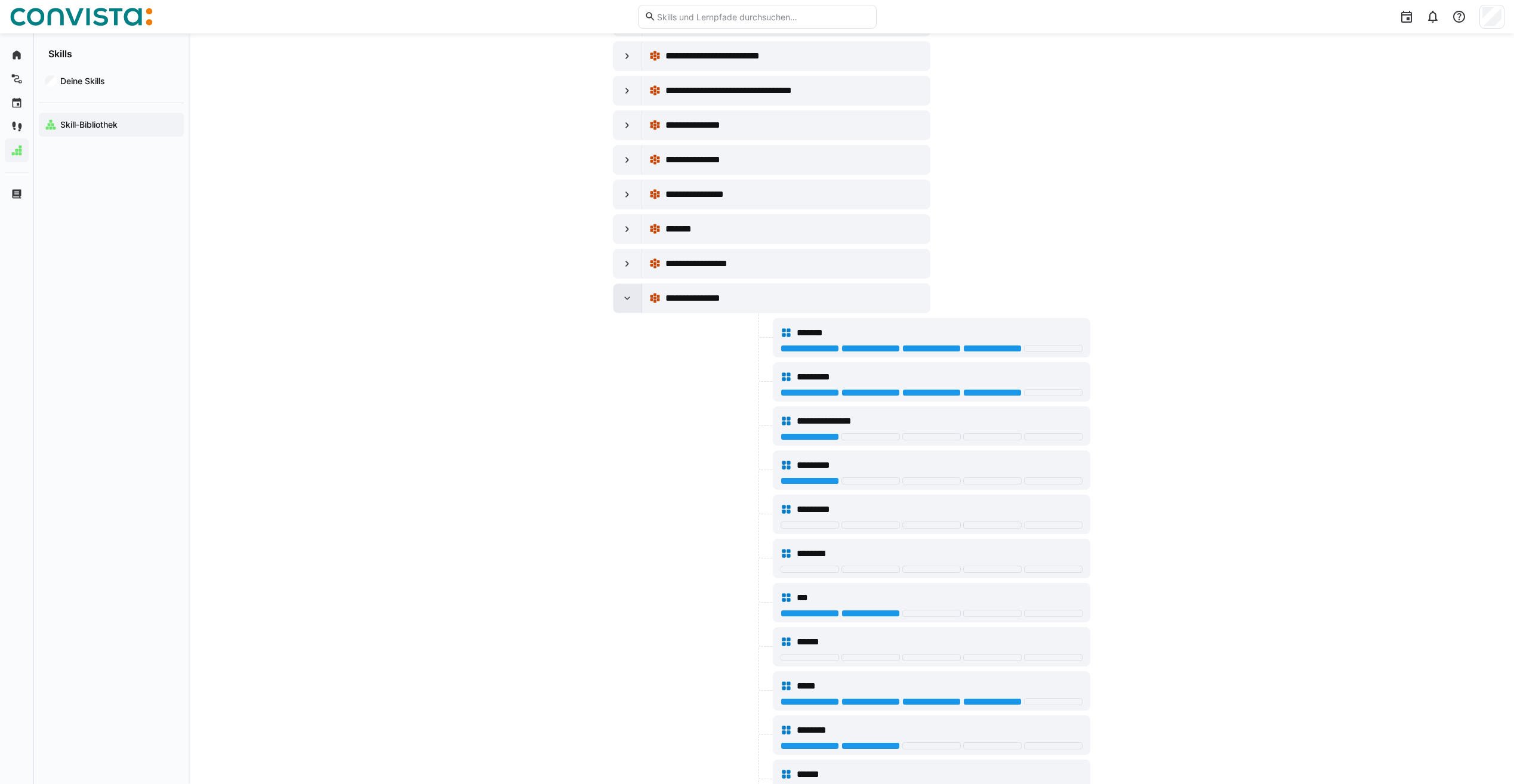
click at [626, 299] on eds-icon at bounding box center [627, 298] width 12 height 12
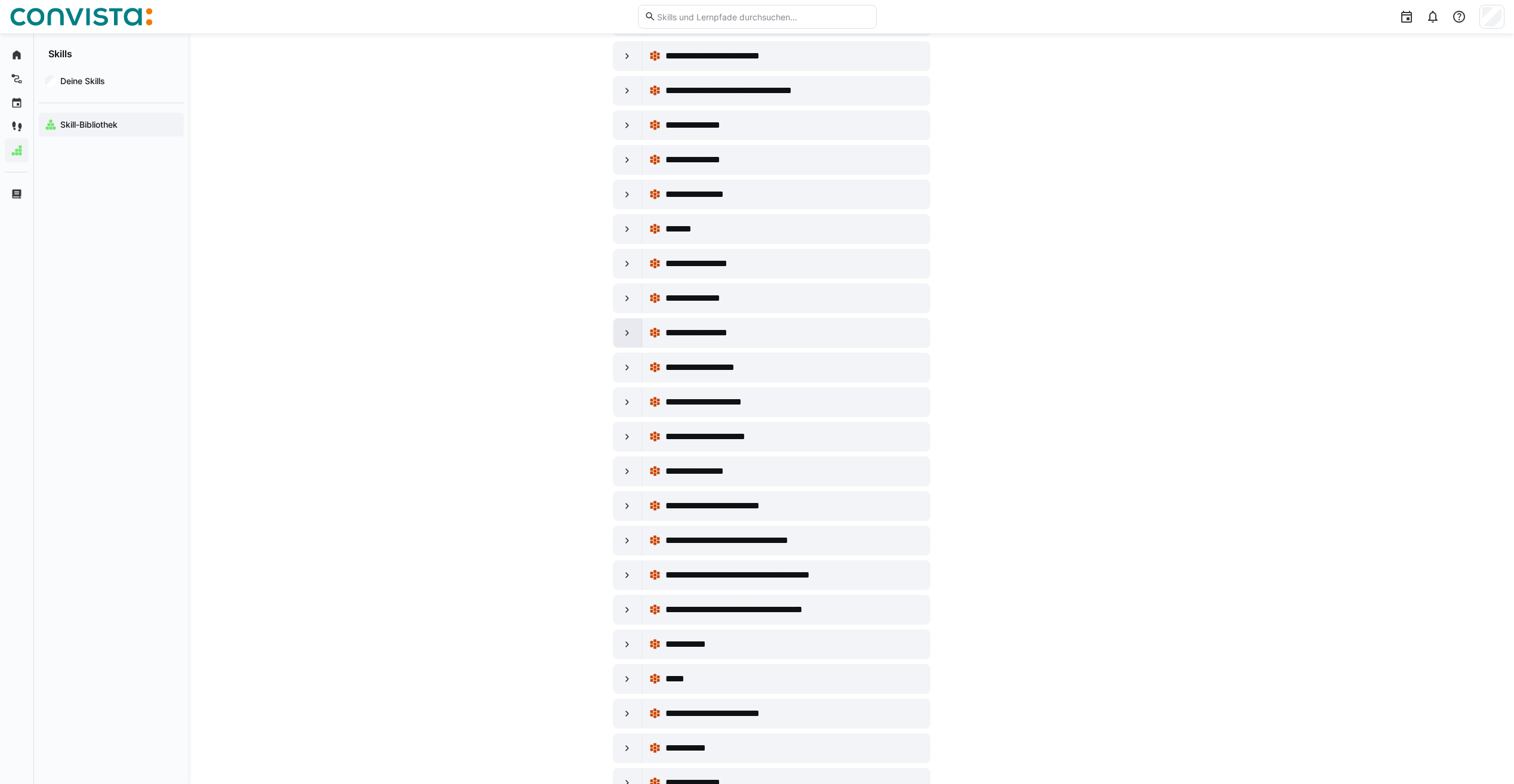
click at [628, 335] on eds-icon at bounding box center [627, 332] width 12 height 12
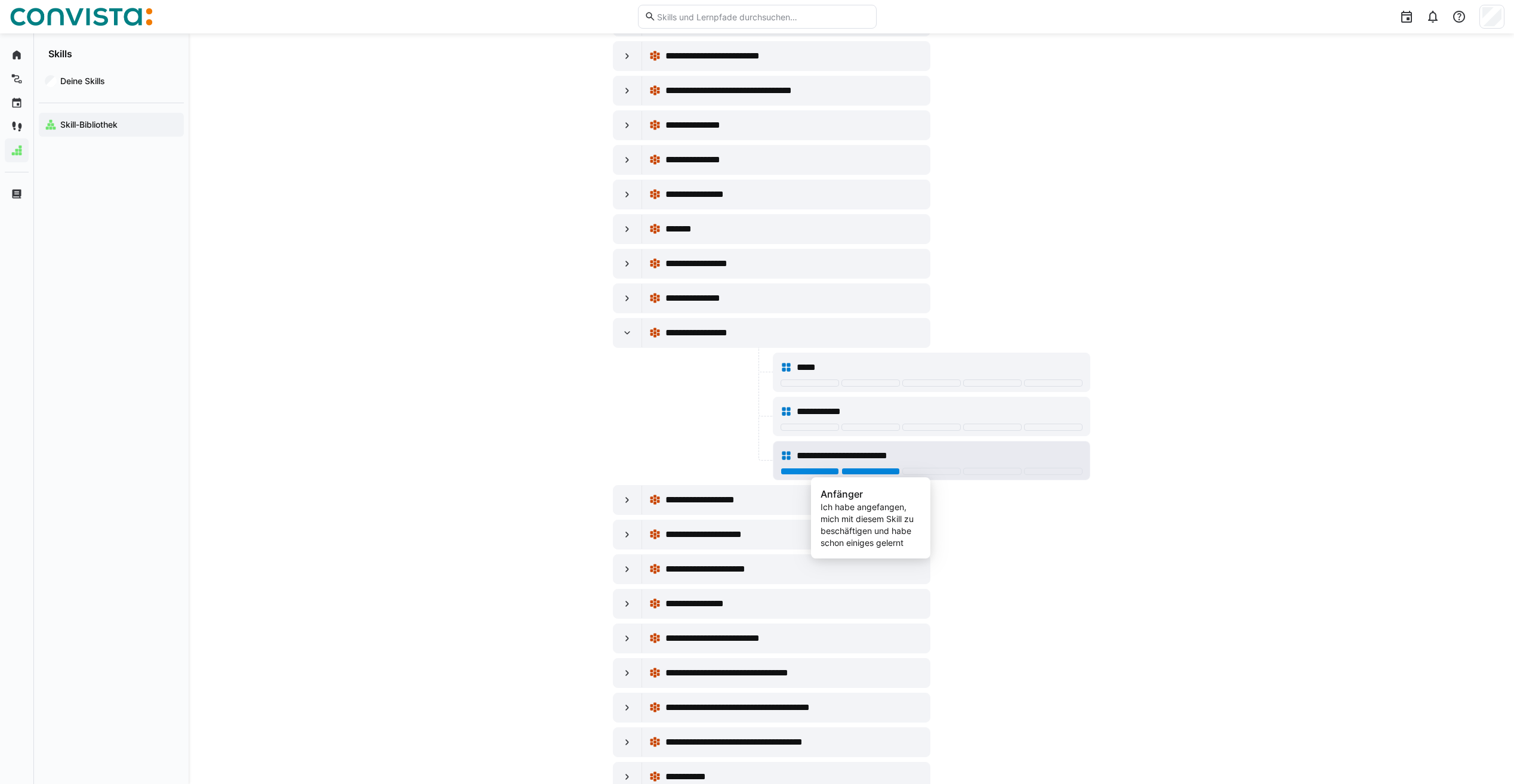
click at [862, 470] on div at bounding box center [871, 471] width 59 height 7
click at [635, 332] on div at bounding box center [627, 332] width 28 height 28
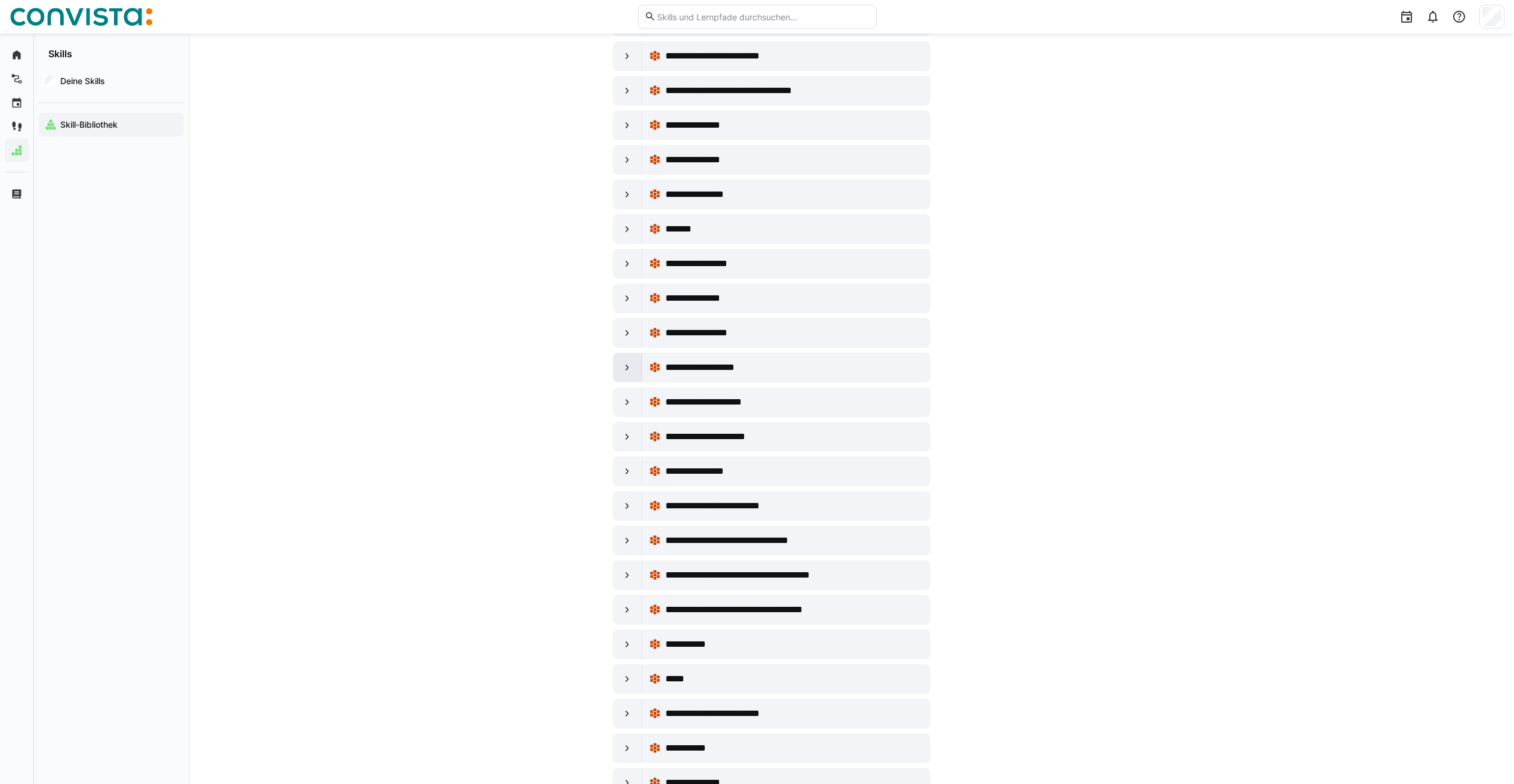
click at [638, 361] on div at bounding box center [627, 367] width 28 height 28
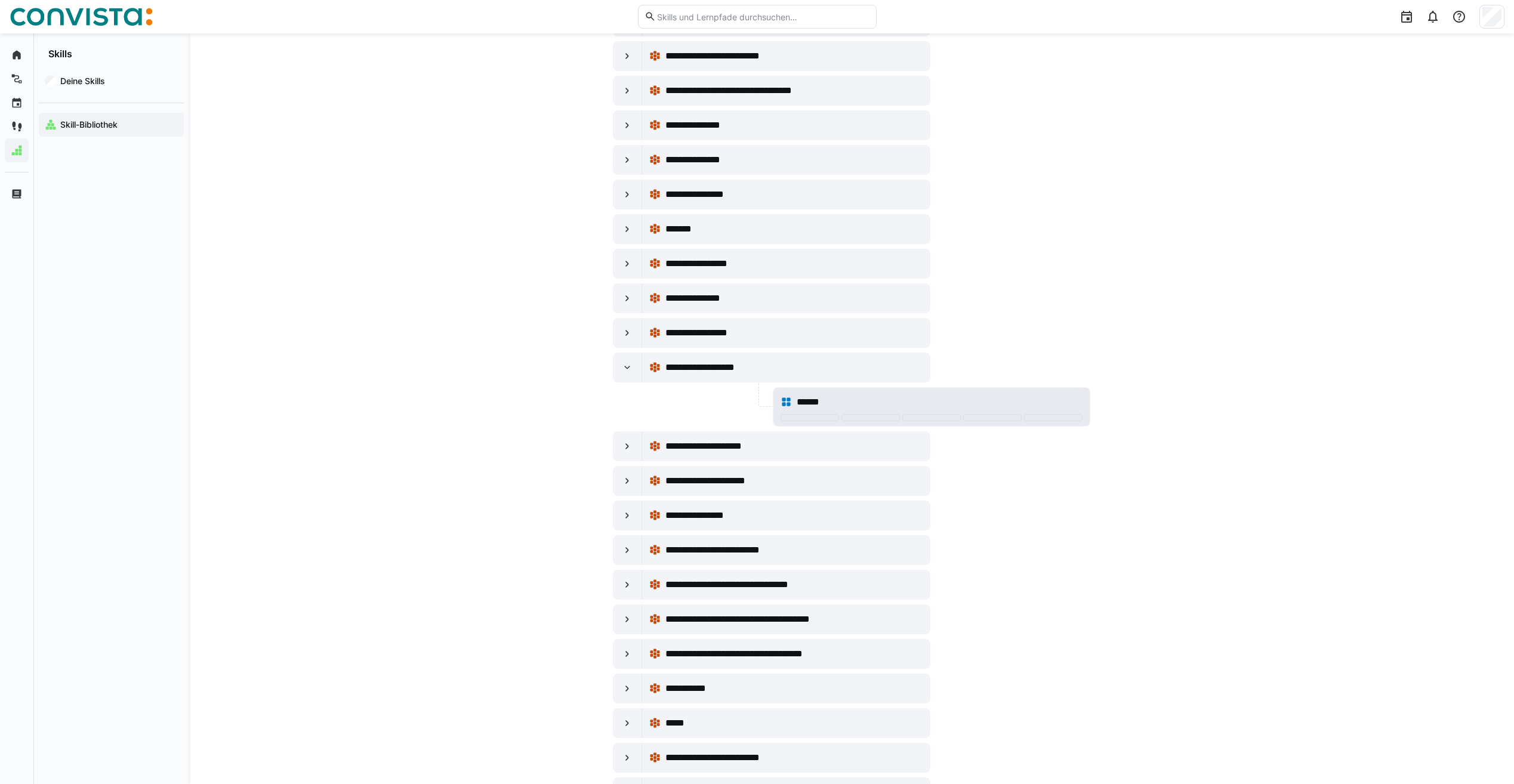
click at [1046, 412] on div "******" at bounding box center [932, 402] width 302 height 24
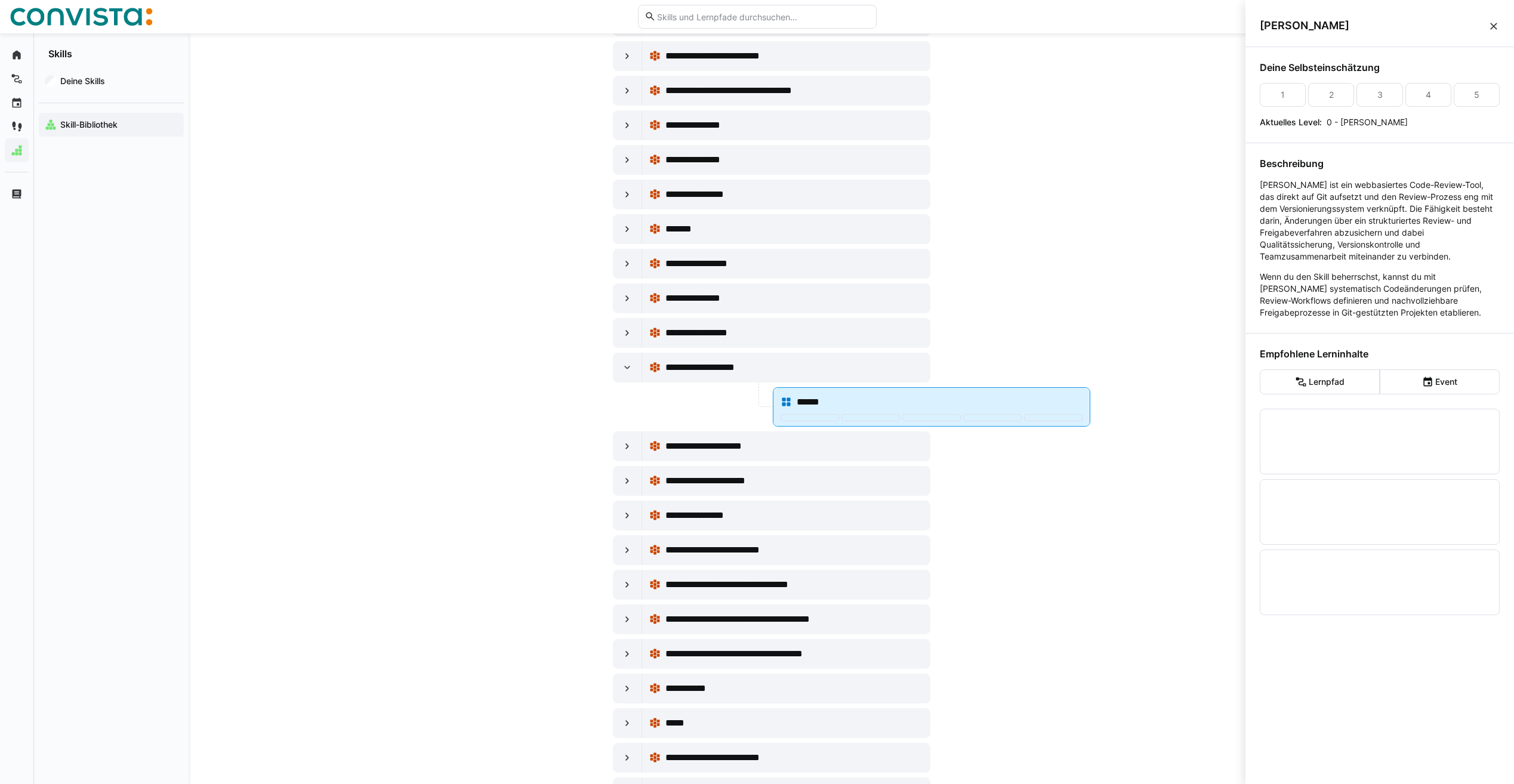
scroll to position [0, 0]
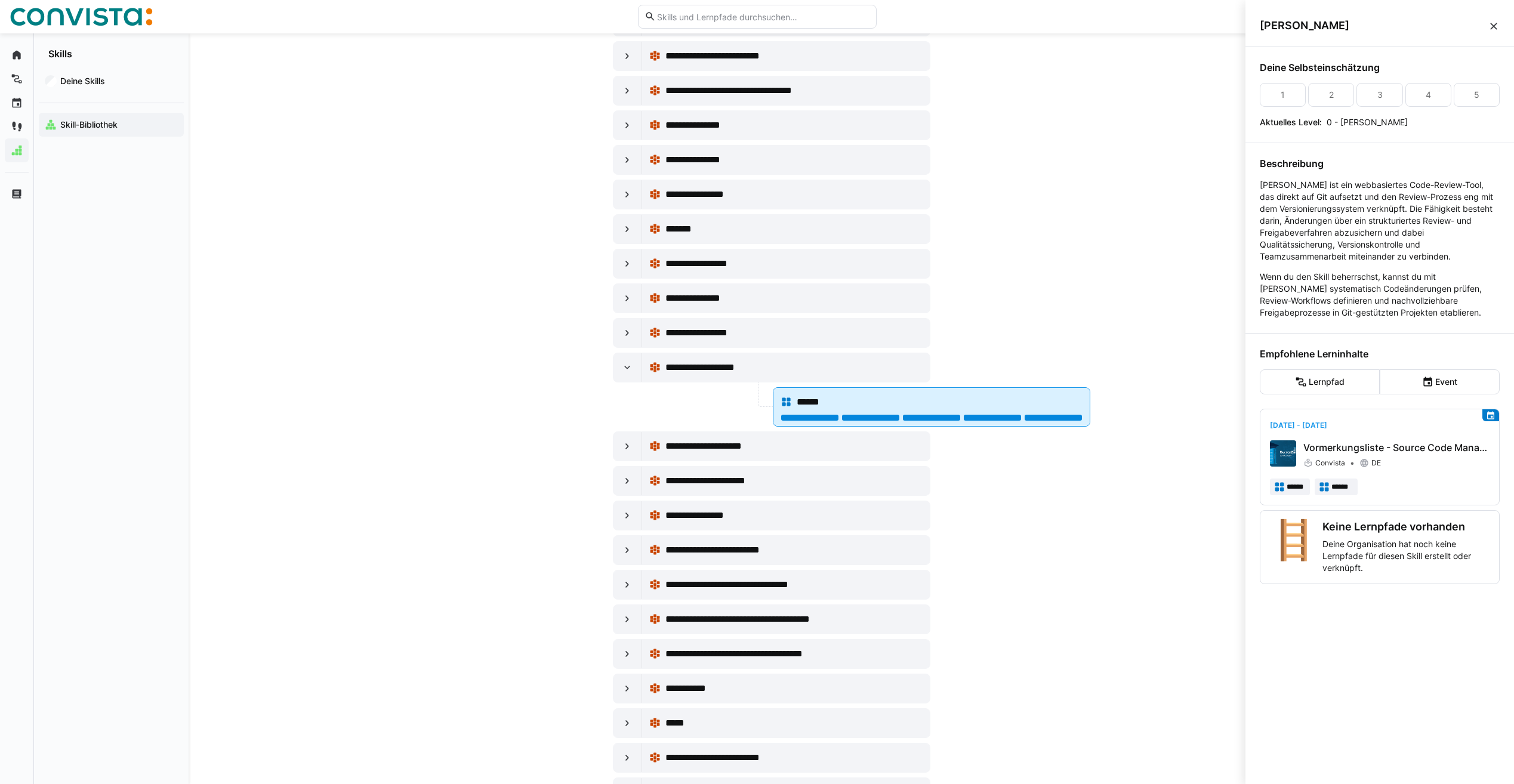
click at [1041, 414] on div at bounding box center [1053, 417] width 59 height 7
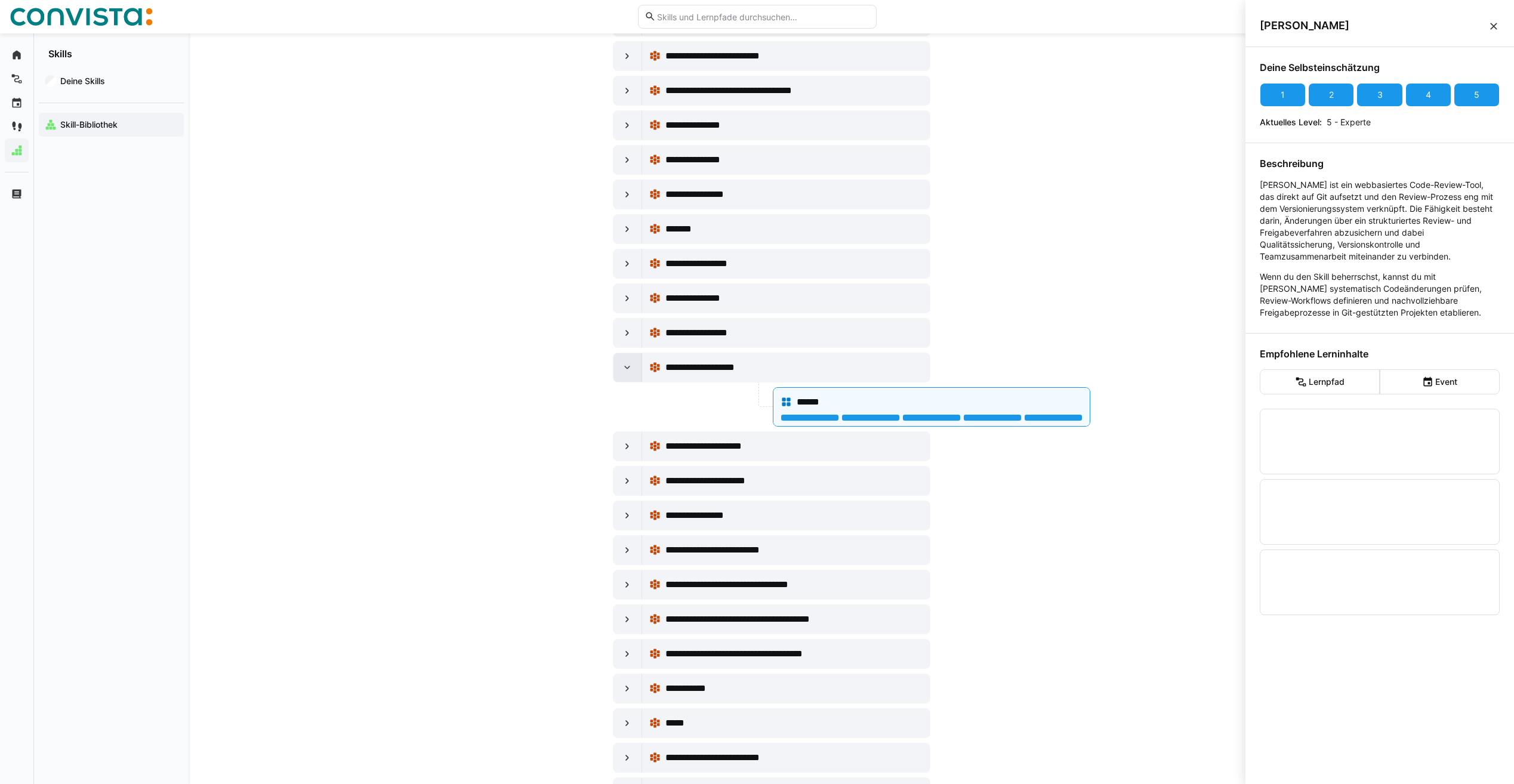
click at [633, 367] on div at bounding box center [627, 367] width 28 height 28
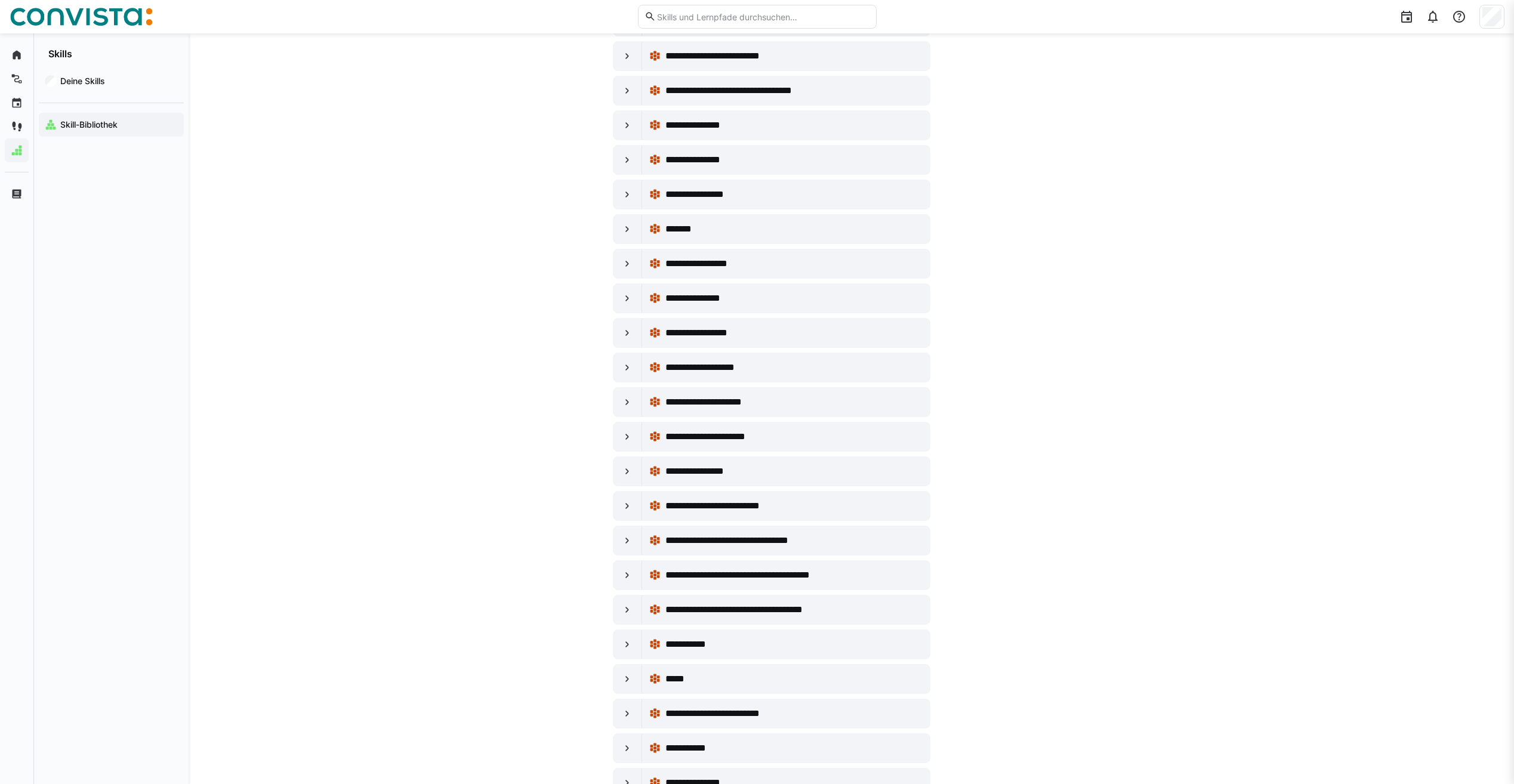
scroll to position [955, 0]
click at [629, 405] on eds-icon at bounding box center [627, 402] width 12 height 12
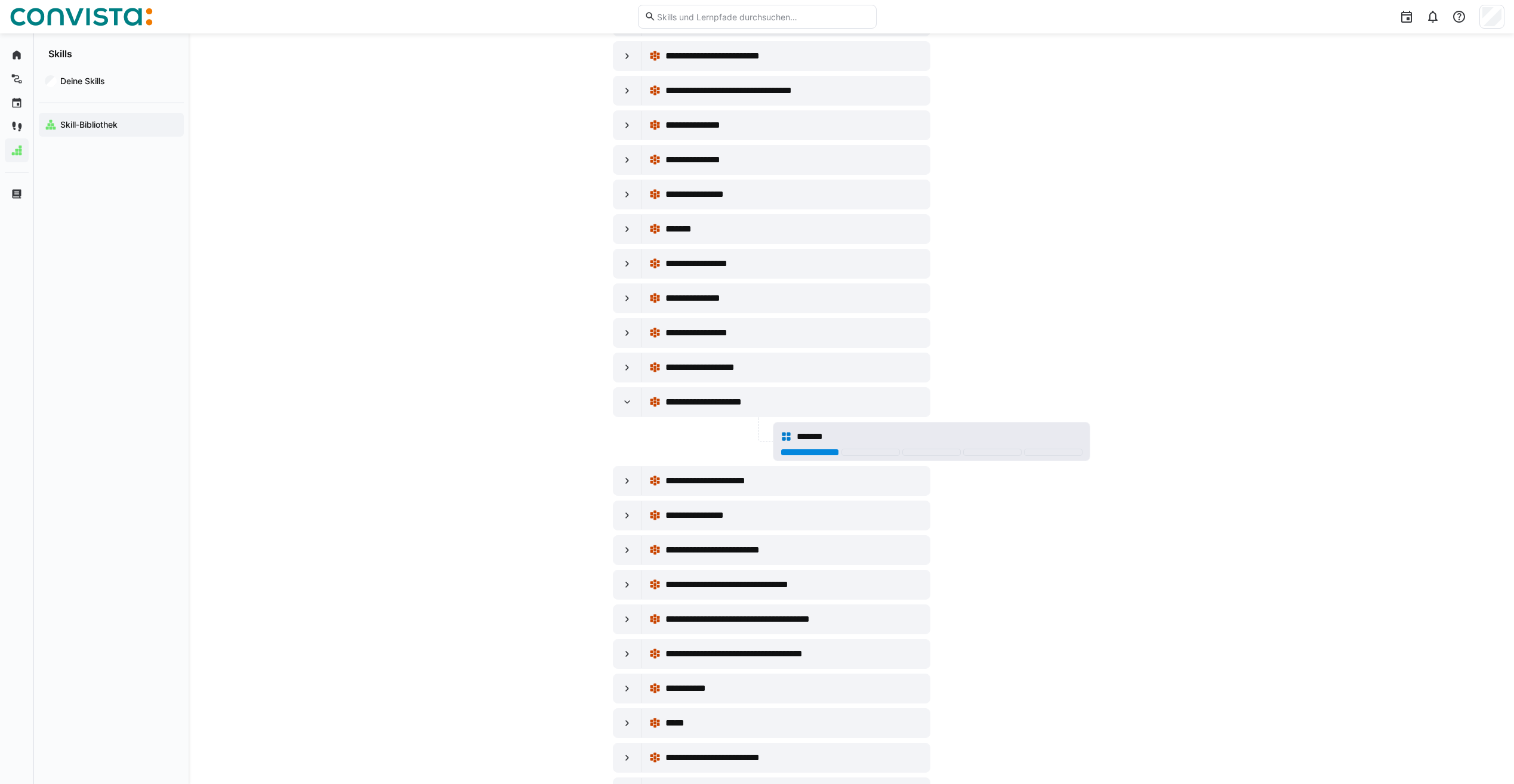
click at [818, 454] on div at bounding box center [810, 452] width 59 height 7
click at [857, 453] on div at bounding box center [871, 452] width 59 height 7
click at [629, 398] on eds-icon at bounding box center [627, 402] width 12 height 12
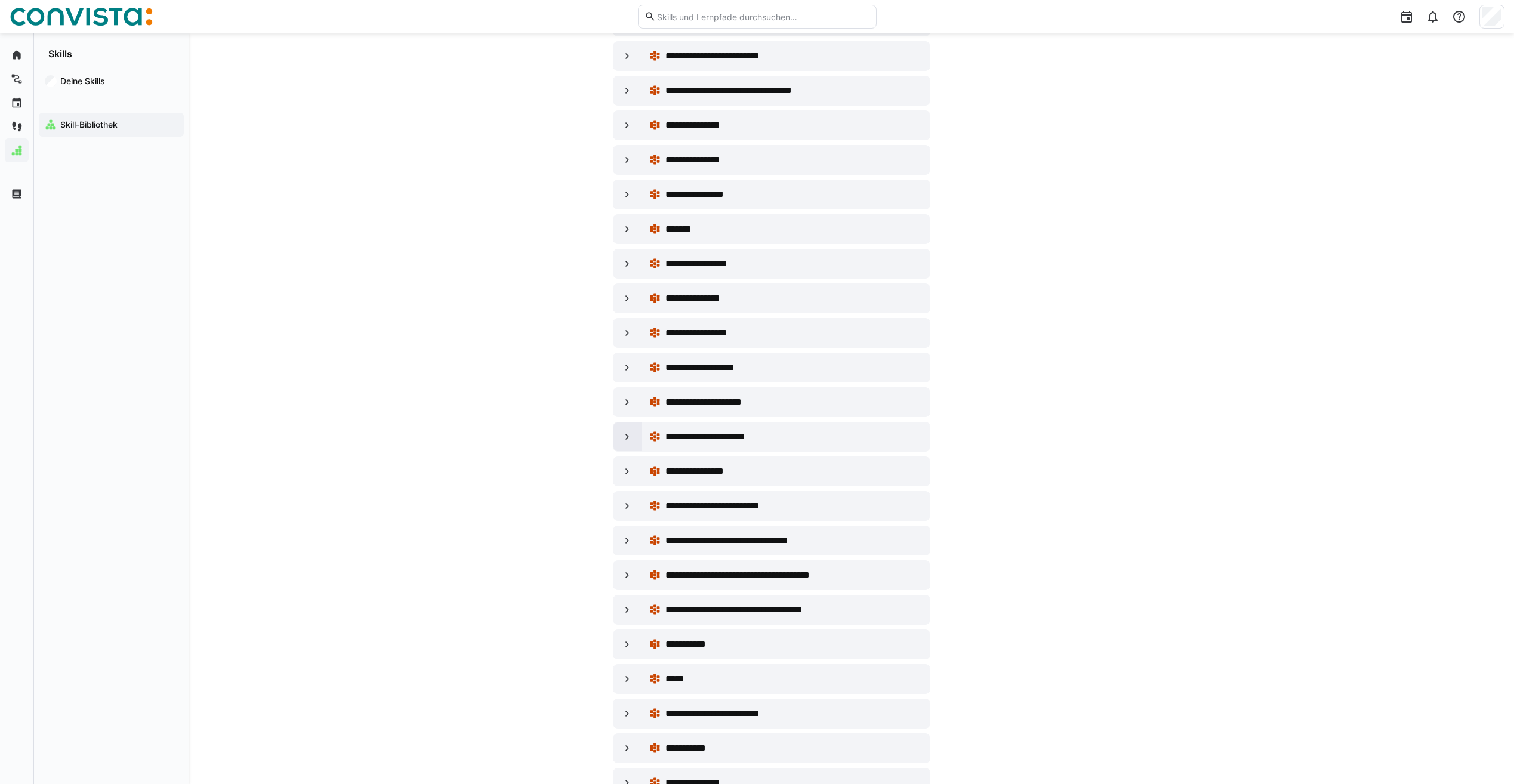
click at [628, 430] on eds-icon at bounding box center [627, 436] width 12 height 12
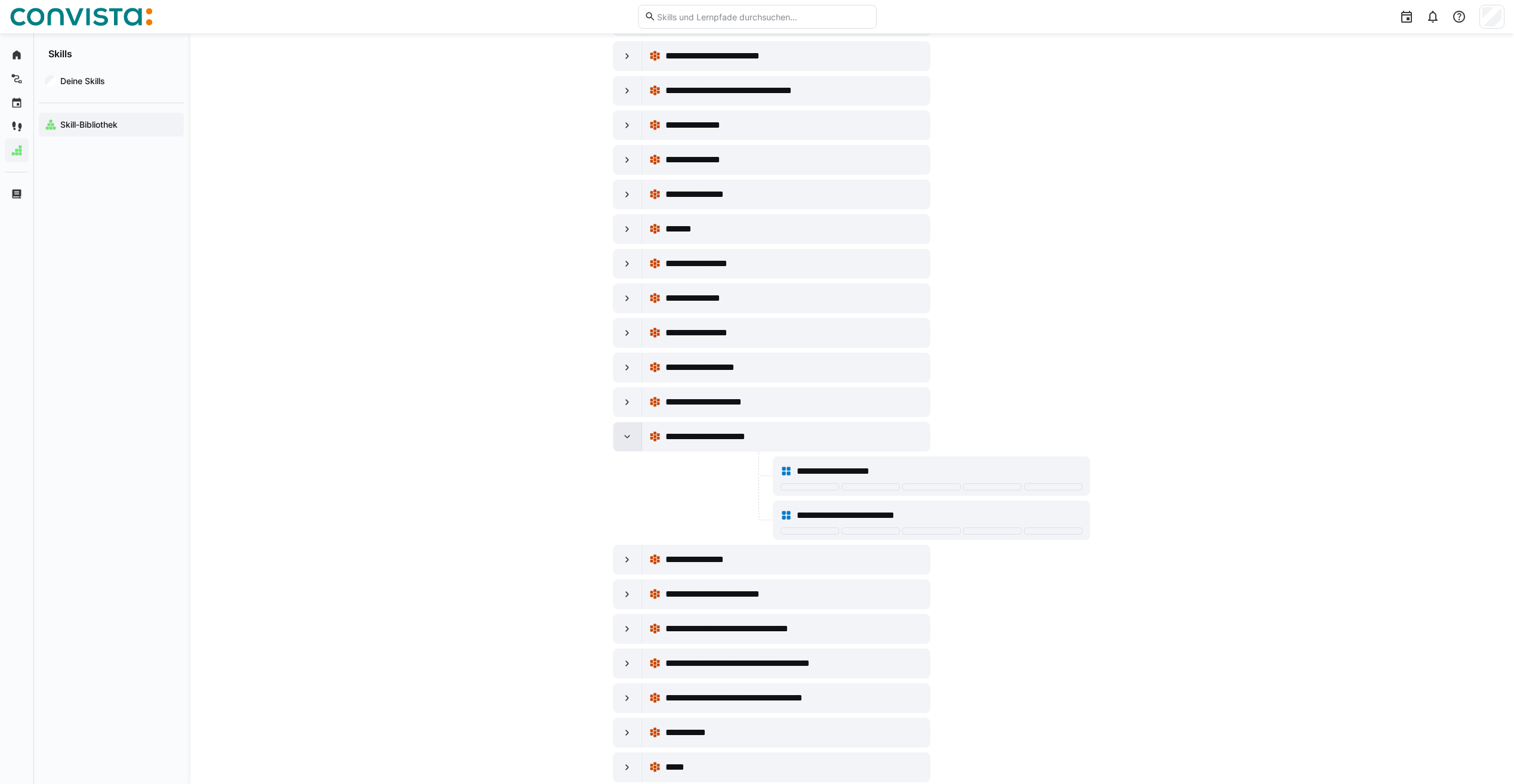
click at [632, 437] on eds-icon at bounding box center [627, 436] width 12 height 12
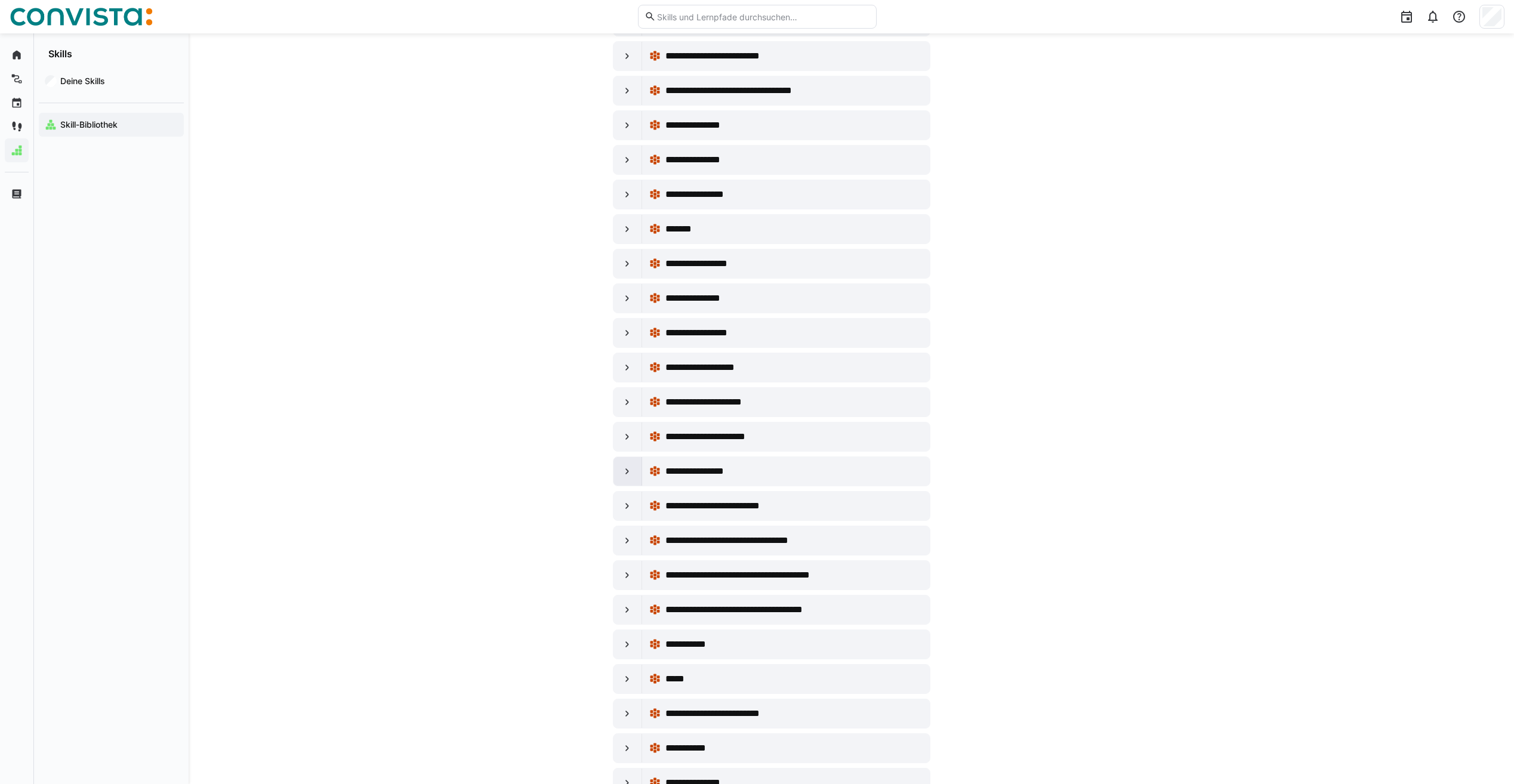
click at [628, 467] on eds-icon at bounding box center [627, 471] width 12 height 12
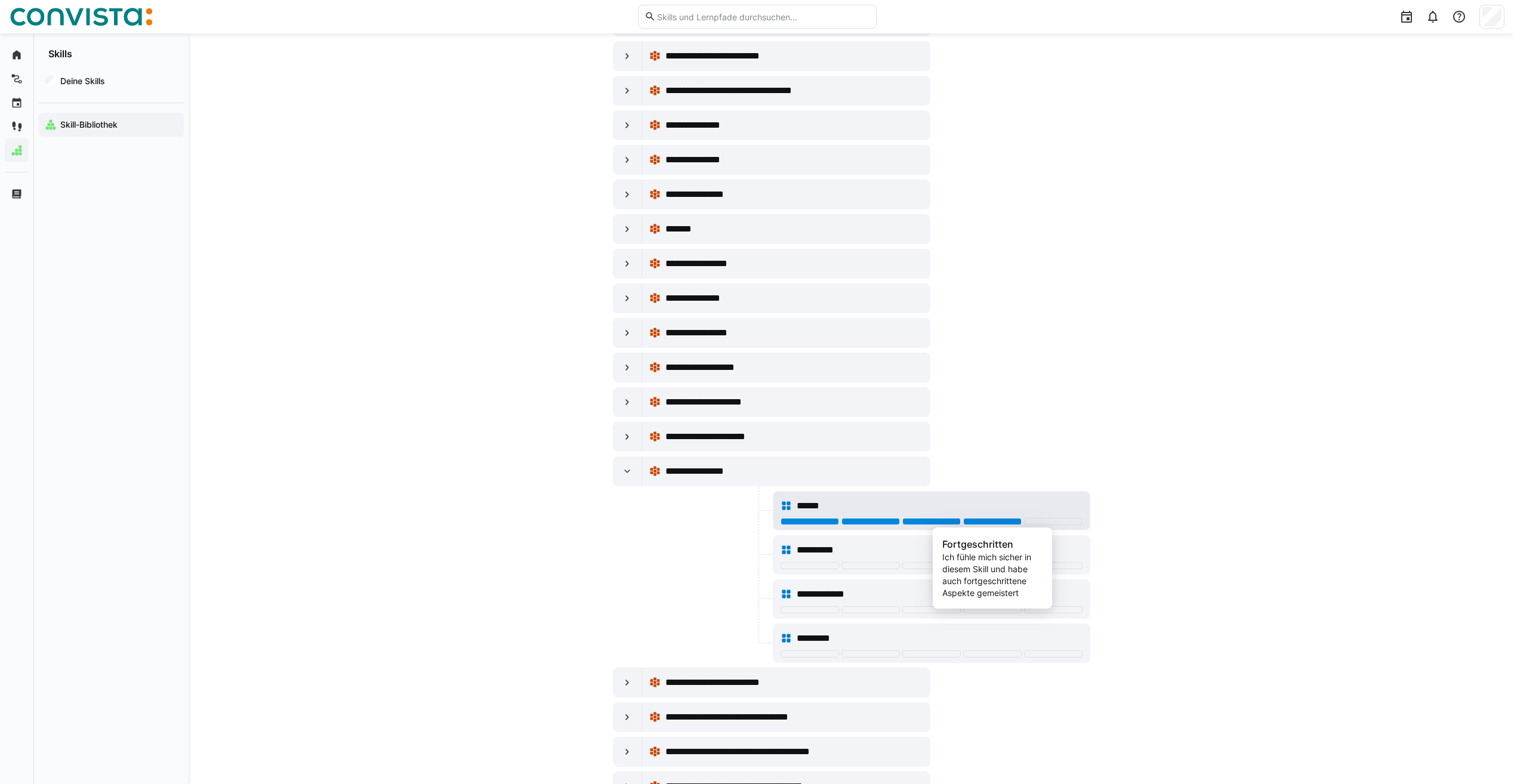
click at [980, 521] on div at bounding box center [993, 521] width 59 height 7
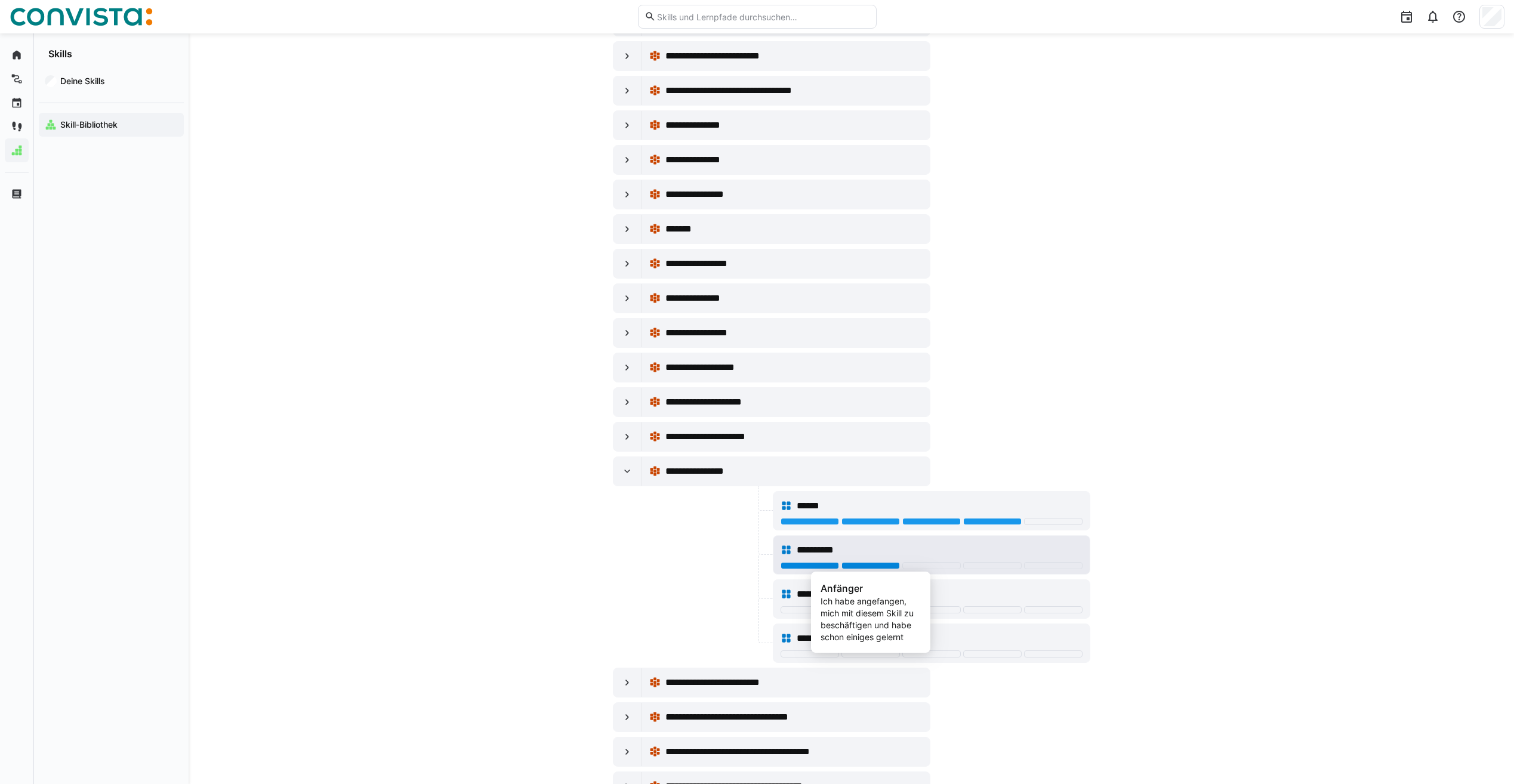
click at [890, 563] on div at bounding box center [871, 565] width 59 height 7
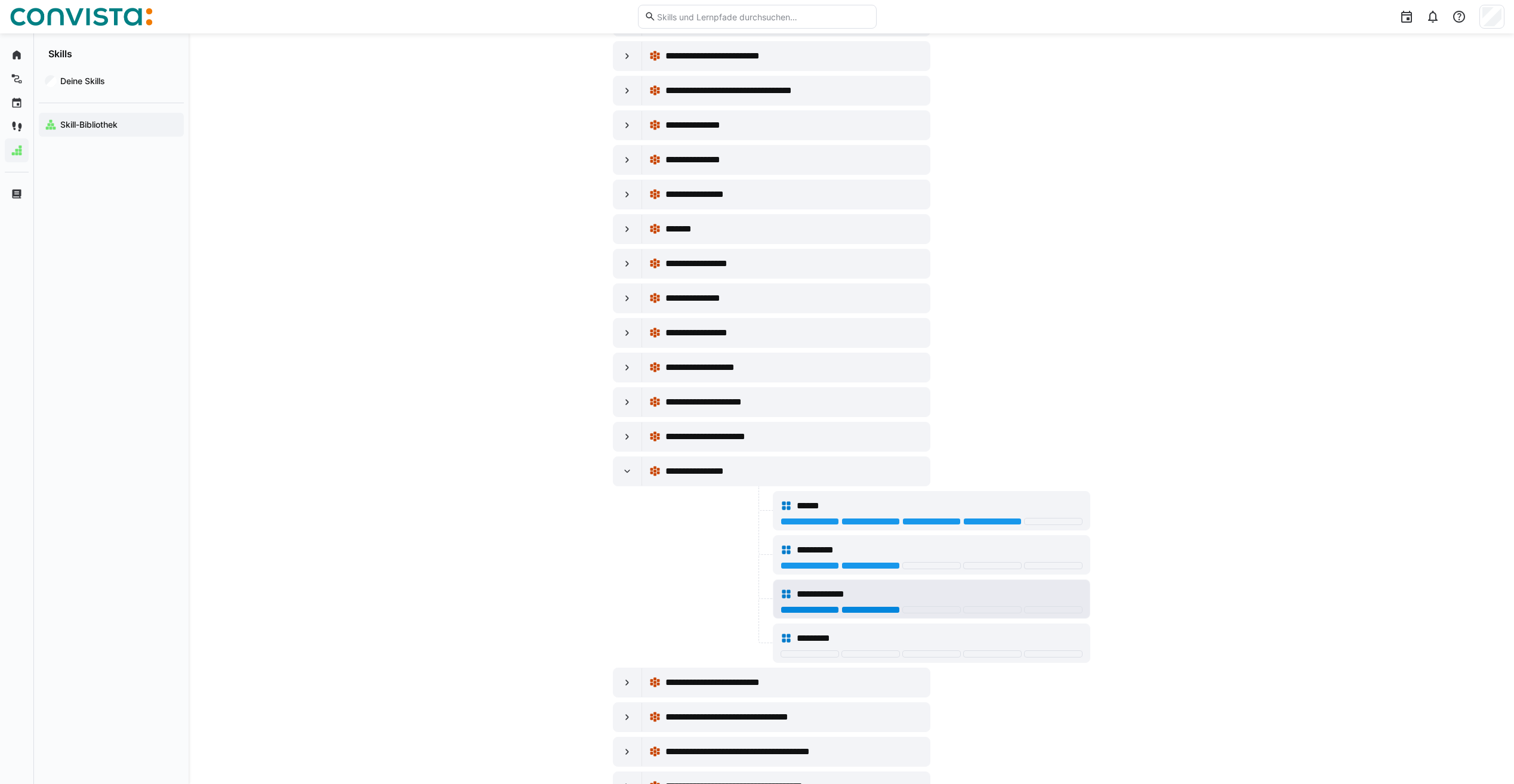
click at [887, 609] on div at bounding box center [871, 610] width 59 height 7
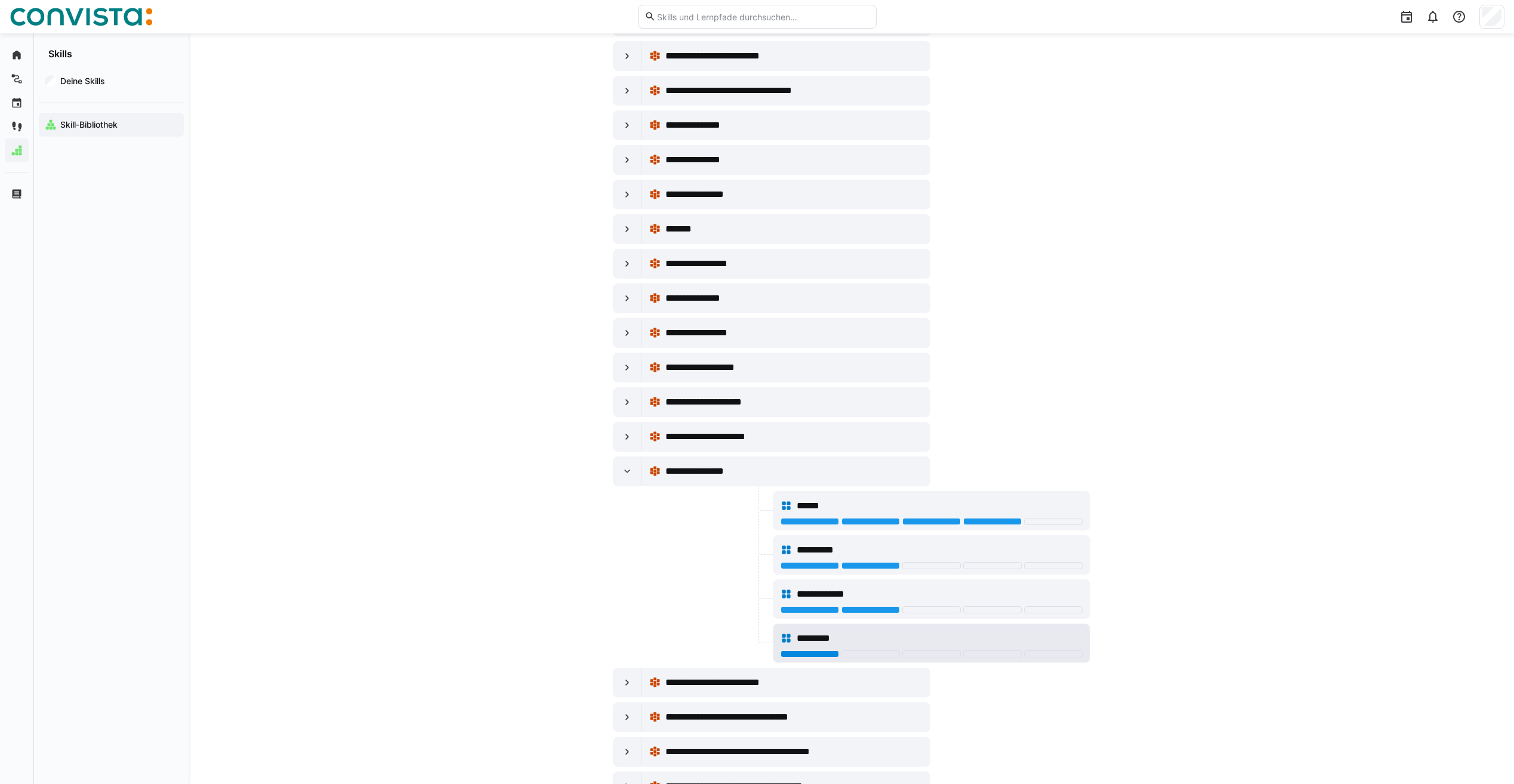
click at [829, 653] on div at bounding box center [810, 654] width 59 height 7
click at [627, 473] on eds-icon at bounding box center [627, 471] width 12 height 12
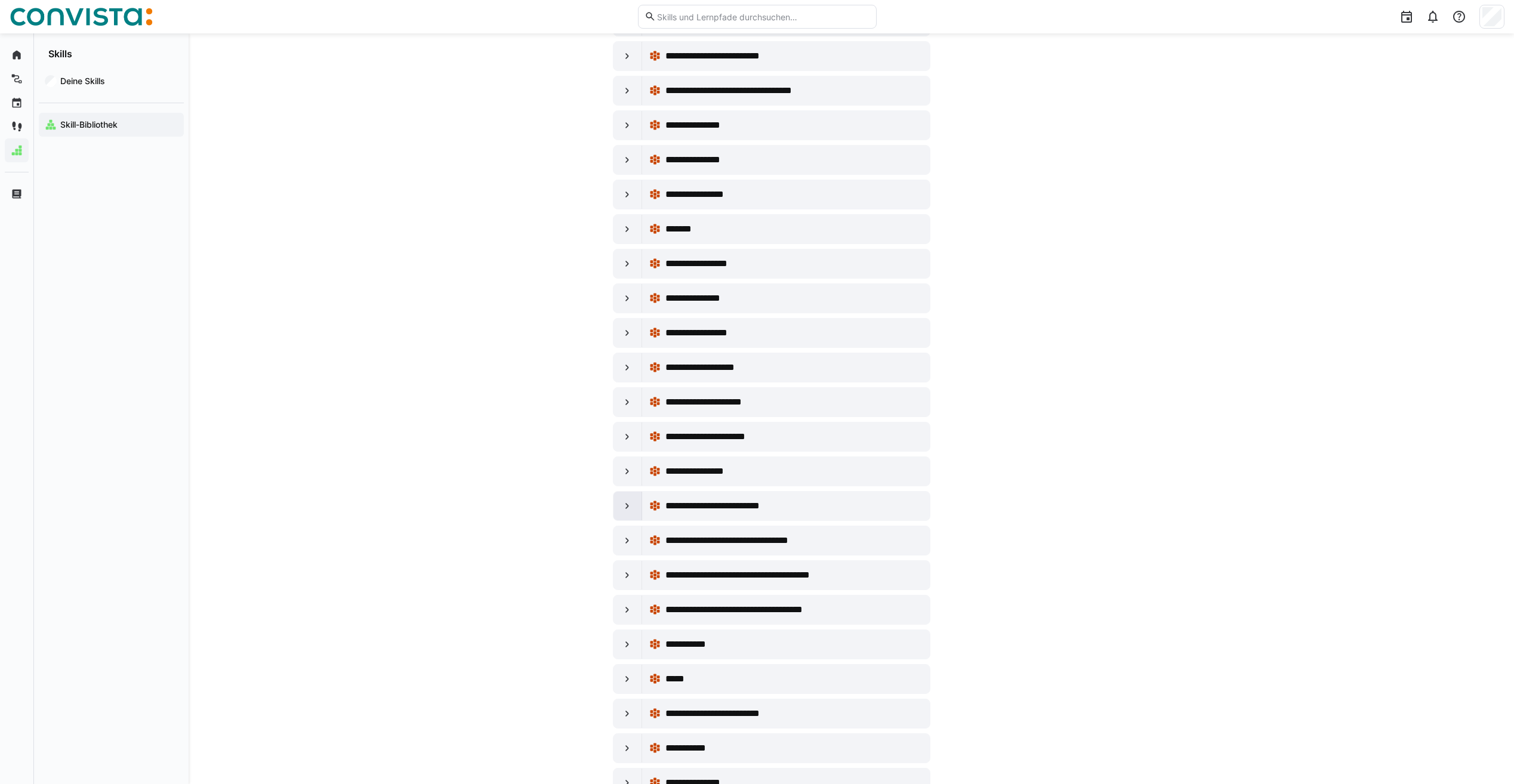
click at [627, 507] on eds-icon at bounding box center [627, 506] width 12 height 12
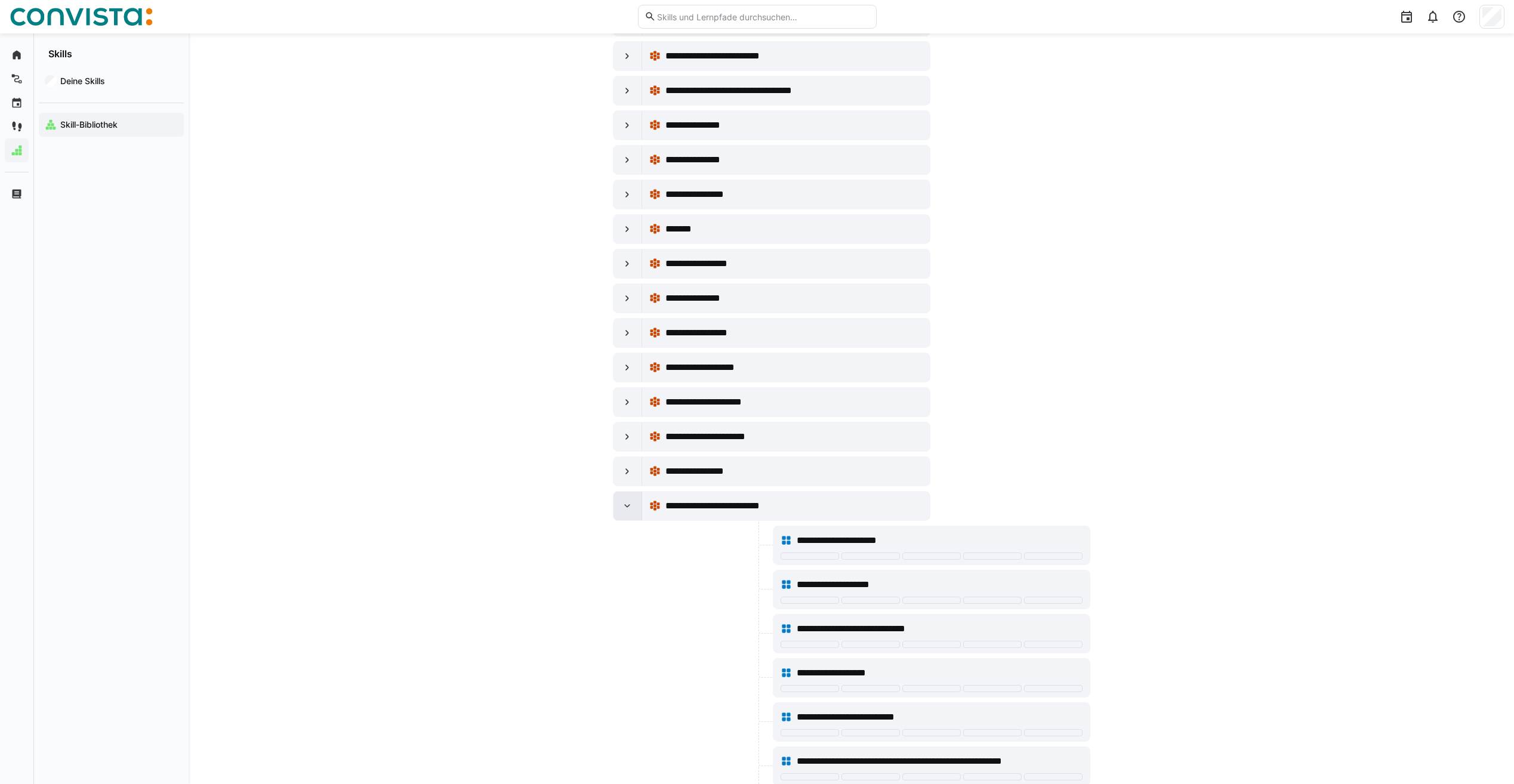
click at [627, 507] on eds-icon at bounding box center [627, 506] width 12 height 12
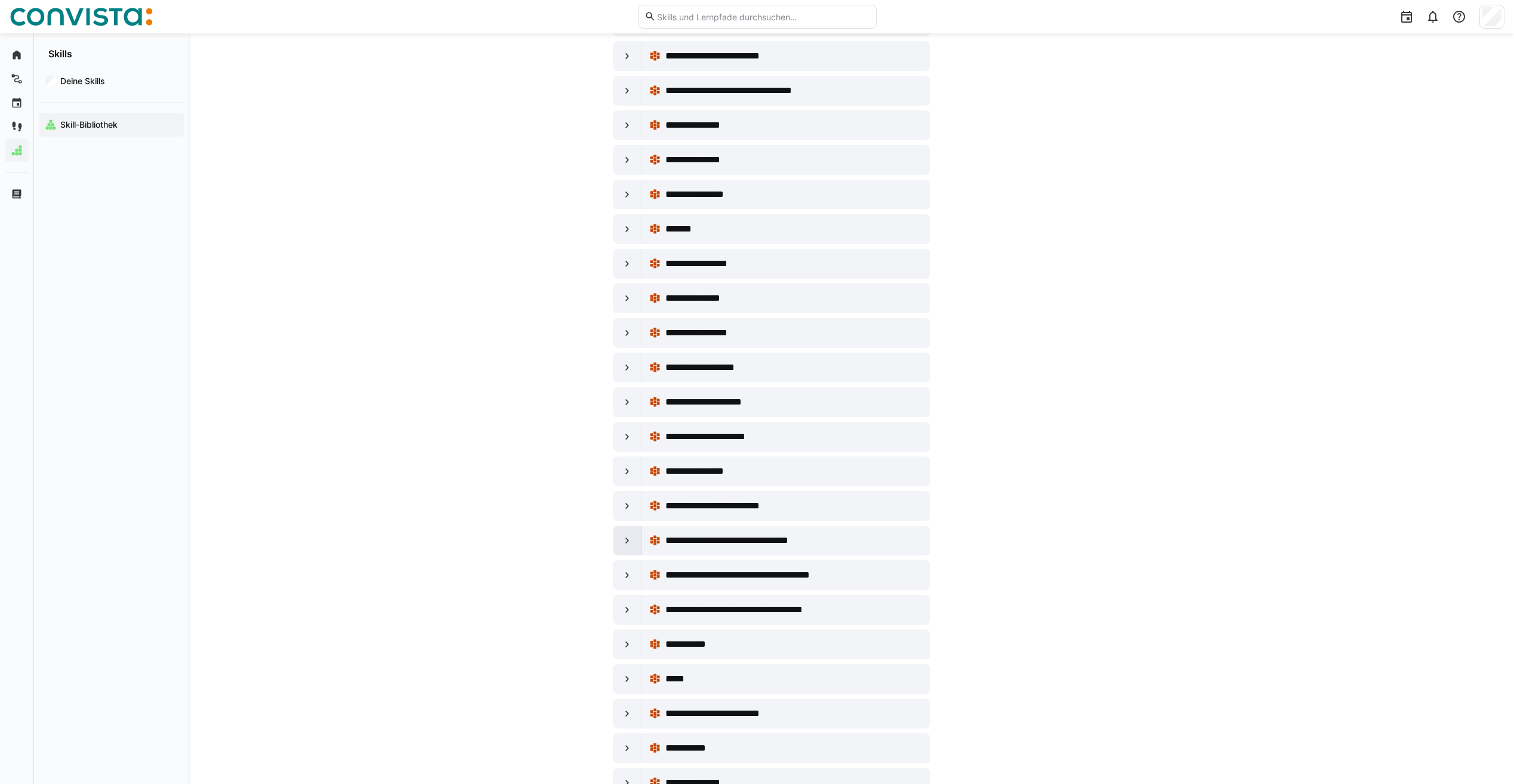
click at [633, 547] on div at bounding box center [627, 540] width 28 height 28
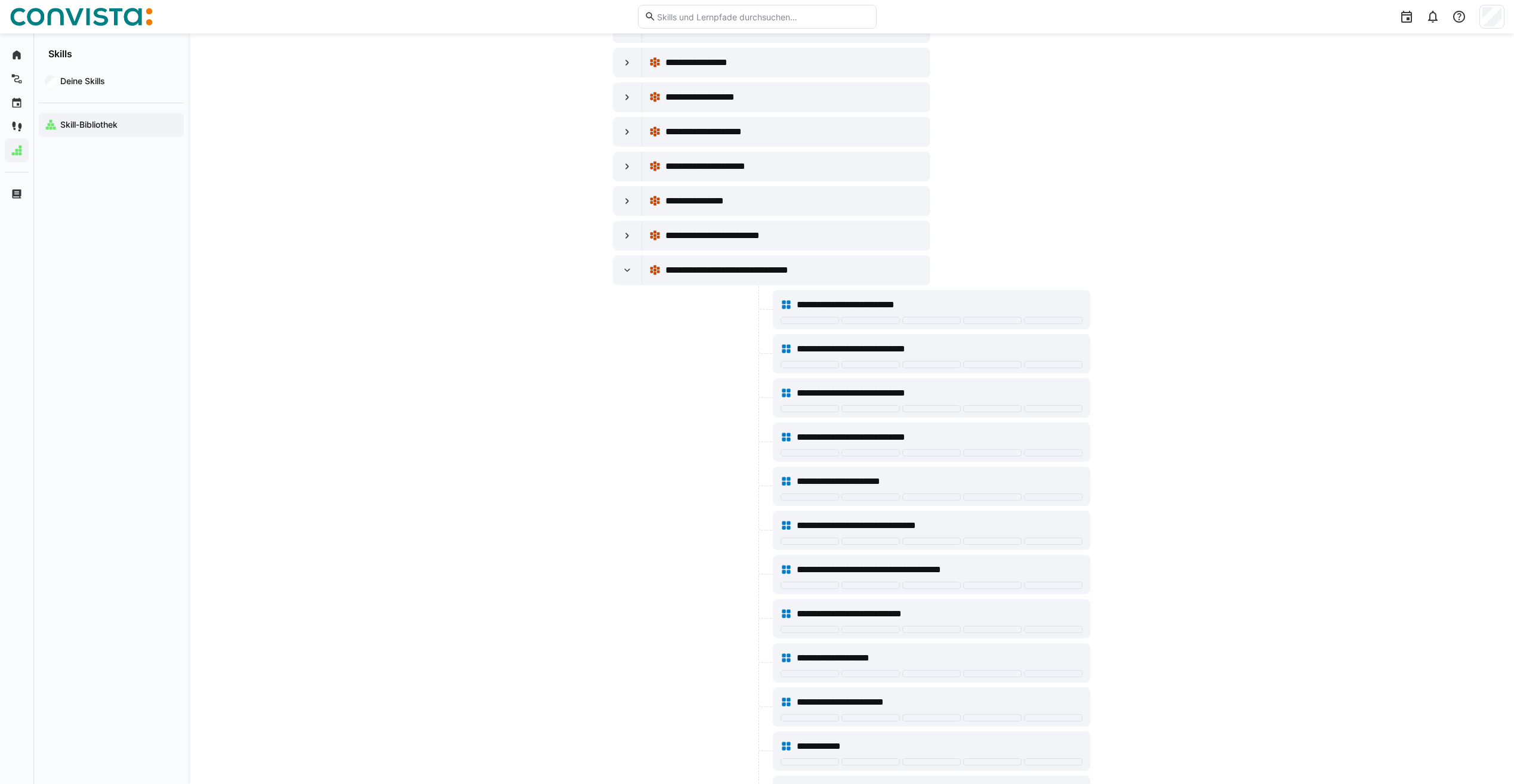
scroll to position [1253, 0]
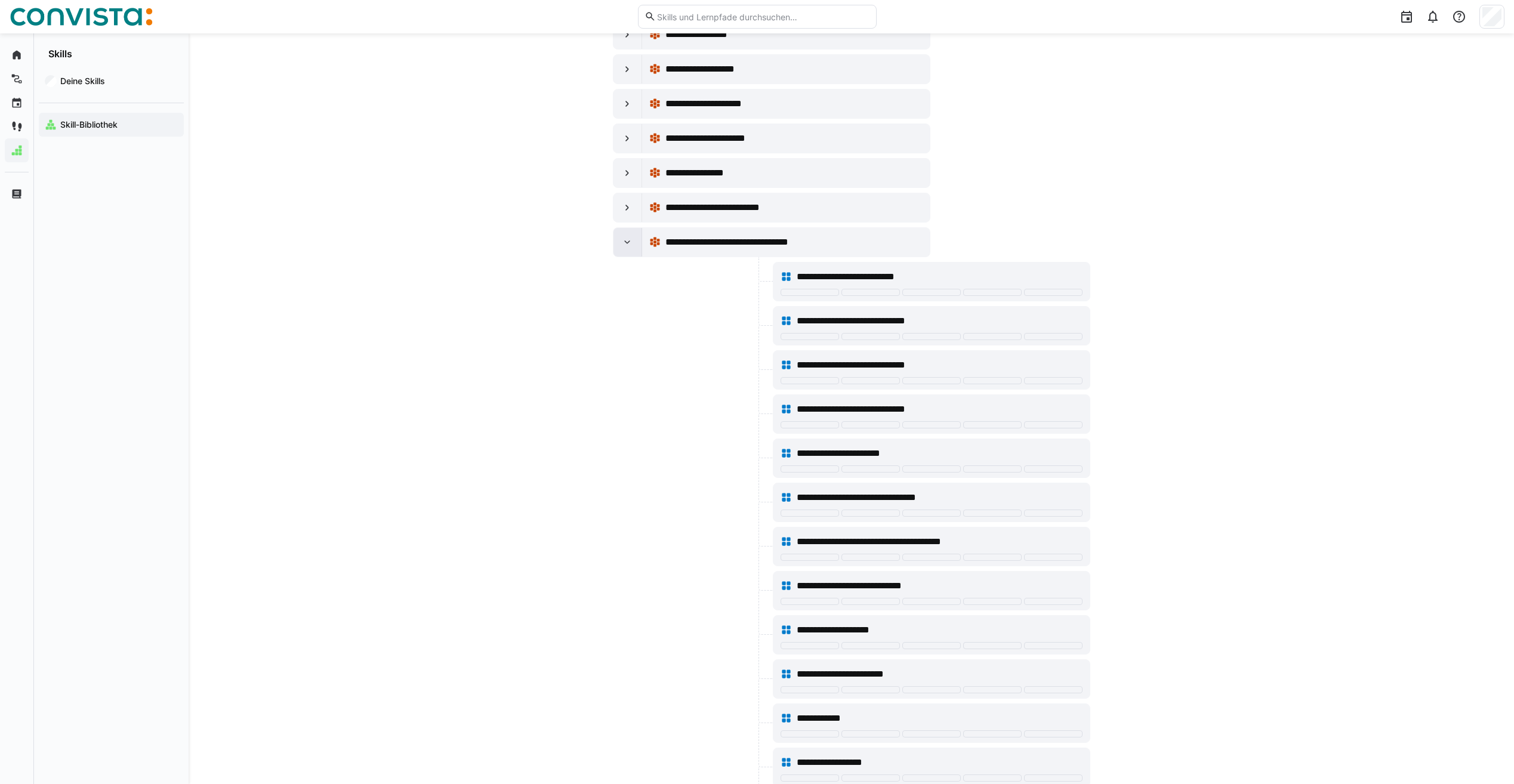
click at [618, 254] on div at bounding box center [627, 242] width 28 height 28
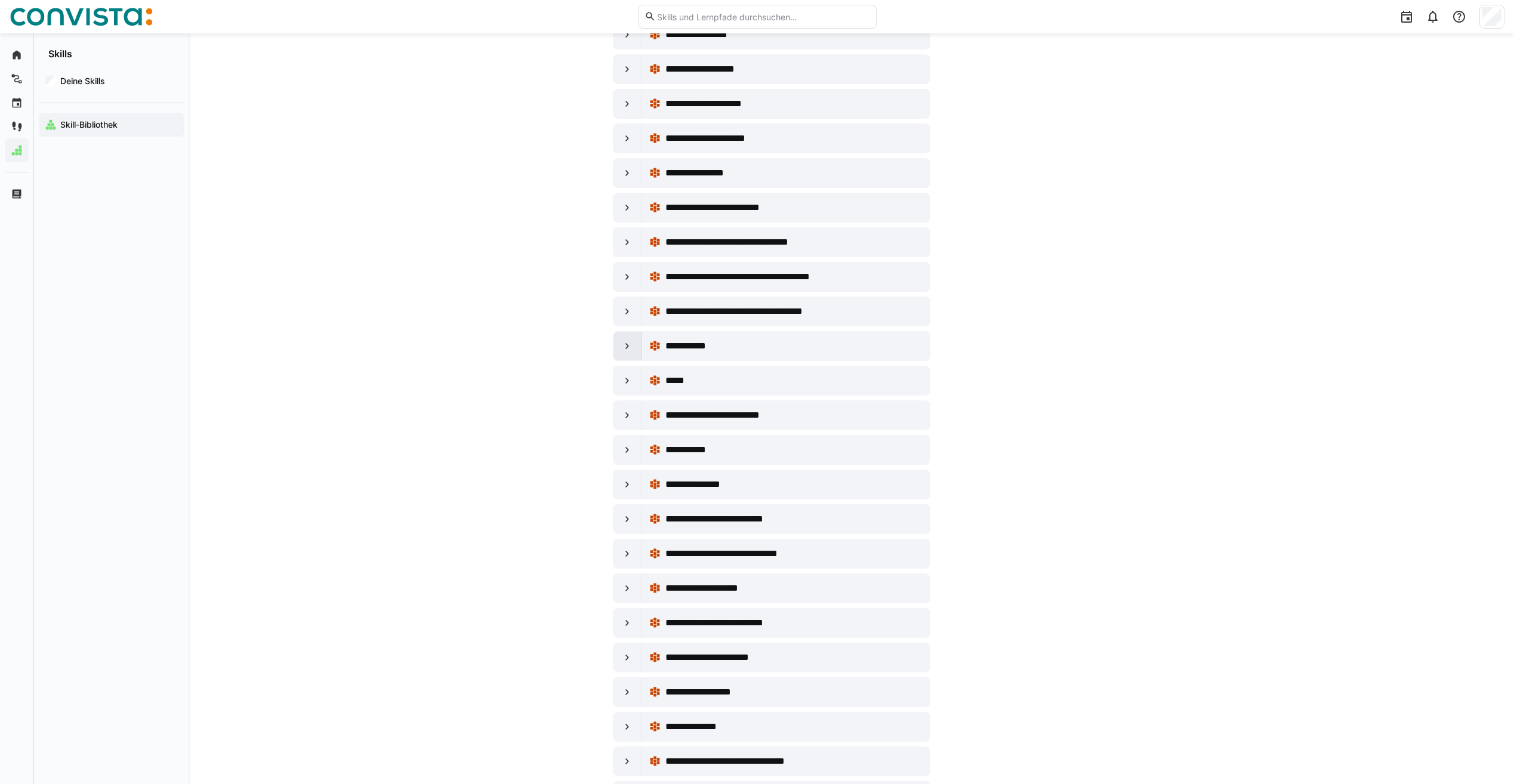
click at [627, 339] on div at bounding box center [627, 346] width 28 height 28
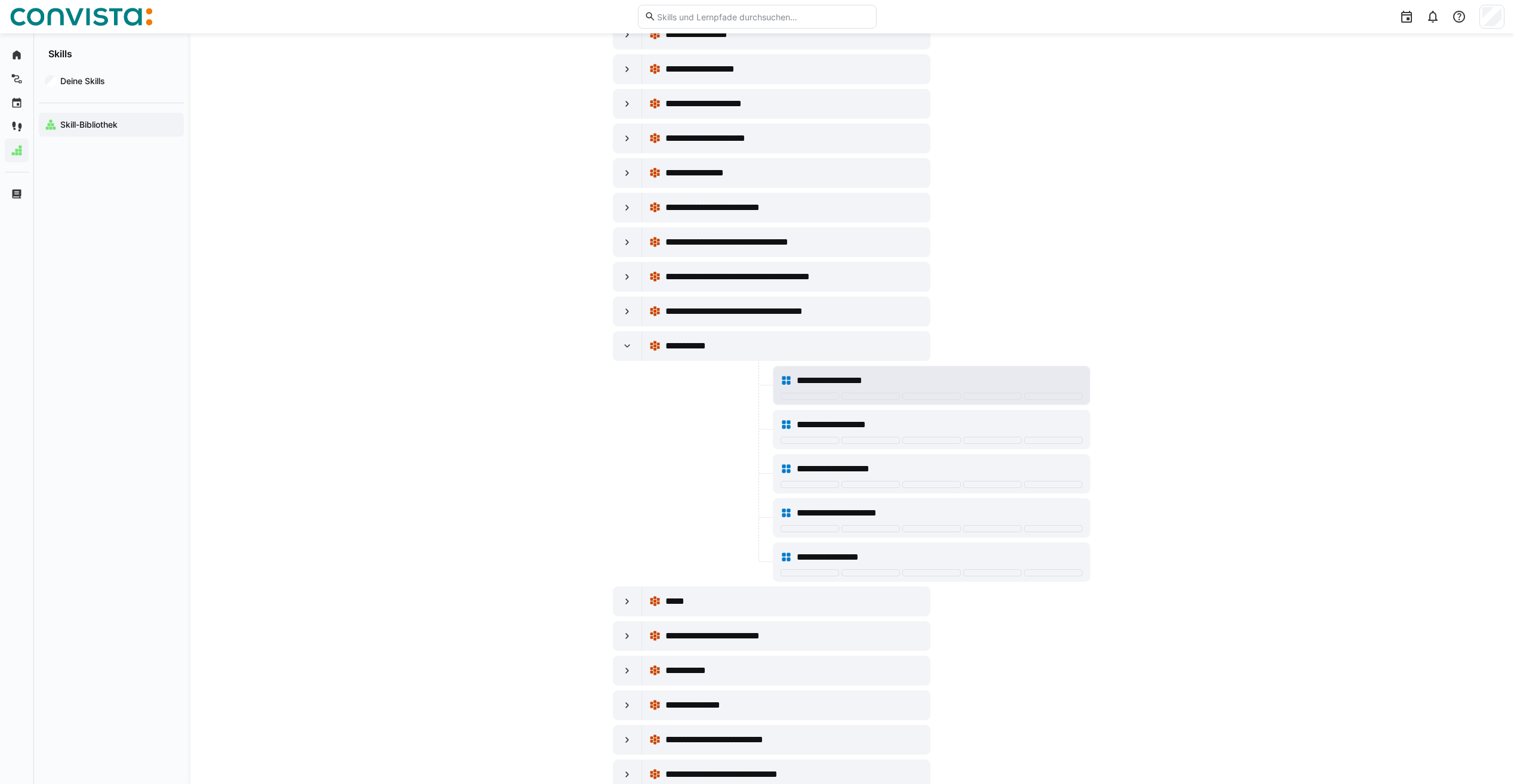
click at [913, 382] on div "**********" at bounding box center [939, 381] width 285 height 15
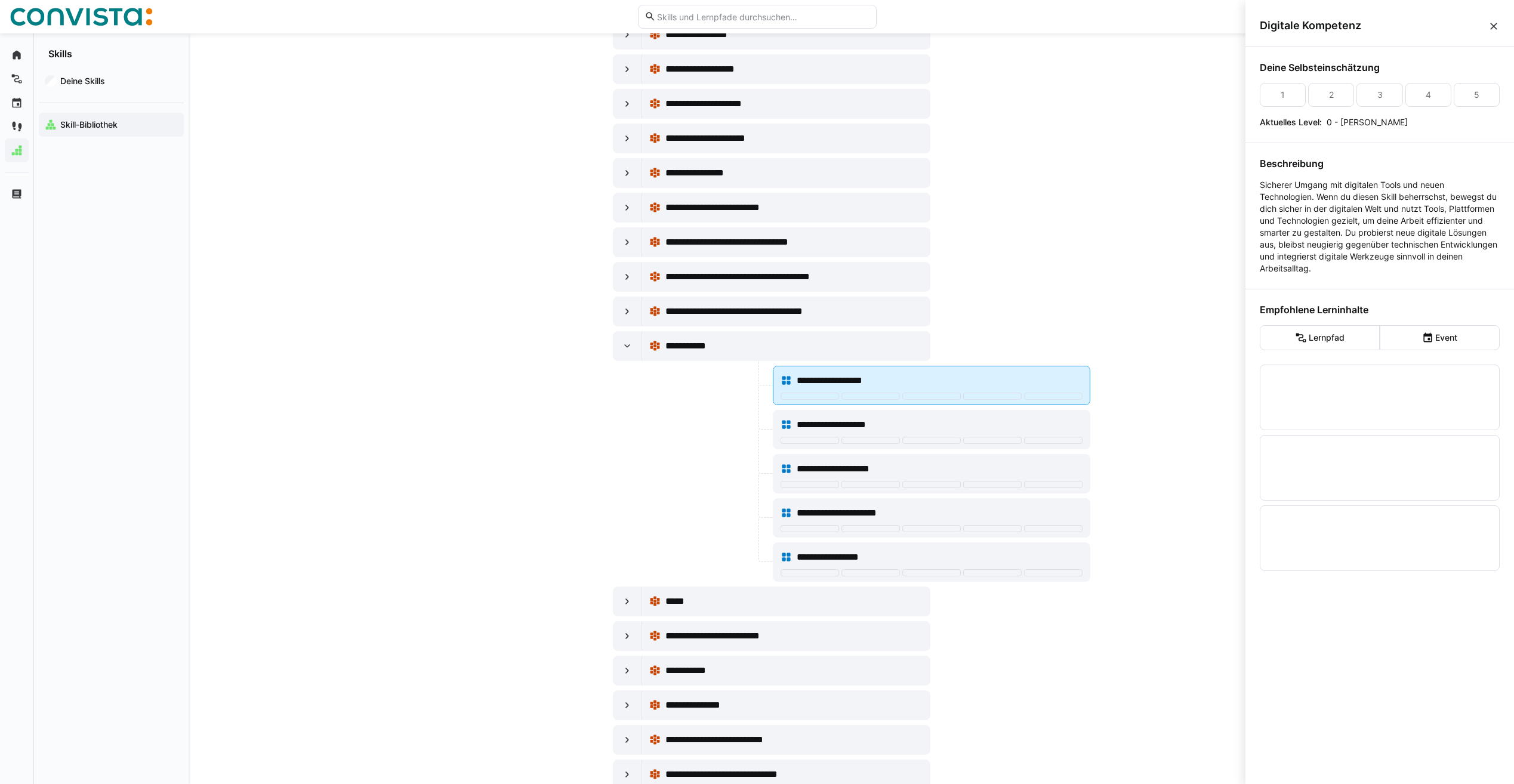
scroll to position [0, 0]
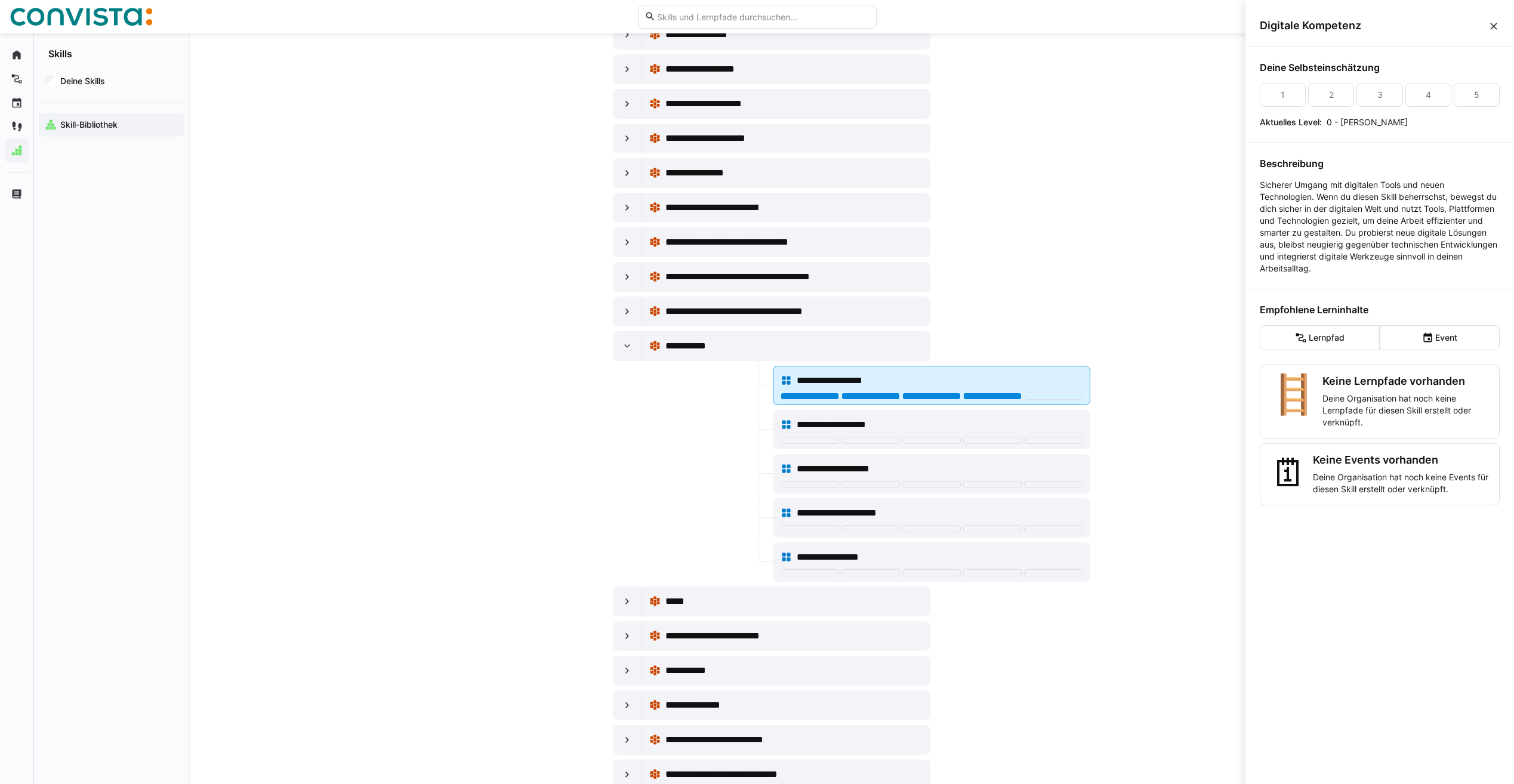
click at [1006, 398] on div at bounding box center [993, 396] width 59 height 7
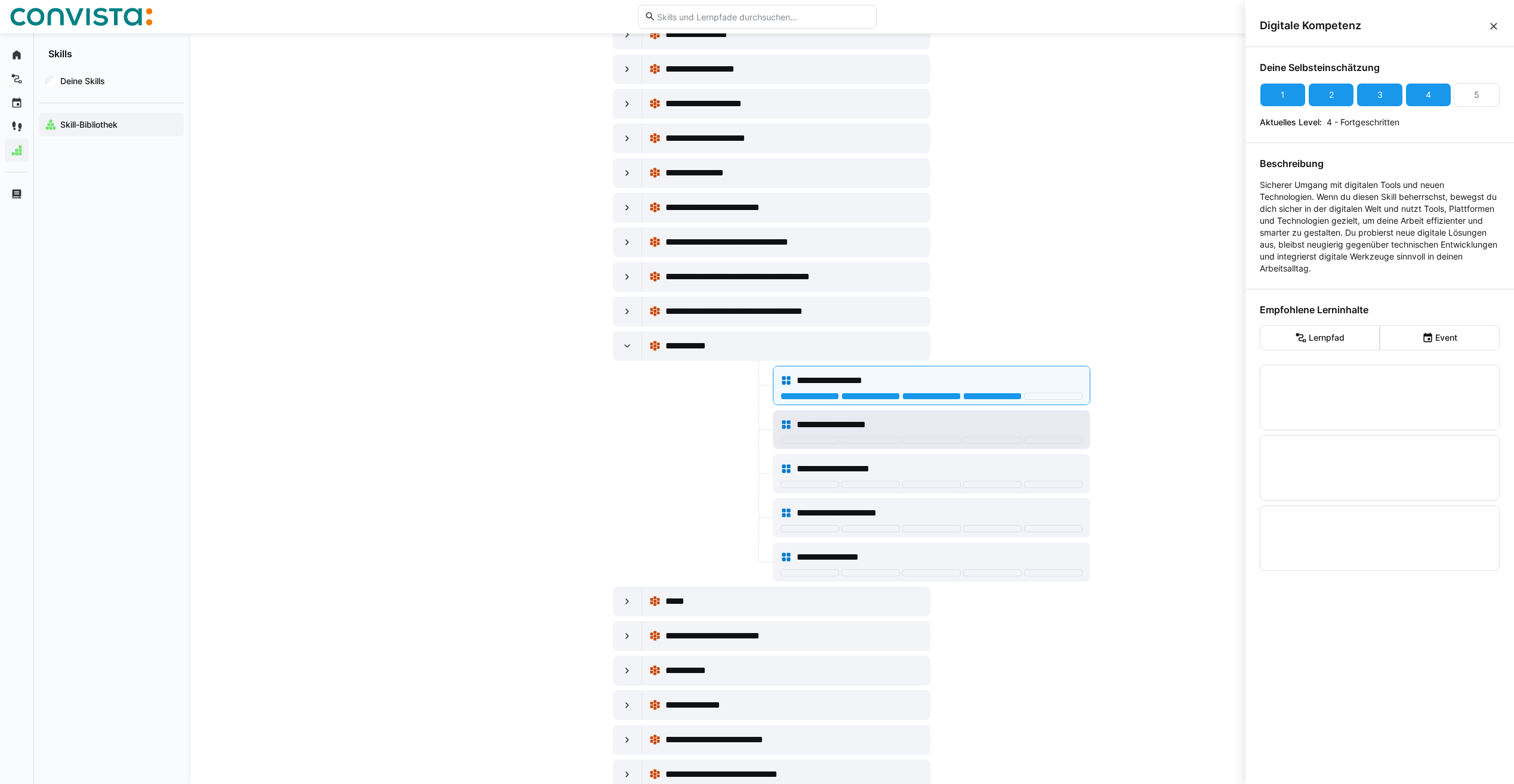
click at [982, 428] on div "**********" at bounding box center [939, 425] width 285 height 15
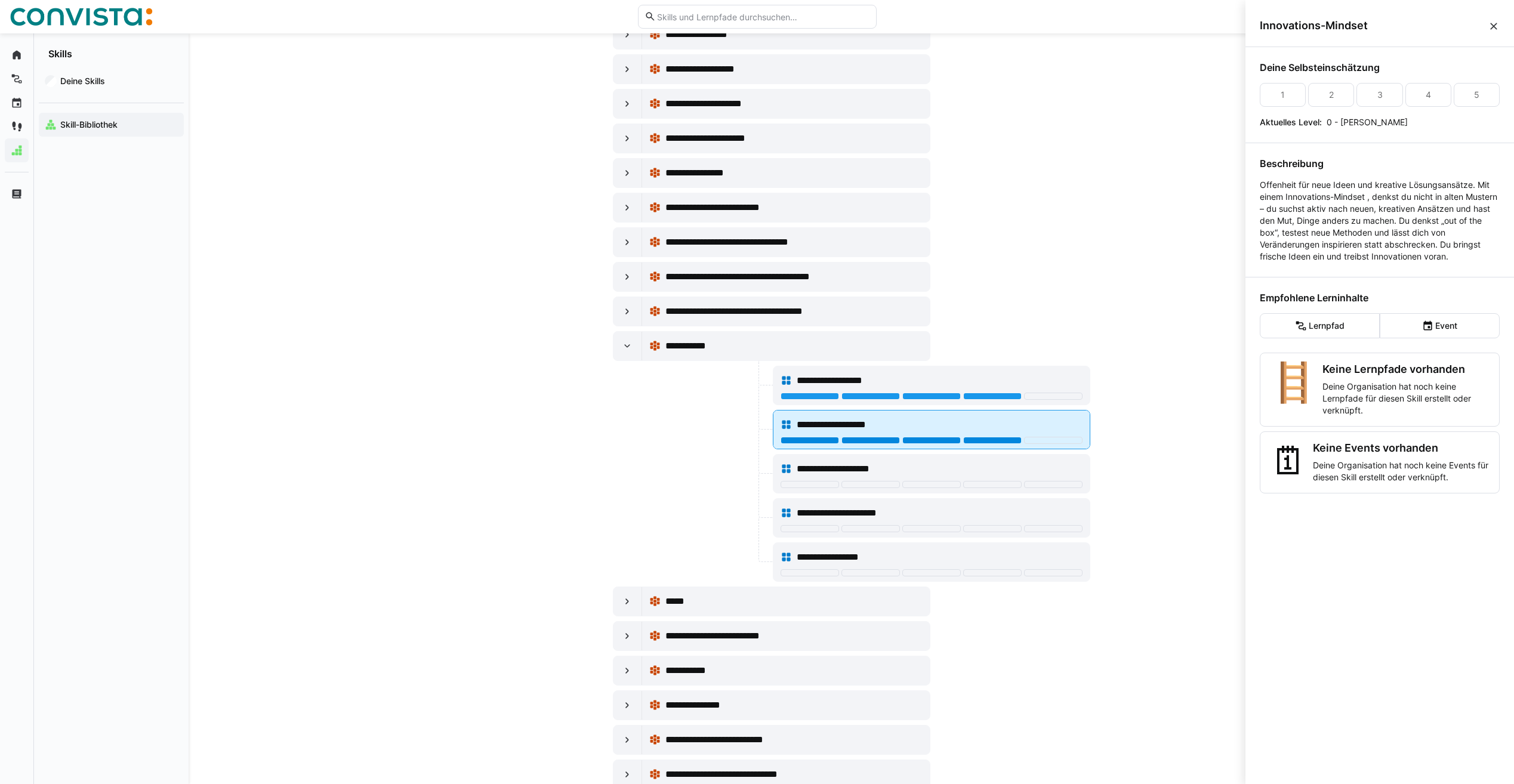
click at [988, 441] on div at bounding box center [993, 441] width 59 height 7
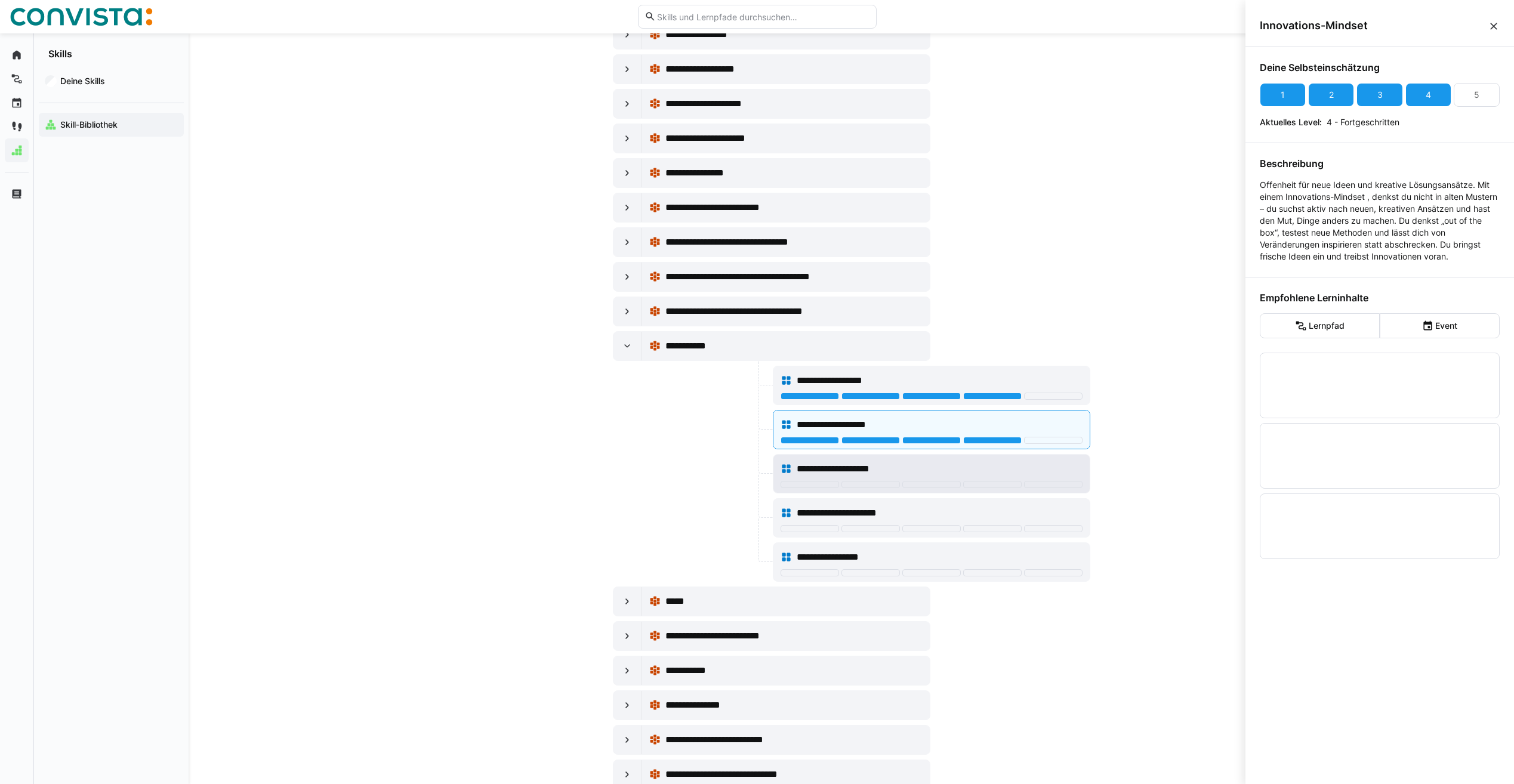
click at [959, 464] on div "**********" at bounding box center [939, 469] width 285 height 15
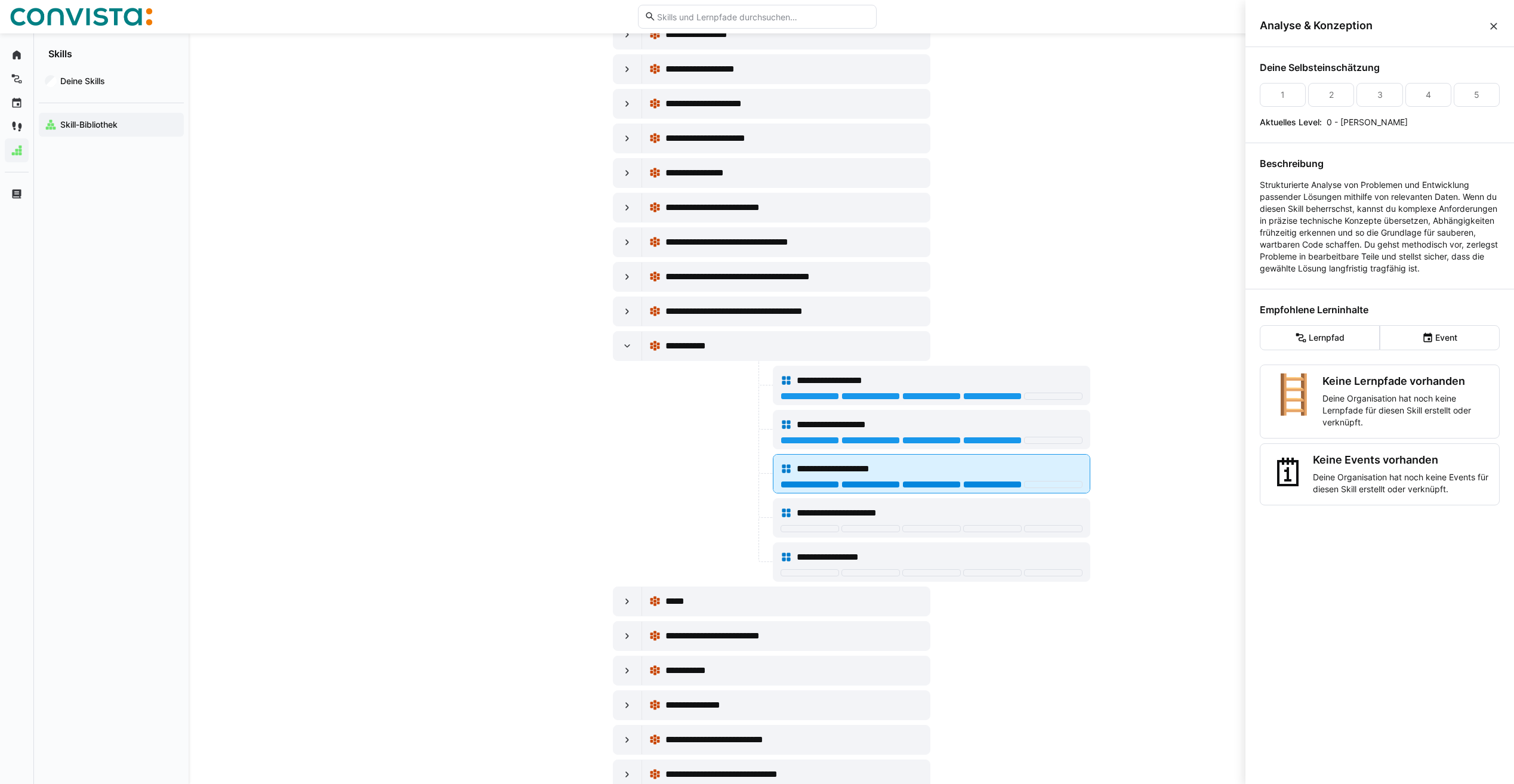
click at [1001, 482] on div at bounding box center [993, 484] width 59 height 7
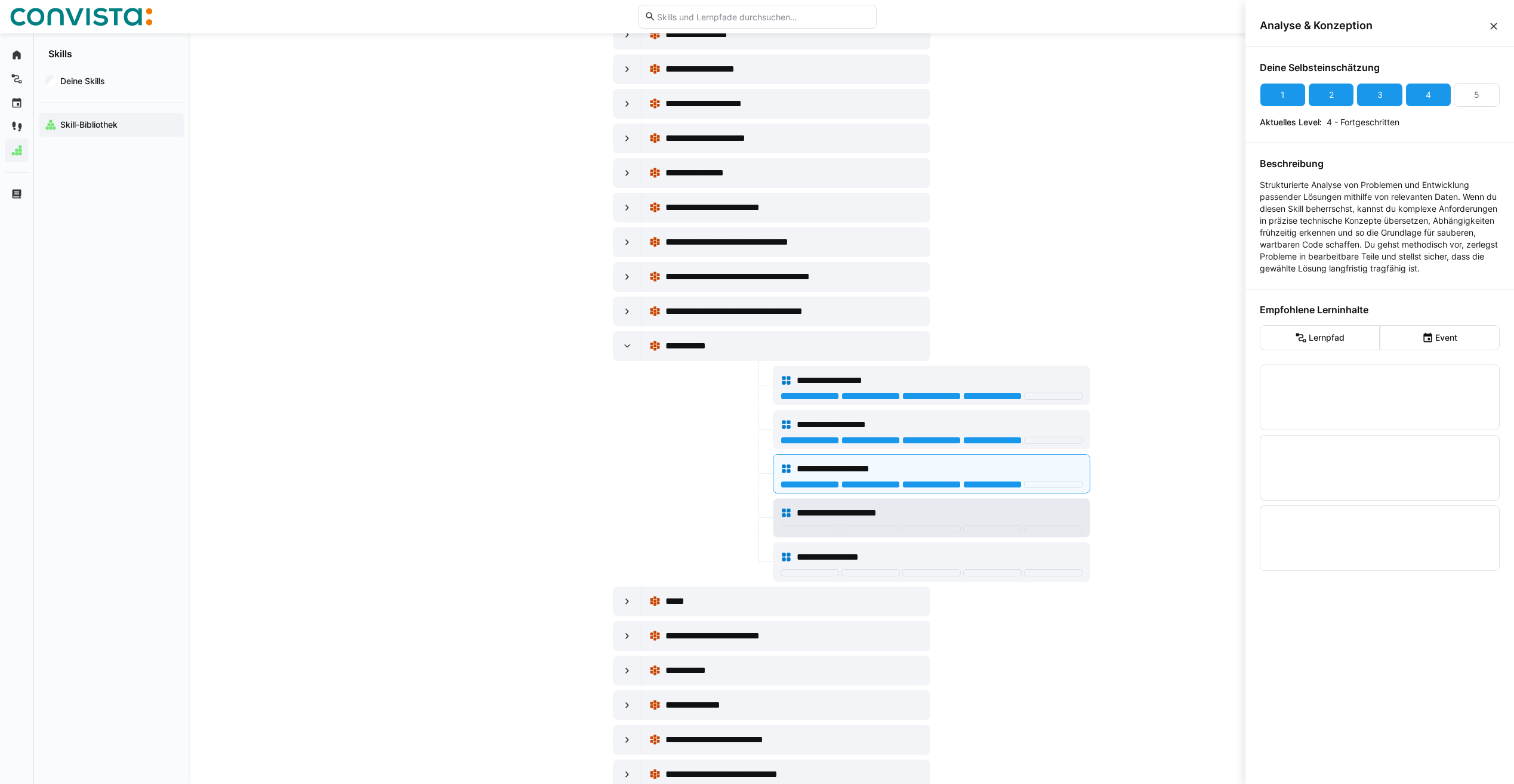
click at [974, 511] on div "**********" at bounding box center [939, 513] width 285 height 15
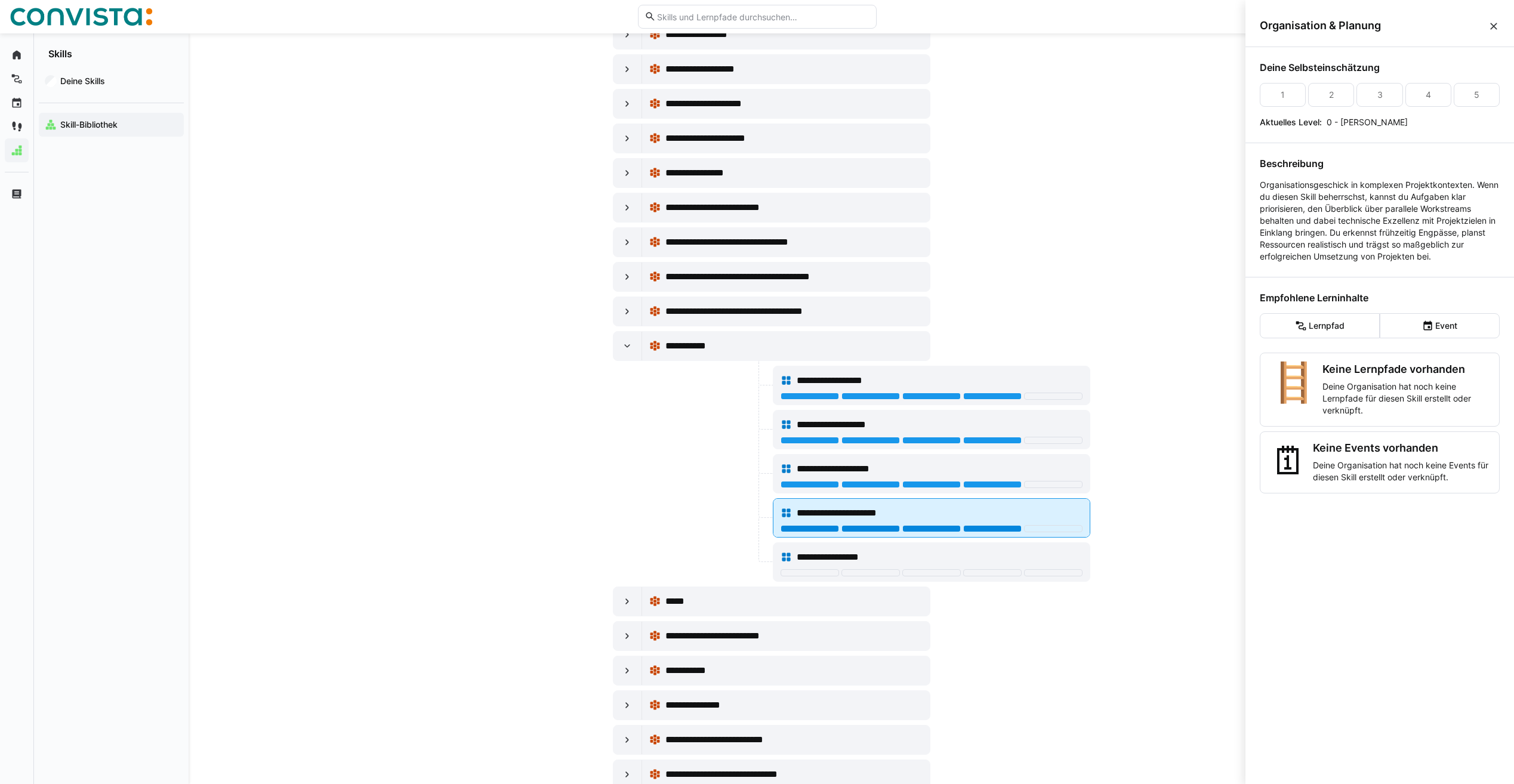
click at [980, 528] on div at bounding box center [993, 528] width 59 height 7
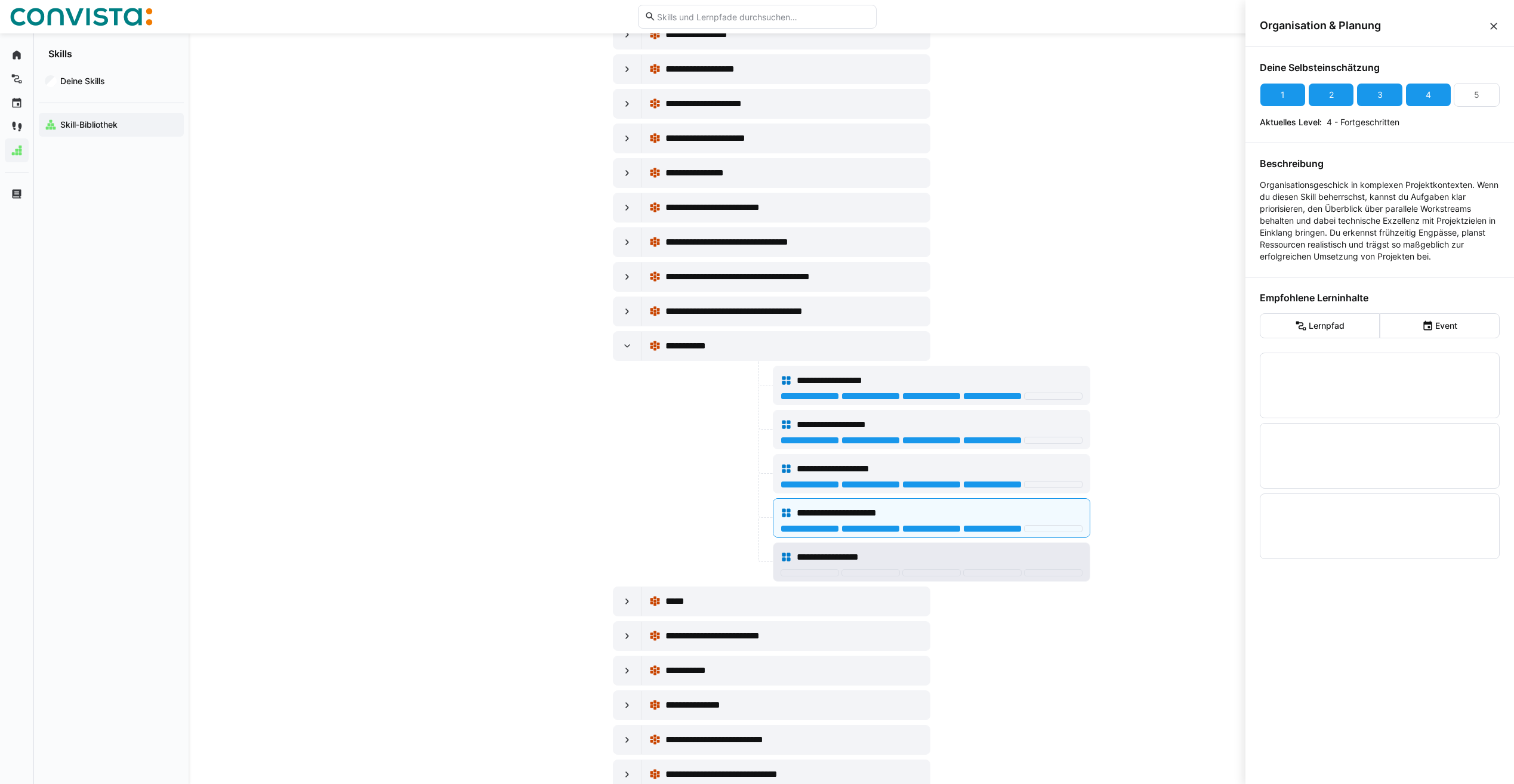
click at [921, 560] on div "**********" at bounding box center [939, 558] width 285 height 15
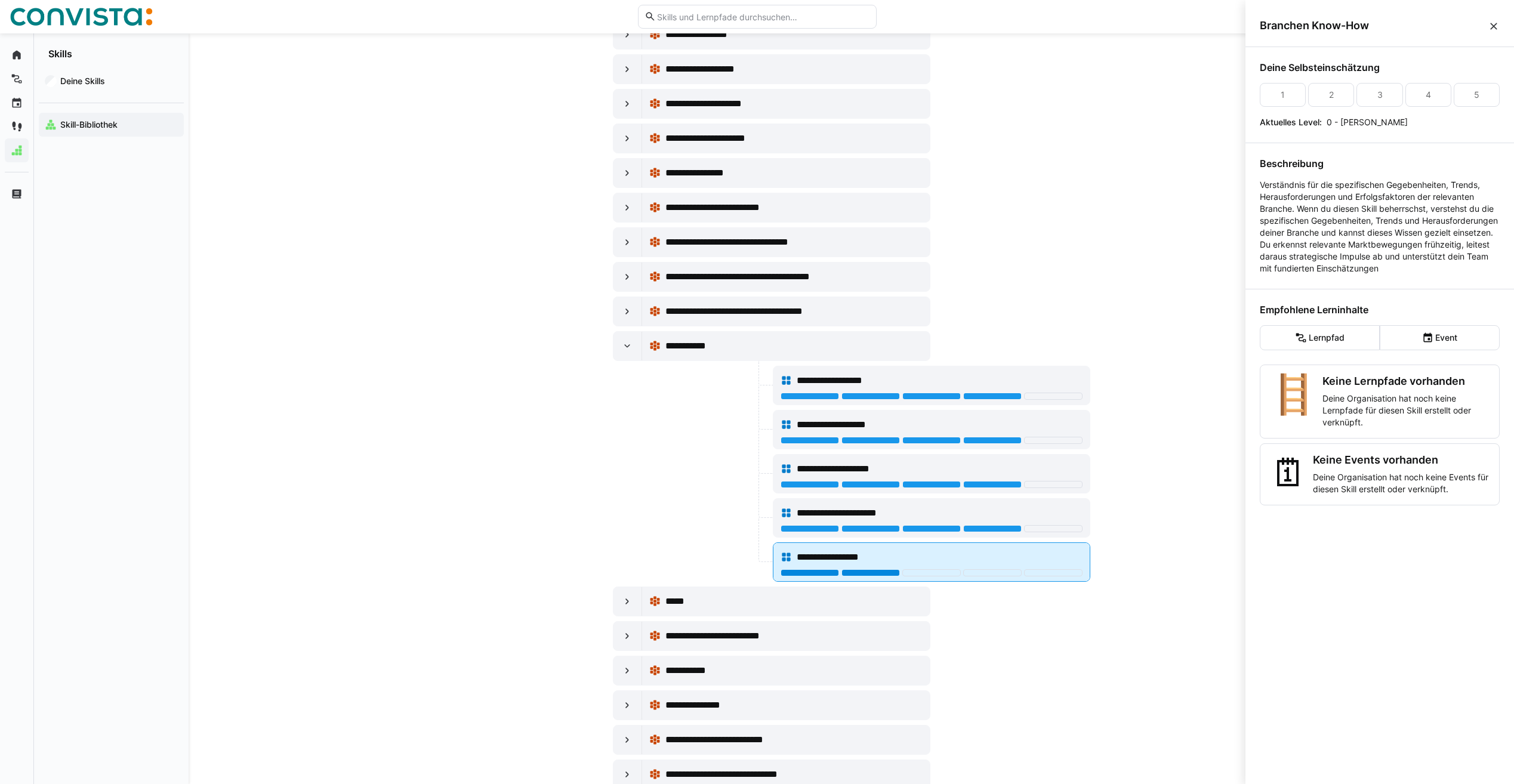
click at [890, 574] on div at bounding box center [871, 573] width 59 height 7
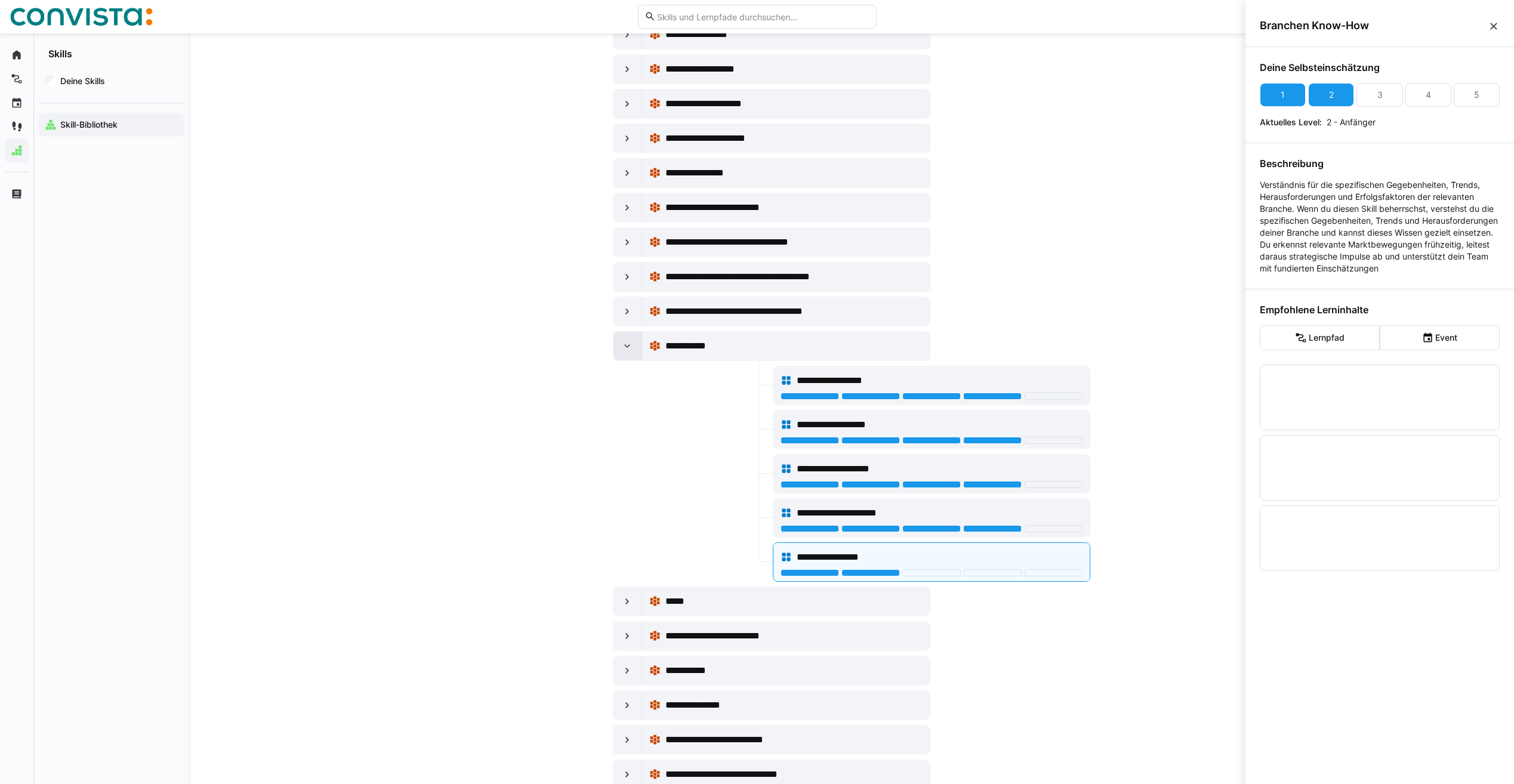
click at [630, 353] on div at bounding box center [627, 346] width 28 height 28
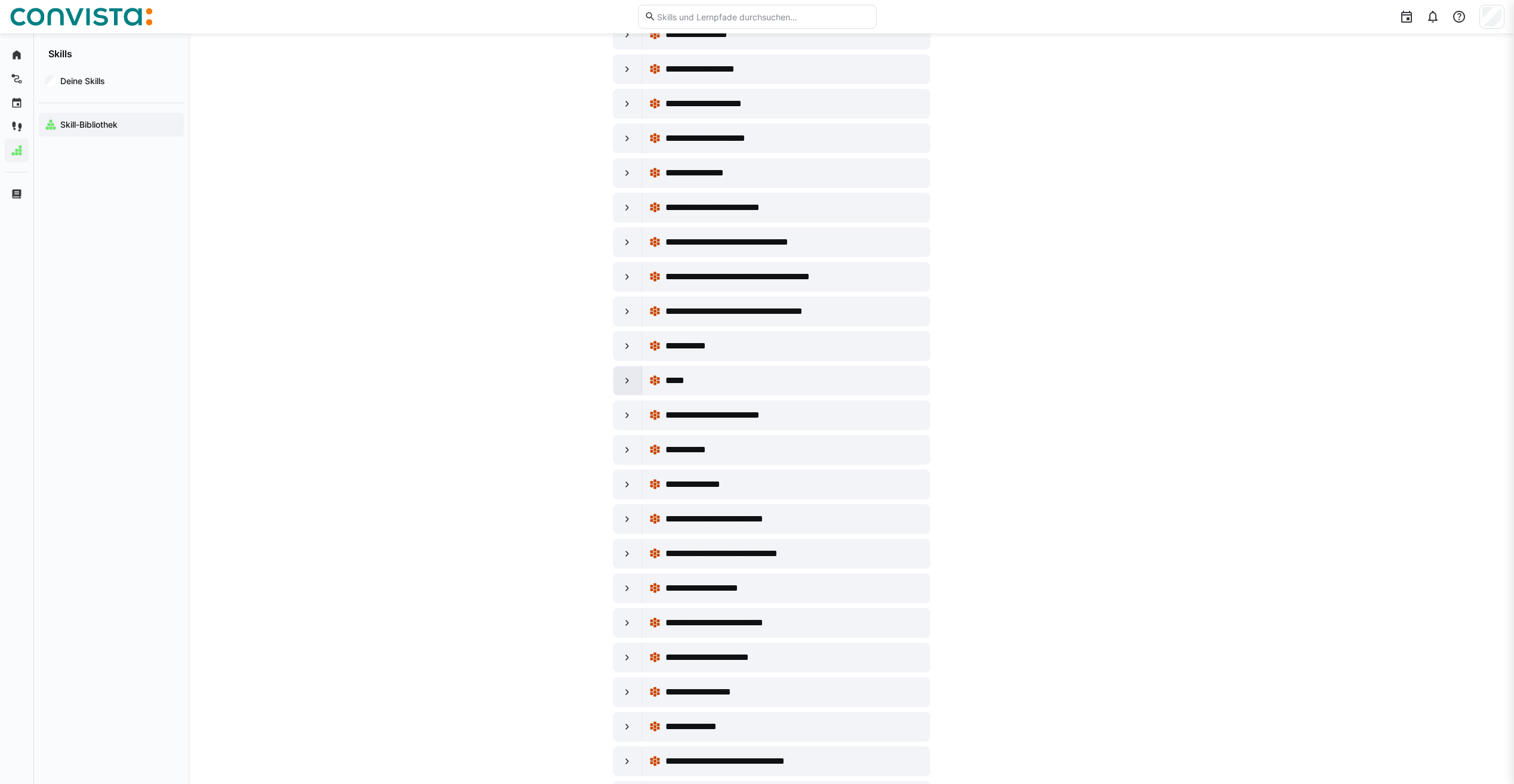
scroll to position [1253, 0]
click at [625, 381] on eds-icon at bounding box center [627, 380] width 12 height 12
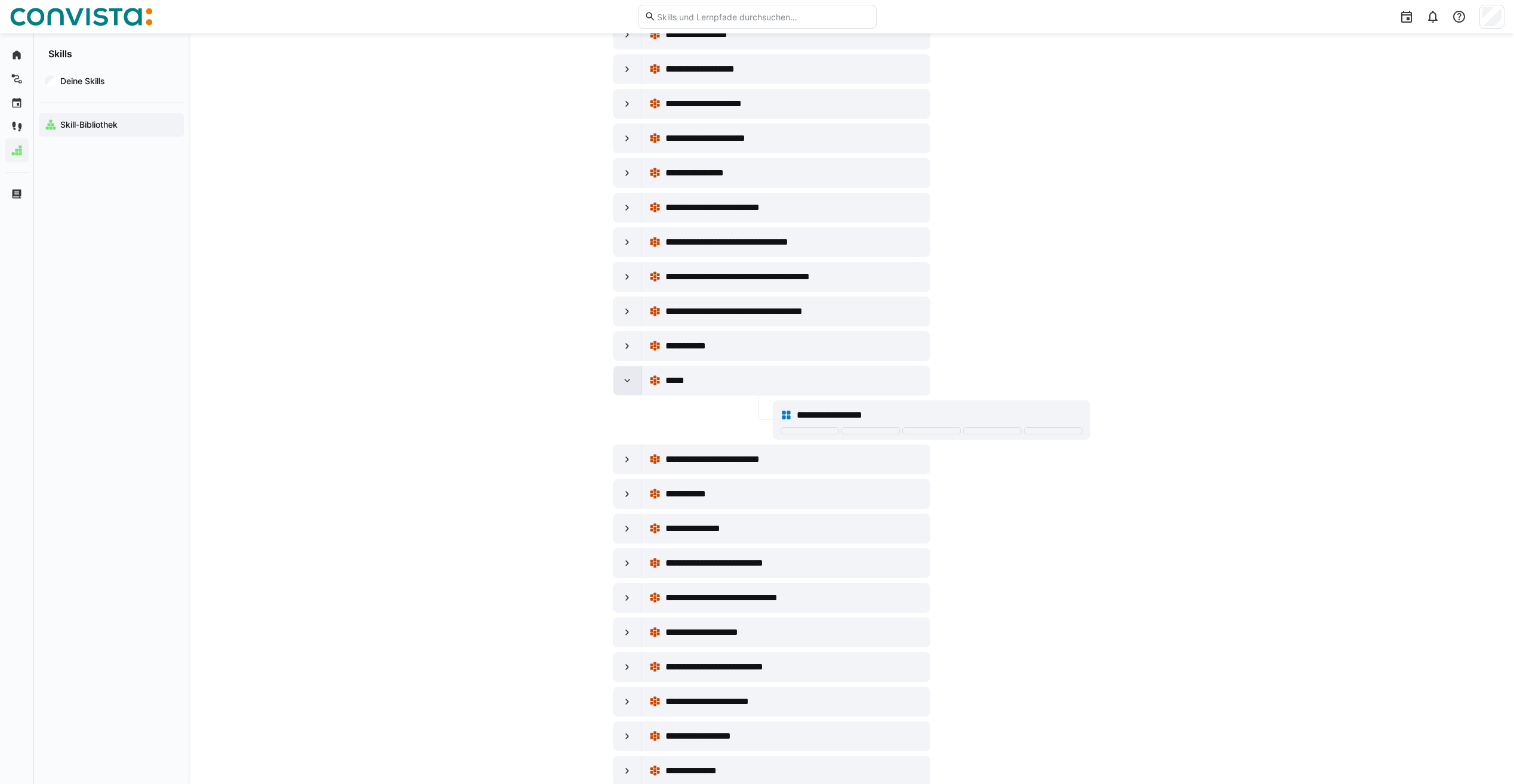
click at [625, 381] on eds-icon at bounding box center [627, 380] width 12 height 12
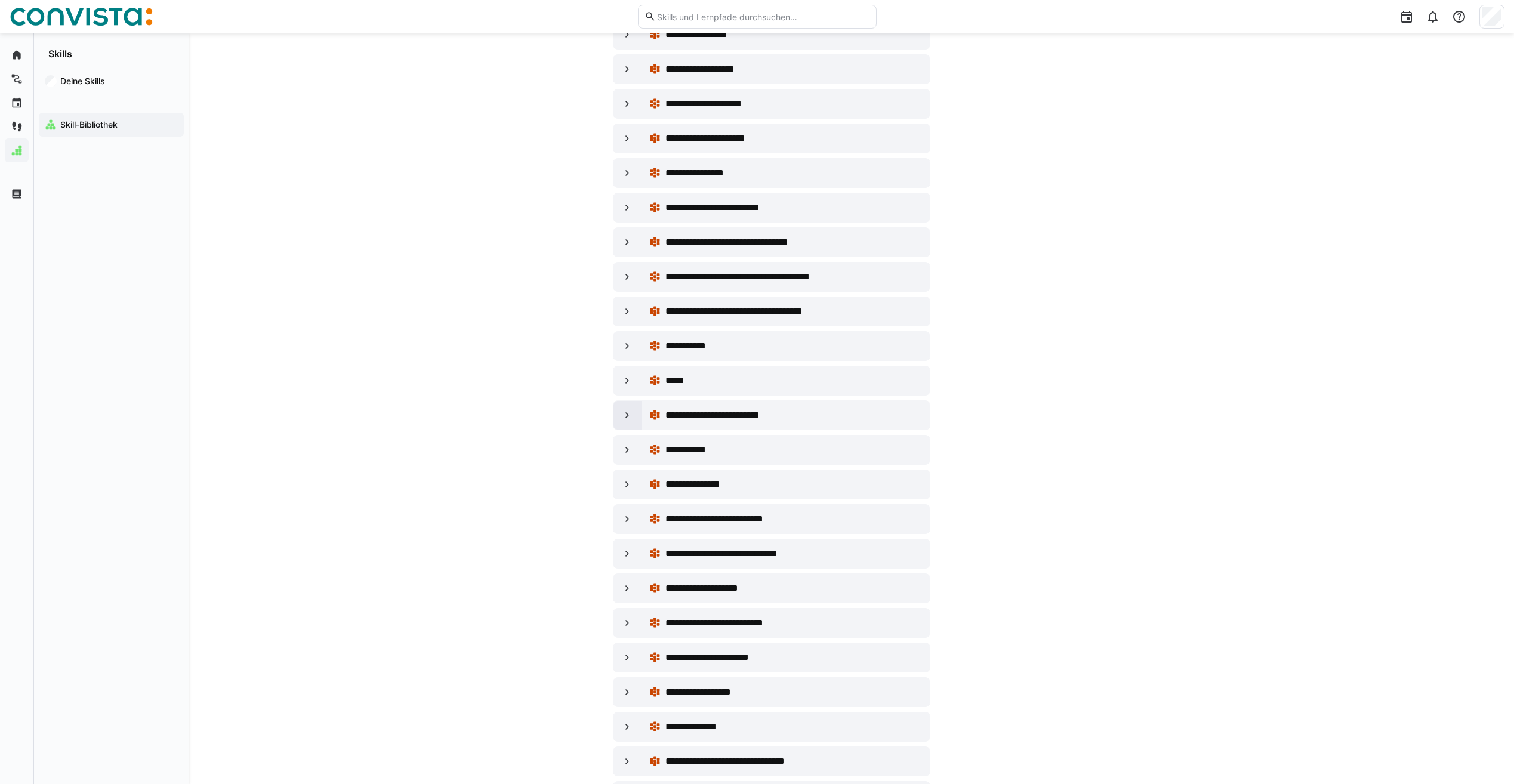
click at [622, 409] on eds-icon at bounding box center [627, 415] width 12 height 12
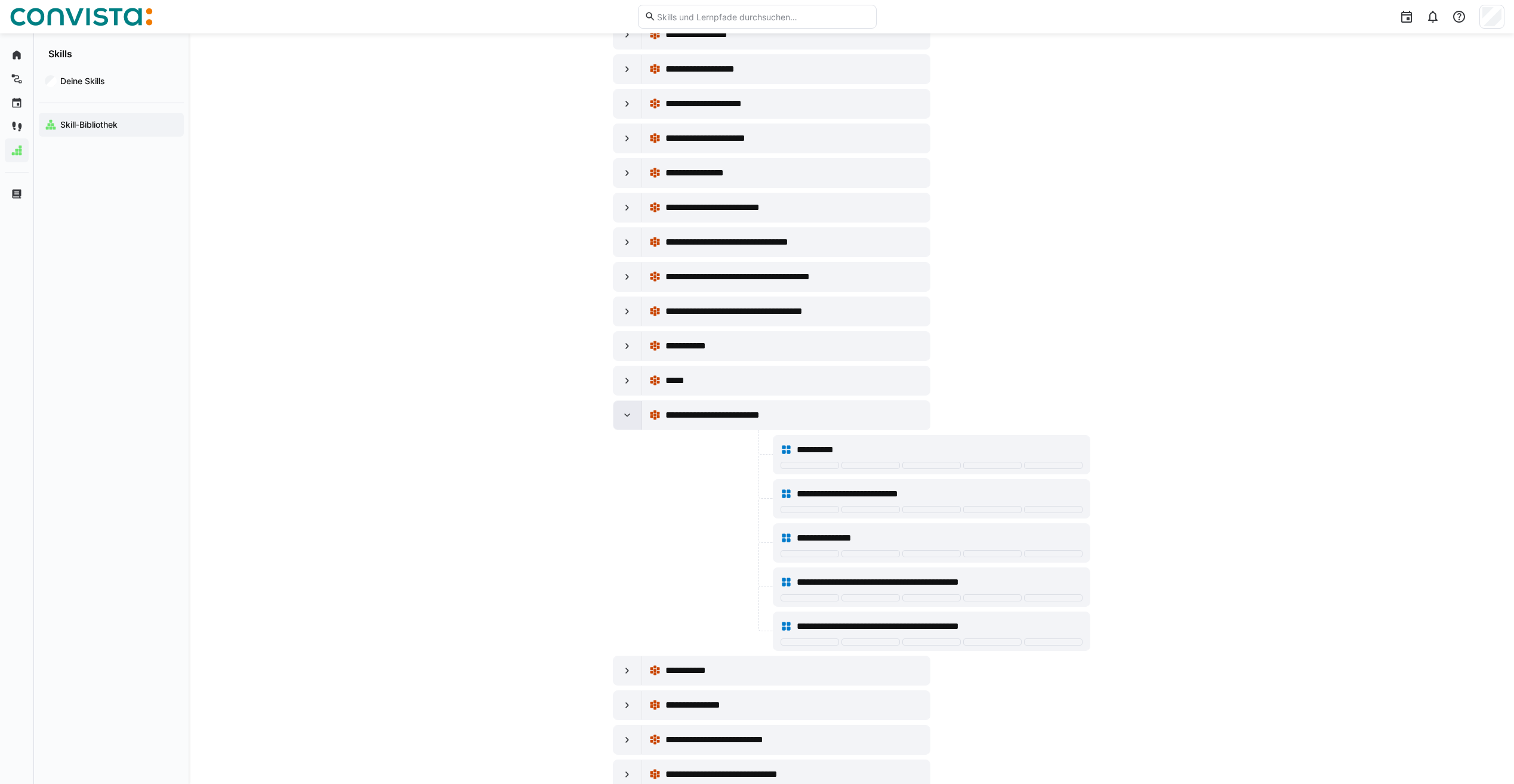
click at [622, 409] on eds-icon at bounding box center [627, 415] width 12 height 12
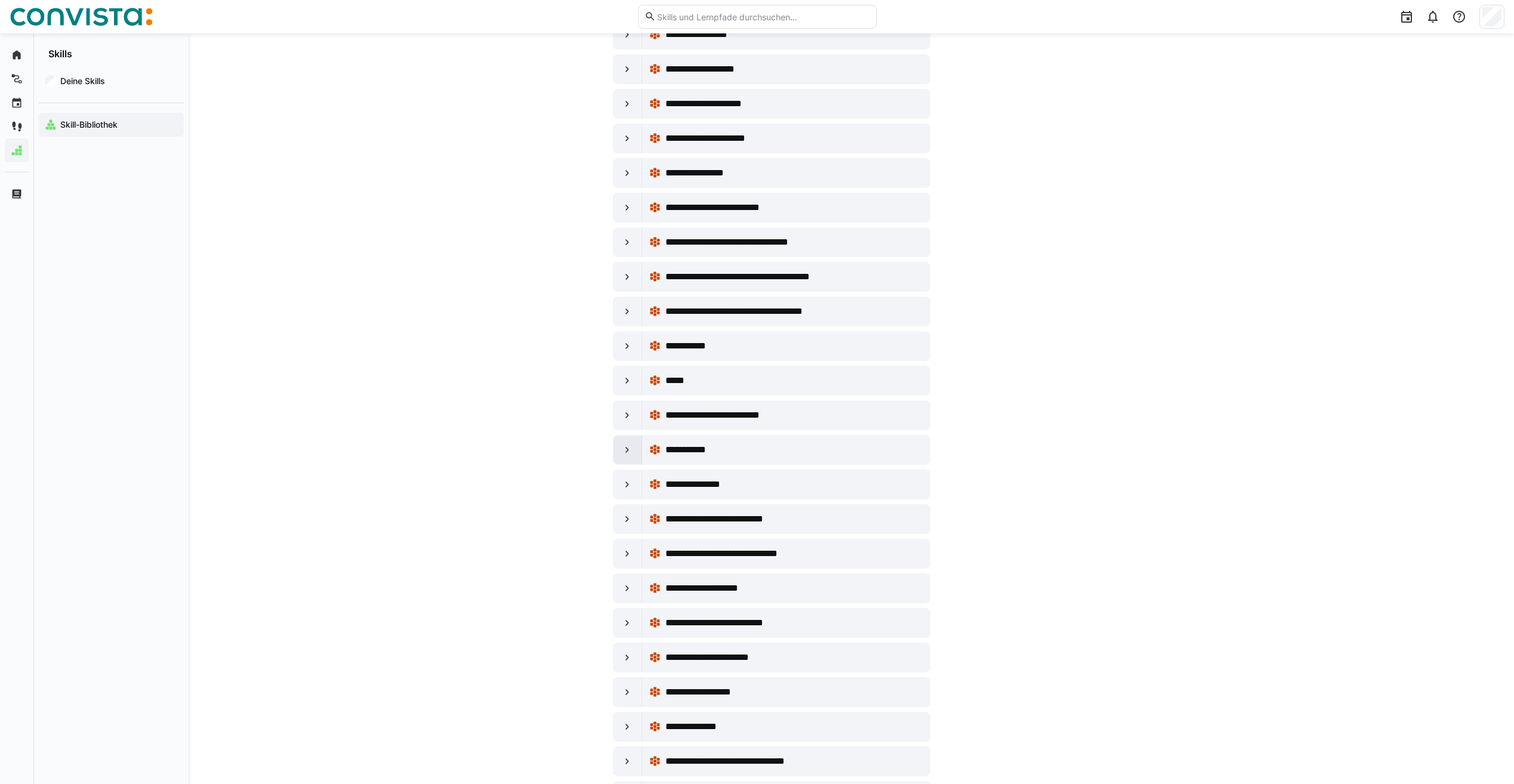
click at [622, 445] on eds-icon at bounding box center [627, 450] width 12 height 12
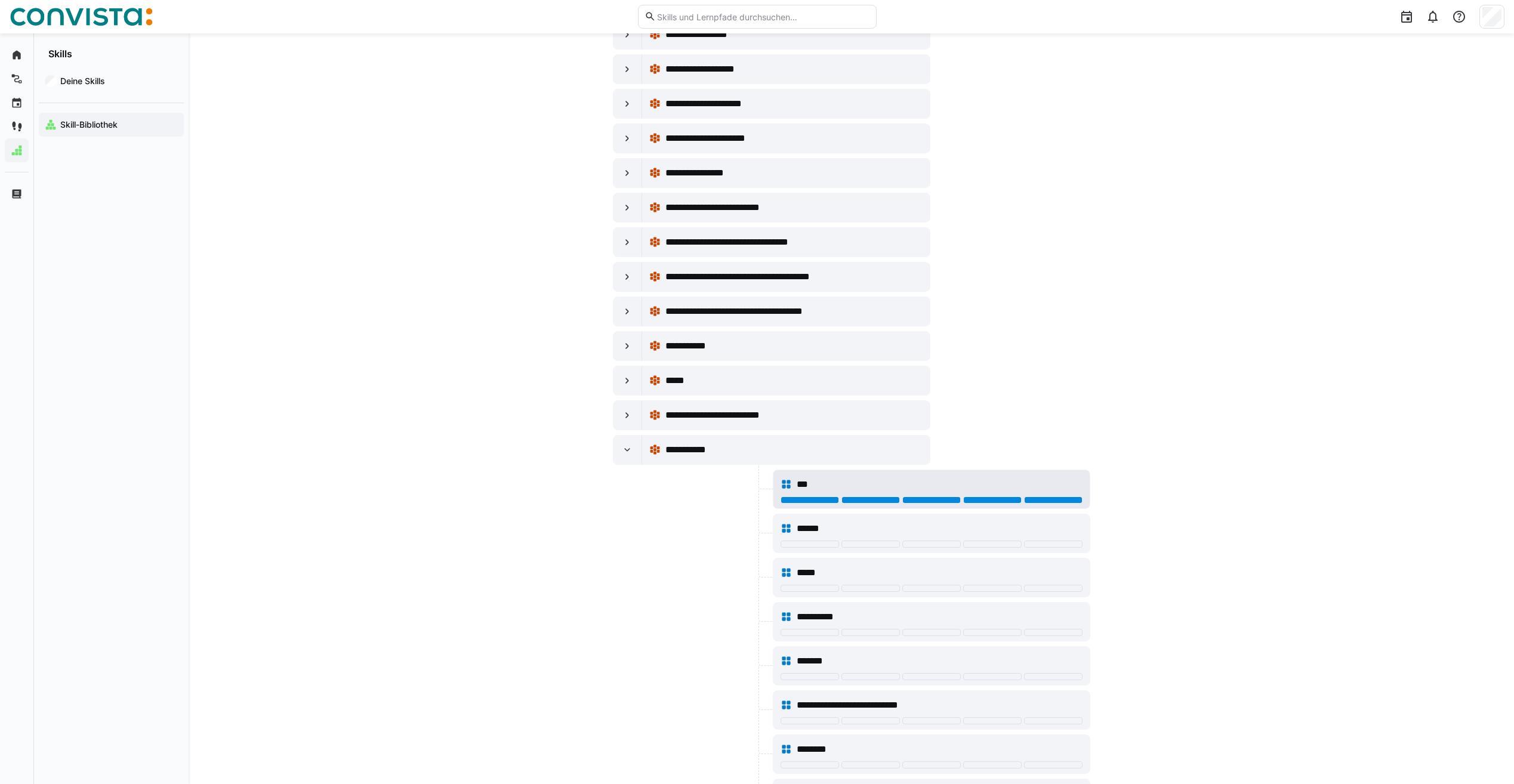
click at [1038, 499] on div at bounding box center [1053, 500] width 59 height 7
click at [945, 543] on div at bounding box center [932, 544] width 59 height 7
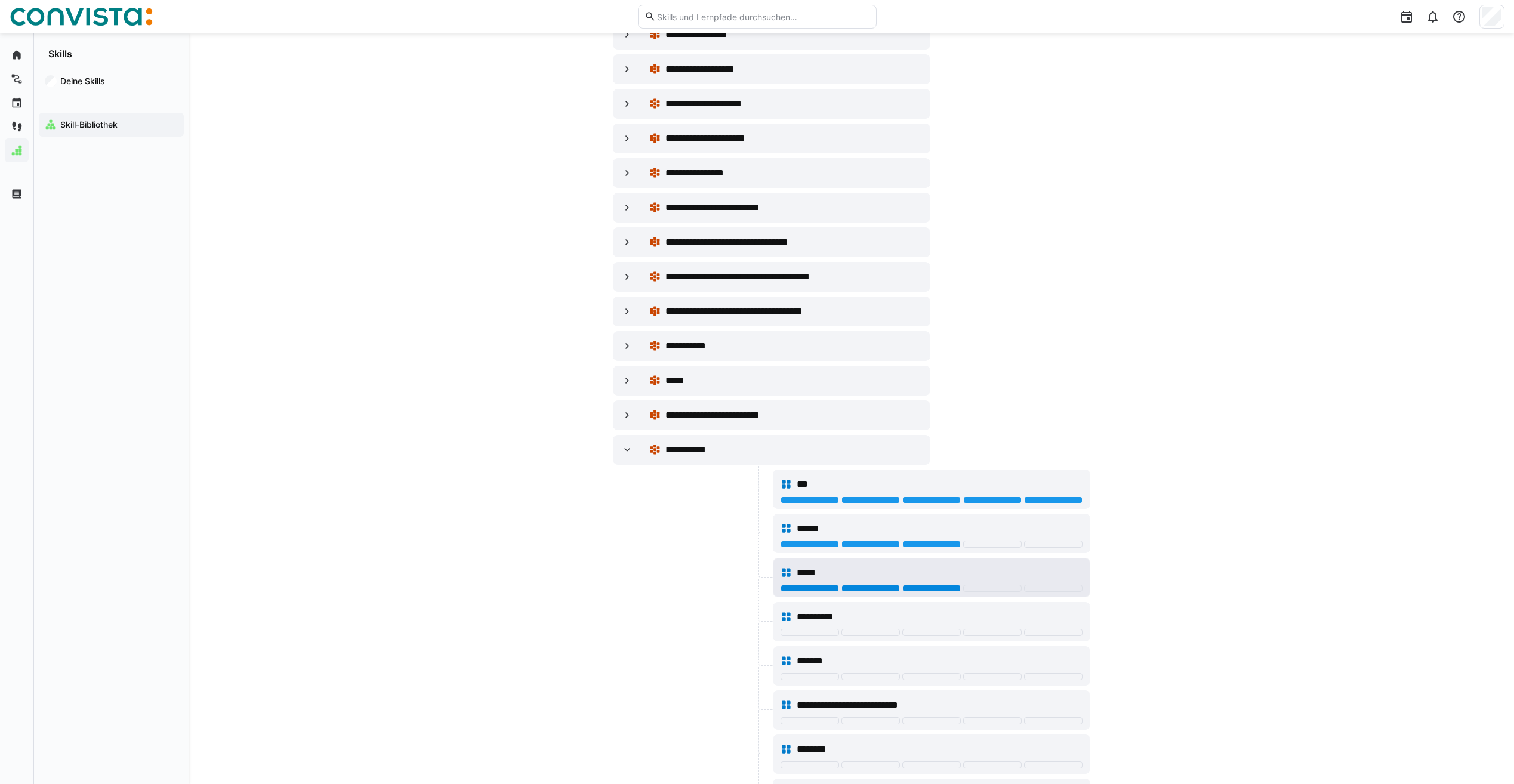
click at [917, 589] on div at bounding box center [932, 588] width 59 height 7
click at [924, 632] on div at bounding box center [932, 632] width 59 height 7
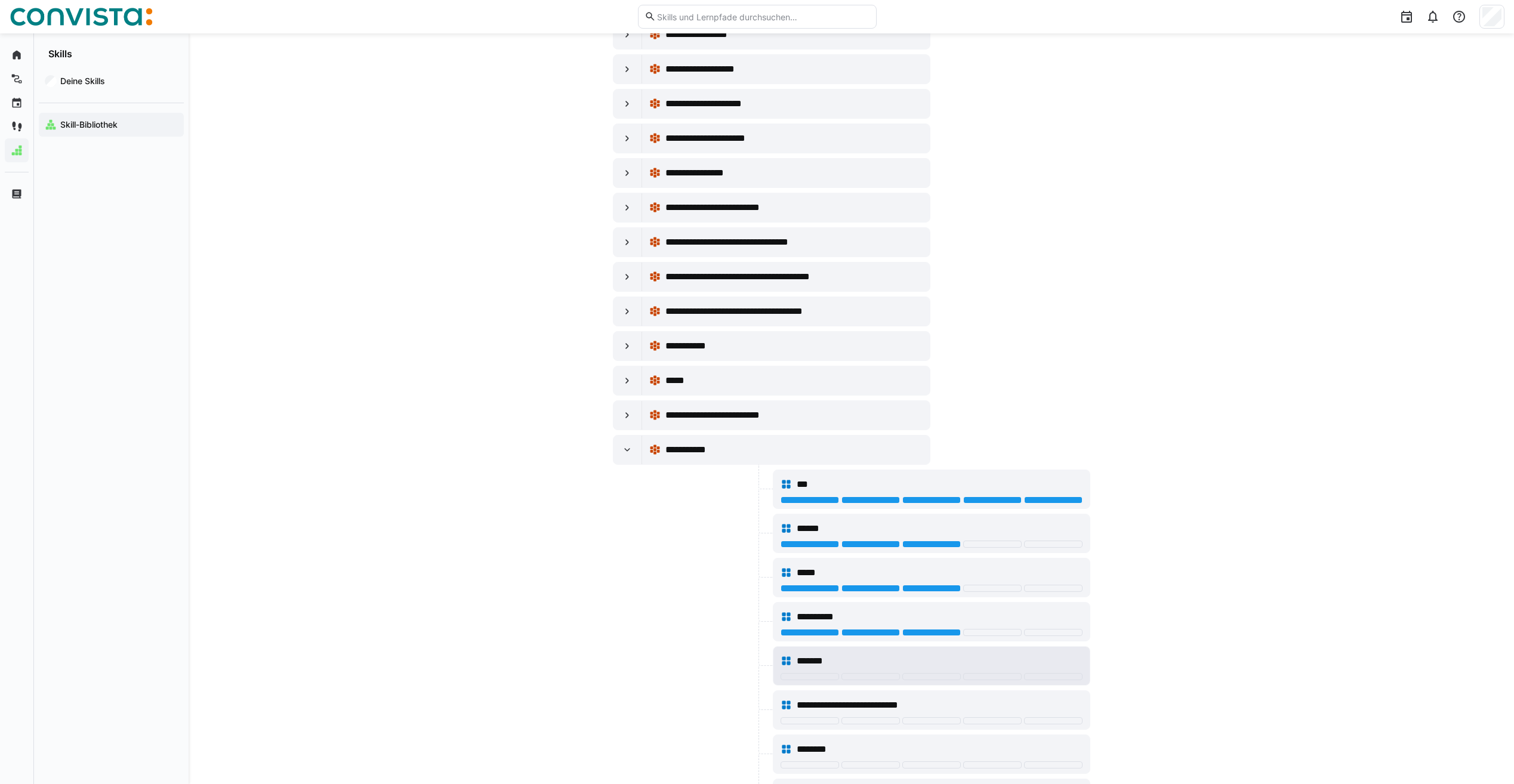
click at [829, 680] on div at bounding box center [932, 677] width 302 height 9
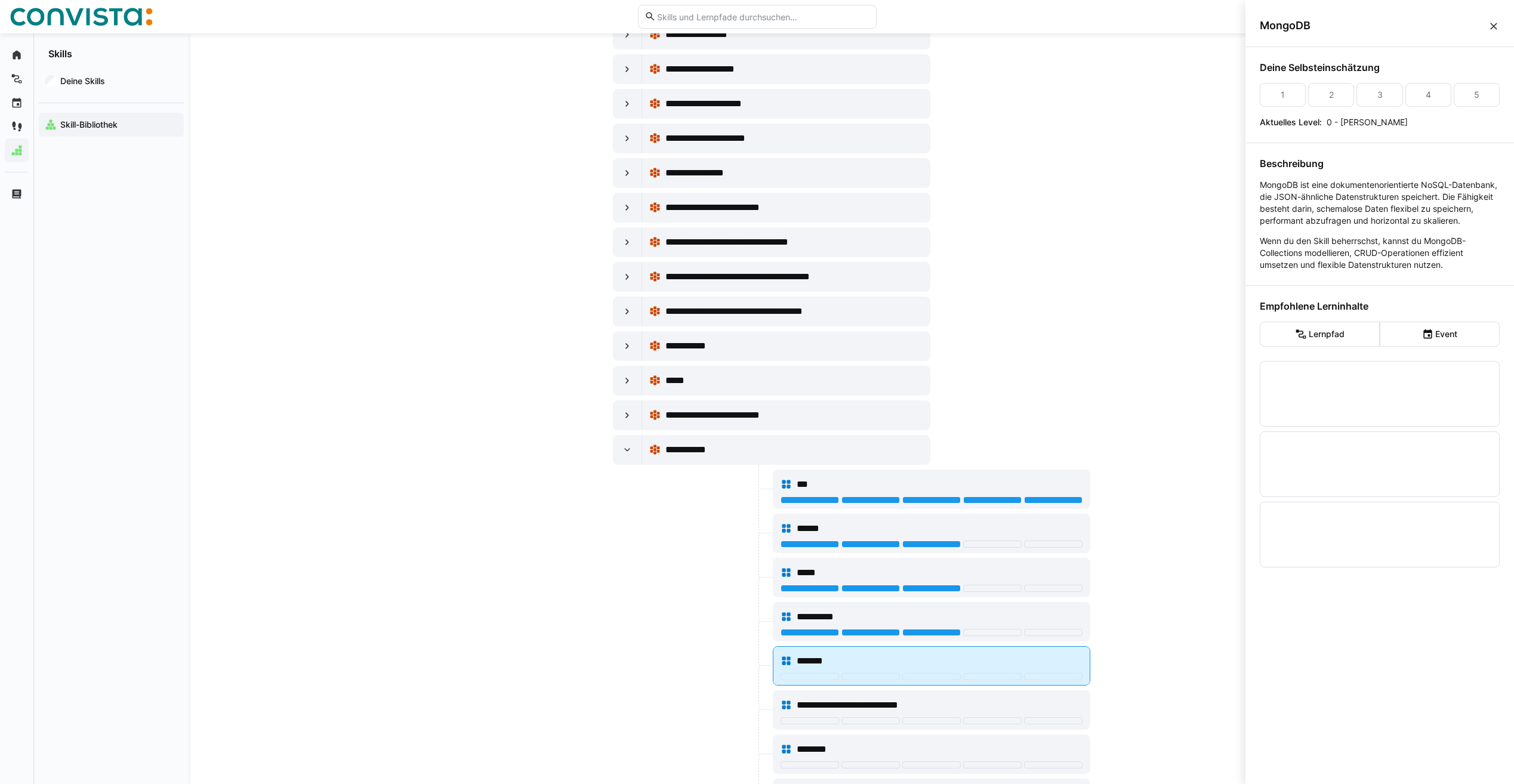
scroll to position [0, 0]
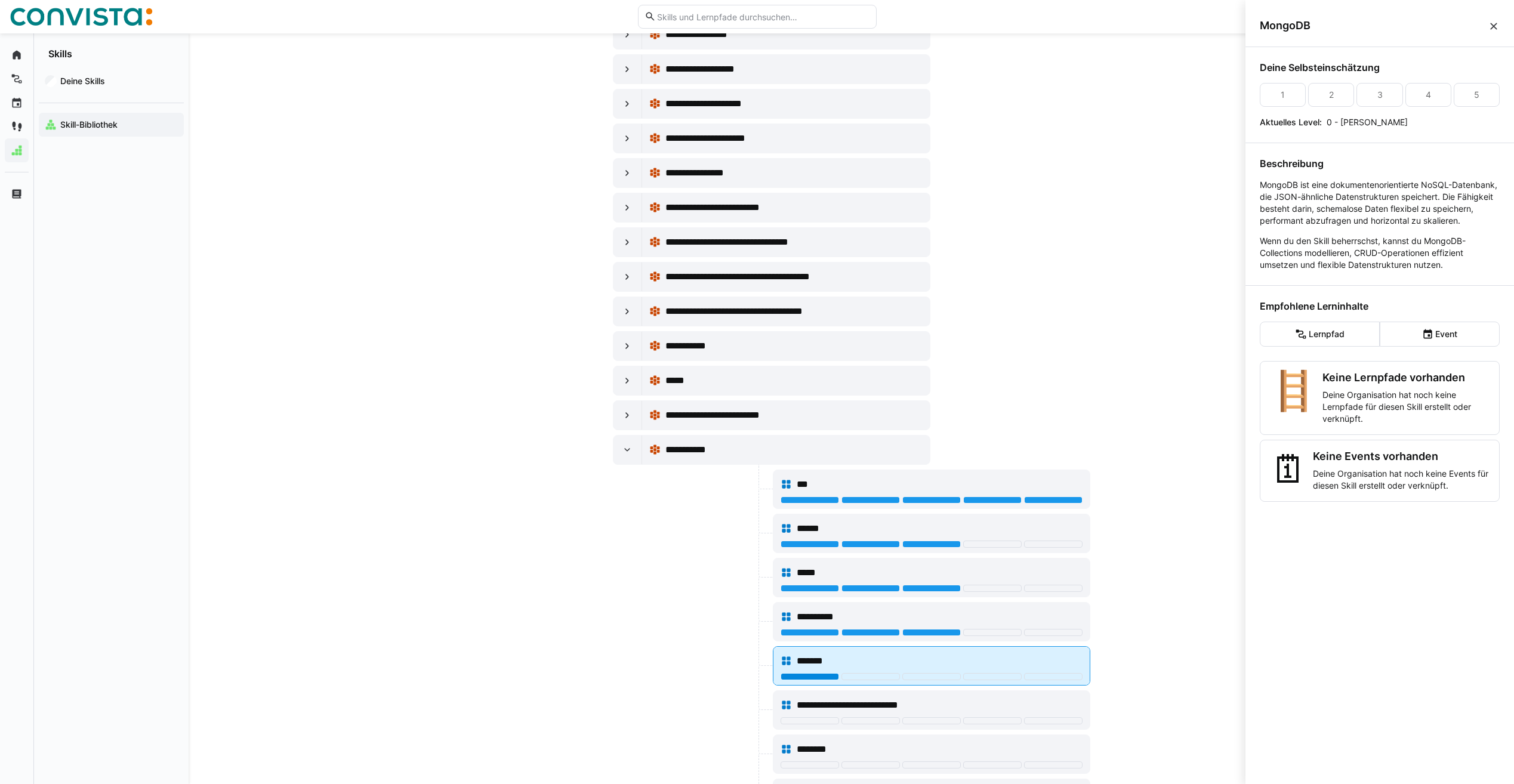
click at [828, 677] on div at bounding box center [810, 677] width 59 height 7
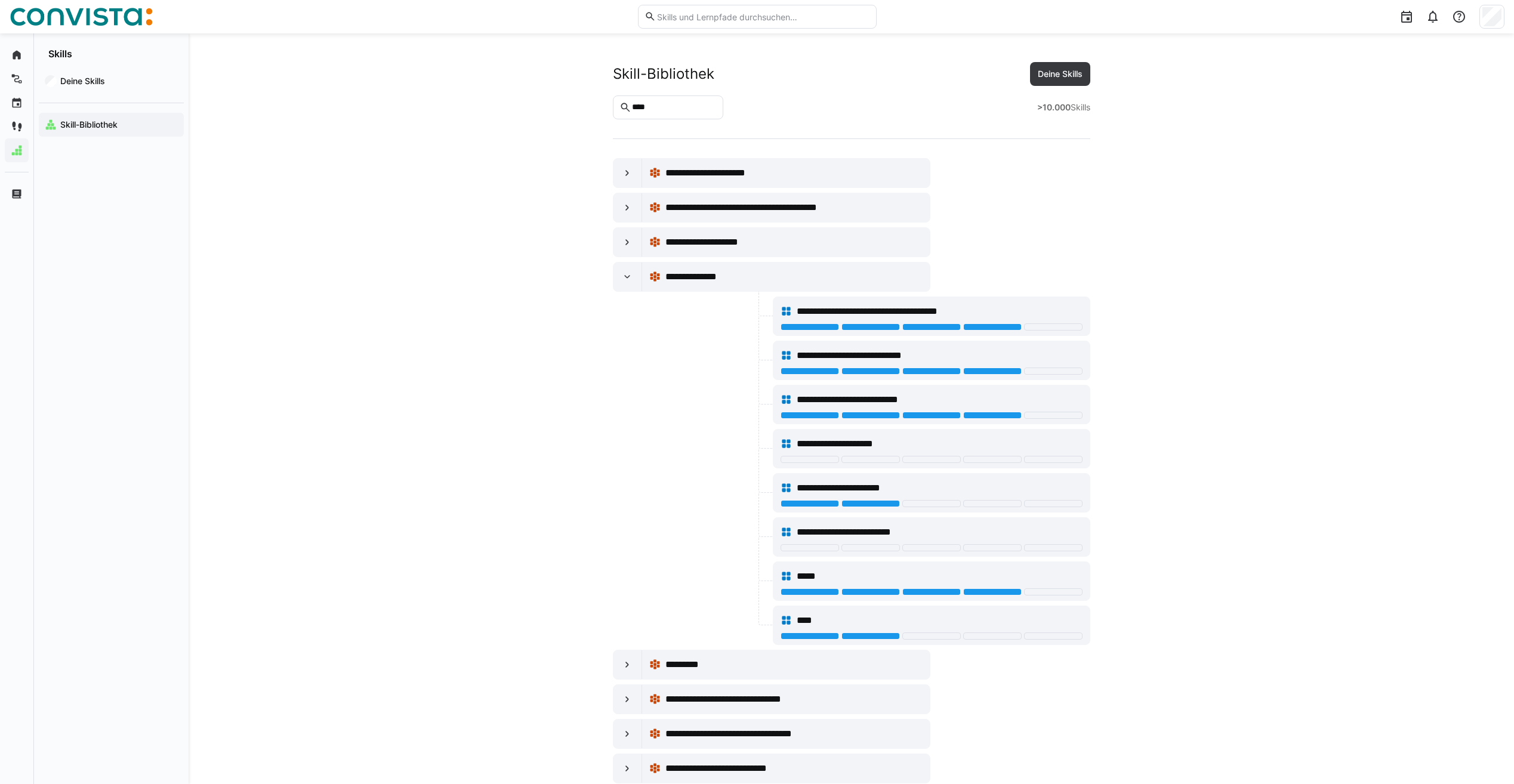
scroll to position [1253, 0]
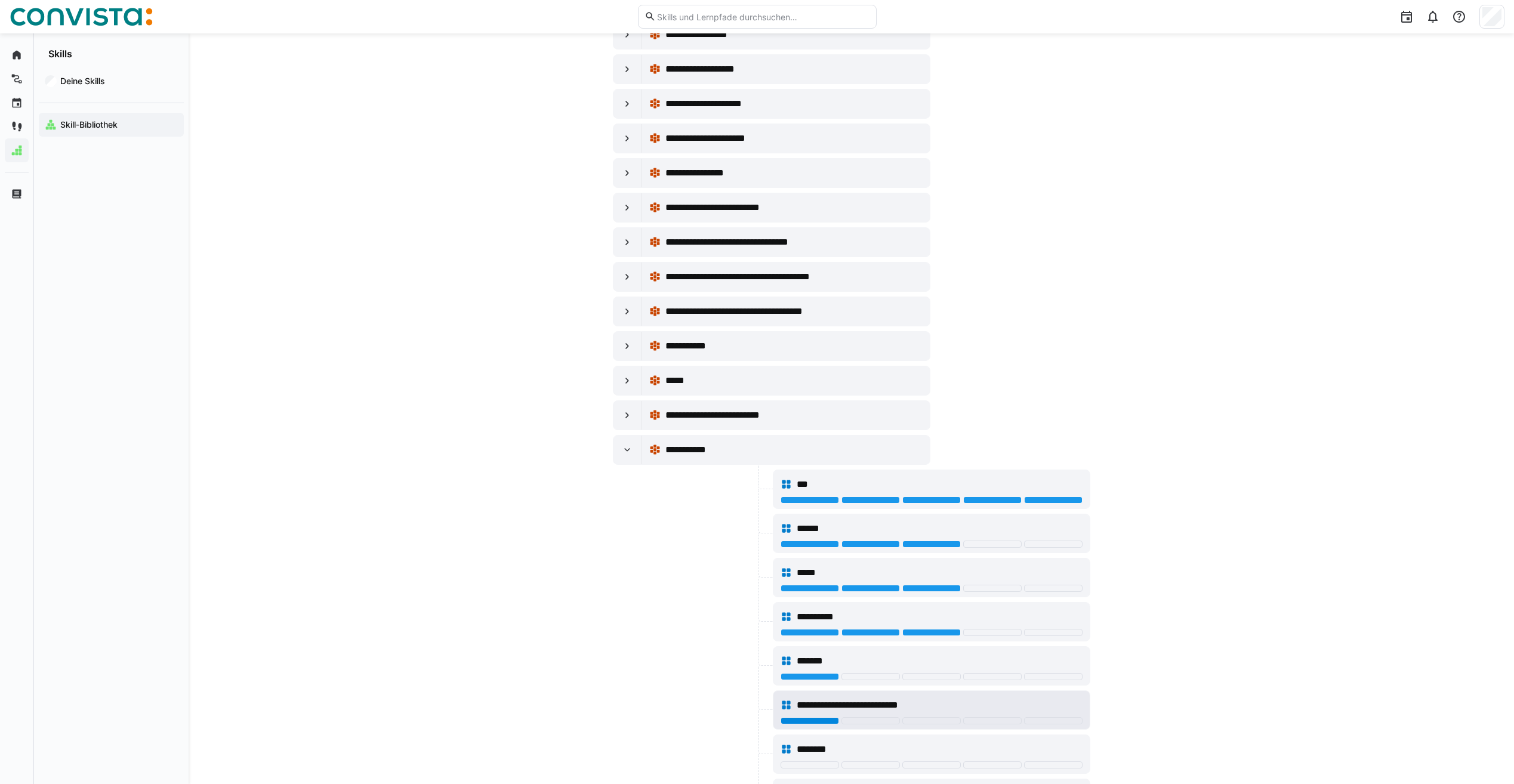
click at [791, 719] on div at bounding box center [810, 721] width 59 height 7
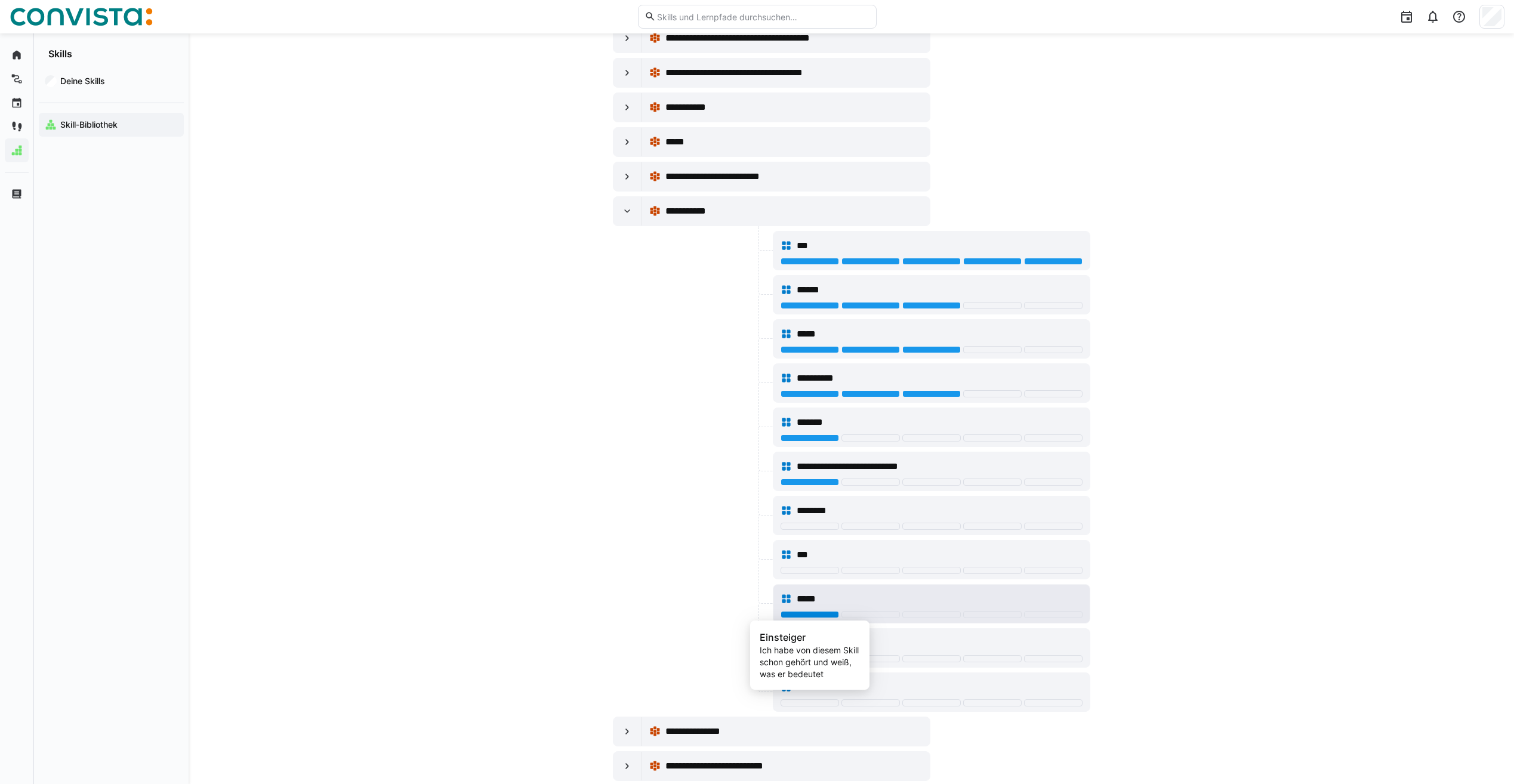
click at [810, 615] on div at bounding box center [810, 615] width 59 height 7
click at [815, 573] on div at bounding box center [810, 571] width 59 height 7
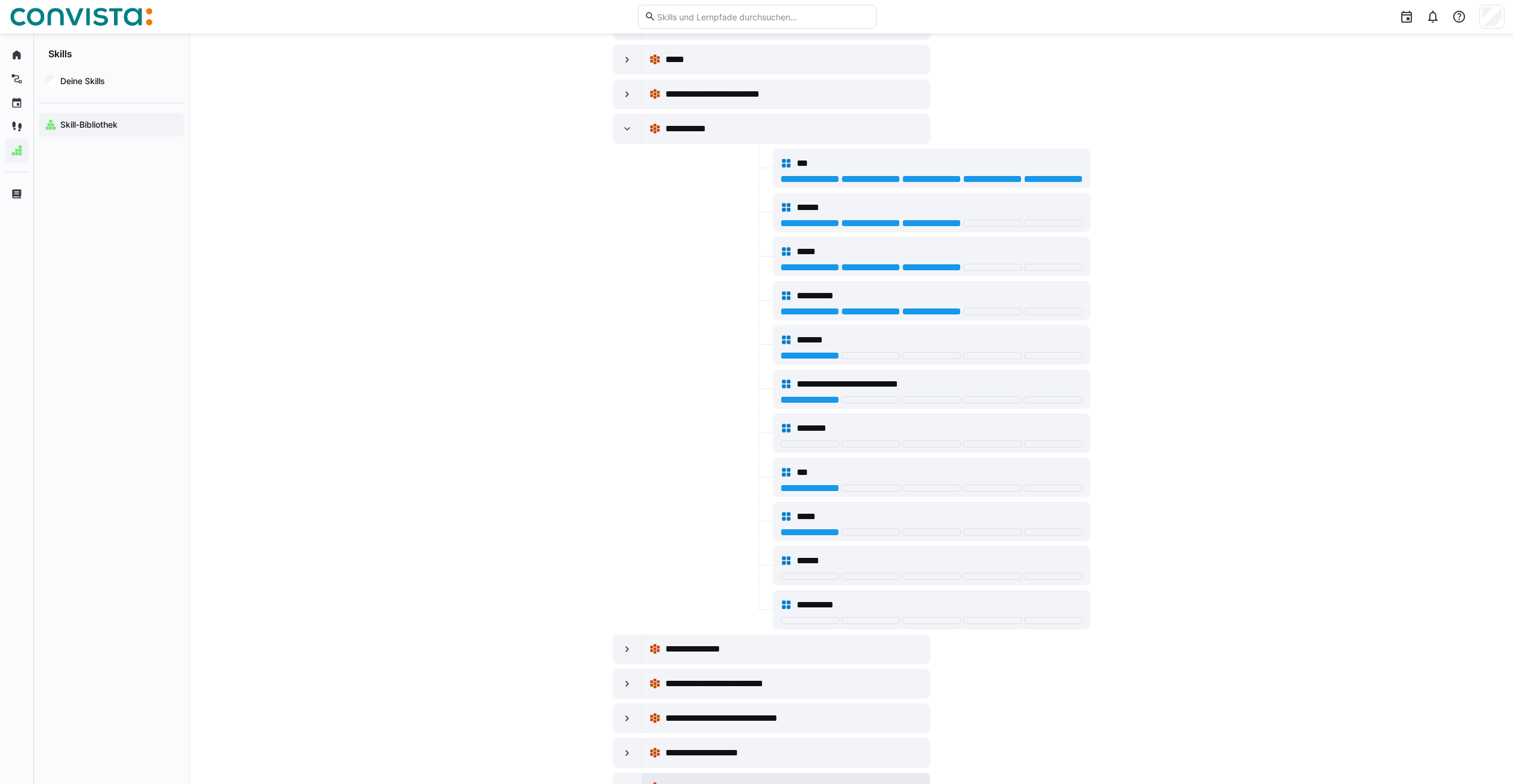
scroll to position [1731, 0]
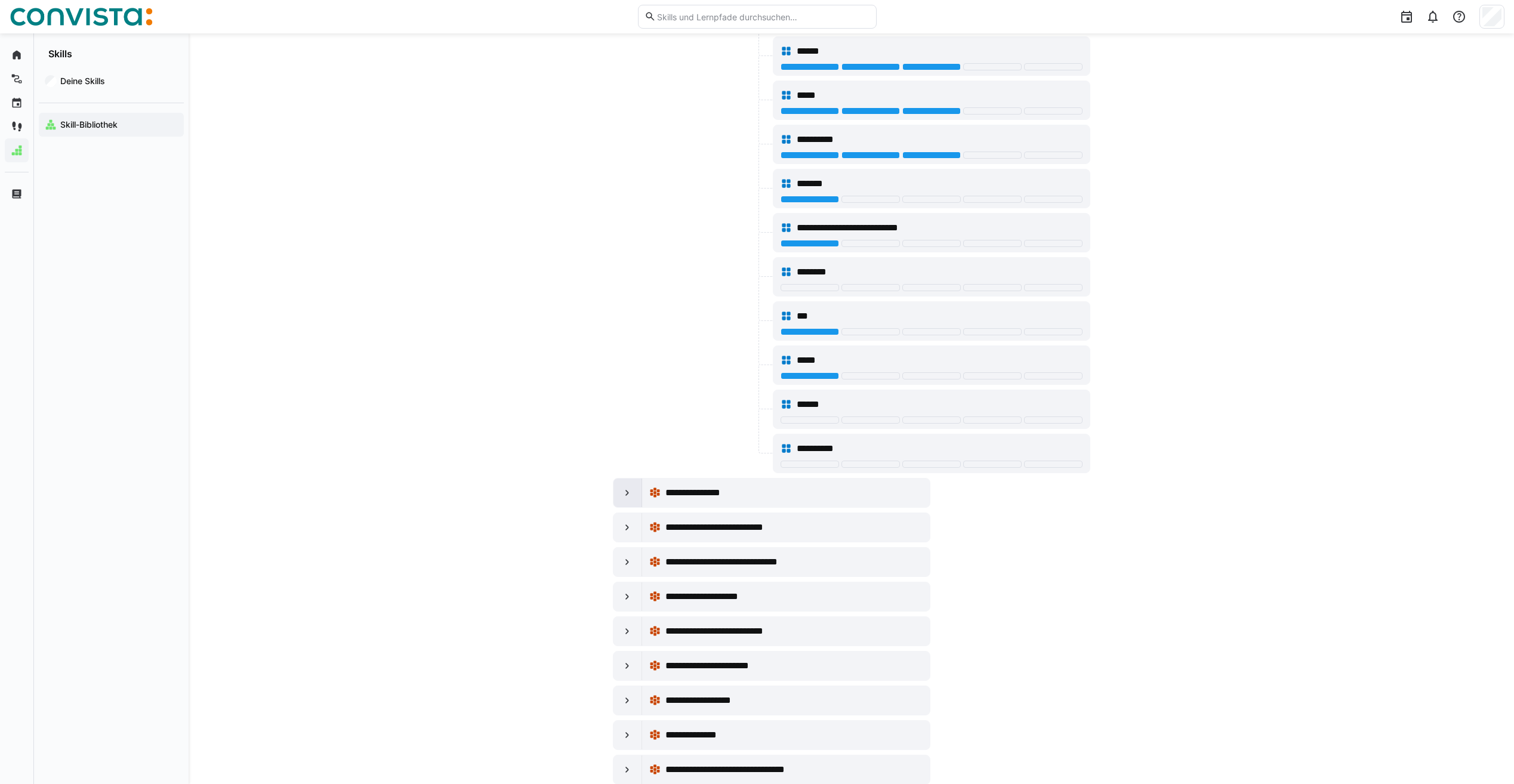
click at [629, 497] on eds-icon at bounding box center [627, 493] width 12 height 12
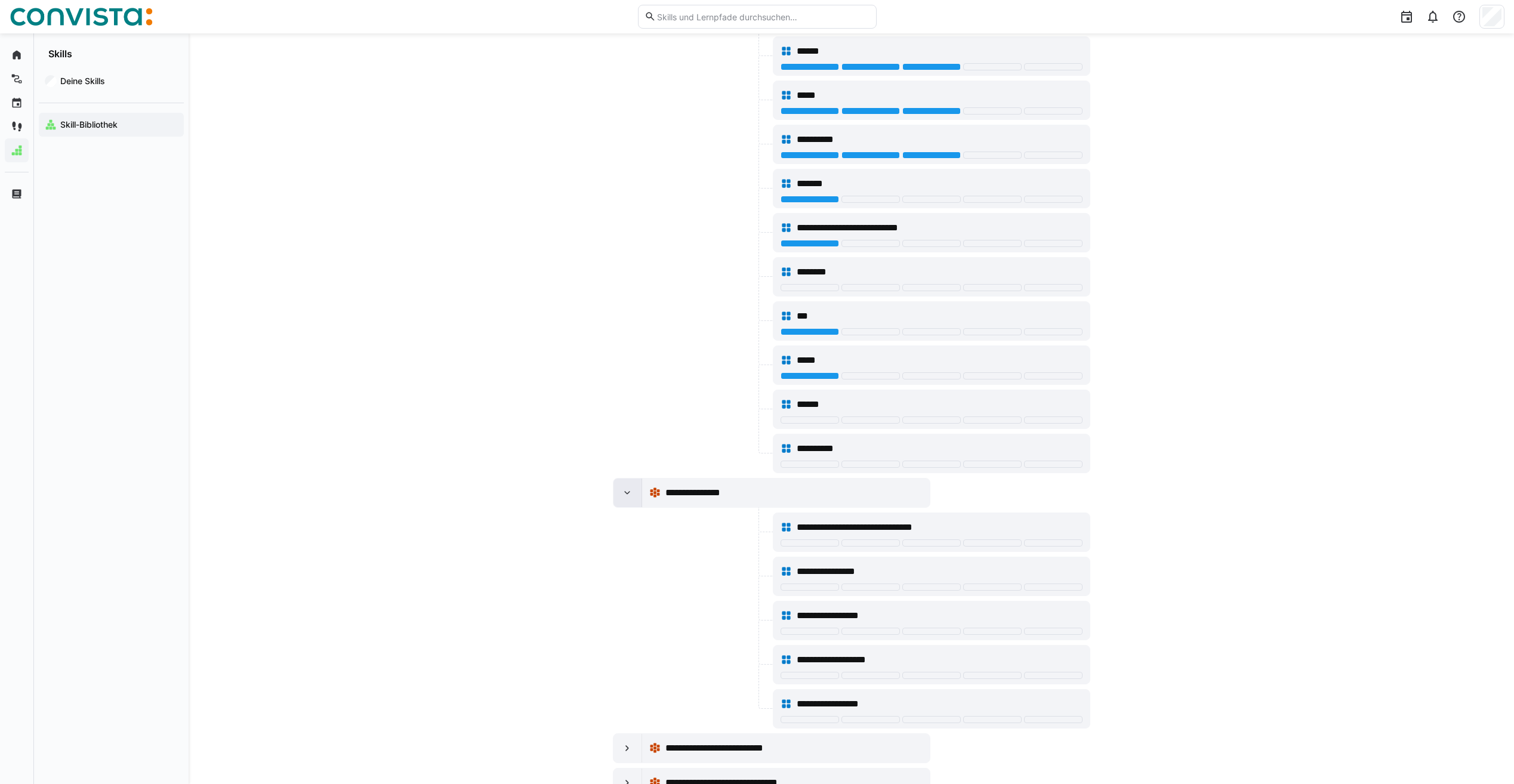
scroll to position [1432, 0]
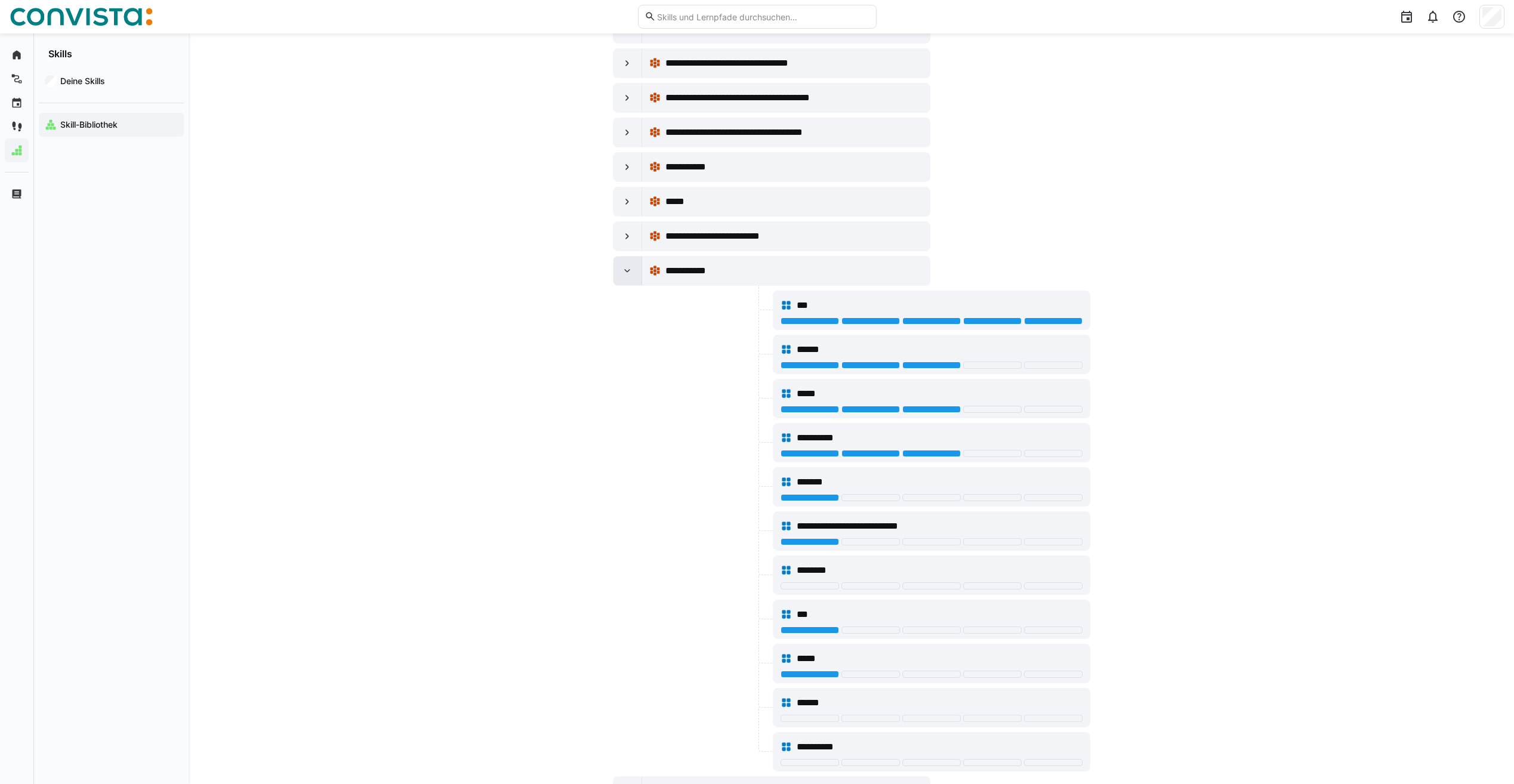
click at [636, 260] on div at bounding box center [627, 270] width 28 height 28
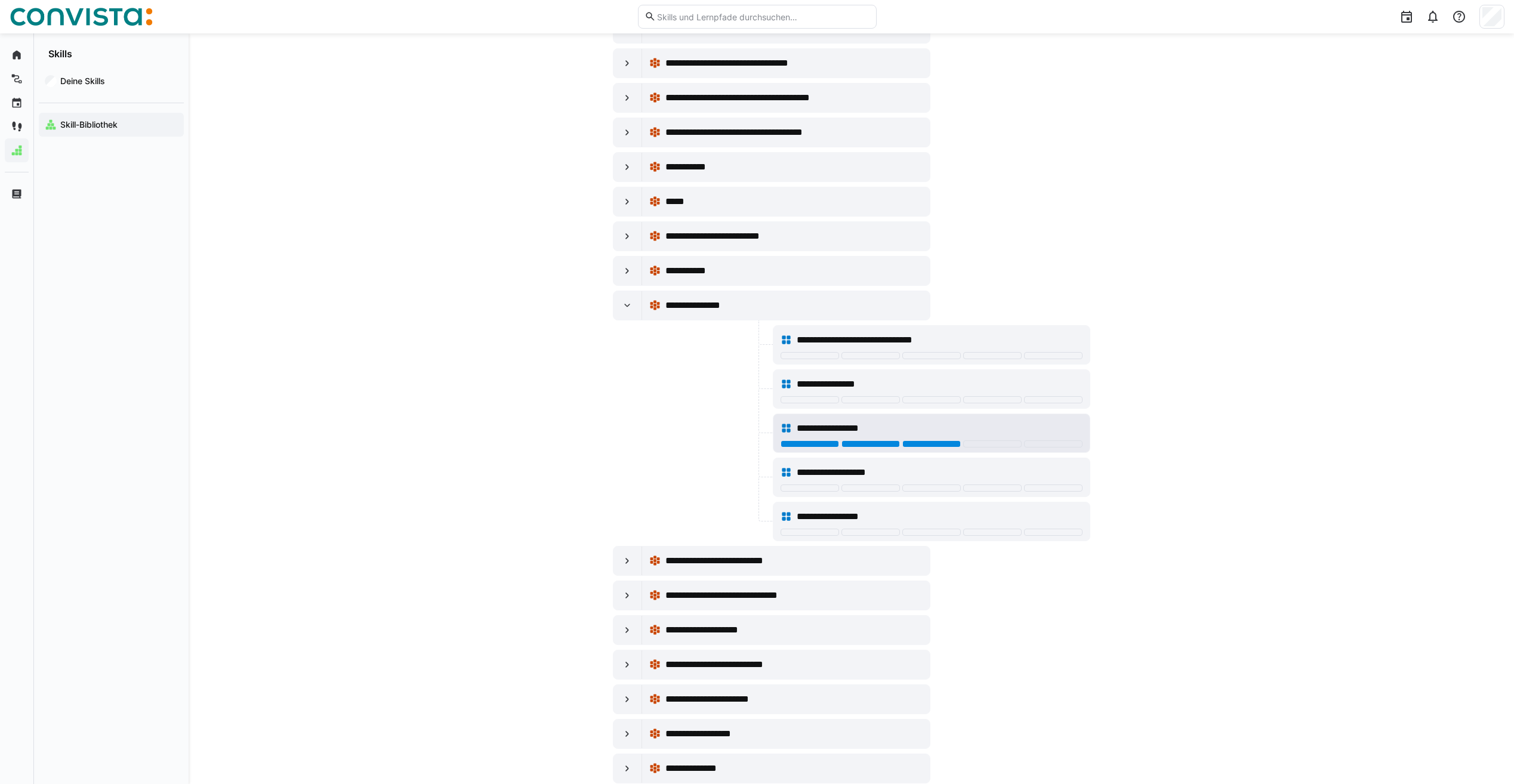
click at [916, 421] on div "**********" at bounding box center [939, 428] width 285 height 15
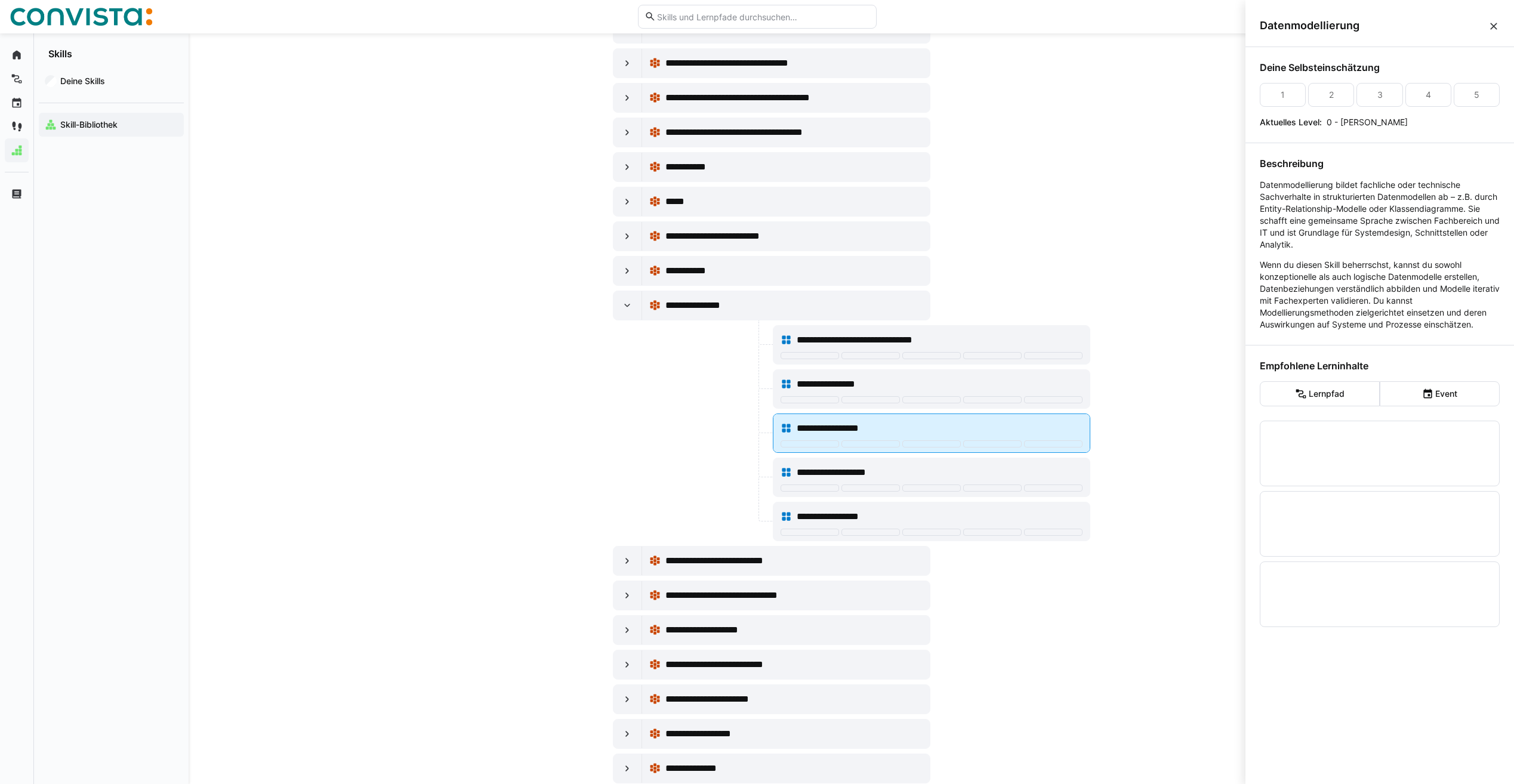
scroll to position [0, 0]
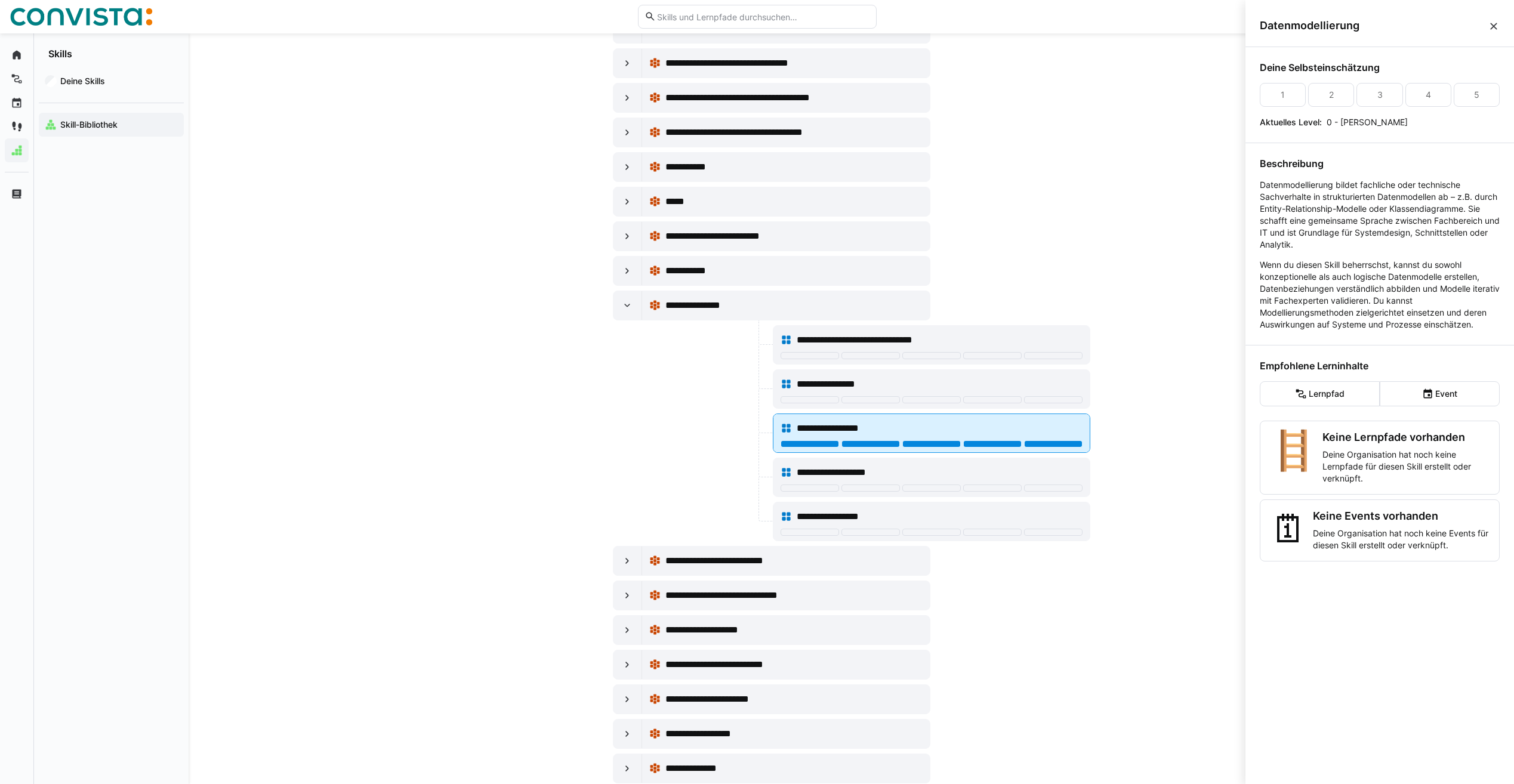
click at [1061, 445] on div at bounding box center [1053, 444] width 59 height 7
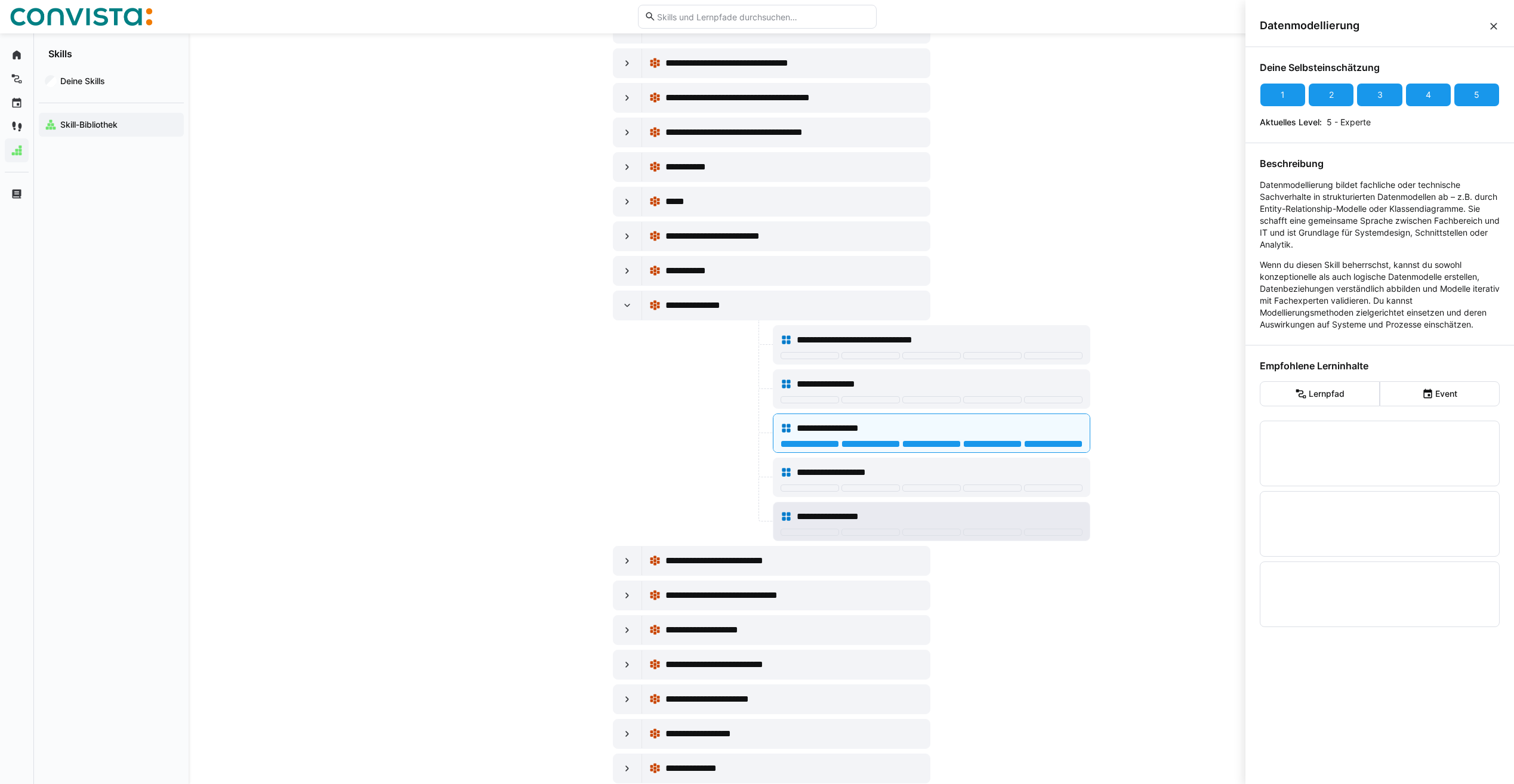
click at [947, 518] on div "**********" at bounding box center [939, 517] width 285 height 15
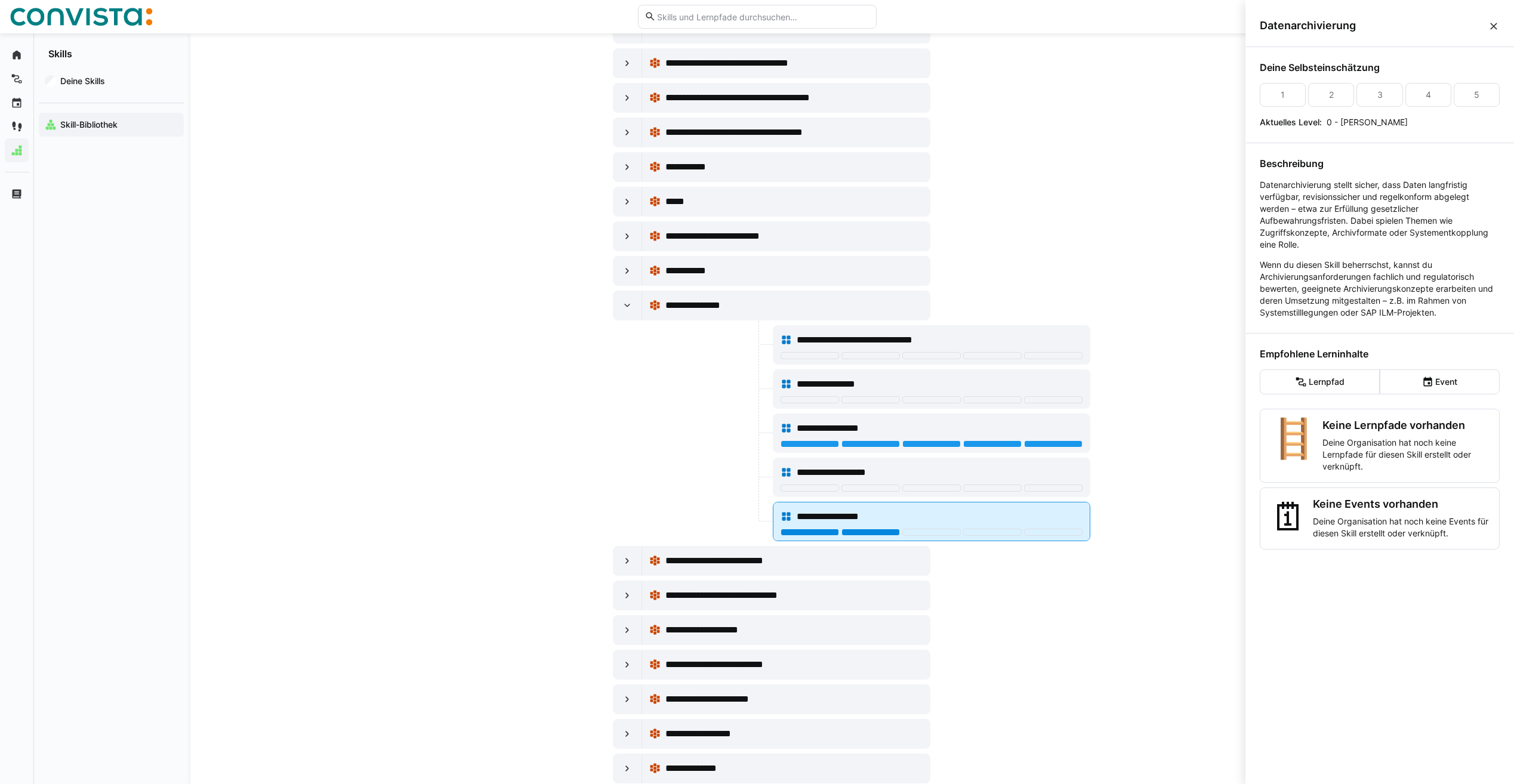
click at [884, 534] on div at bounding box center [871, 532] width 59 height 7
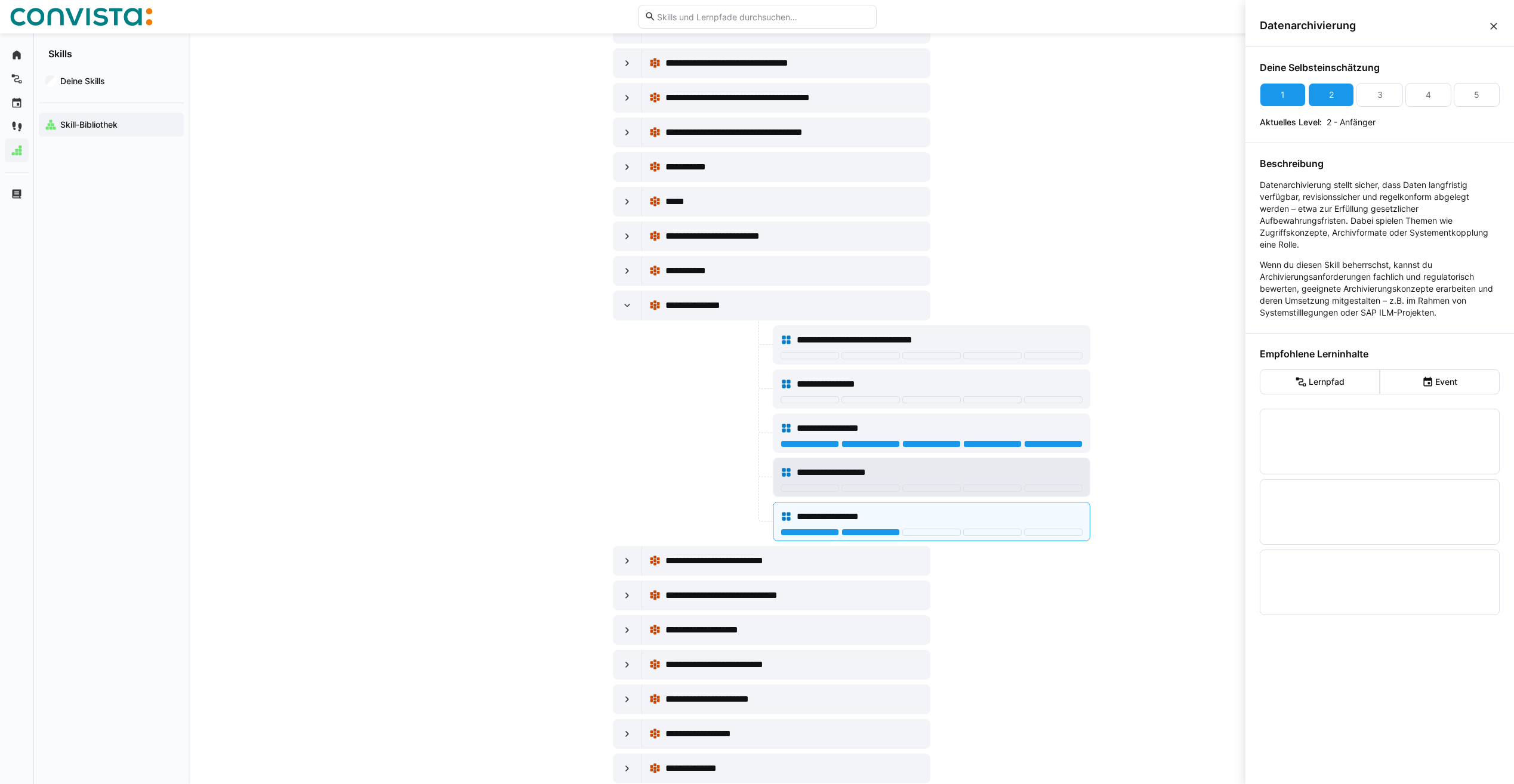
click at [884, 480] on div "**********" at bounding box center [932, 473] width 302 height 24
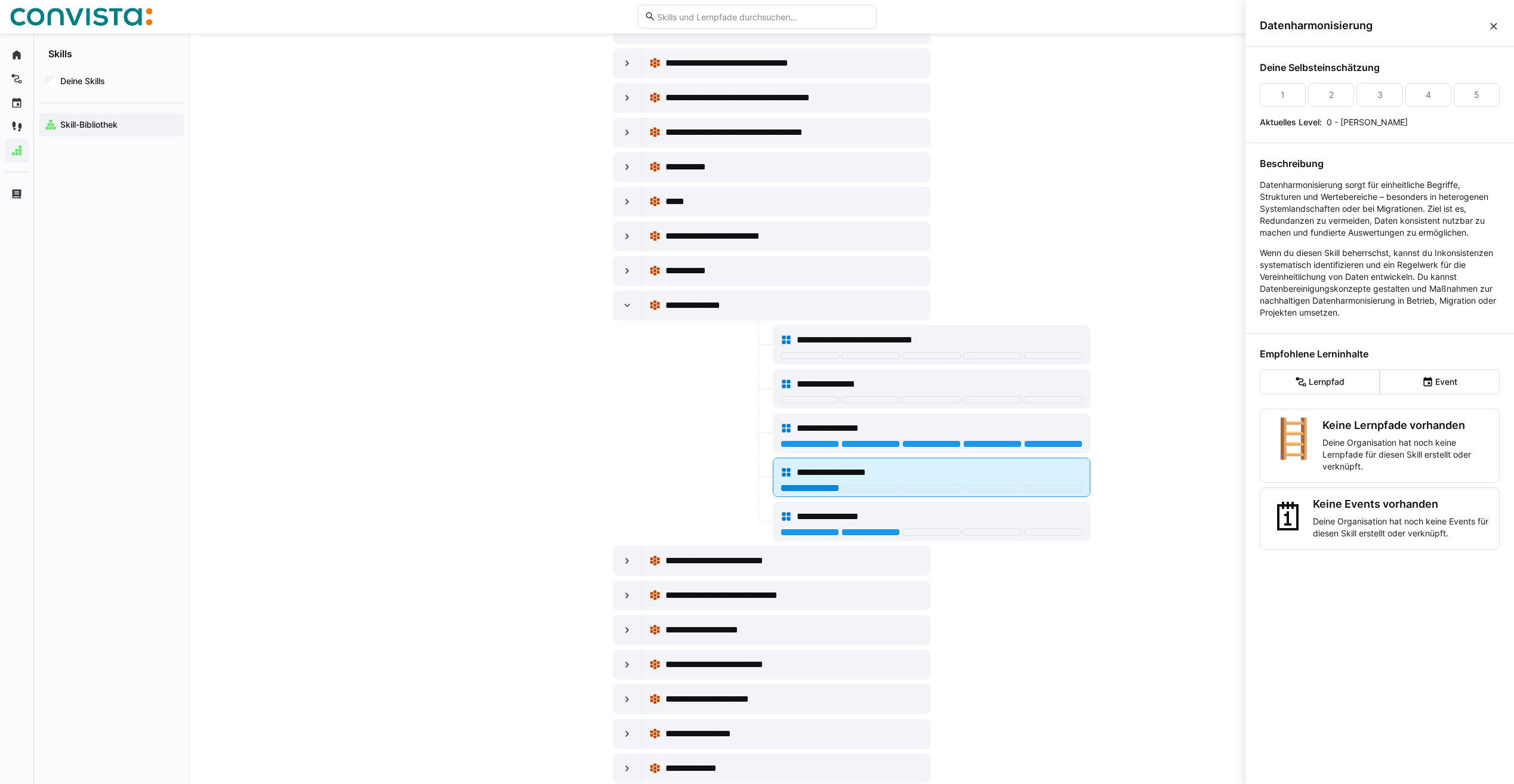
click at [816, 490] on div at bounding box center [810, 488] width 59 height 7
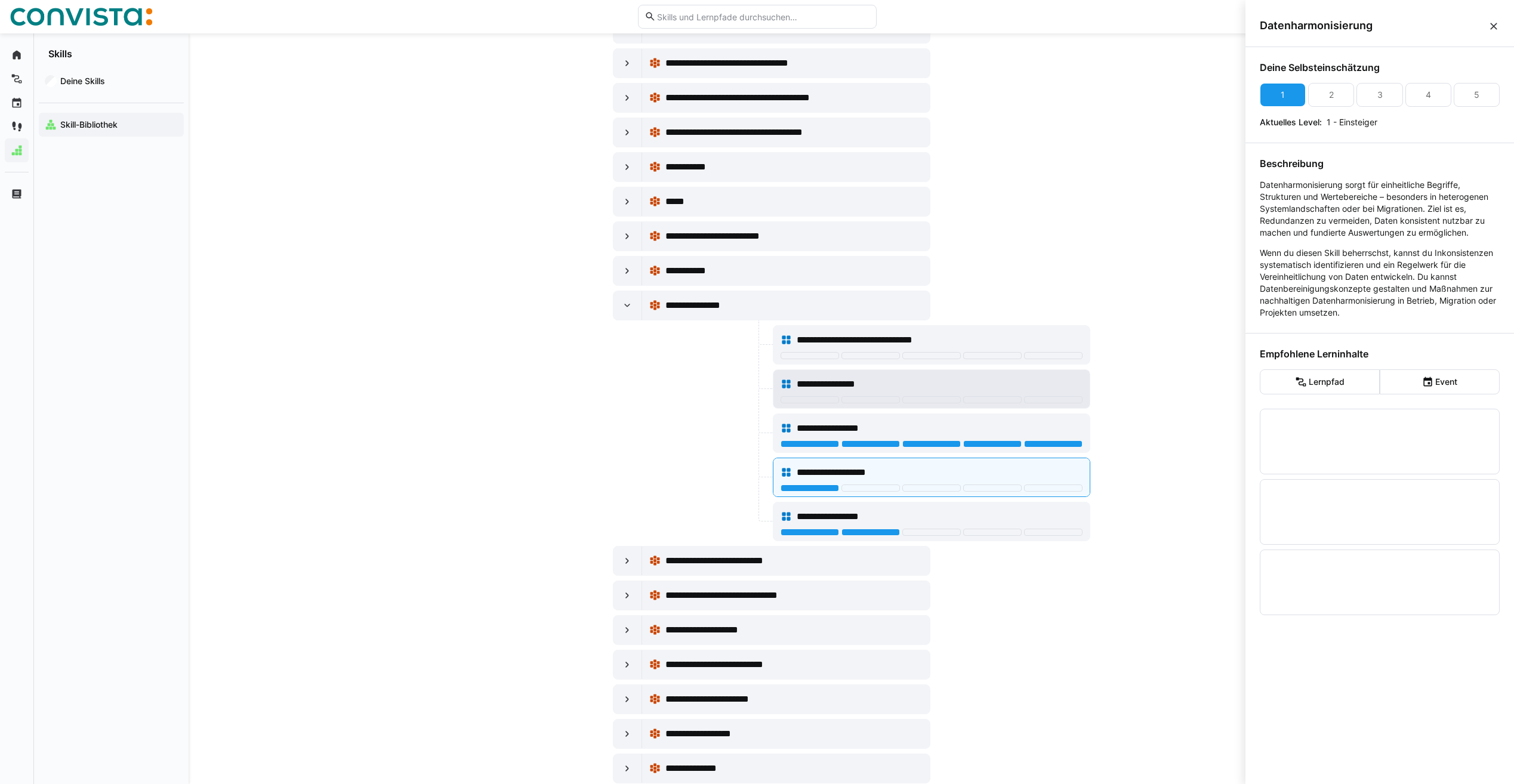
click at [866, 379] on span "**********" at bounding box center [835, 384] width 77 height 15
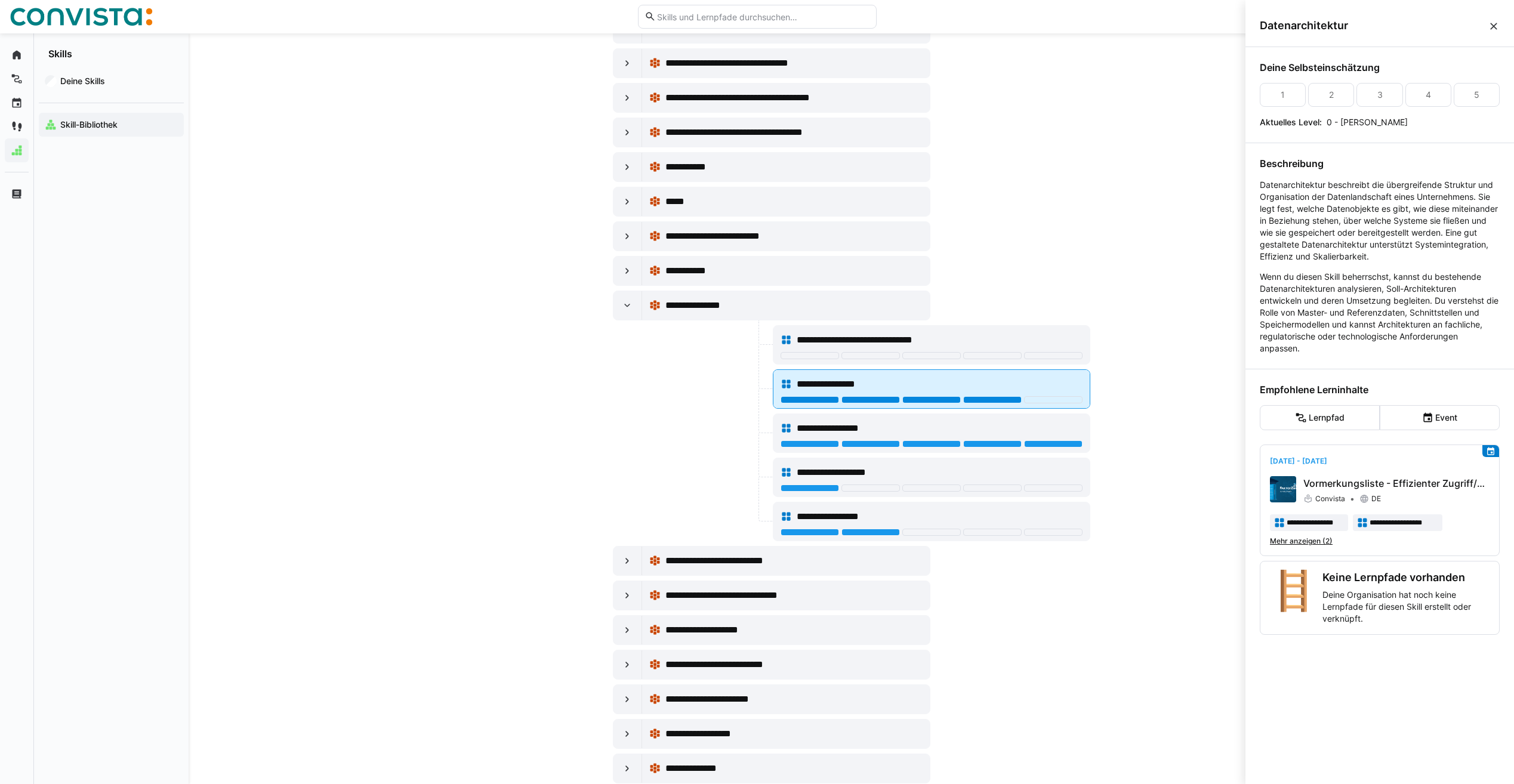
click at [975, 398] on div at bounding box center [993, 400] width 59 height 7
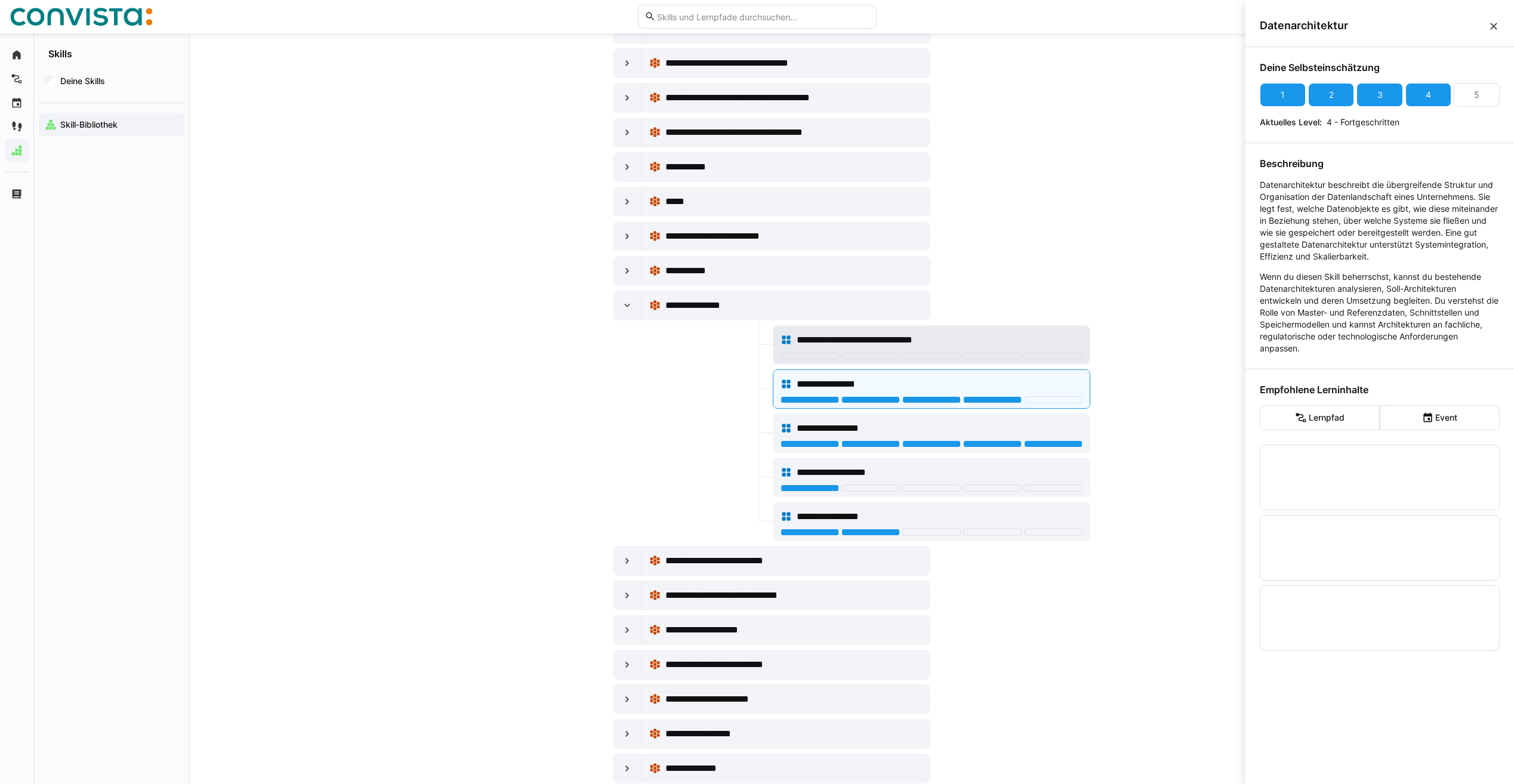
click at [873, 340] on span "**********" at bounding box center [876, 340] width 158 height 15
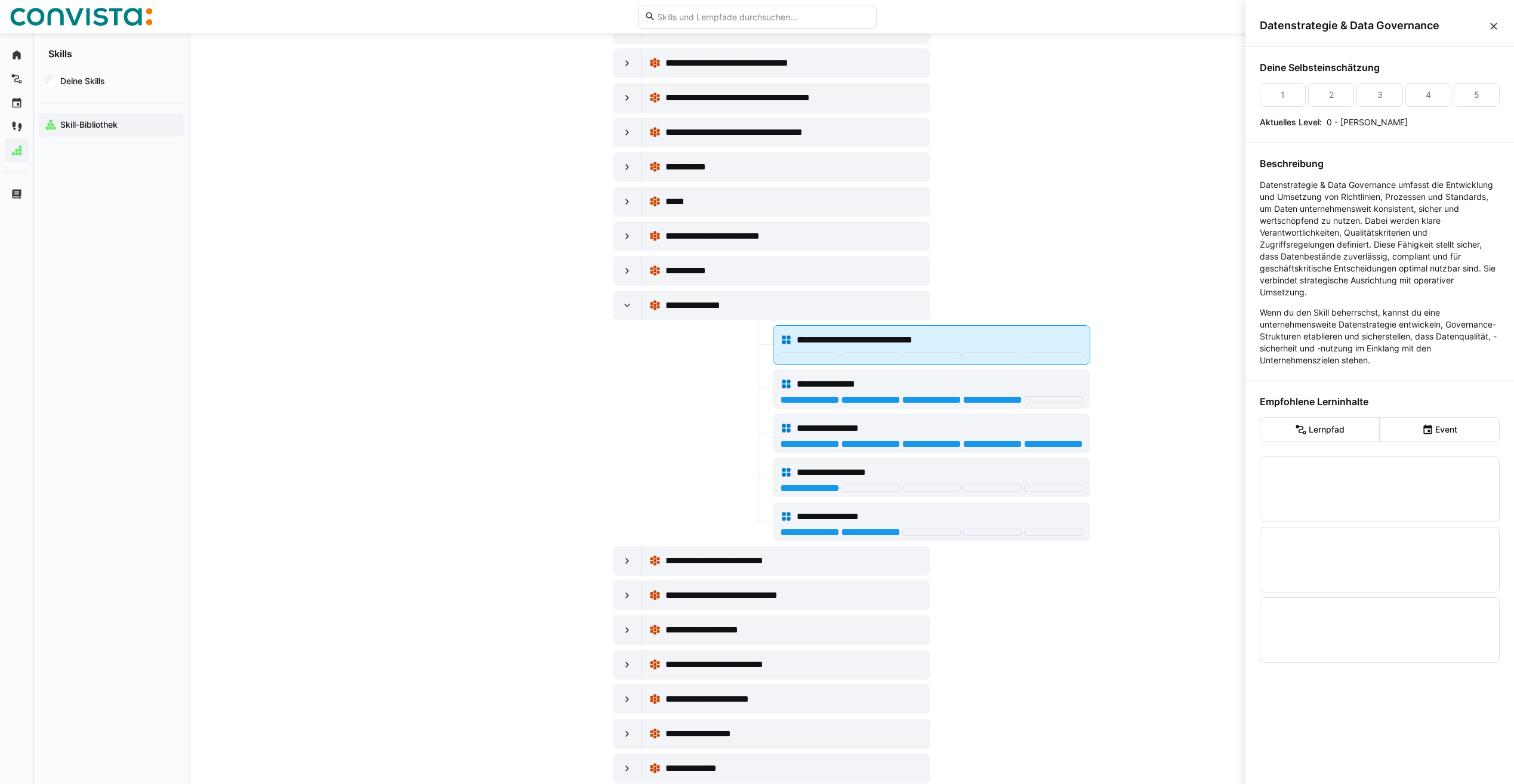
click at [826, 359] on div at bounding box center [932, 356] width 302 height 9
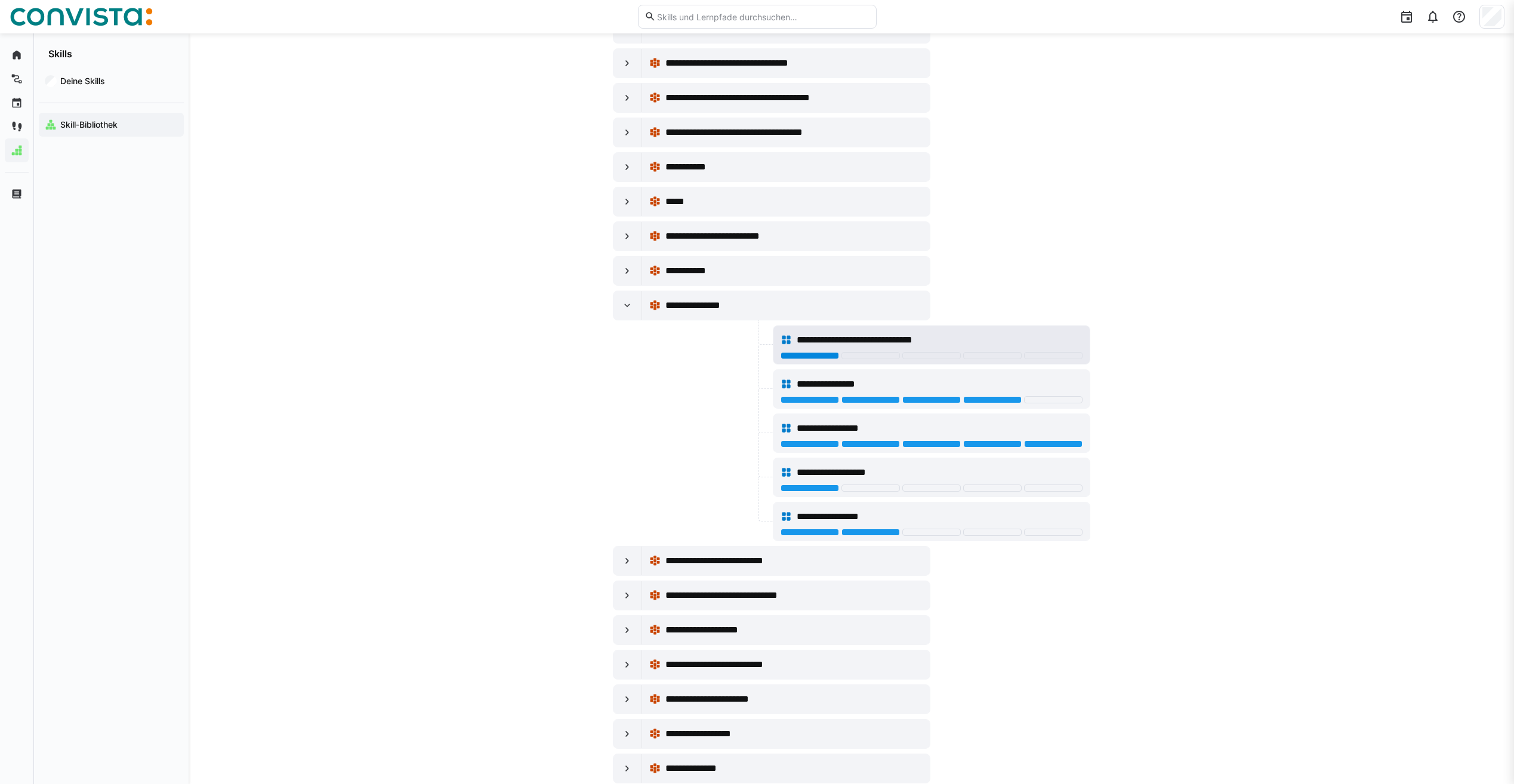
scroll to position [1432, 0]
click at [832, 350] on div "**********" at bounding box center [932, 340] width 302 height 24
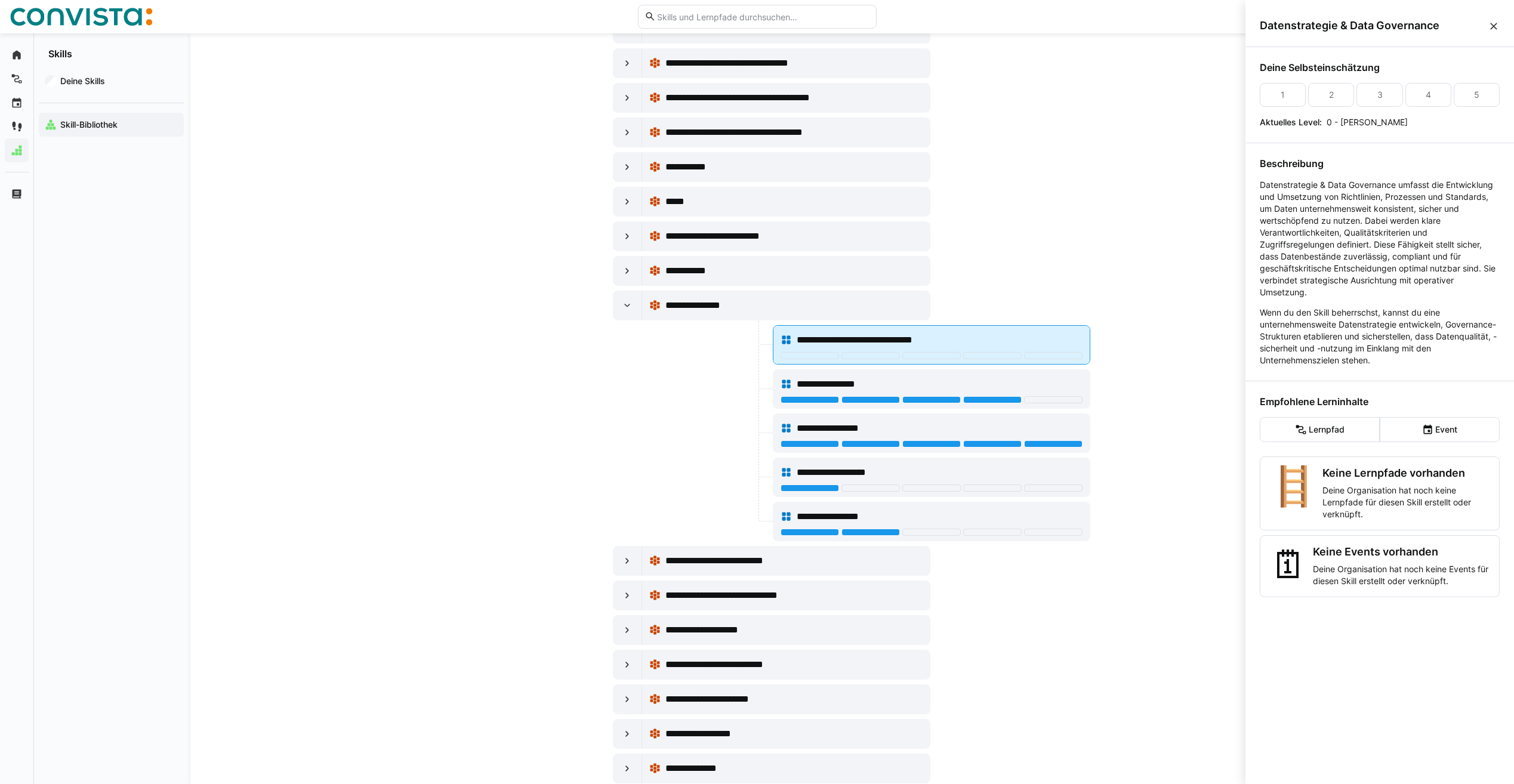
scroll to position [0, 0]
click at [824, 357] on div at bounding box center [810, 356] width 59 height 7
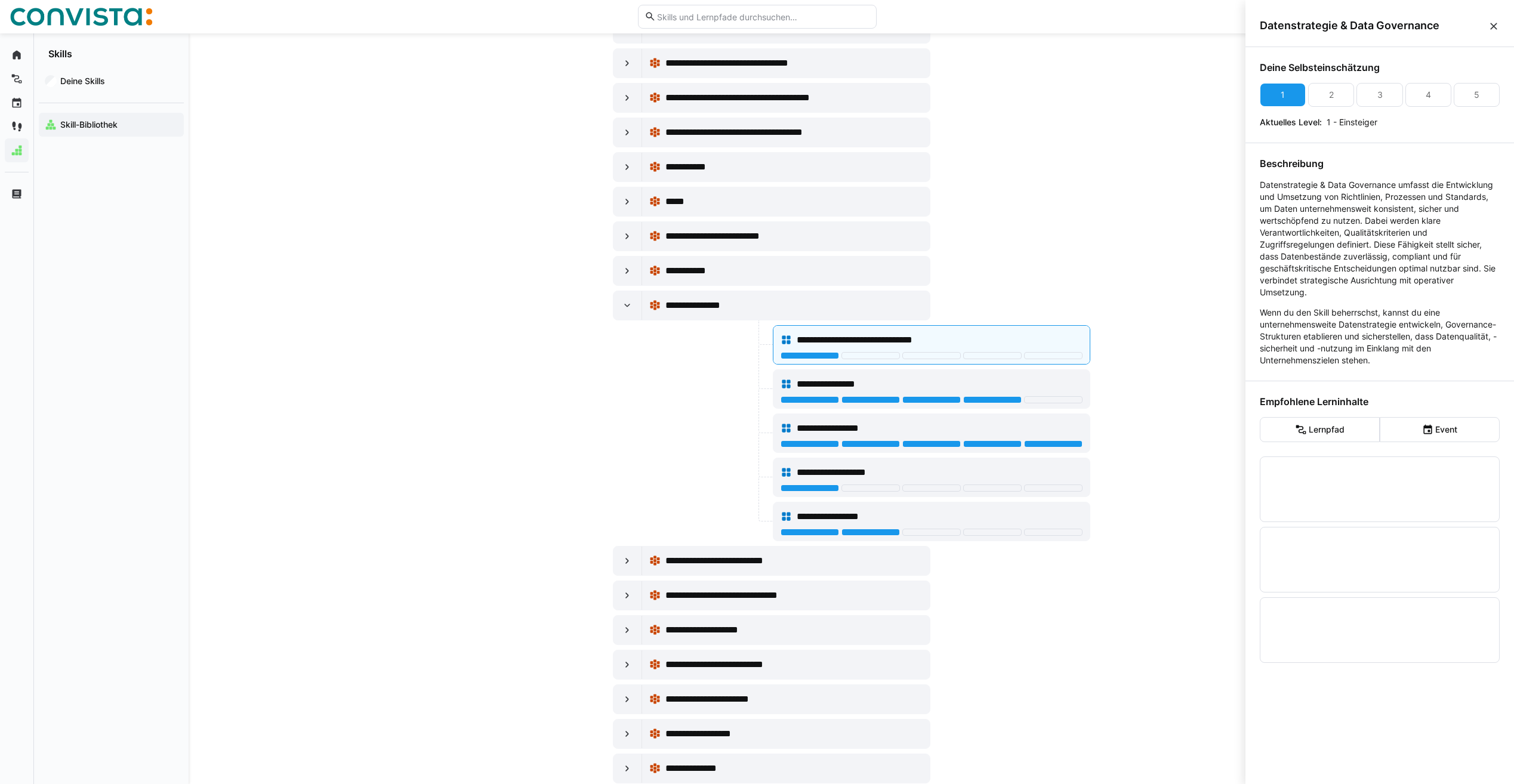
click at [675, 364] on div at bounding box center [691, 345] width 158 height 39
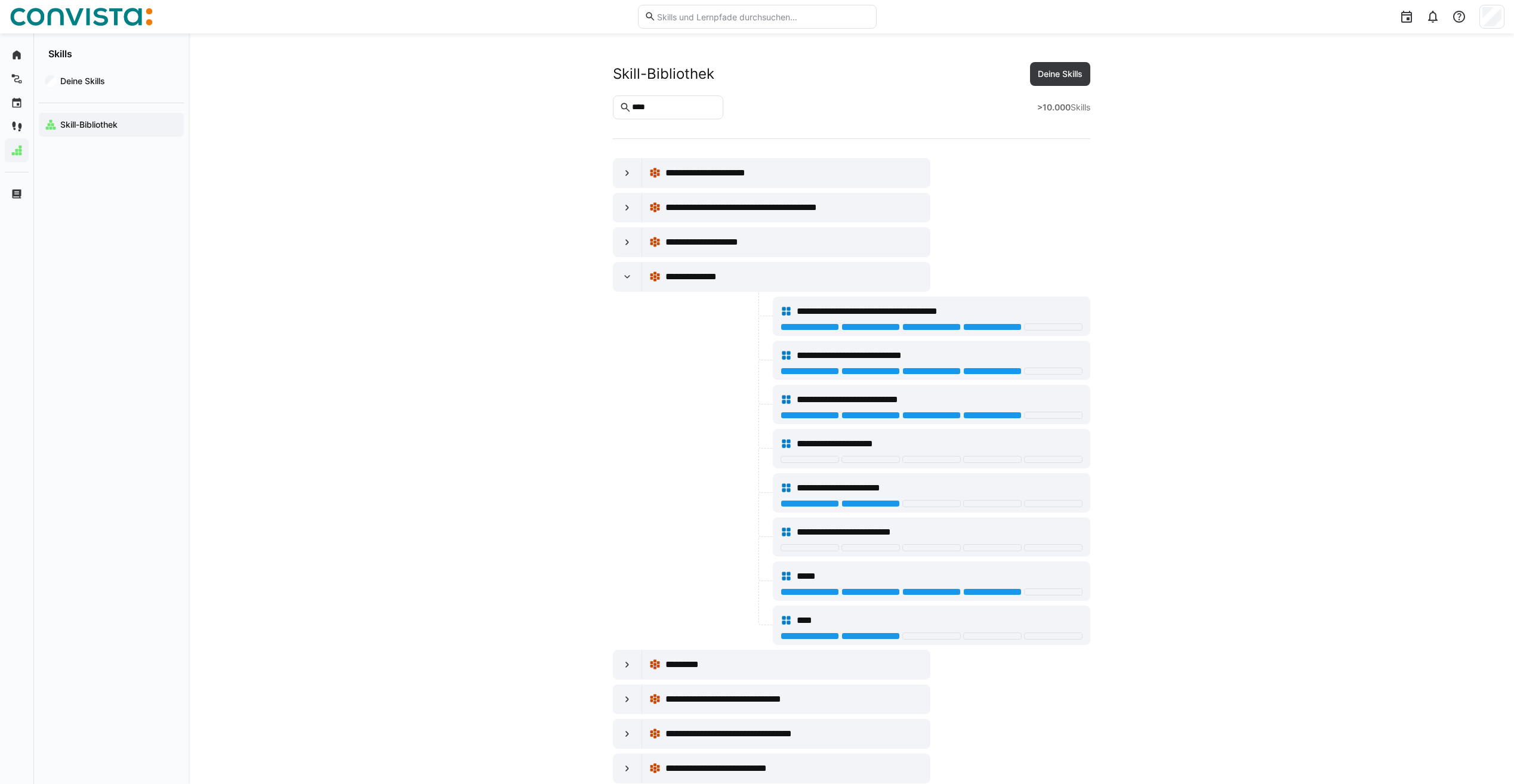
scroll to position [1432, 0]
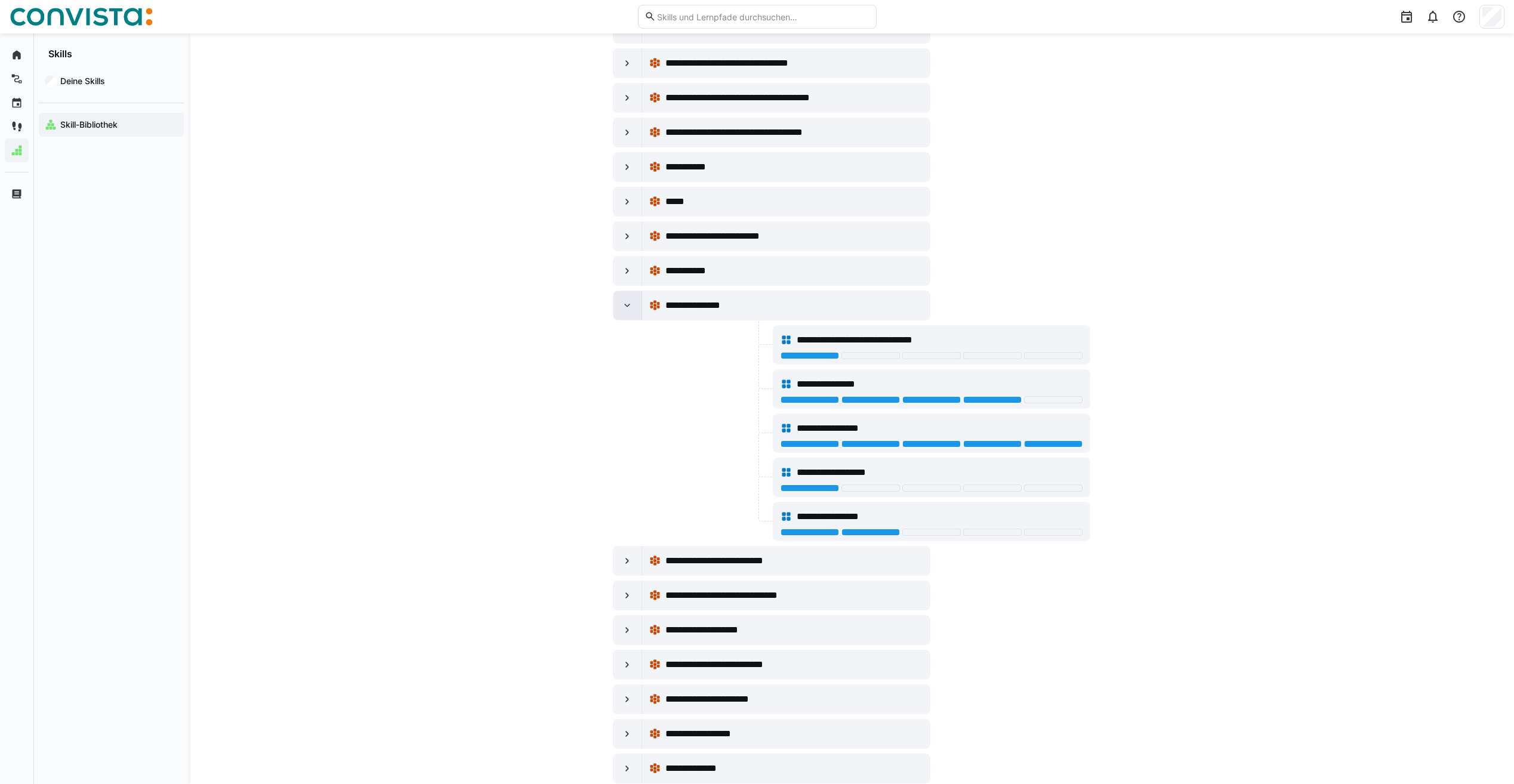
click at [626, 314] on div at bounding box center [627, 305] width 28 height 28
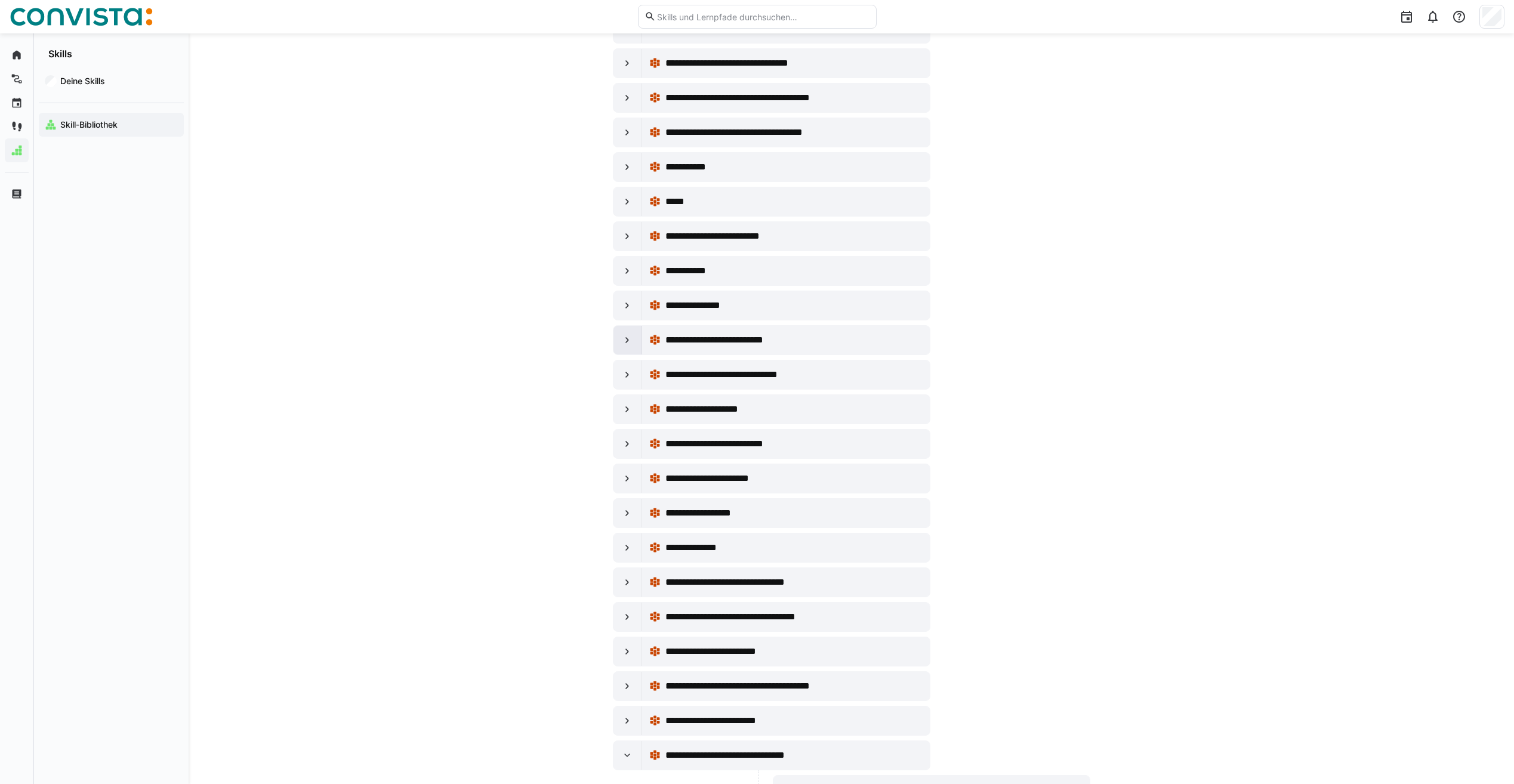
click at [628, 328] on div at bounding box center [627, 340] width 28 height 28
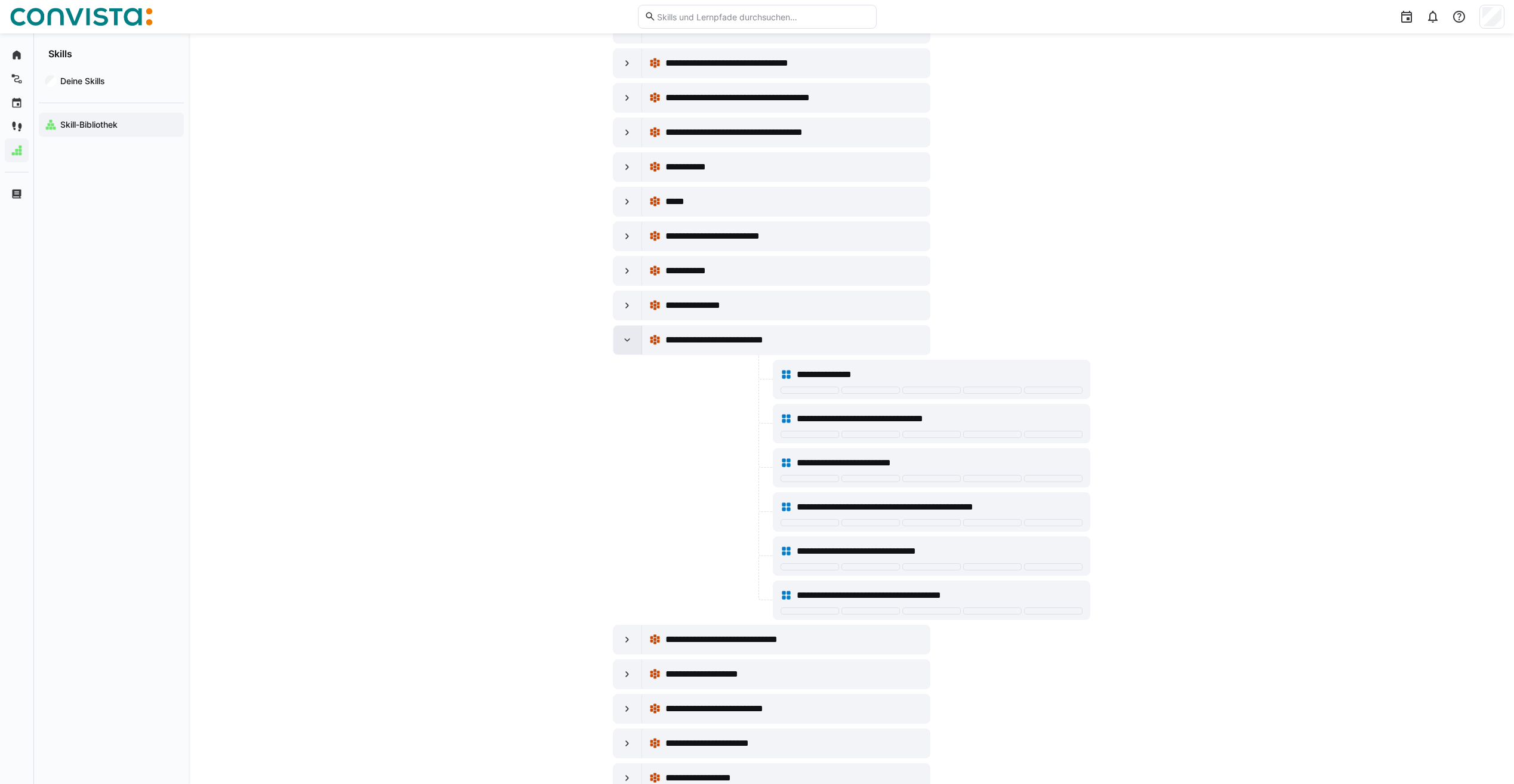
click at [628, 328] on div at bounding box center [627, 340] width 28 height 28
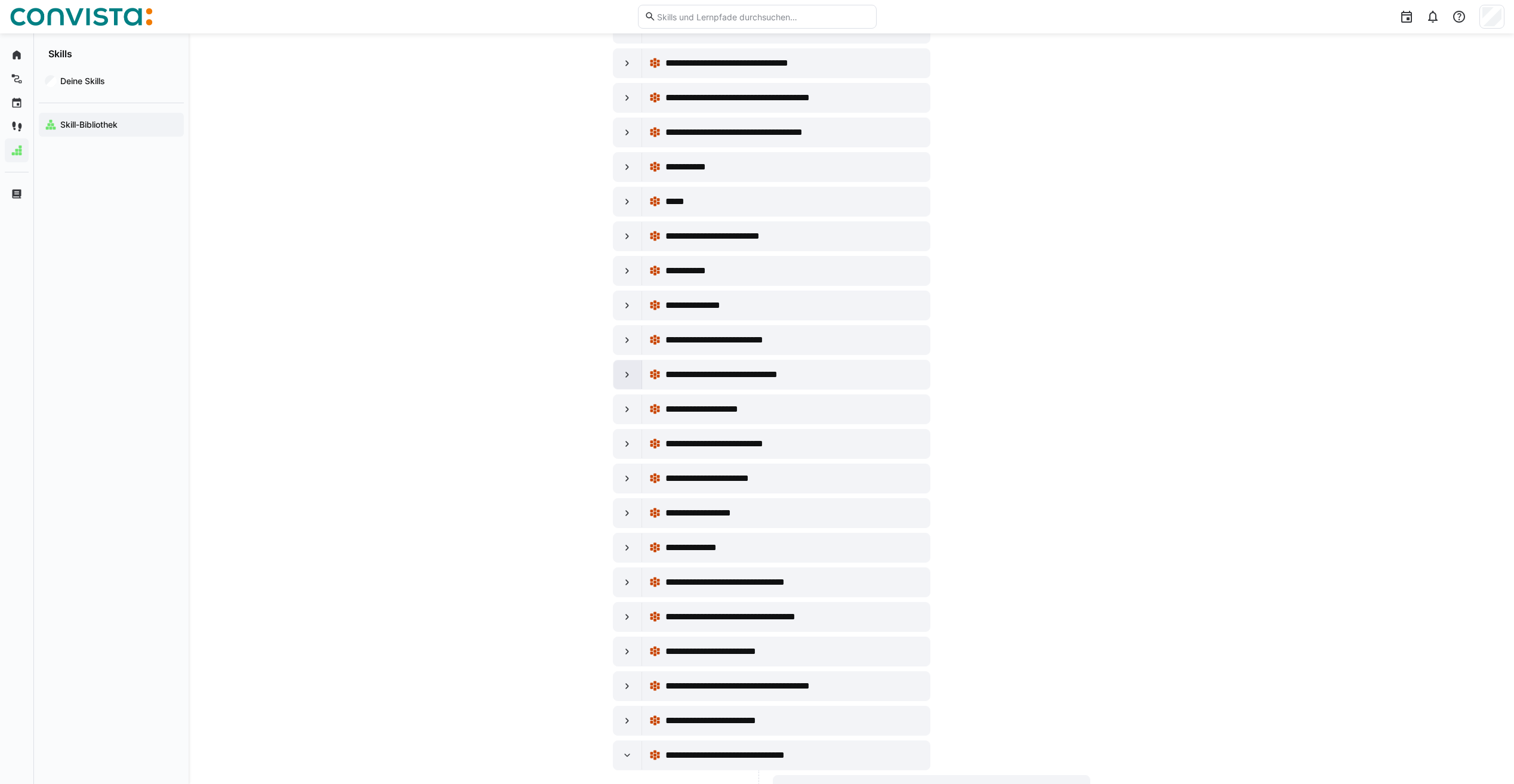
click at [631, 380] on eds-icon at bounding box center [627, 375] width 12 height 12
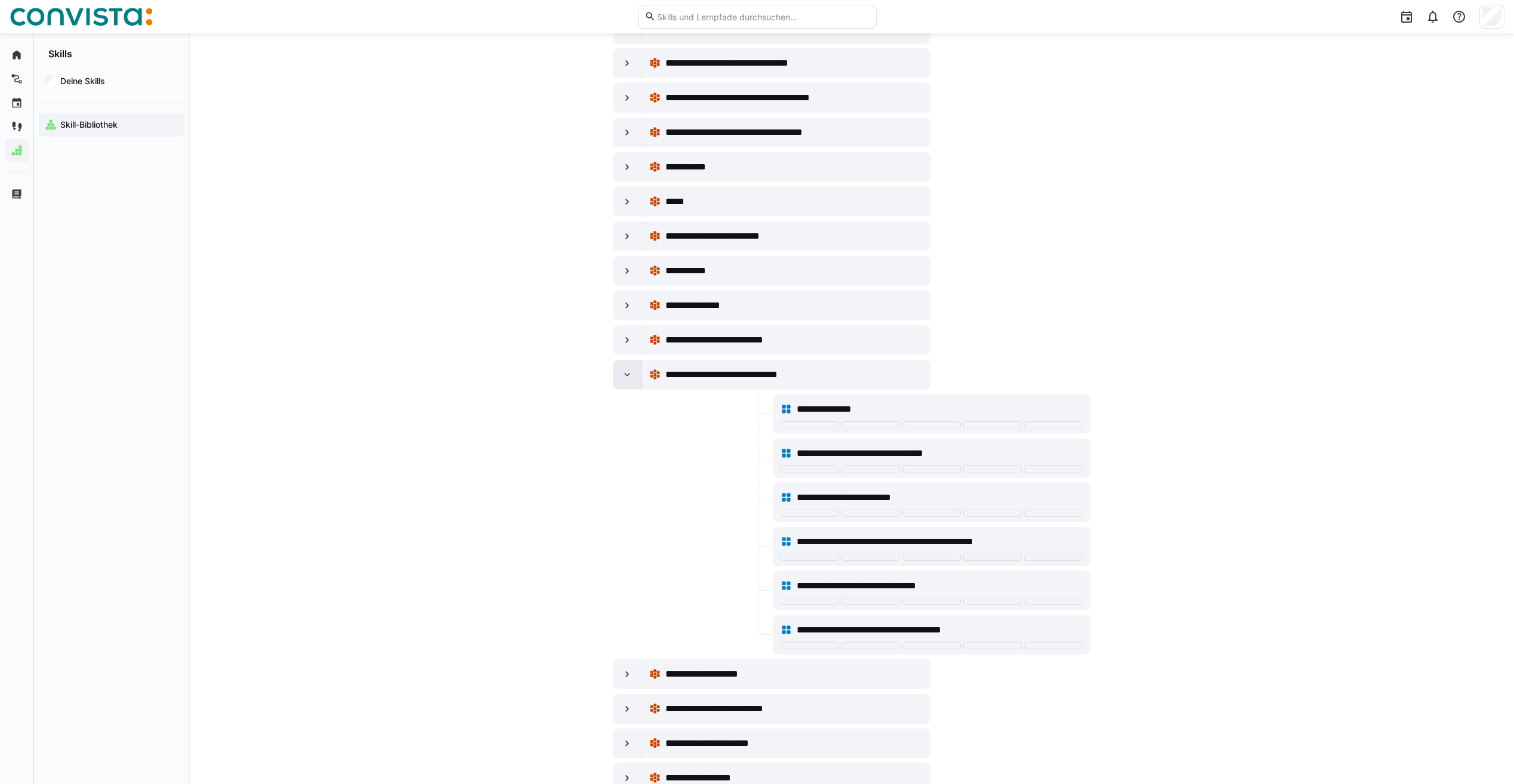
click at [631, 380] on eds-icon at bounding box center [627, 375] width 12 height 12
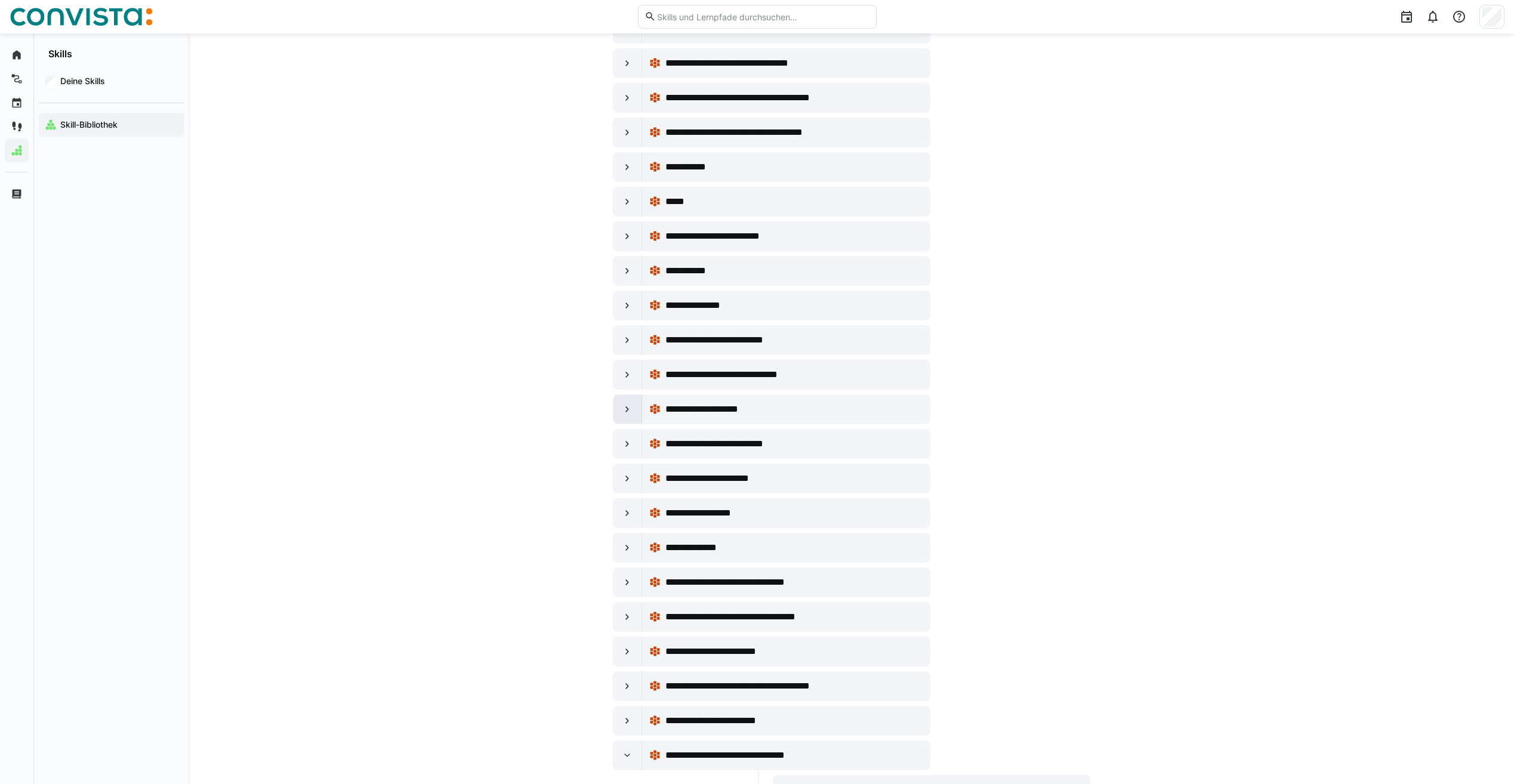
click at [632, 407] on eds-icon at bounding box center [627, 409] width 12 height 12
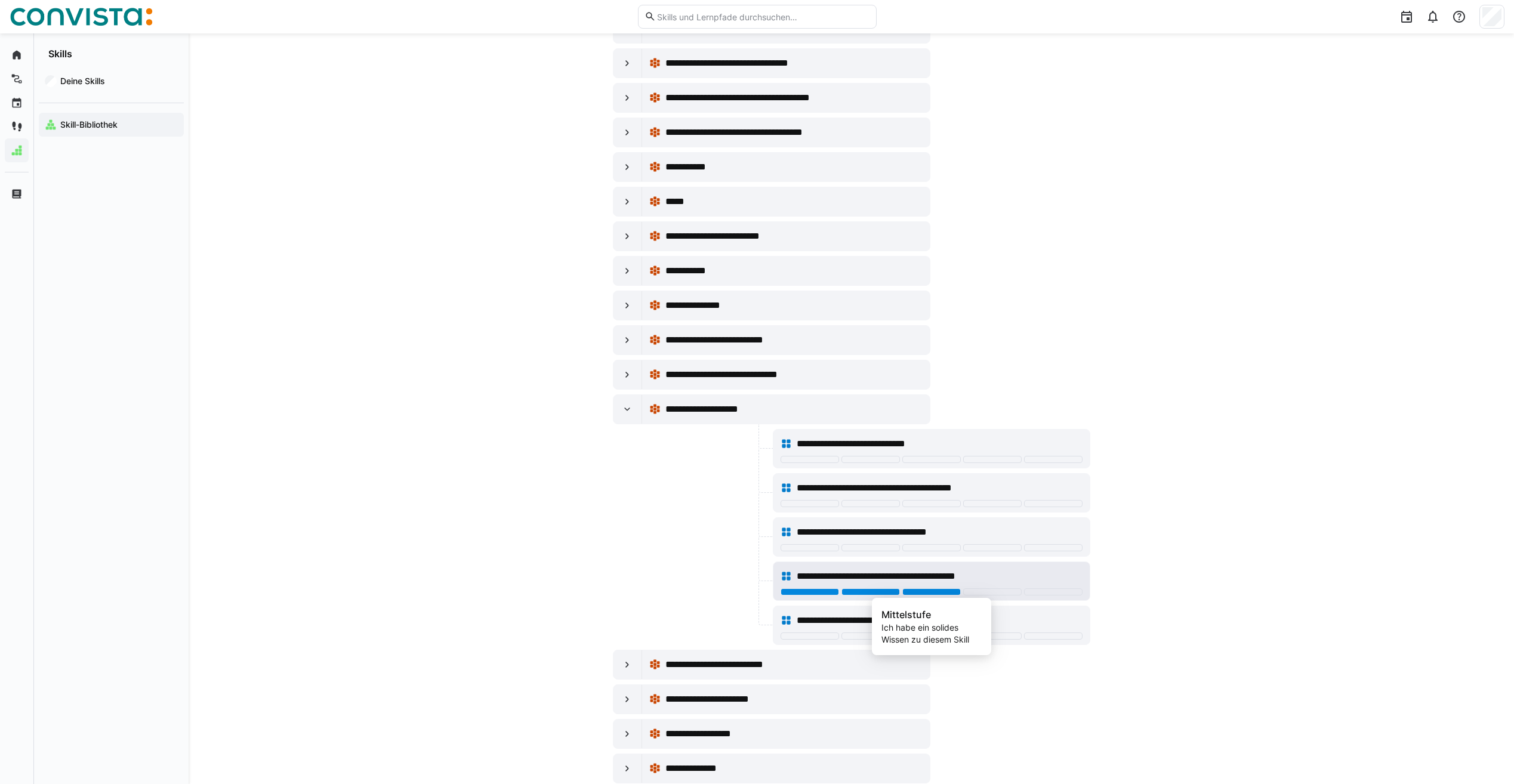
click at [948, 590] on div at bounding box center [932, 592] width 59 height 7
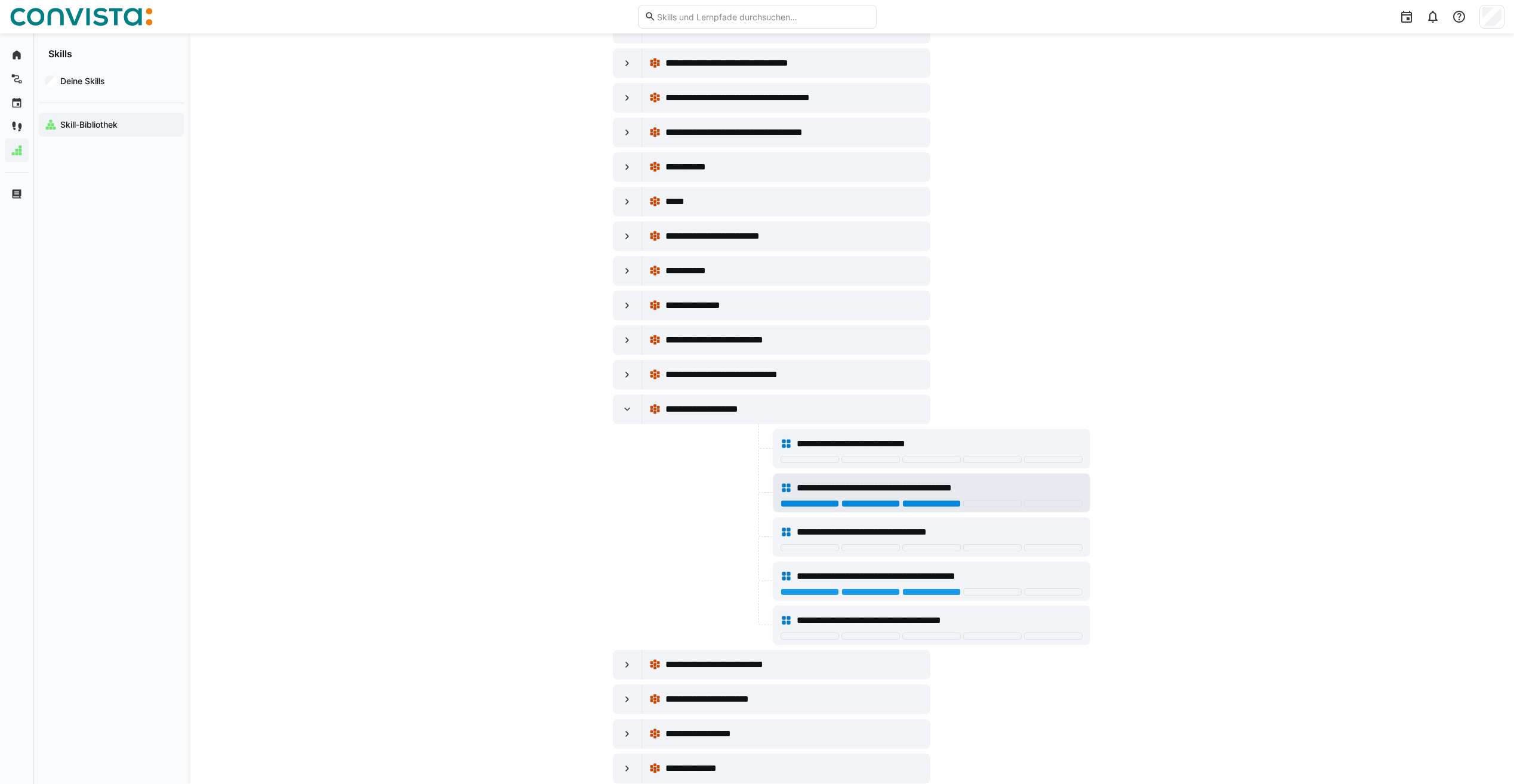
click at [945, 503] on div at bounding box center [932, 504] width 59 height 7
click at [933, 551] on div at bounding box center [932, 548] width 59 height 7
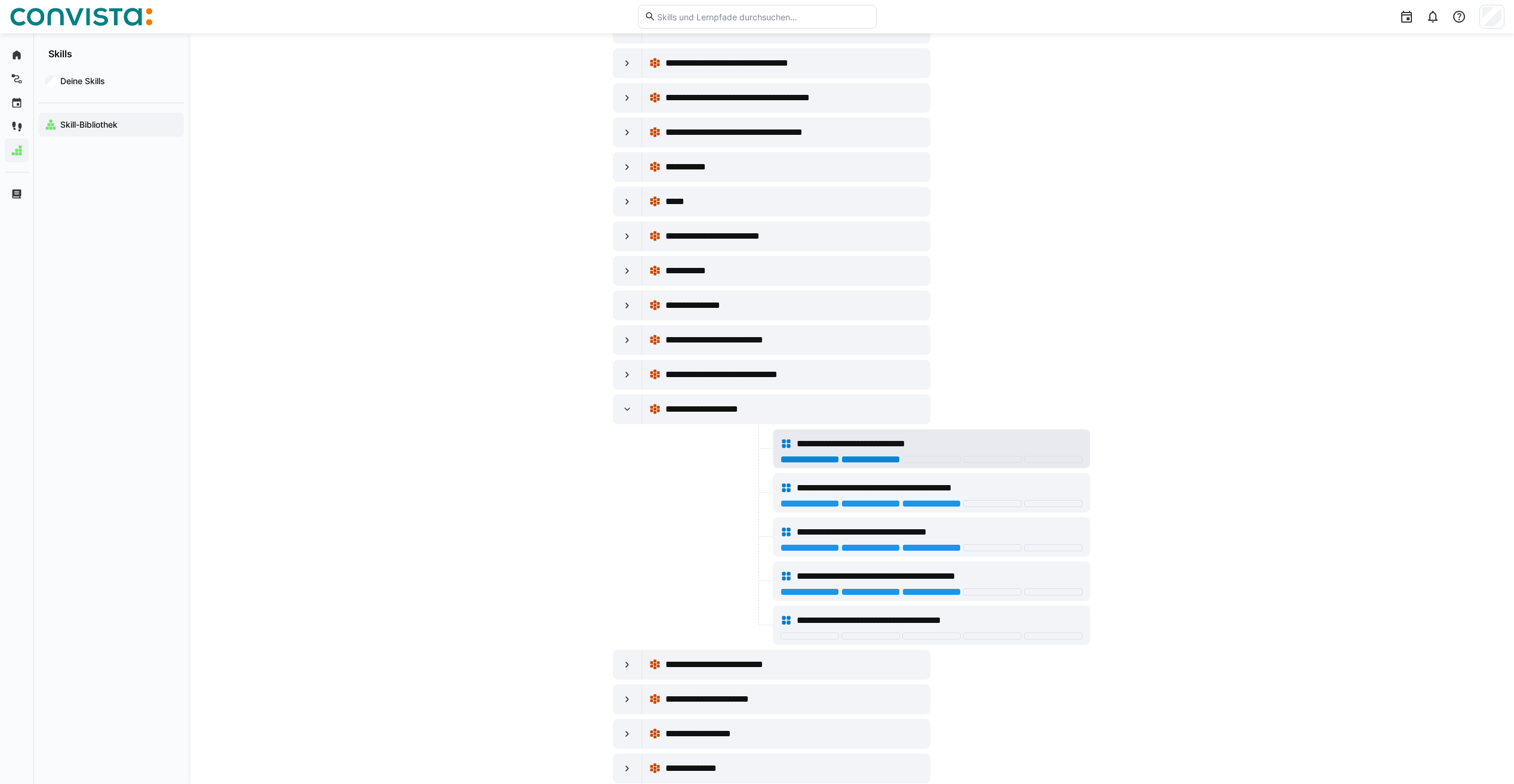
click at [856, 457] on div at bounding box center [871, 460] width 59 height 7
click at [633, 412] on div at bounding box center [627, 409] width 28 height 28
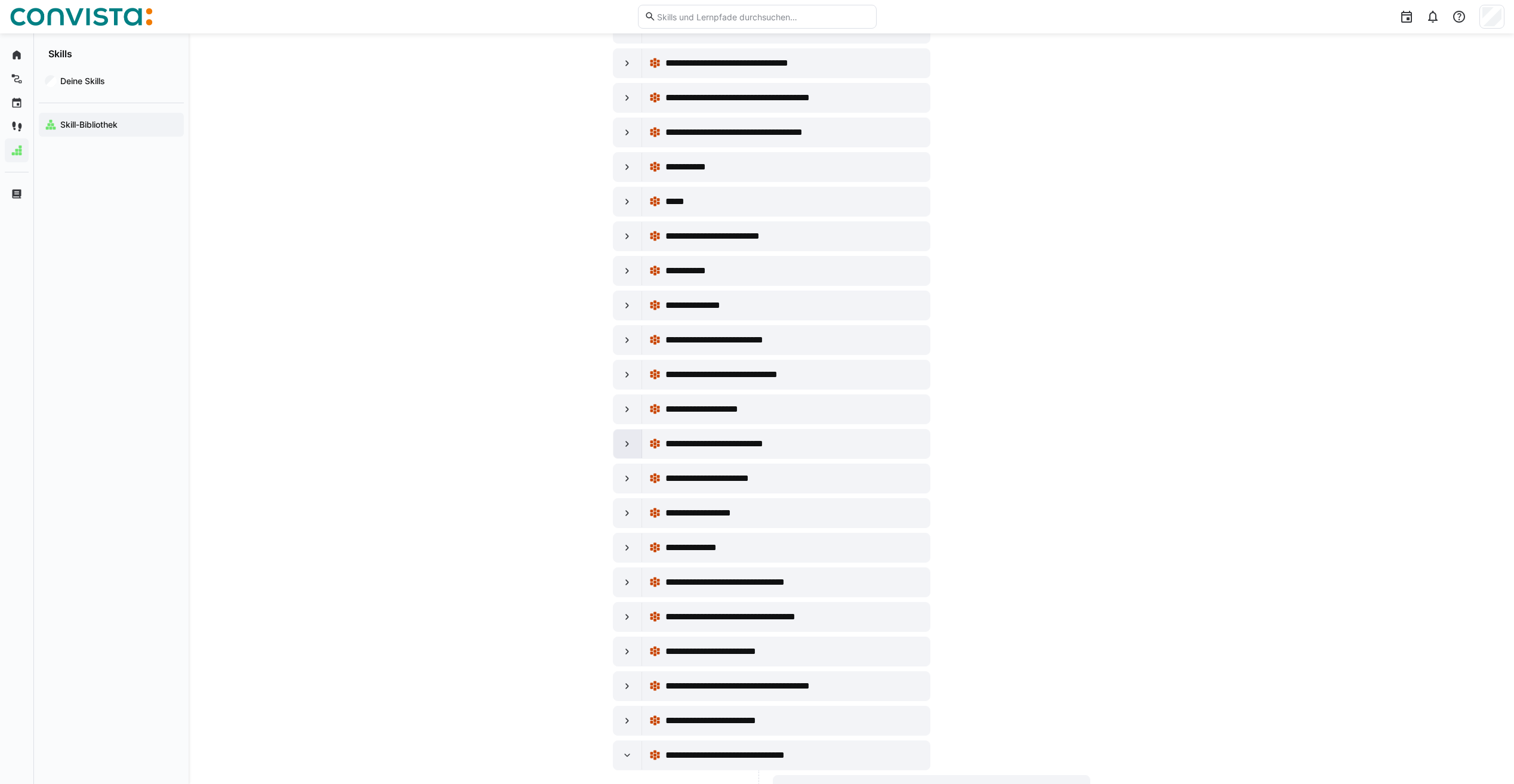
click at [630, 448] on eds-icon at bounding box center [627, 444] width 12 height 12
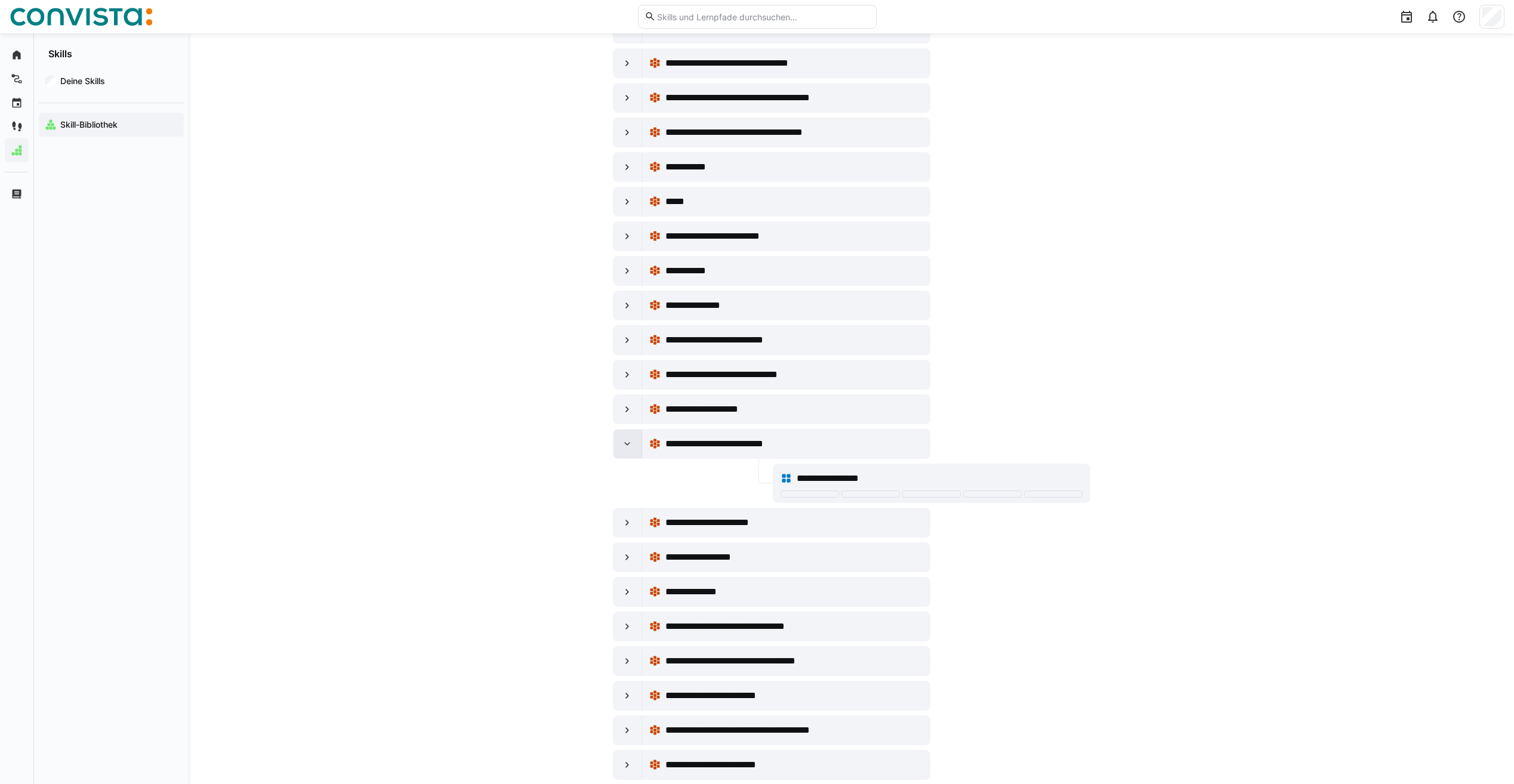
click at [630, 448] on eds-icon at bounding box center [627, 444] width 12 height 12
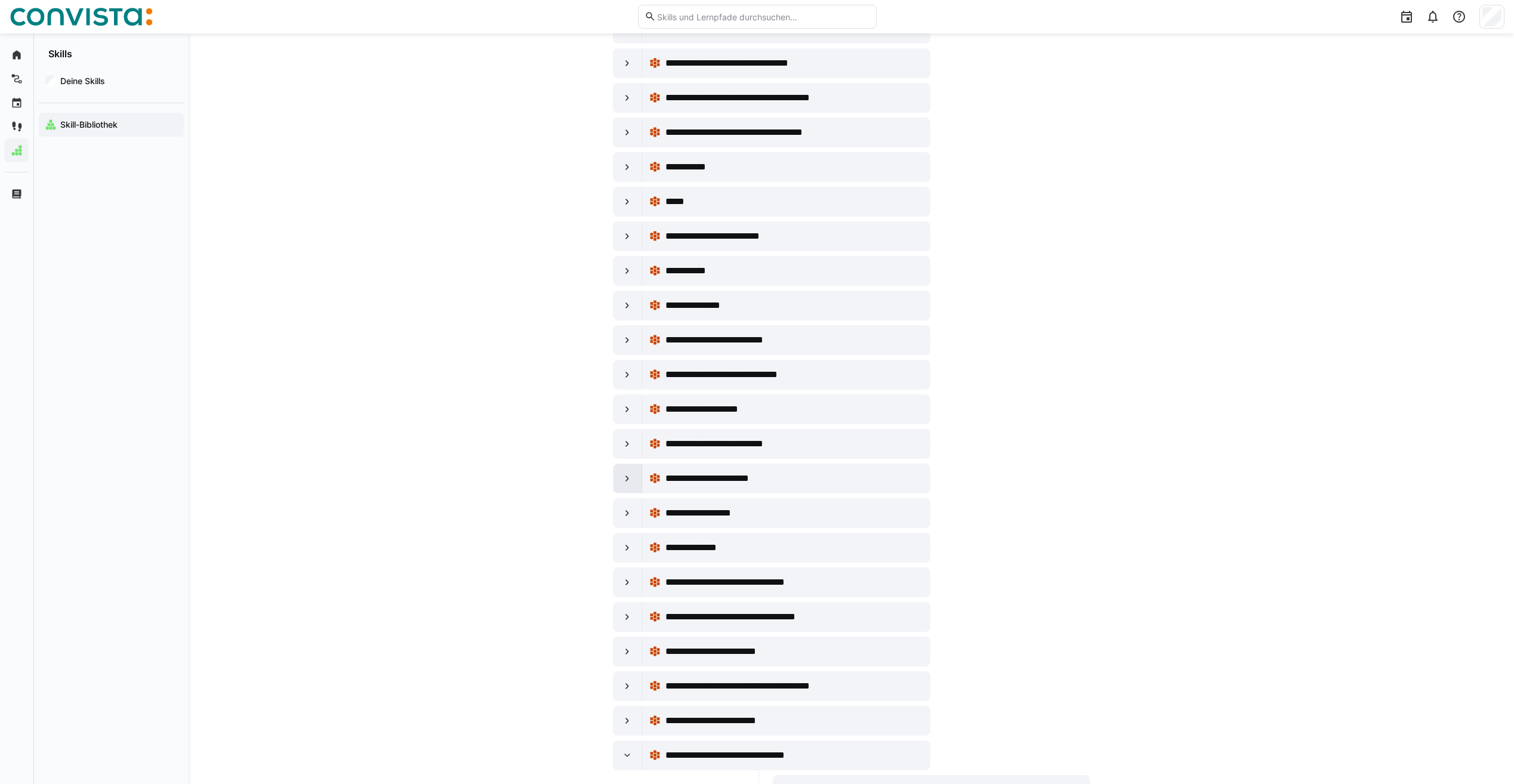
click at [635, 484] on div at bounding box center [627, 478] width 28 height 28
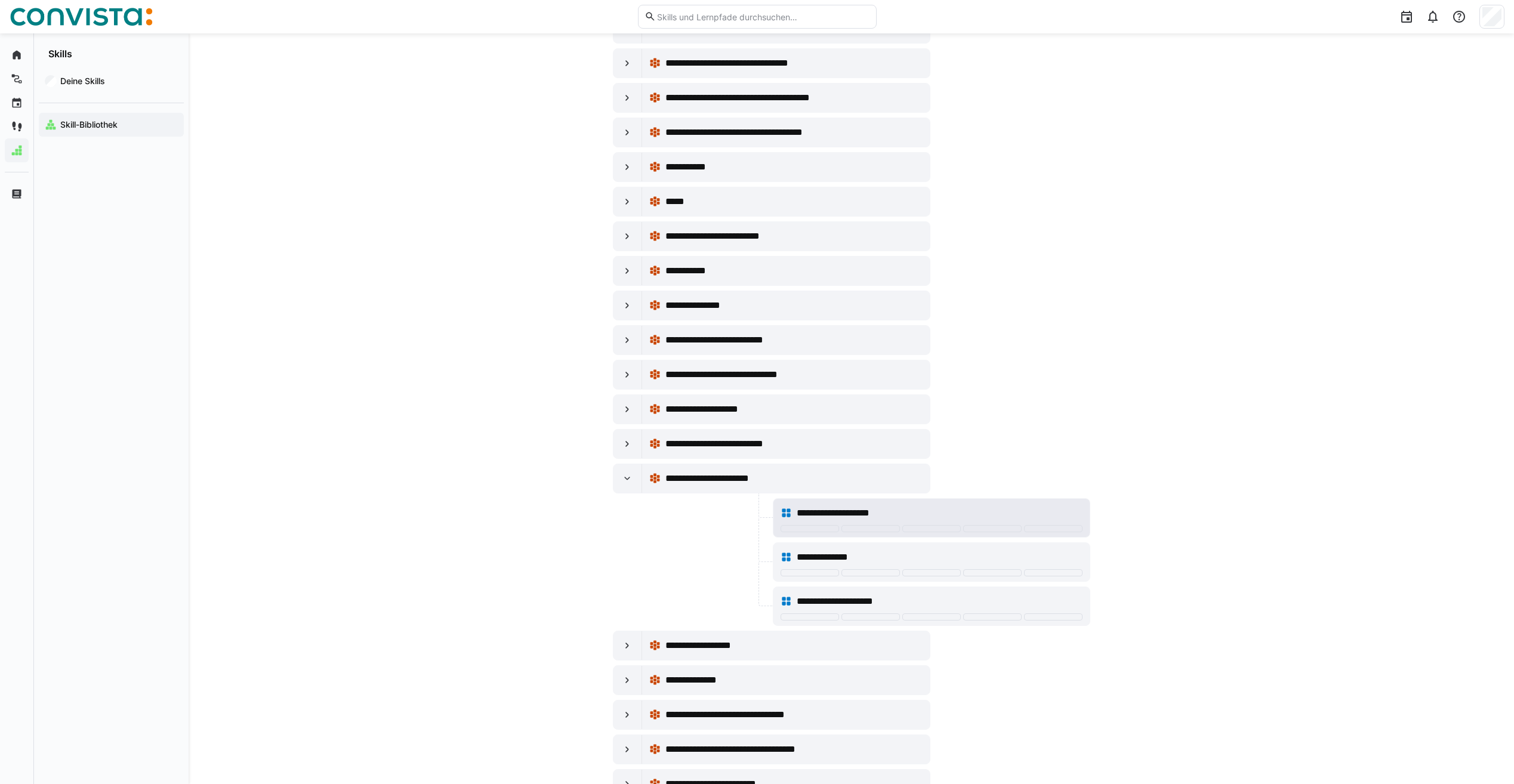
click at [883, 505] on div "**********" at bounding box center [932, 513] width 302 height 24
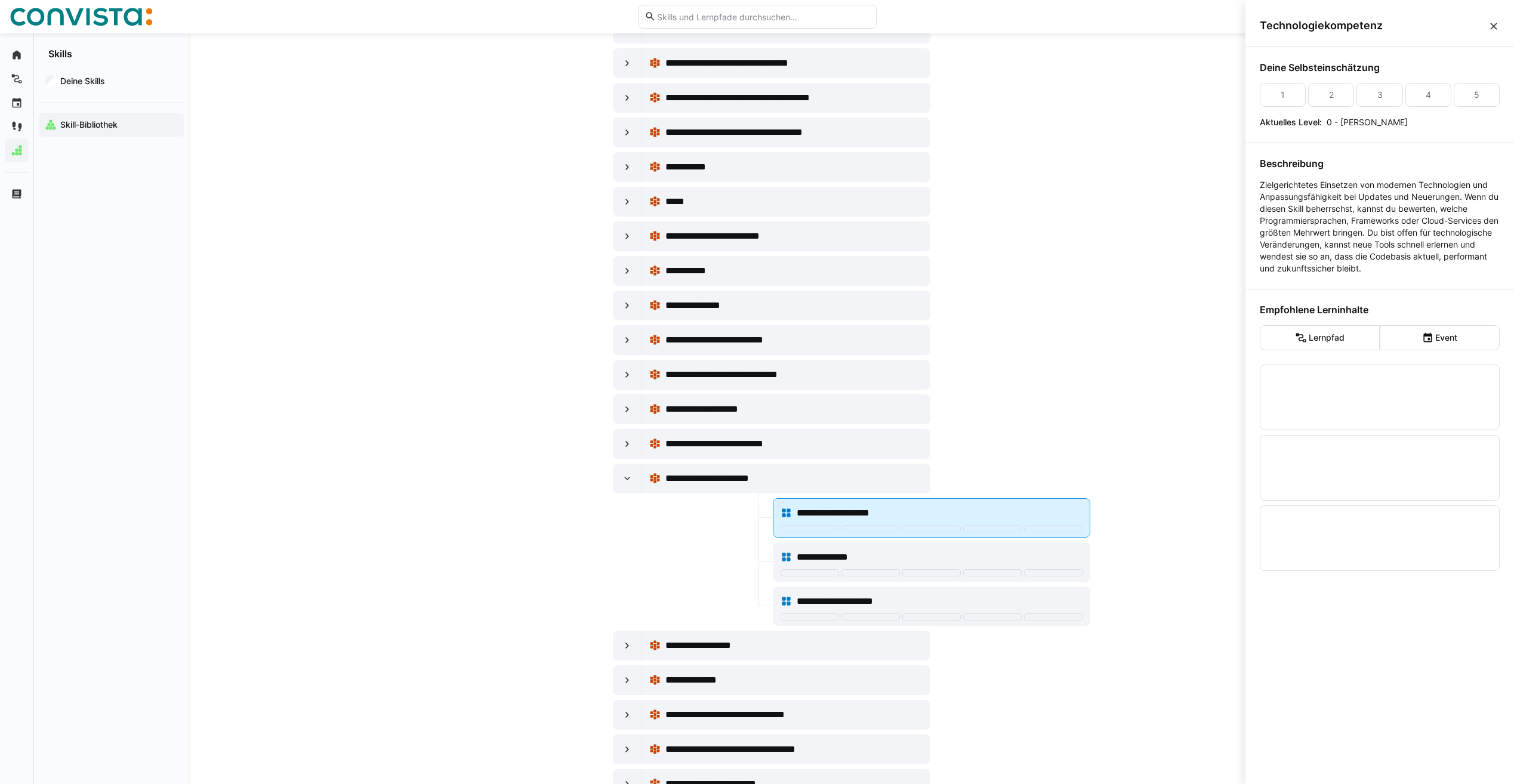
scroll to position [0, 0]
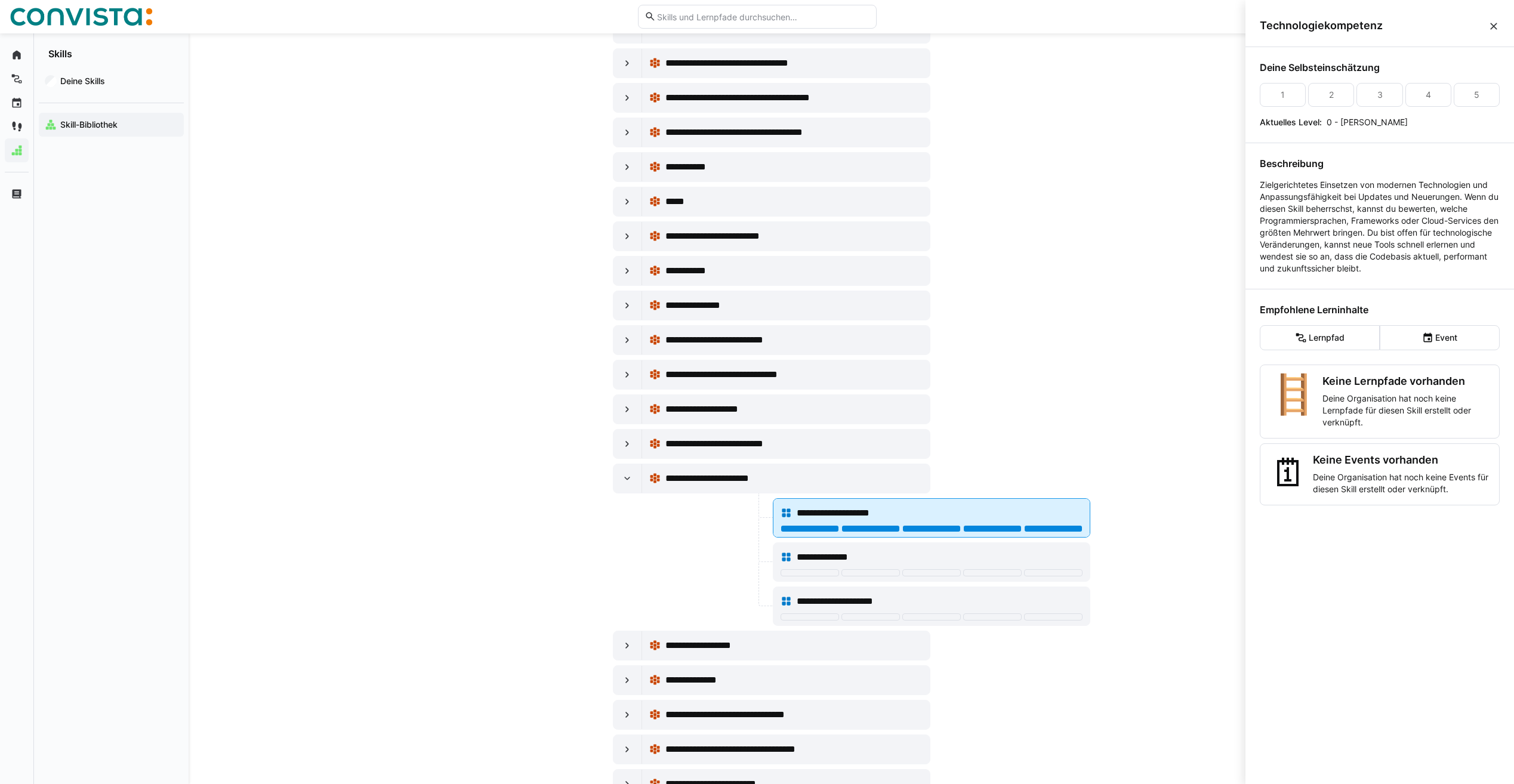
click at [1034, 531] on div at bounding box center [1053, 528] width 59 height 7
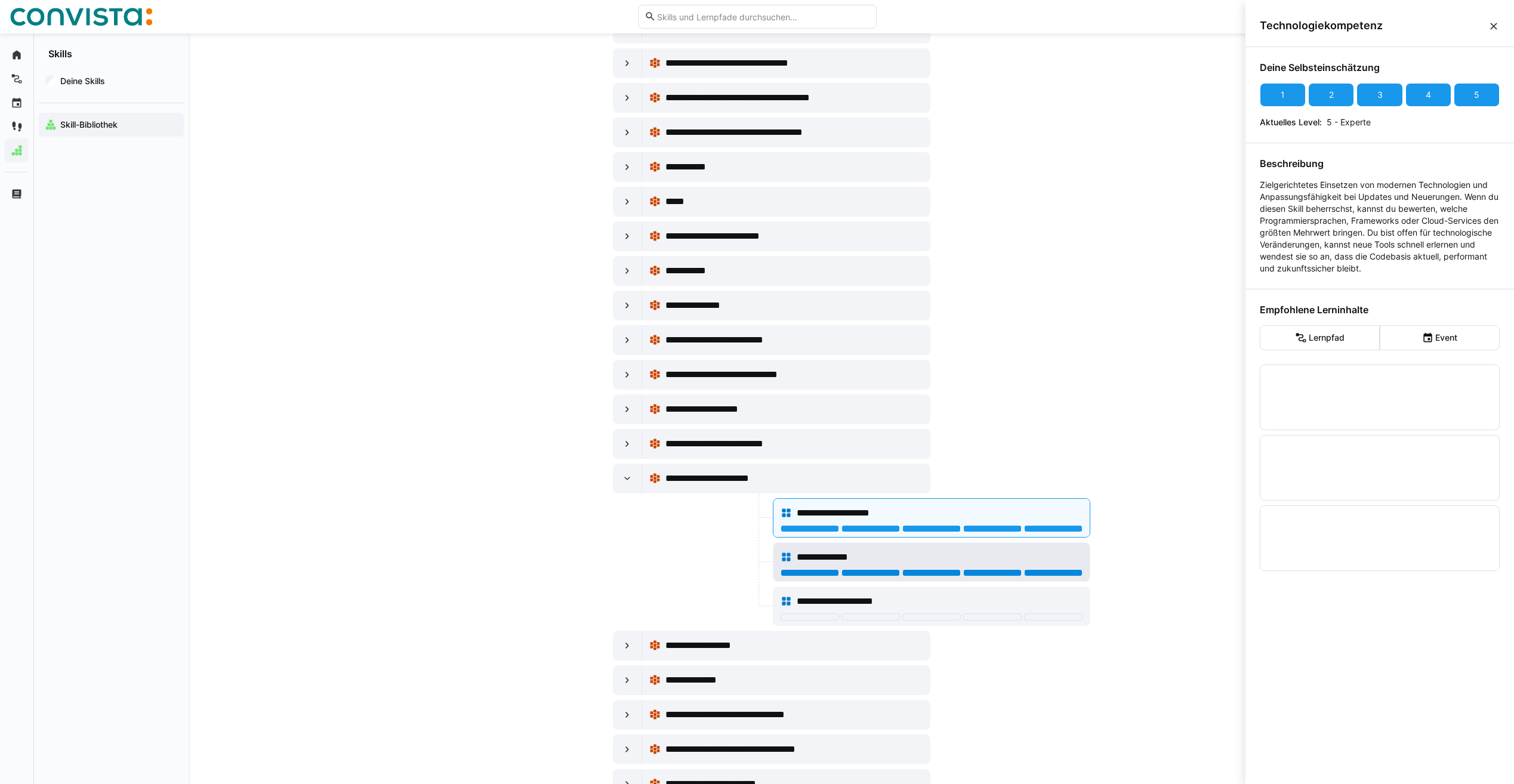
click at [1040, 571] on div at bounding box center [1053, 573] width 59 height 7
click at [1051, 621] on div at bounding box center [932, 618] width 302 height 9
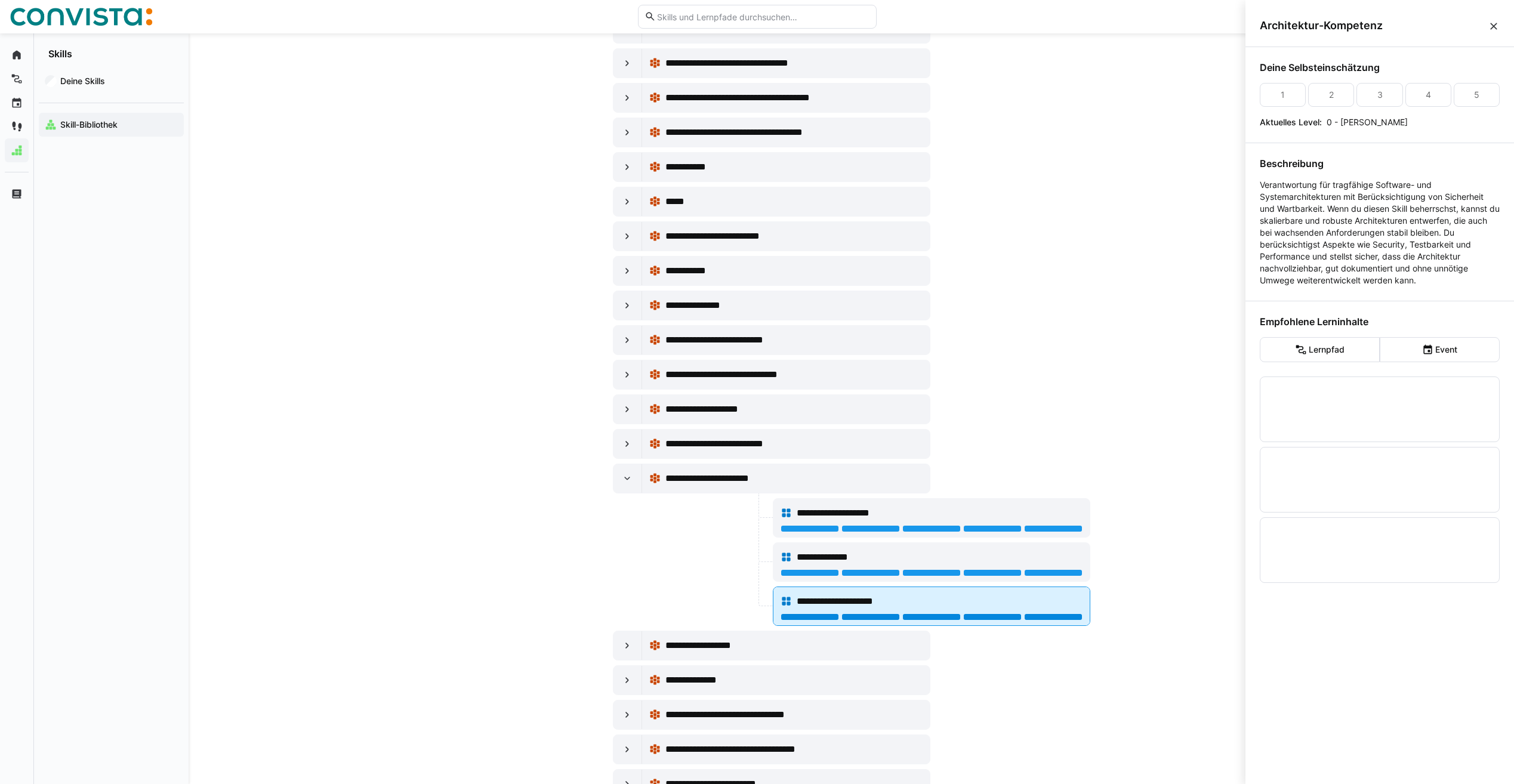
click at [1053, 616] on div at bounding box center [1053, 617] width 59 height 7
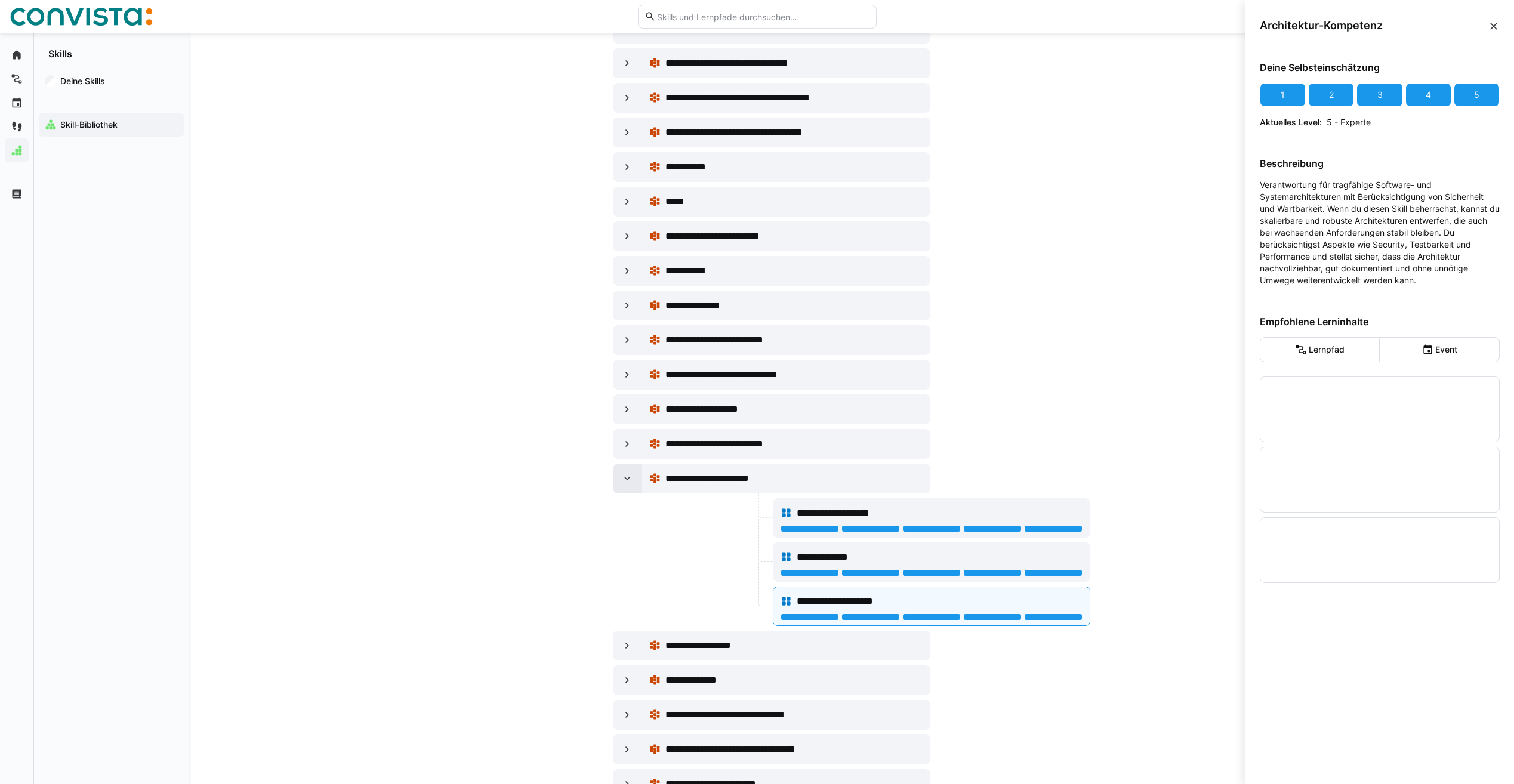
click at [628, 479] on eds-icon at bounding box center [627, 478] width 12 height 12
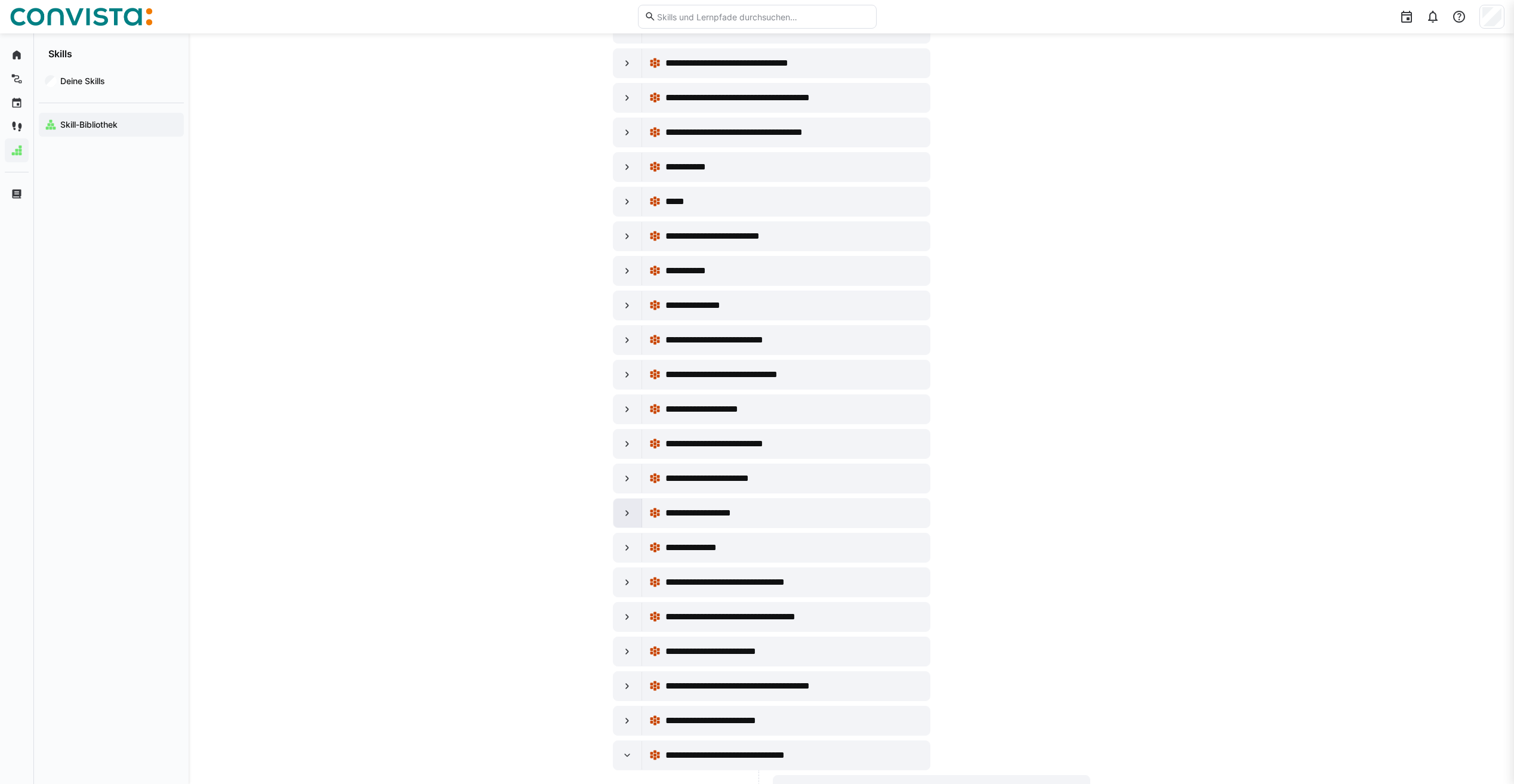
scroll to position [1432, 0]
click at [638, 514] on div at bounding box center [627, 513] width 28 height 28
click at [635, 513] on div at bounding box center [627, 513] width 28 height 28
click at [642, 549] on div "**********" at bounding box center [786, 547] width 288 height 28
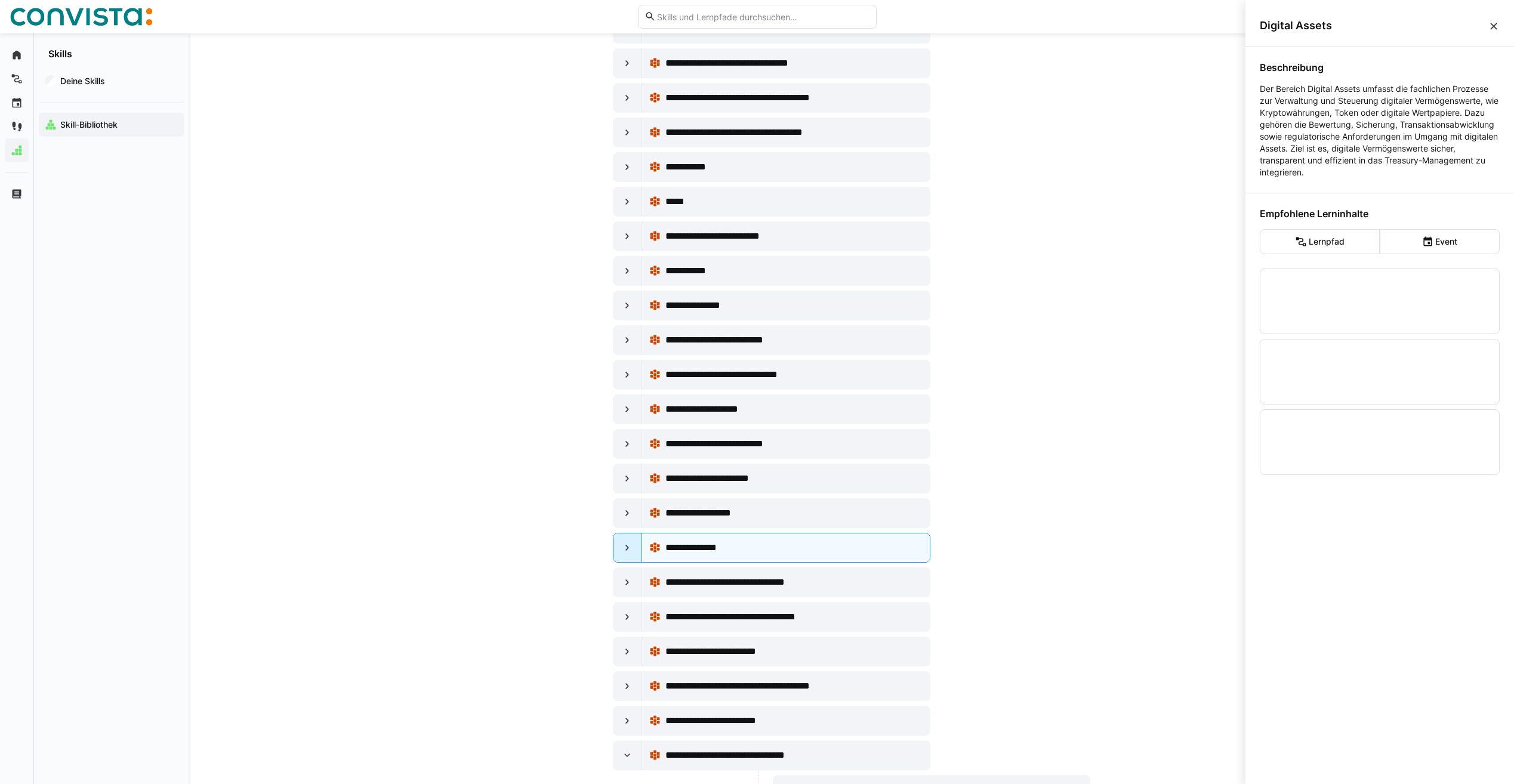
scroll to position [0, 0]
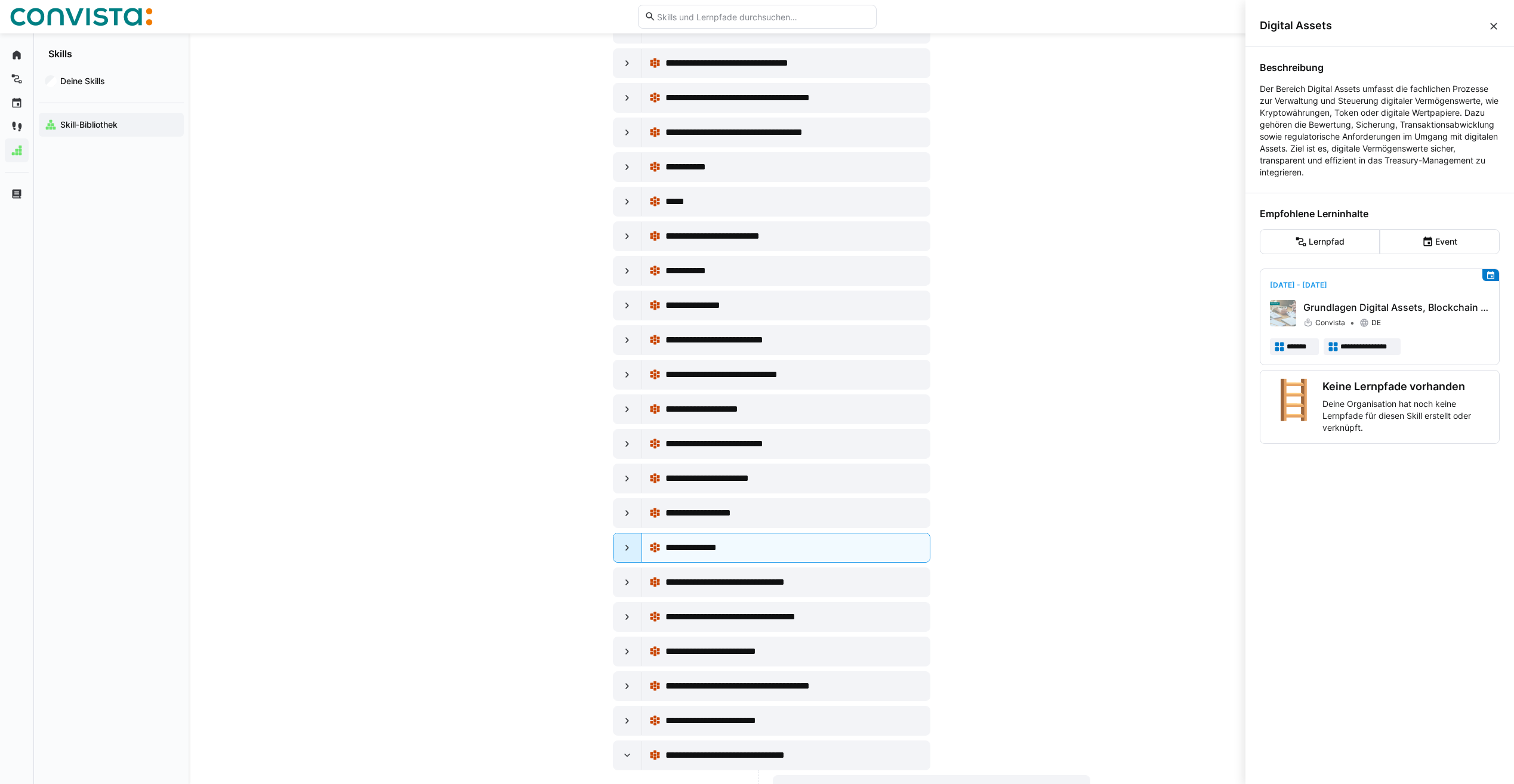
click at [632, 547] on eds-icon at bounding box center [627, 547] width 12 height 12
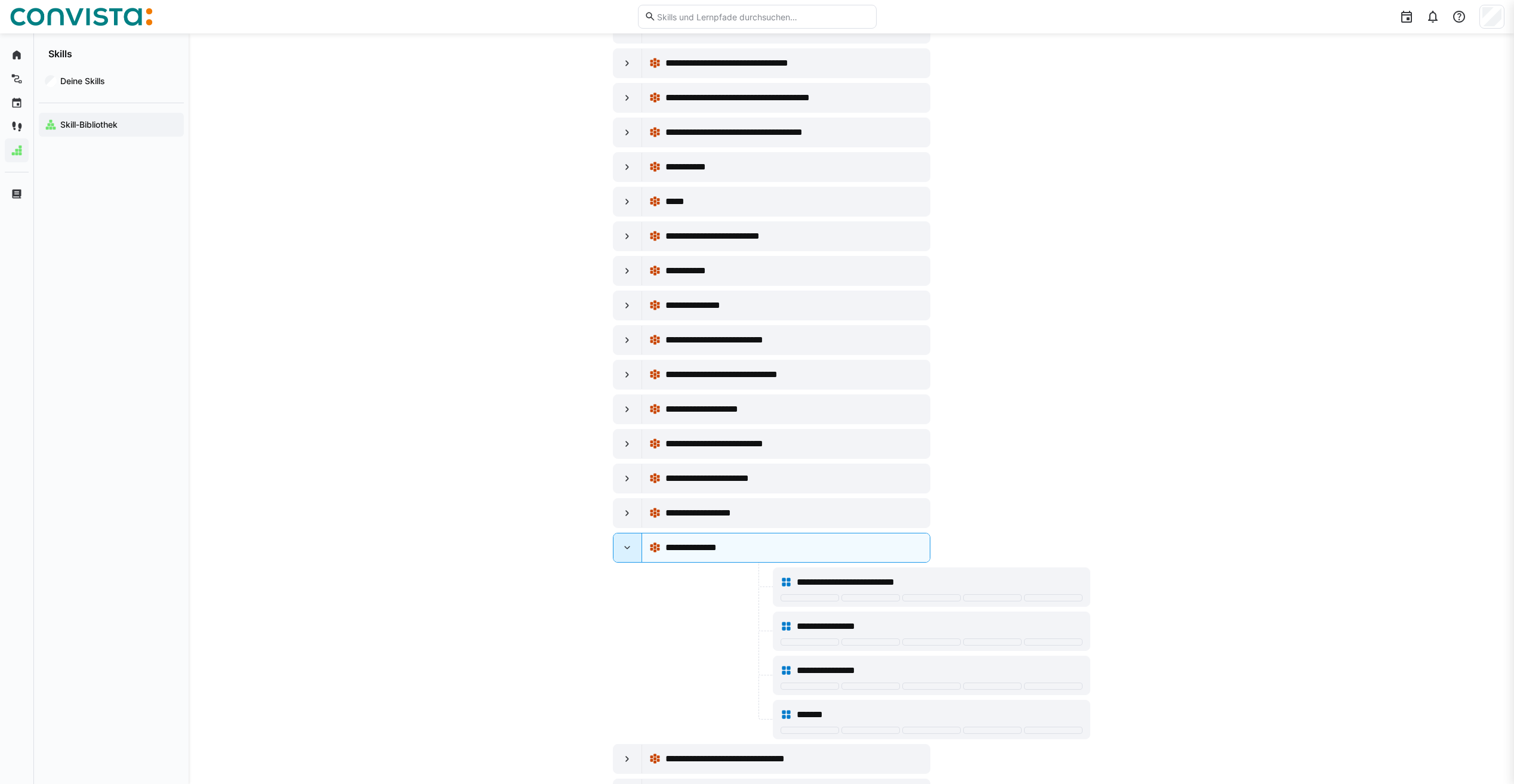
scroll to position [1432, 0]
click at [631, 547] on eds-icon at bounding box center [627, 547] width 12 height 12
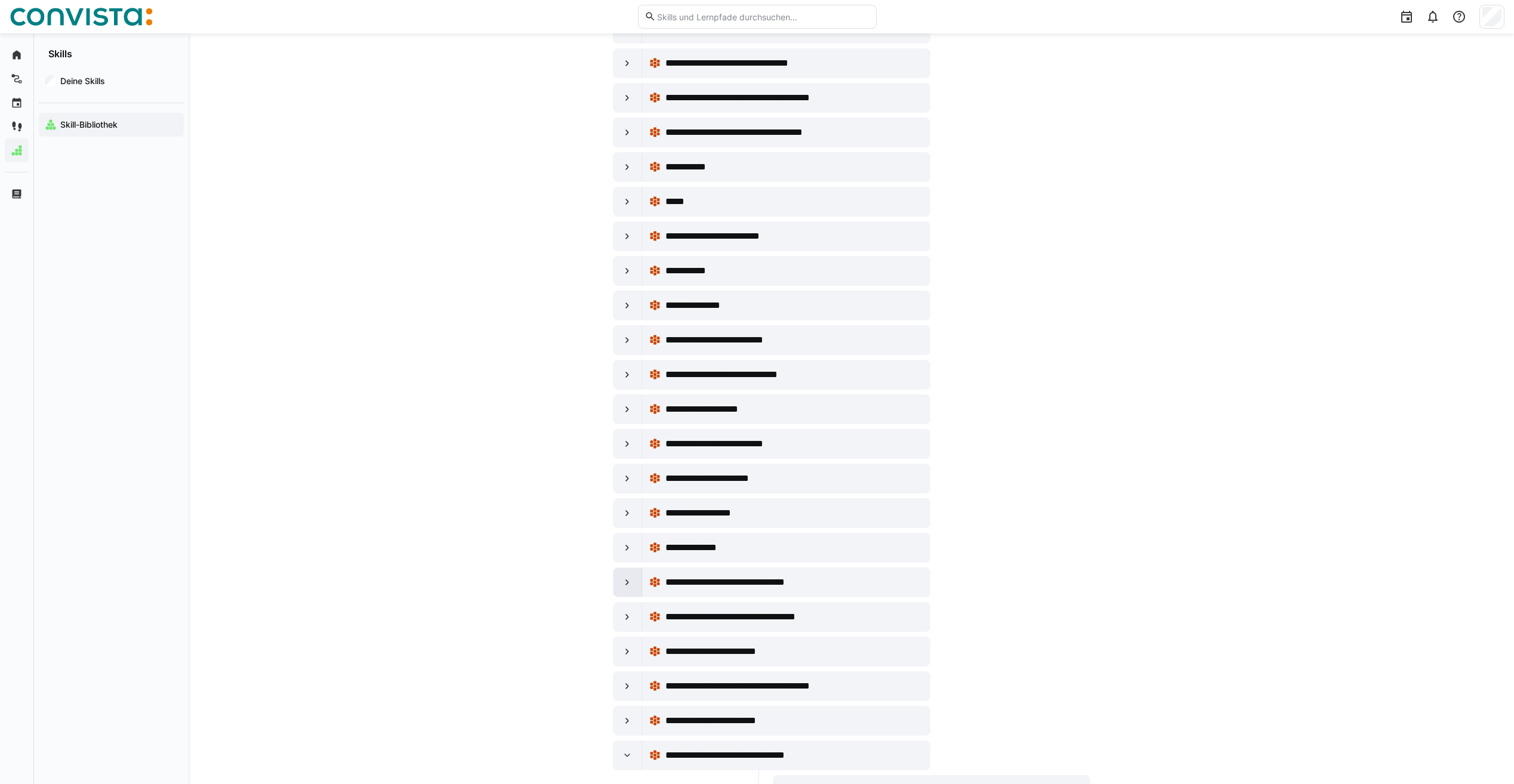
click at [626, 581] on eds-icon at bounding box center [627, 582] width 12 height 12
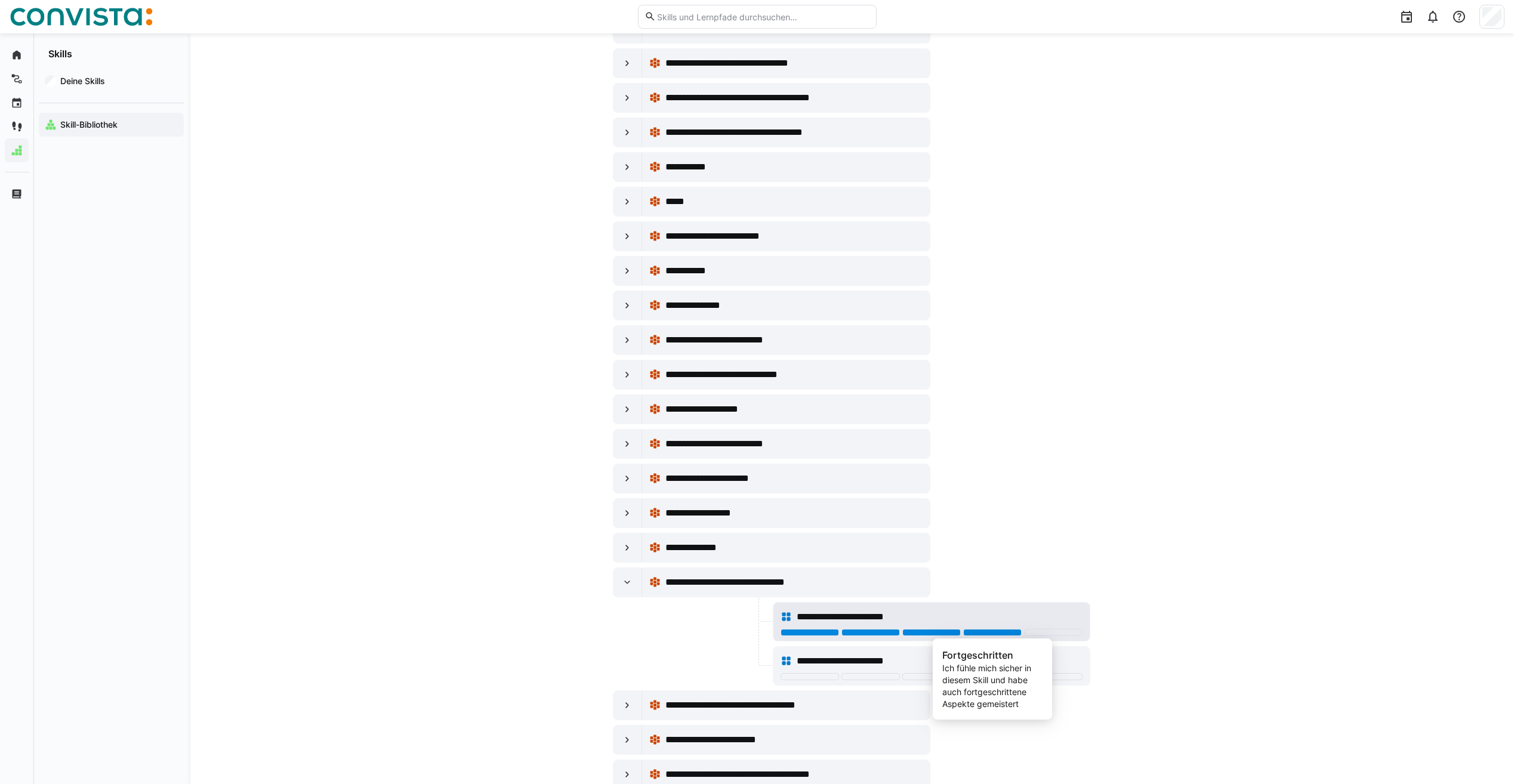
click at [970, 631] on div at bounding box center [993, 632] width 59 height 7
click at [983, 671] on div "**********" at bounding box center [932, 661] width 302 height 24
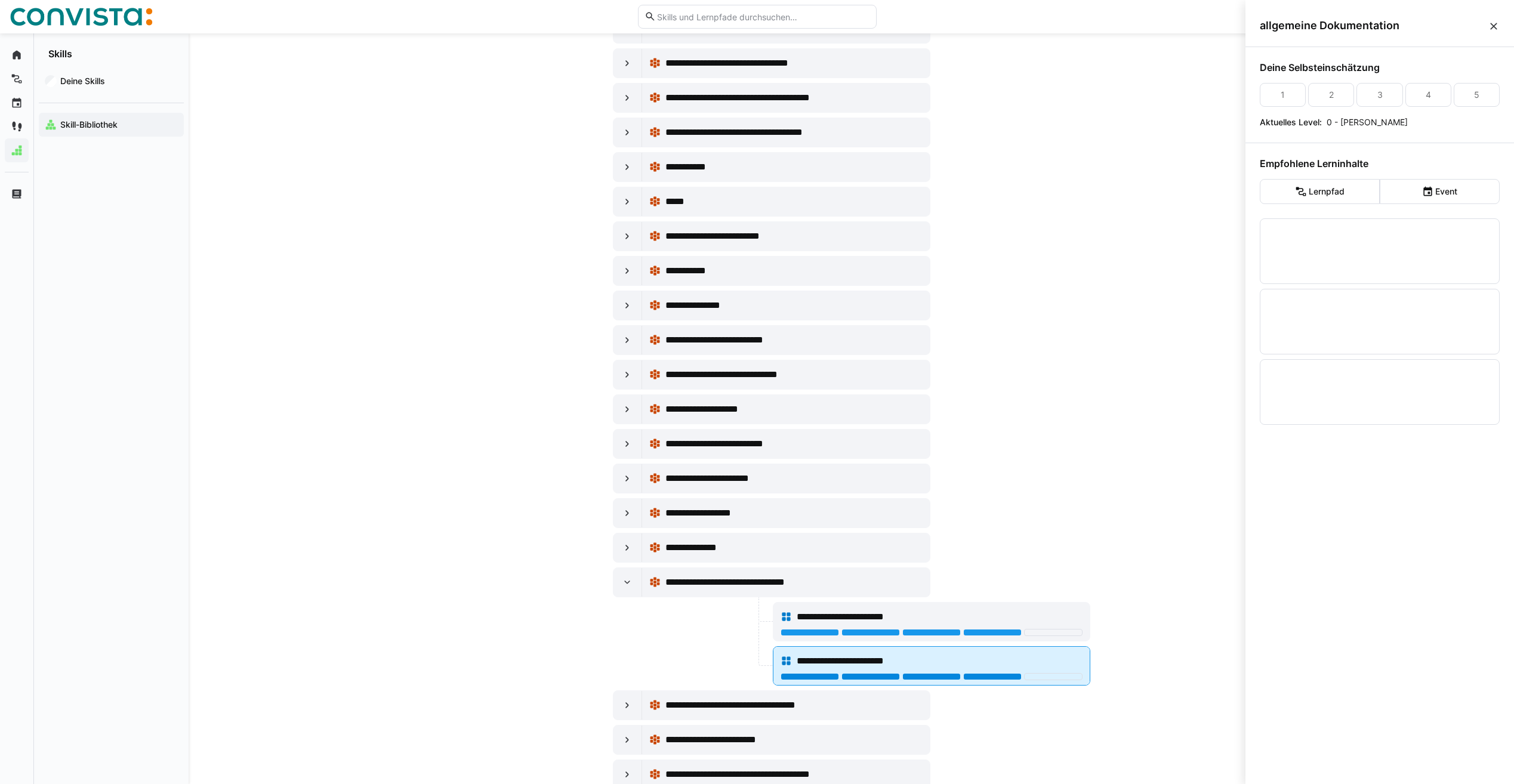
click at [980, 679] on div at bounding box center [993, 677] width 59 height 7
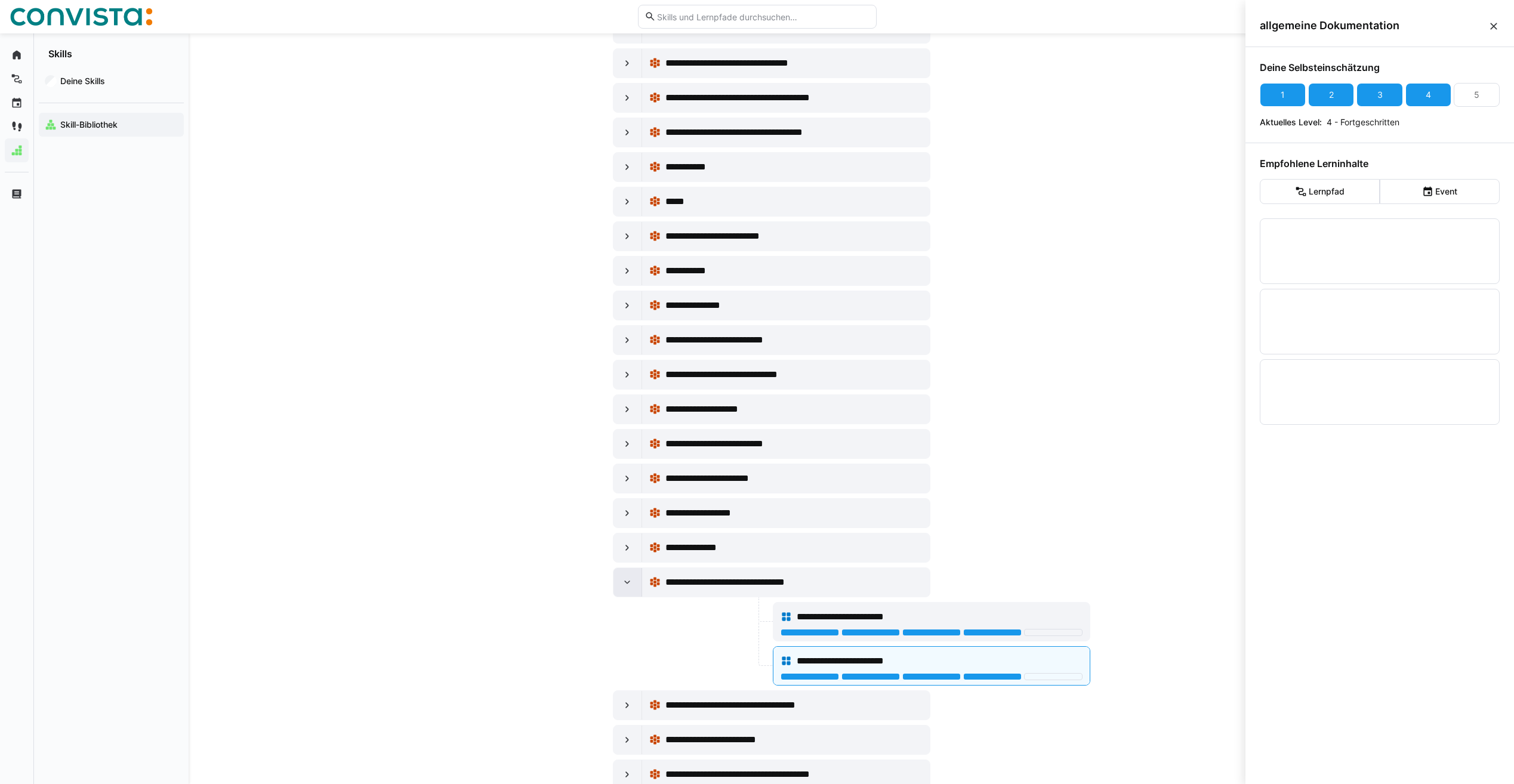
click at [625, 580] on eds-icon at bounding box center [627, 582] width 12 height 12
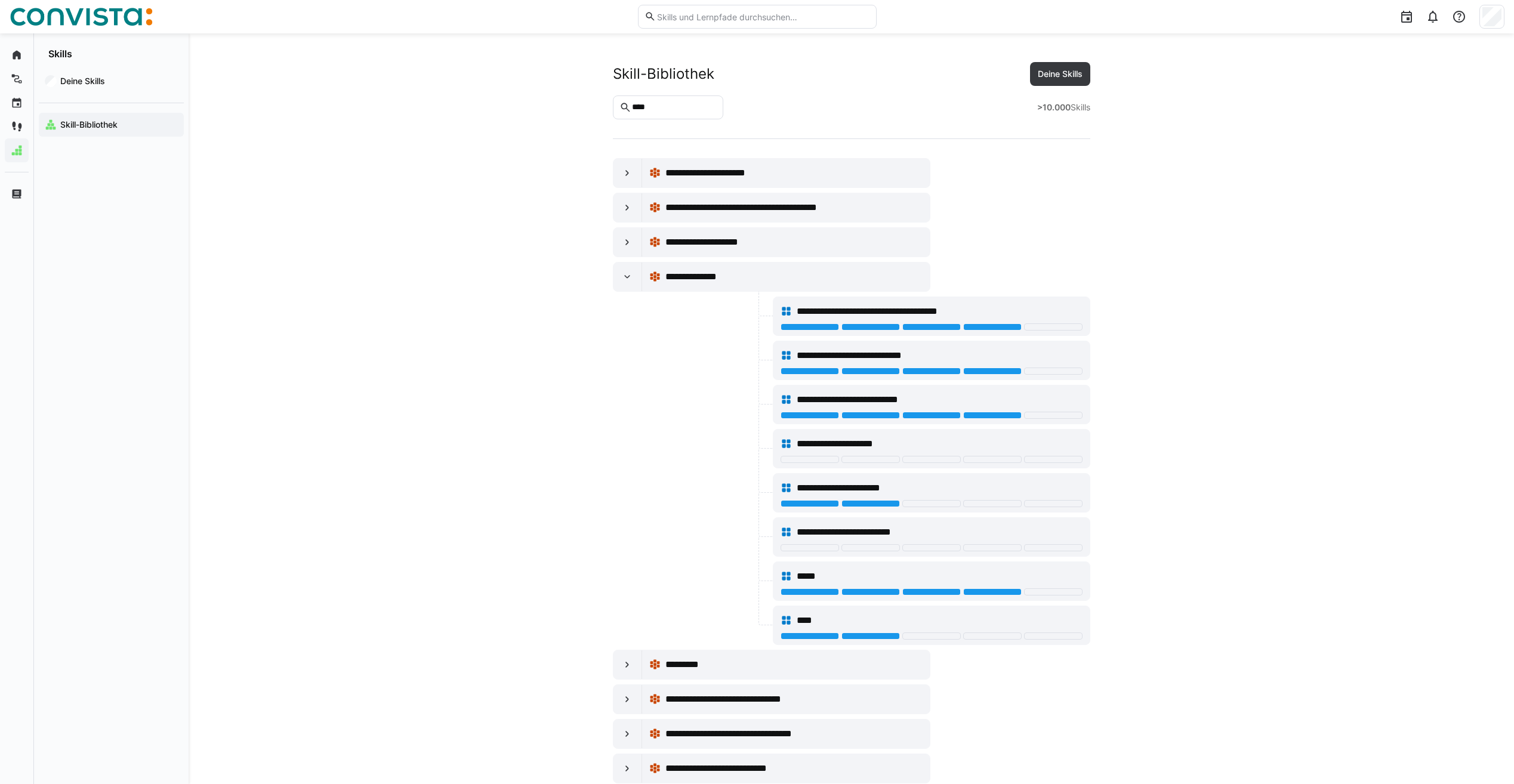
scroll to position [1432, 0]
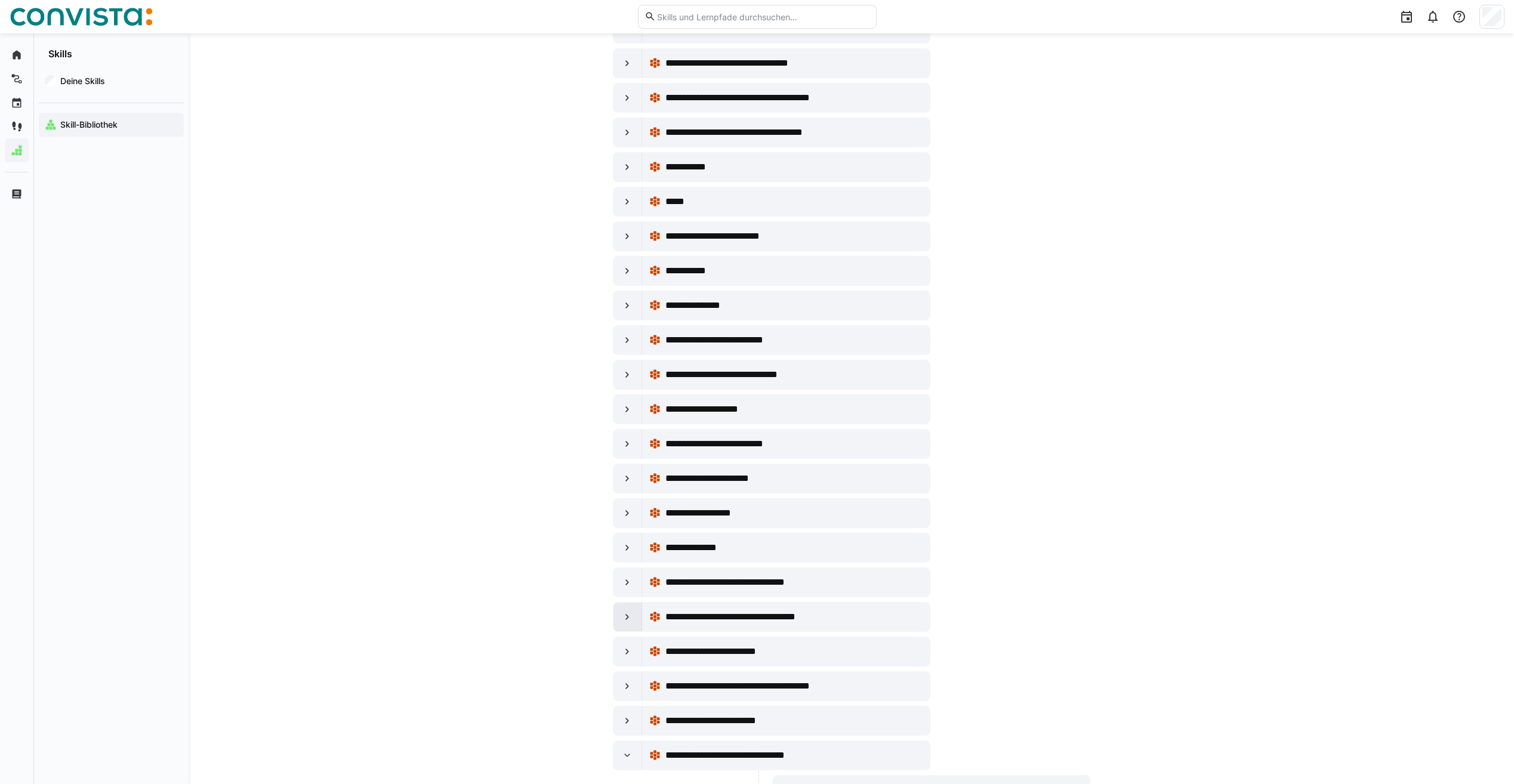
click at [629, 610] on div at bounding box center [627, 616] width 28 height 28
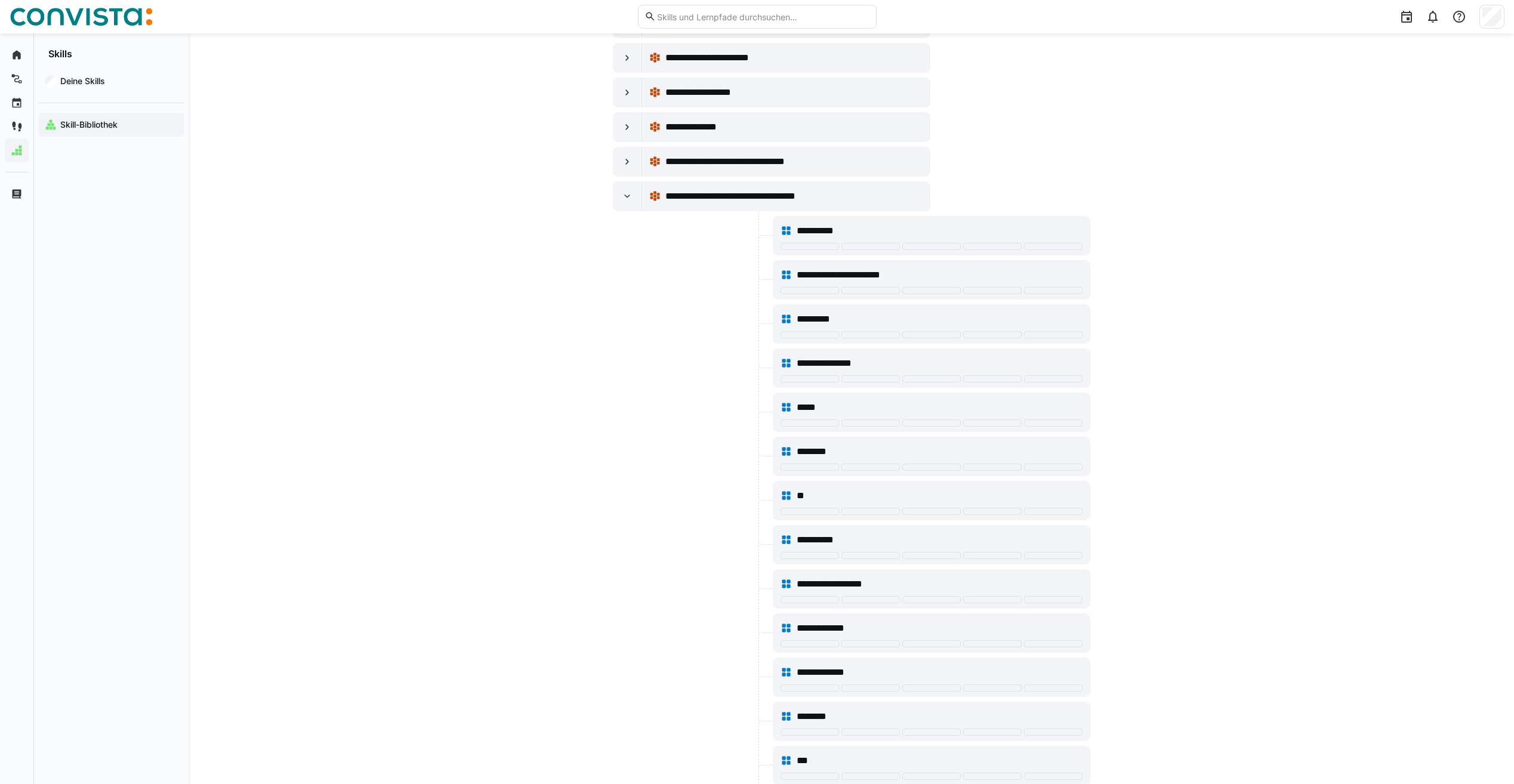
scroll to position [1850, 0]
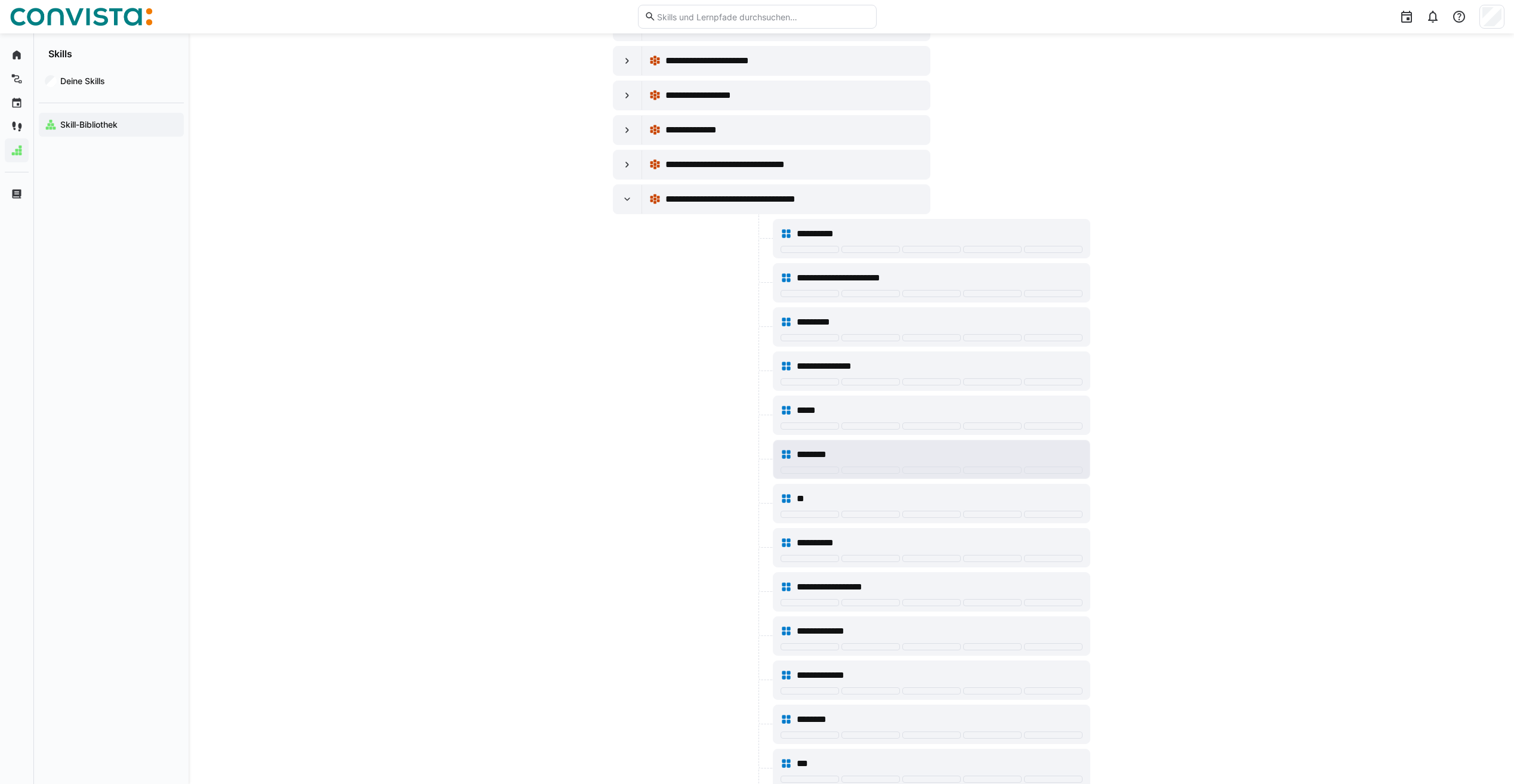
click at [838, 455] on div "********" at bounding box center [939, 454] width 285 height 15
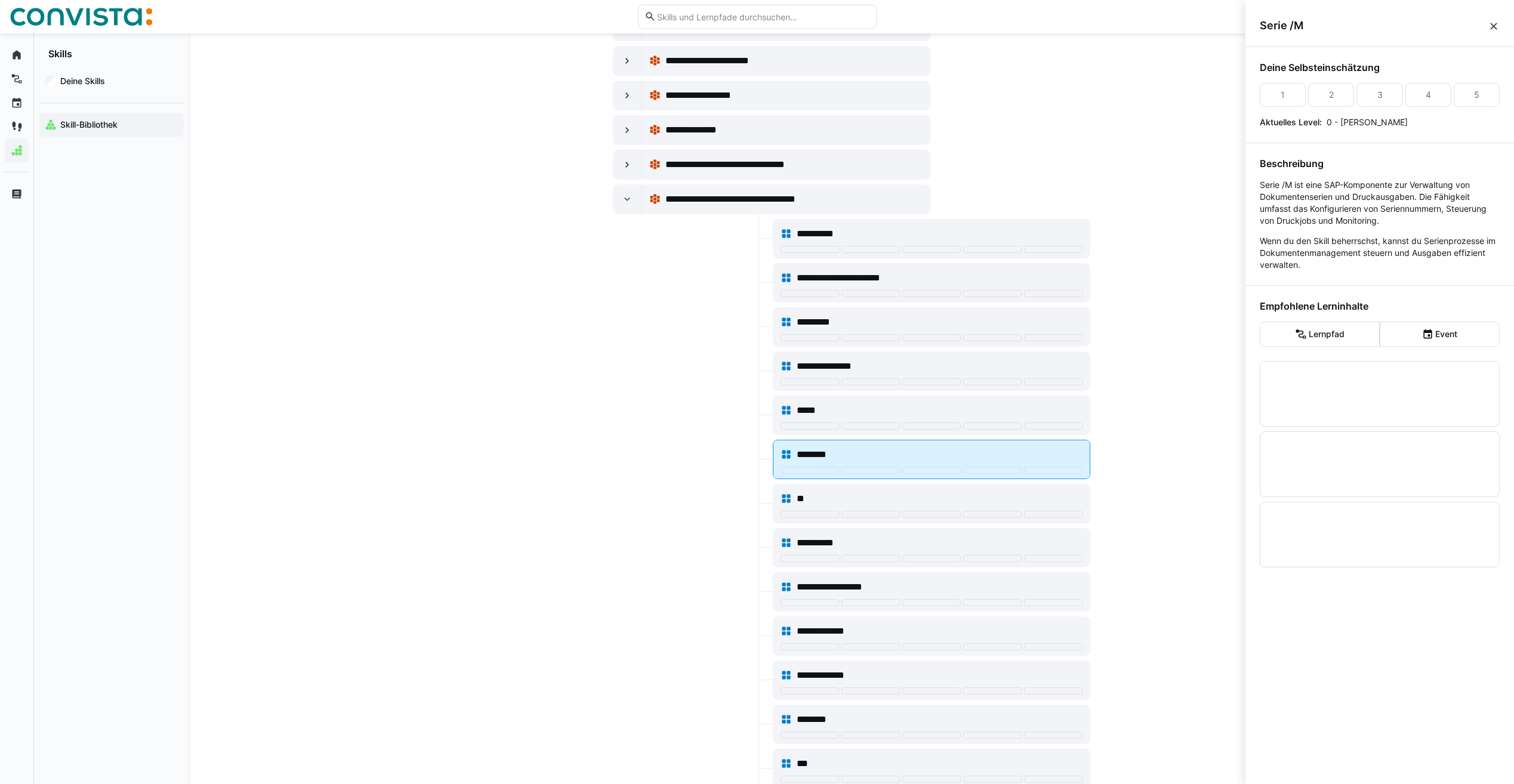
scroll to position [0, 0]
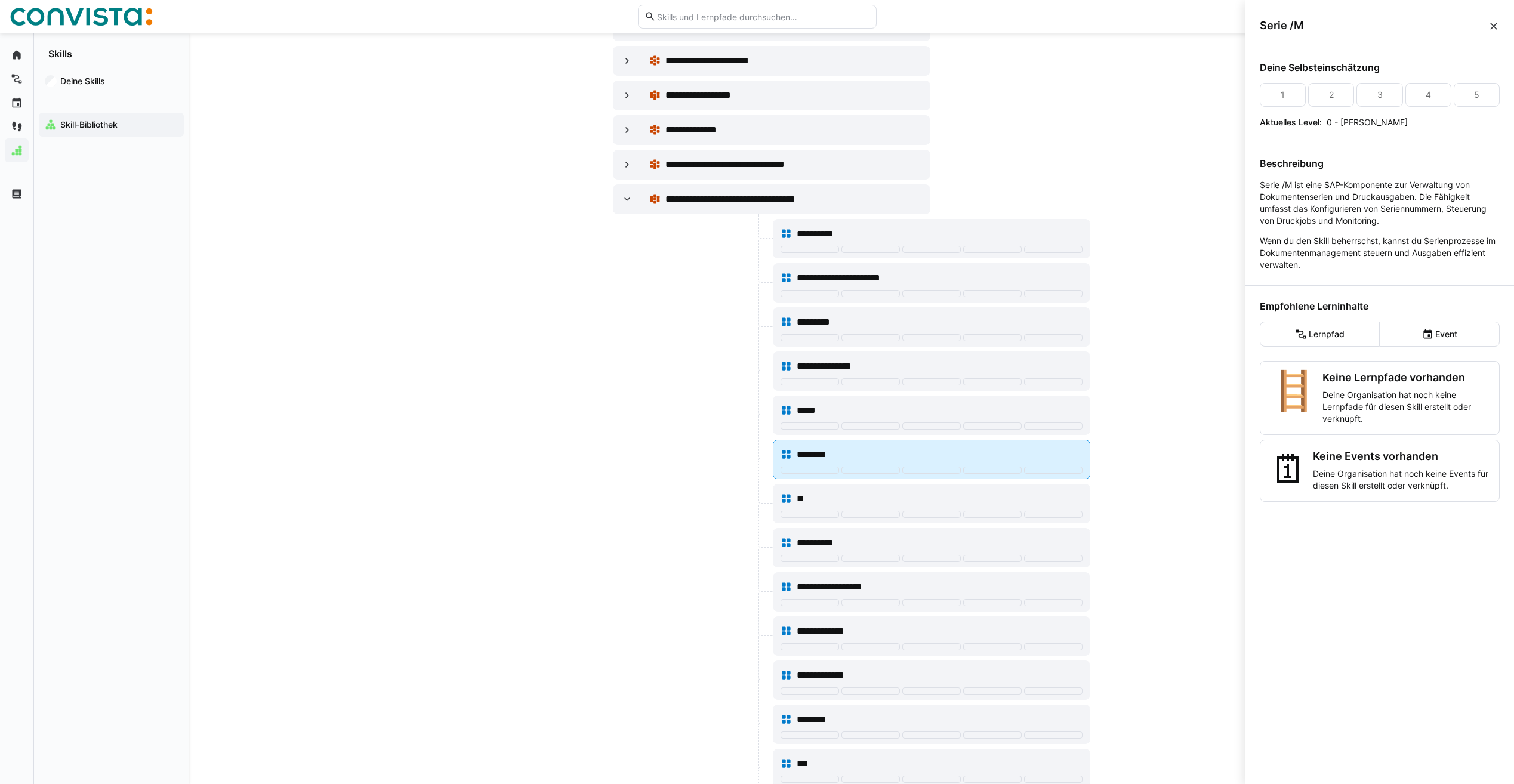
click at [838, 455] on div "********" at bounding box center [939, 454] width 285 height 15
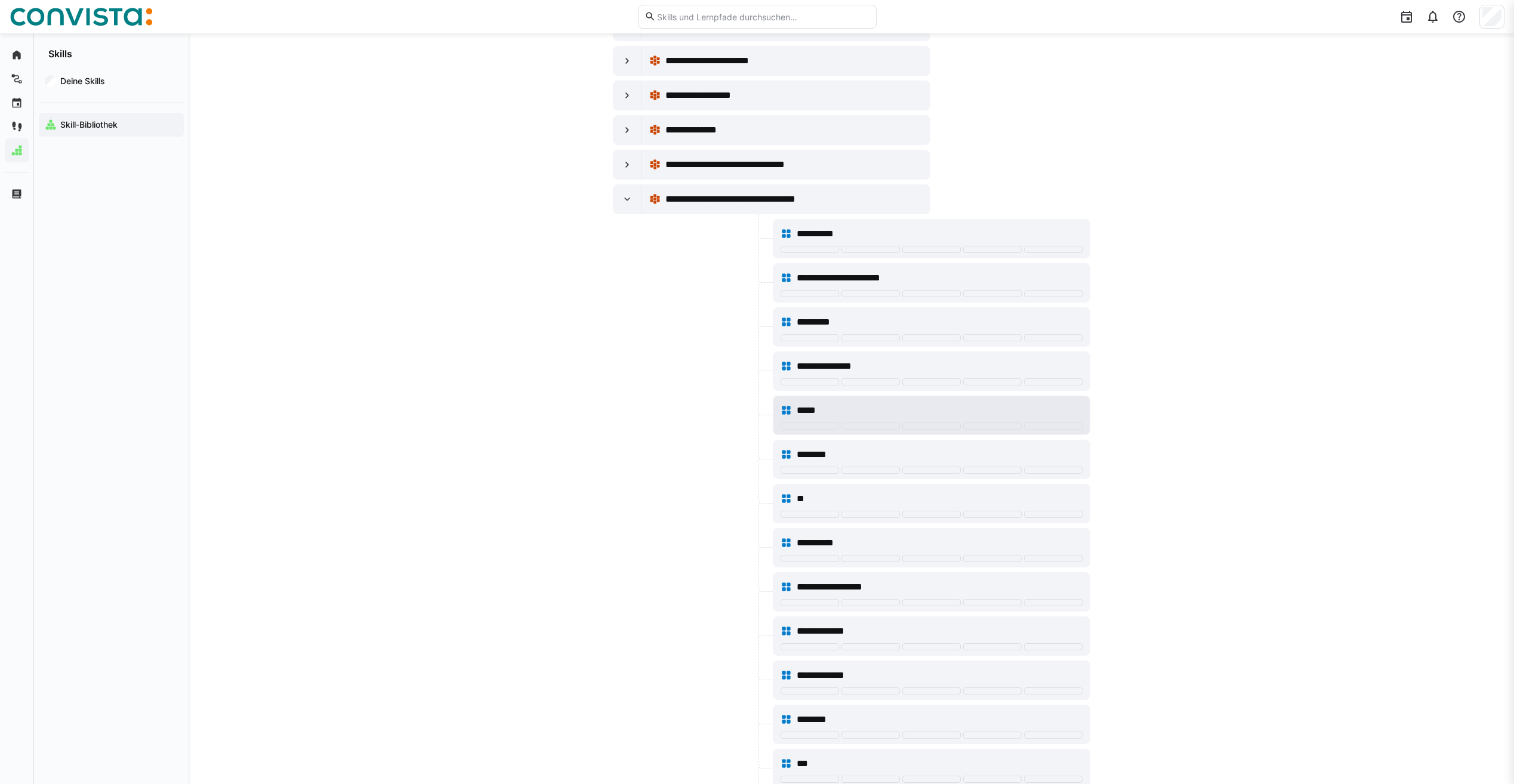
scroll to position [1850, 0]
click at [627, 204] on eds-icon at bounding box center [627, 199] width 12 height 12
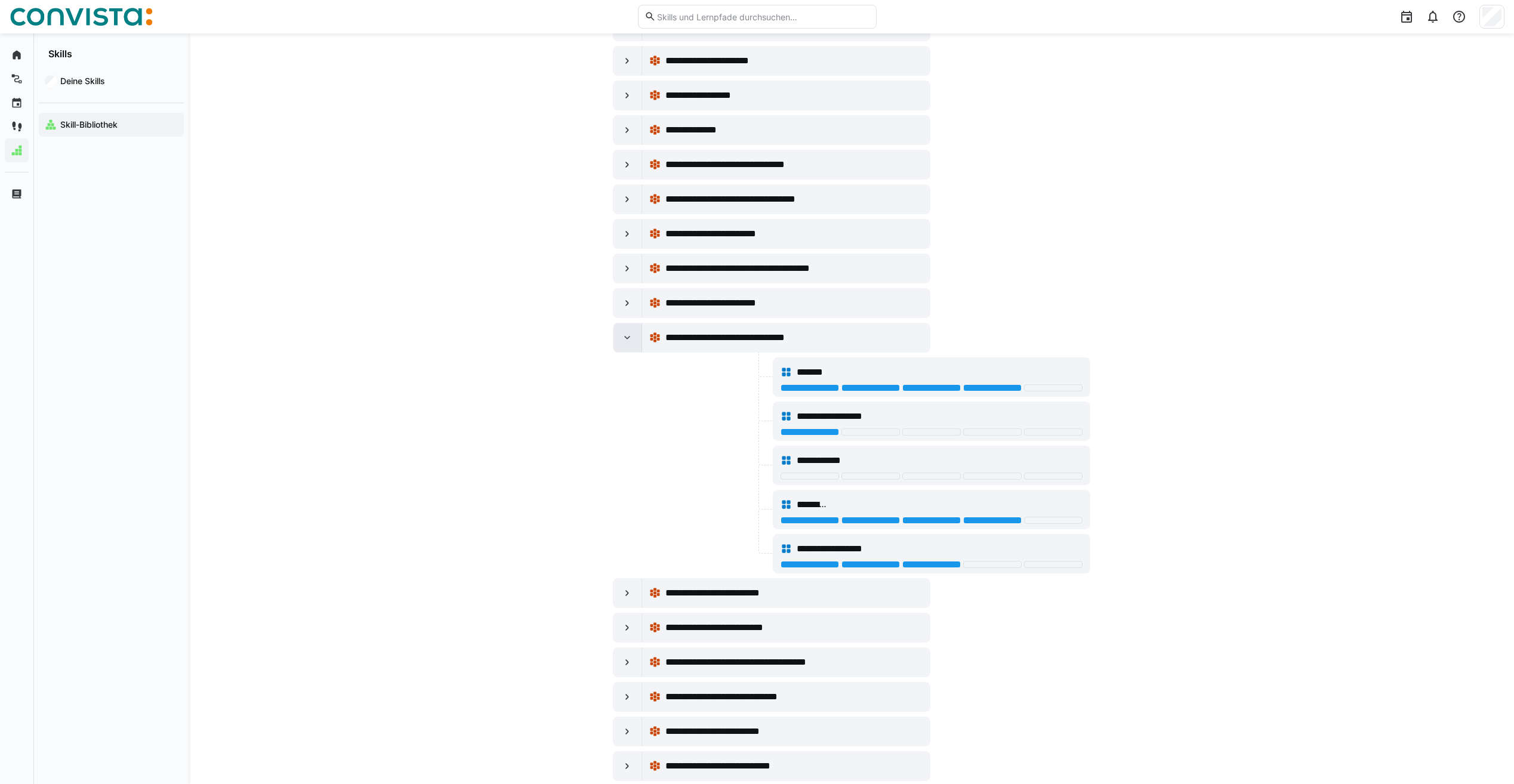
click at [626, 333] on eds-icon at bounding box center [627, 338] width 12 height 12
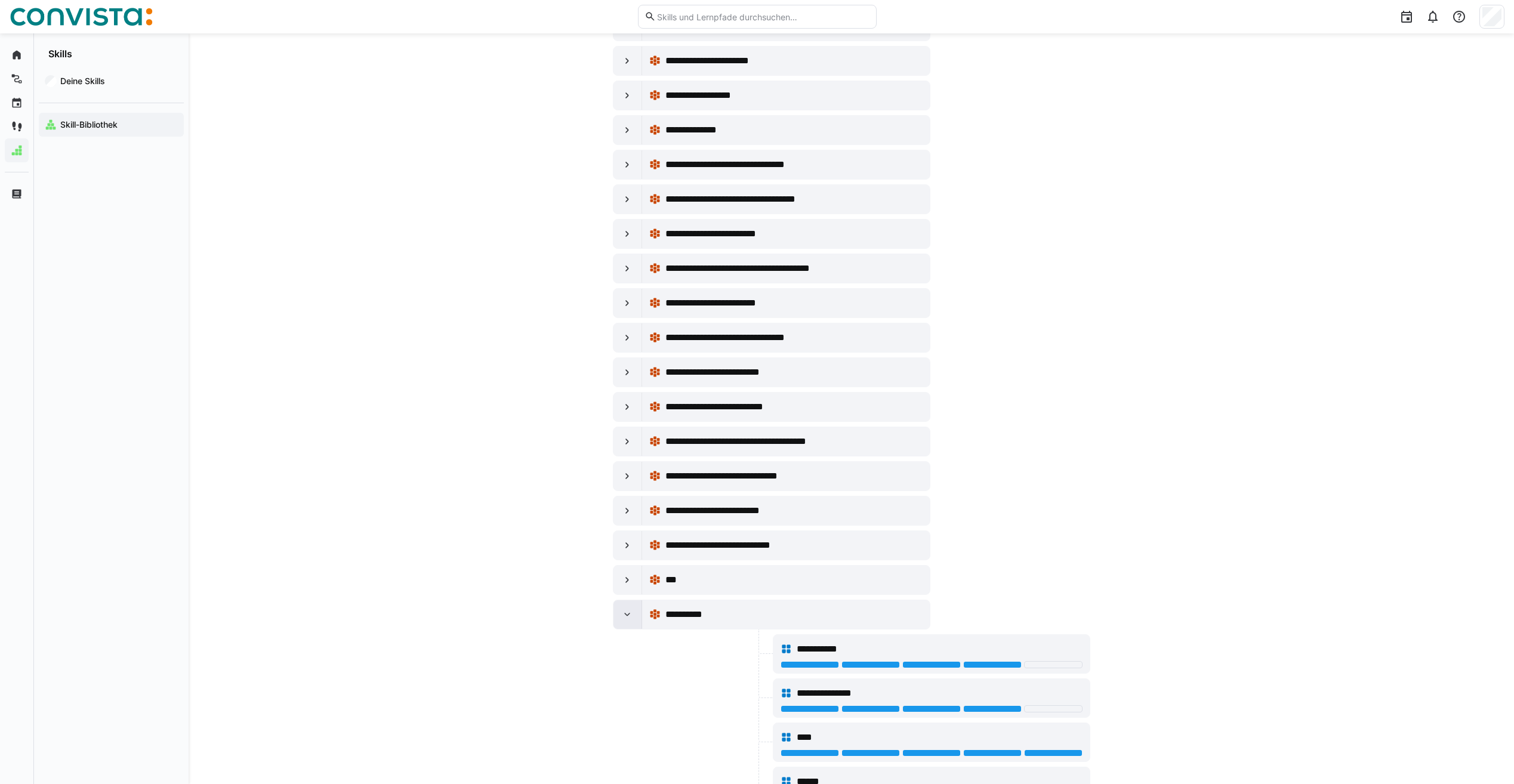
click at [635, 616] on div at bounding box center [627, 614] width 28 height 28
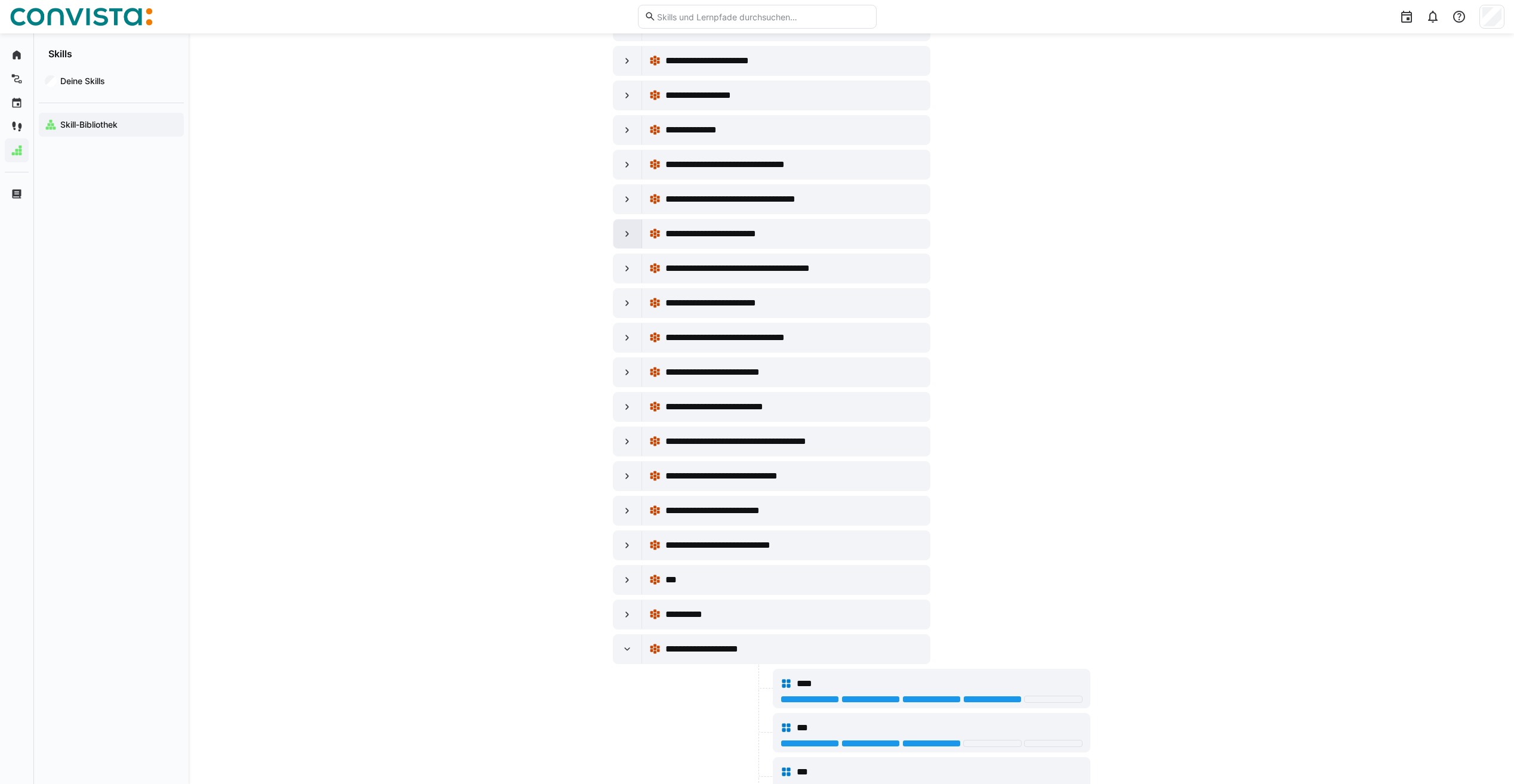
click at [630, 229] on eds-icon at bounding box center [627, 234] width 12 height 12
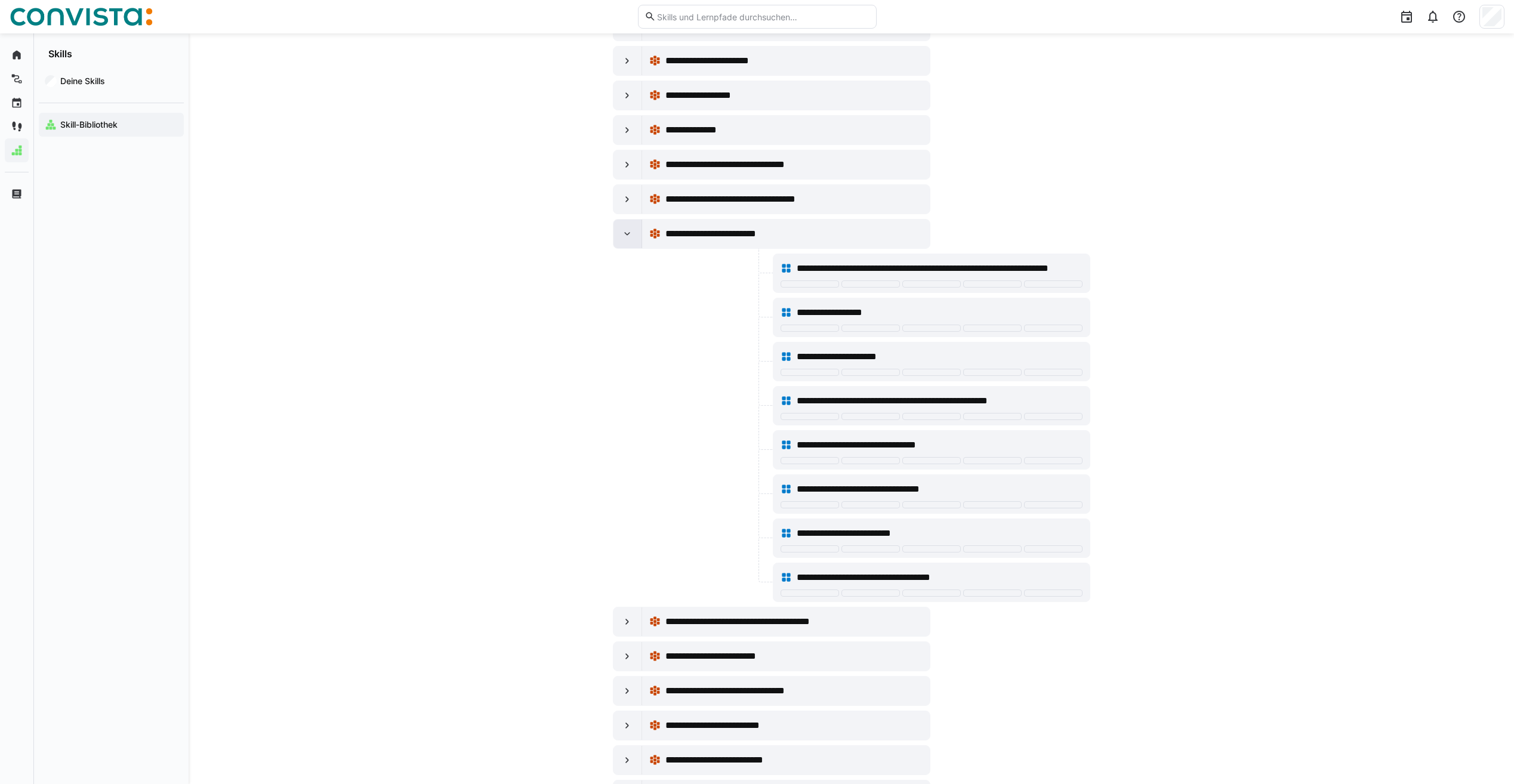
click at [630, 229] on eds-icon at bounding box center [627, 234] width 12 height 12
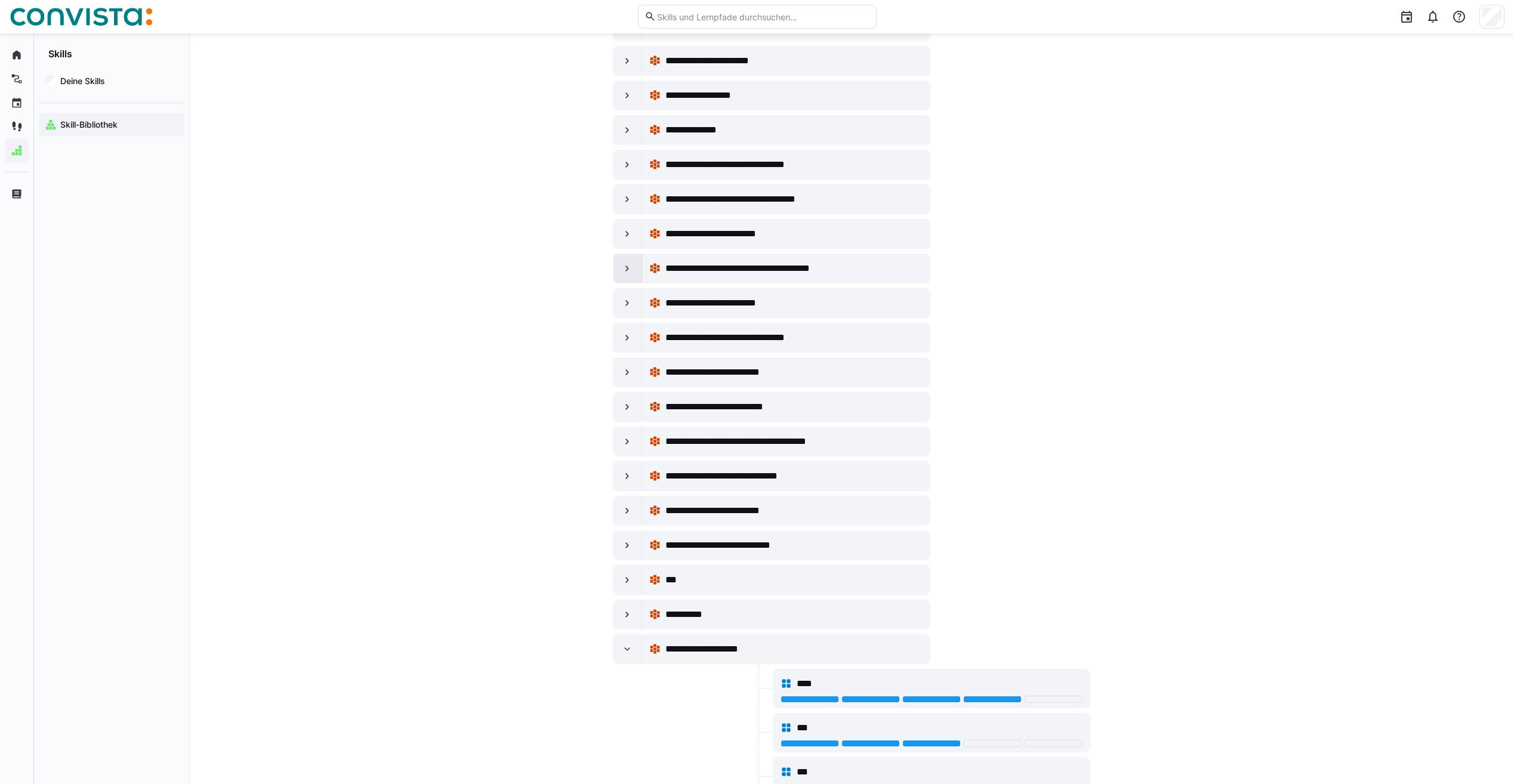
click at [625, 263] on eds-icon at bounding box center [627, 269] width 12 height 12
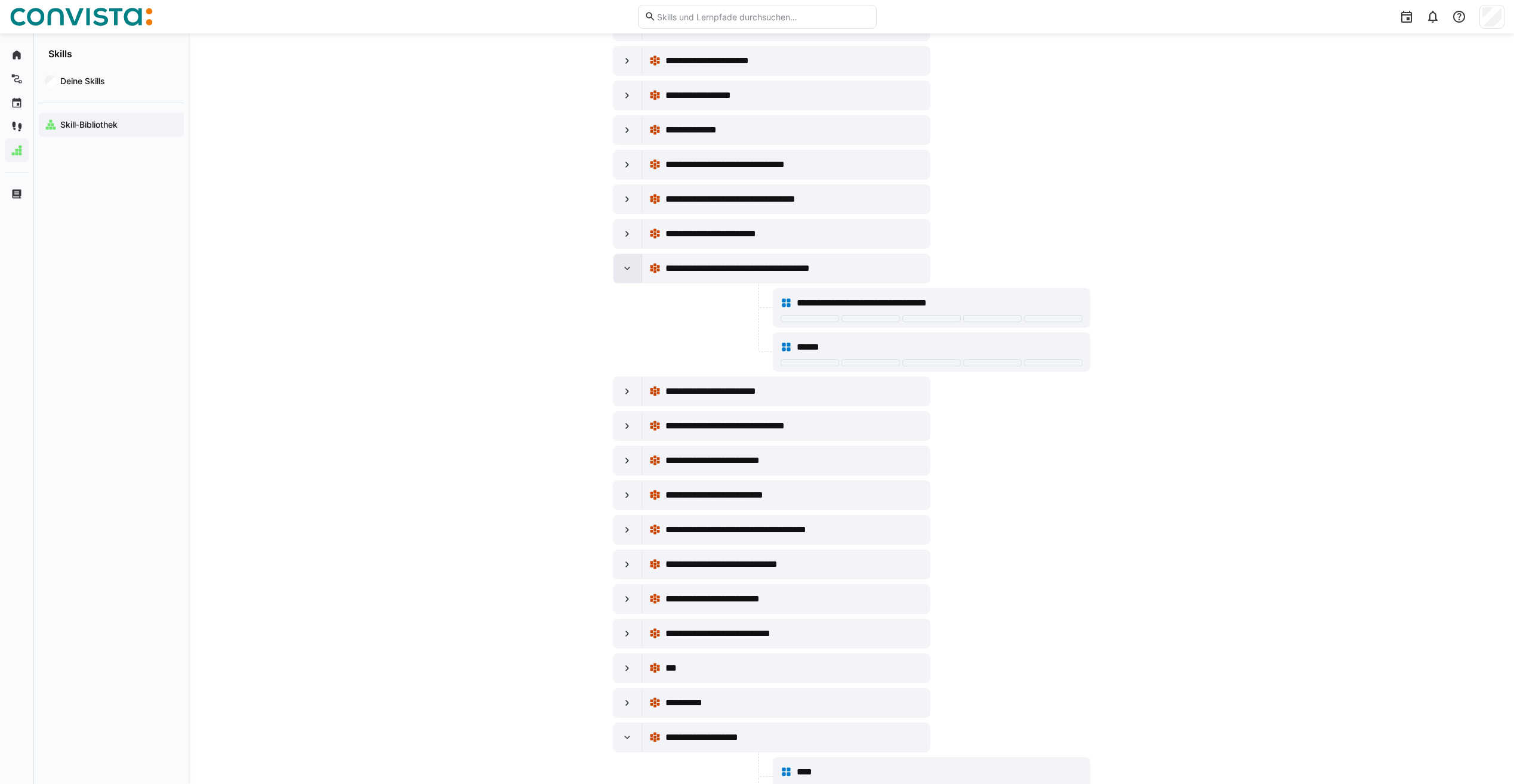
click at [625, 270] on eds-icon at bounding box center [627, 269] width 12 height 12
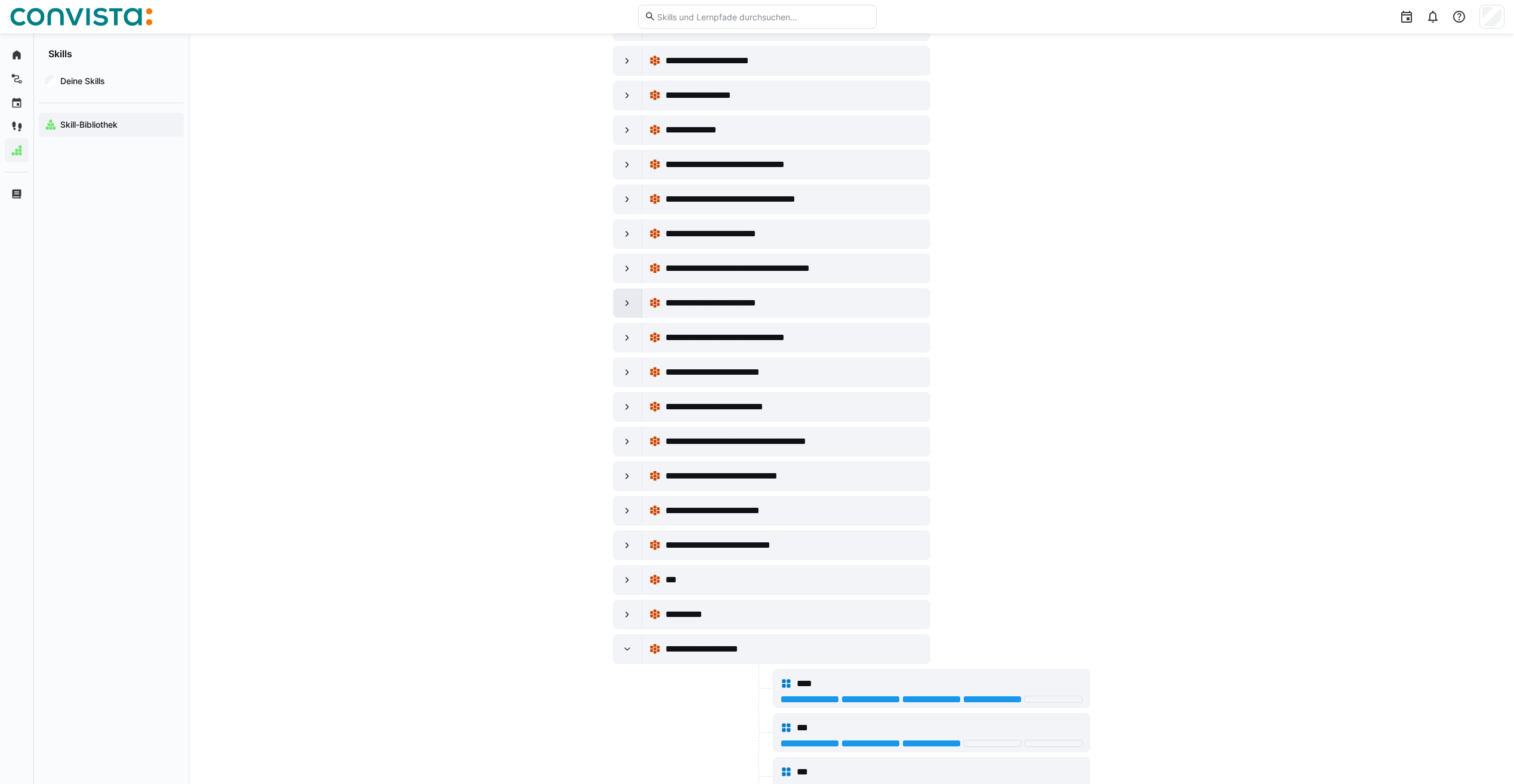
click at [629, 299] on eds-icon at bounding box center [627, 303] width 12 height 12
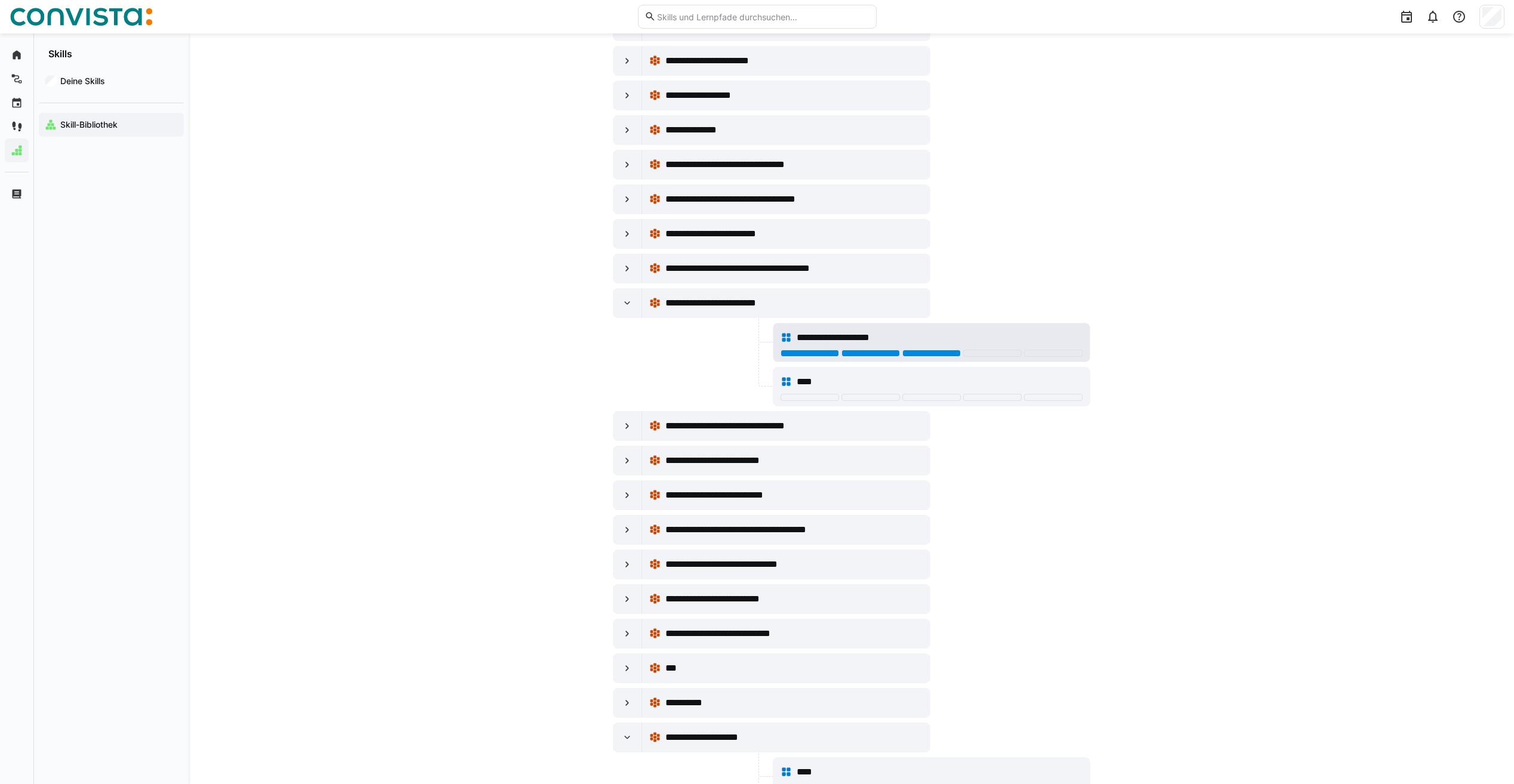
click at [957, 351] on div at bounding box center [932, 354] width 59 height 7
click at [879, 393] on div "****" at bounding box center [932, 382] width 302 height 24
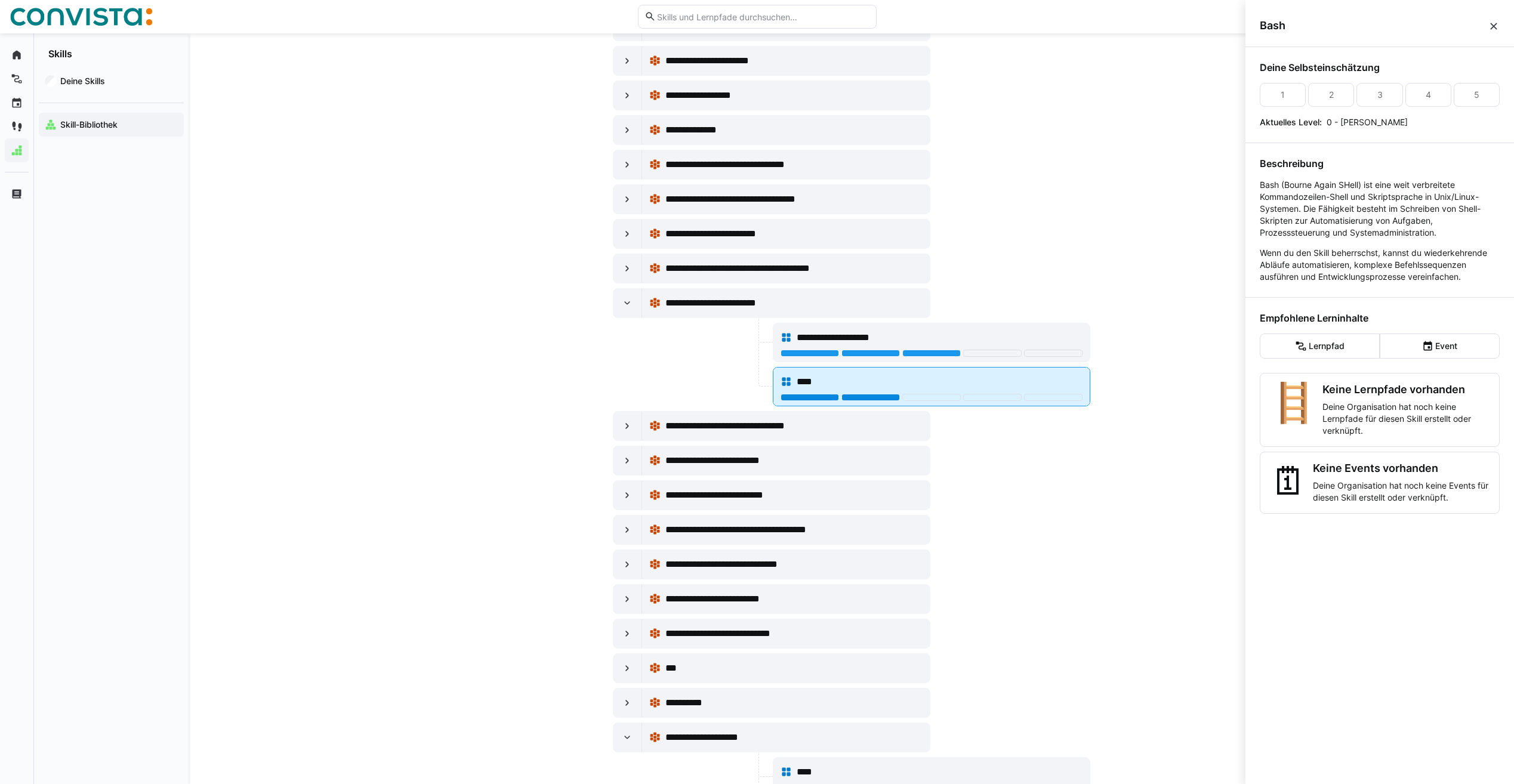
click at [879, 399] on div at bounding box center [871, 397] width 59 height 7
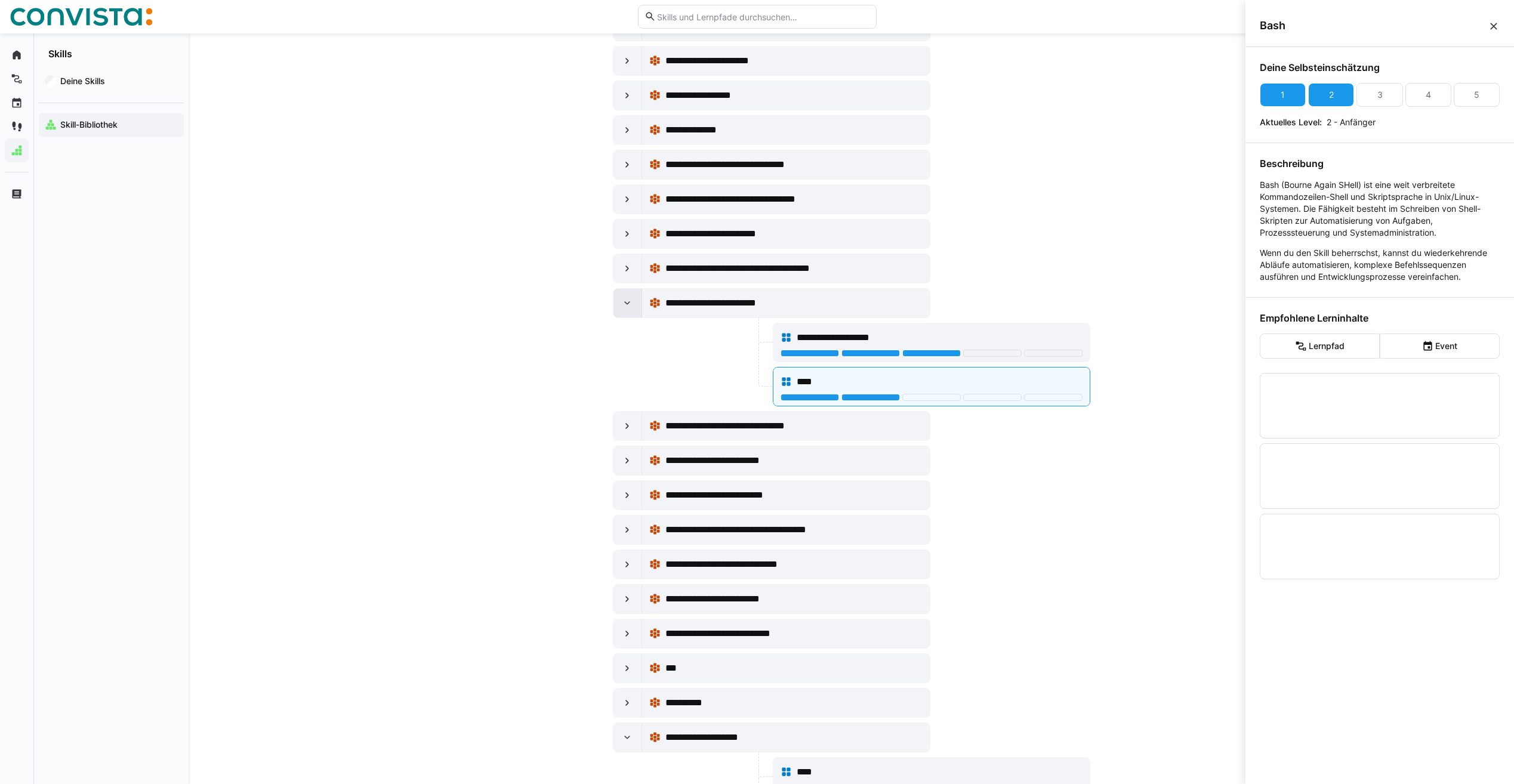
click at [626, 298] on eds-icon at bounding box center [627, 303] width 12 height 12
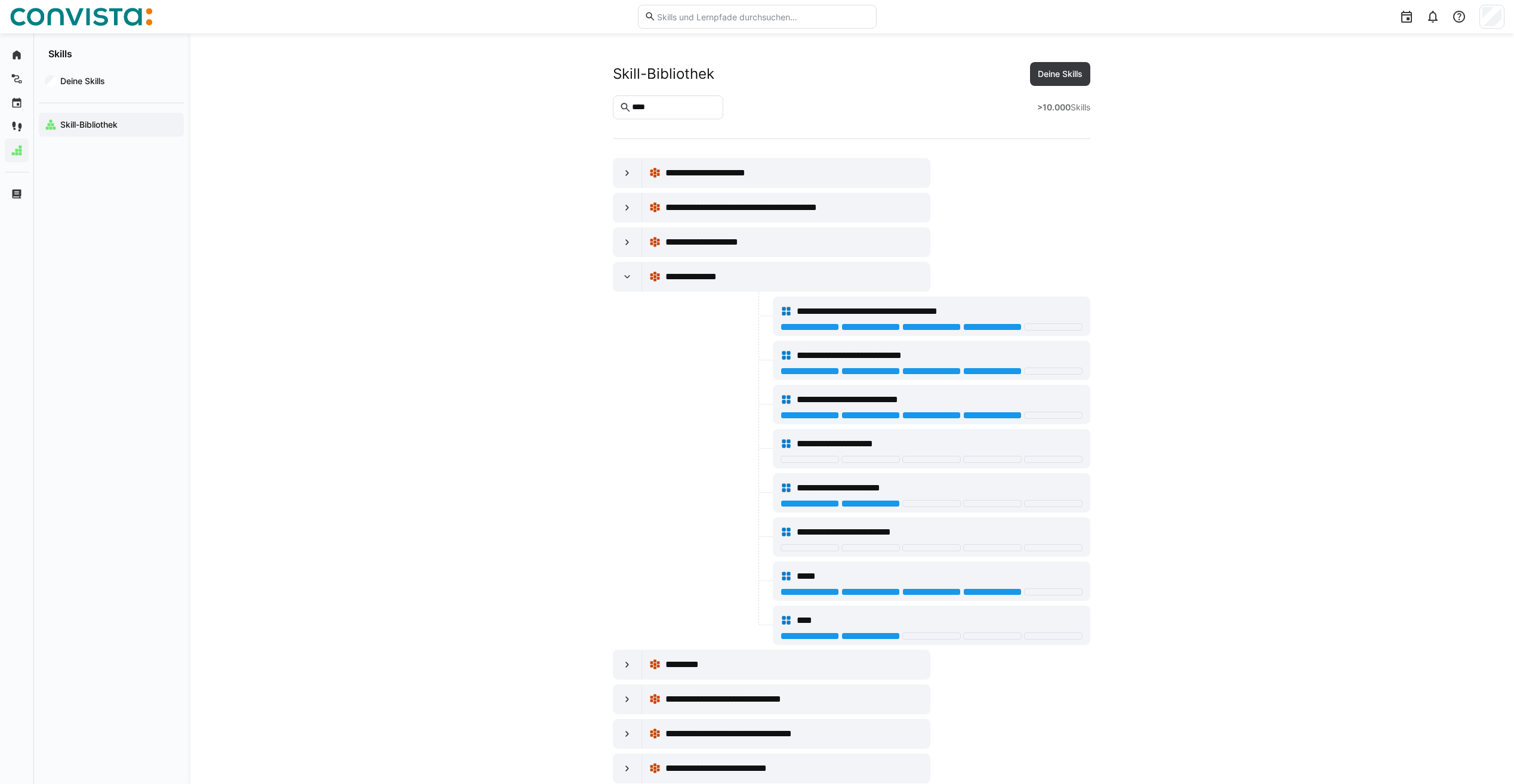
scroll to position [1850, 0]
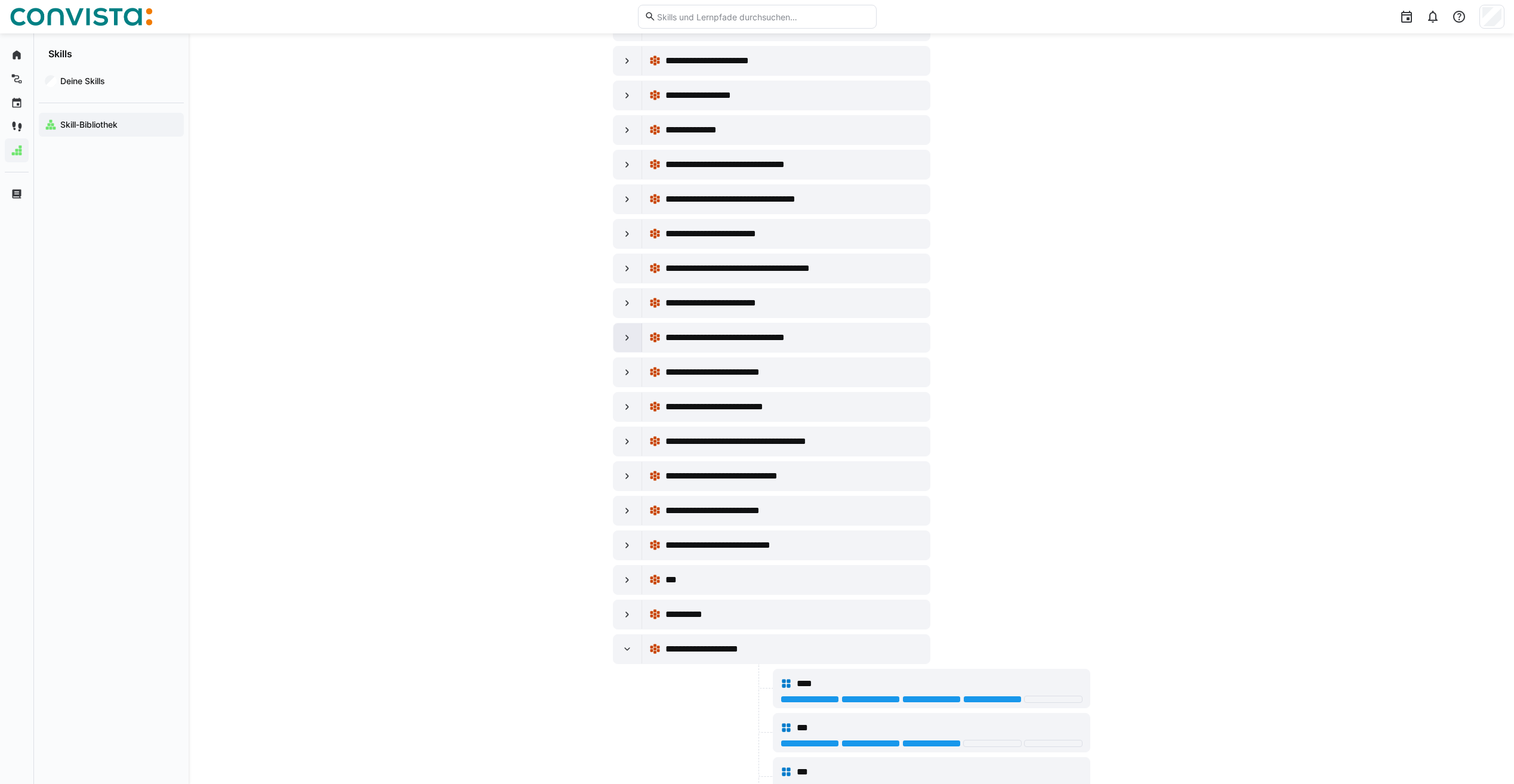
click at [631, 335] on eds-icon at bounding box center [627, 338] width 12 height 12
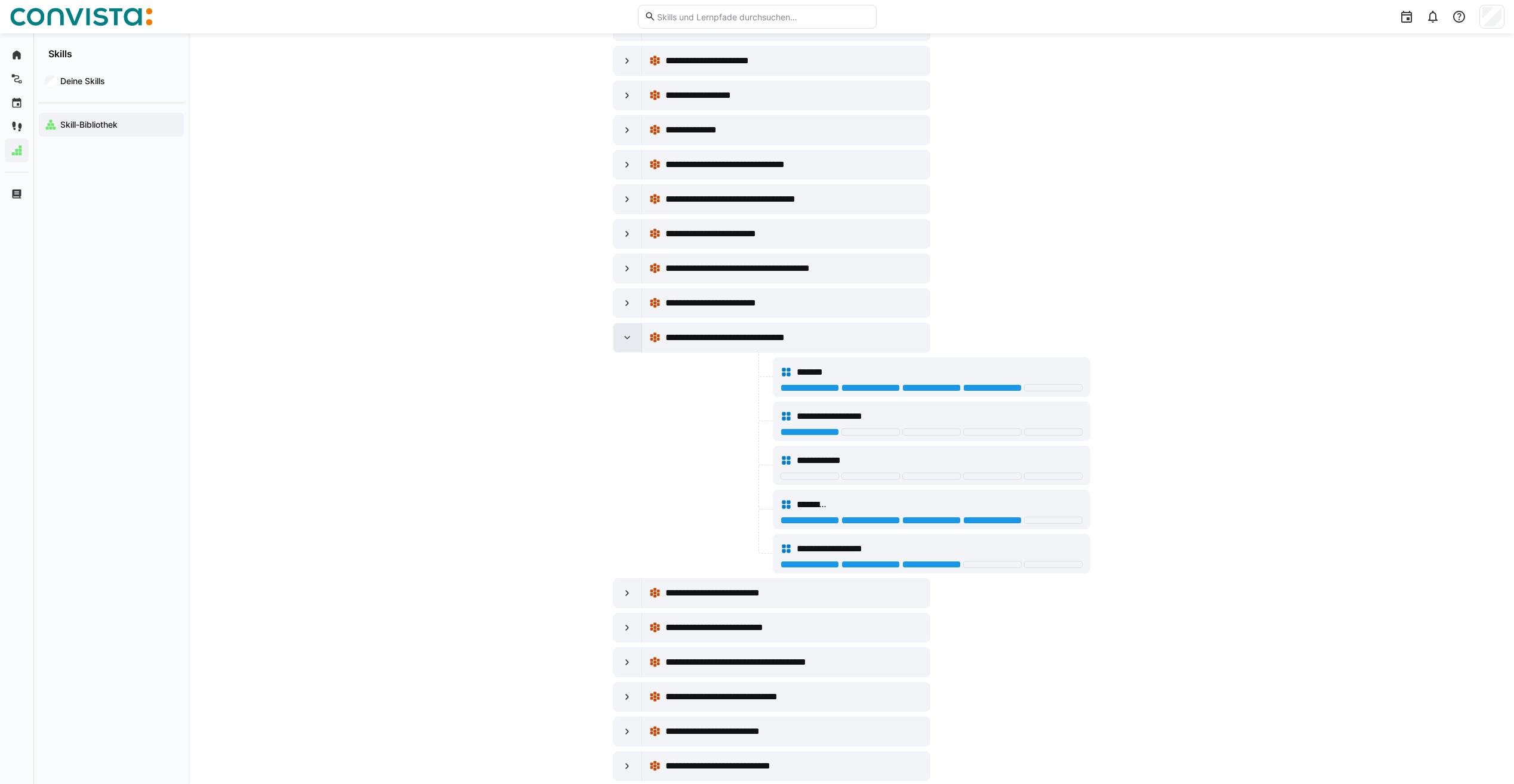
click at [631, 340] on eds-icon at bounding box center [627, 338] width 12 height 12
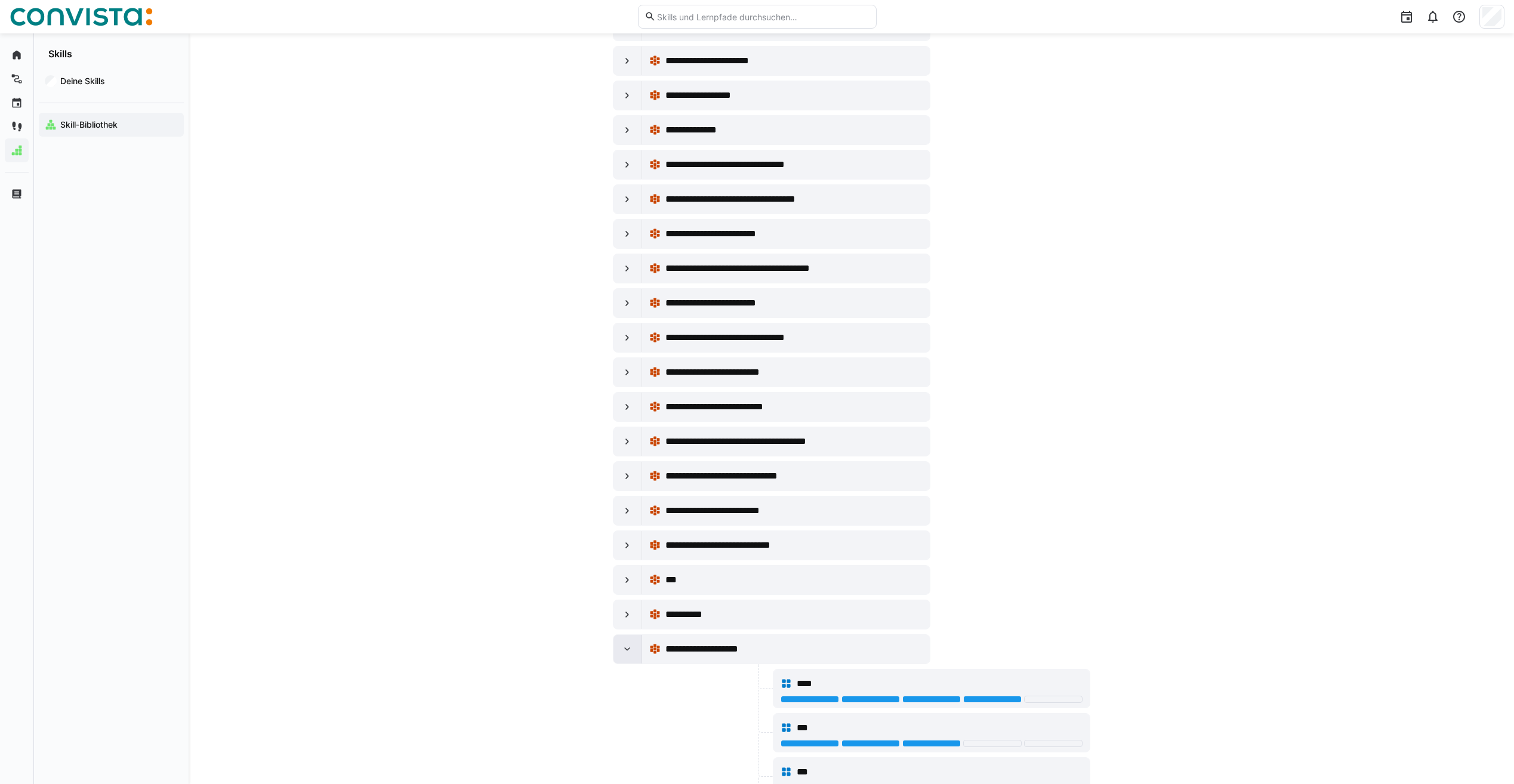
click at [627, 656] on div at bounding box center [627, 649] width 28 height 28
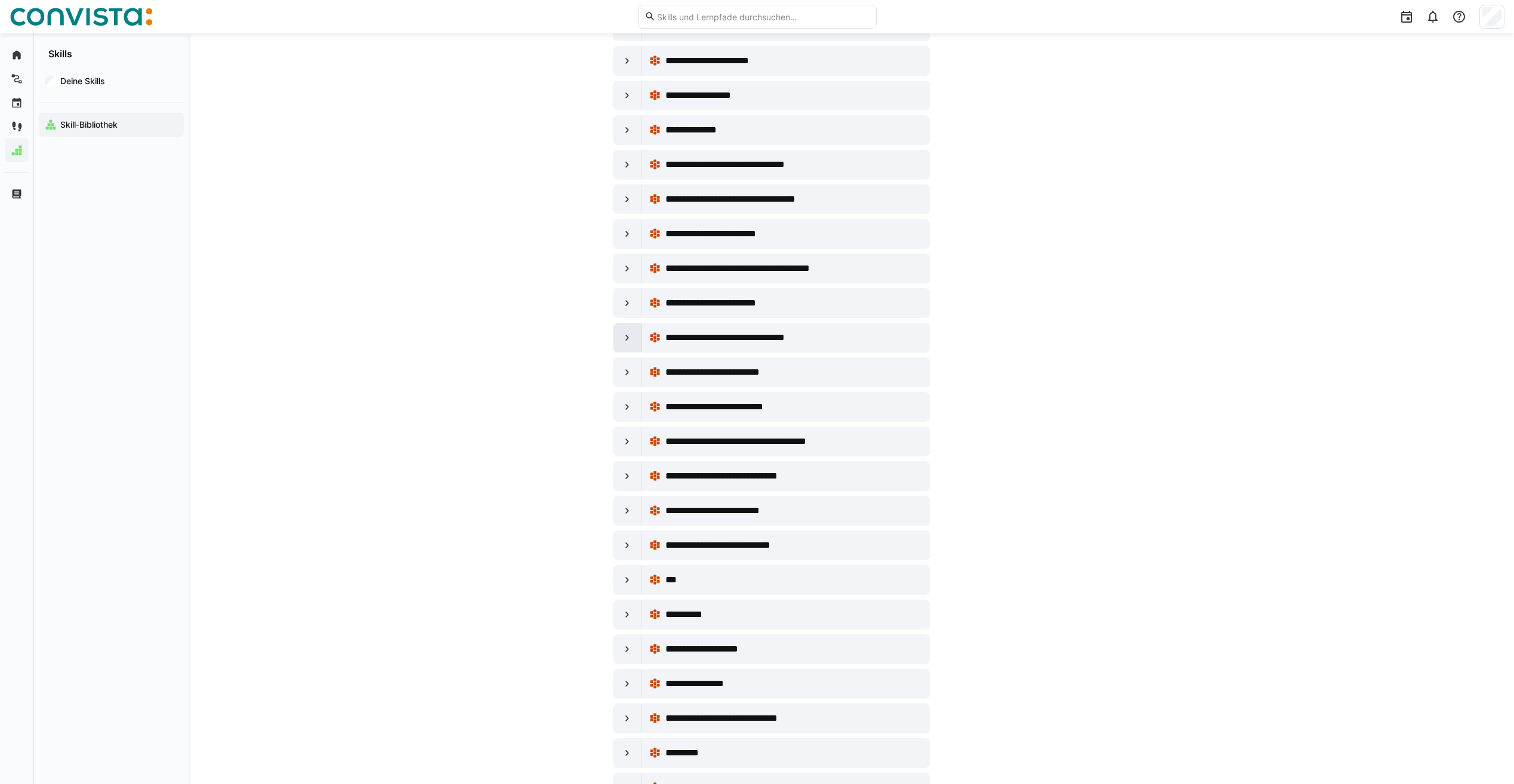
click at [635, 338] on div at bounding box center [627, 337] width 28 height 28
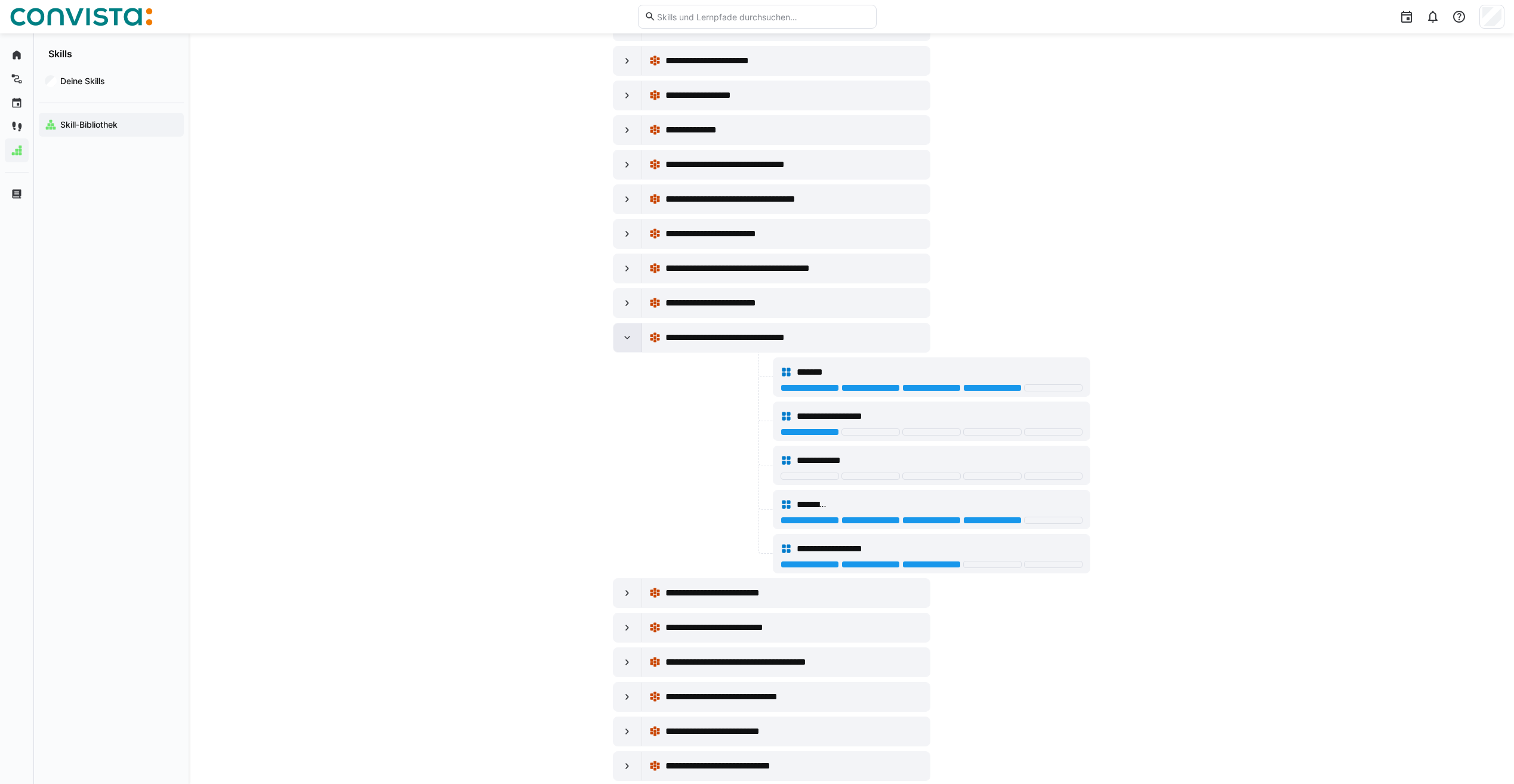
click at [635, 338] on div at bounding box center [627, 337] width 28 height 28
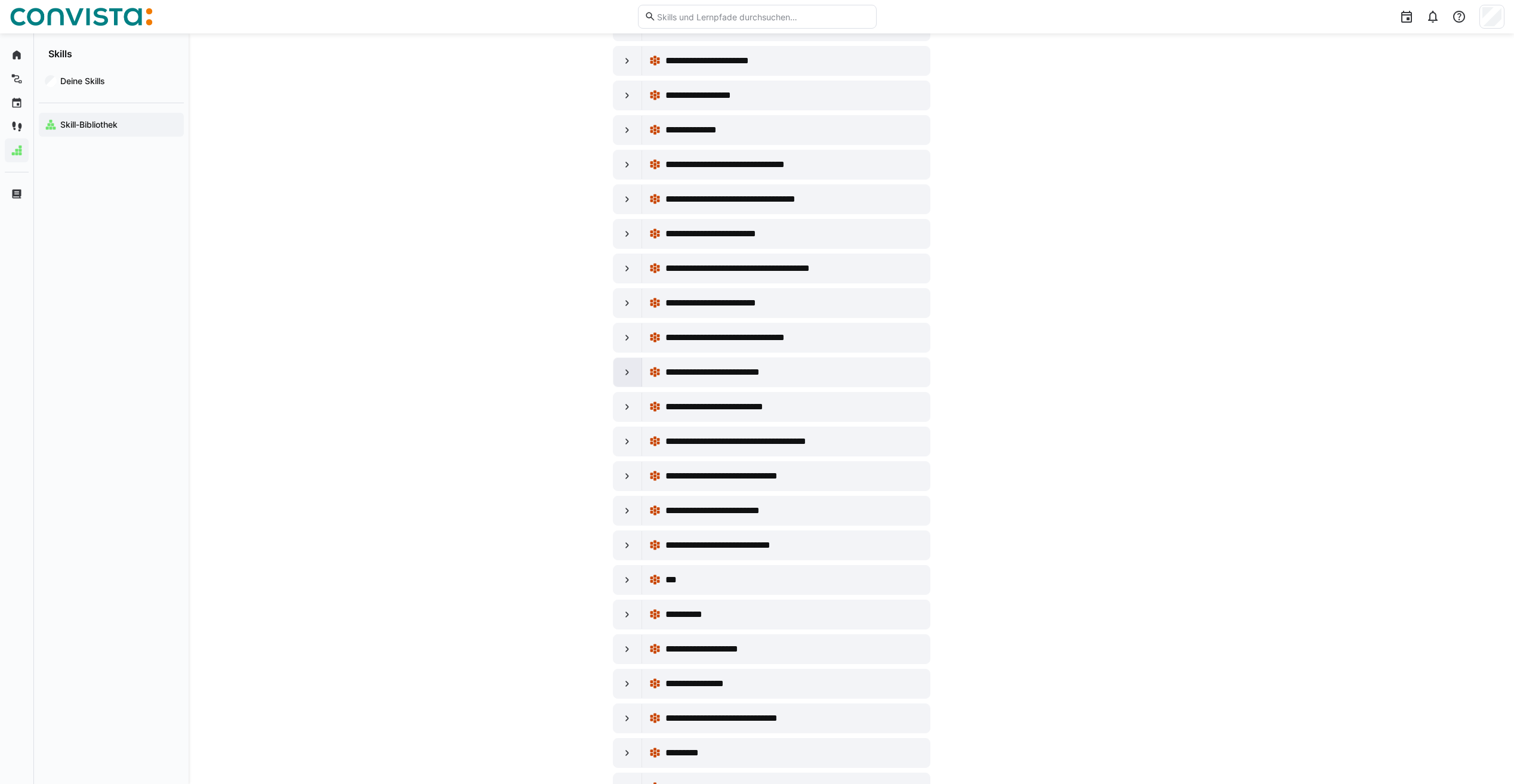
click at [625, 377] on eds-icon at bounding box center [627, 372] width 12 height 12
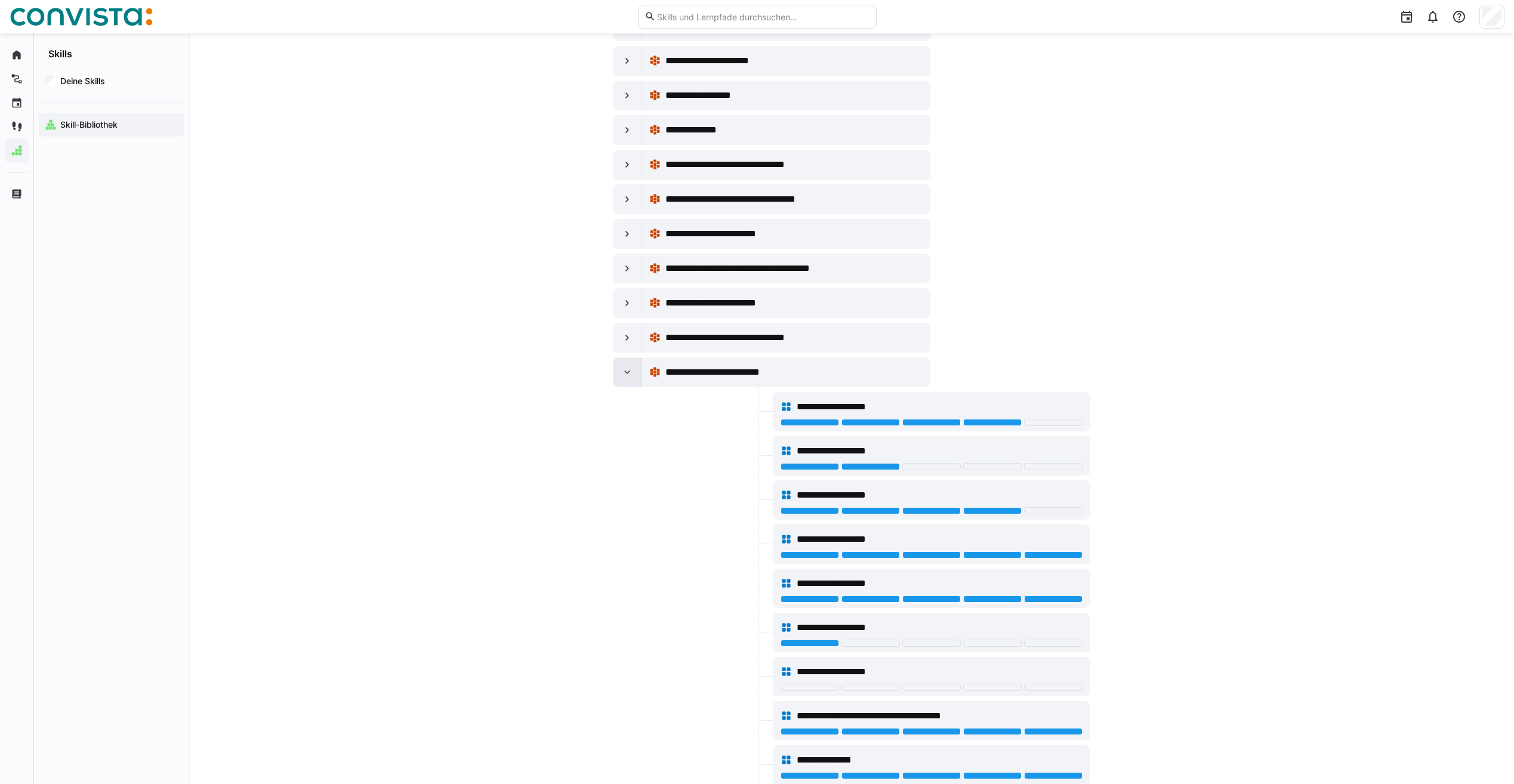
click at [625, 377] on eds-icon at bounding box center [627, 372] width 12 height 12
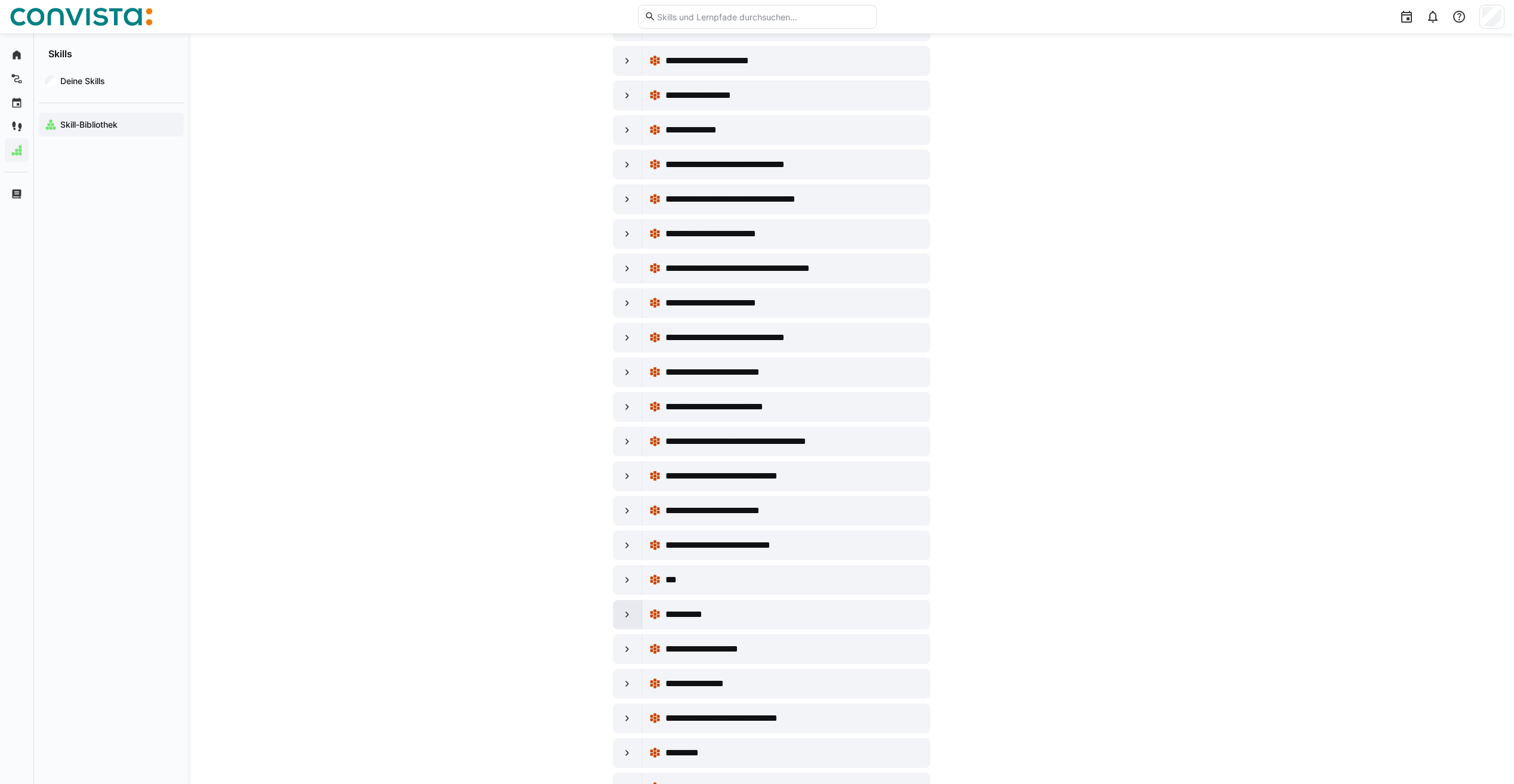
click at [625, 618] on eds-icon at bounding box center [627, 614] width 12 height 12
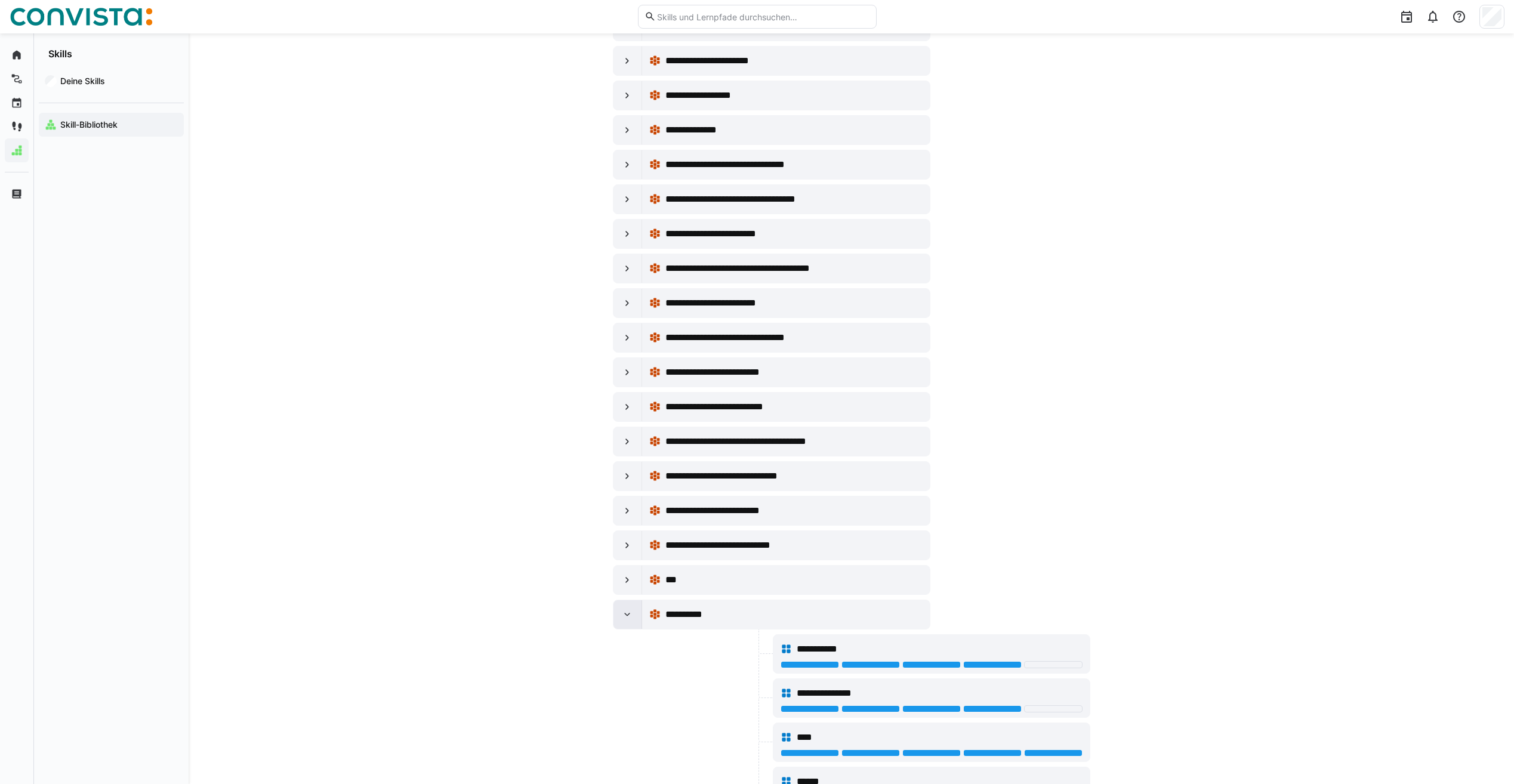
scroll to position [1909, 0]
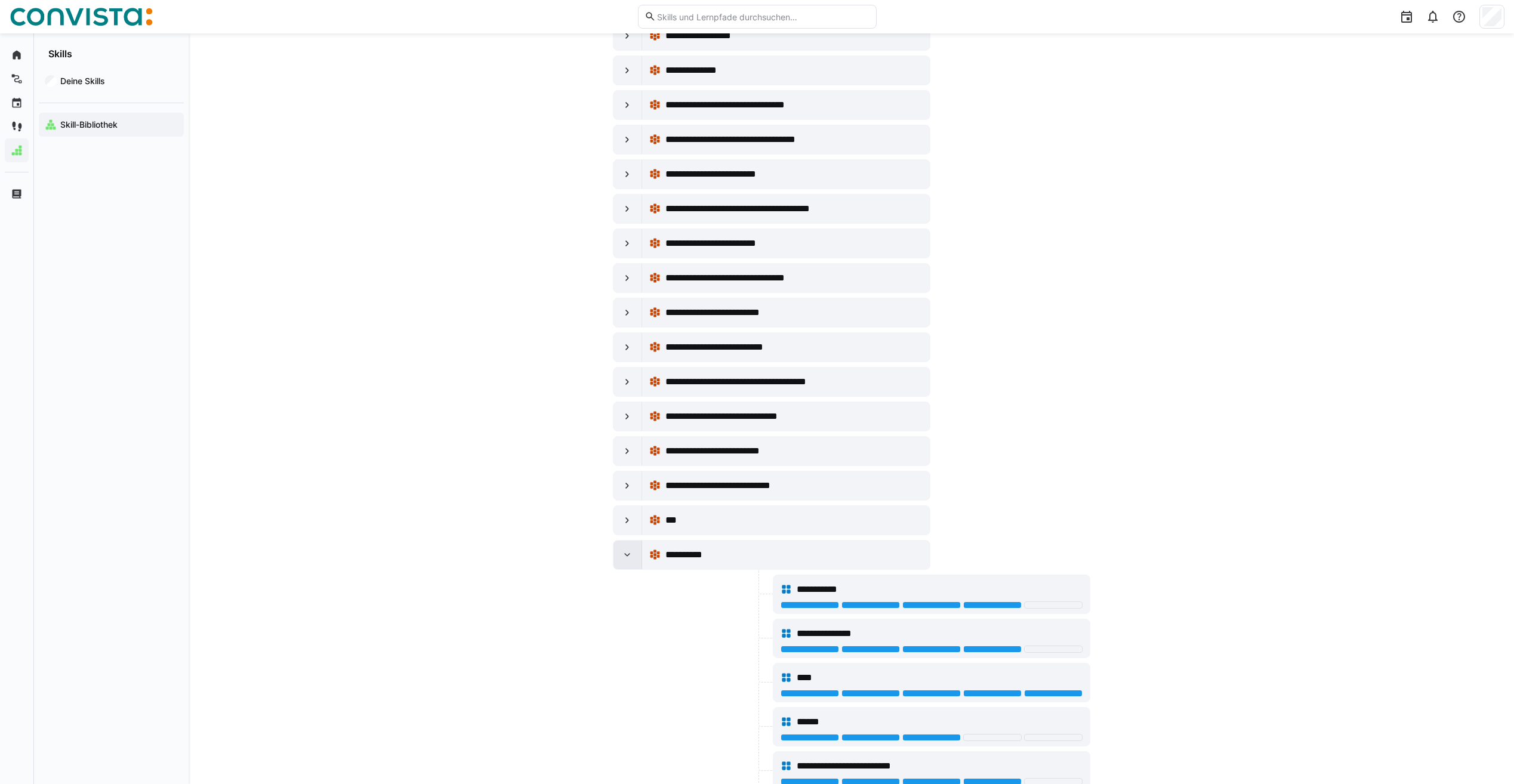
click at [630, 552] on eds-icon at bounding box center [627, 555] width 12 height 12
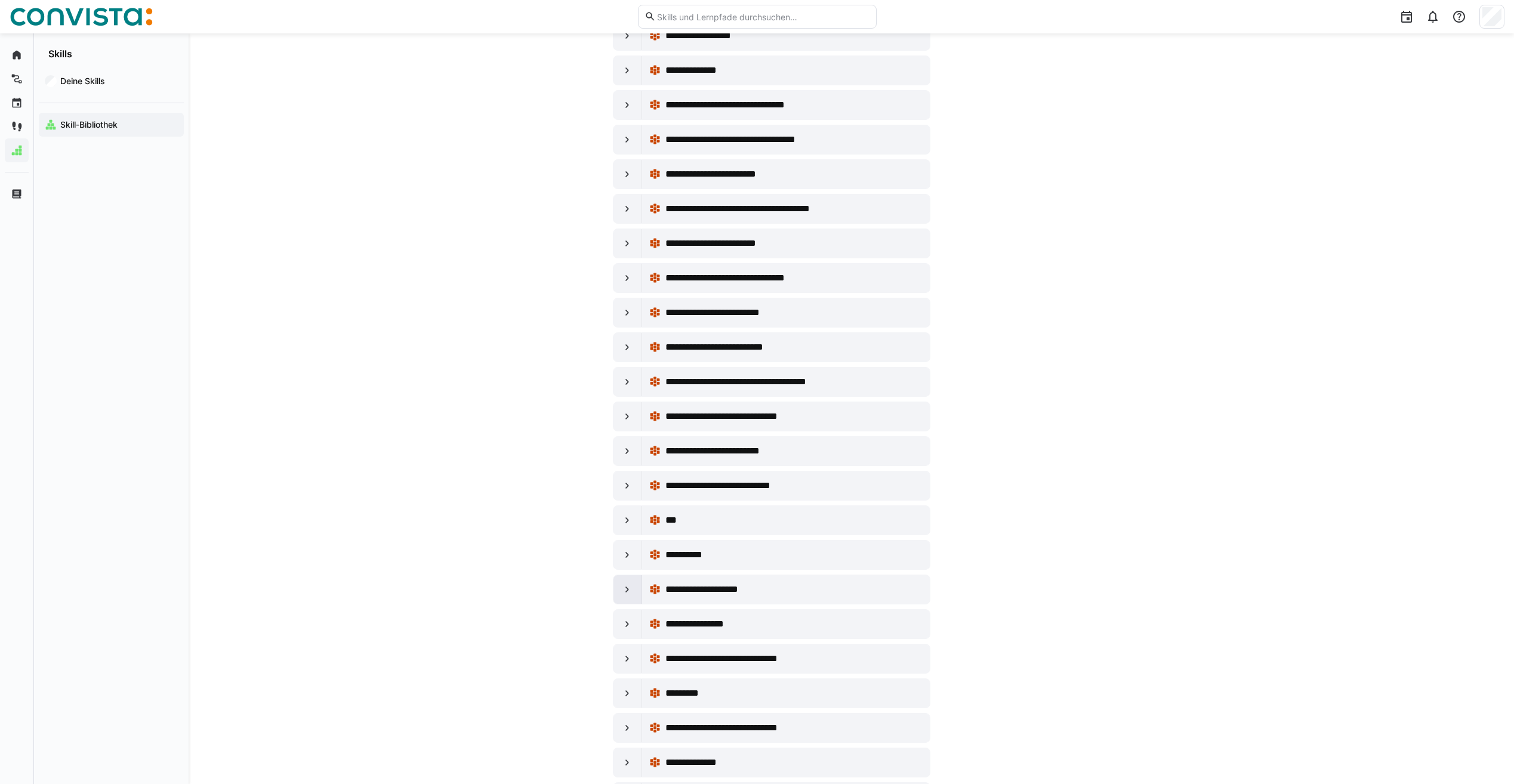
click at [625, 600] on div at bounding box center [627, 589] width 28 height 28
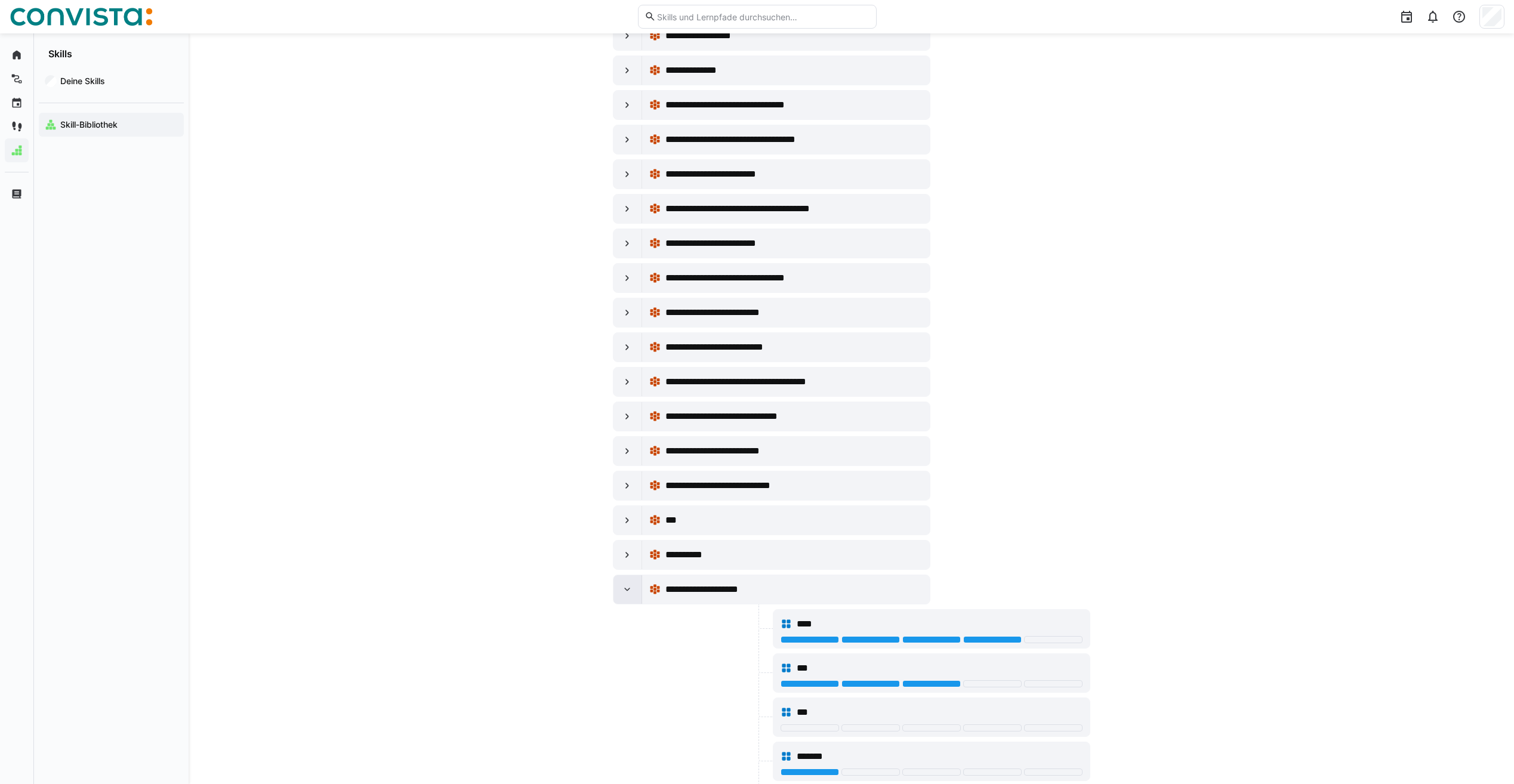
click at [628, 594] on eds-icon at bounding box center [627, 589] width 12 height 12
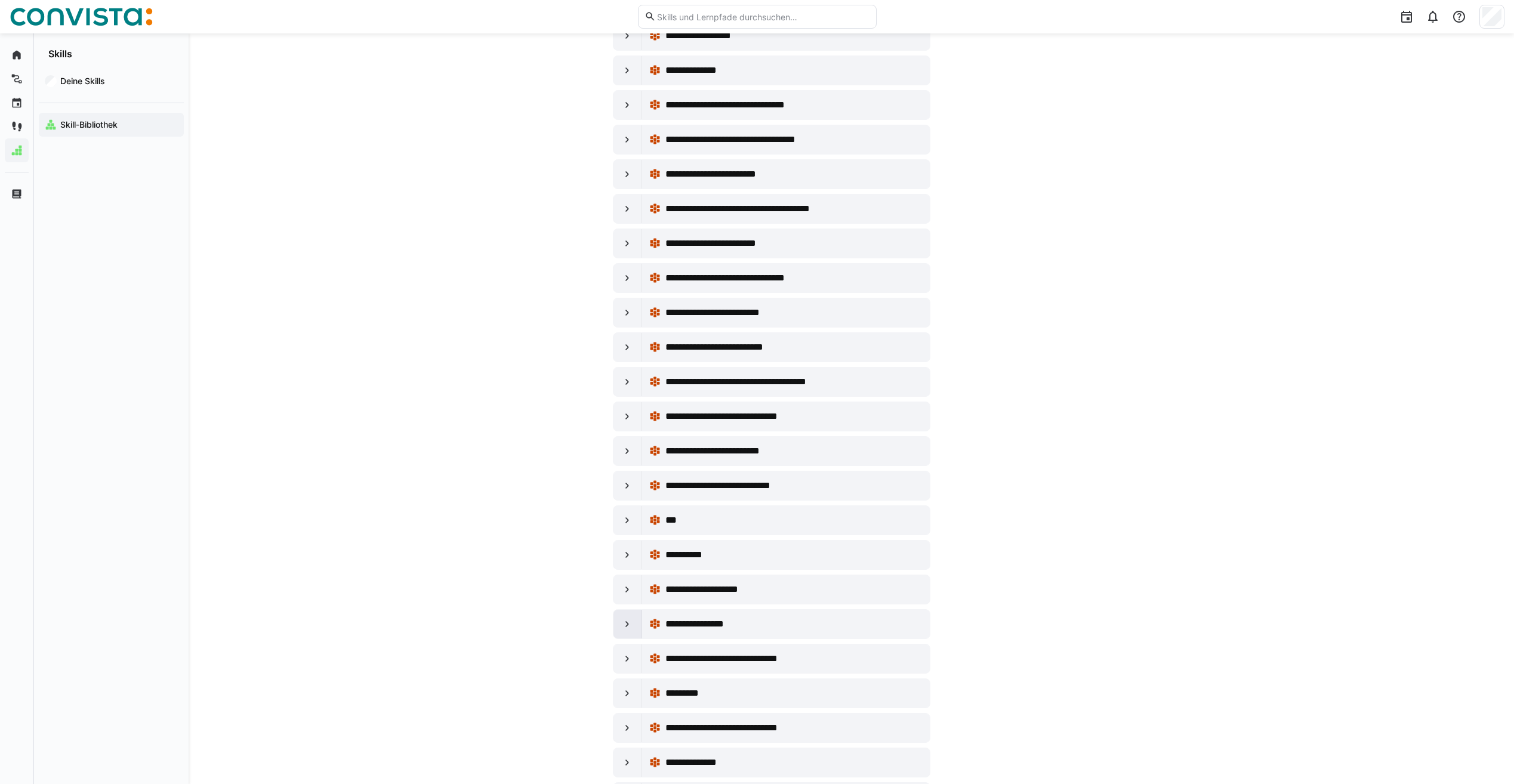
click at [626, 630] on div at bounding box center [627, 624] width 28 height 28
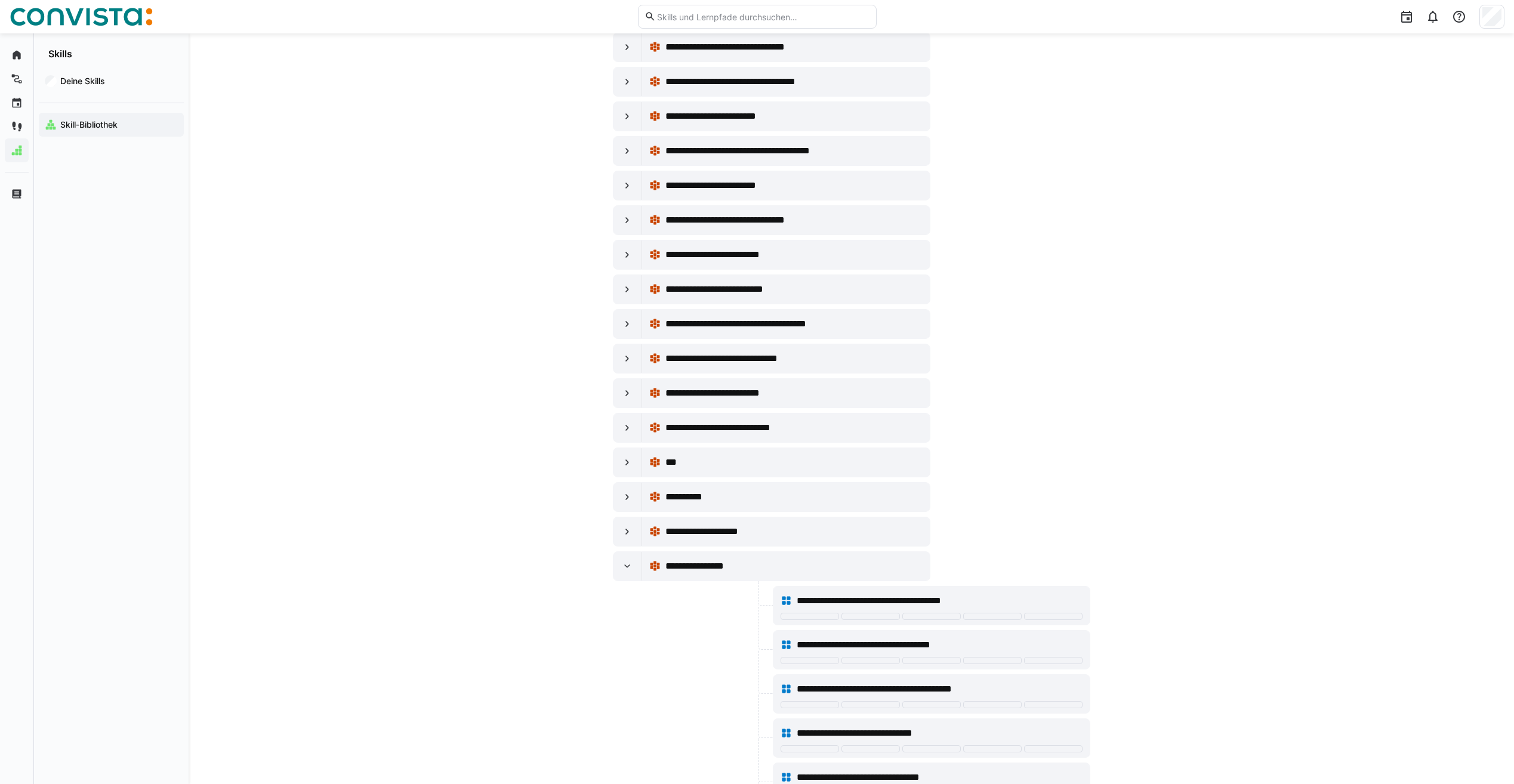
scroll to position [2148, 0]
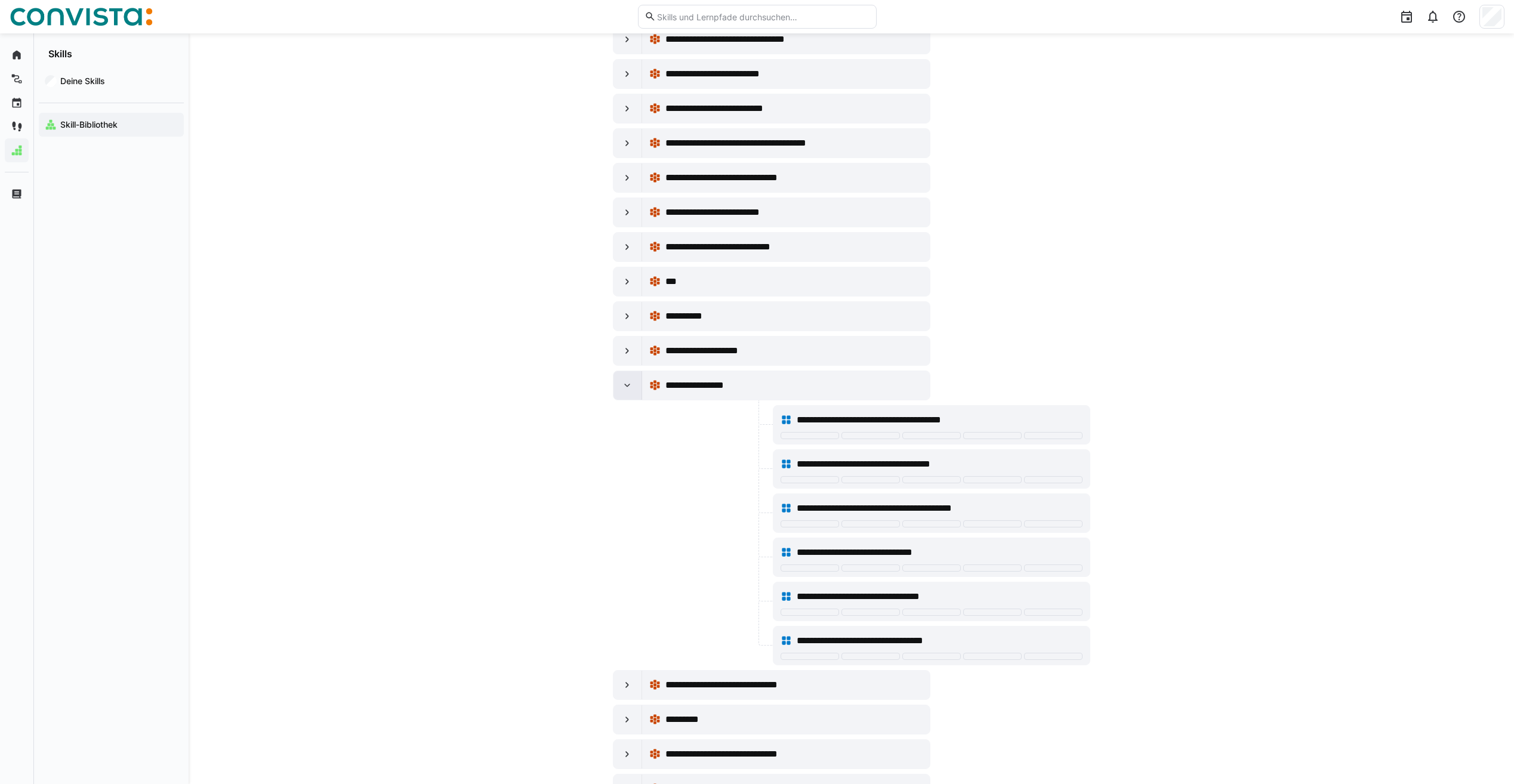
click at [624, 383] on eds-icon at bounding box center [627, 385] width 12 height 12
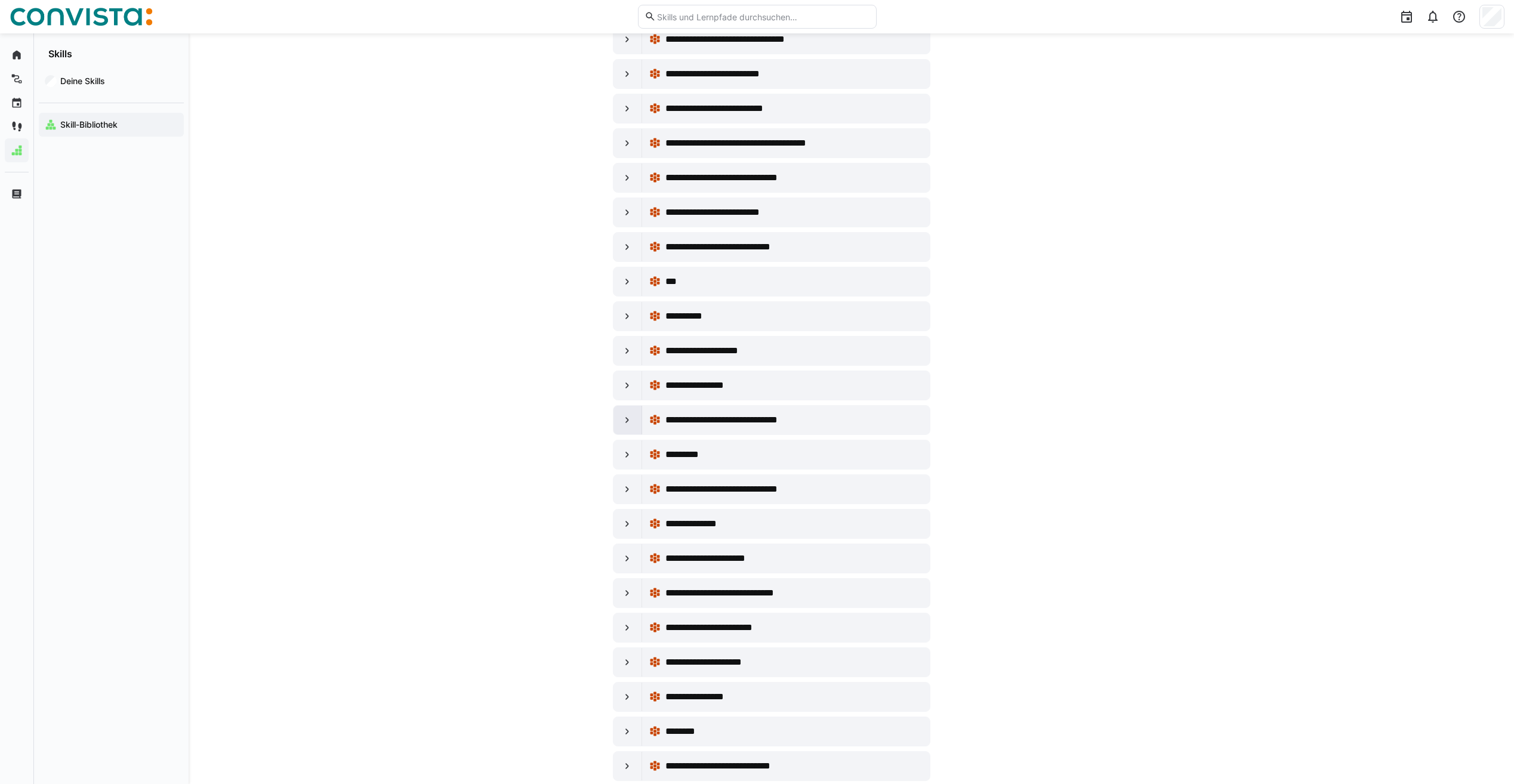
click at [625, 417] on eds-icon at bounding box center [627, 420] width 12 height 12
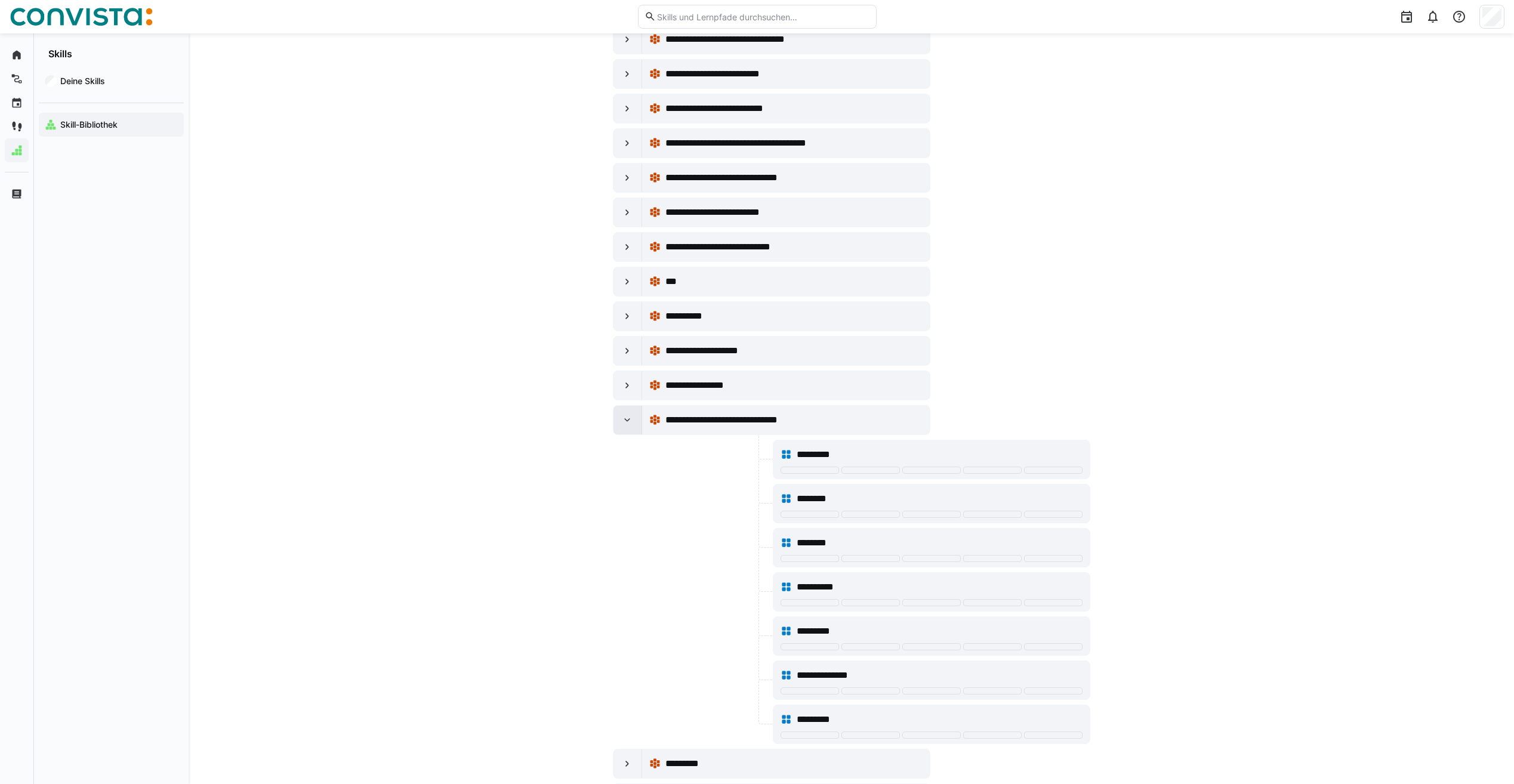
click at [625, 417] on eds-icon at bounding box center [627, 420] width 12 height 12
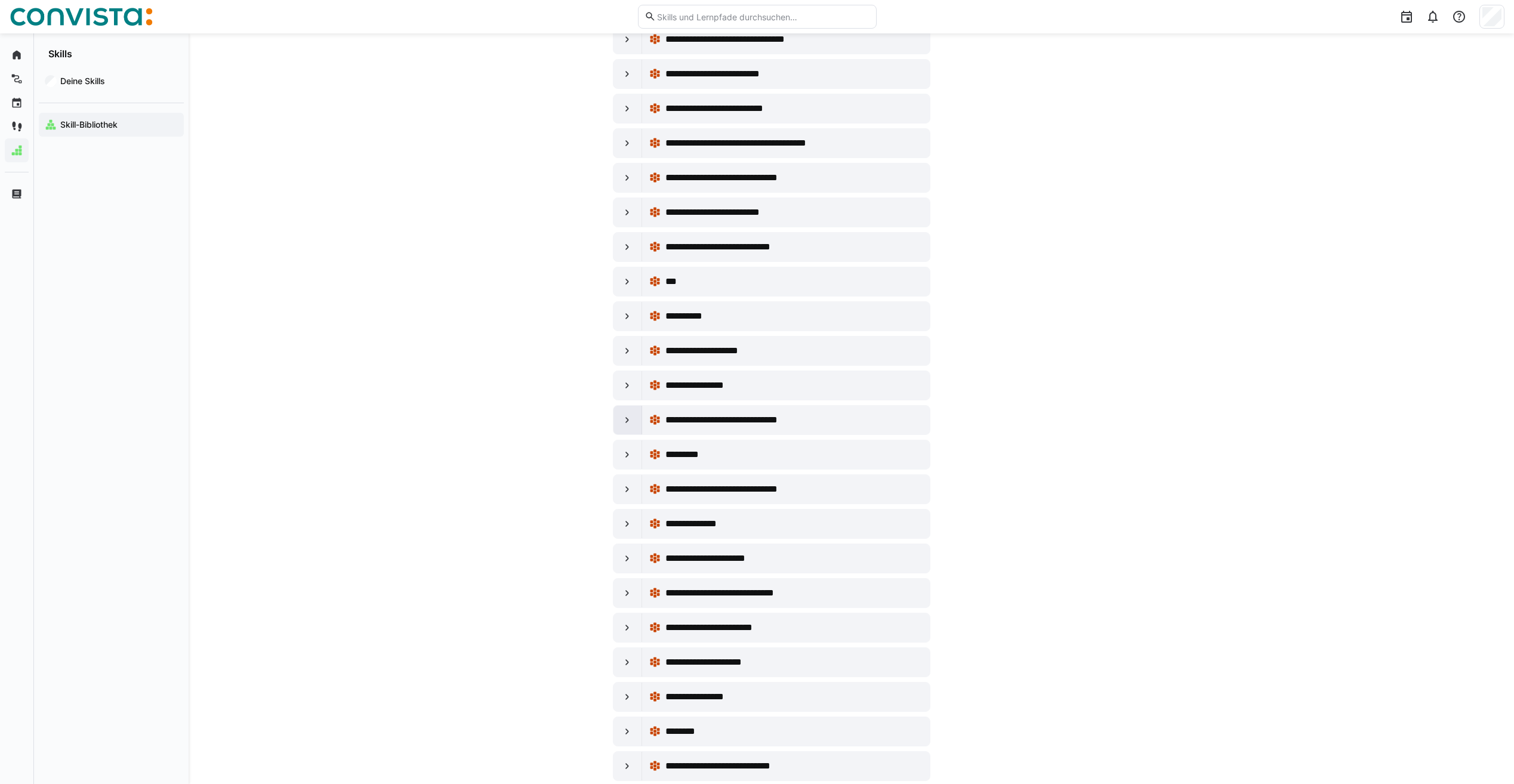
click at [638, 417] on div at bounding box center [627, 420] width 28 height 28
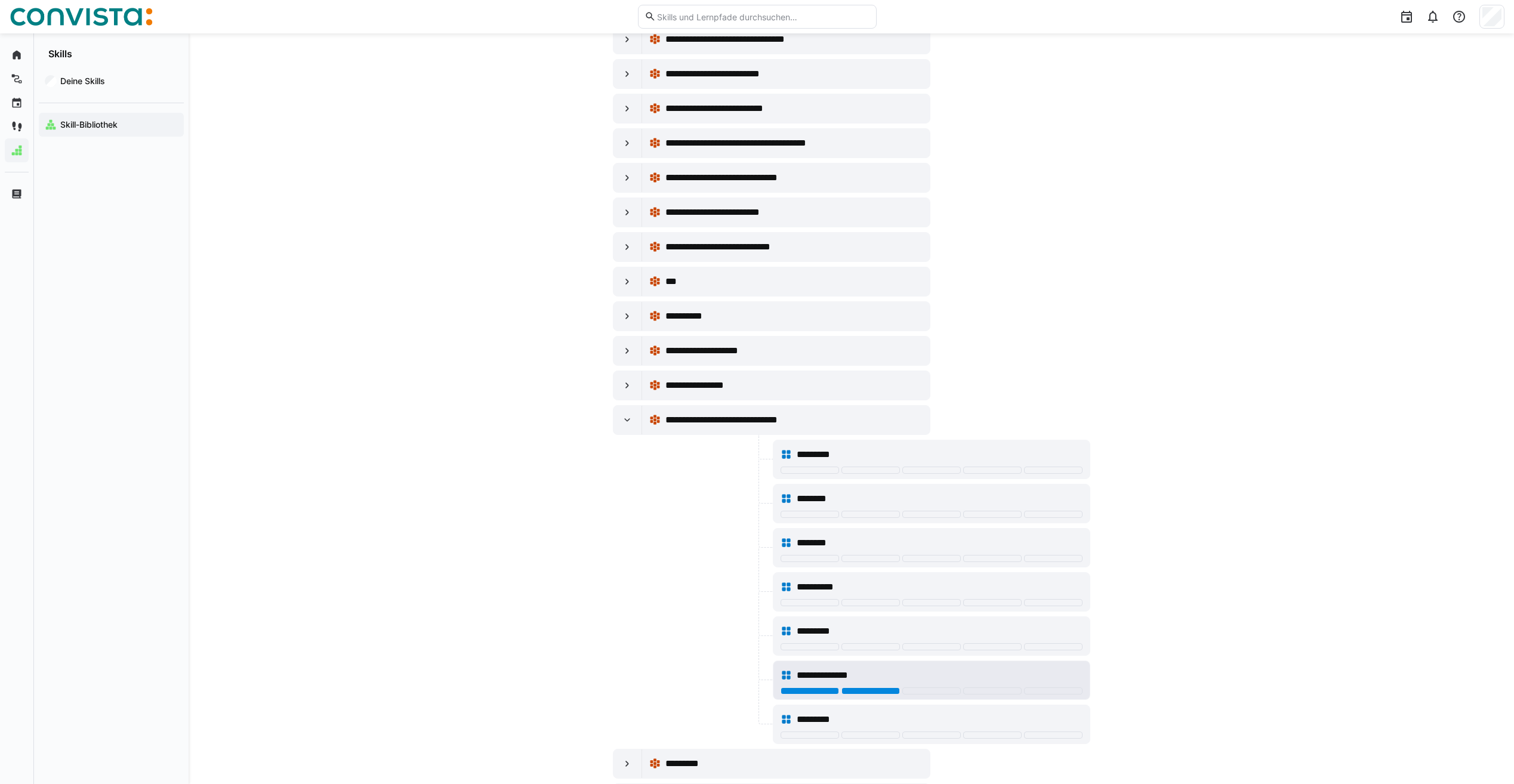
click at [860, 693] on div at bounding box center [871, 691] width 59 height 7
click at [620, 417] on div at bounding box center [627, 420] width 28 height 28
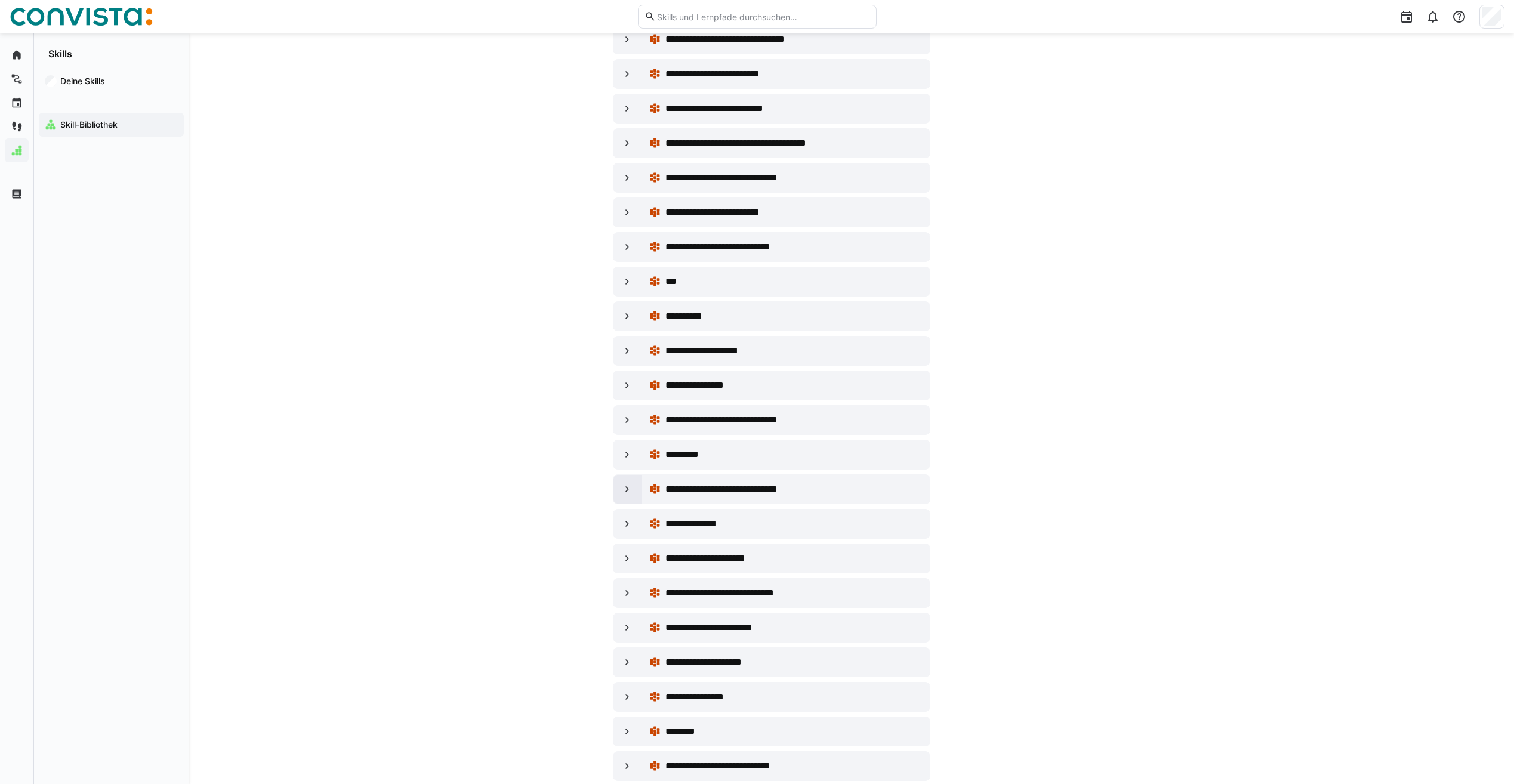
click at [630, 493] on eds-icon at bounding box center [627, 489] width 12 height 12
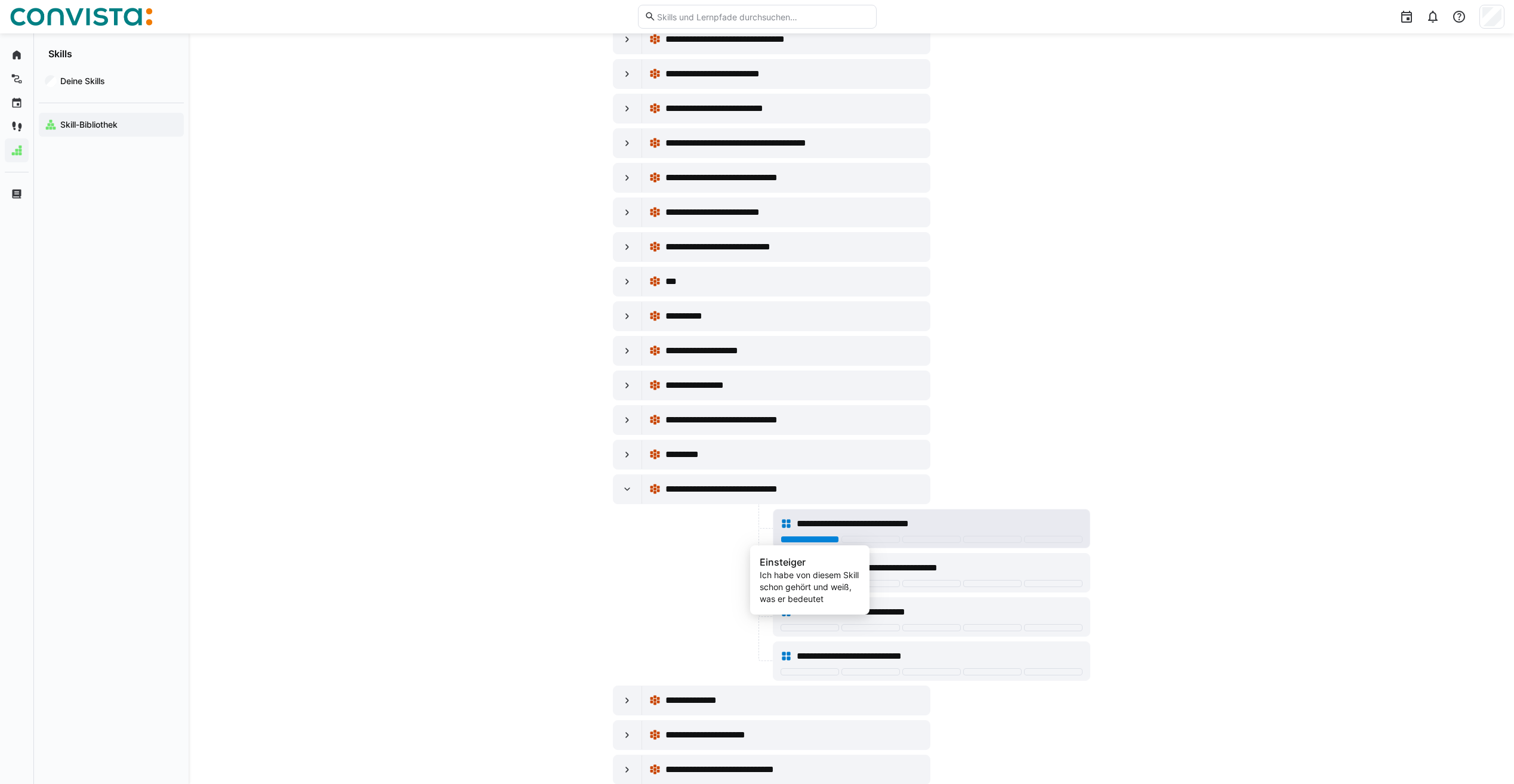
click at [833, 539] on div at bounding box center [810, 539] width 59 height 7
click at [630, 492] on eds-icon at bounding box center [627, 489] width 12 height 12
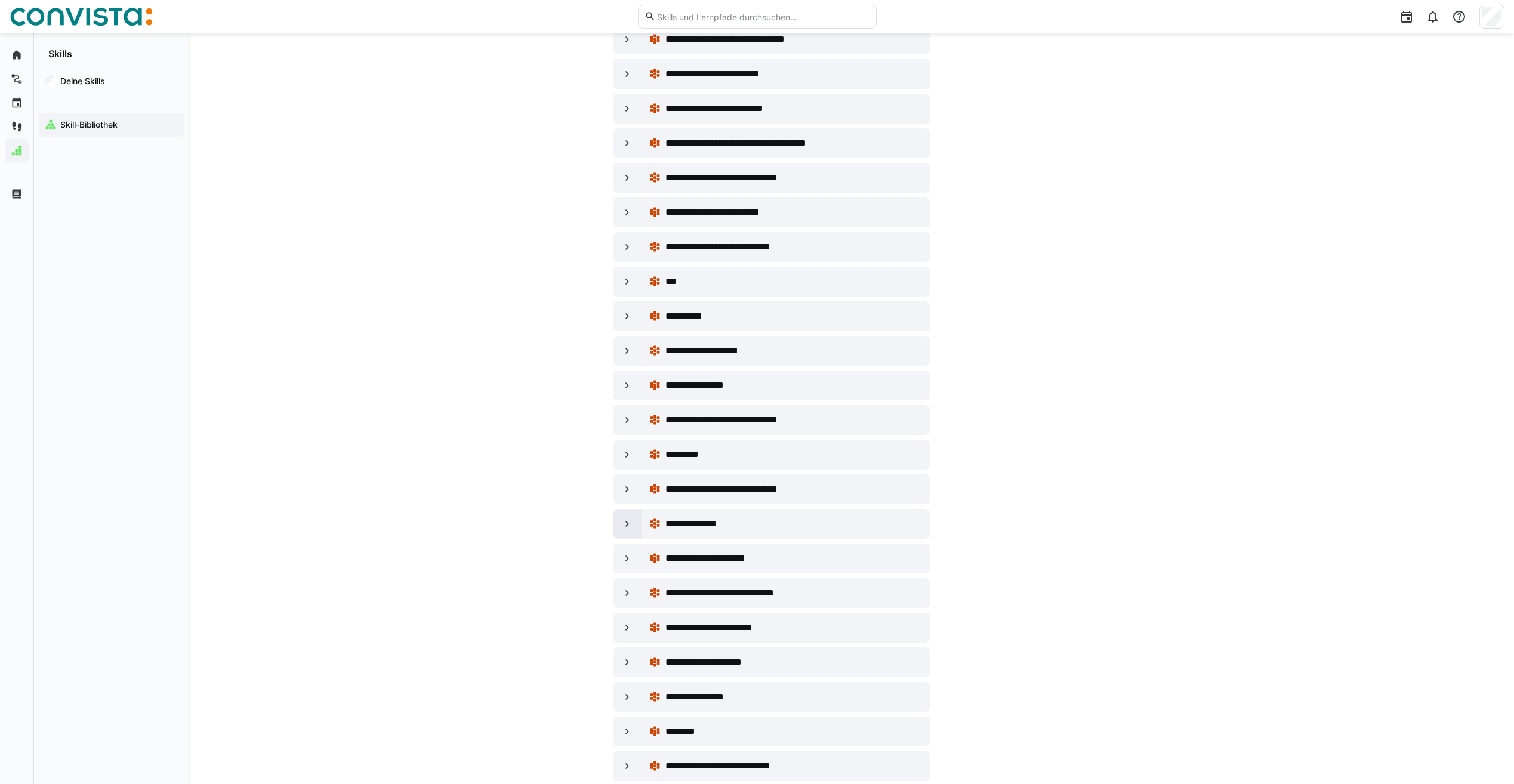
click at [622, 520] on eds-icon at bounding box center [627, 523] width 12 height 12
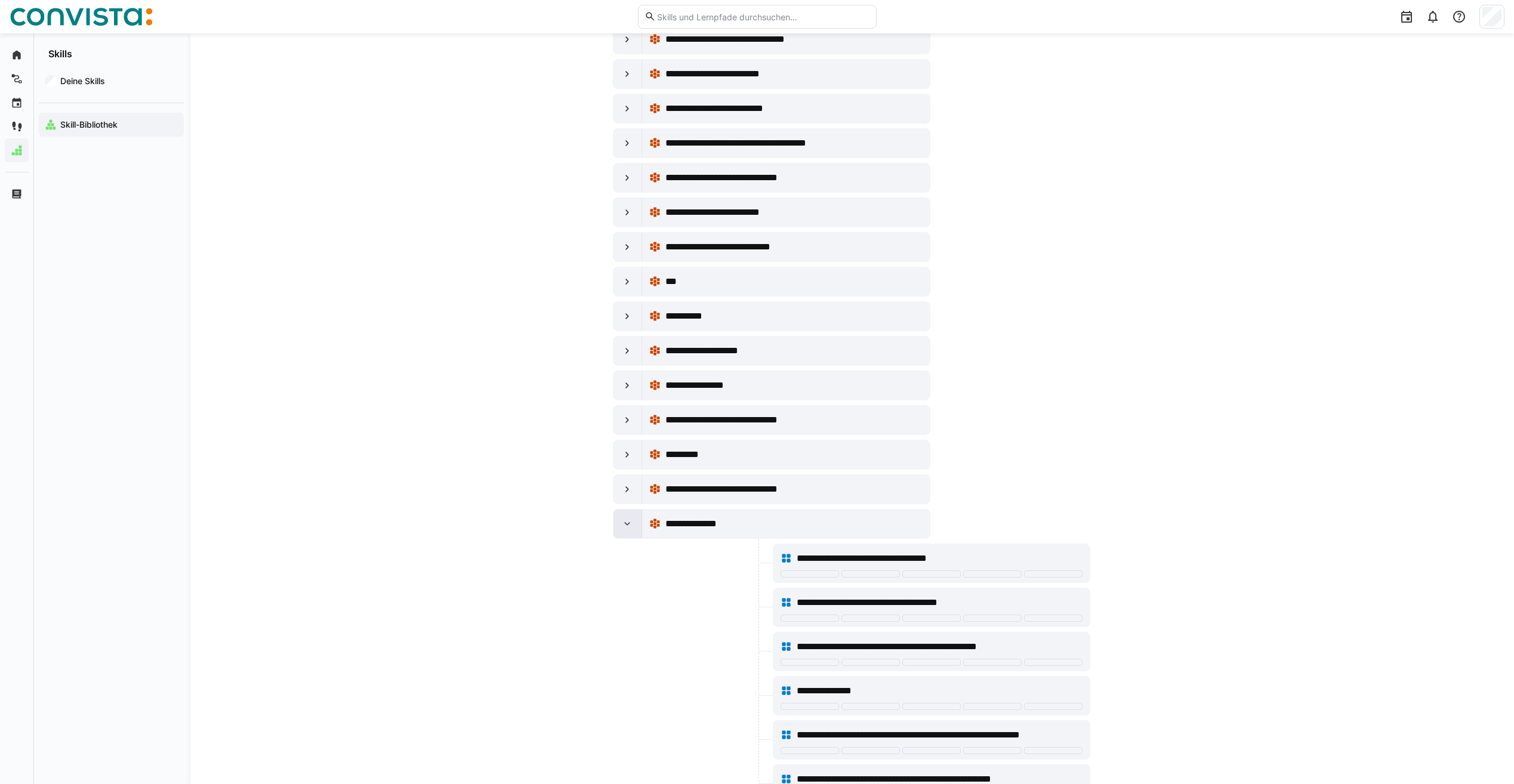
click at [622, 520] on eds-icon at bounding box center [627, 523] width 12 height 12
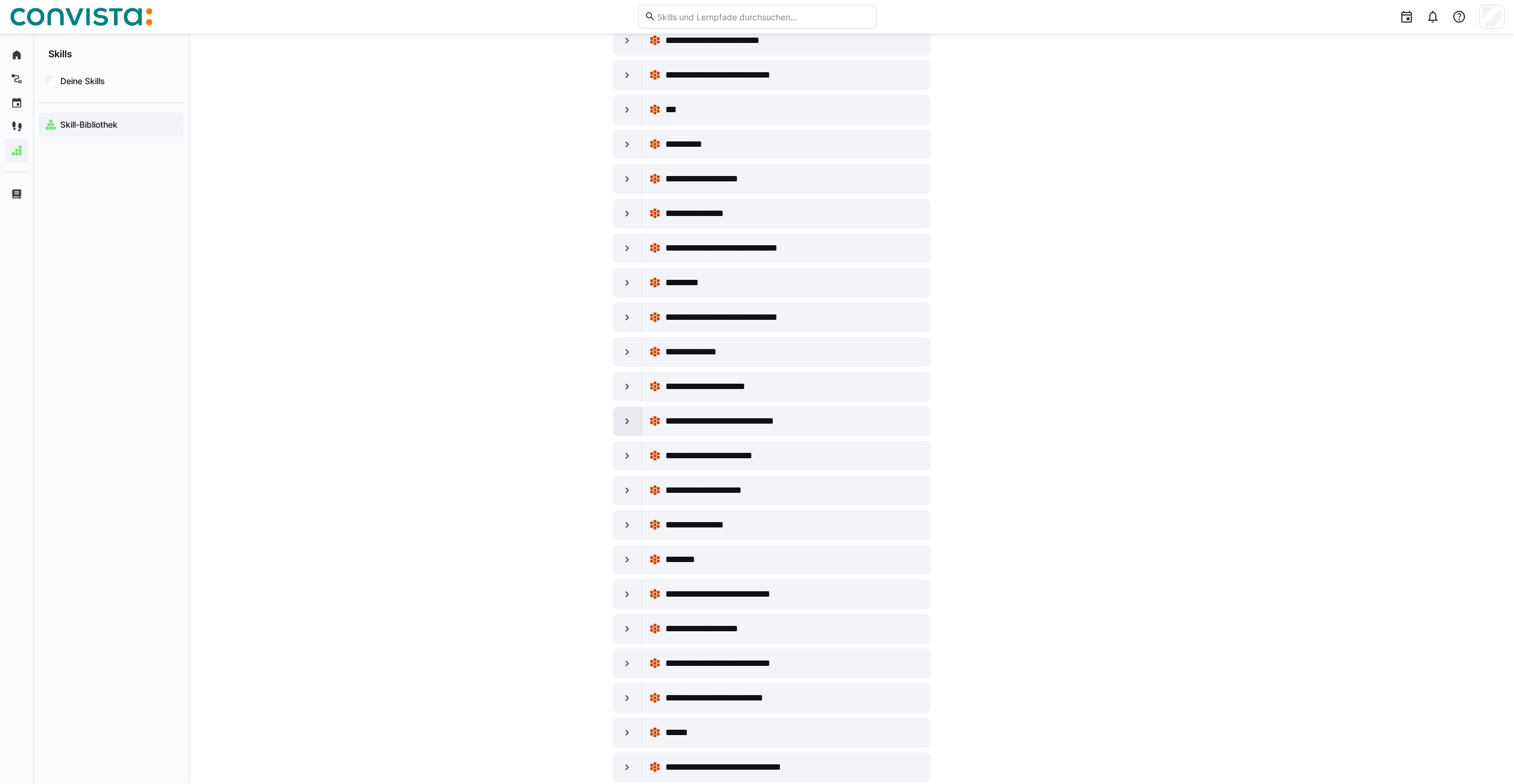
scroll to position [2327, 0]
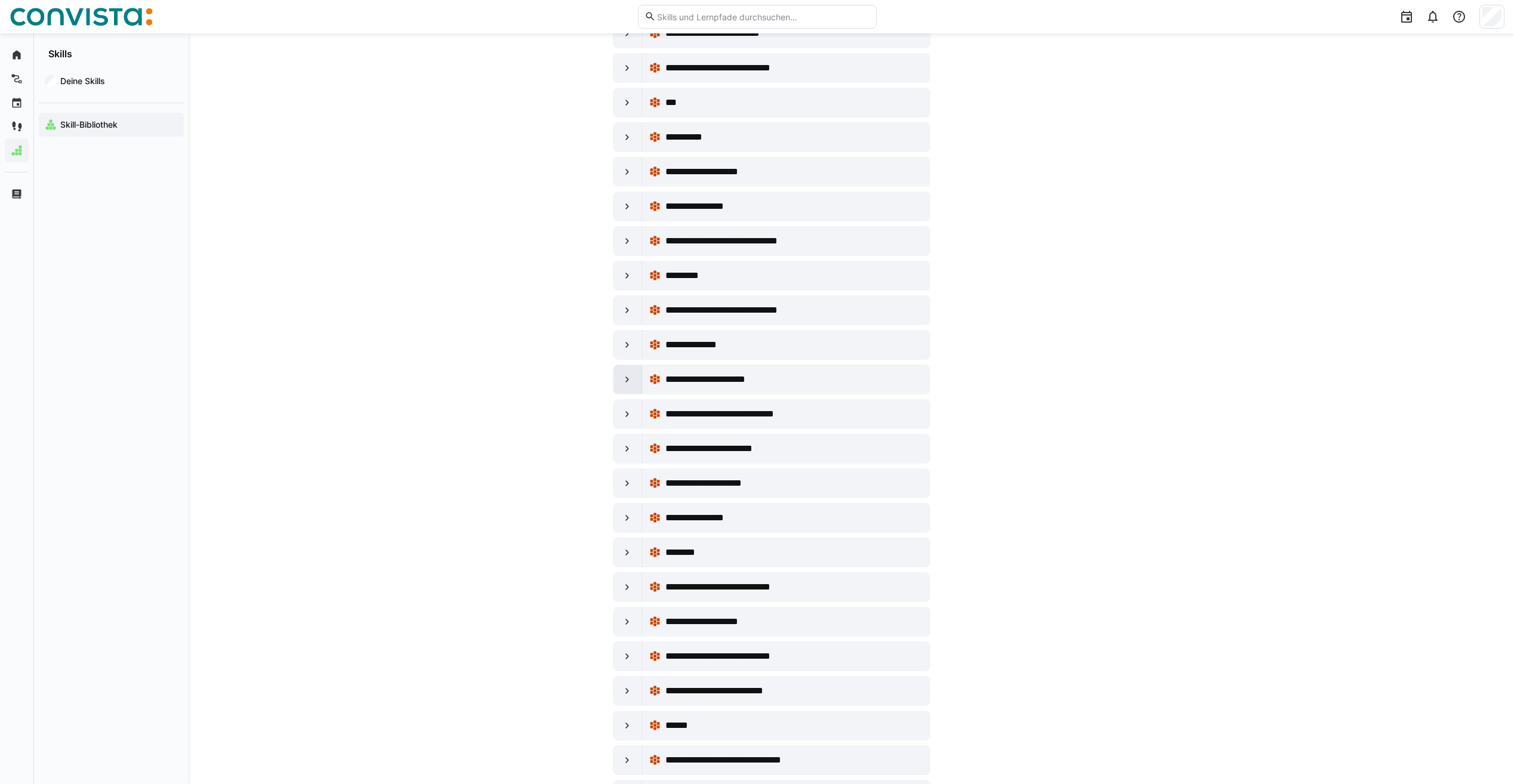
click at [615, 378] on div at bounding box center [627, 379] width 28 height 28
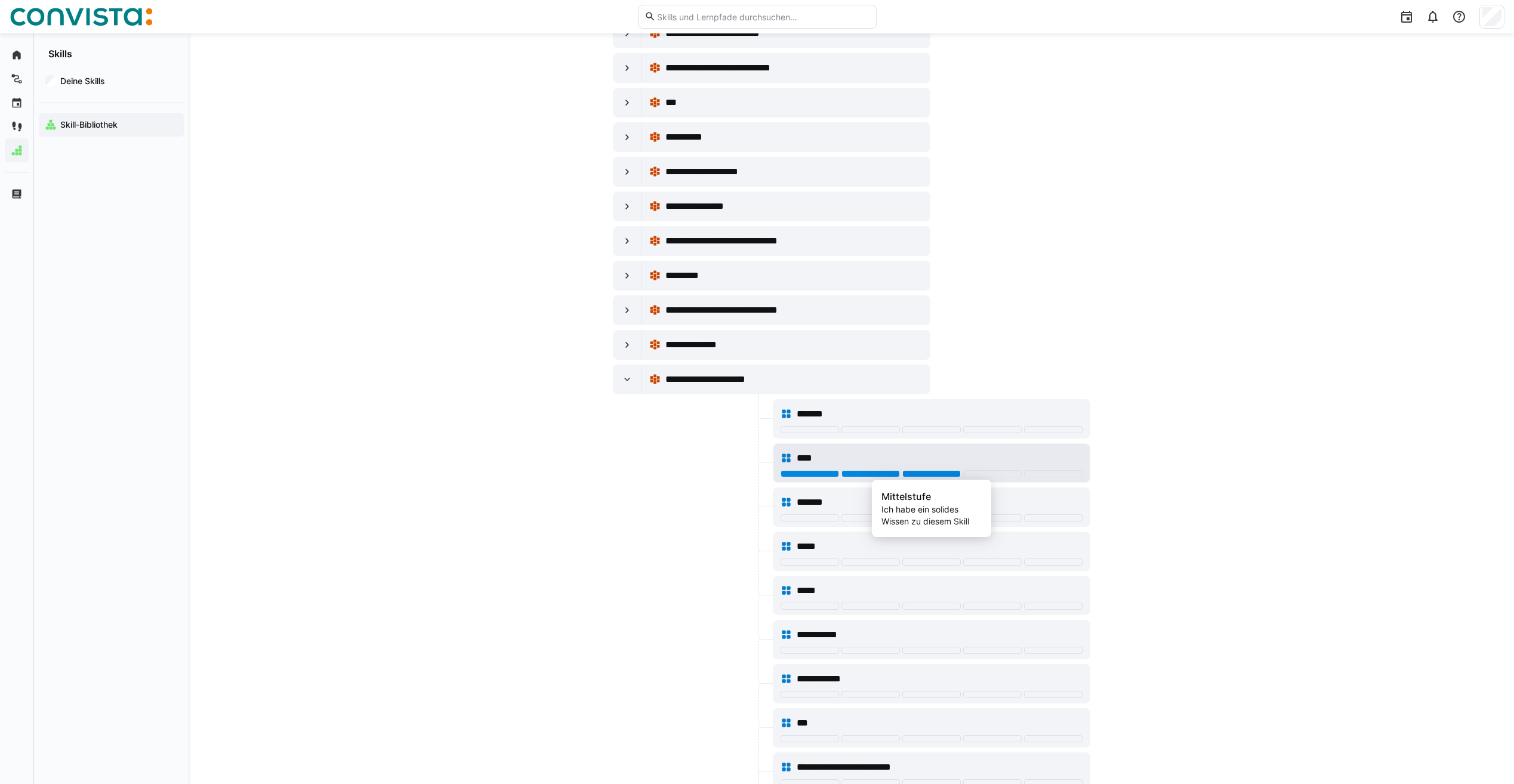
click at [911, 475] on div at bounding box center [932, 474] width 59 height 7
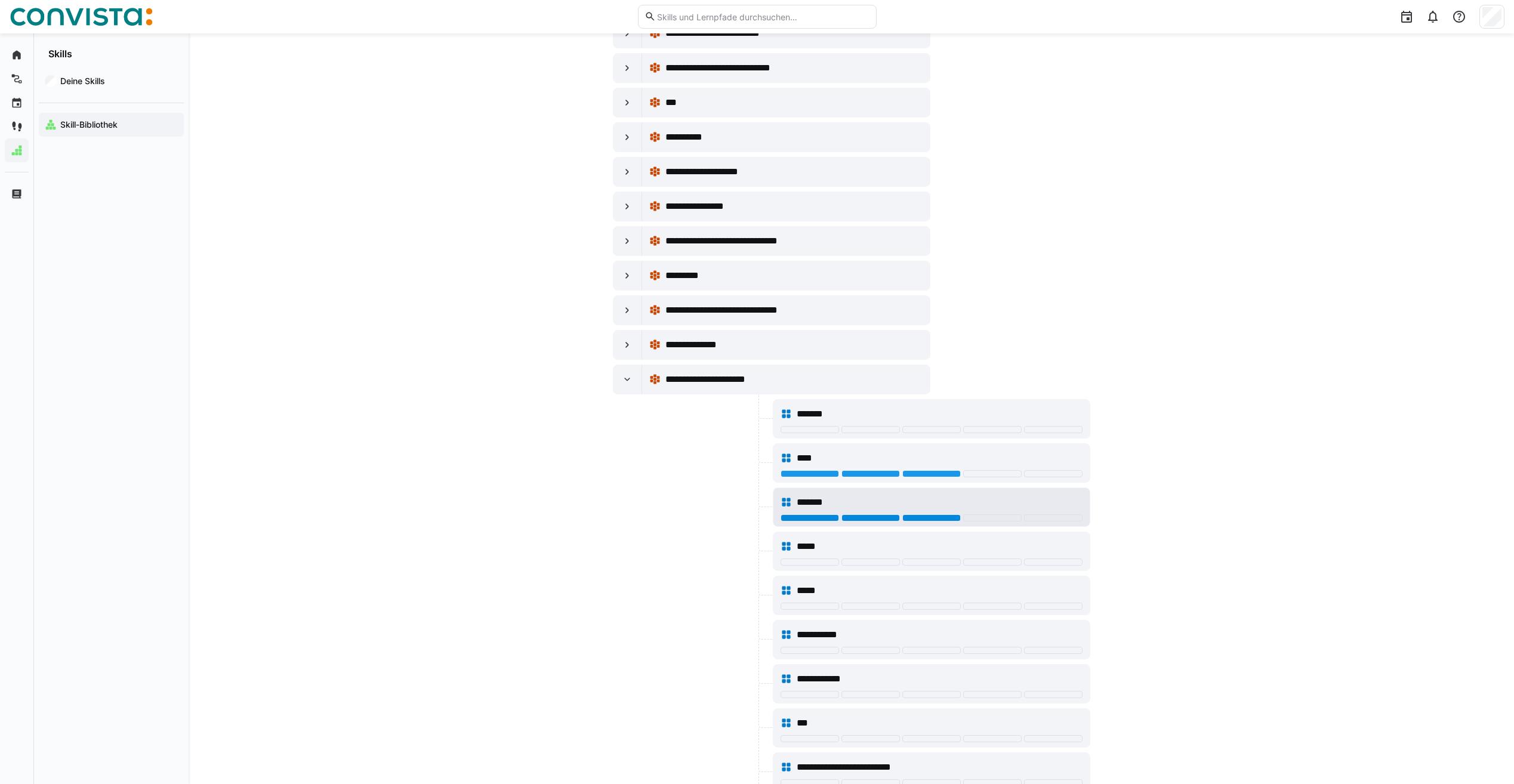
click at [943, 518] on div at bounding box center [932, 518] width 59 height 7
click at [924, 563] on div at bounding box center [932, 562] width 59 height 7
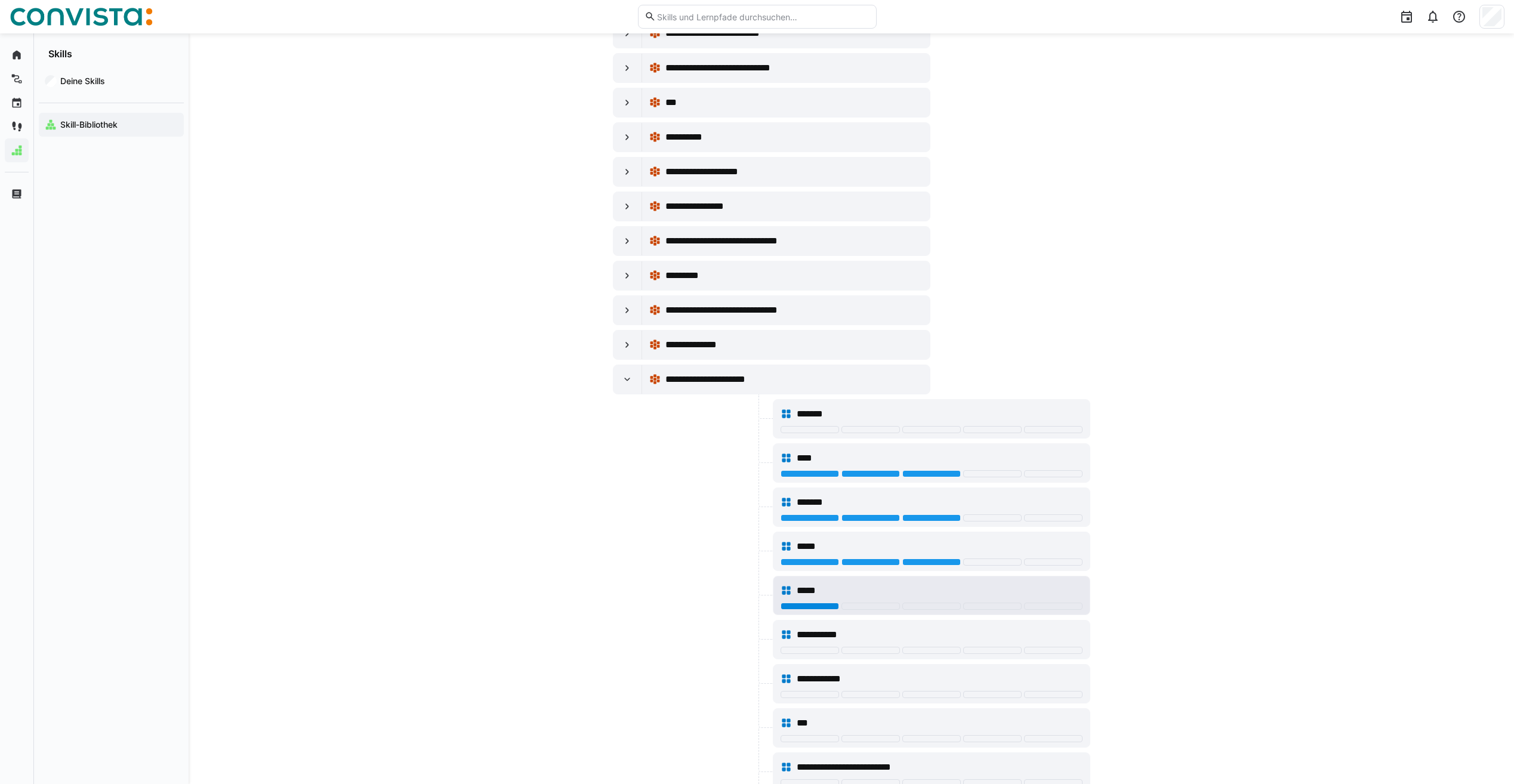
click at [819, 605] on div at bounding box center [810, 606] width 59 height 7
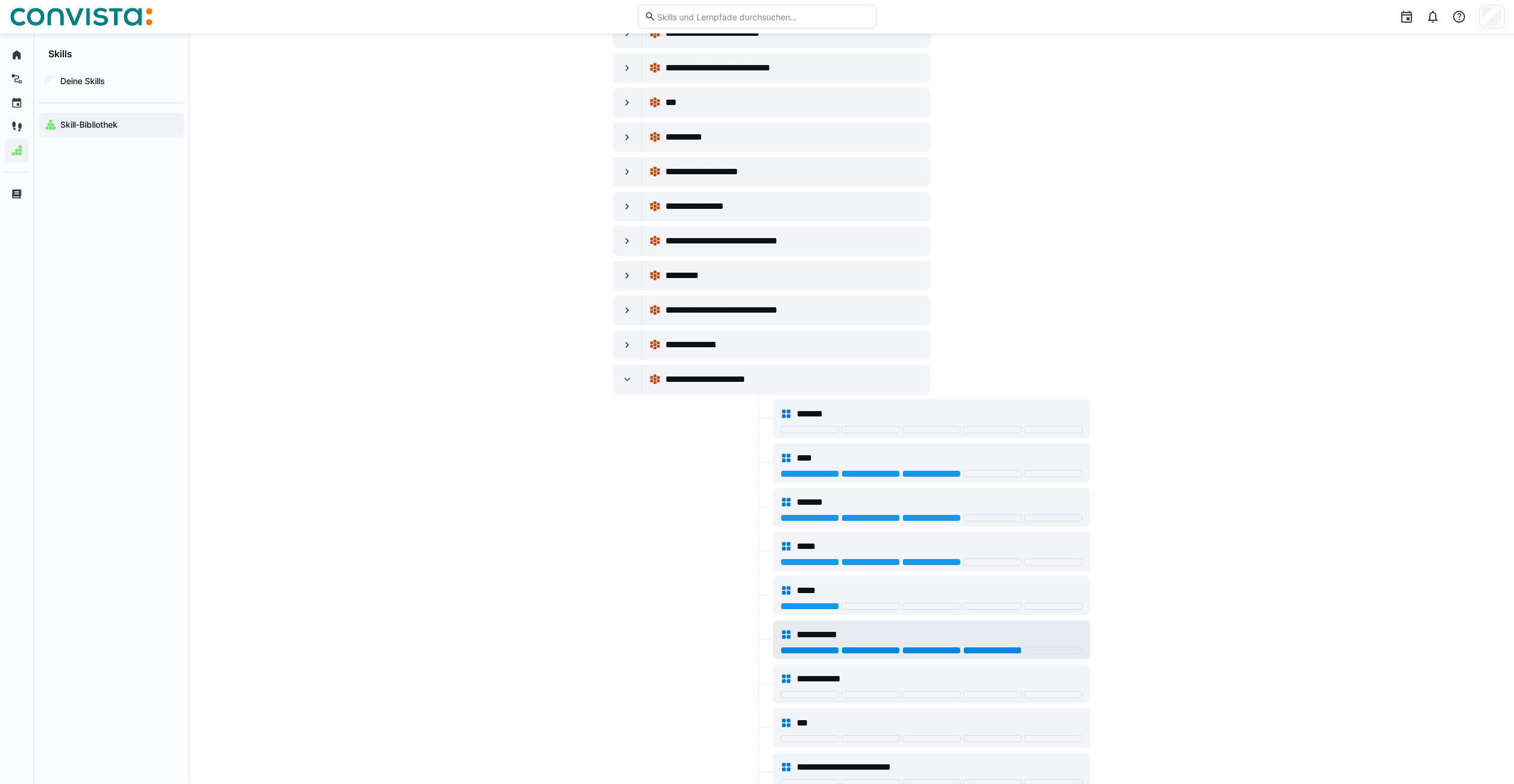
click at [997, 649] on div at bounding box center [993, 650] width 59 height 7
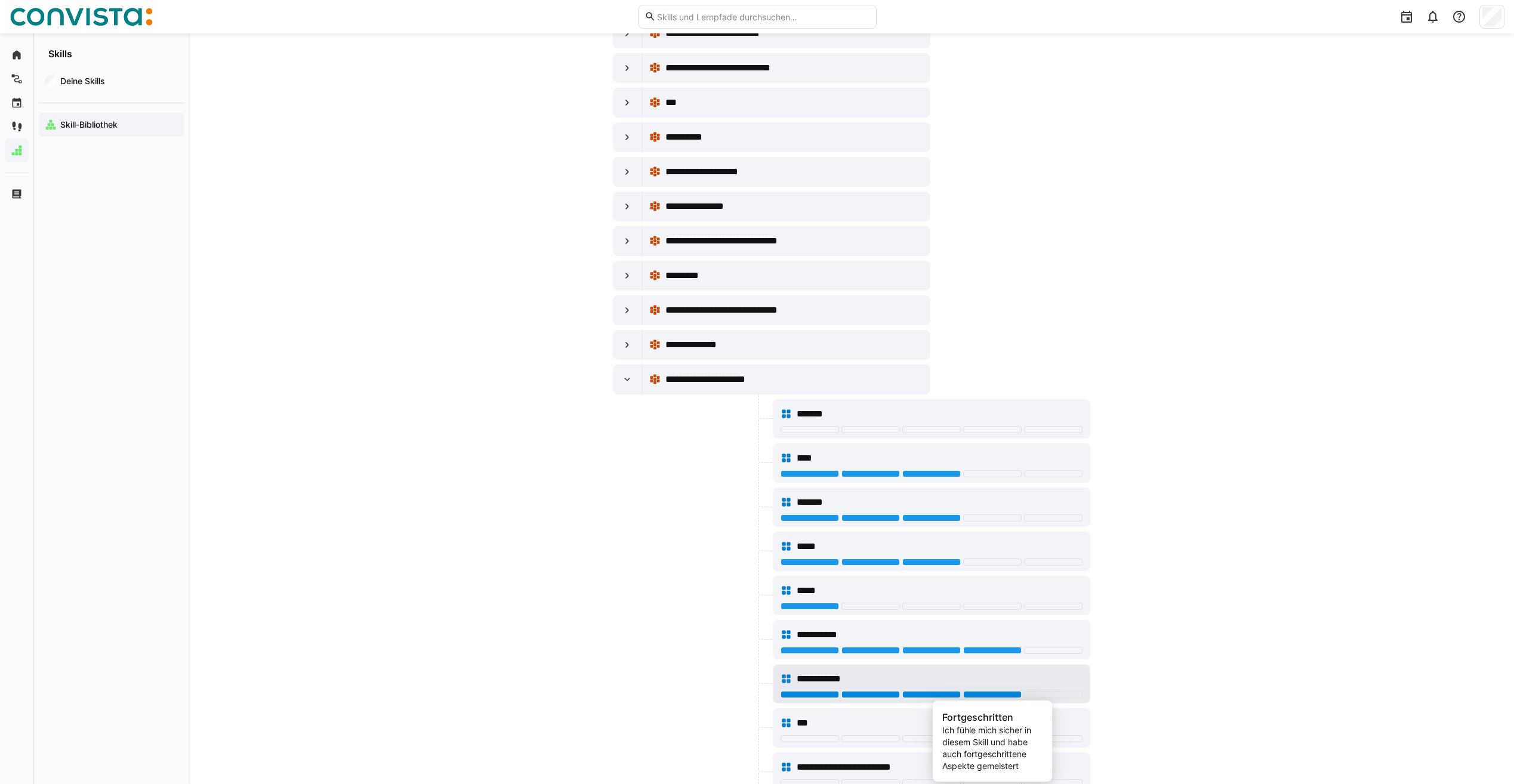
click at [1015, 693] on div at bounding box center [993, 695] width 59 height 7
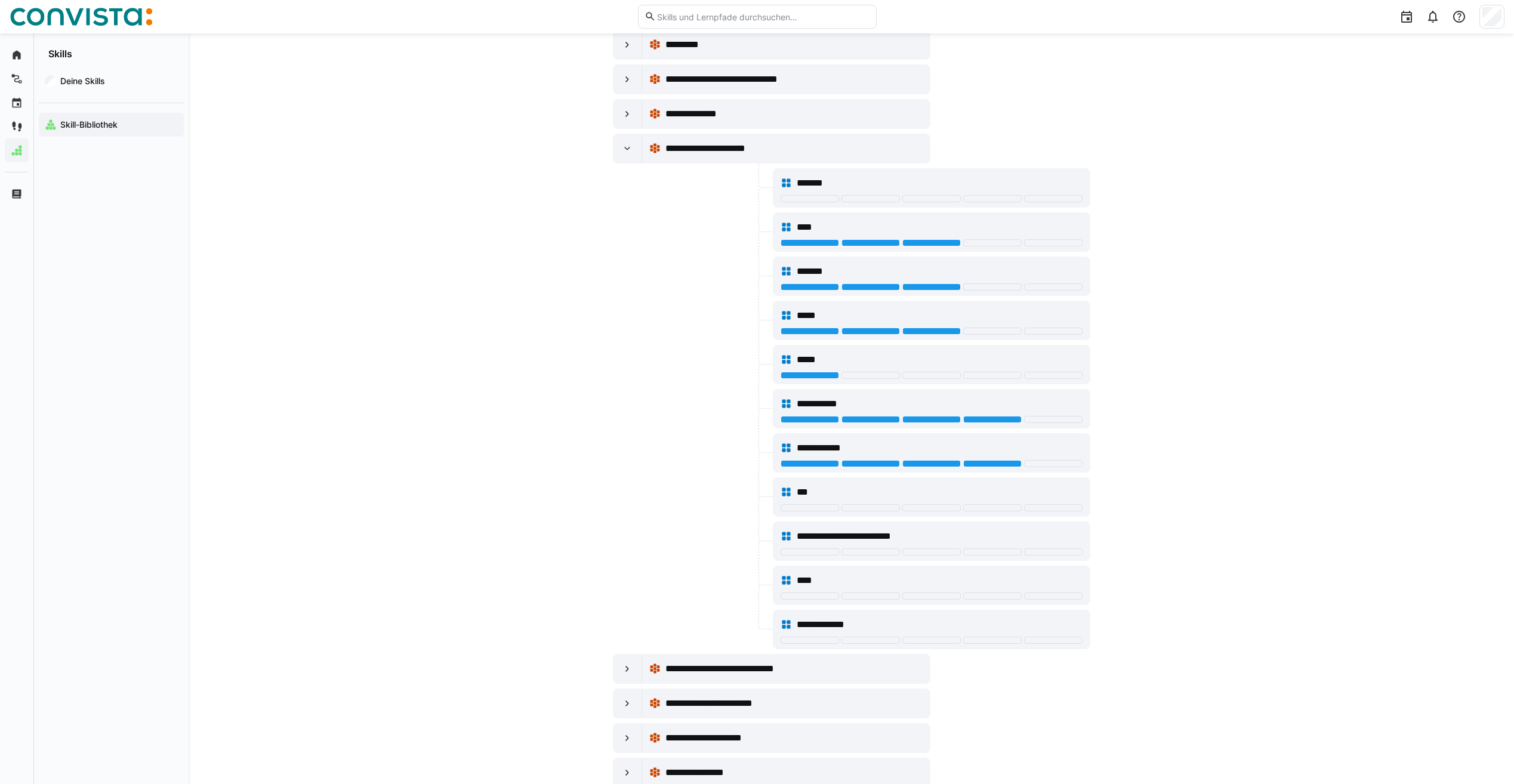
scroll to position [2565, 0]
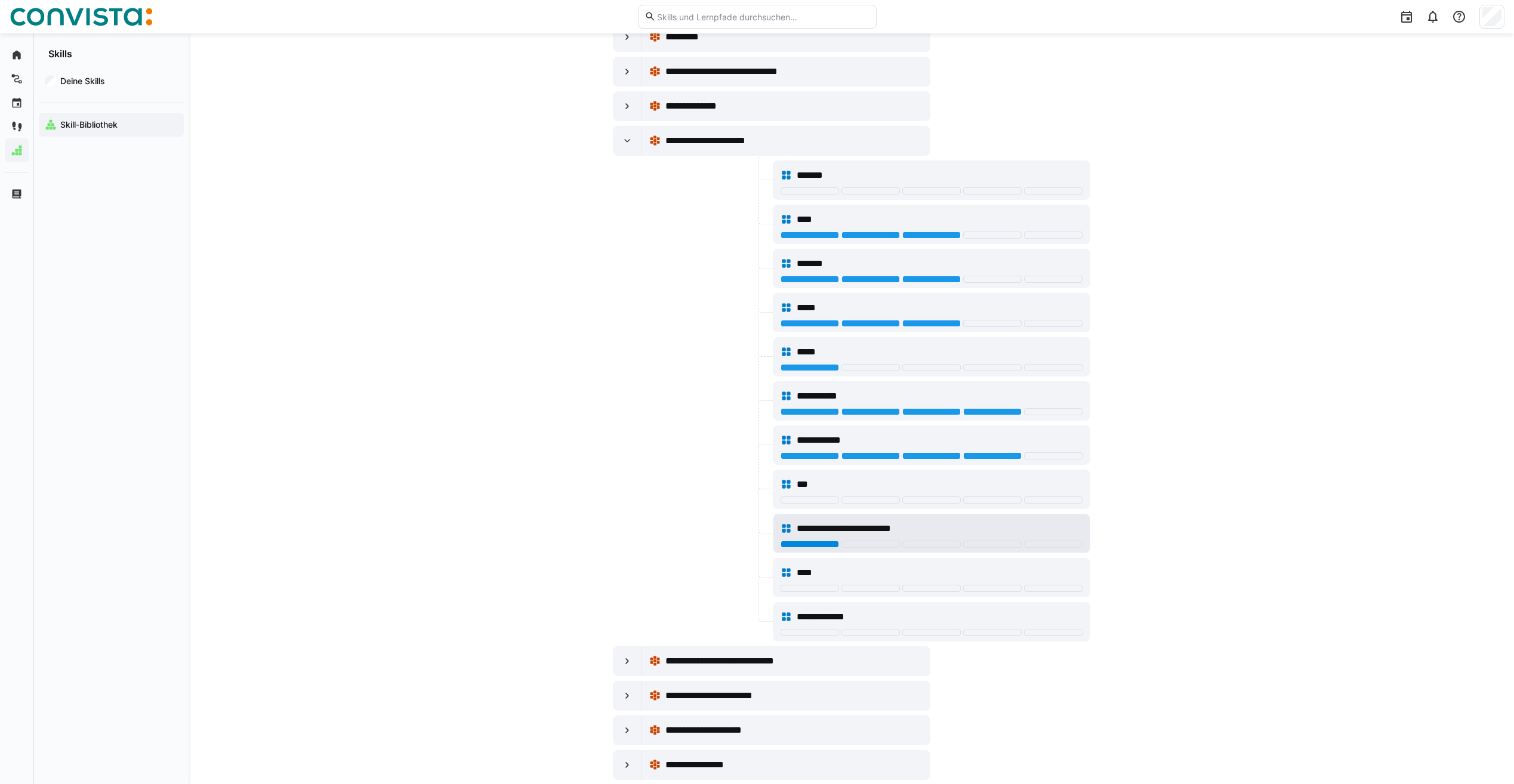
click at [834, 544] on div at bounding box center [810, 544] width 59 height 7
click at [625, 139] on eds-icon at bounding box center [627, 141] width 12 height 12
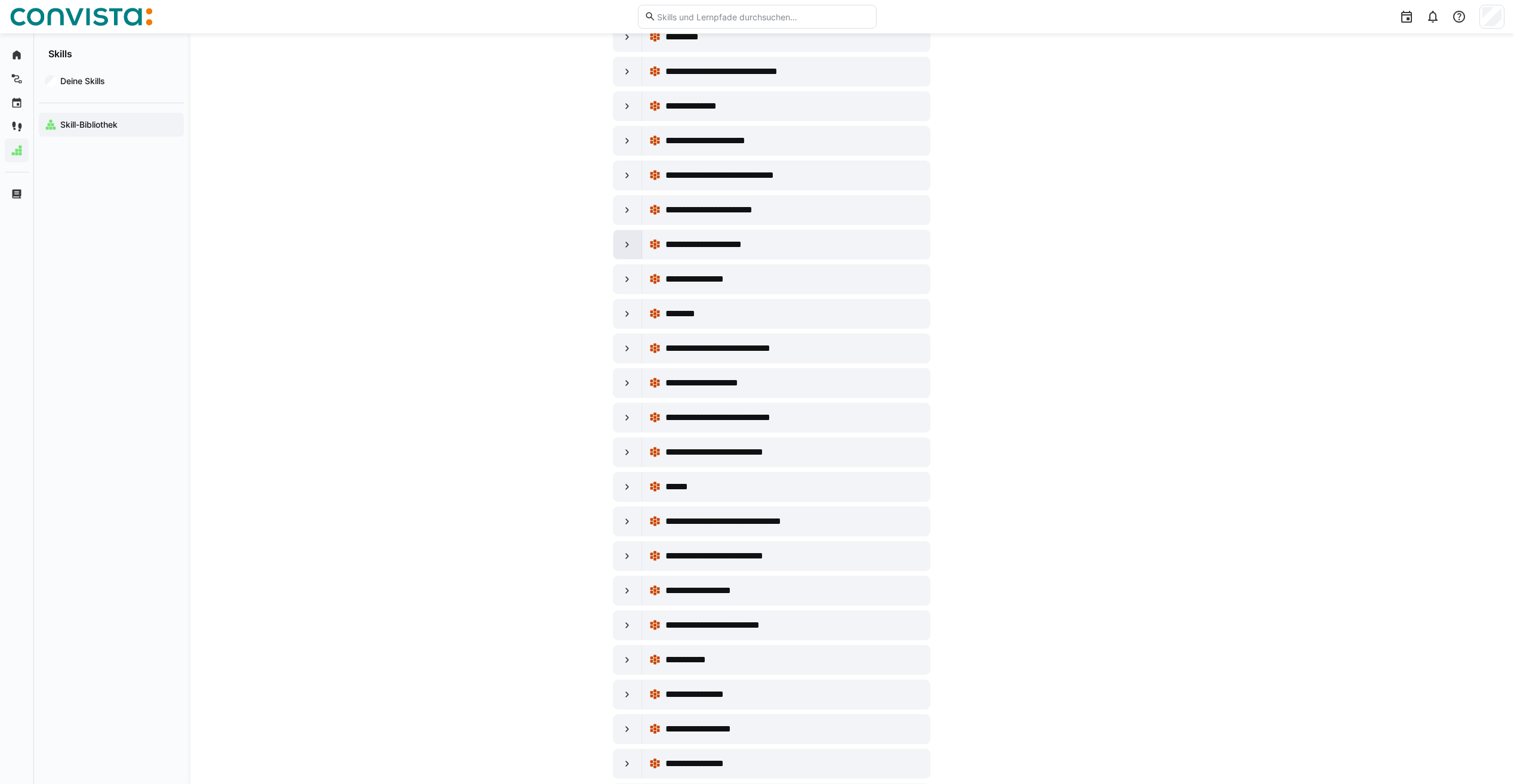
click at [624, 239] on eds-icon at bounding box center [627, 245] width 12 height 12
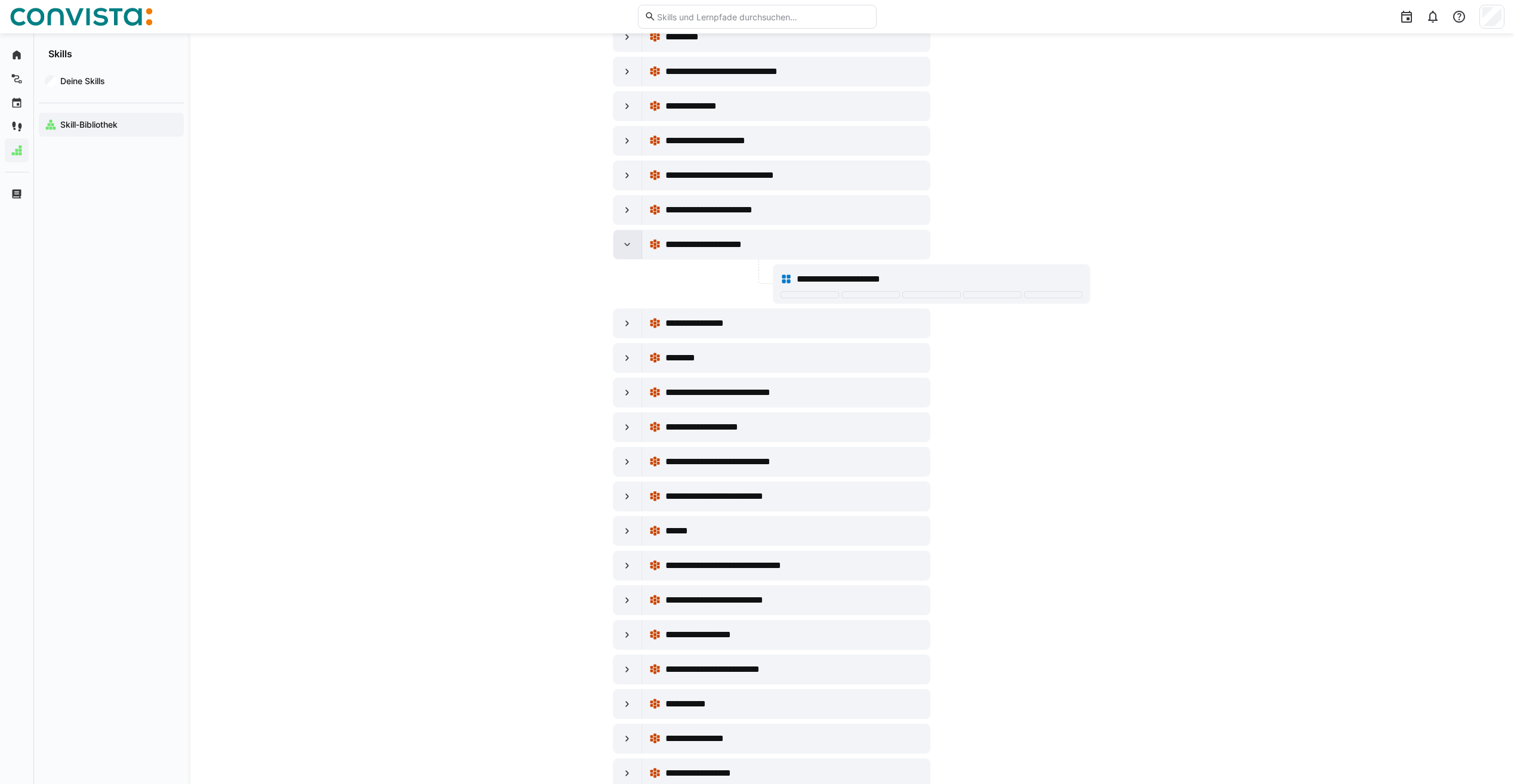
click at [626, 245] on eds-icon at bounding box center [627, 245] width 12 height 12
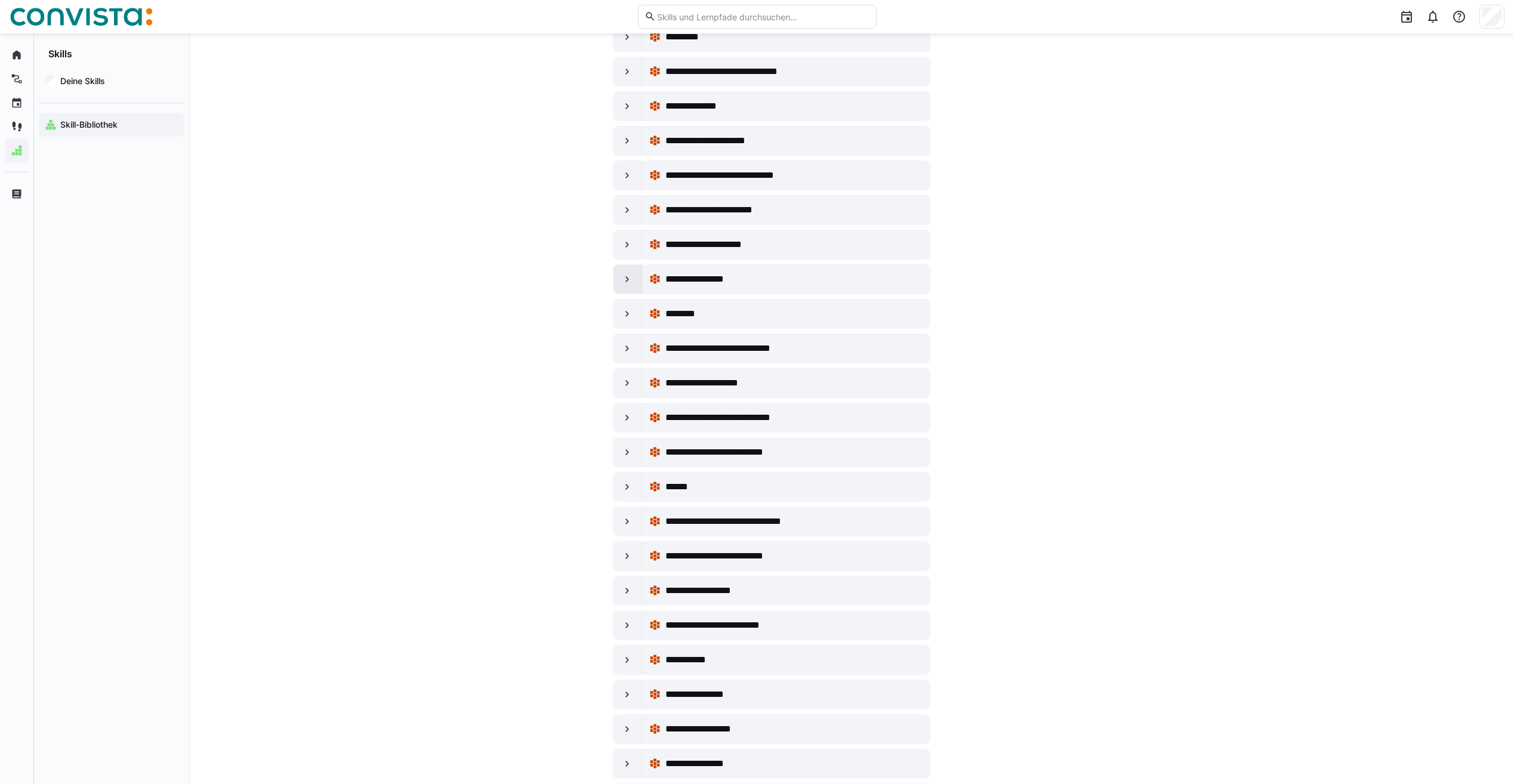
click at [625, 272] on div at bounding box center [627, 279] width 28 height 28
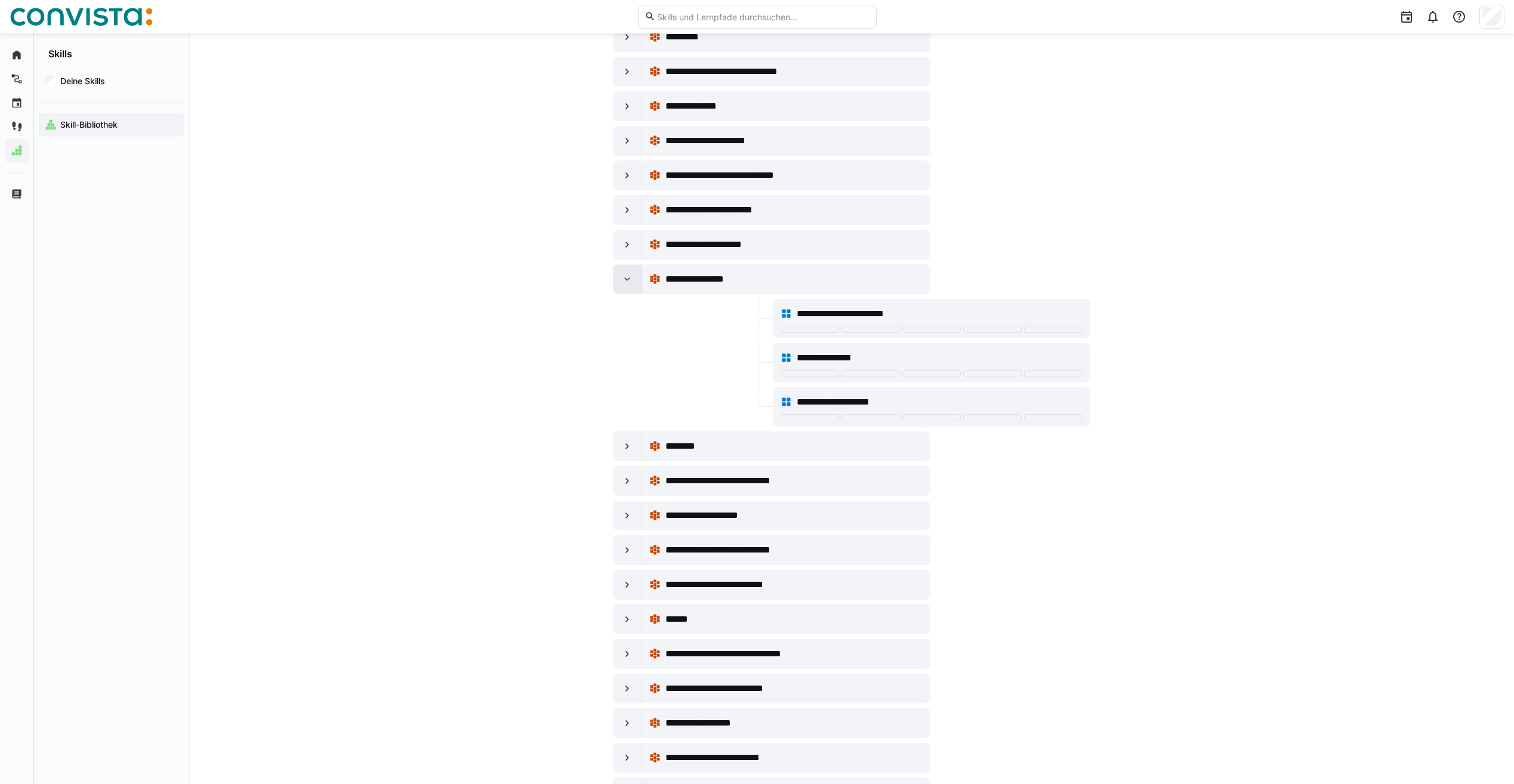
click at [629, 277] on eds-icon at bounding box center [627, 279] width 12 height 12
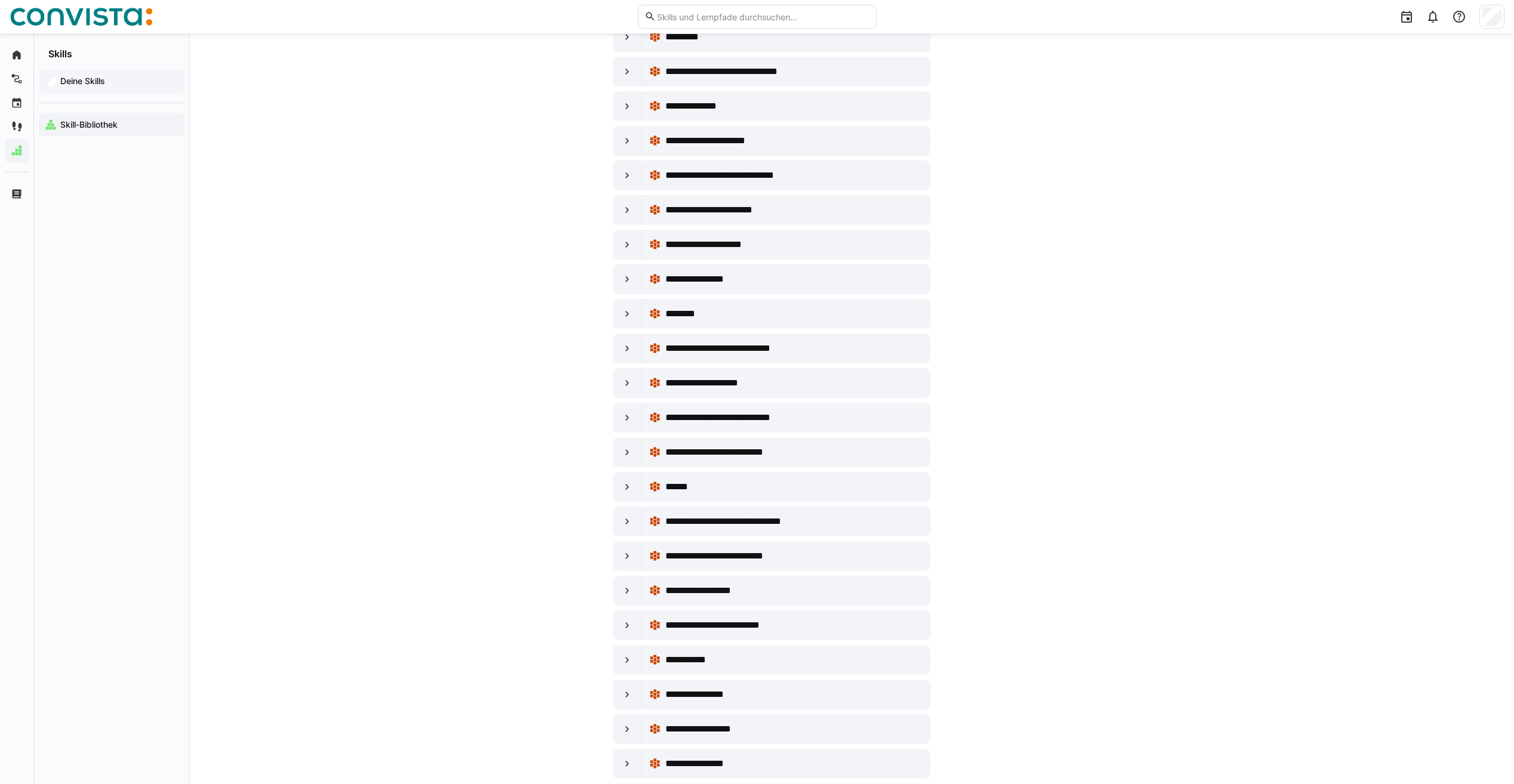
click at [124, 81] on span "Deine Skills" at bounding box center [118, 81] width 119 height 12
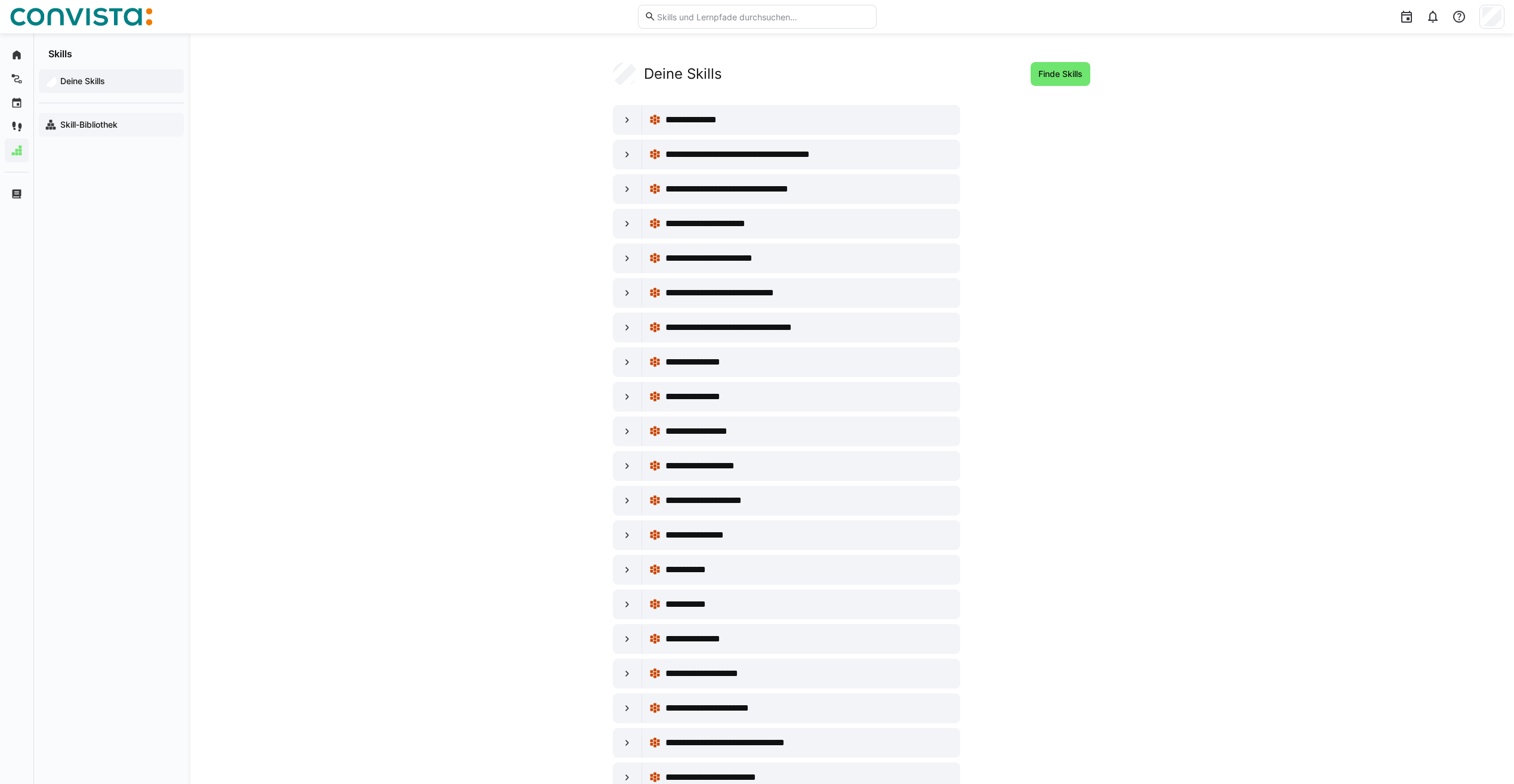
click at [148, 121] on span "Skill-Bibliothek" at bounding box center [118, 125] width 119 height 12
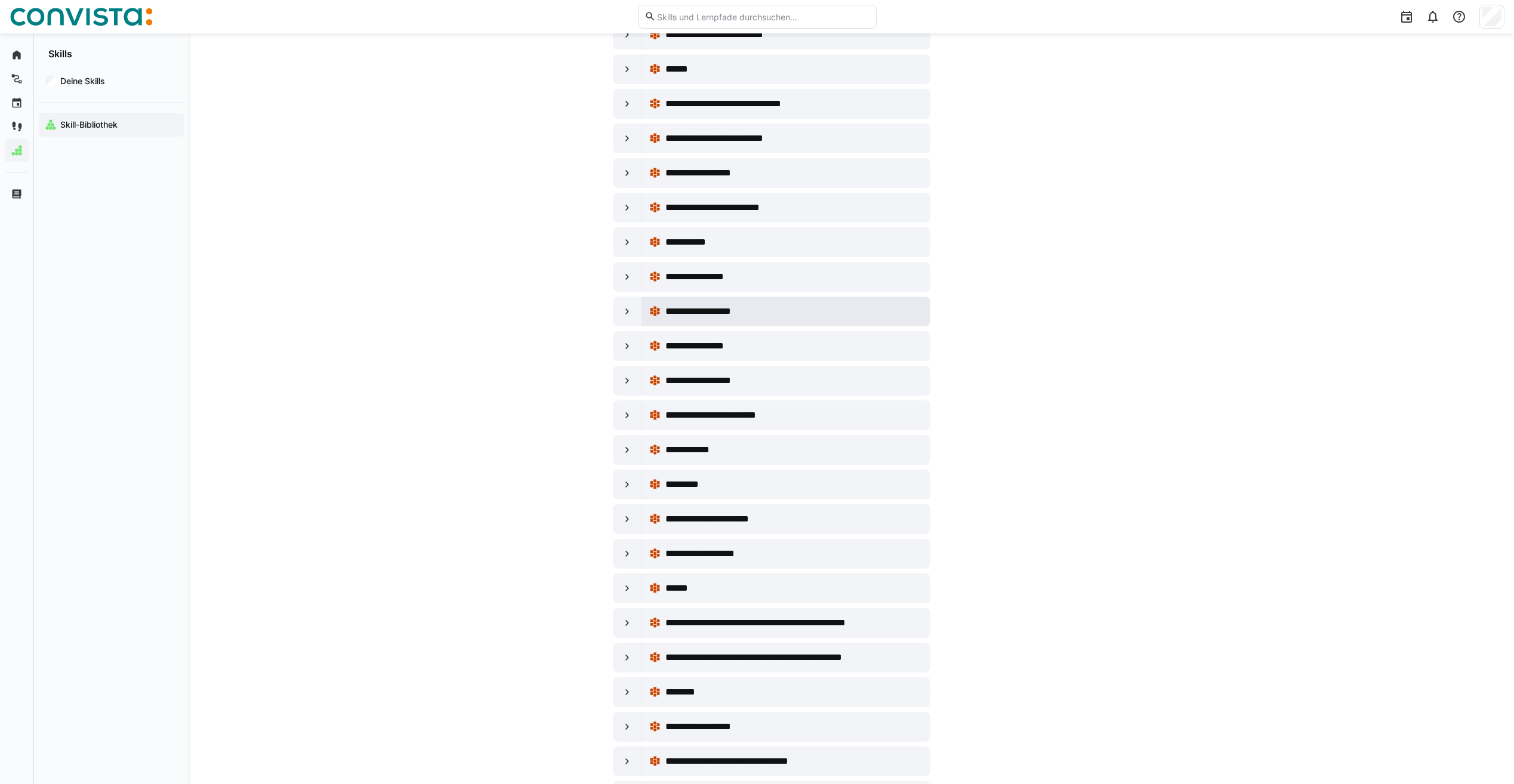
scroll to position [3401, 0]
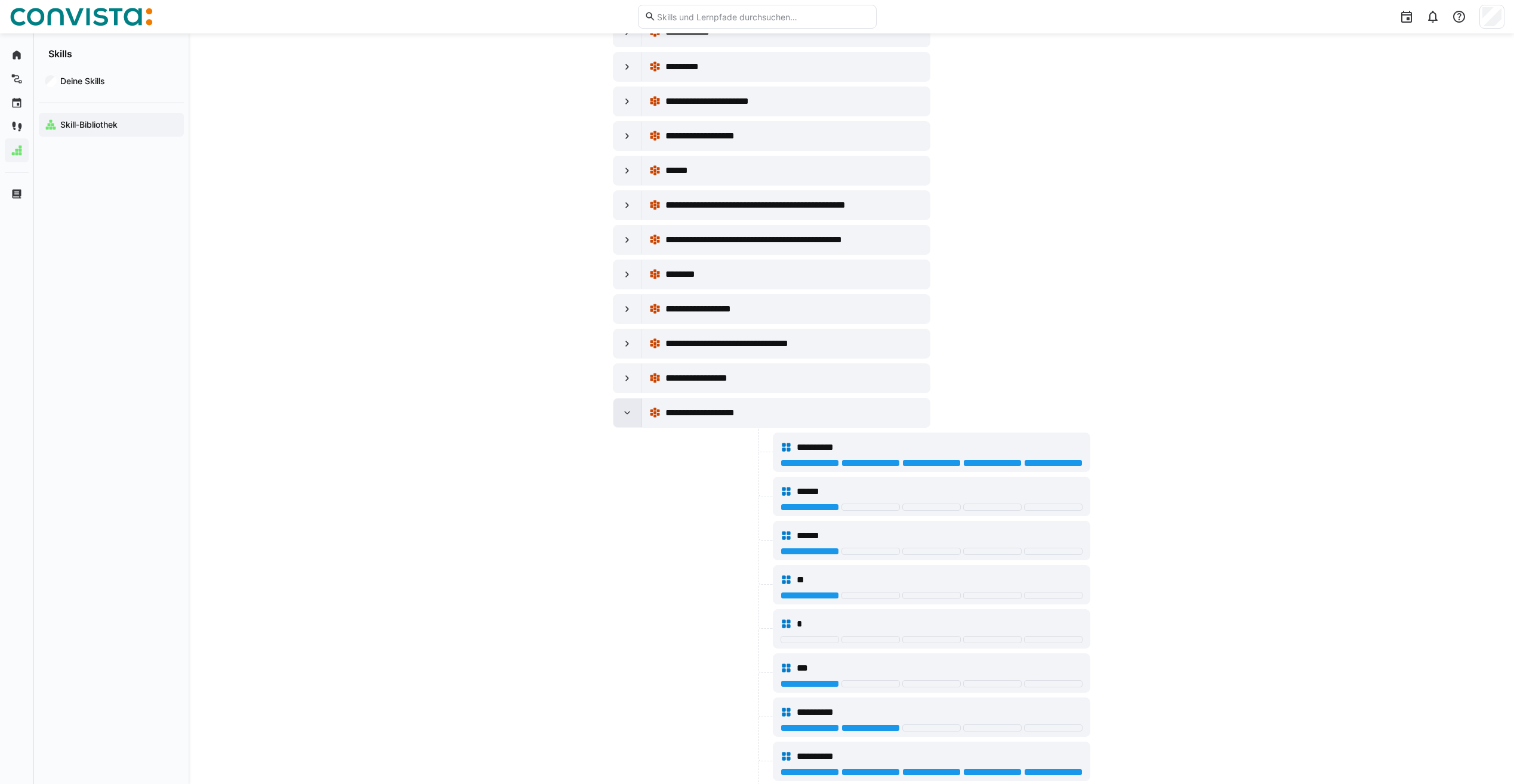
click at [620, 410] on div at bounding box center [627, 412] width 28 height 28
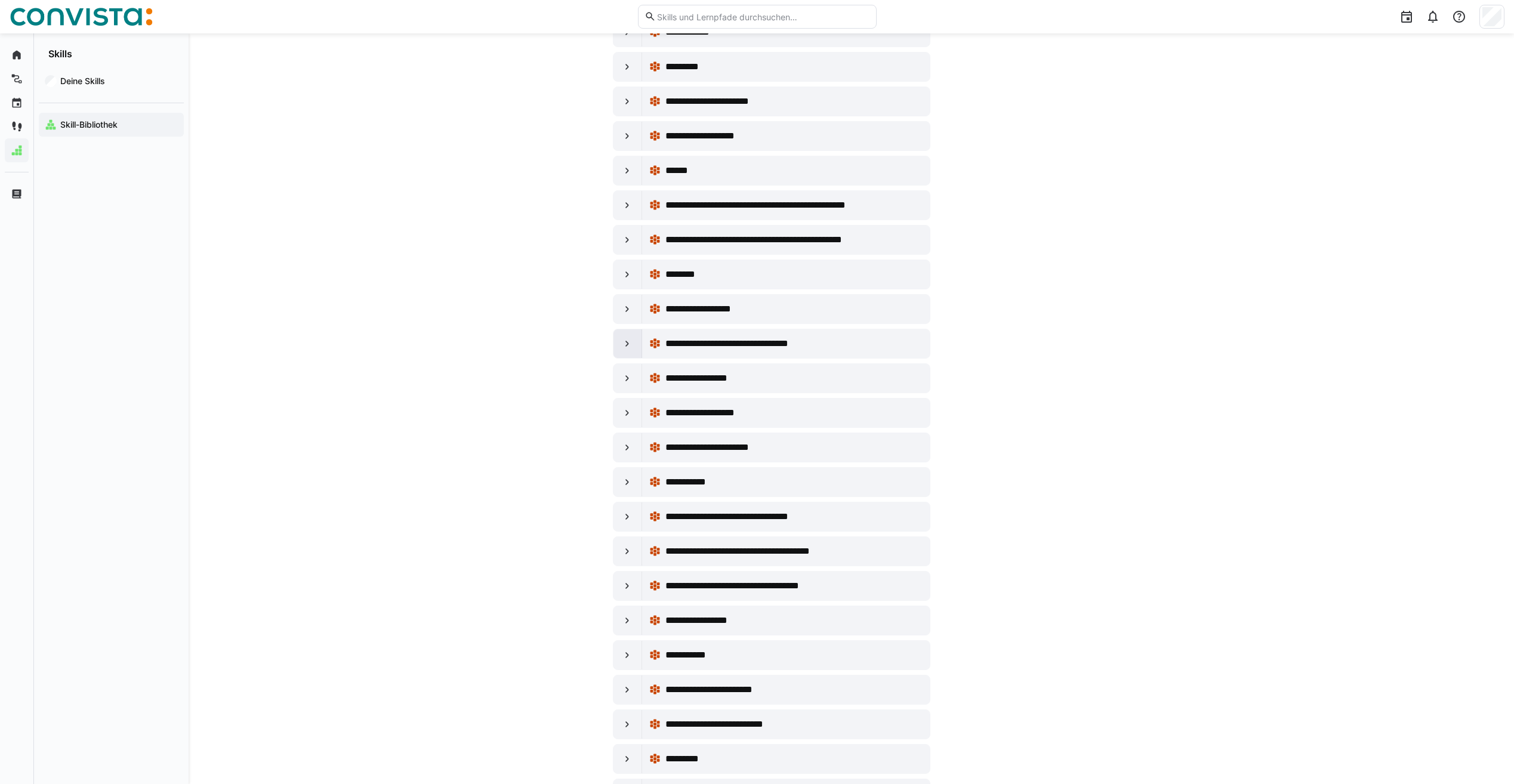
click at [624, 344] on eds-icon at bounding box center [627, 343] width 12 height 12
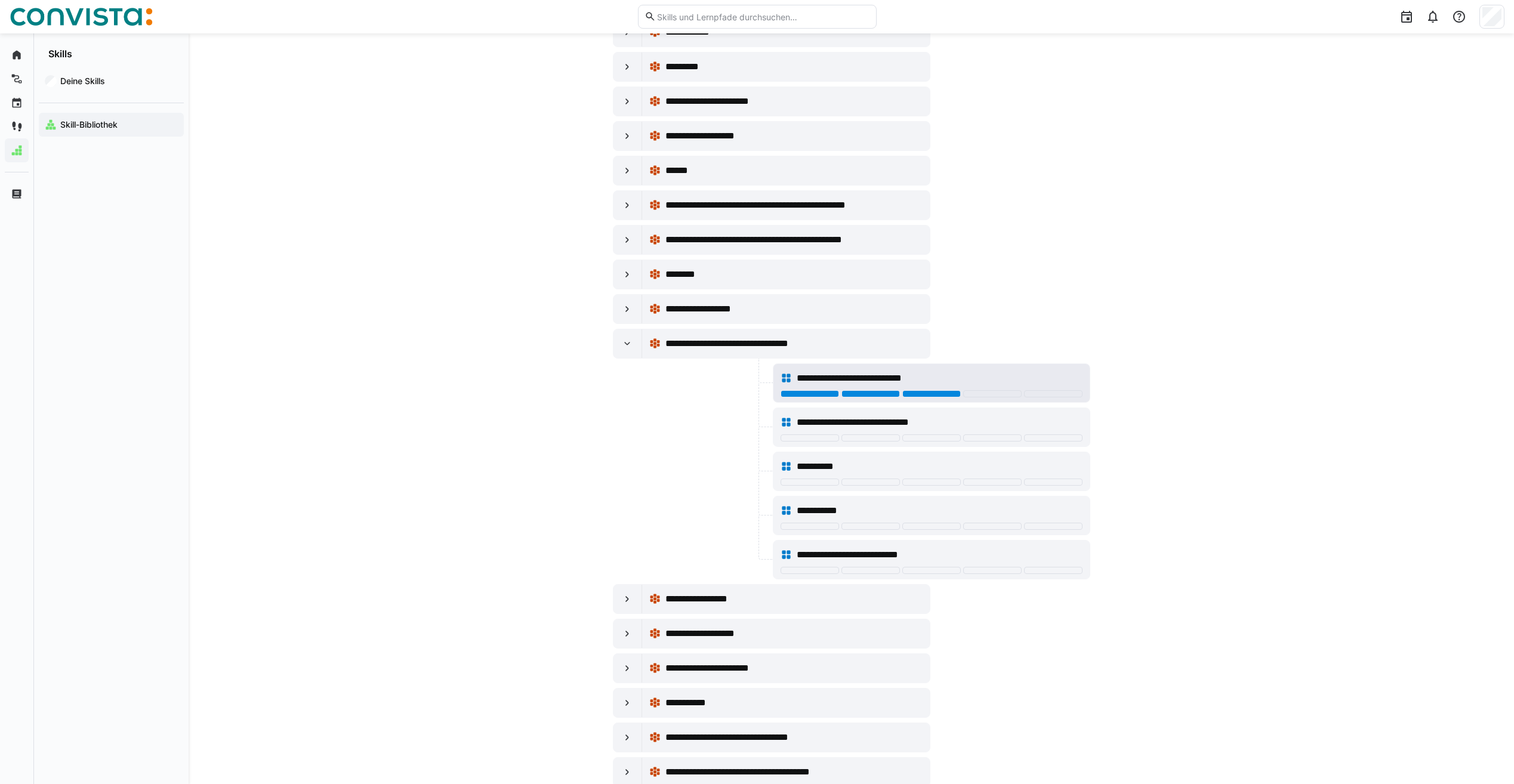
click at [937, 393] on div at bounding box center [932, 394] width 59 height 7
click at [826, 433] on div "**********" at bounding box center [932, 422] width 302 height 24
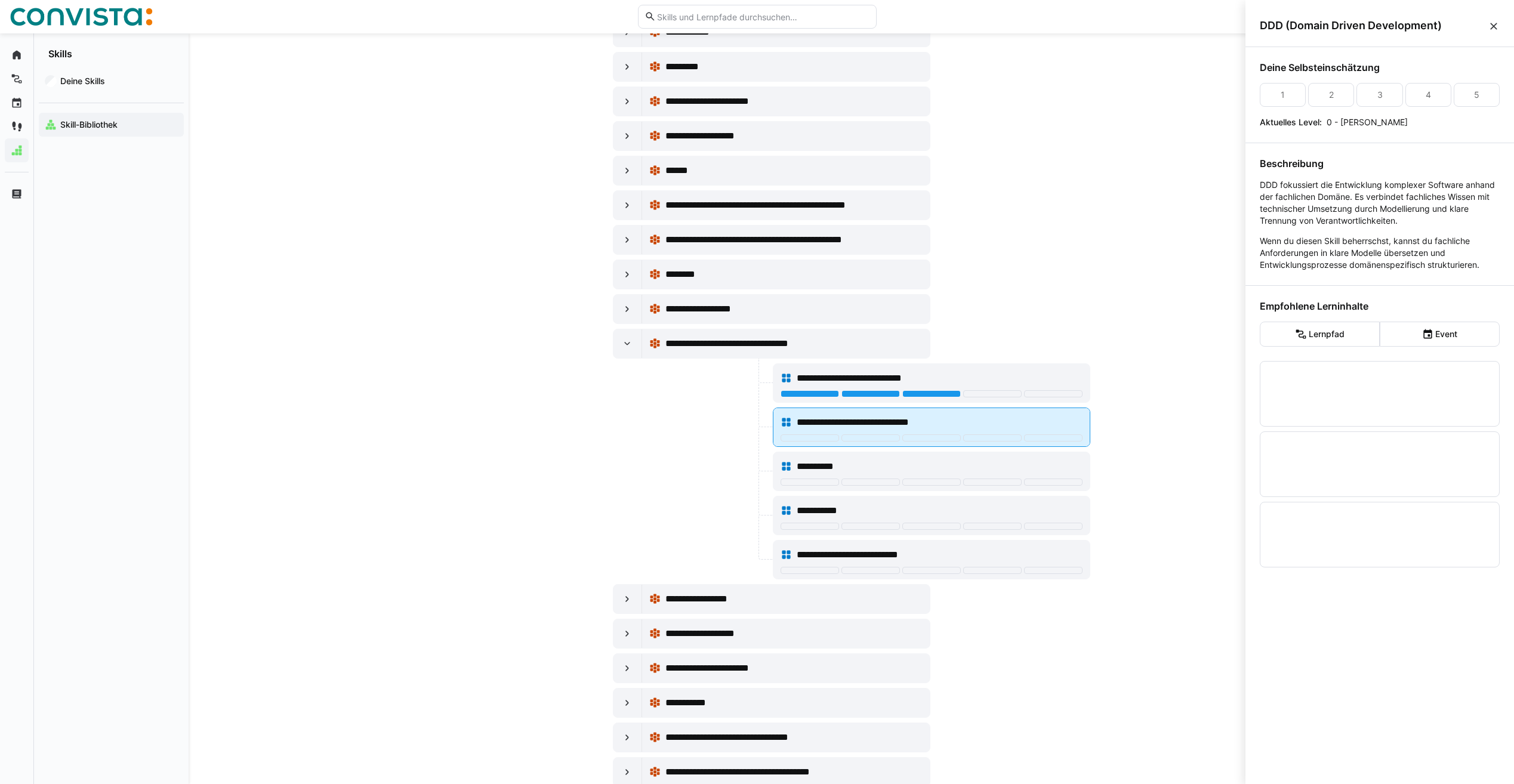
scroll to position [0, 0]
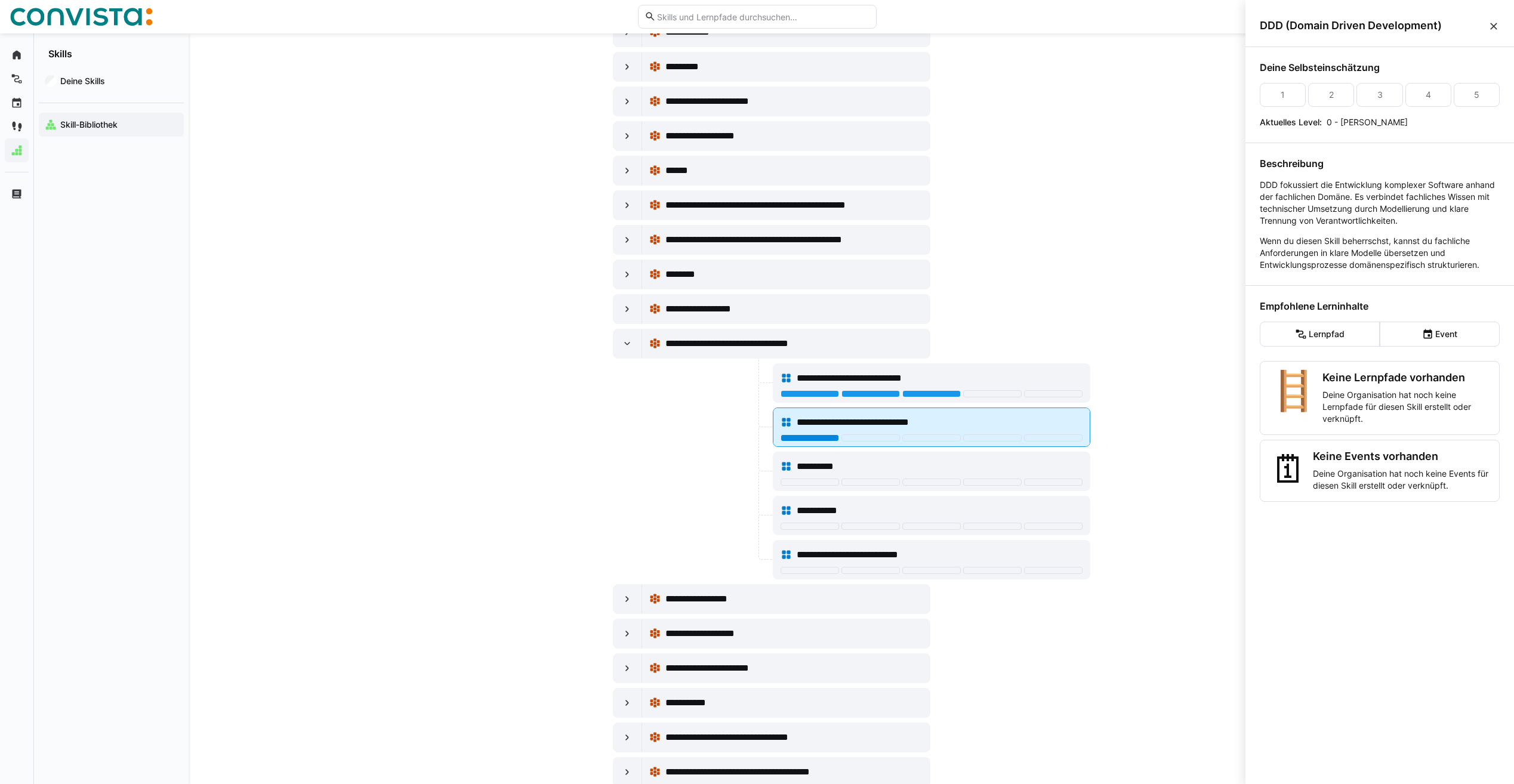
click at [812, 441] on div at bounding box center [810, 438] width 59 height 7
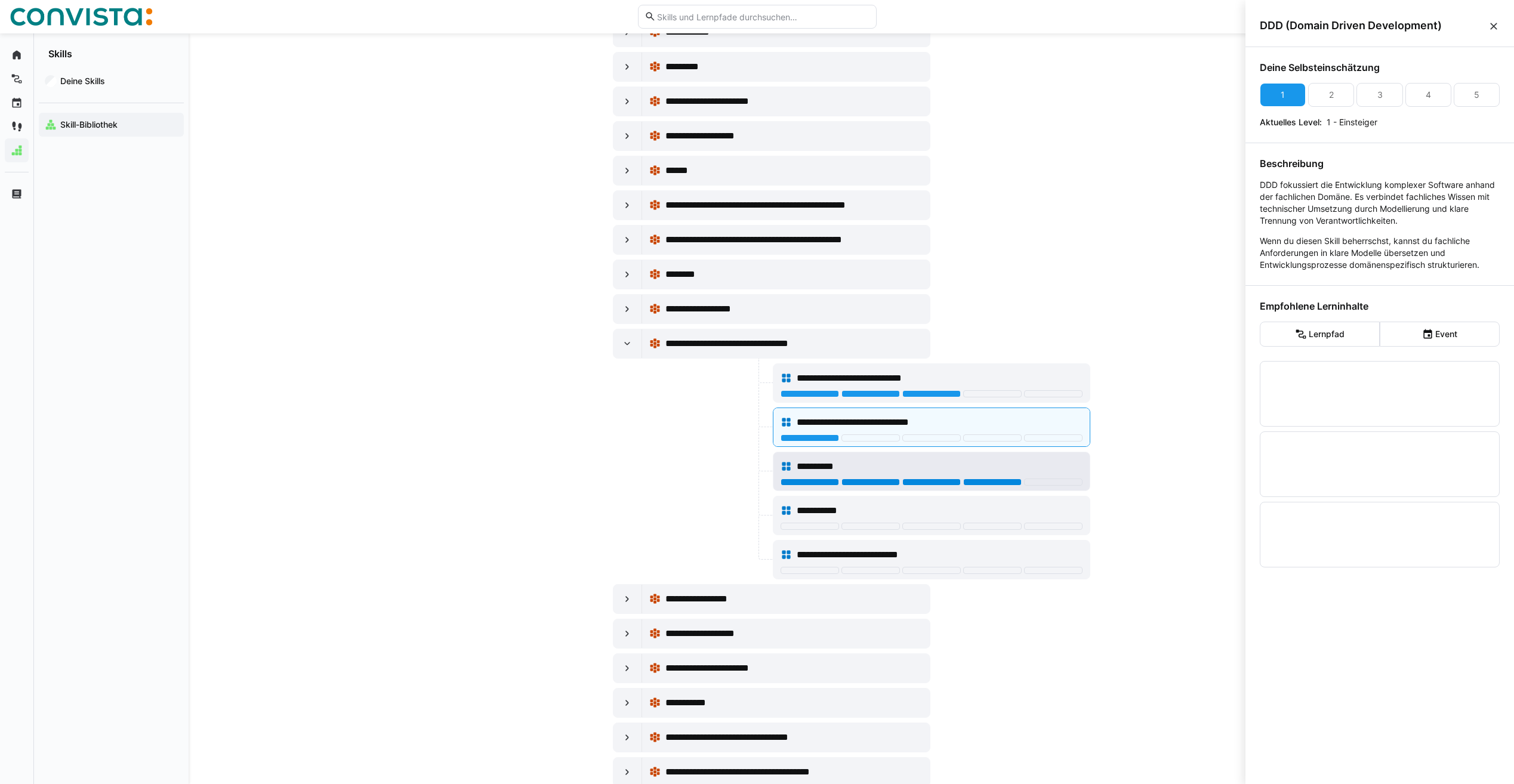
click at [1012, 480] on div at bounding box center [993, 482] width 59 height 7
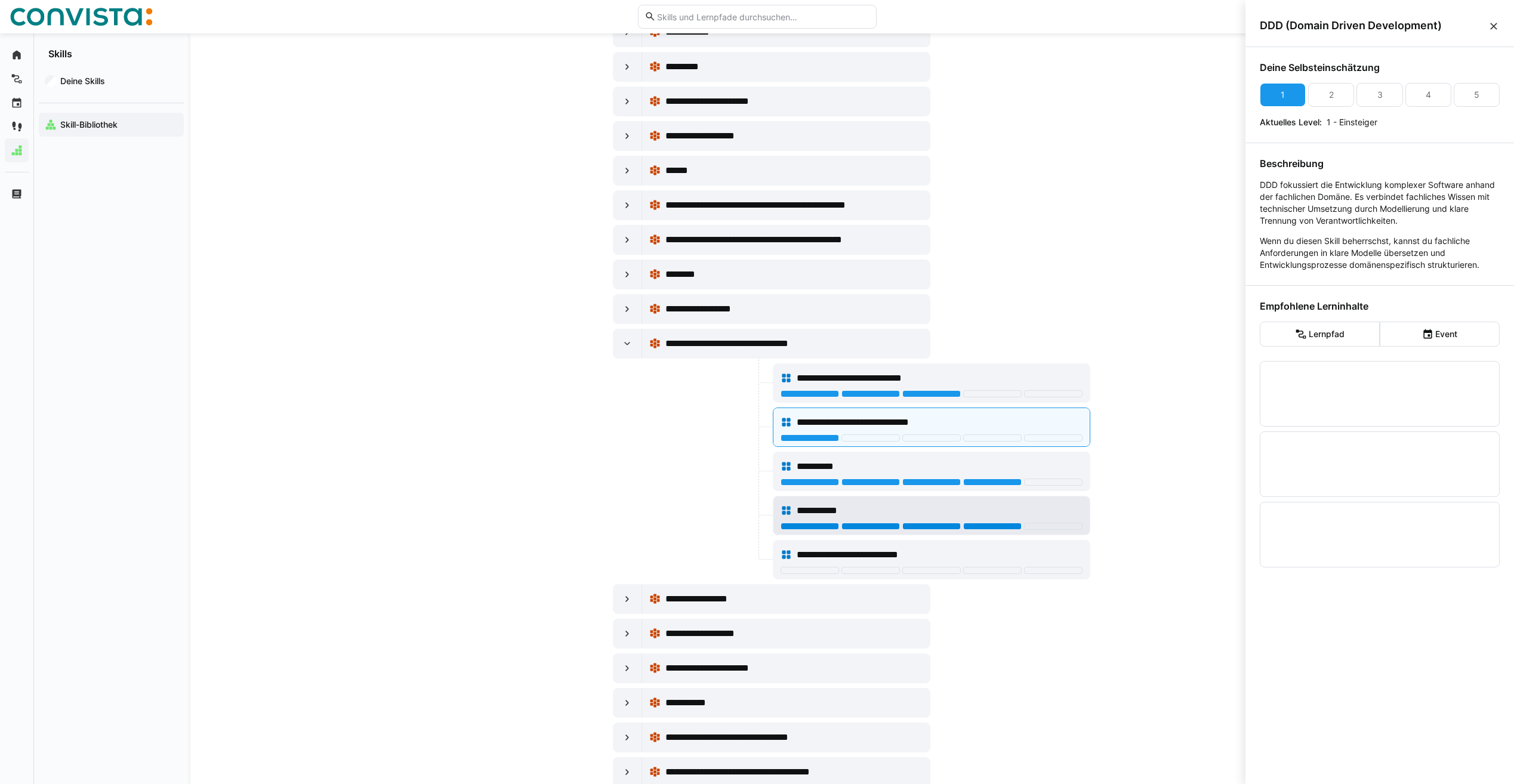
click at [1012, 526] on div at bounding box center [993, 526] width 59 height 7
click at [990, 568] on div at bounding box center [993, 571] width 59 height 7
click at [616, 600] on div at bounding box center [627, 598] width 28 height 28
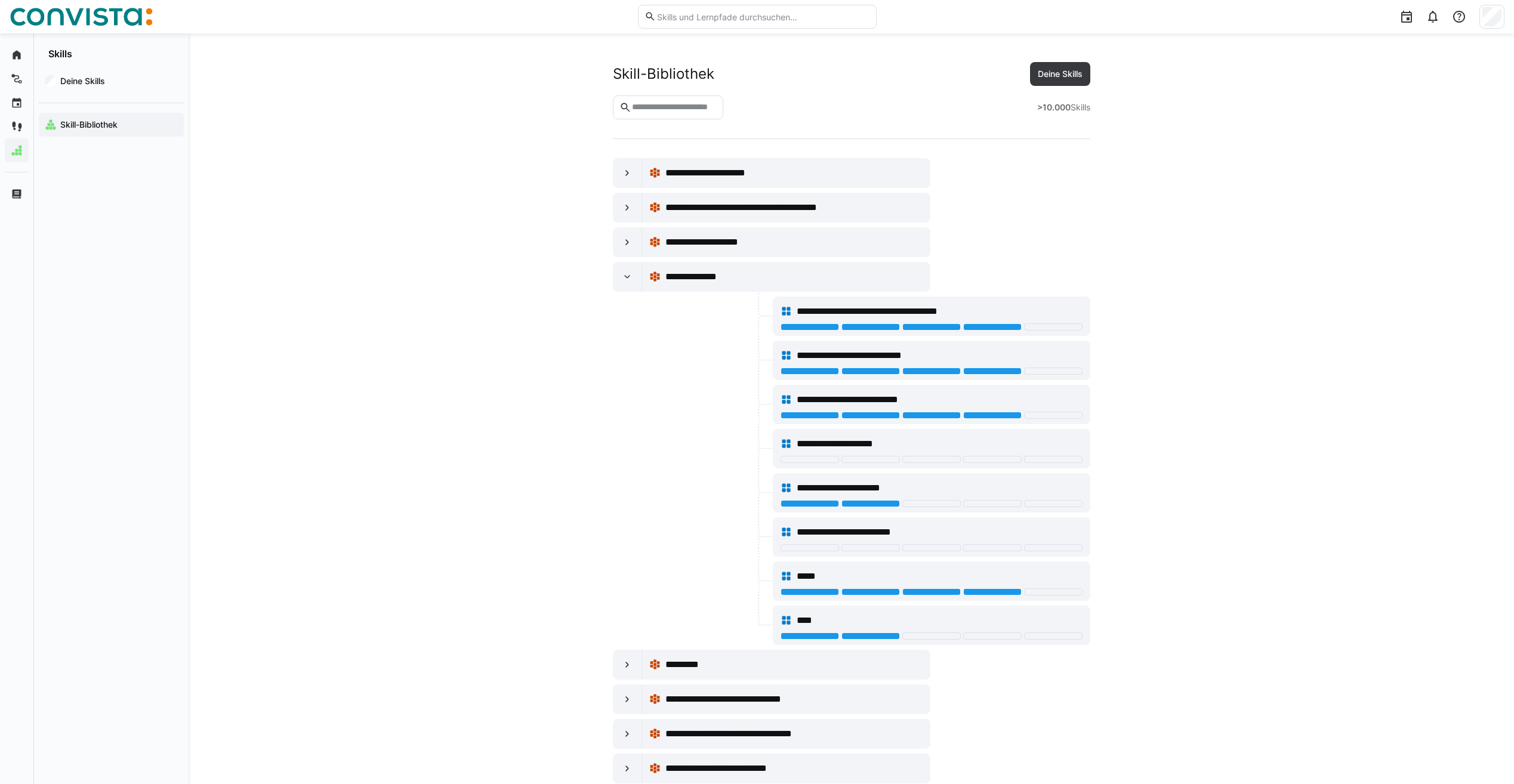
scroll to position [3401, 0]
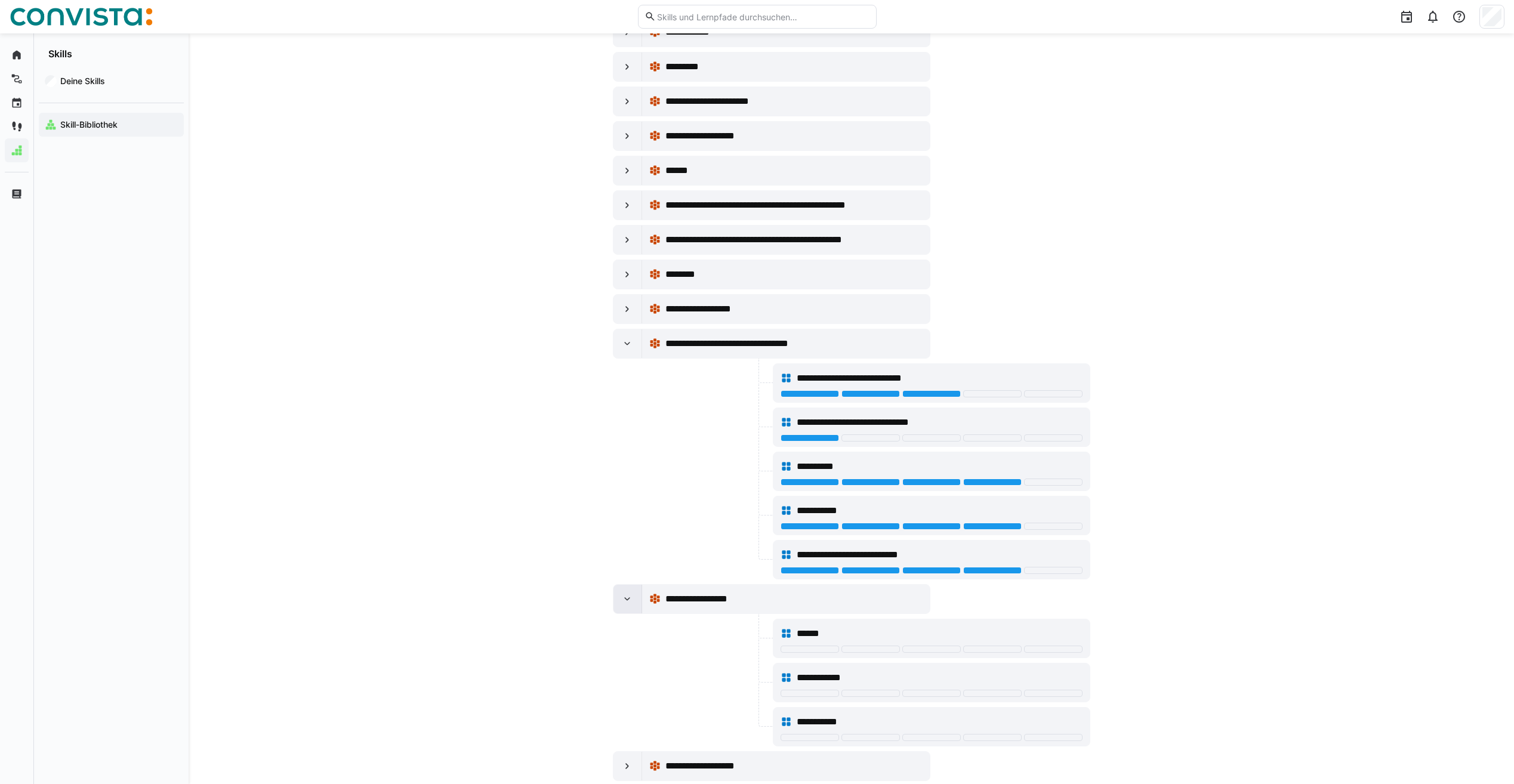
click at [616, 600] on div at bounding box center [627, 598] width 28 height 28
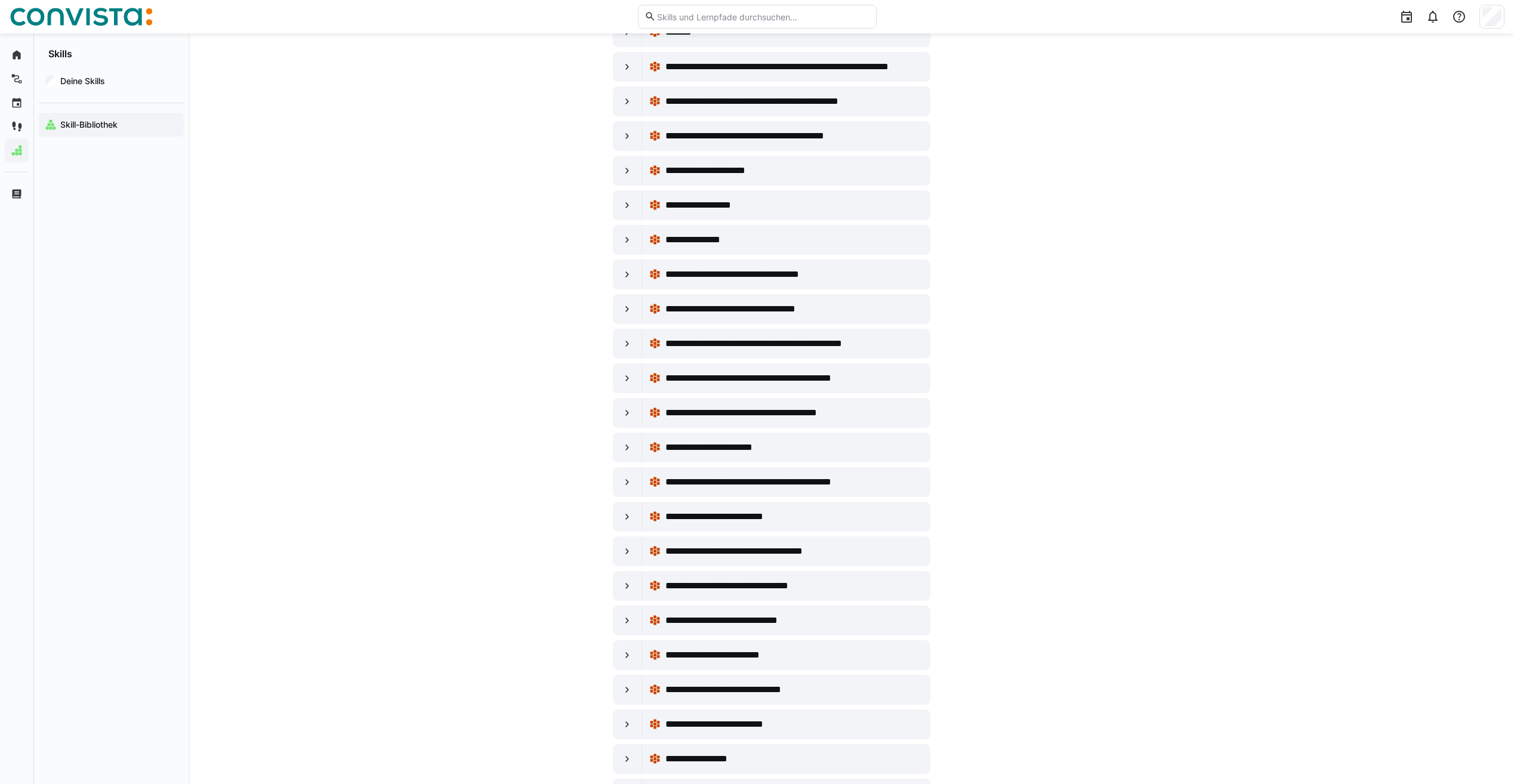
scroll to position [5430, 0]
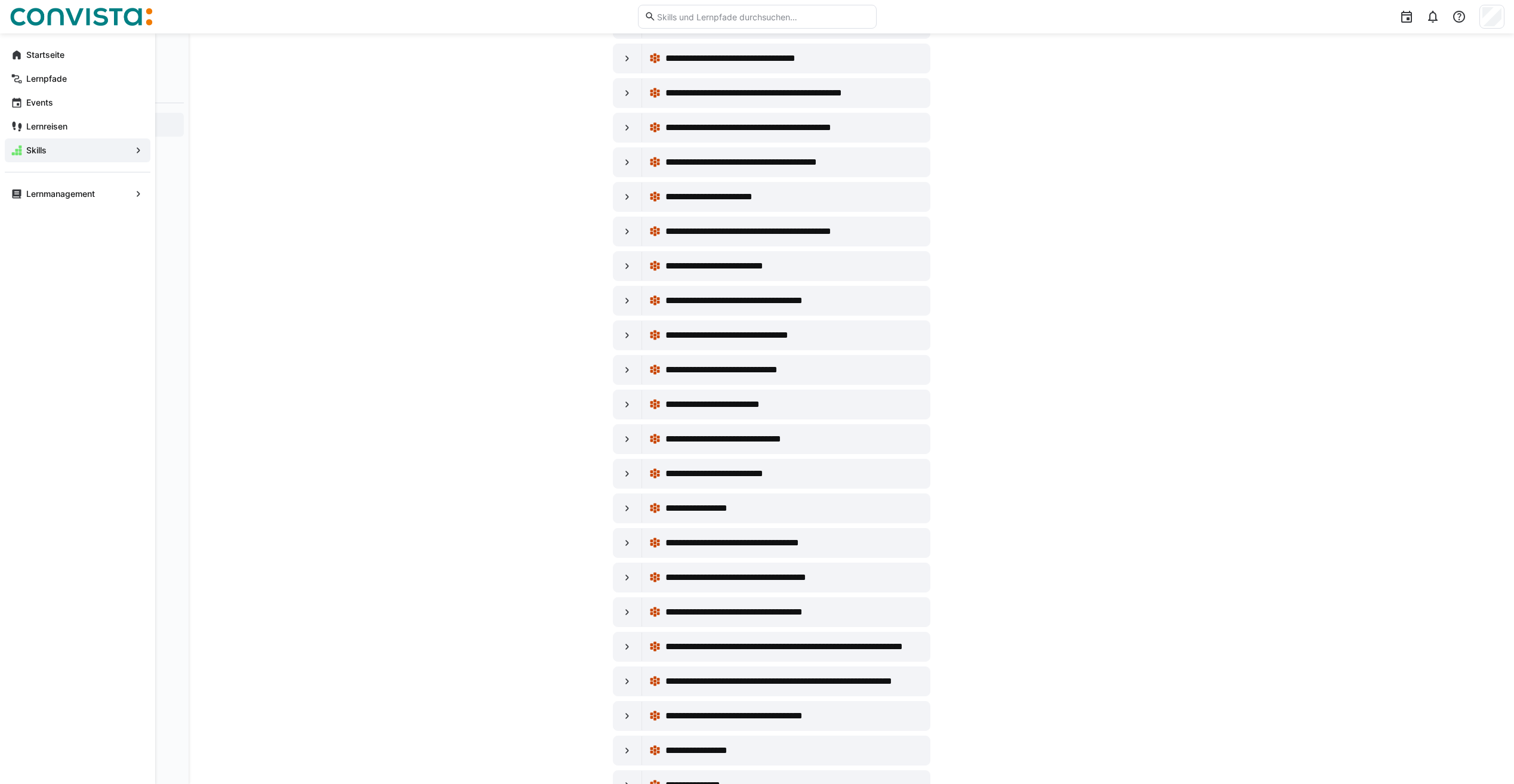
click at [9, 49] on div "Startseite" at bounding box center [78, 54] width 146 height 24
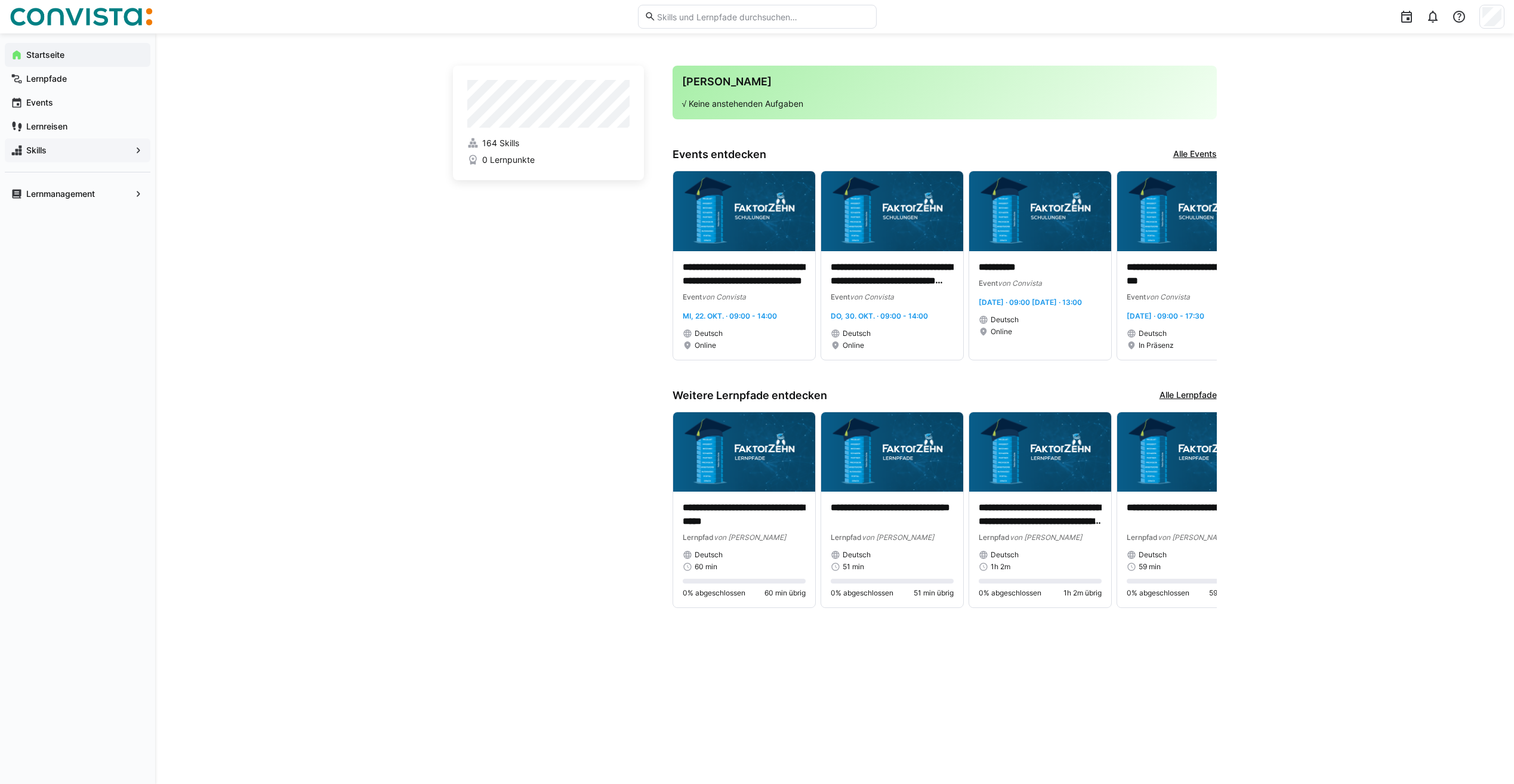
click at [337, 167] on div "**********" at bounding box center [835, 409] width 1359 height 751
click at [54, 71] on div "Lernpfade" at bounding box center [78, 78] width 146 height 24
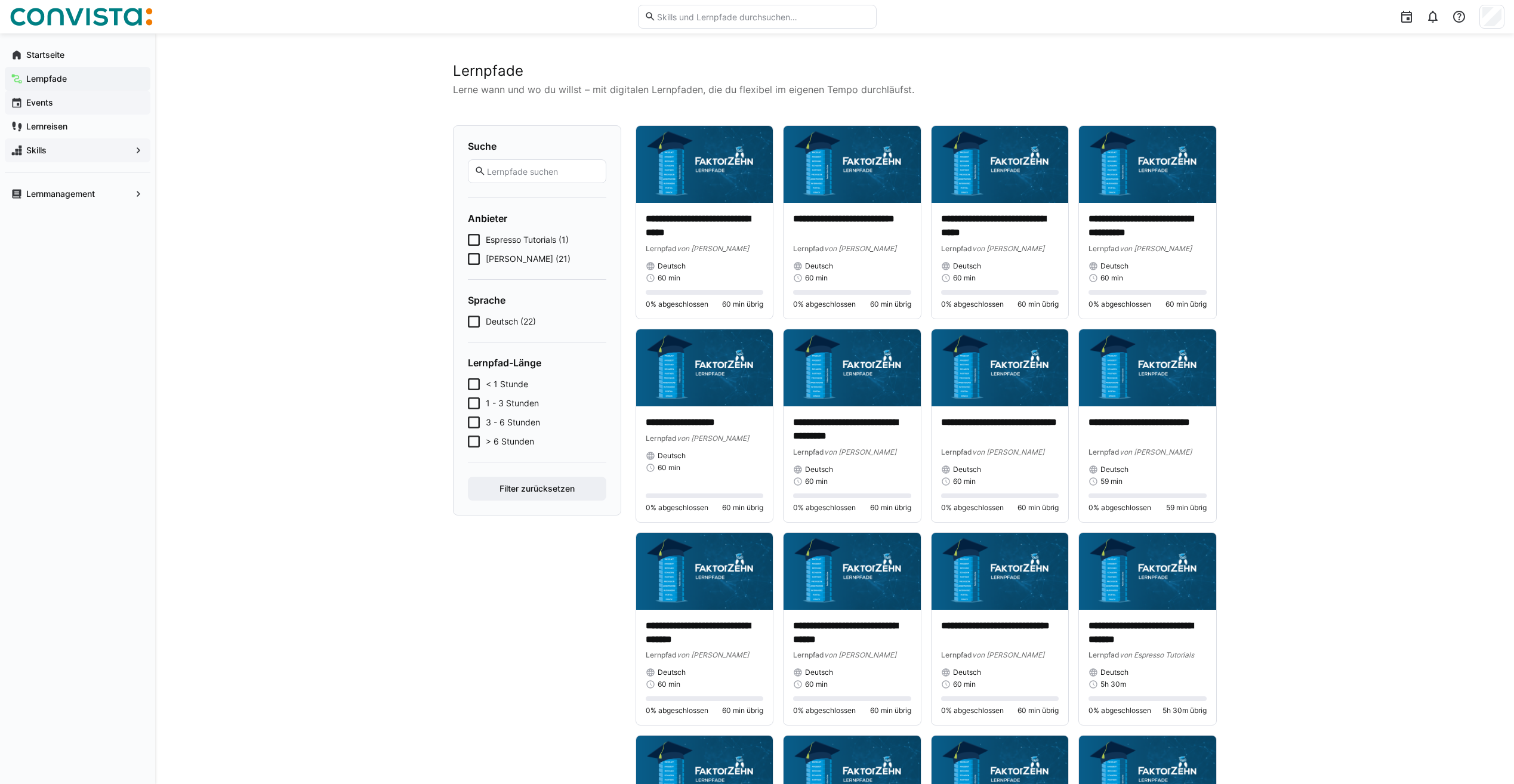
click at [0, 0] on app-navigation-label "Events" at bounding box center [0, 0] width 0 height 0
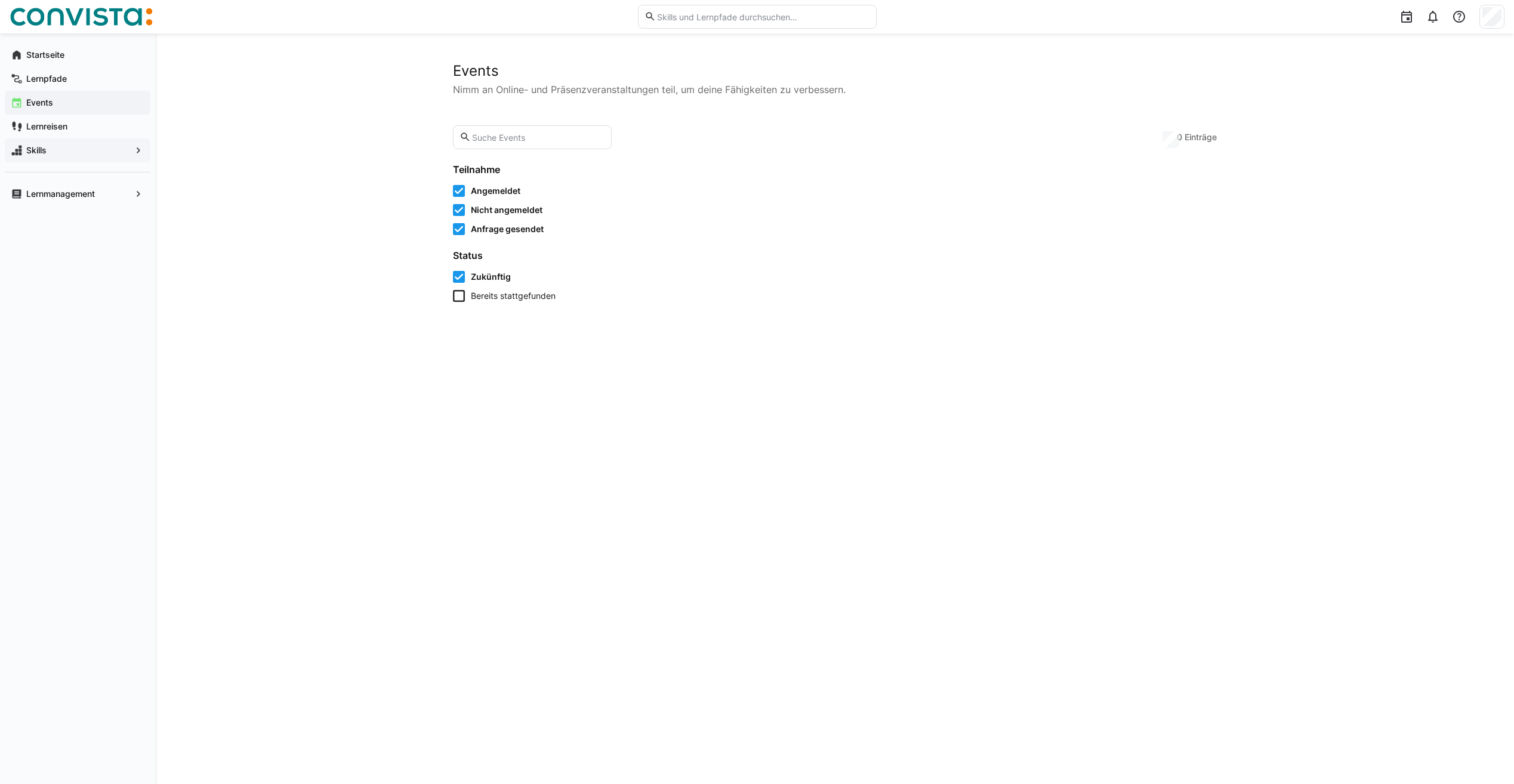
click at [53, 150] on span "Skills" at bounding box center [78, 150] width 106 height 12
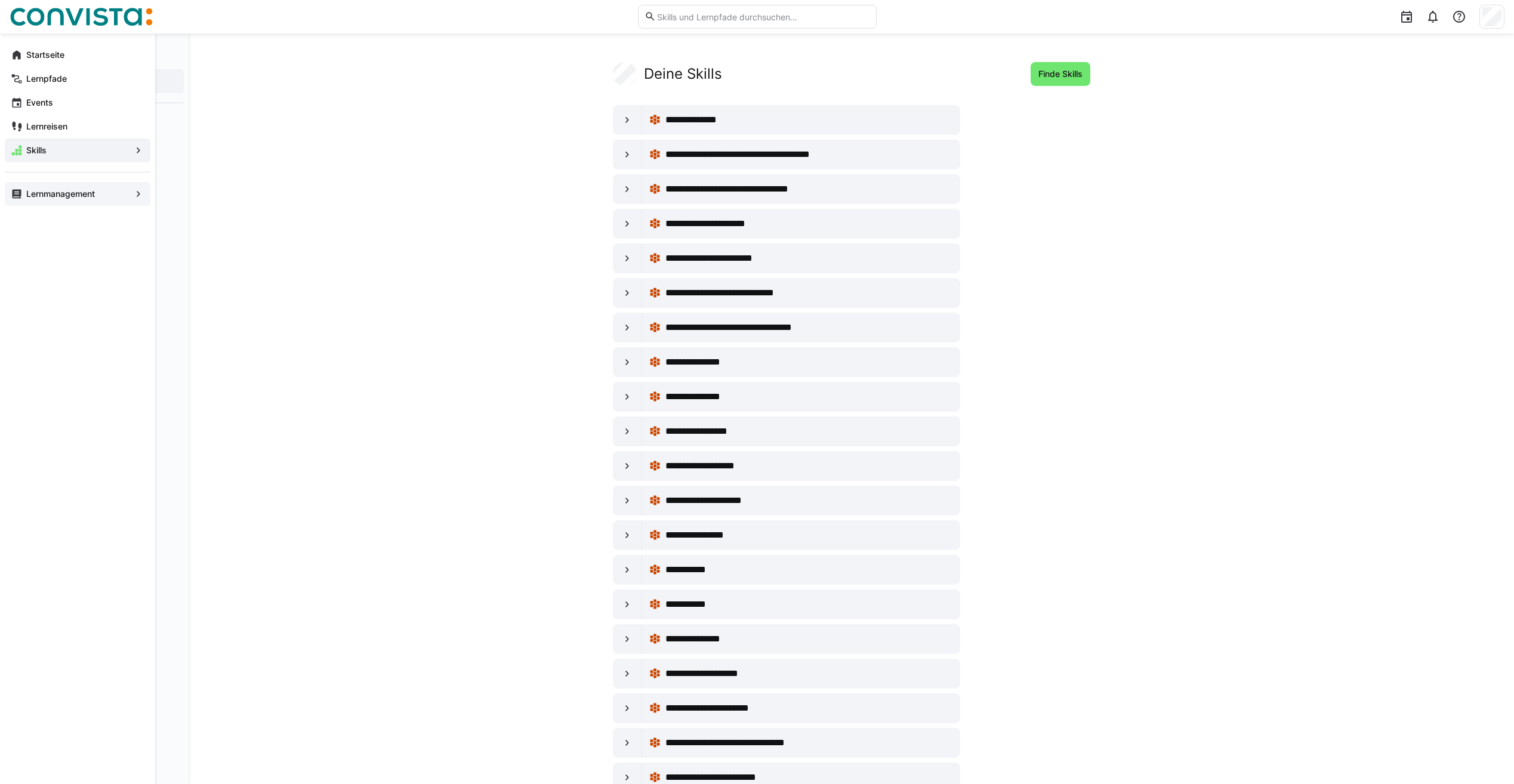
click at [0, 0] on app-navigation-label "Lernmanagement" at bounding box center [0, 0] width 0 height 0
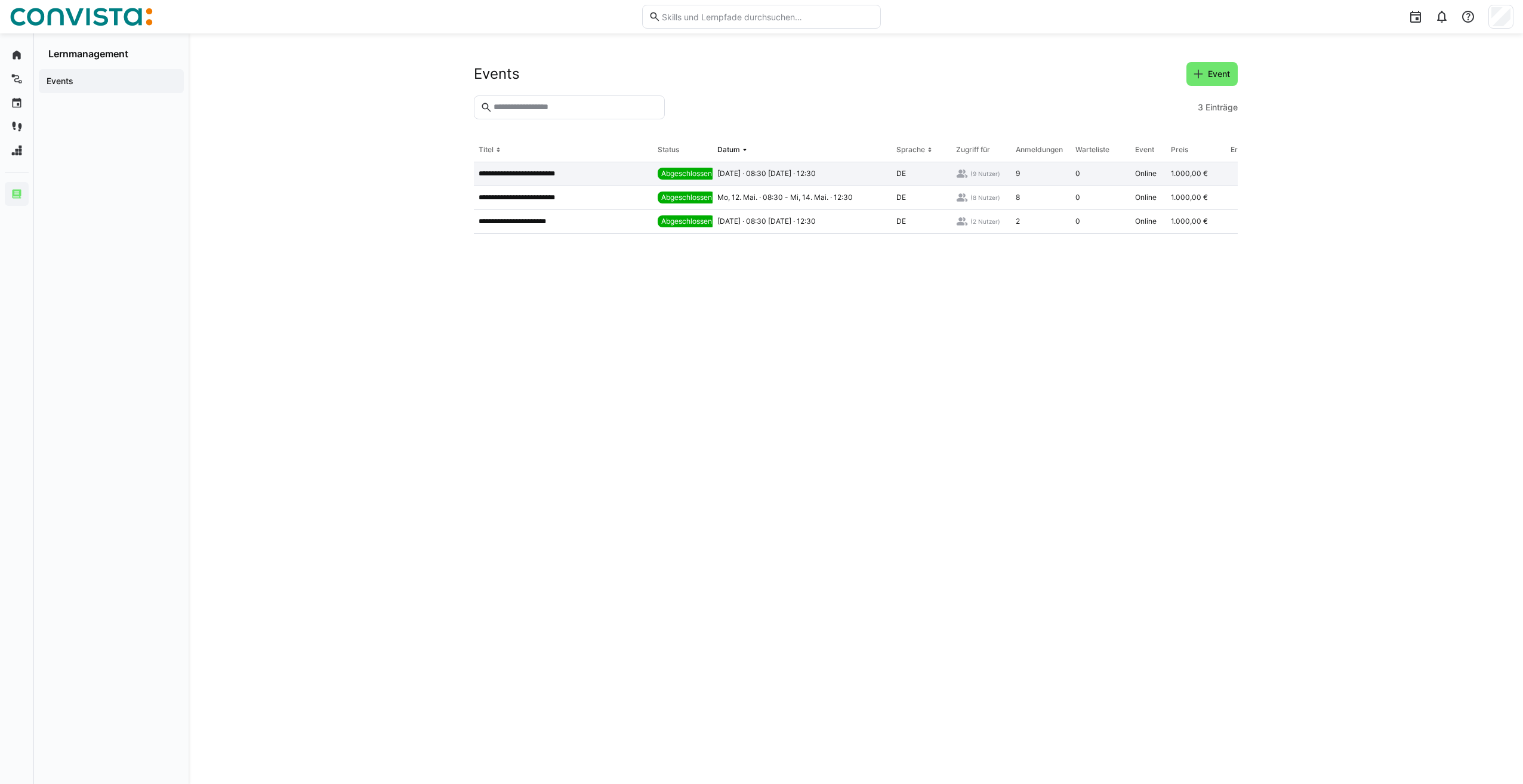
click at [514, 176] on p "**********" at bounding box center [526, 173] width 97 height 9
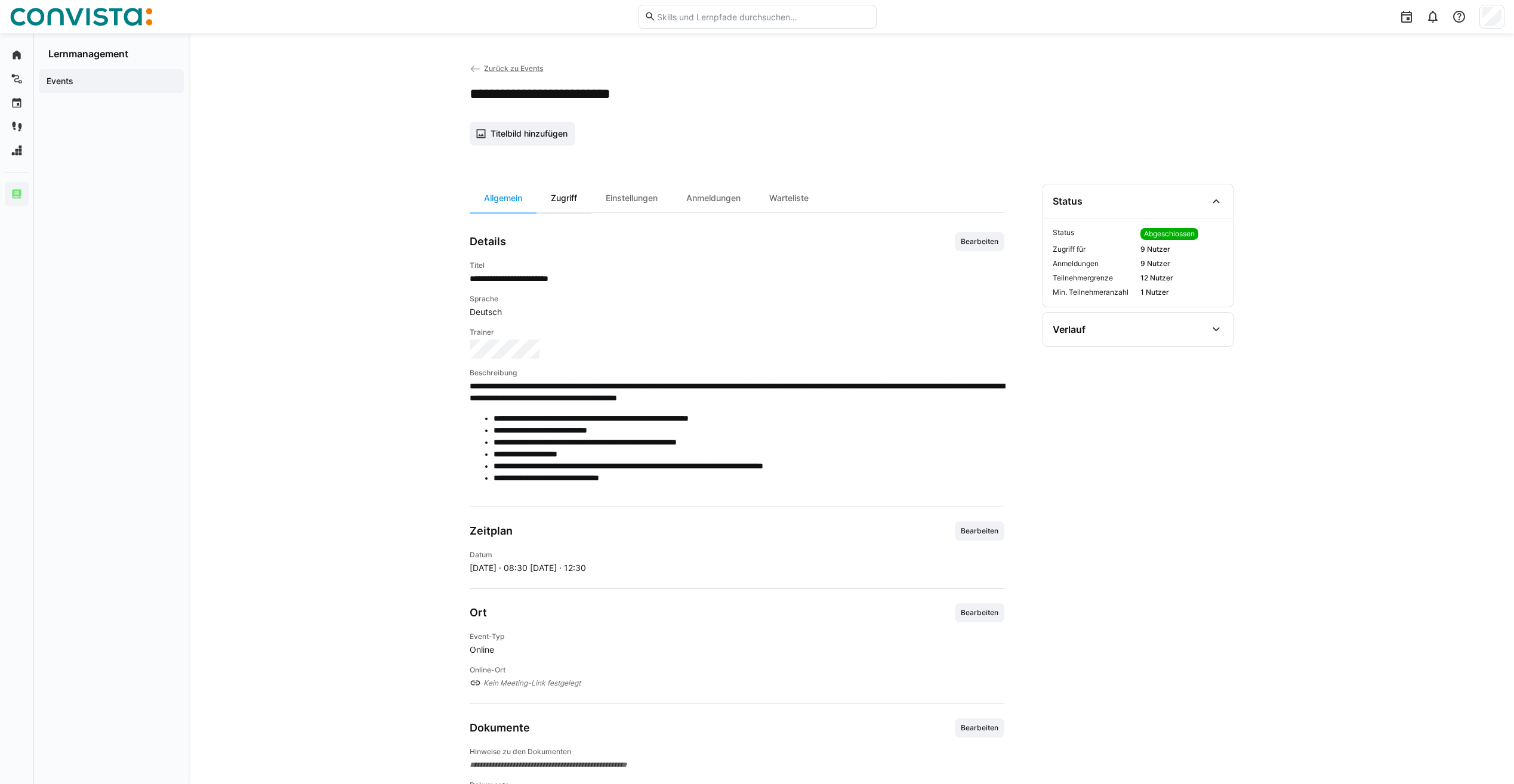
click at [556, 198] on div "Zugriff" at bounding box center [564, 197] width 55 height 28
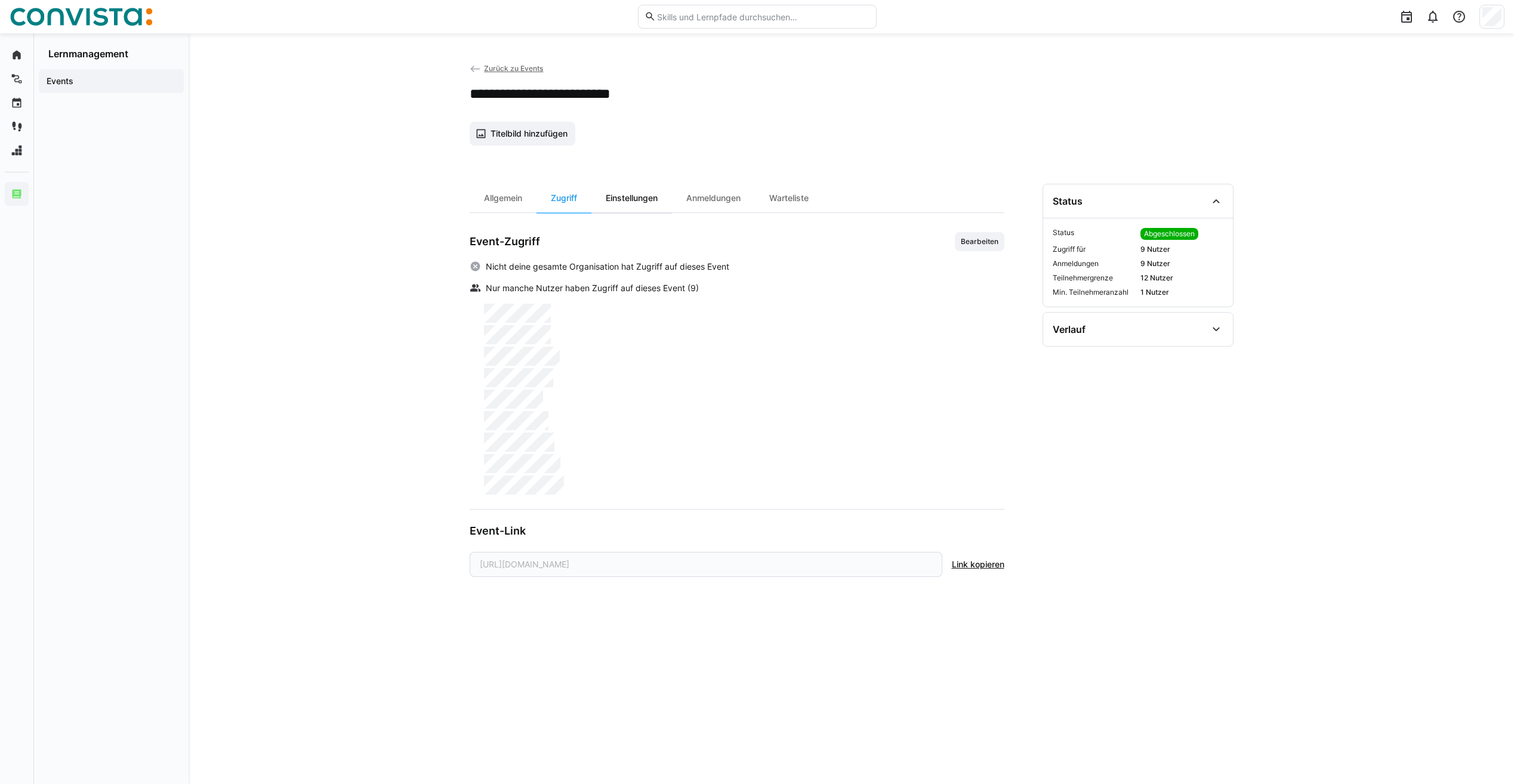
click at [622, 195] on div "Einstellungen" at bounding box center [632, 197] width 81 height 28
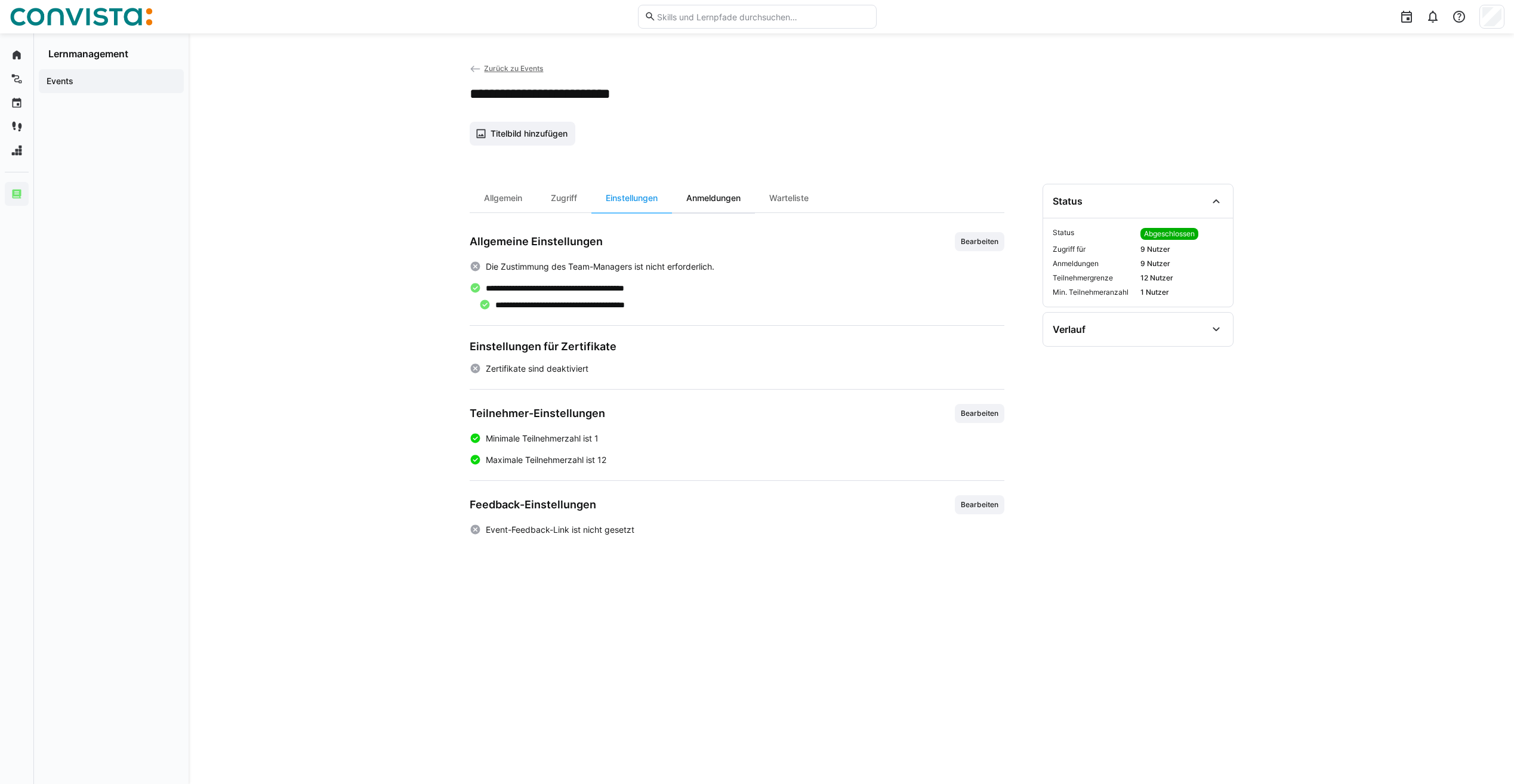
click at [700, 201] on div "Anmeldungen" at bounding box center [713, 197] width 83 height 28
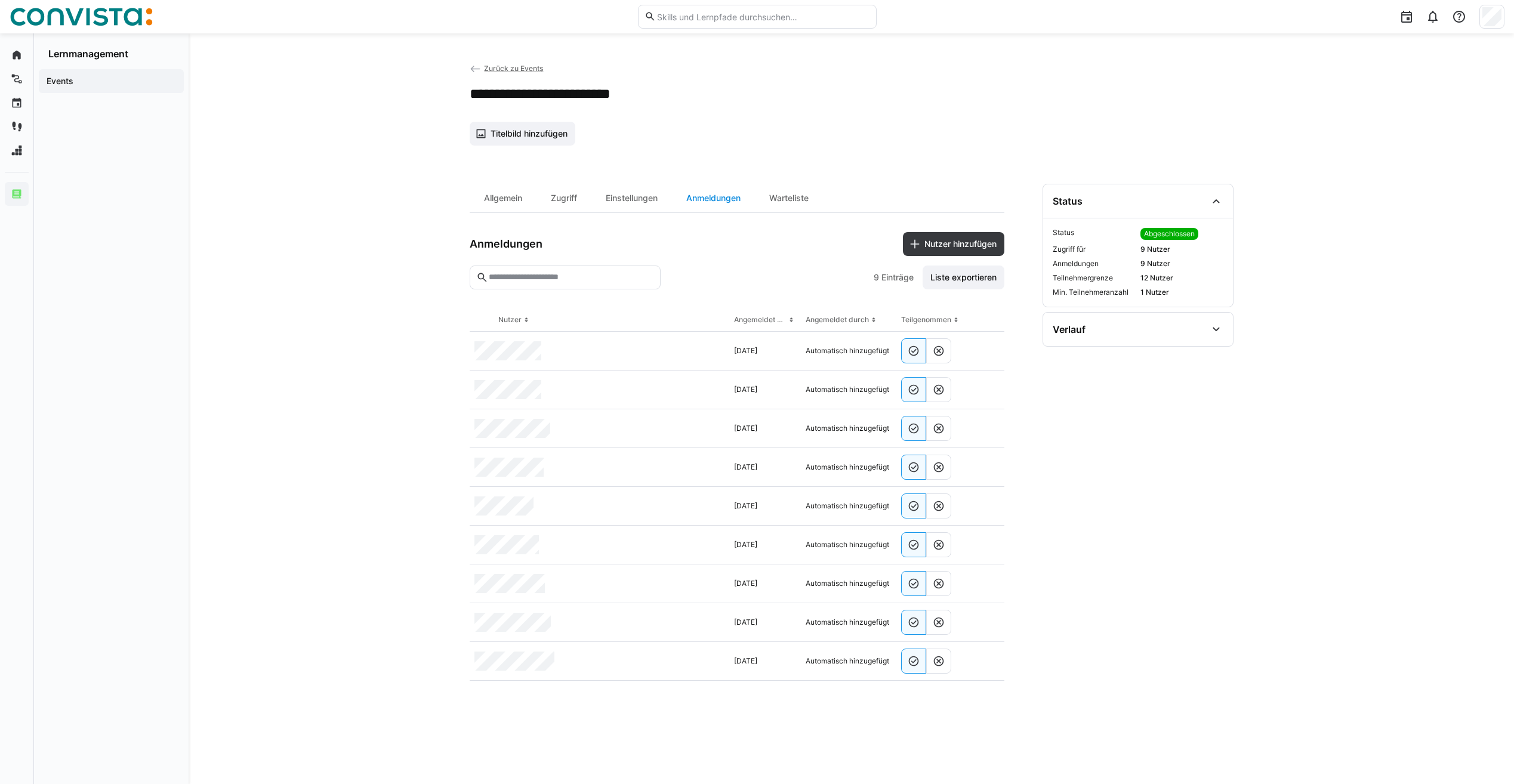
click at [754, 200] on div "Anmeldungen" at bounding box center [713, 197] width 83 height 28
click at [775, 198] on div "Warteliste" at bounding box center [789, 197] width 68 height 28
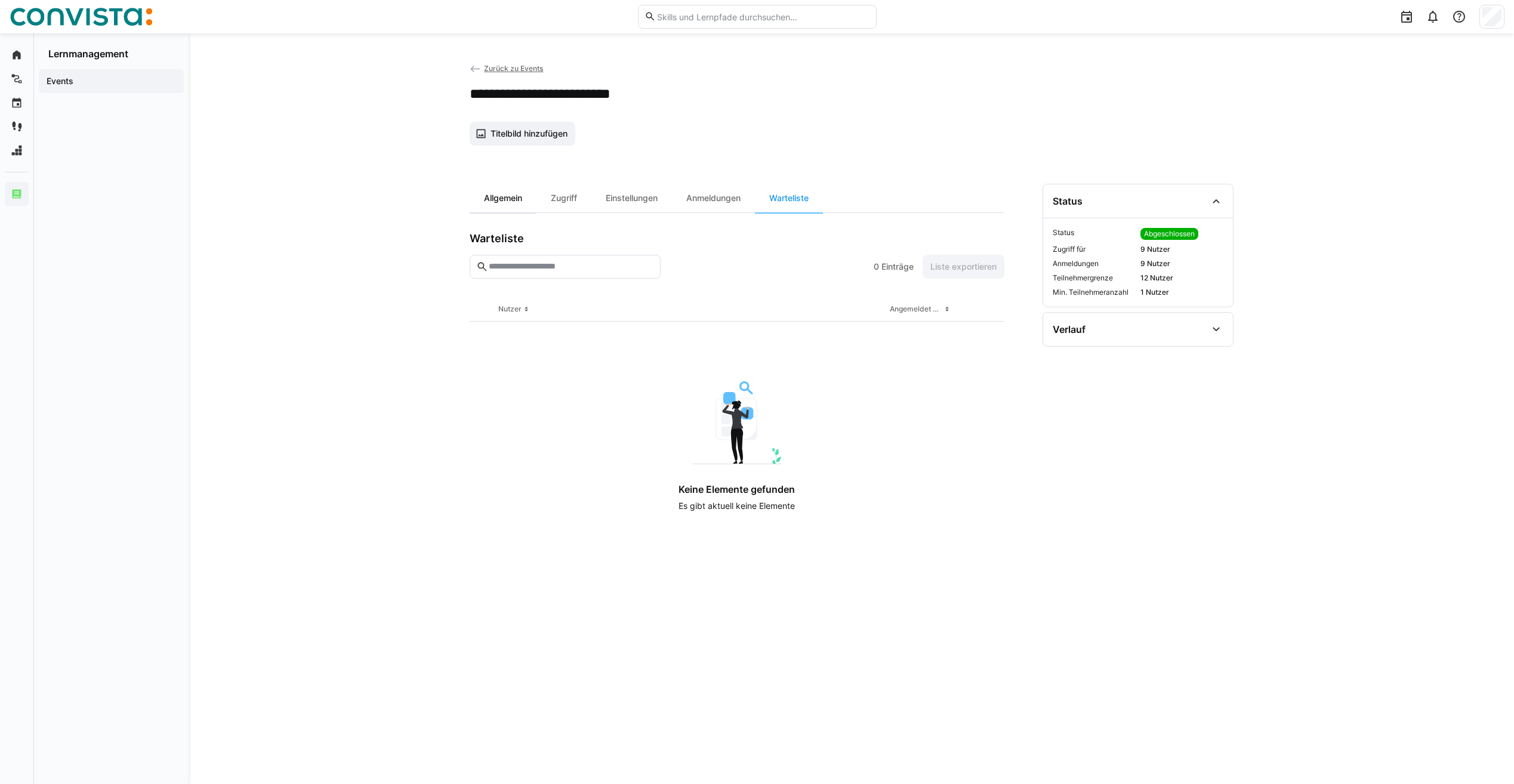
click at [505, 196] on div "Allgemein" at bounding box center [503, 197] width 67 height 28
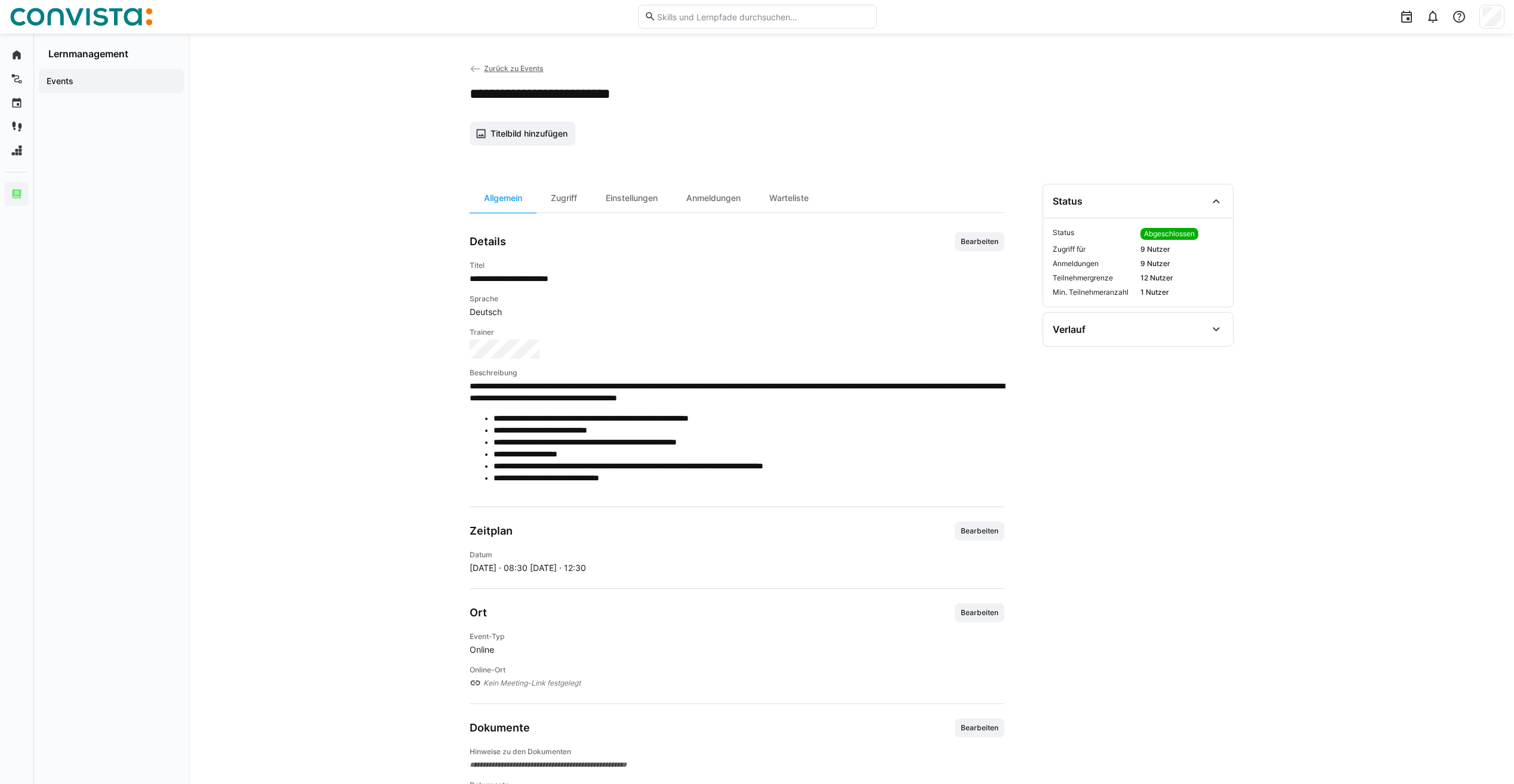
click at [73, 78] on span "Events" at bounding box center [111, 81] width 133 height 12
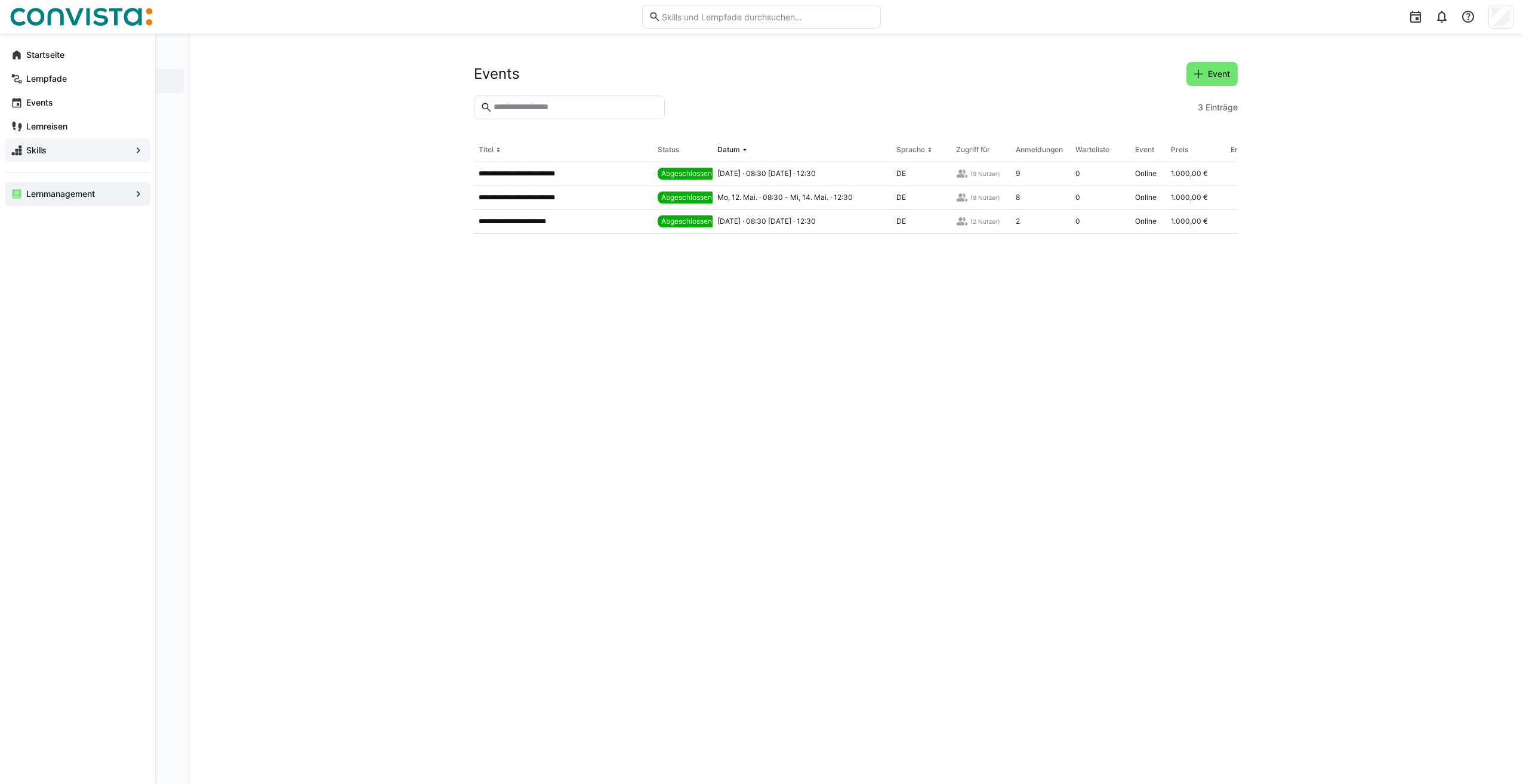
click at [121, 152] on span "Skills" at bounding box center [78, 150] width 106 height 12
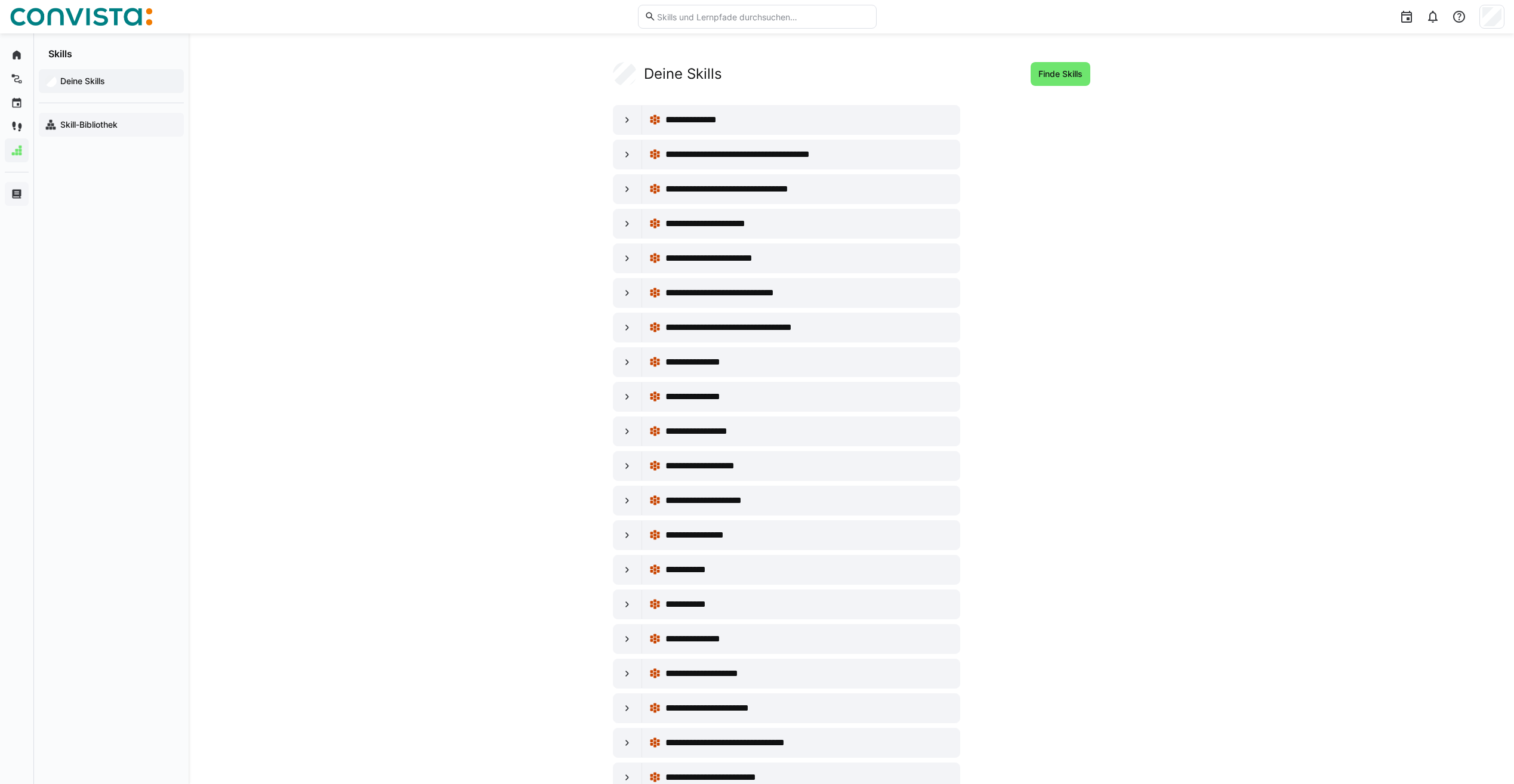
click at [0, 0] on app-navigation-label "Skill-Bibliothek" at bounding box center [0, 0] width 0 height 0
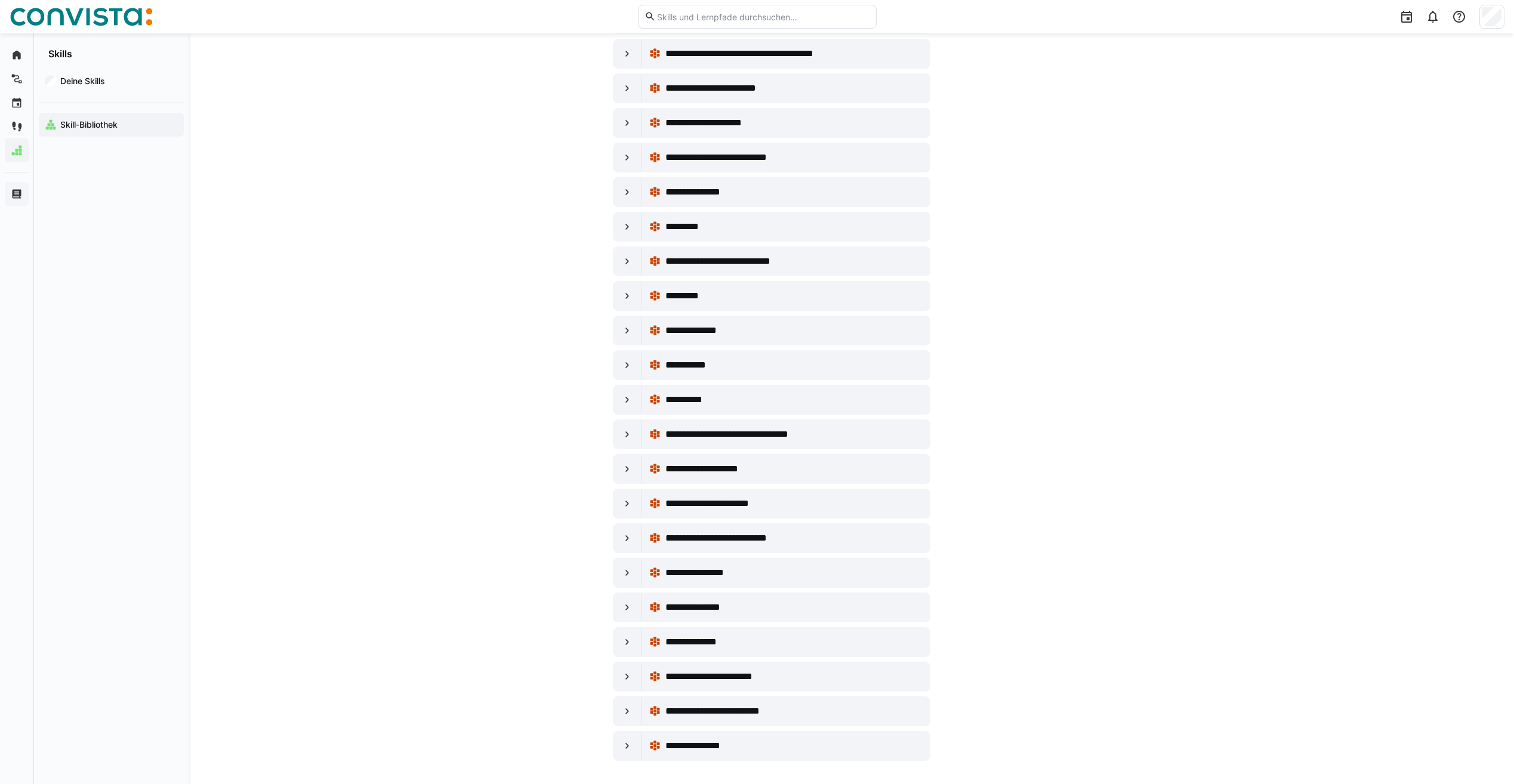
scroll to position [6838, 0]
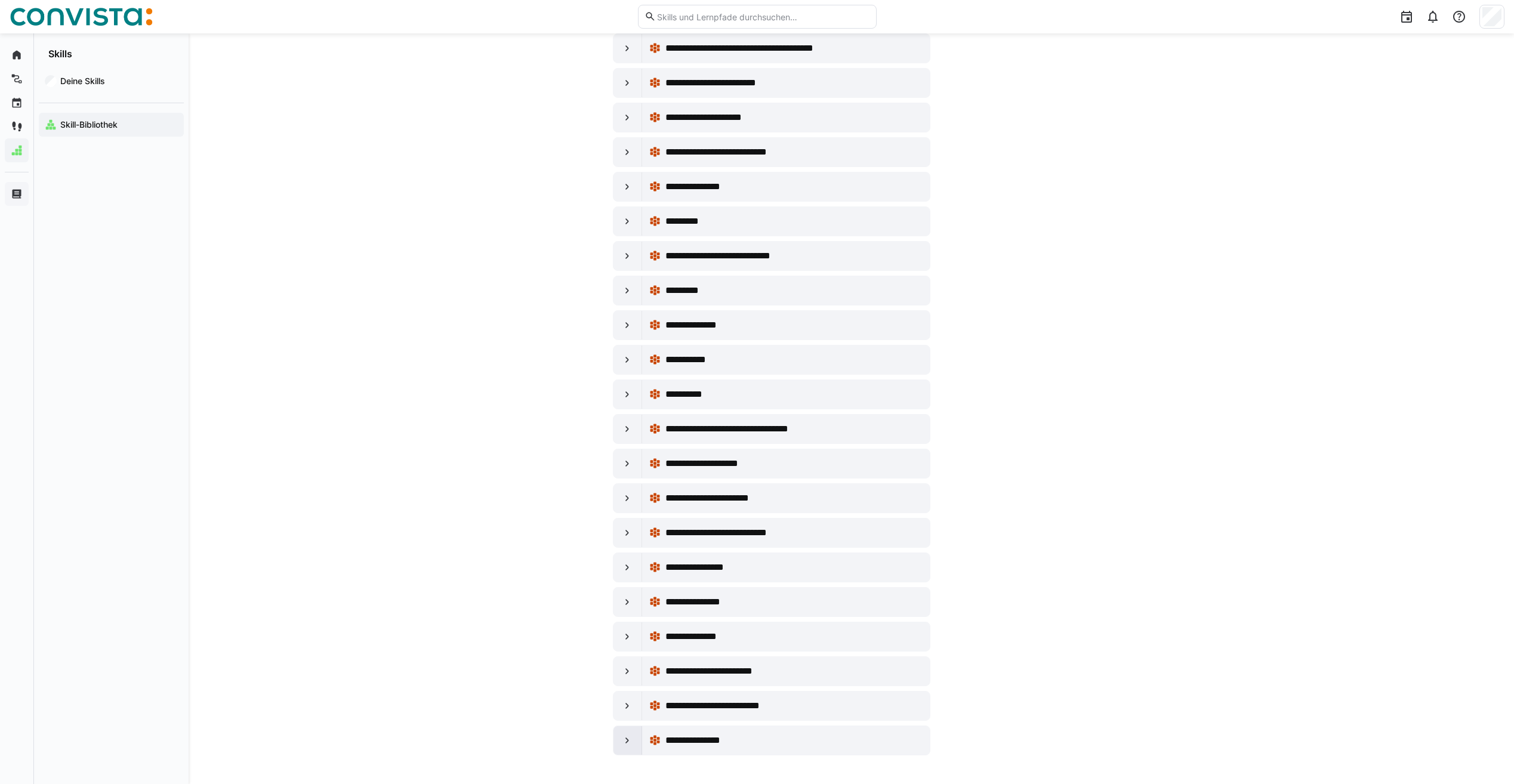
click at [619, 739] on div at bounding box center [627, 740] width 28 height 28
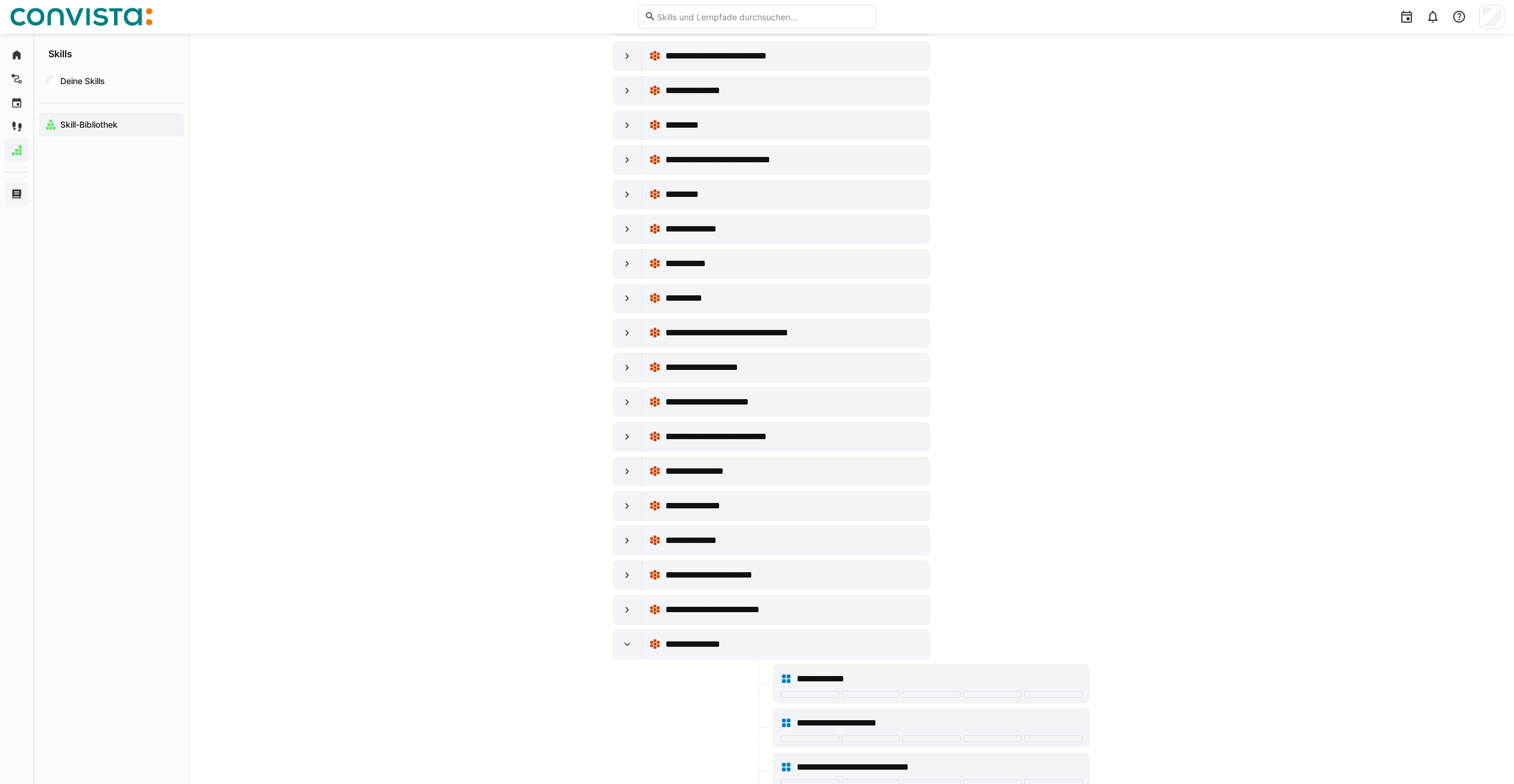
scroll to position [7015, 0]
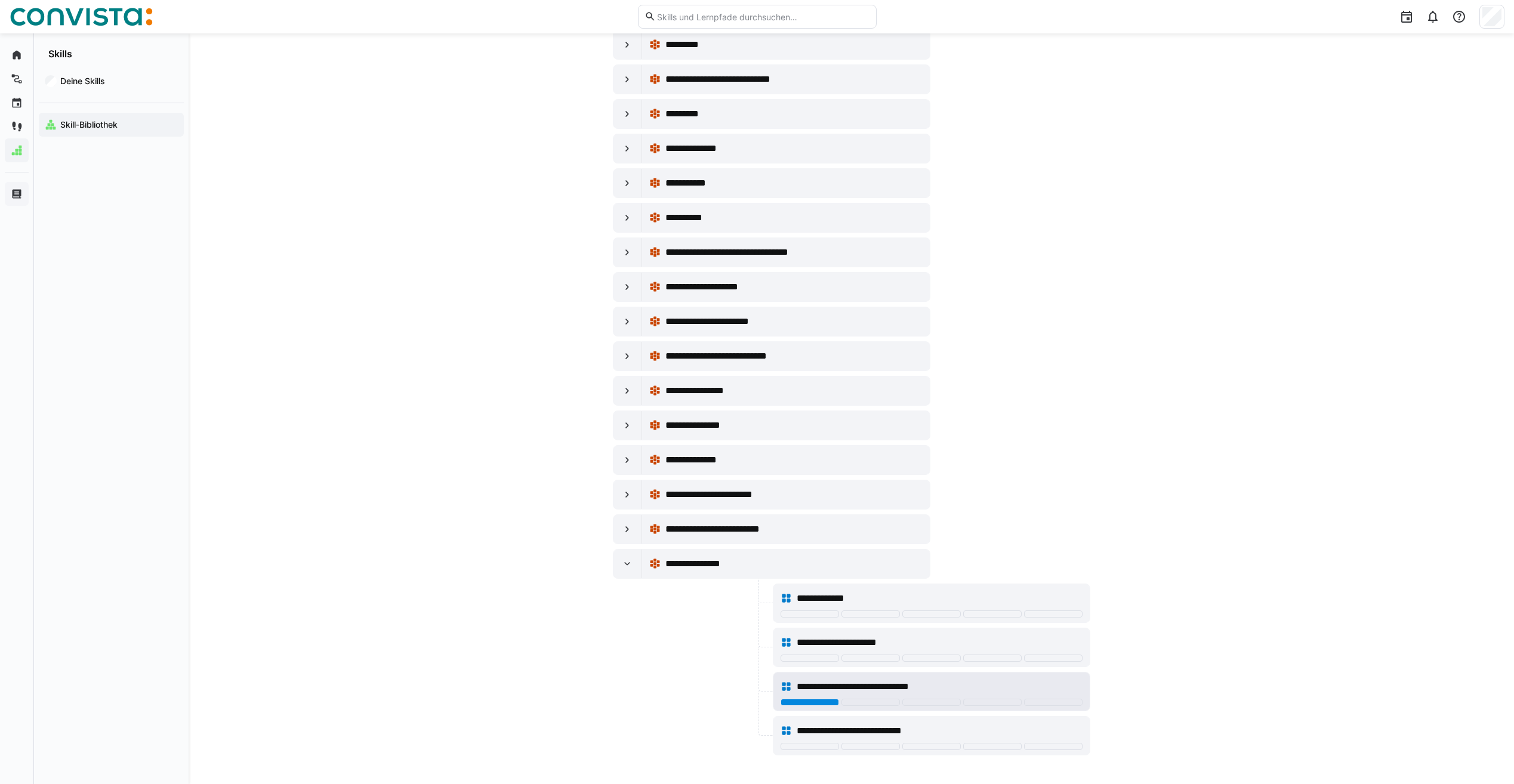
click at [810, 700] on div at bounding box center [810, 702] width 59 height 7
click at [808, 617] on div at bounding box center [810, 614] width 59 height 7
click at [628, 567] on eds-icon at bounding box center [627, 564] width 12 height 12
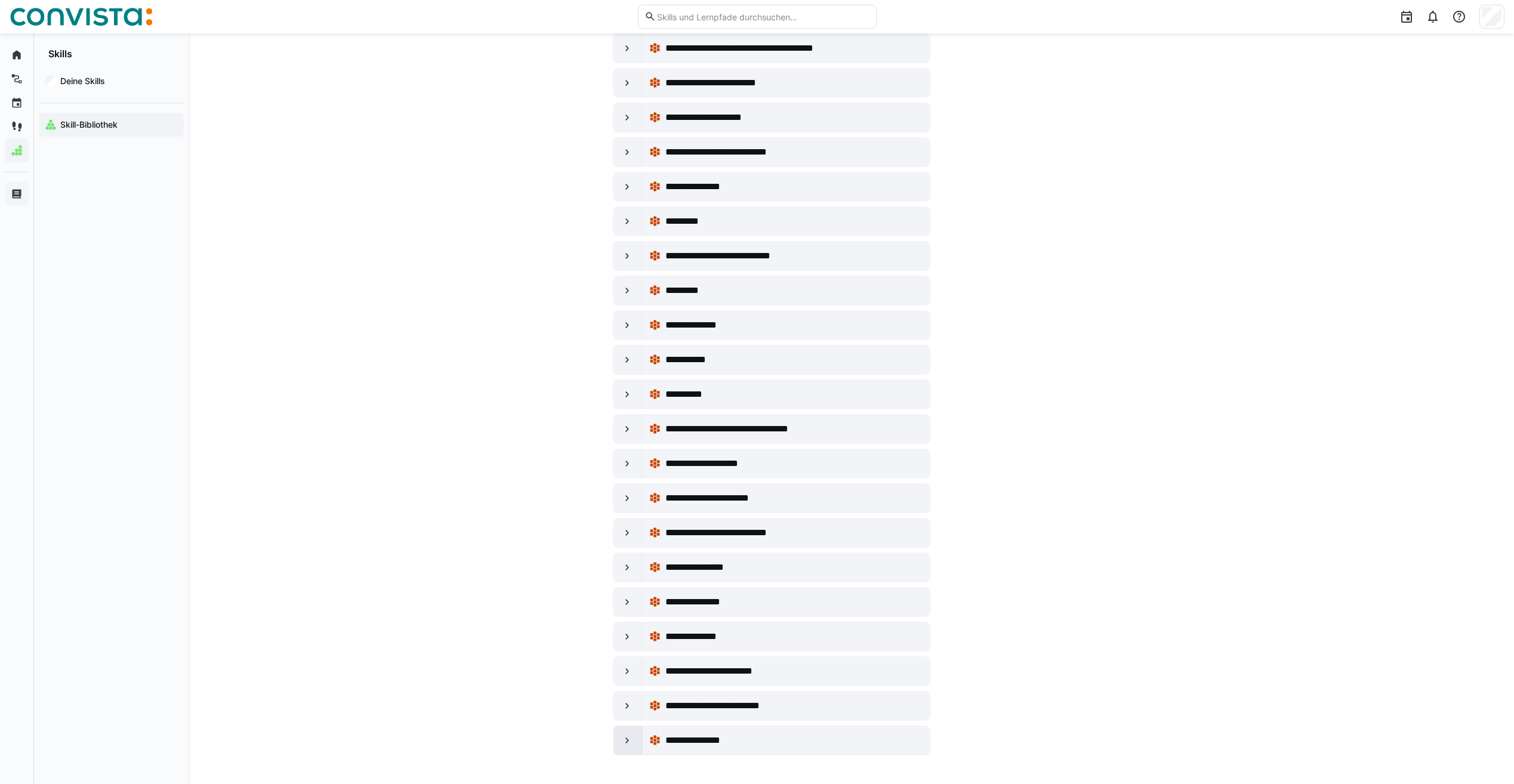
scroll to position [6838, 0]
click at [632, 542] on div at bounding box center [627, 532] width 28 height 28
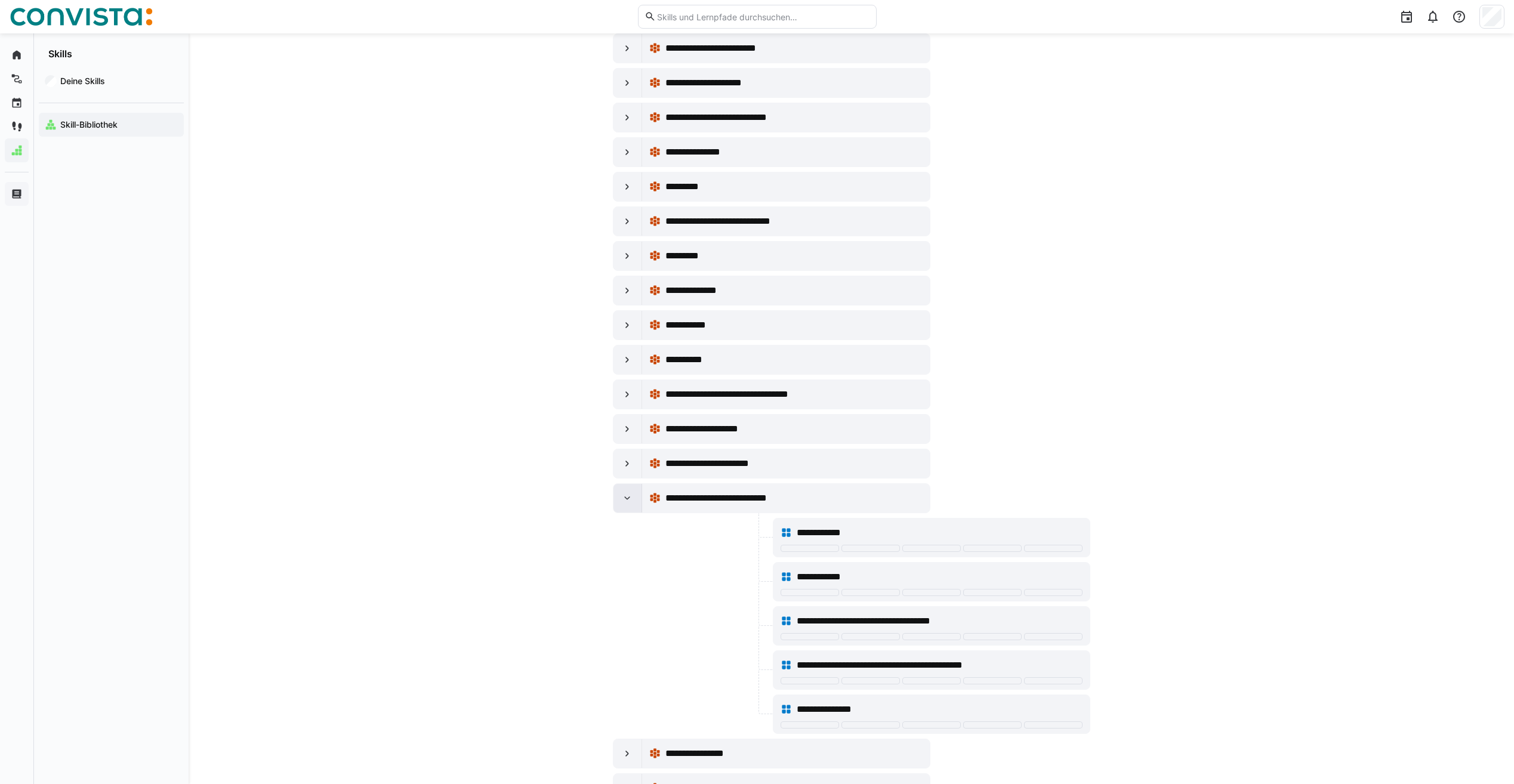
scroll to position [7015, 0]
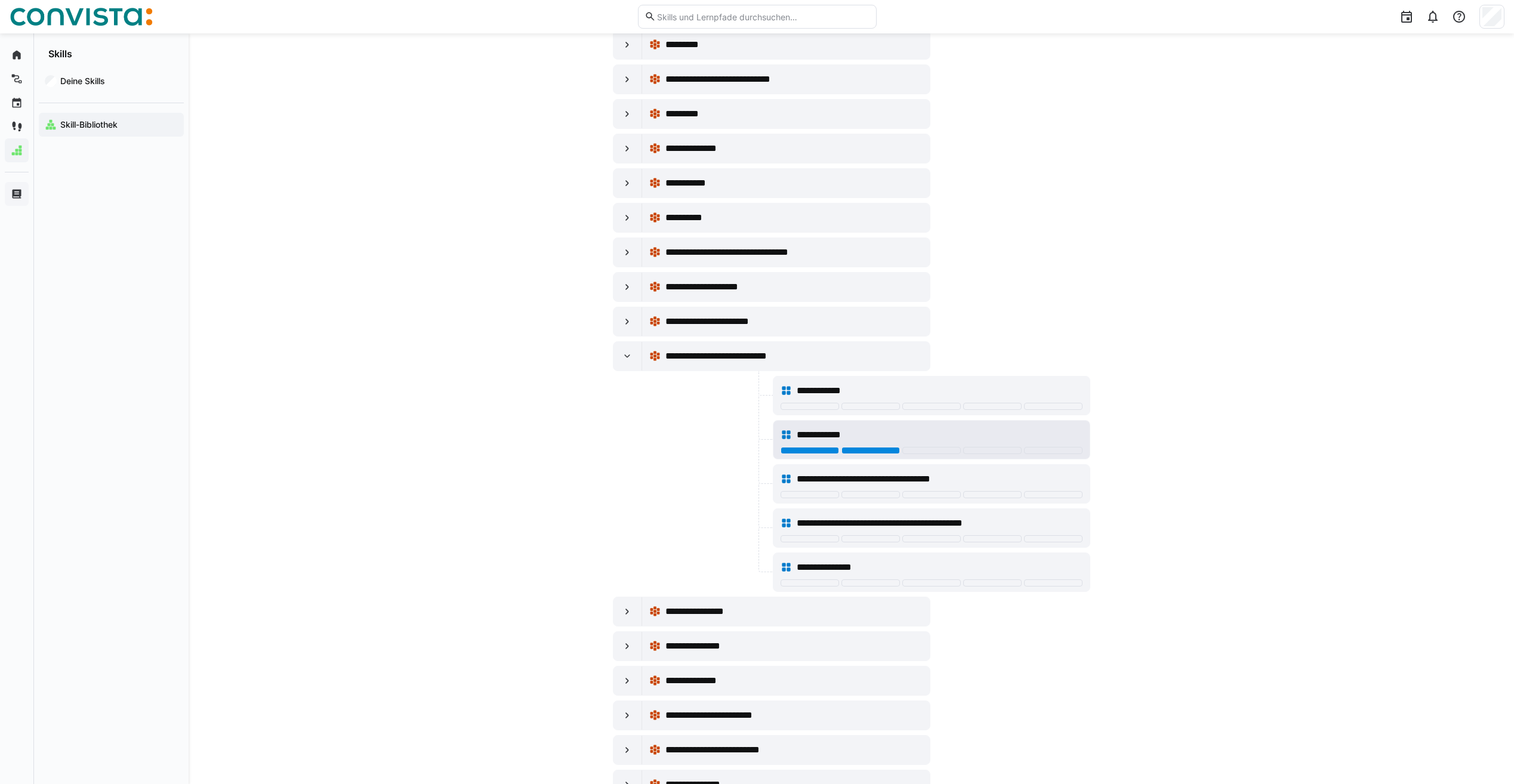
click at [863, 454] on div at bounding box center [871, 451] width 59 height 7
click at [843, 478] on span "**********" at bounding box center [882, 479] width 172 height 15
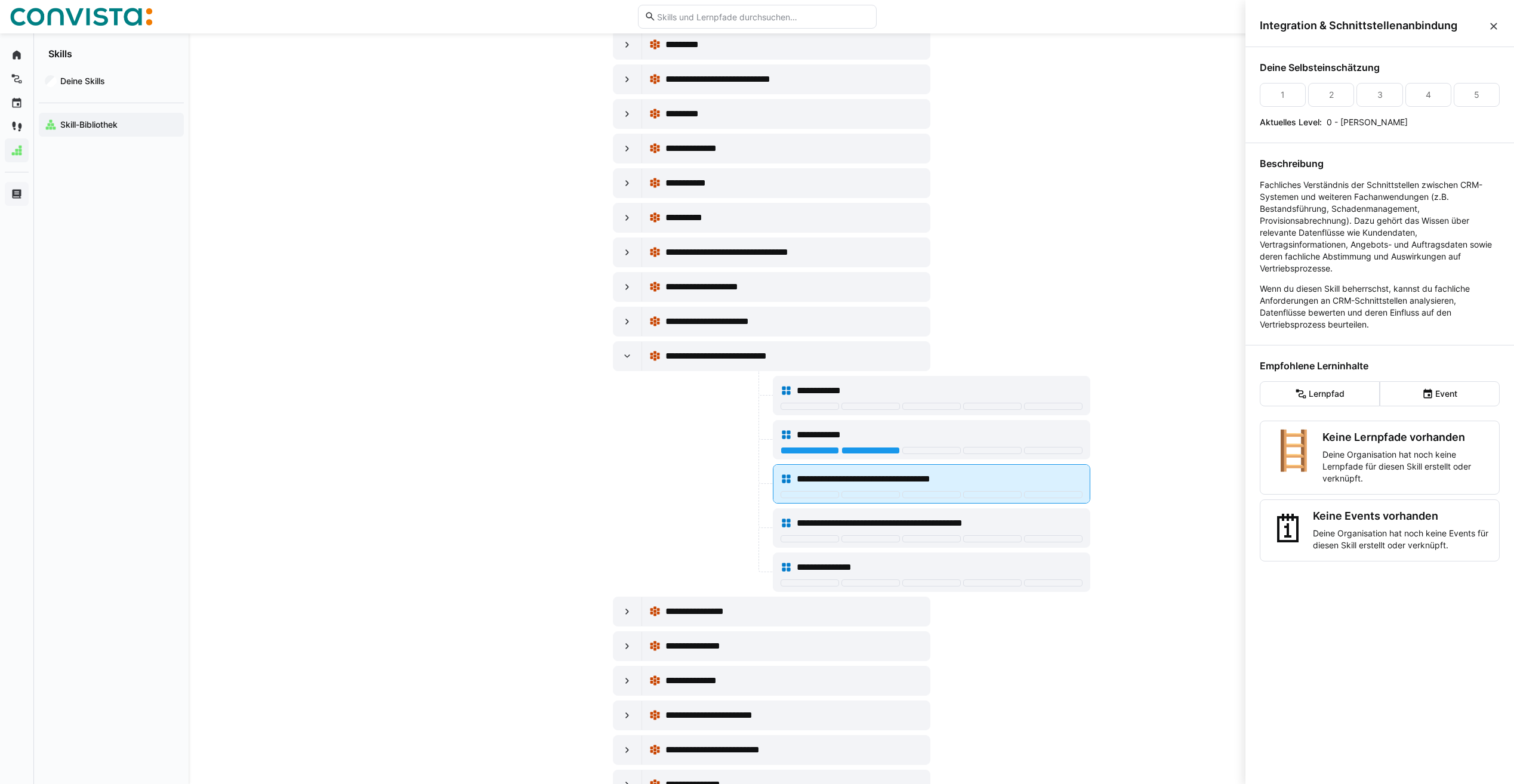
click at [843, 478] on span "**********" at bounding box center [882, 479] width 172 height 15
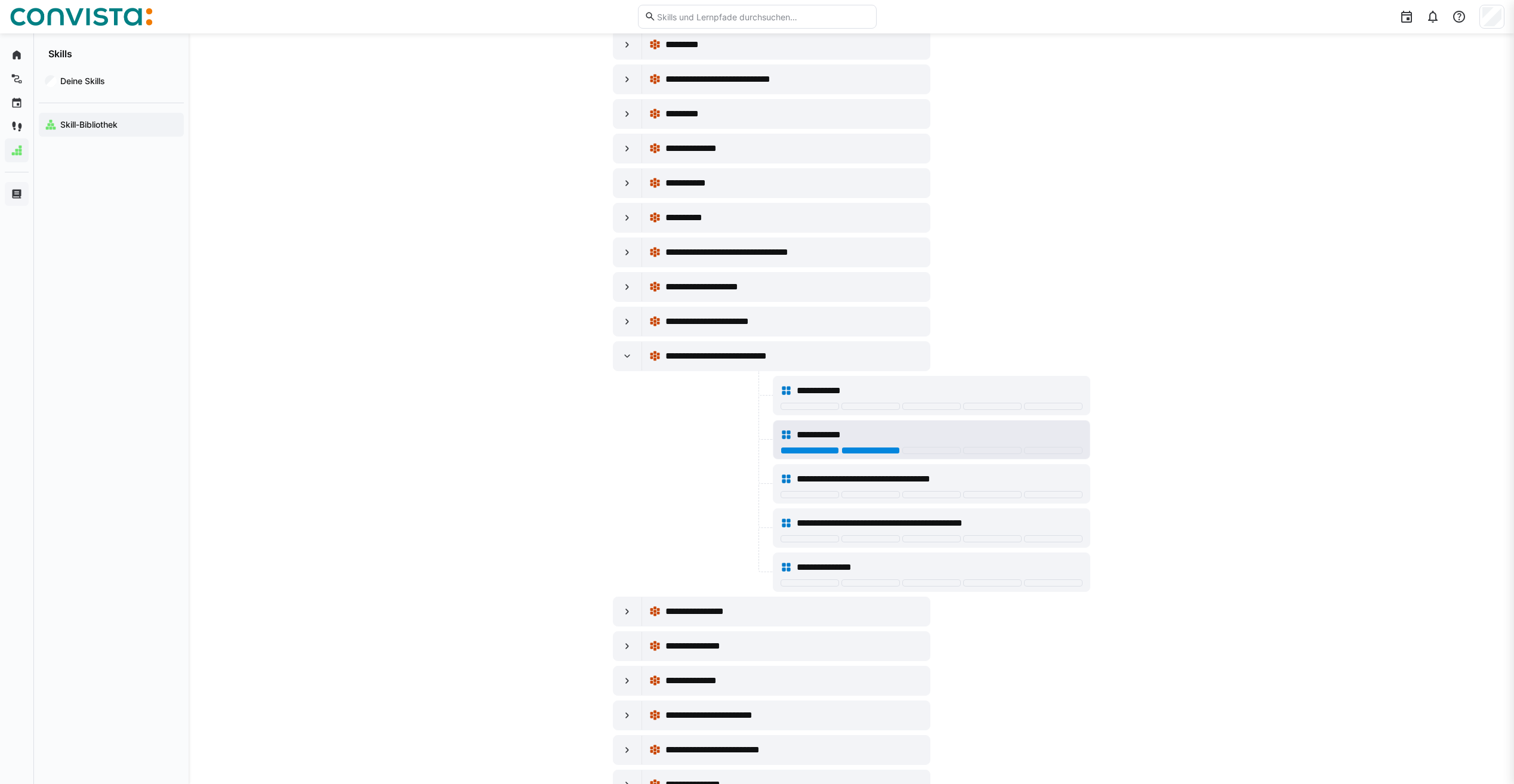
scroll to position [7015, 0]
click at [856, 438] on span "**********" at bounding box center [827, 435] width 62 height 15
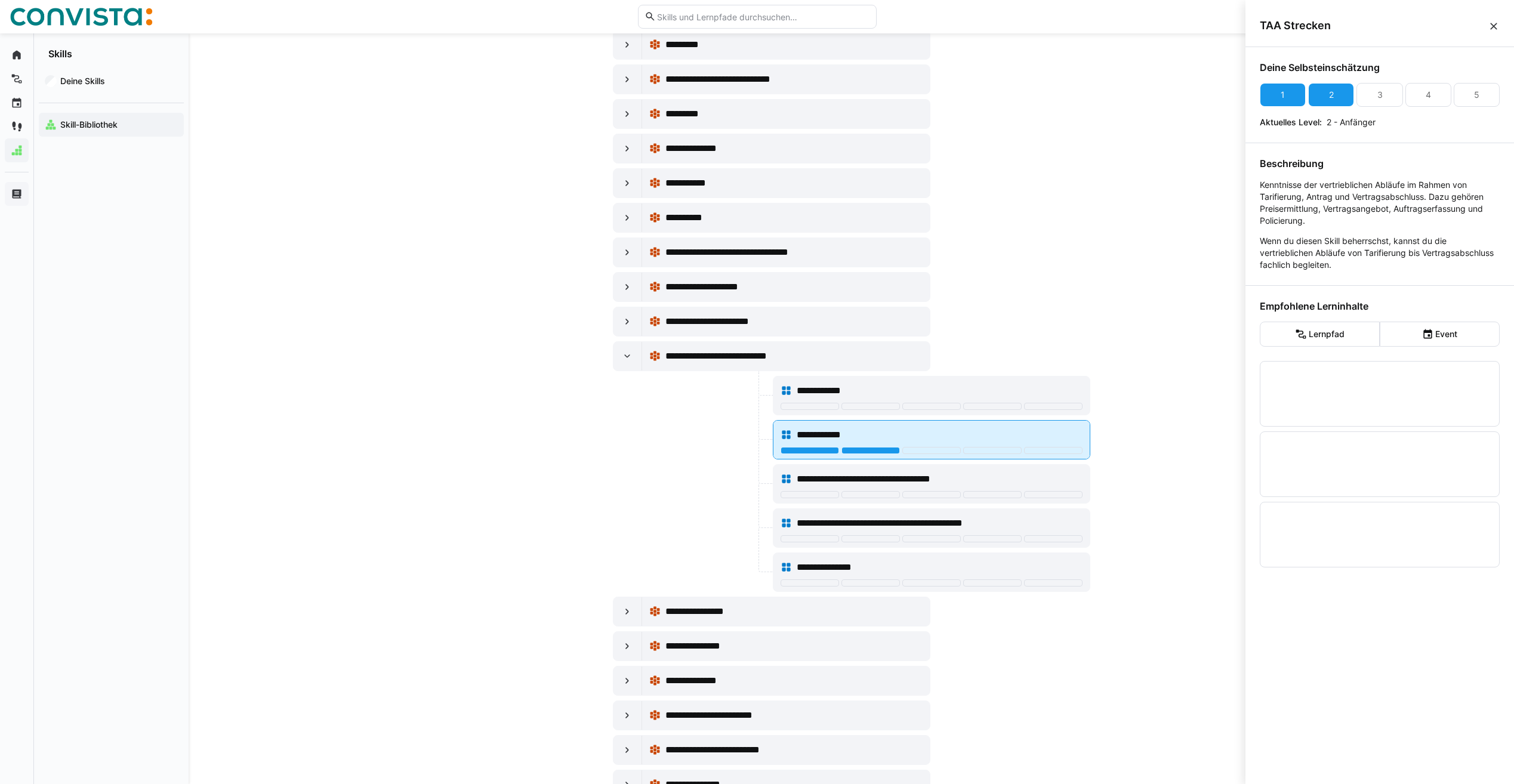
scroll to position [0, 0]
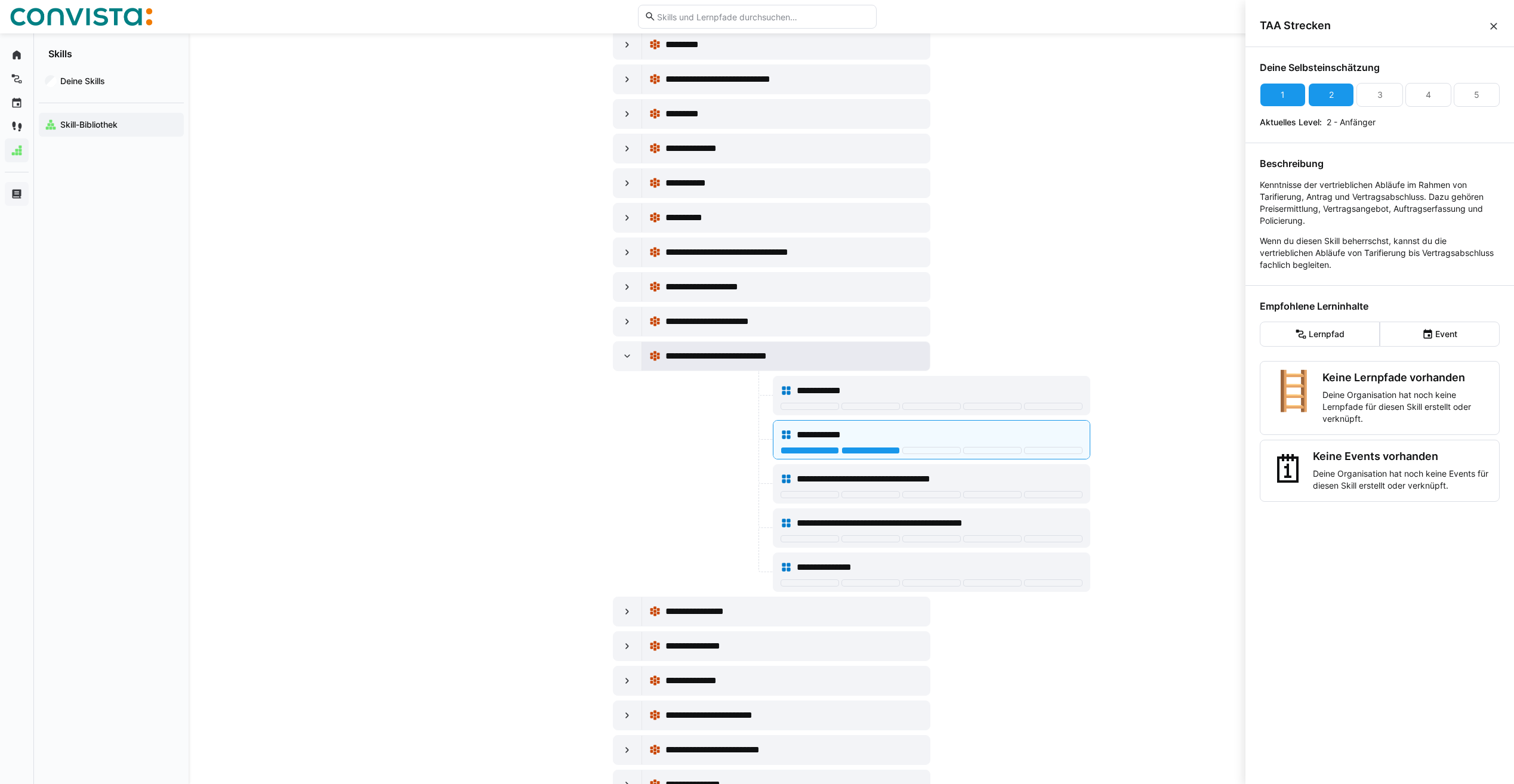
click at [719, 360] on span "**********" at bounding box center [729, 356] width 129 height 15
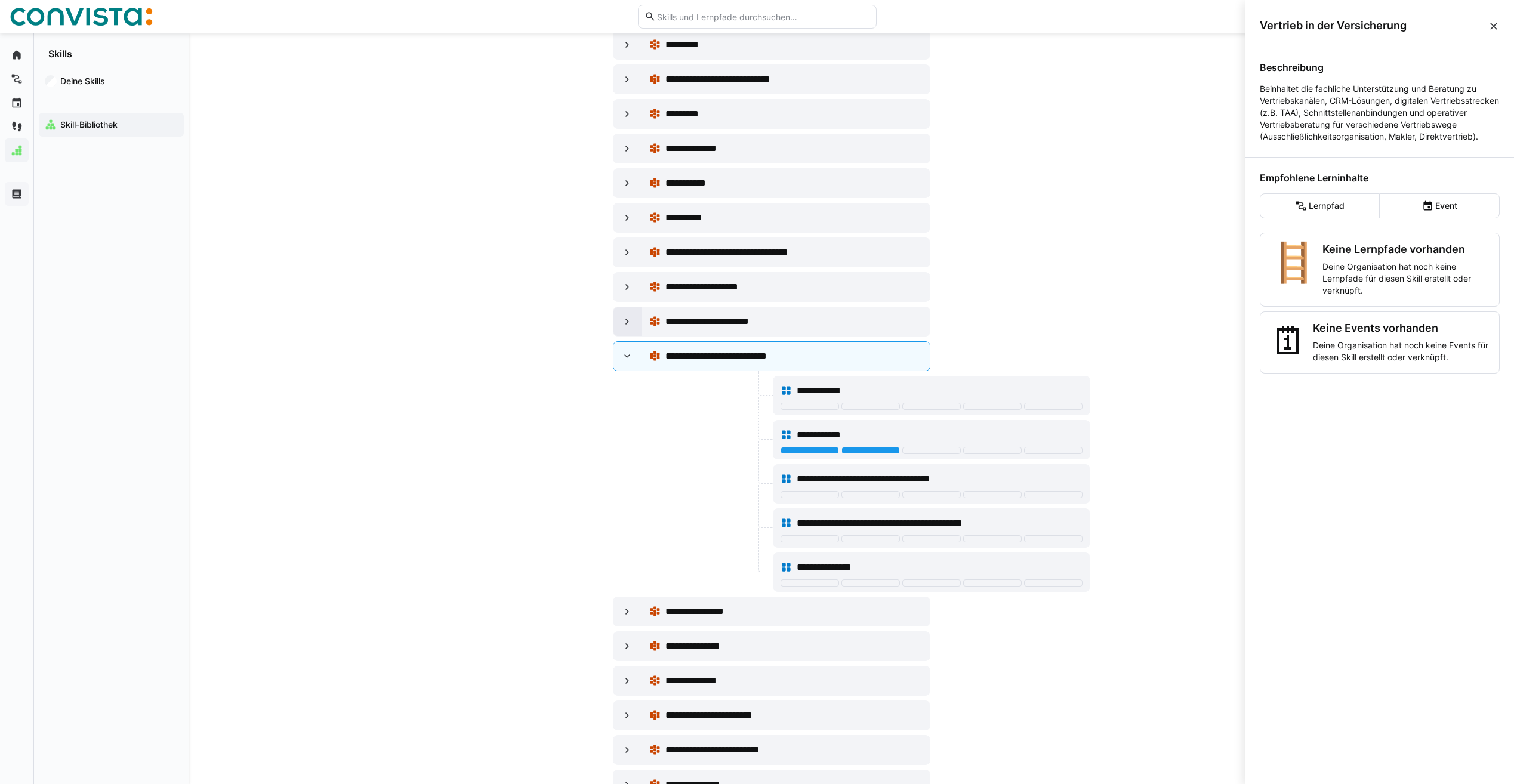
click at [622, 322] on eds-icon at bounding box center [627, 322] width 12 height 12
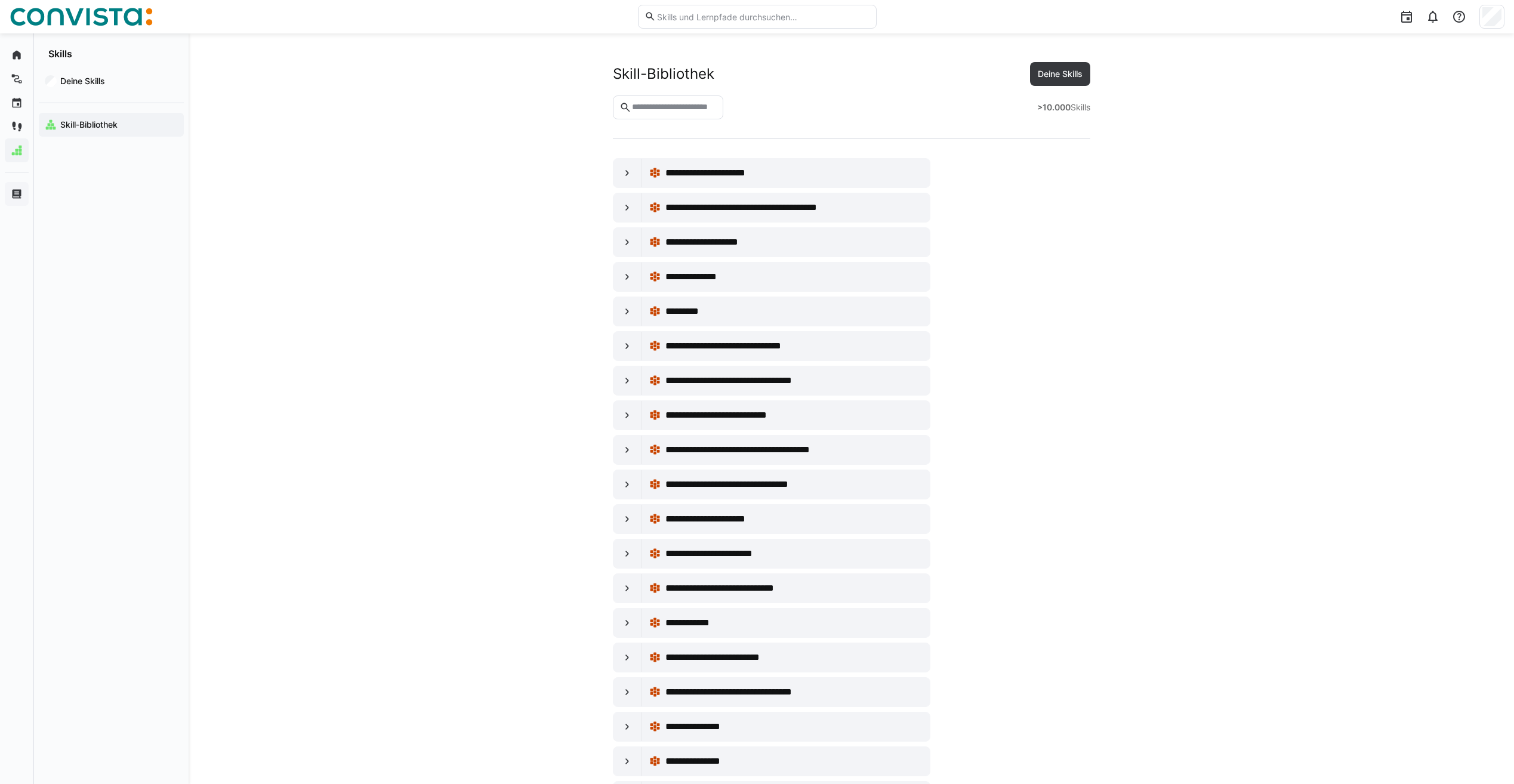
scroll to position [7015, 0]
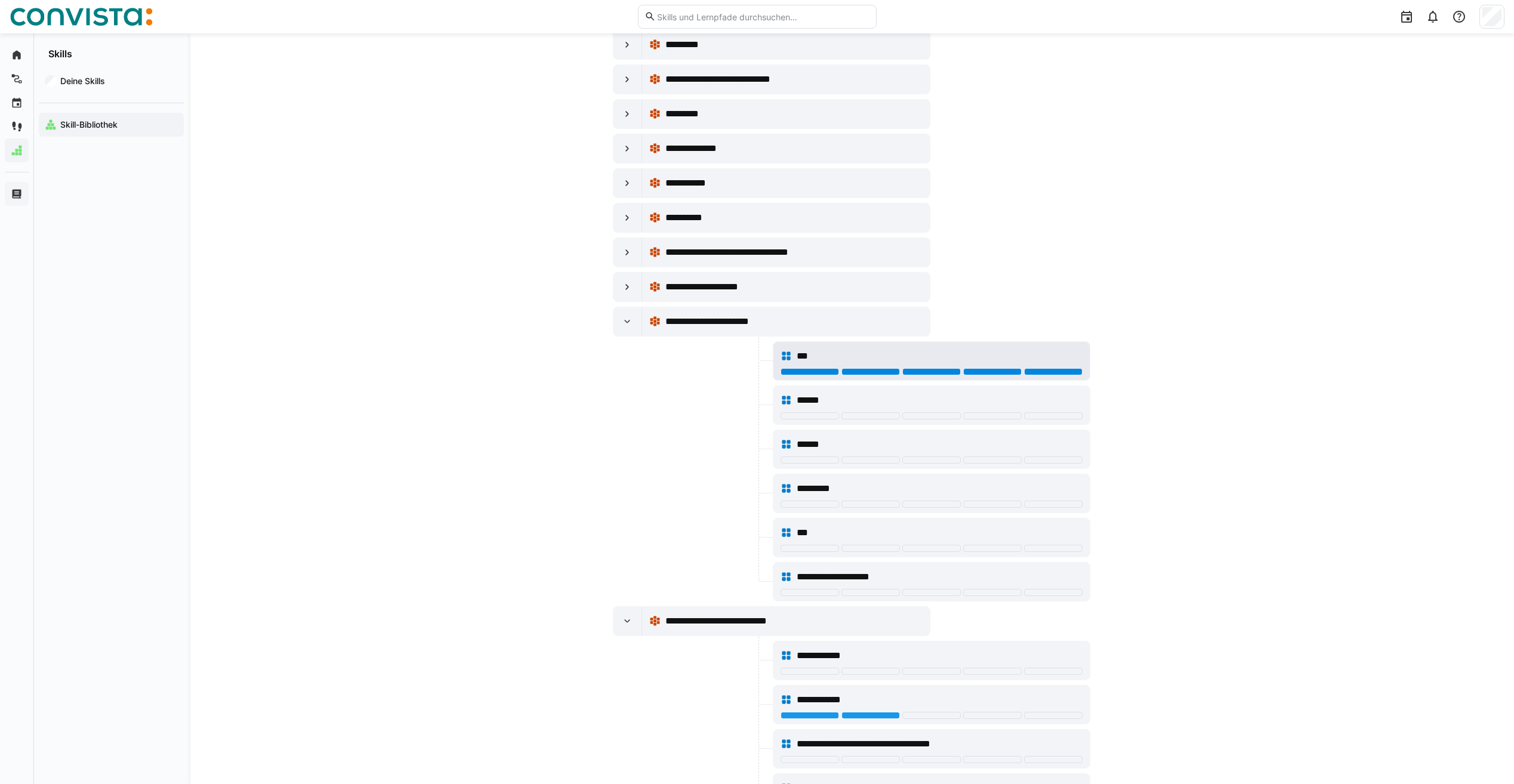
click at [1054, 370] on div at bounding box center [1053, 372] width 59 height 7
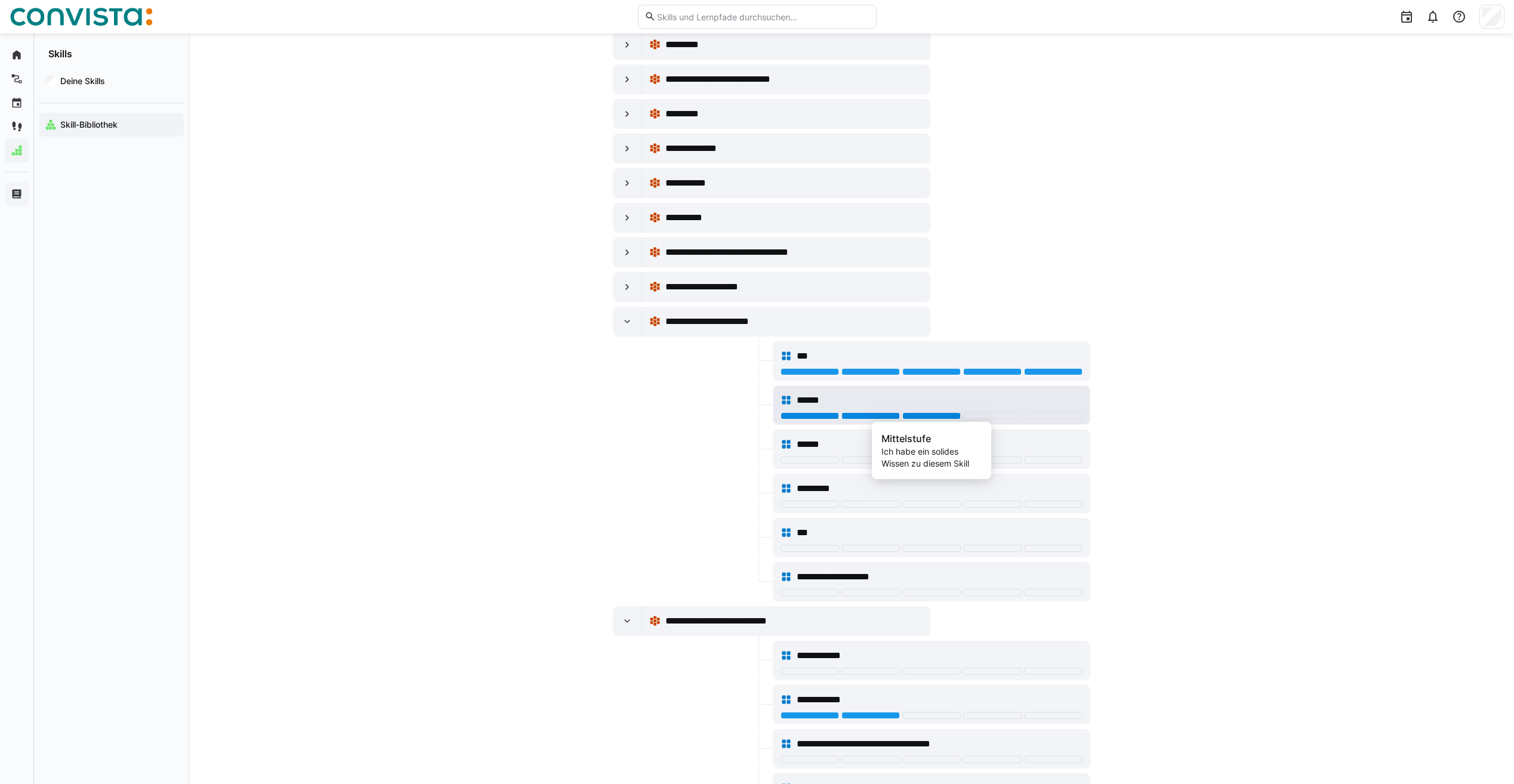
click at [952, 417] on div at bounding box center [932, 416] width 59 height 7
click at [932, 457] on div at bounding box center [932, 460] width 59 height 7
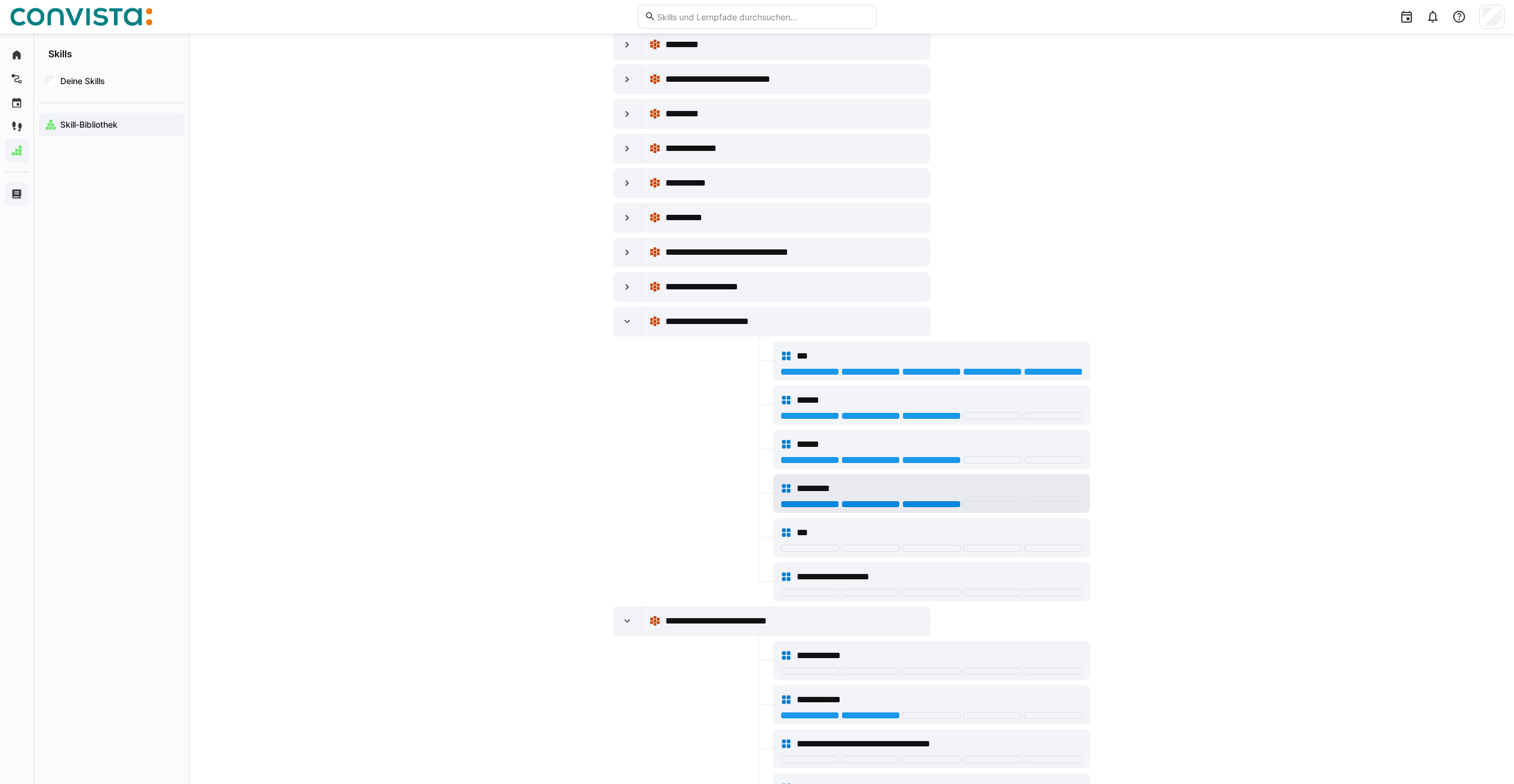
click at [940, 503] on div at bounding box center [932, 505] width 59 height 7
click at [995, 542] on div "***" at bounding box center [932, 533] width 302 height 24
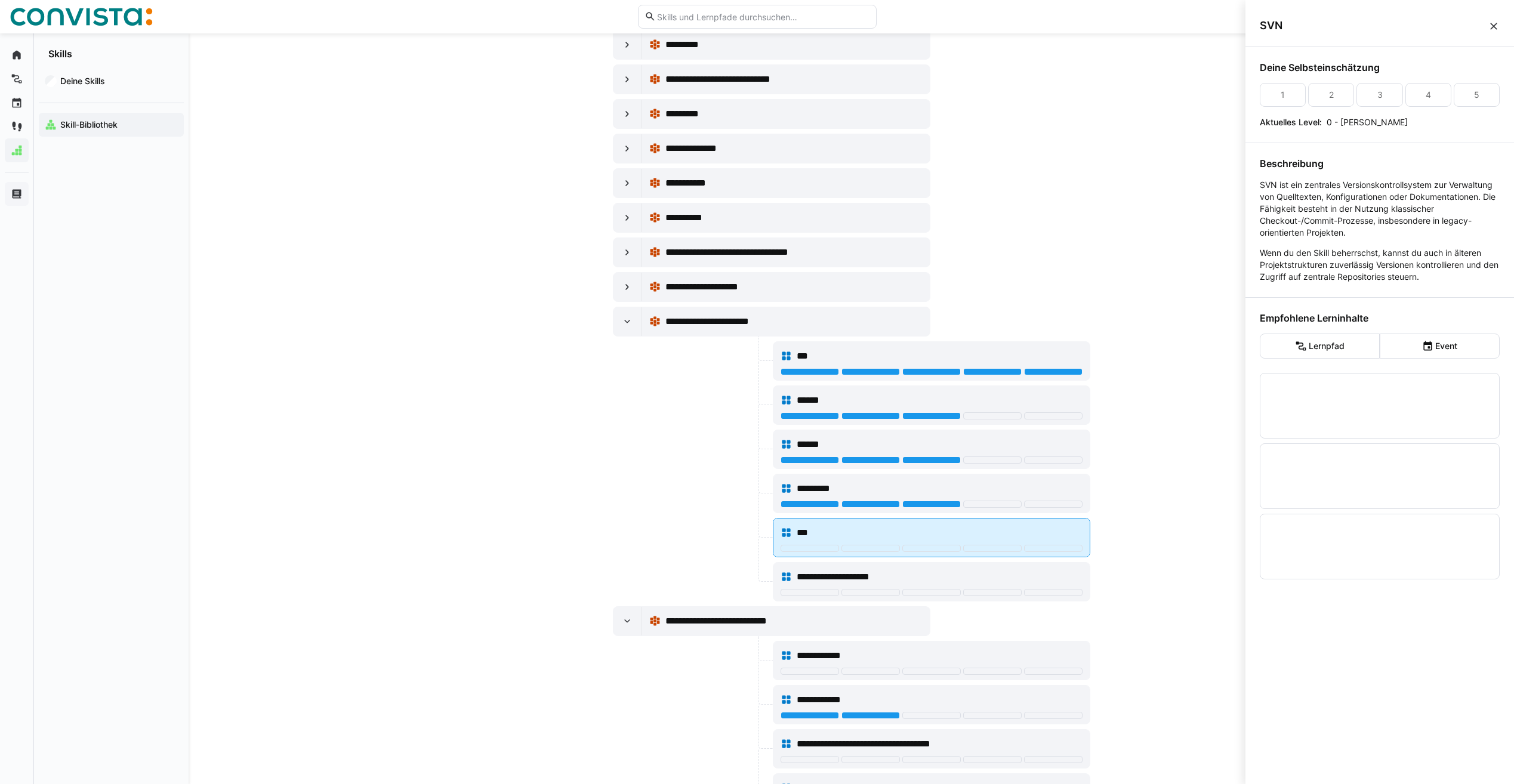
scroll to position [0, 0]
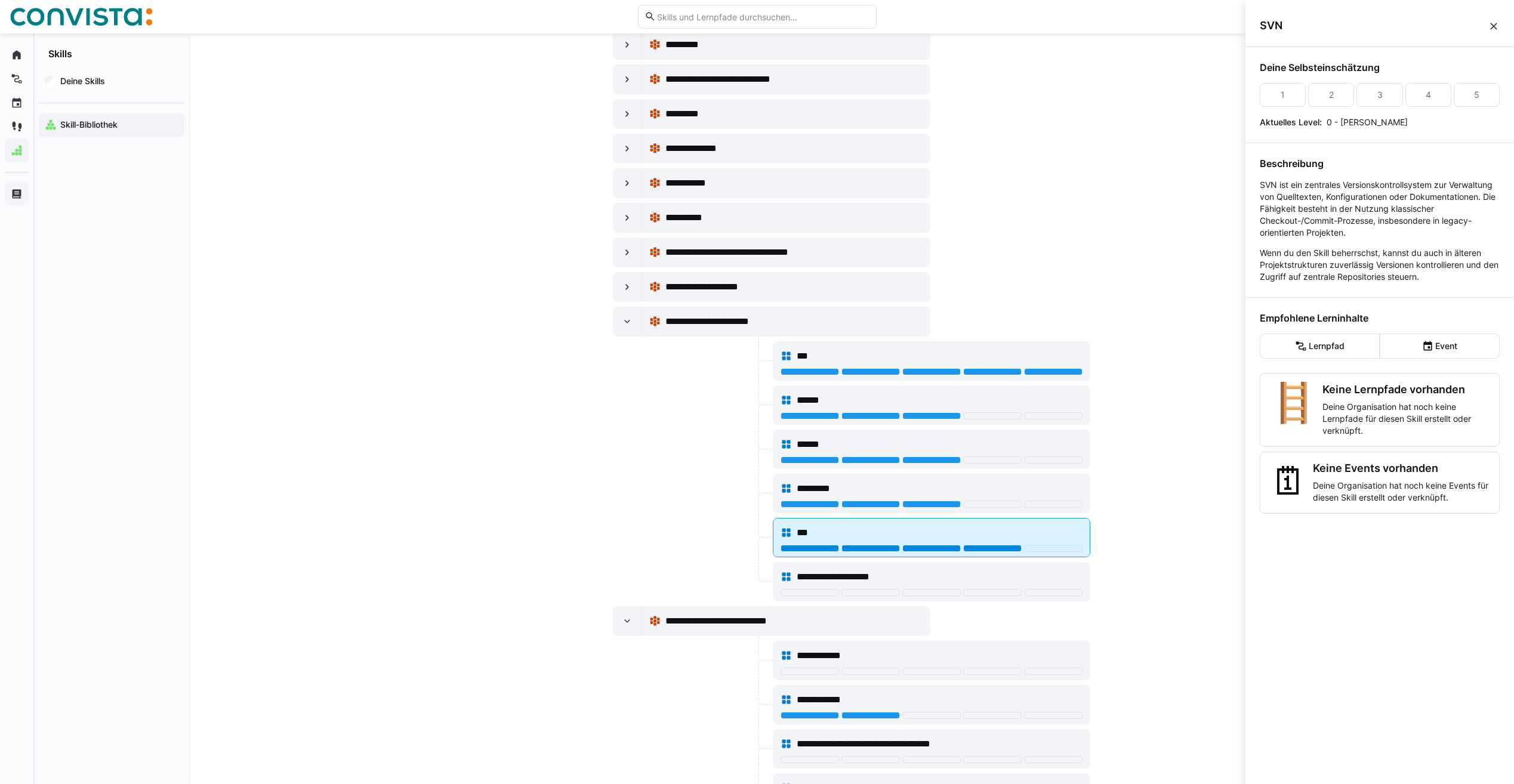
click at [990, 547] on div at bounding box center [993, 548] width 59 height 7
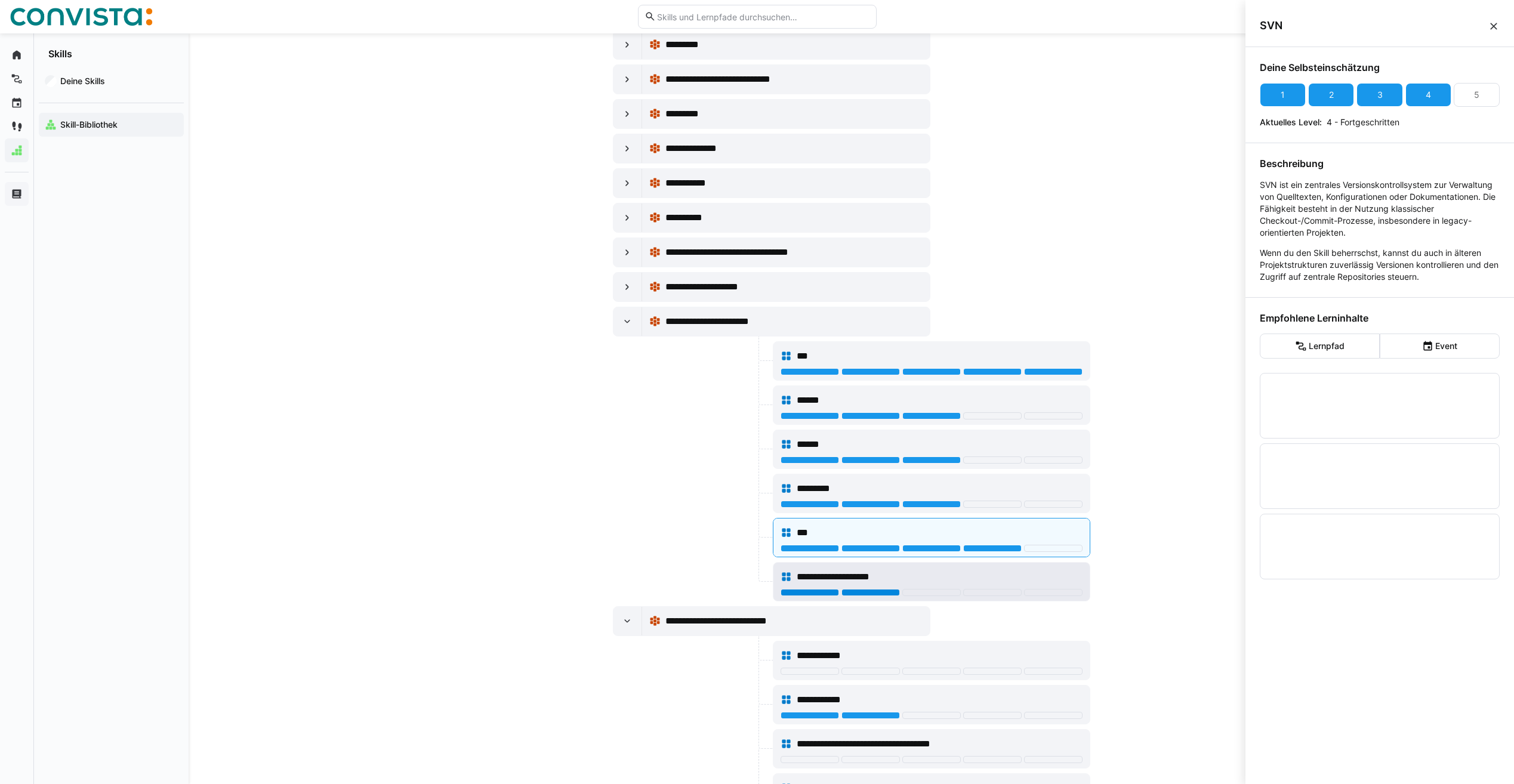
click at [897, 593] on div at bounding box center [871, 592] width 59 height 7
click at [632, 323] on eds-icon at bounding box center [627, 322] width 12 height 12
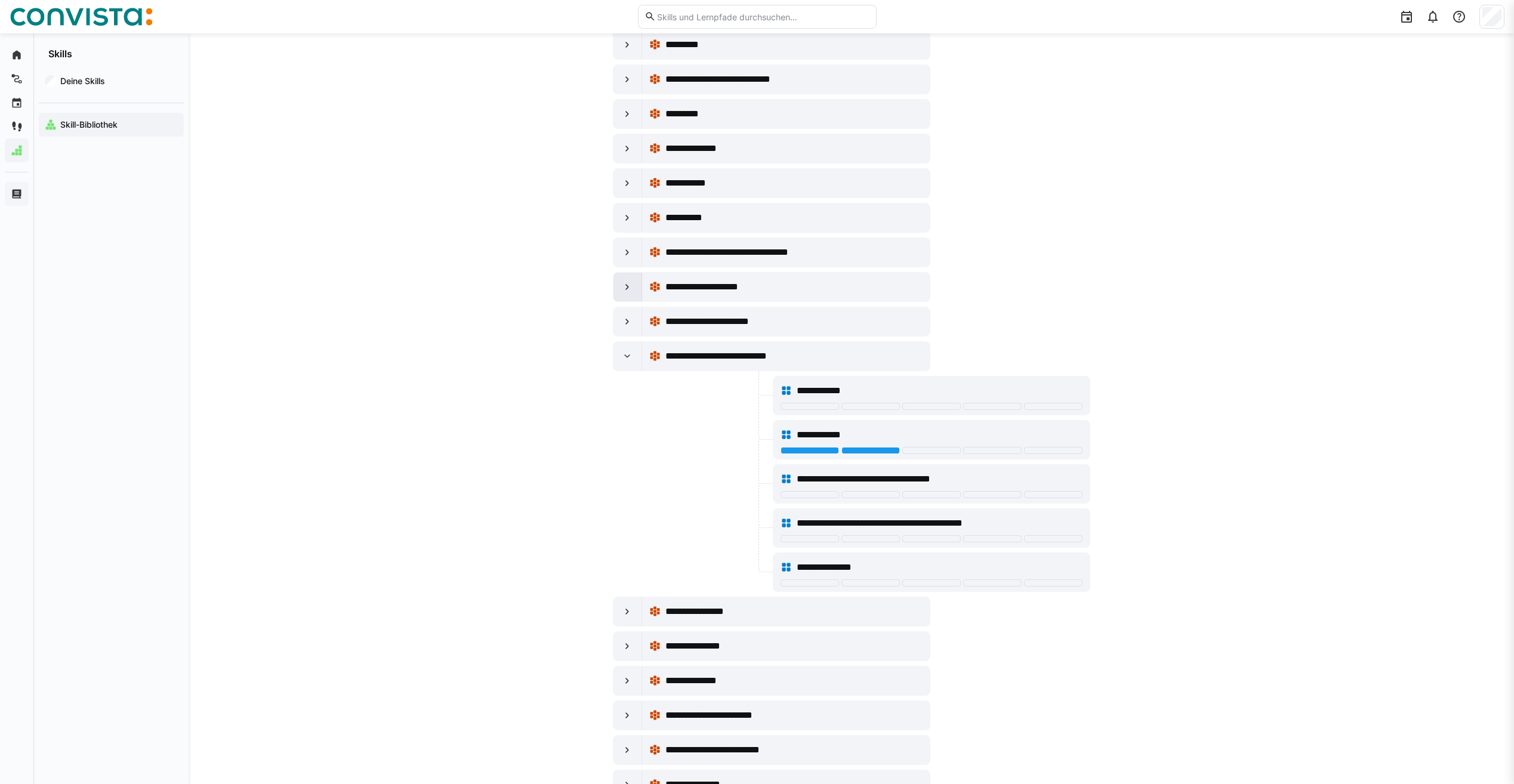
click at [620, 288] on div at bounding box center [627, 287] width 28 height 28
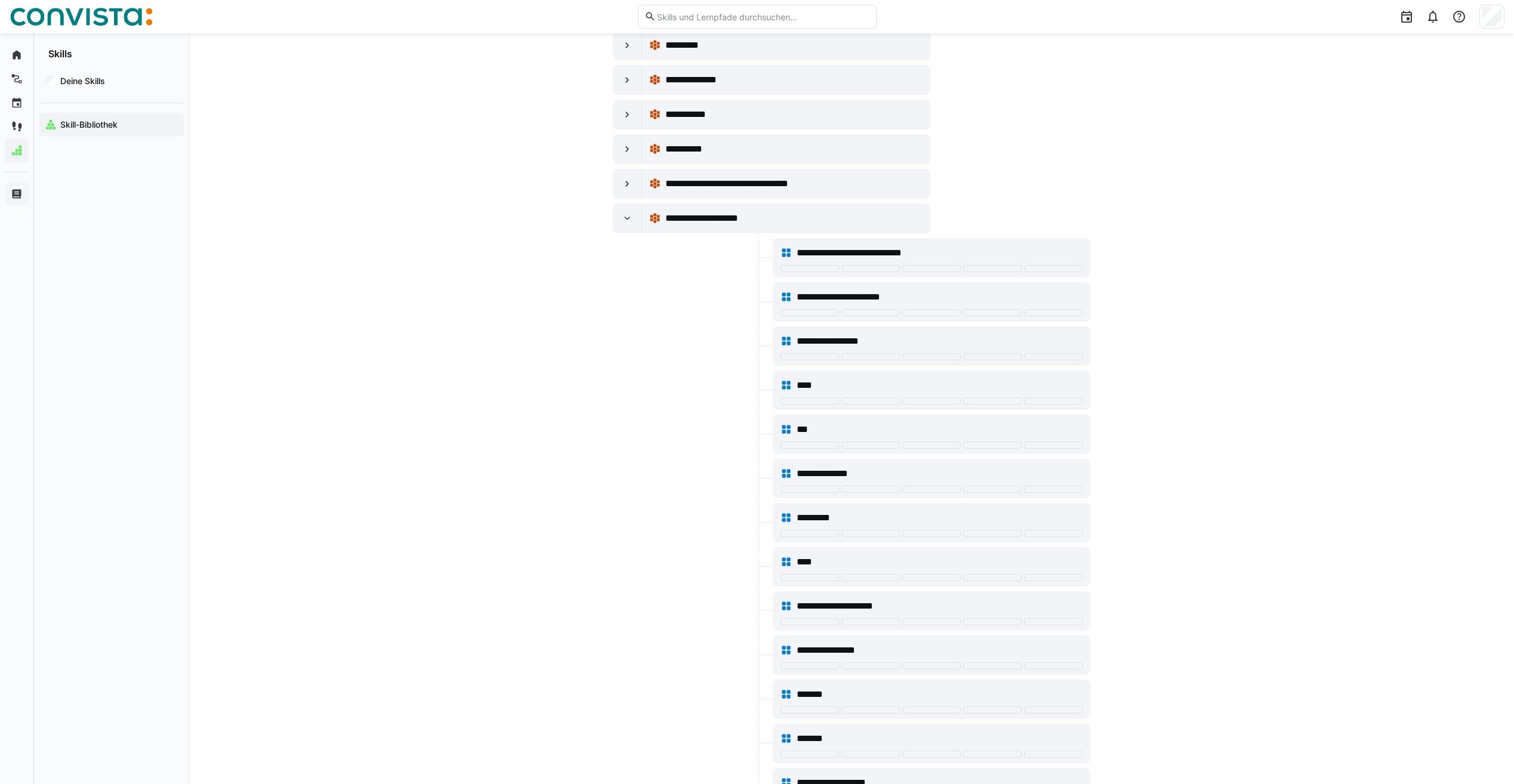
scroll to position [7075, 0]
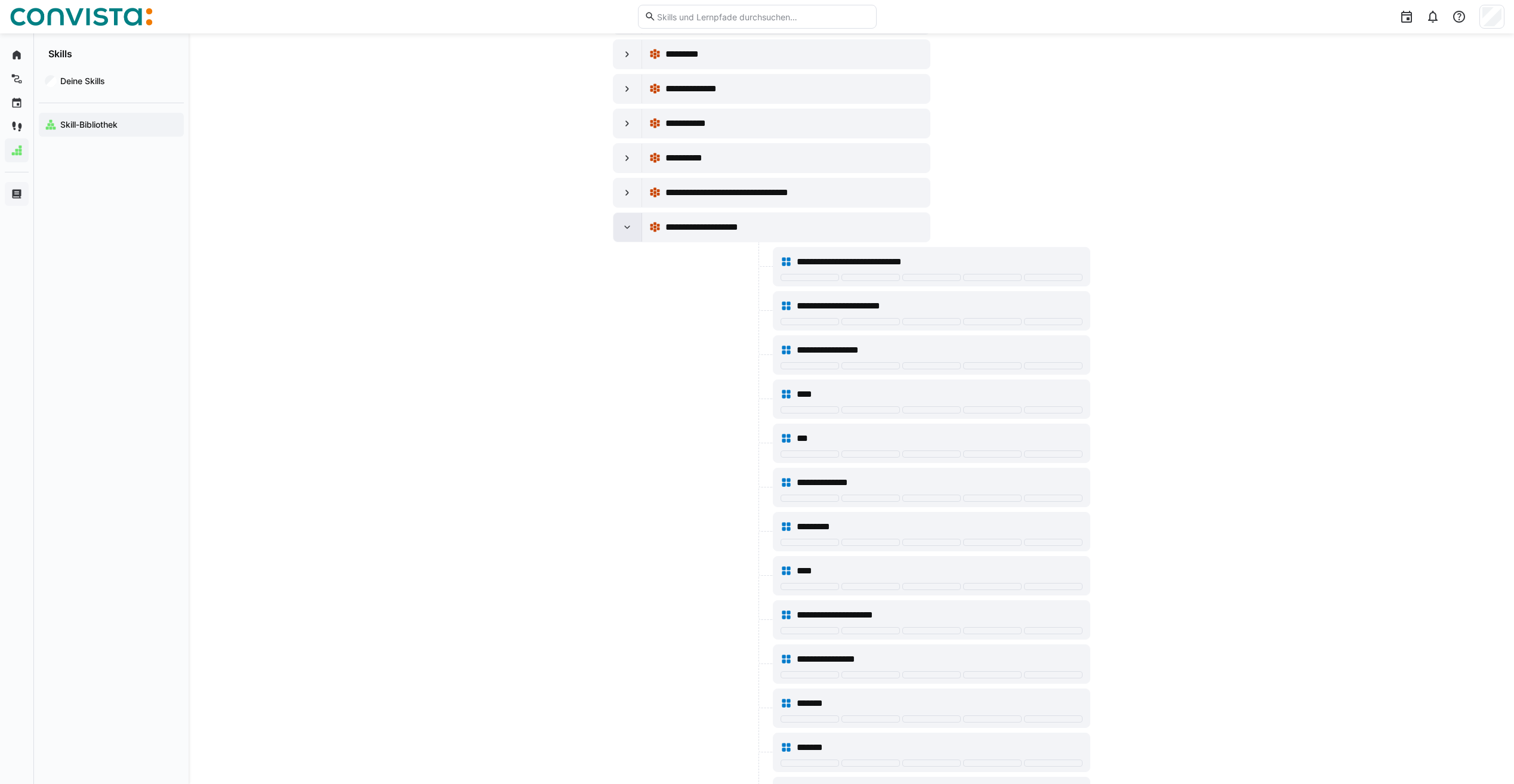
click at [629, 236] on div at bounding box center [627, 226] width 28 height 28
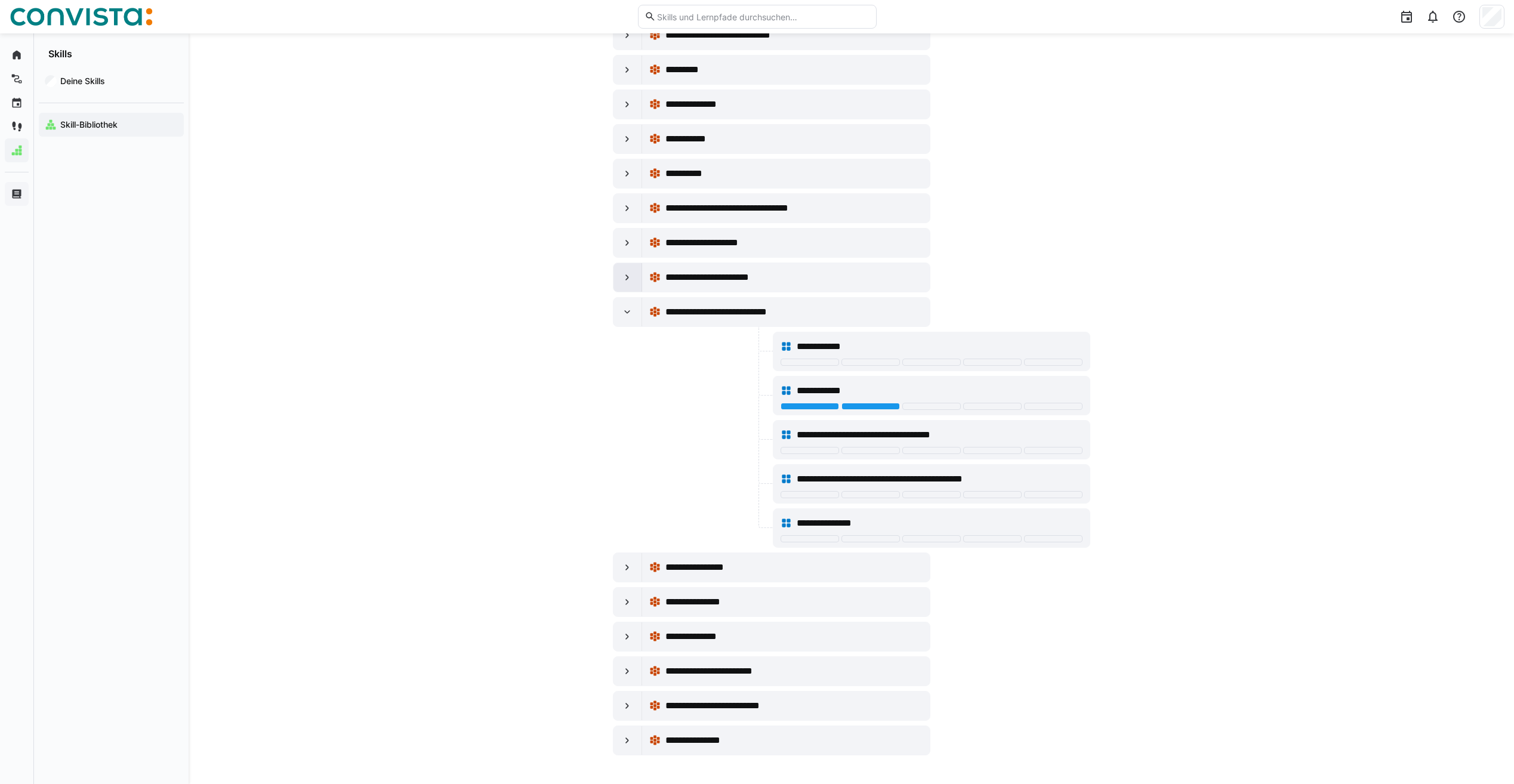
click at [627, 279] on eds-icon at bounding box center [627, 277] width 12 height 12
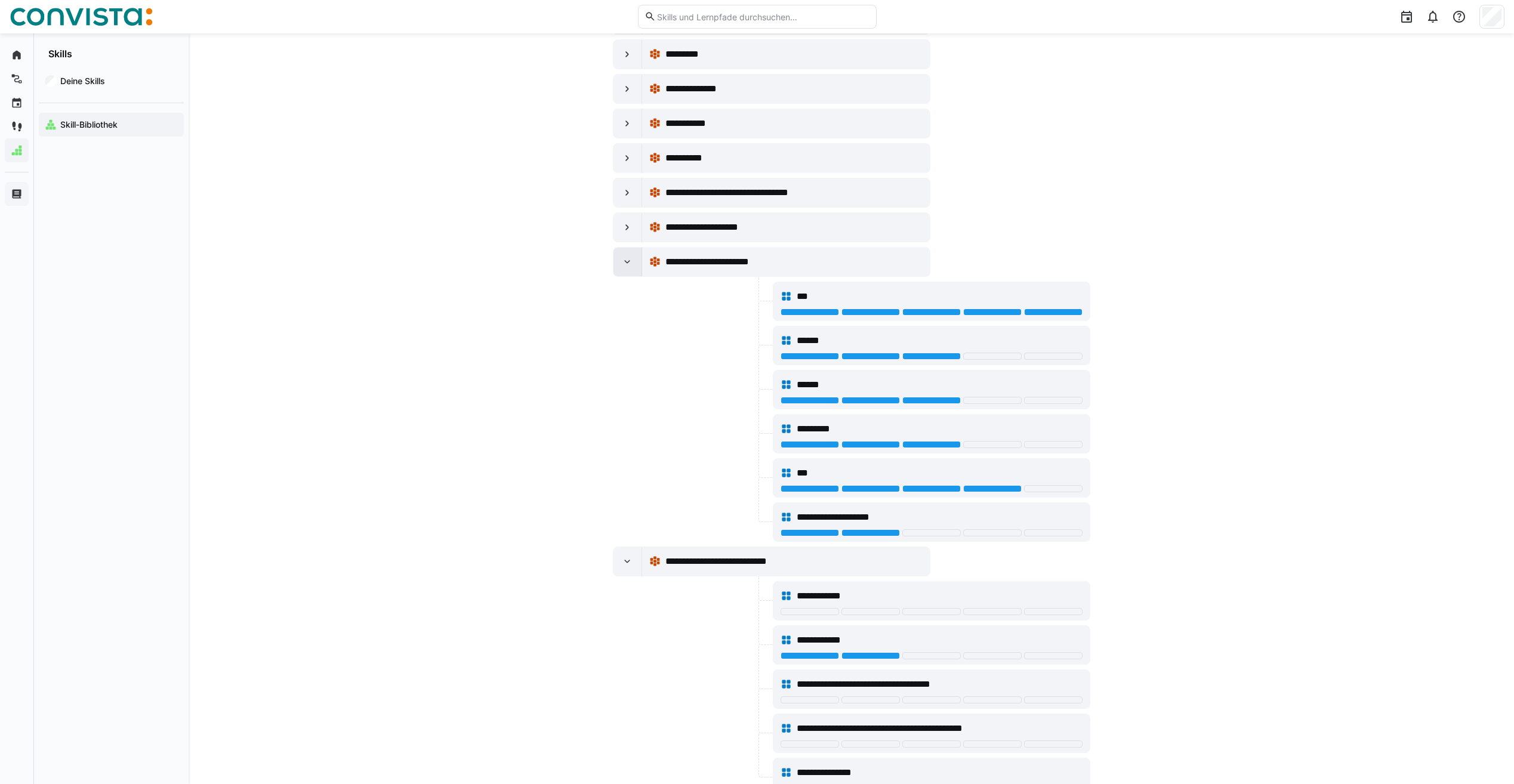
click at [628, 263] on eds-icon at bounding box center [627, 262] width 12 height 12
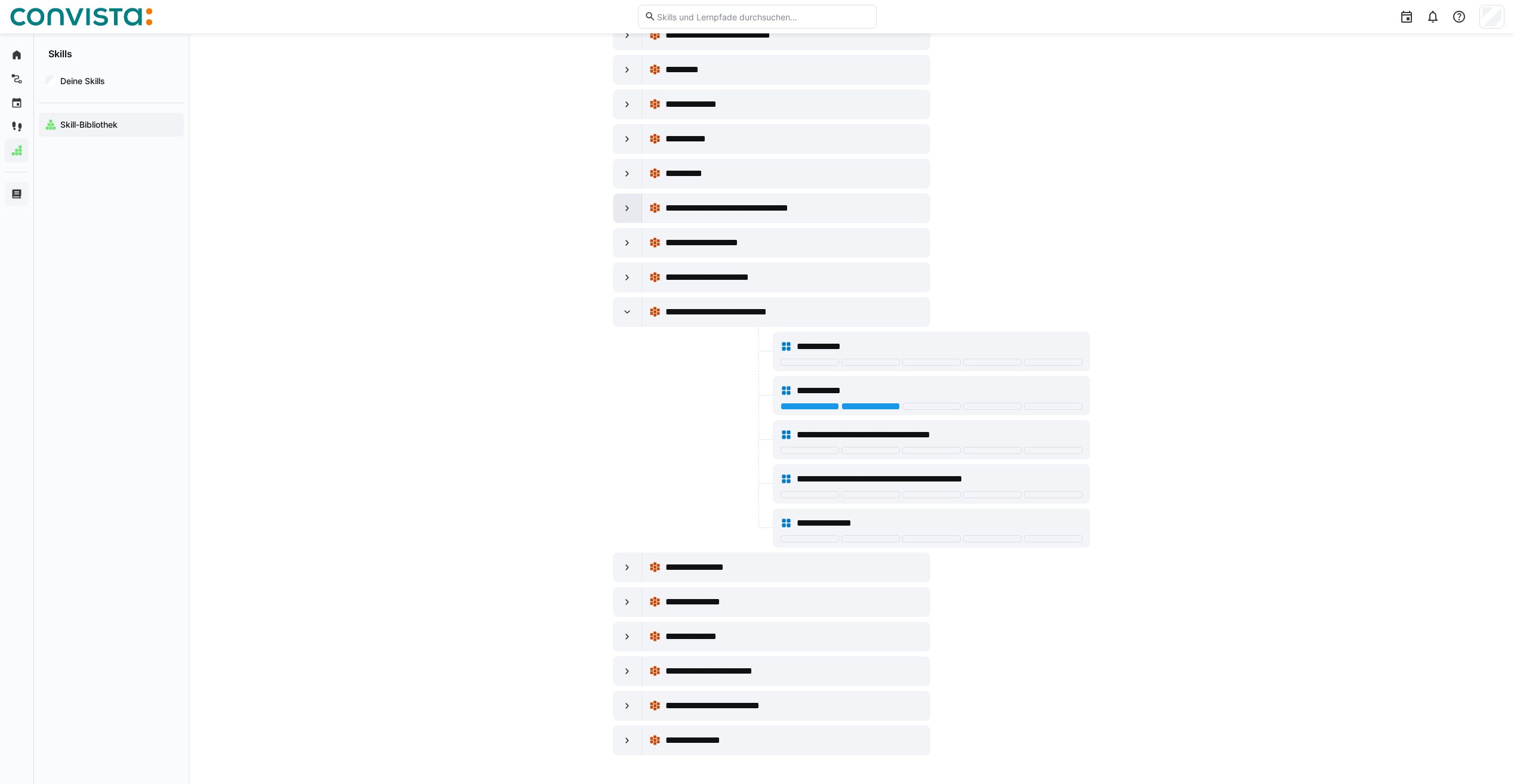
click at [625, 219] on div at bounding box center [627, 208] width 28 height 28
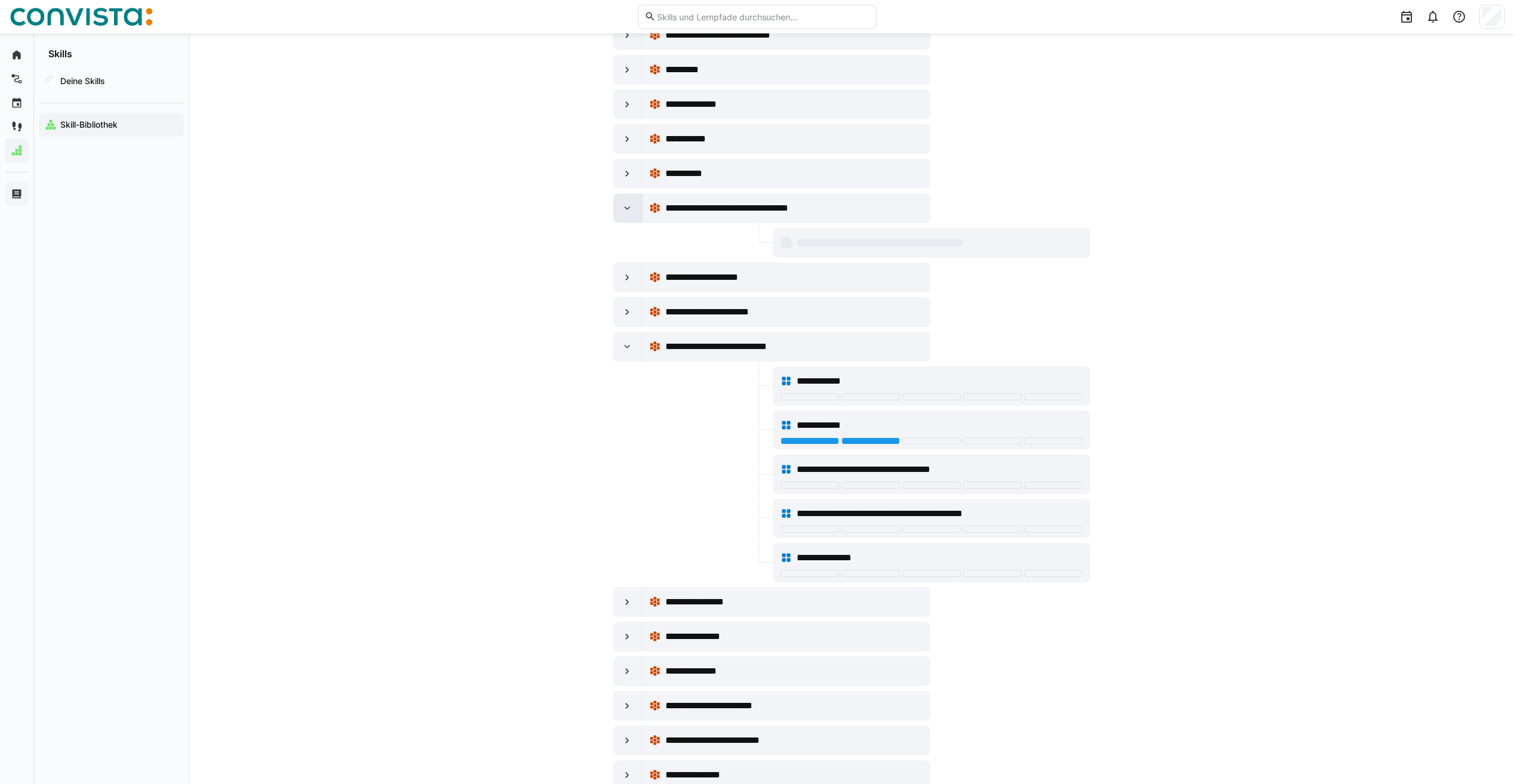
scroll to position [7075, 0]
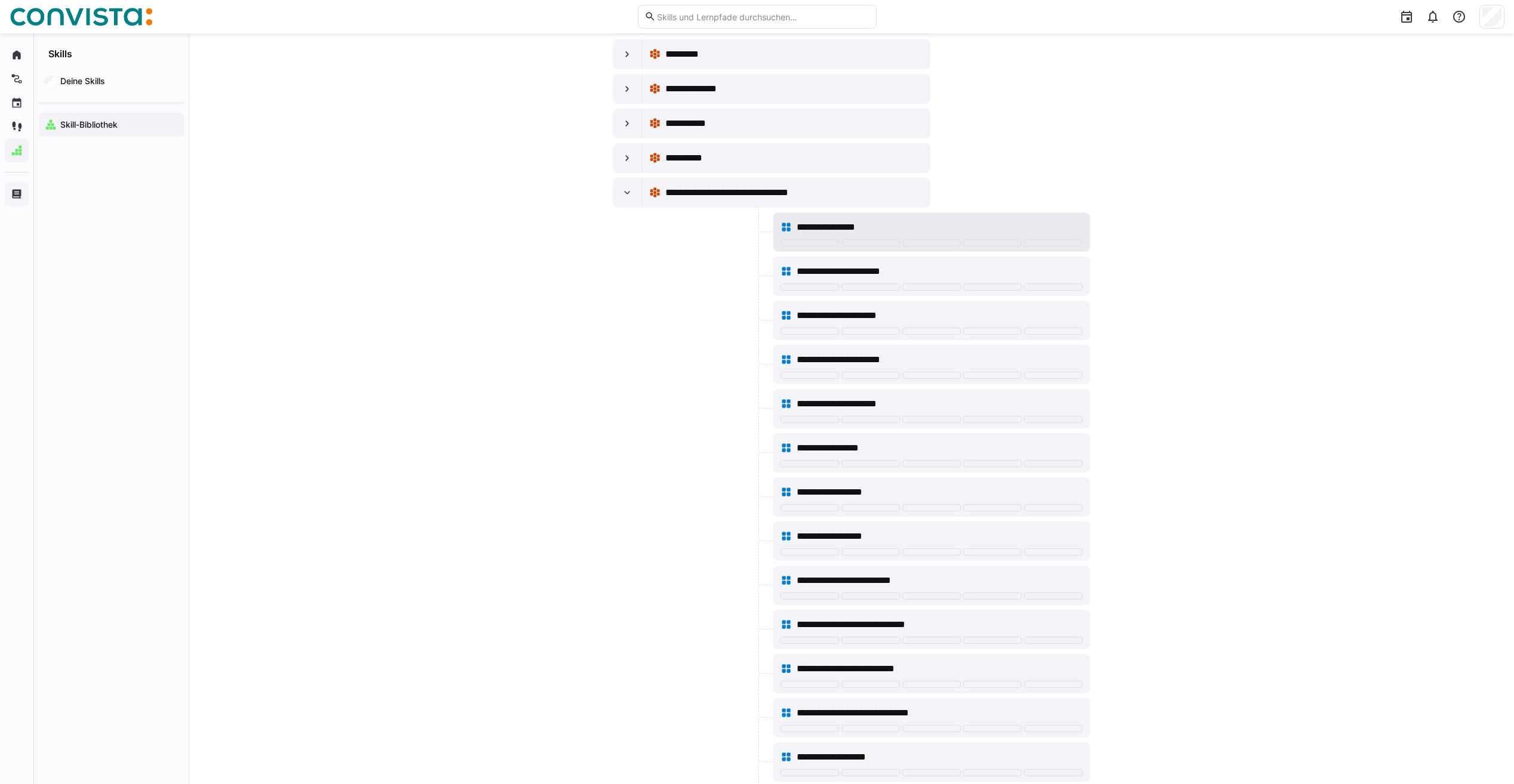
click at [870, 227] on span "**********" at bounding box center [837, 227] width 82 height 15
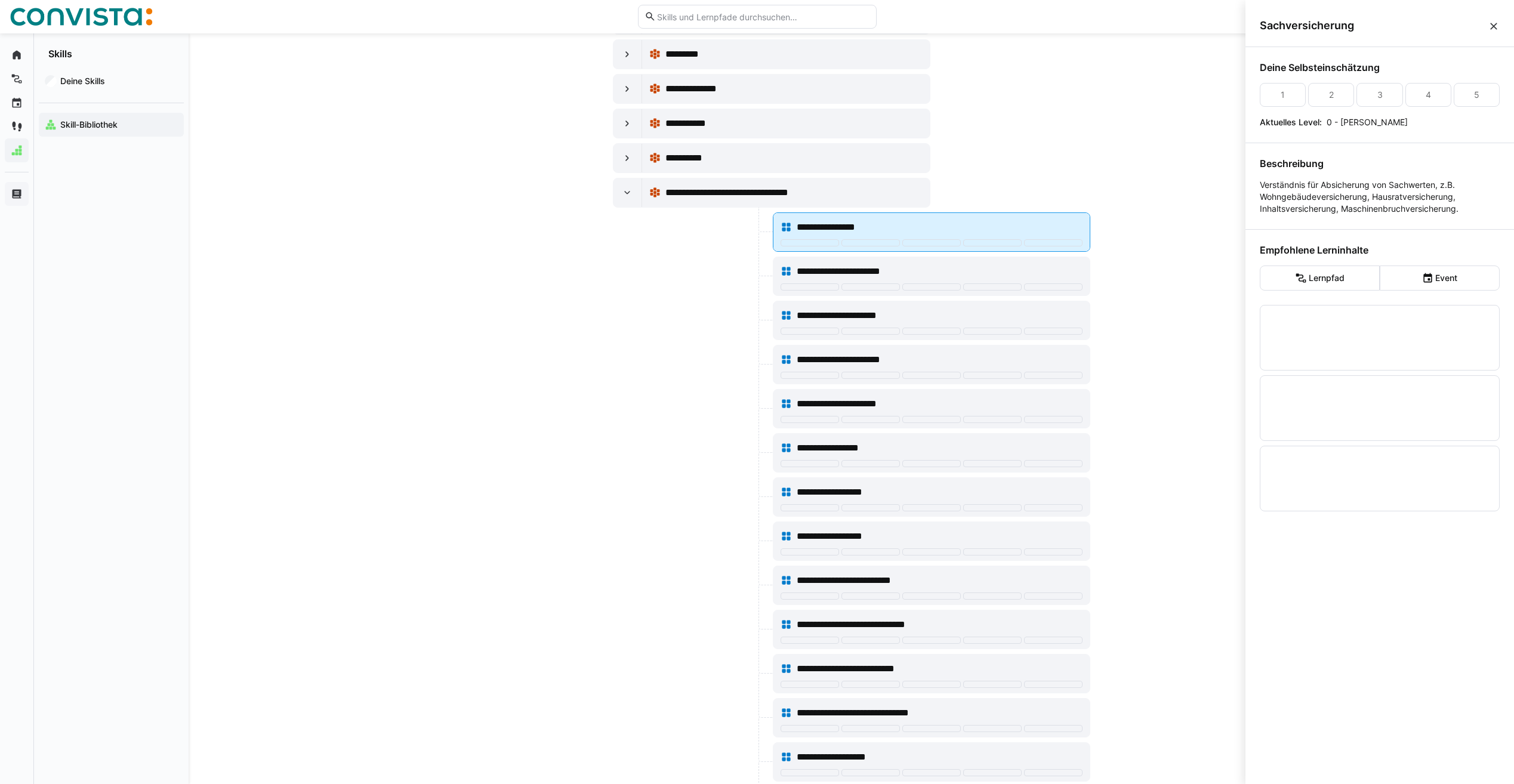
scroll to position [0, 0]
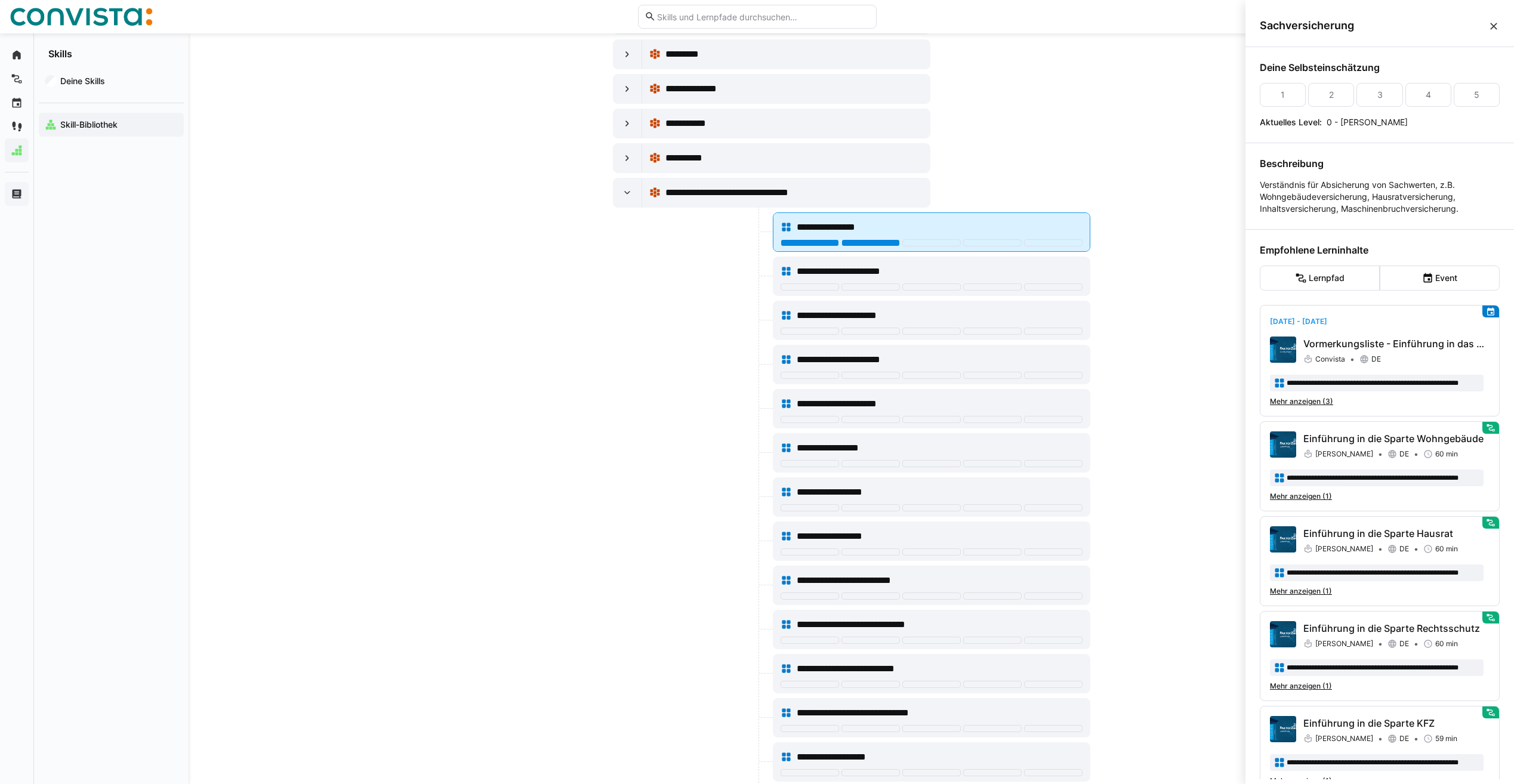
click at [880, 243] on div at bounding box center [871, 243] width 59 height 7
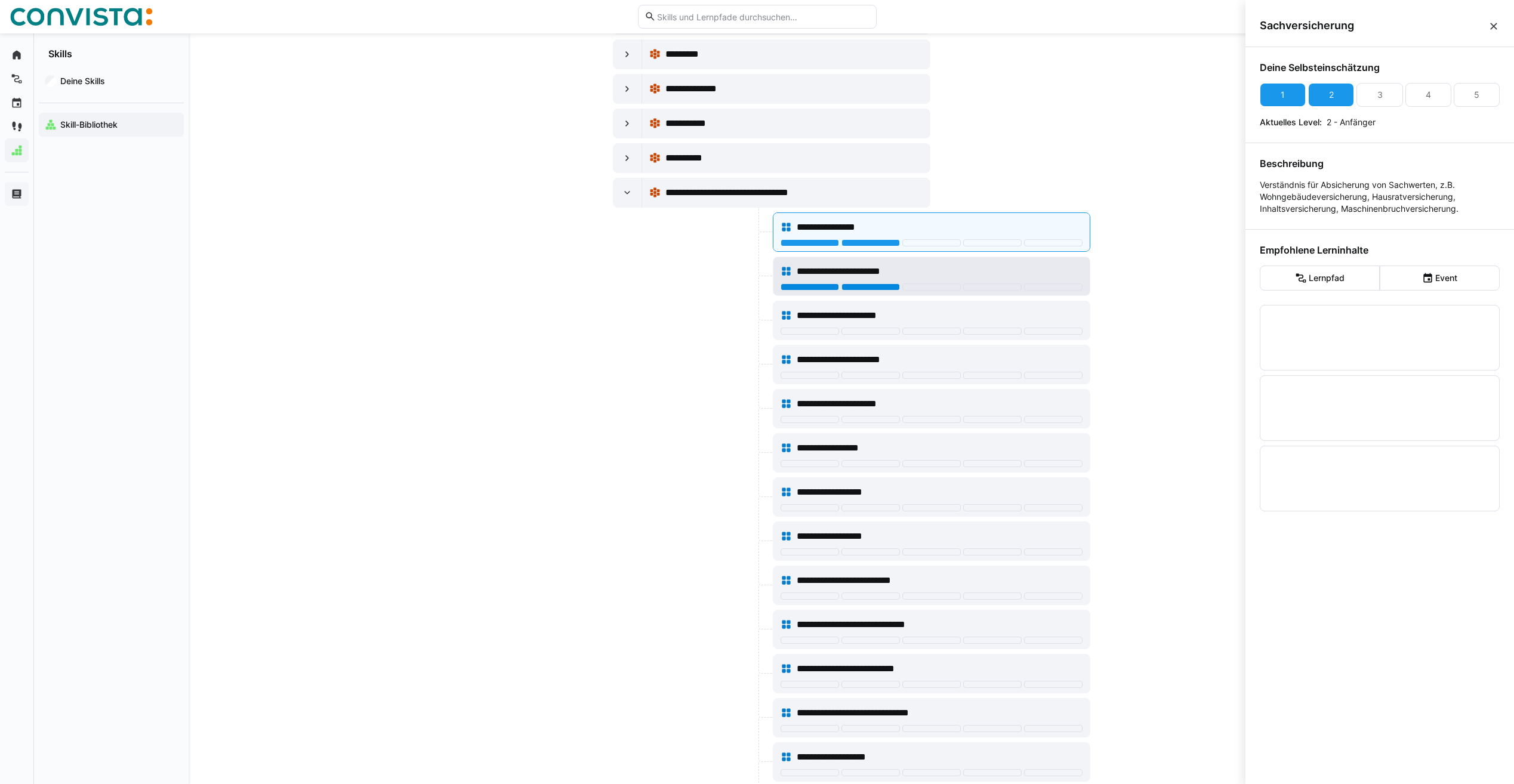
click at [874, 287] on div at bounding box center [871, 287] width 59 height 7
click at [855, 330] on div at bounding box center [871, 331] width 59 height 7
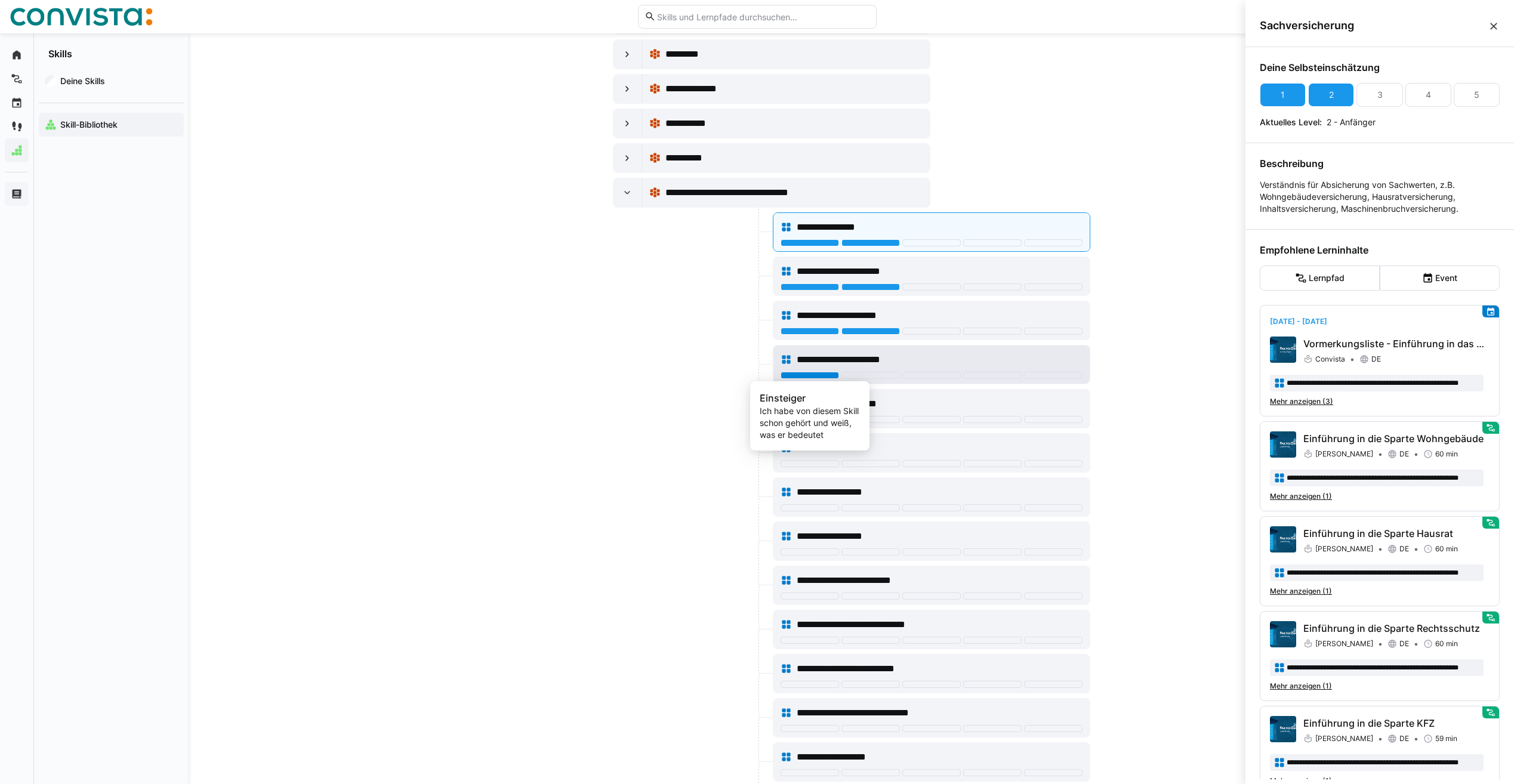
click at [805, 374] on div at bounding box center [810, 375] width 59 height 7
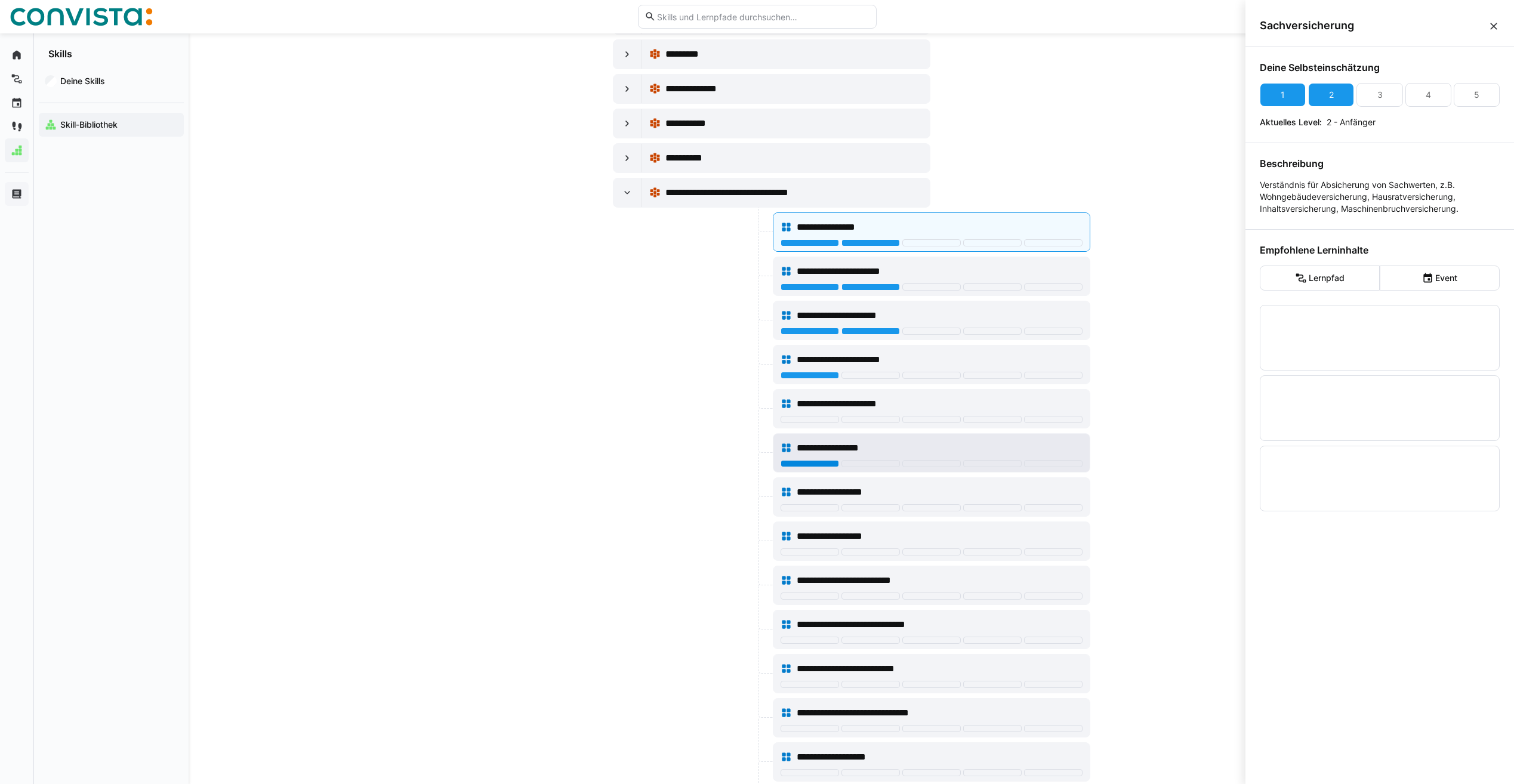
click at [820, 465] on div at bounding box center [810, 464] width 59 height 7
click at [796, 593] on div at bounding box center [810, 596] width 59 height 7
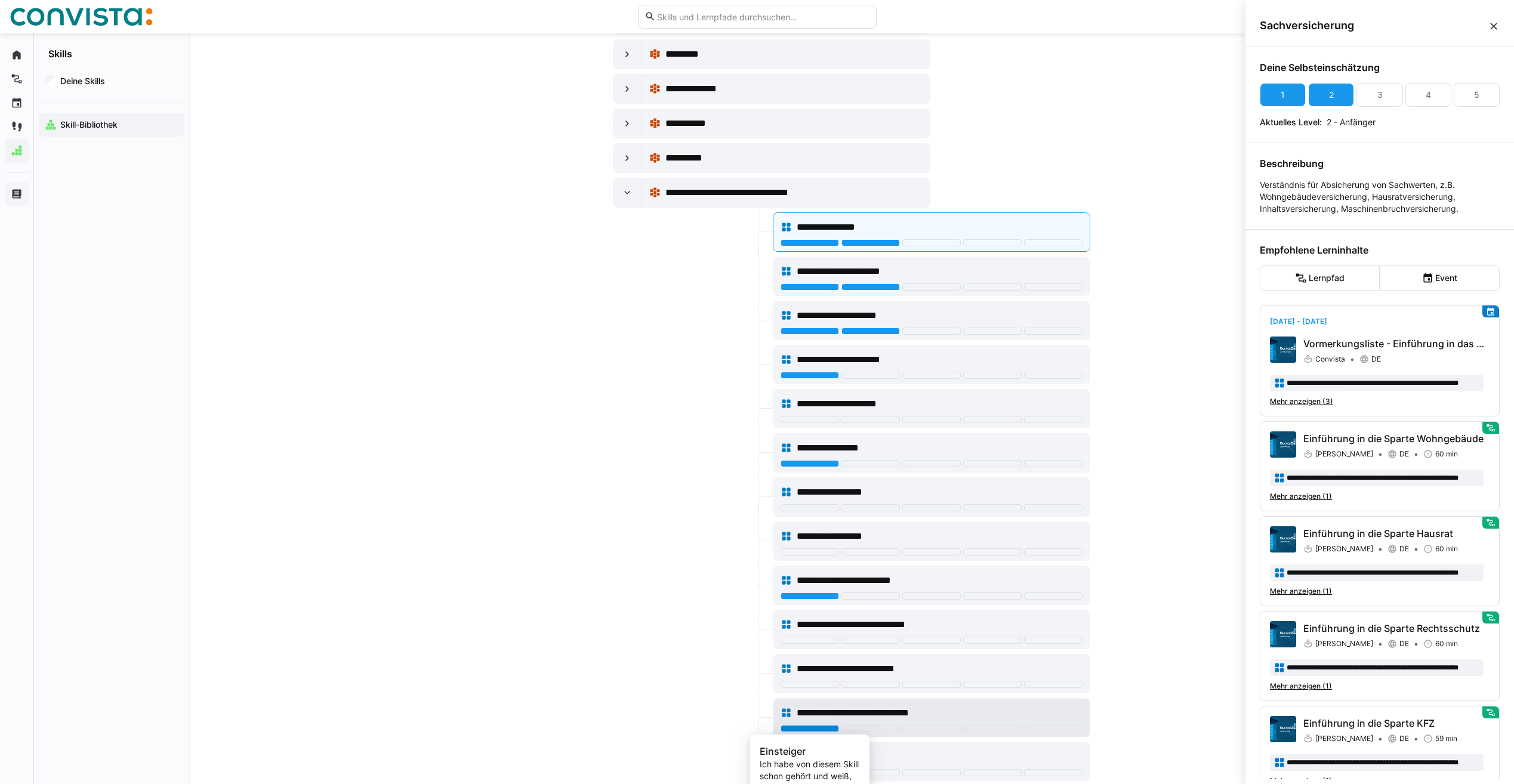
click at [815, 729] on div at bounding box center [810, 729] width 59 height 7
click at [895, 771] on div at bounding box center [871, 772] width 59 height 7
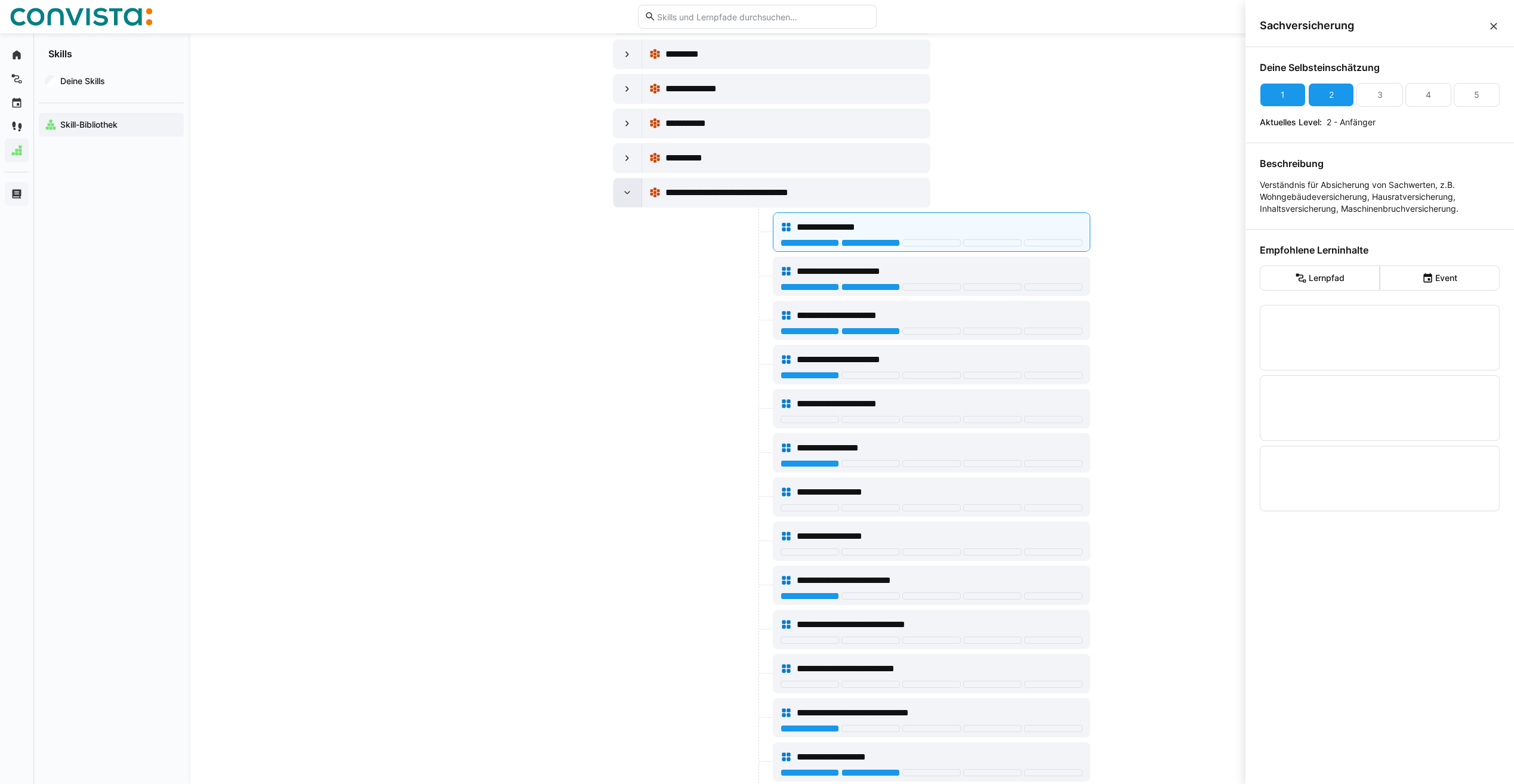
click at [632, 197] on eds-icon at bounding box center [627, 192] width 12 height 12
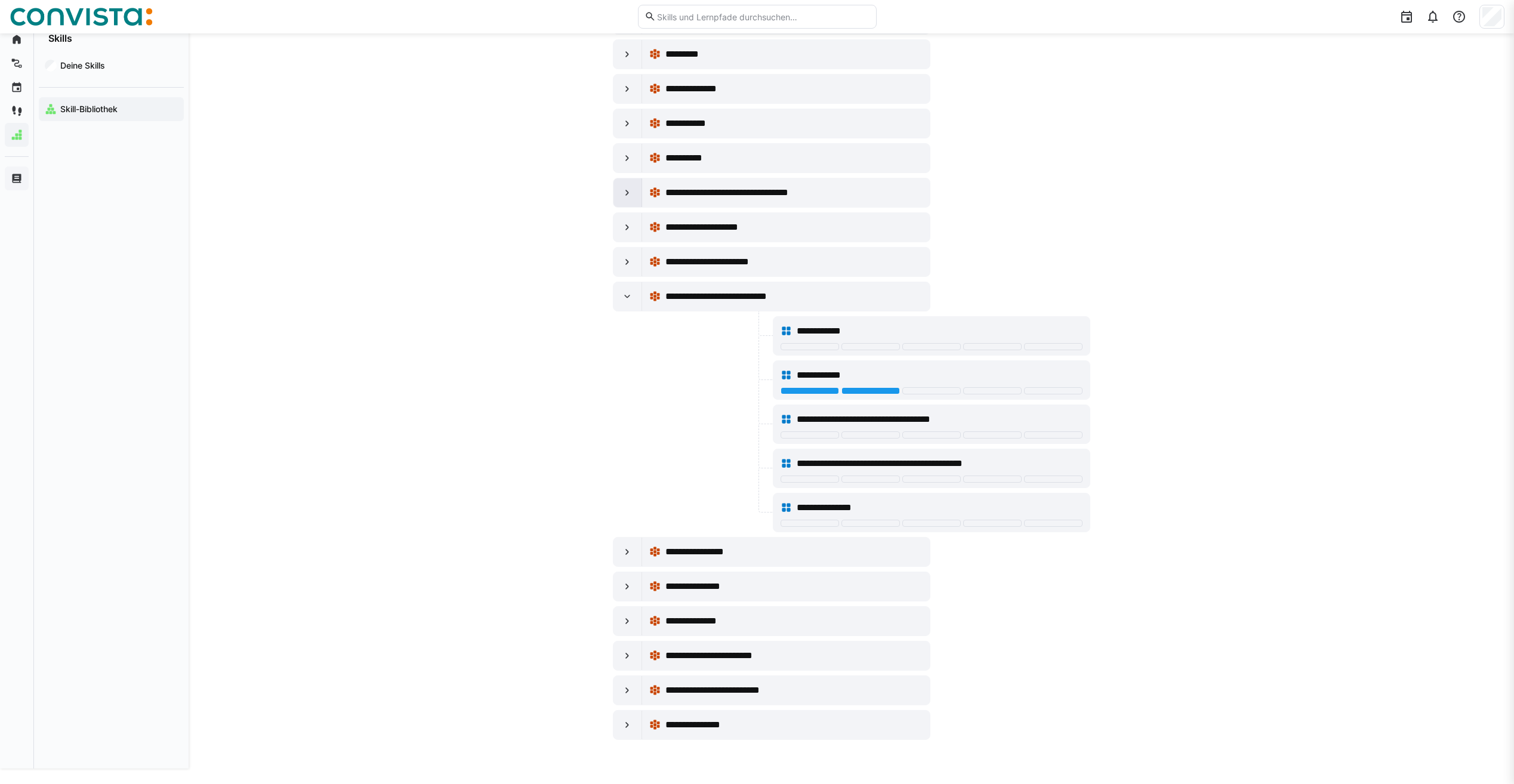
scroll to position [7059, 0]
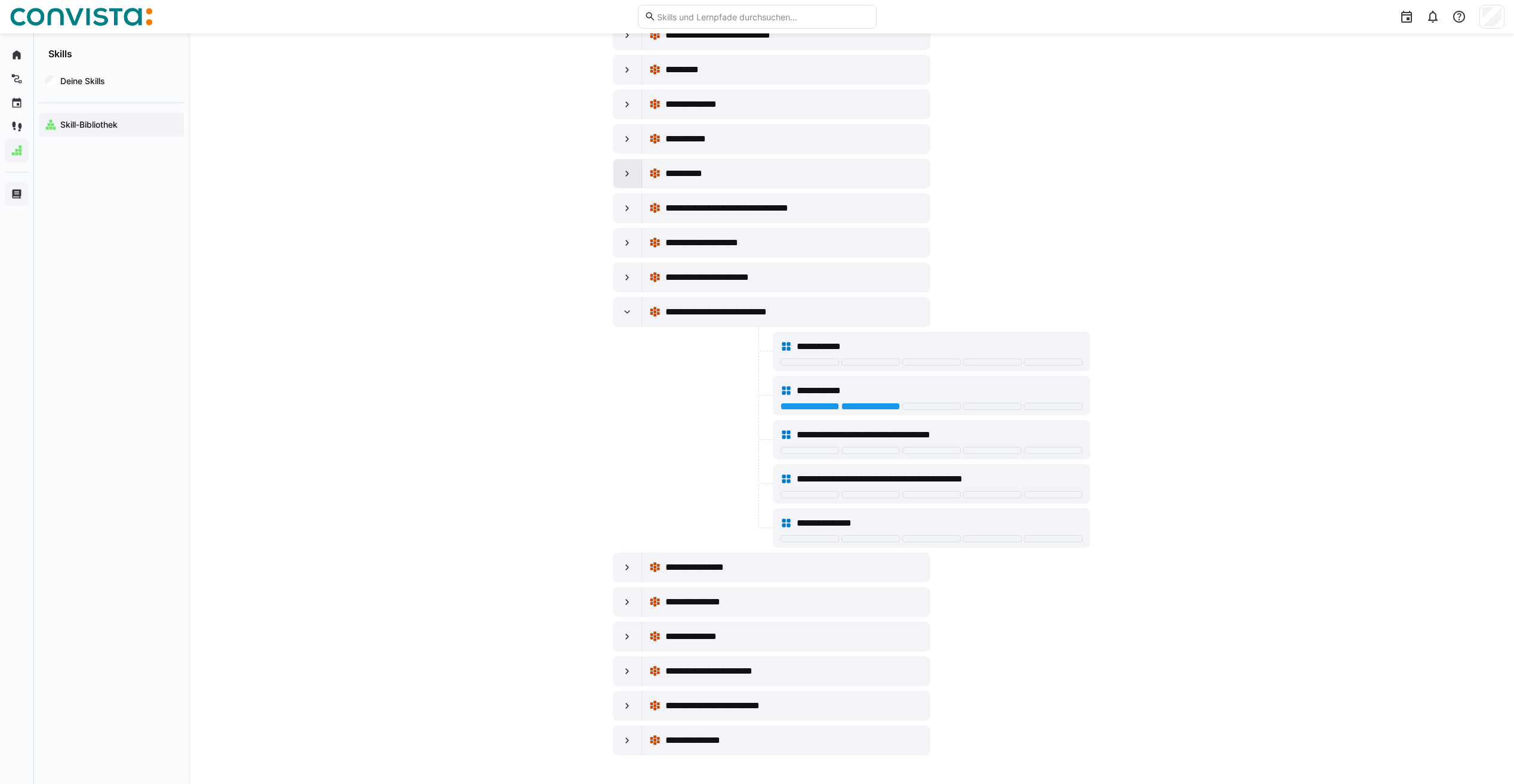
click at [629, 181] on div at bounding box center [627, 173] width 28 height 28
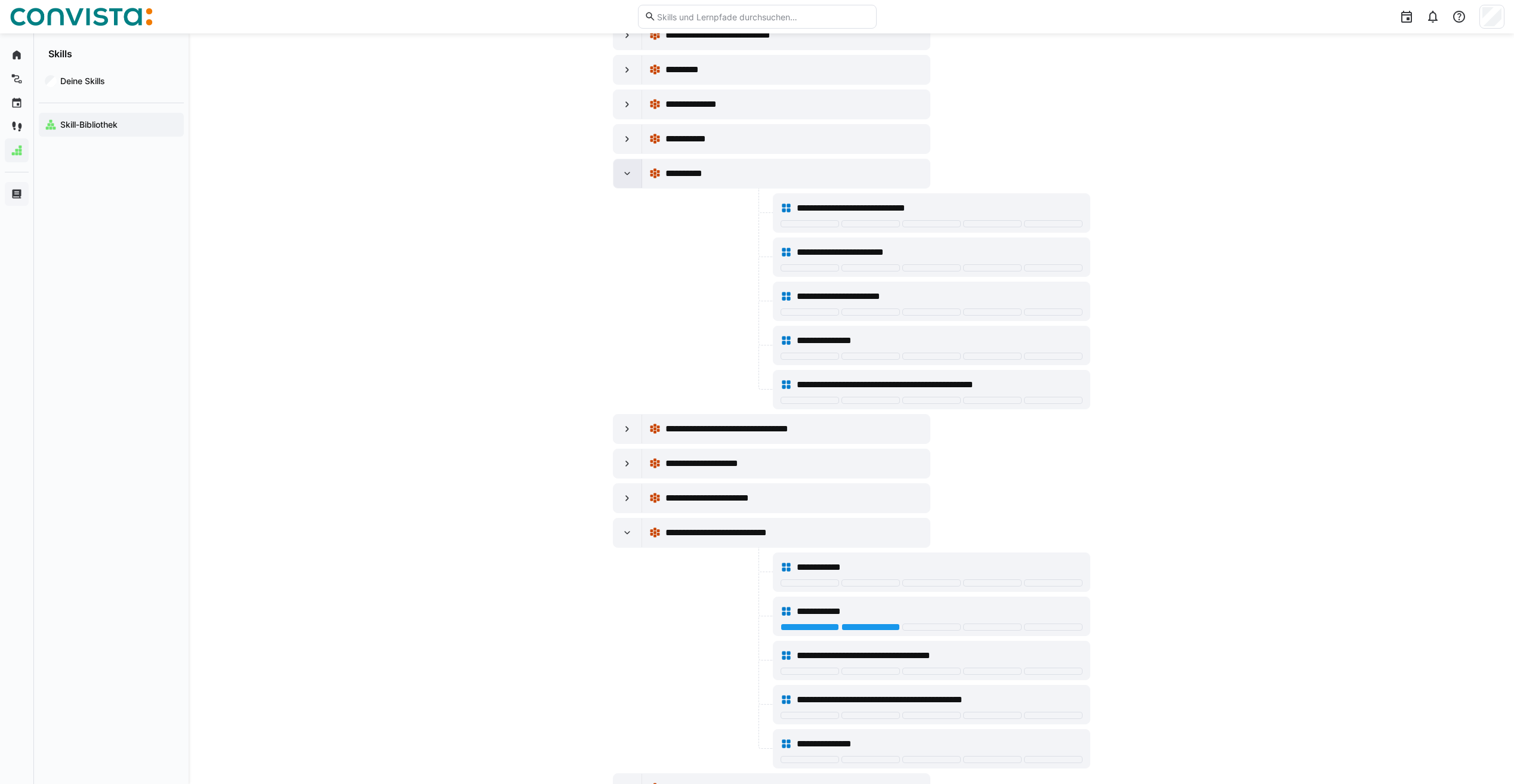
click at [629, 181] on div at bounding box center [627, 173] width 28 height 28
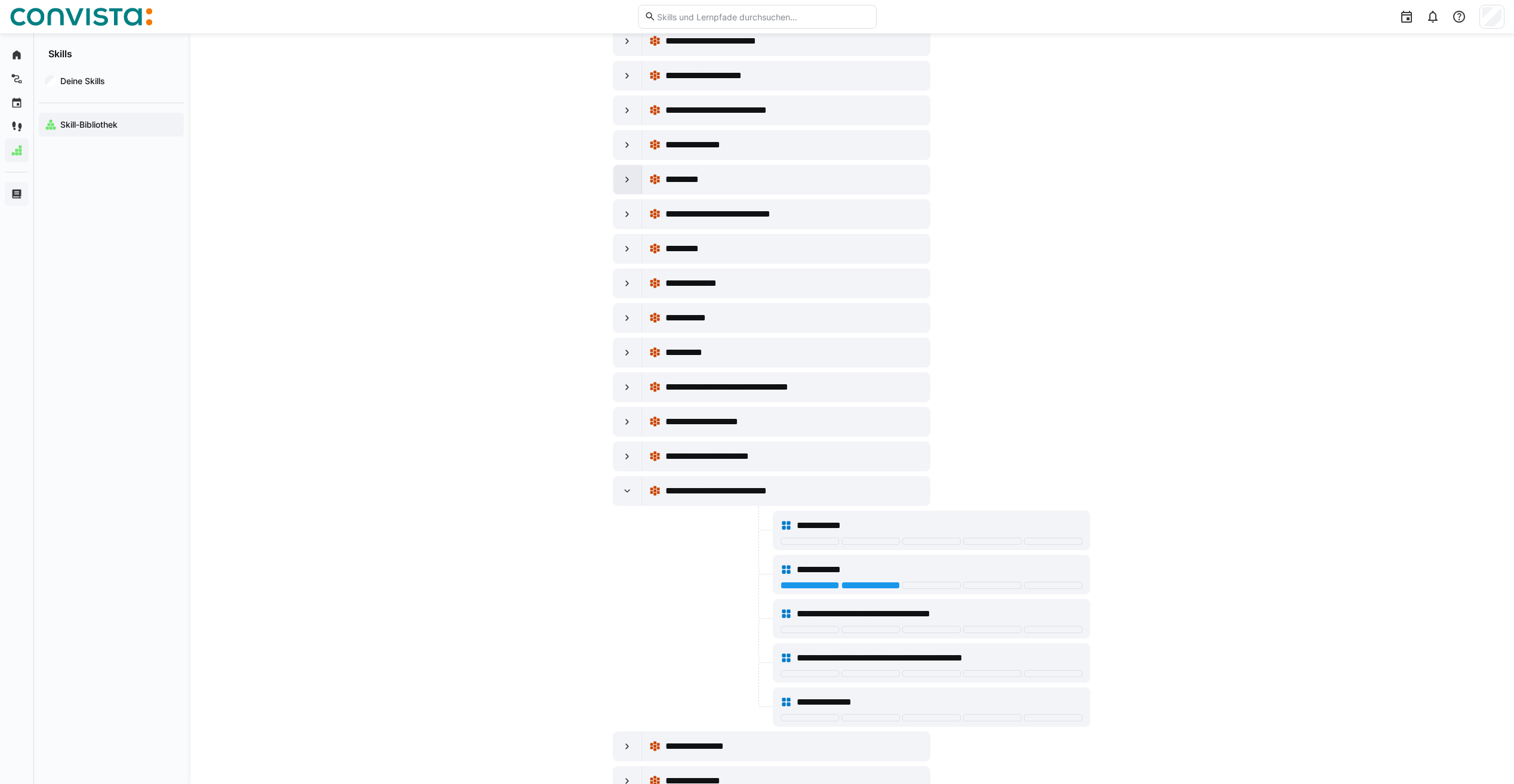
scroll to position [6820, 0]
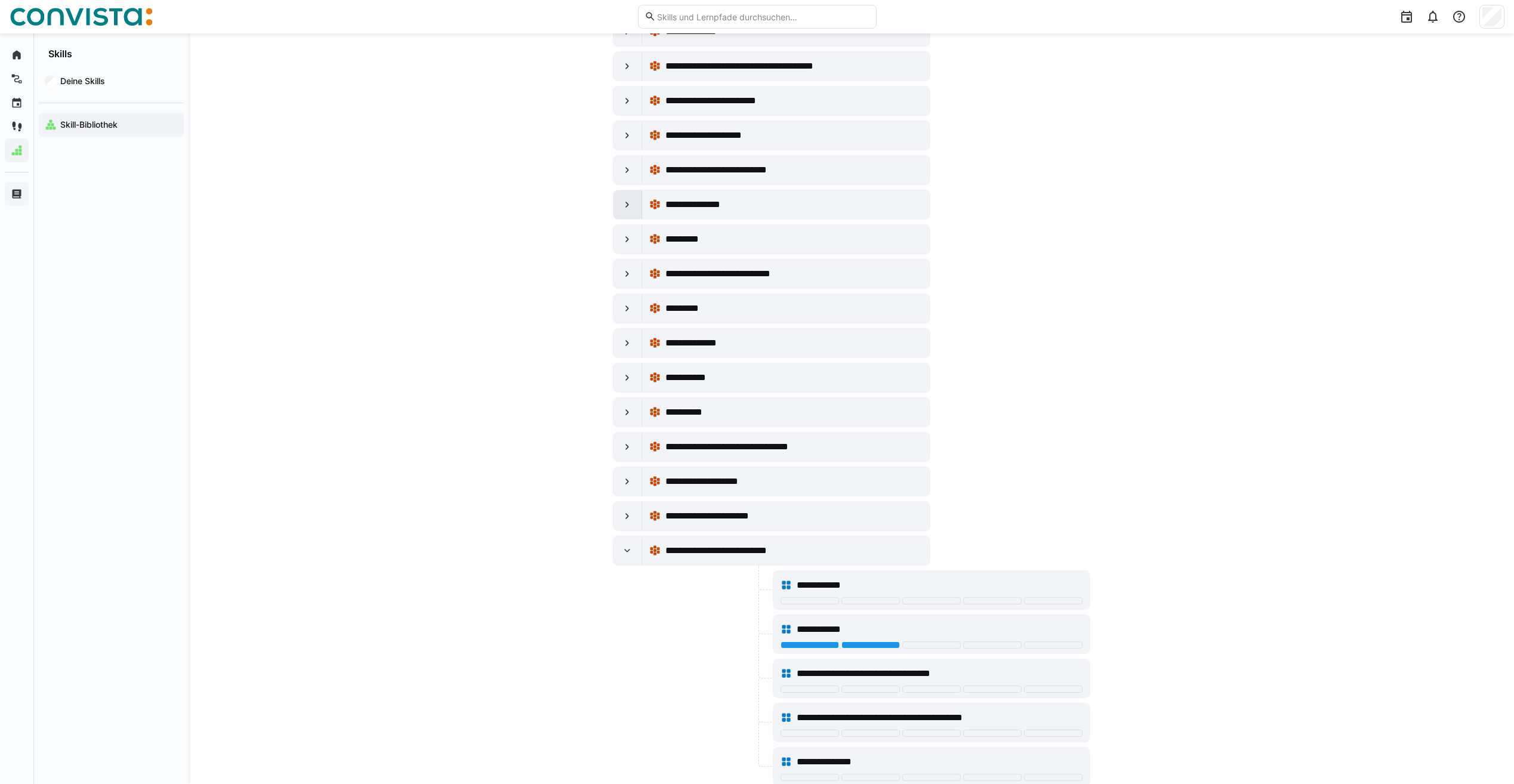
click at [622, 194] on div at bounding box center [627, 204] width 28 height 28
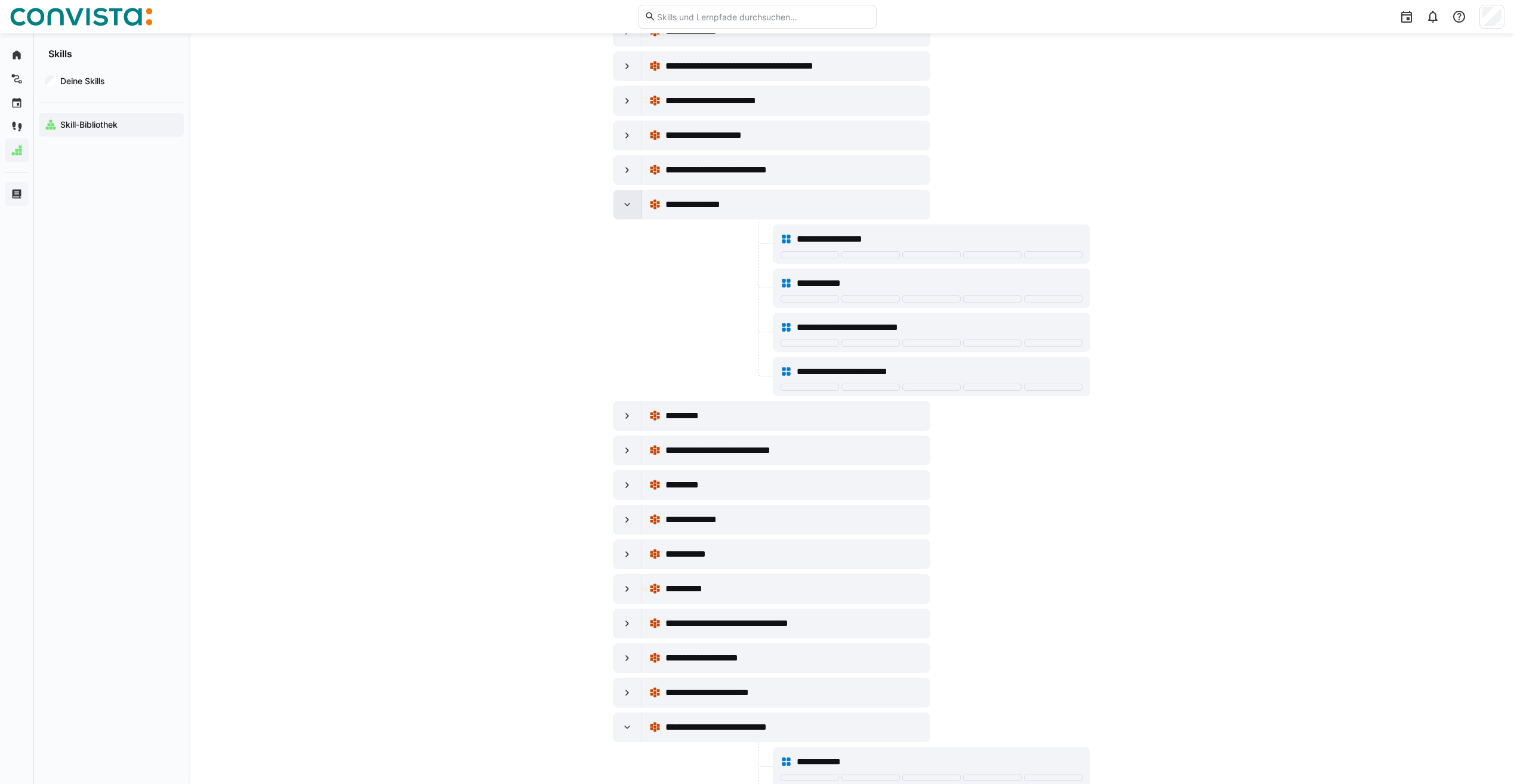
click at [621, 196] on div at bounding box center [627, 204] width 28 height 28
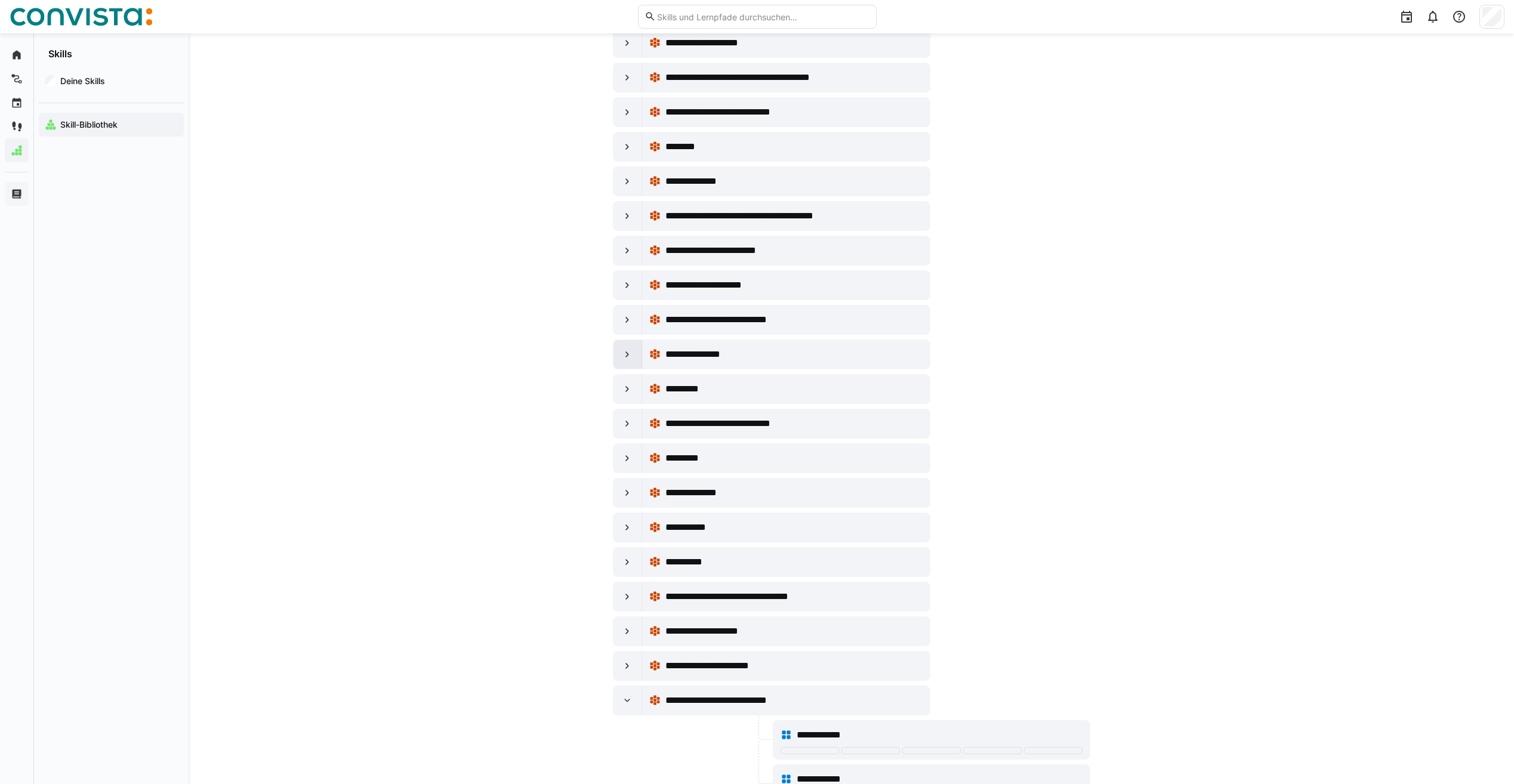
scroll to position [6641, 0]
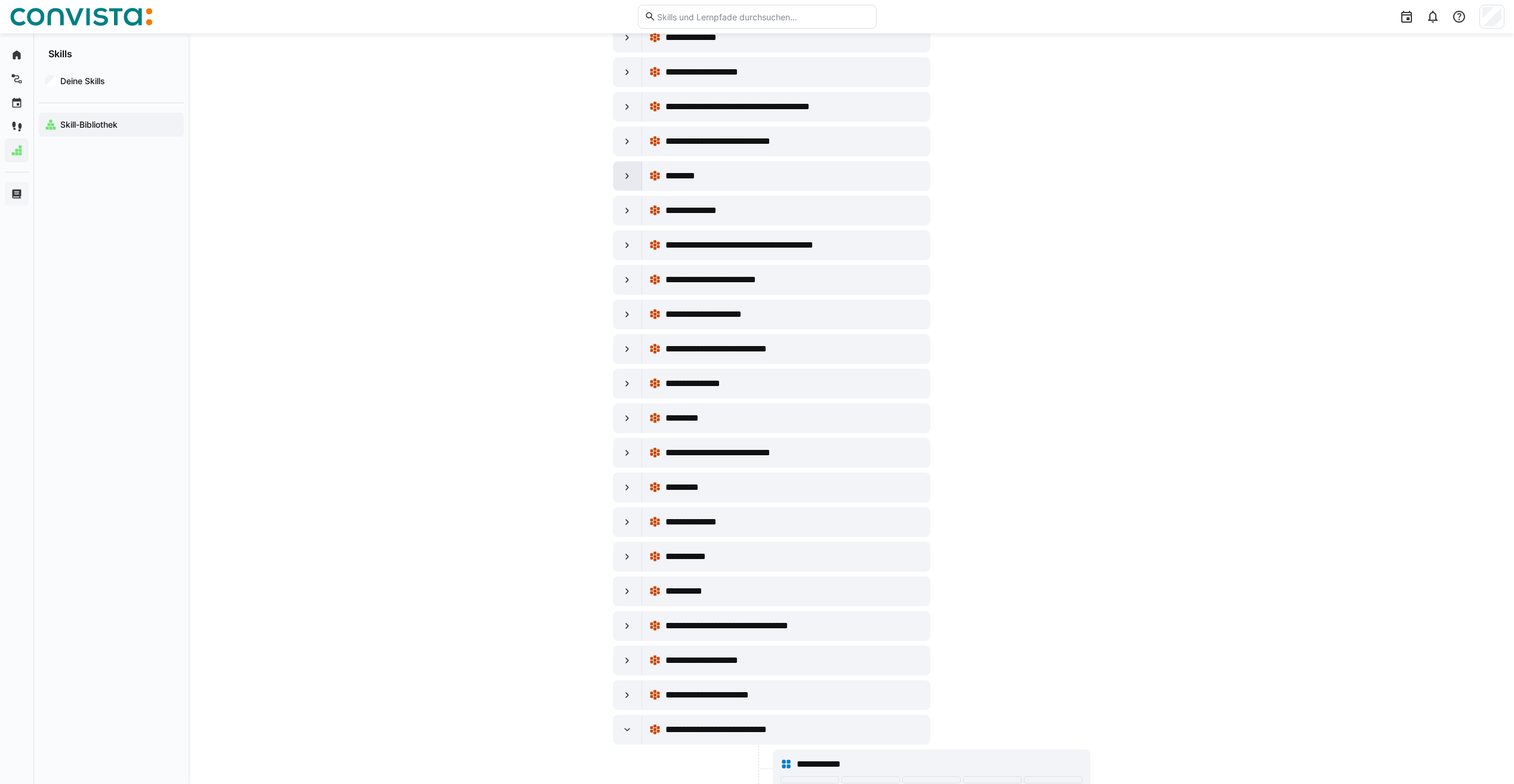
click at [631, 179] on eds-icon at bounding box center [627, 176] width 12 height 12
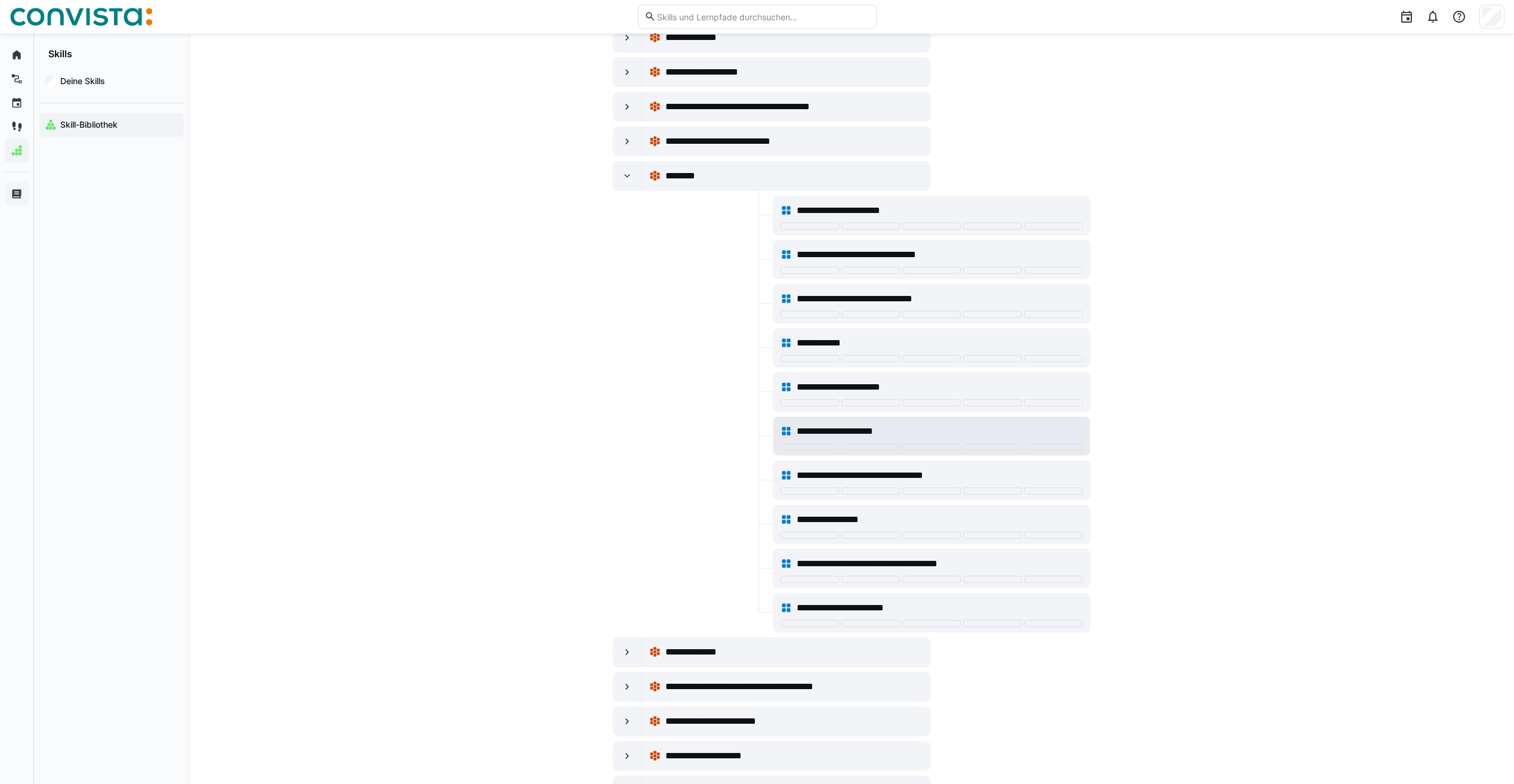
click at [854, 430] on span "**********" at bounding box center [848, 431] width 104 height 15
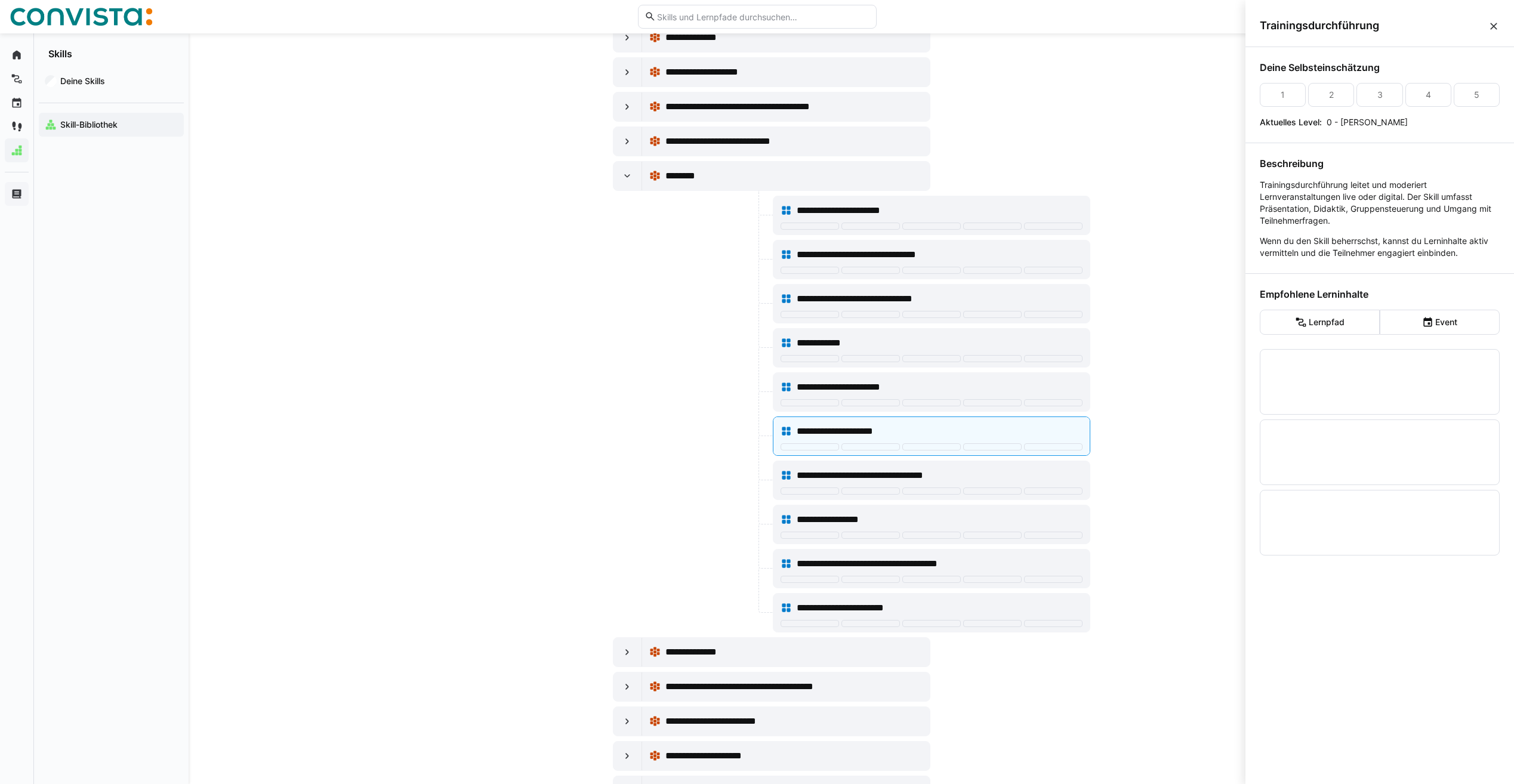
scroll to position [0, 0]
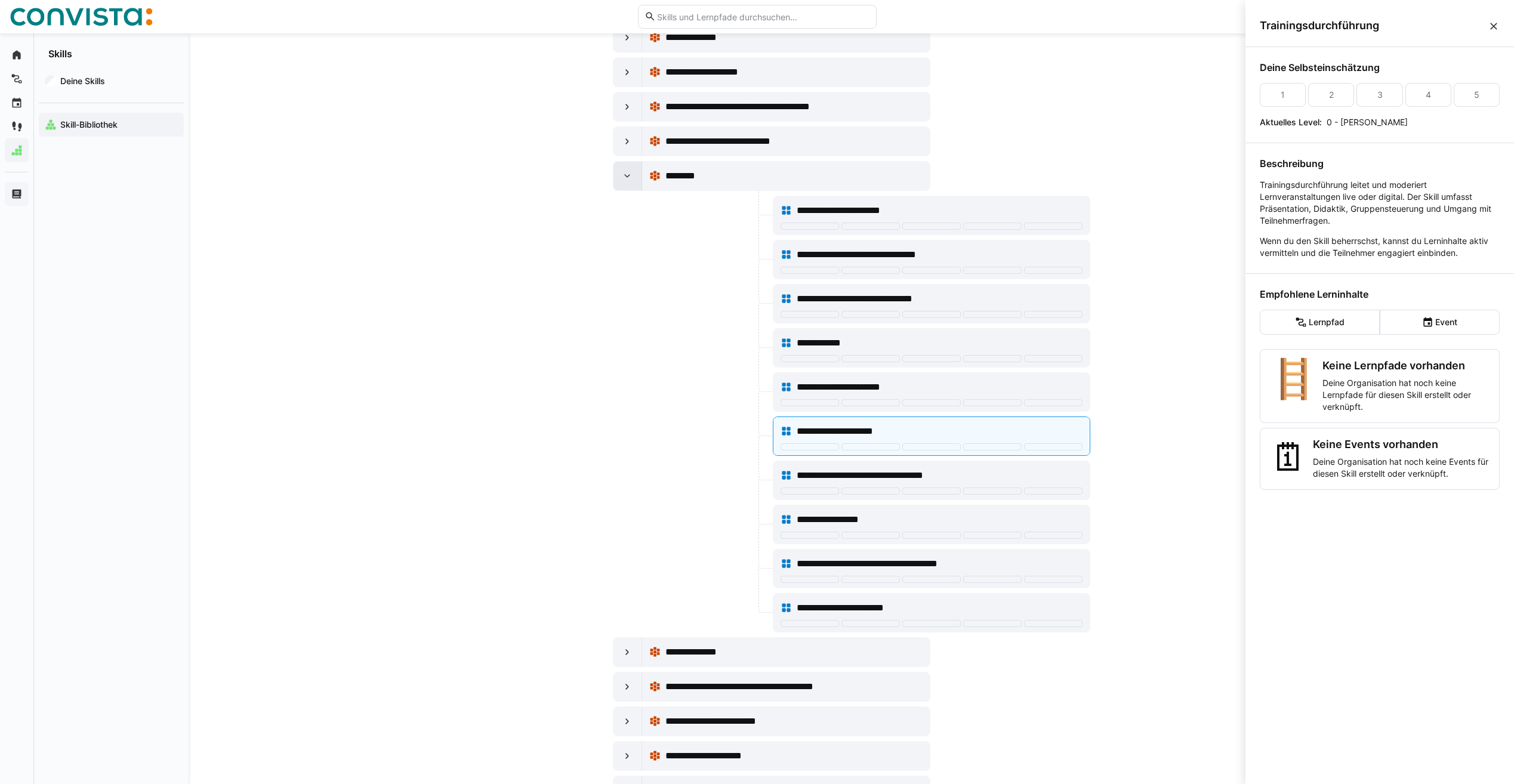
click at [631, 176] on eds-icon at bounding box center [627, 176] width 12 height 12
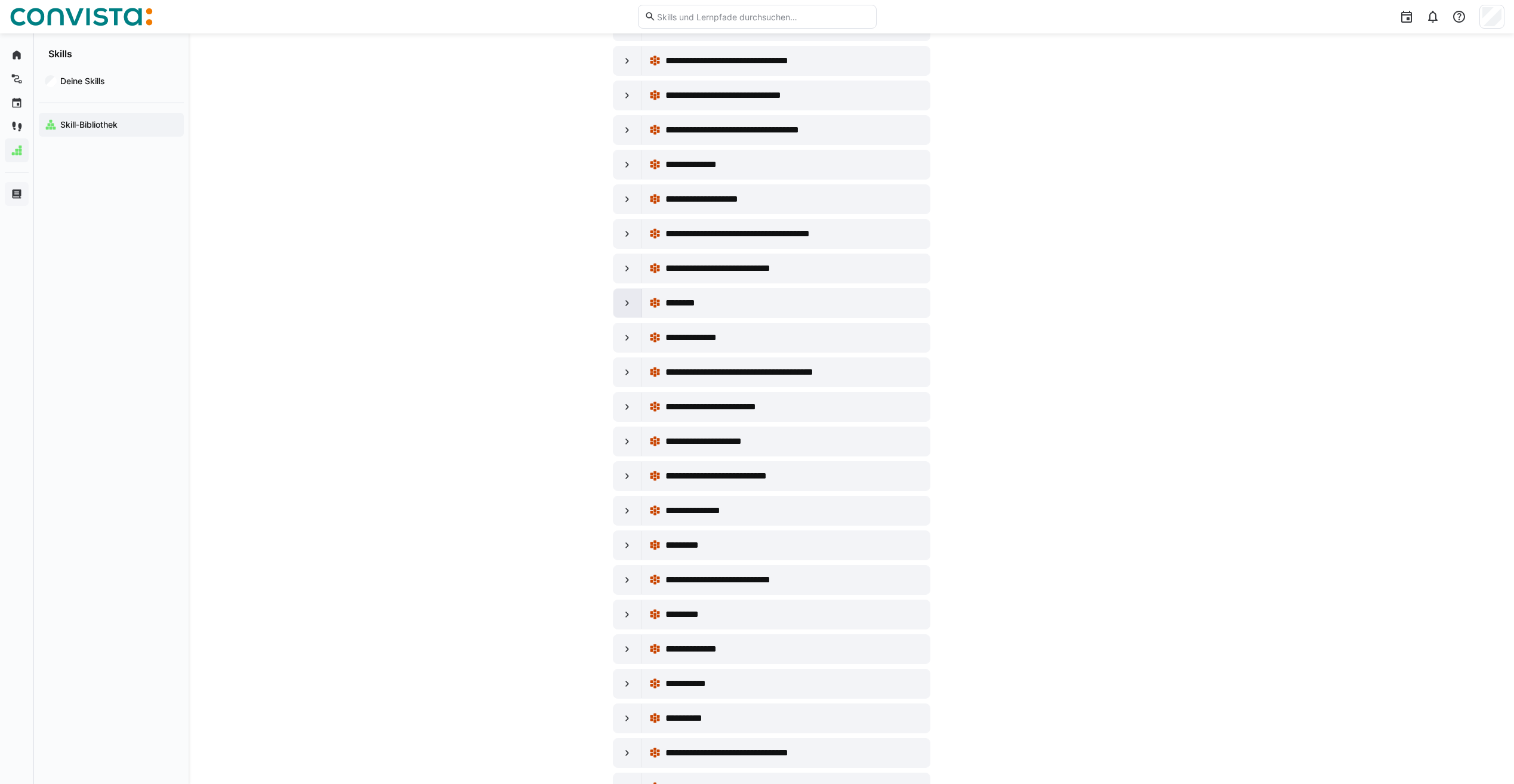
scroll to position [6462, 0]
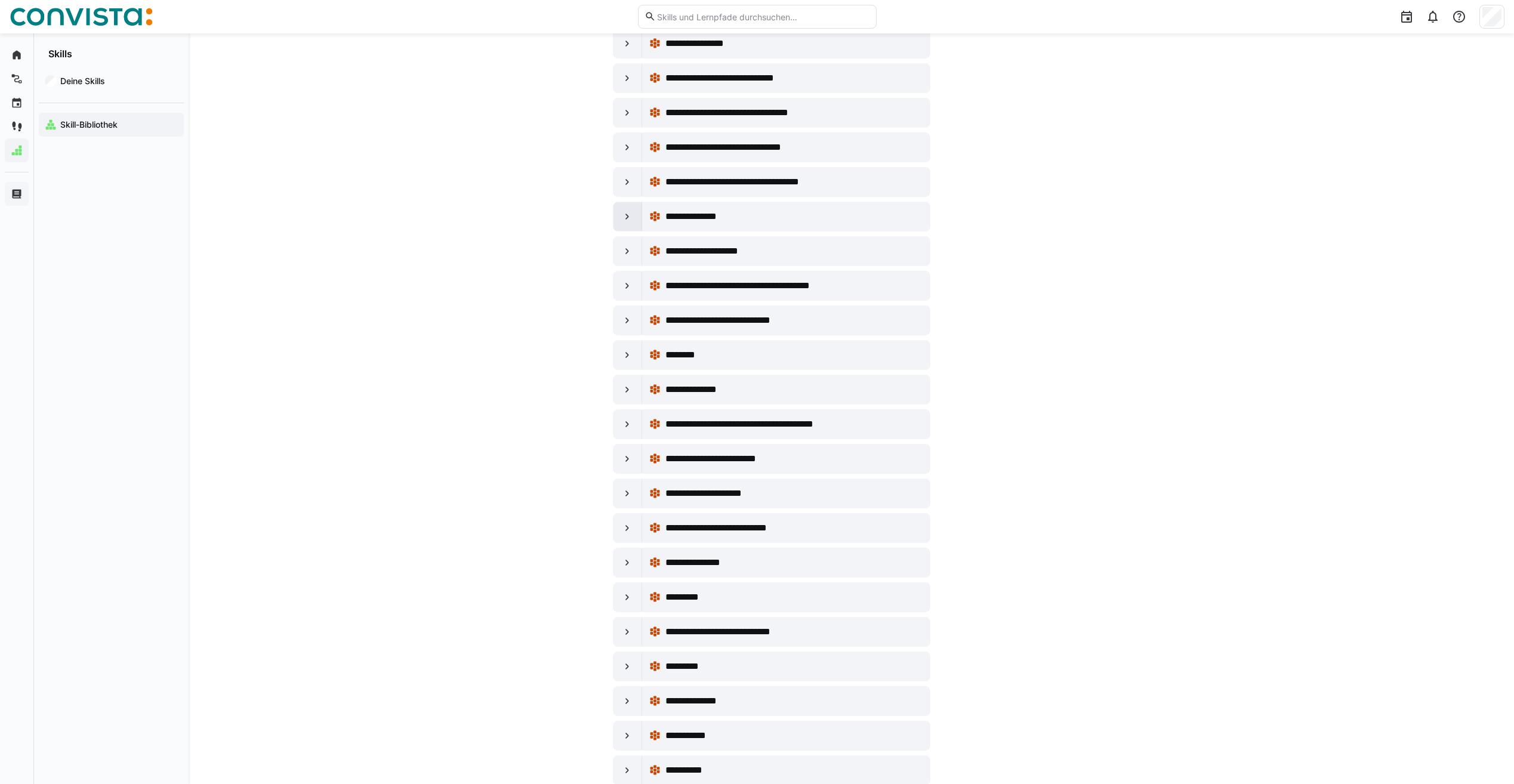
click at [622, 205] on div at bounding box center [627, 216] width 28 height 28
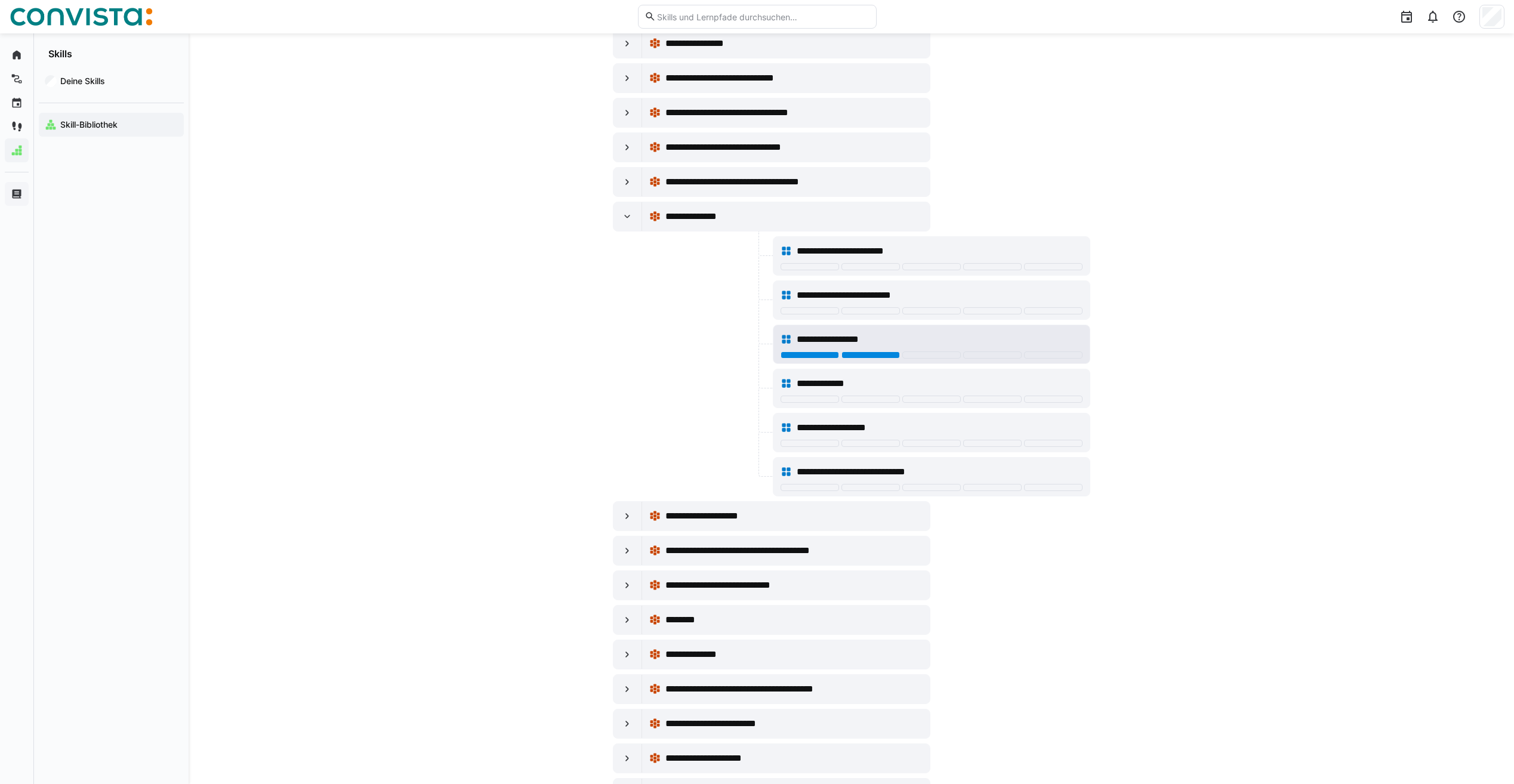
click at [888, 354] on div at bounding box center [871, 355] width 59 height 7
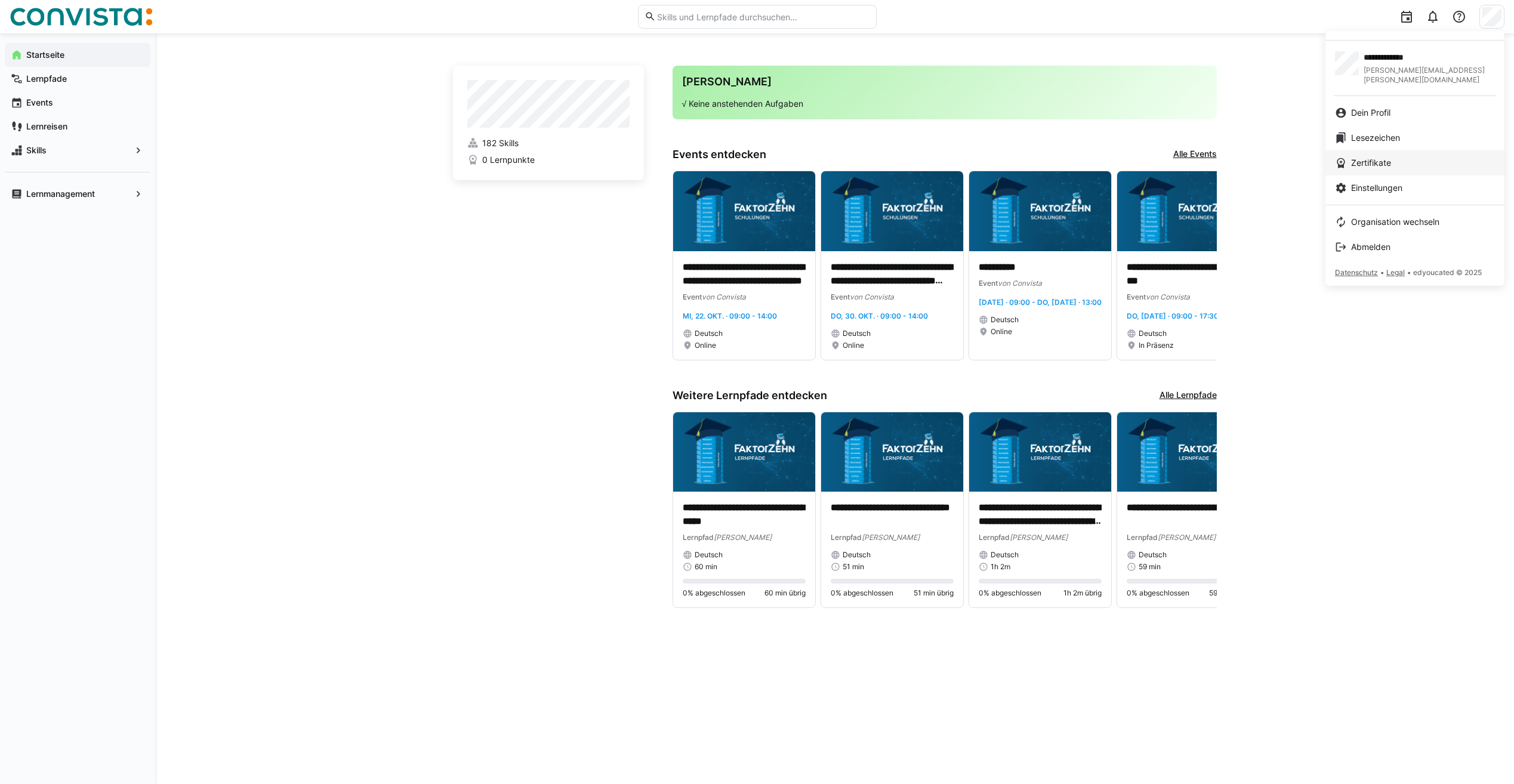
click at [1353, 157] on div "Zertifikate" at bounding box center [1415, 163] width 160 height 12
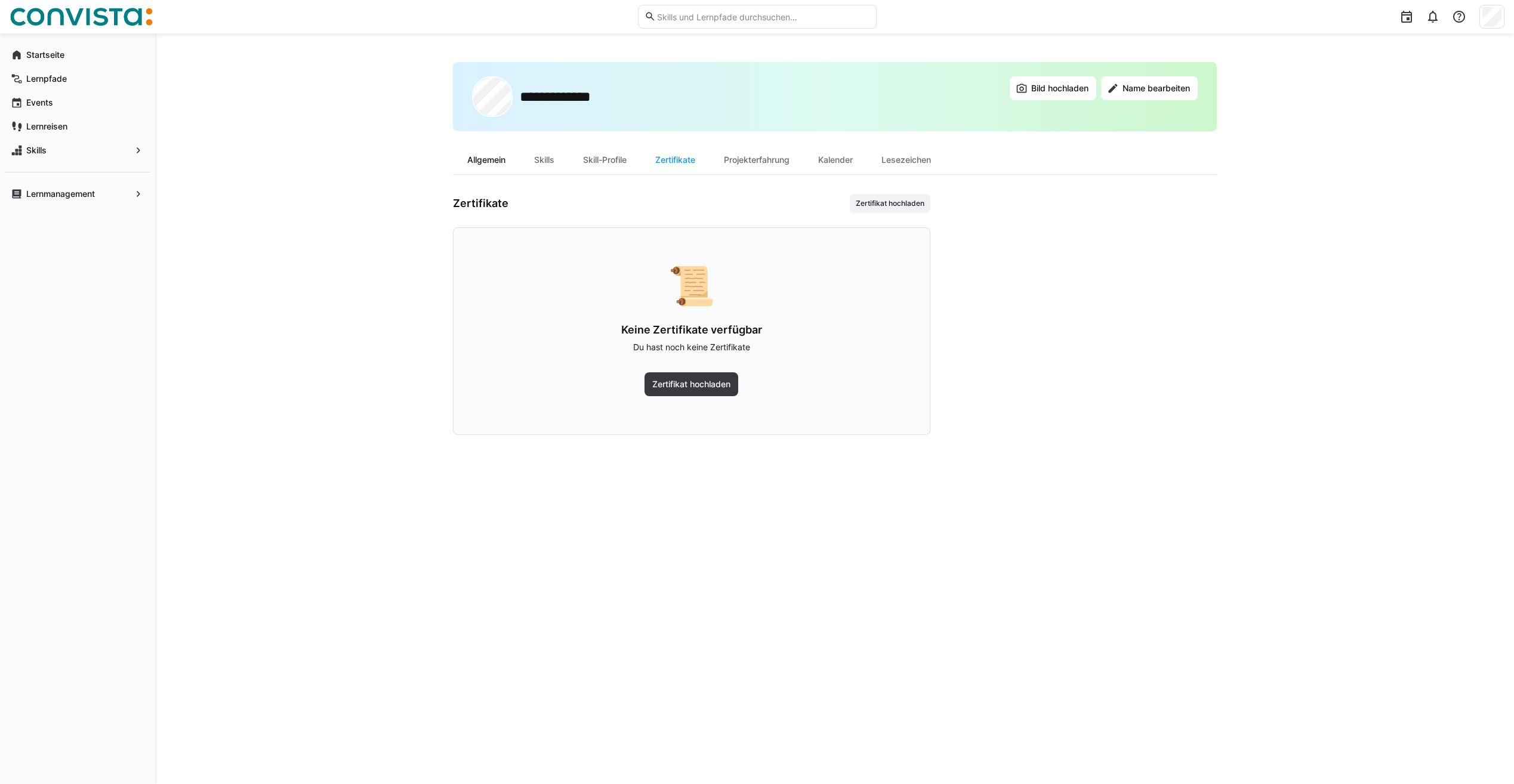
click at [518, 159] on div "Allgemein" at bounding box center [487, 160] width 67 height 28
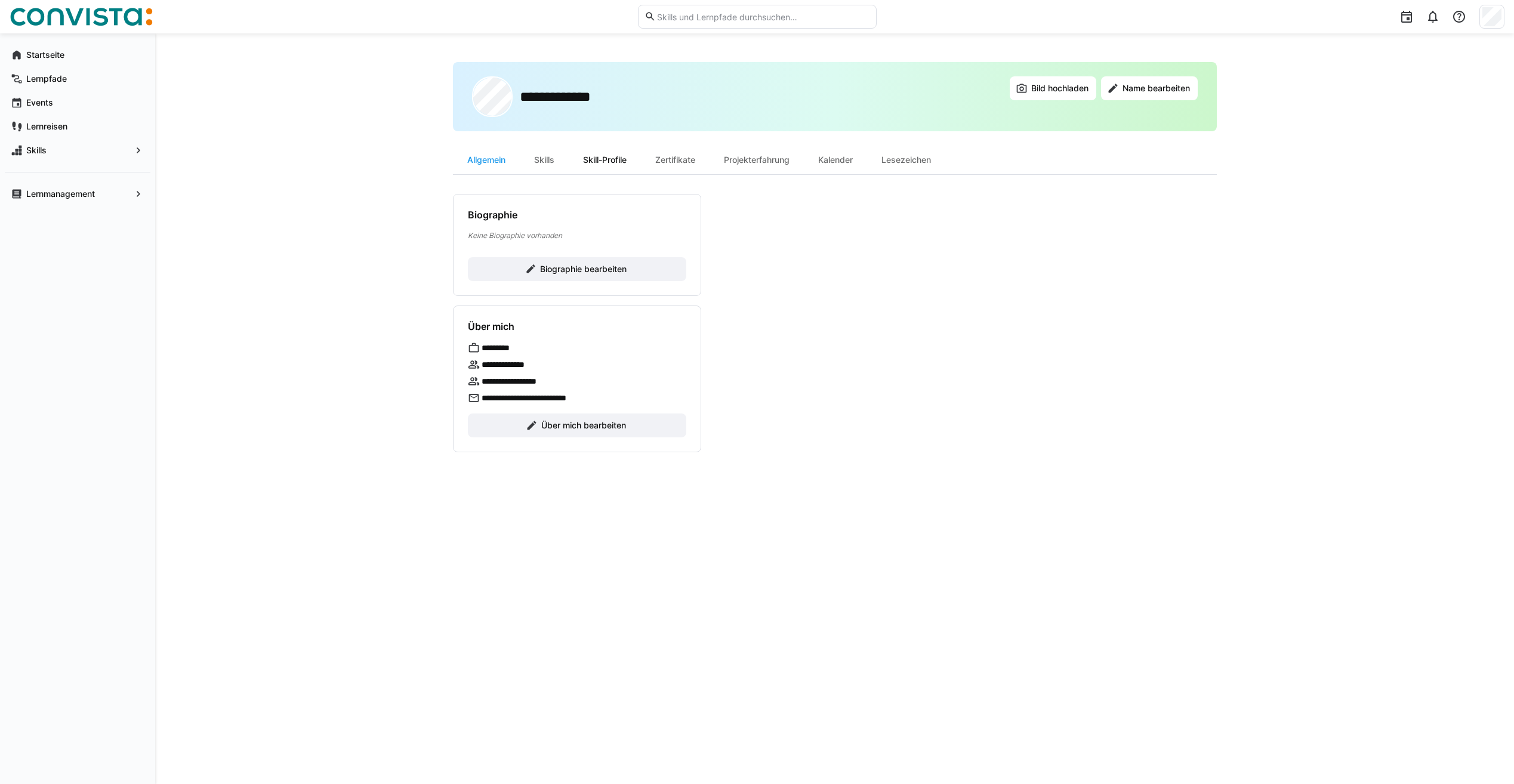
click at [593, 156] on div "Skill-Profile" at bounding box center [604, 160] width 72 height 28
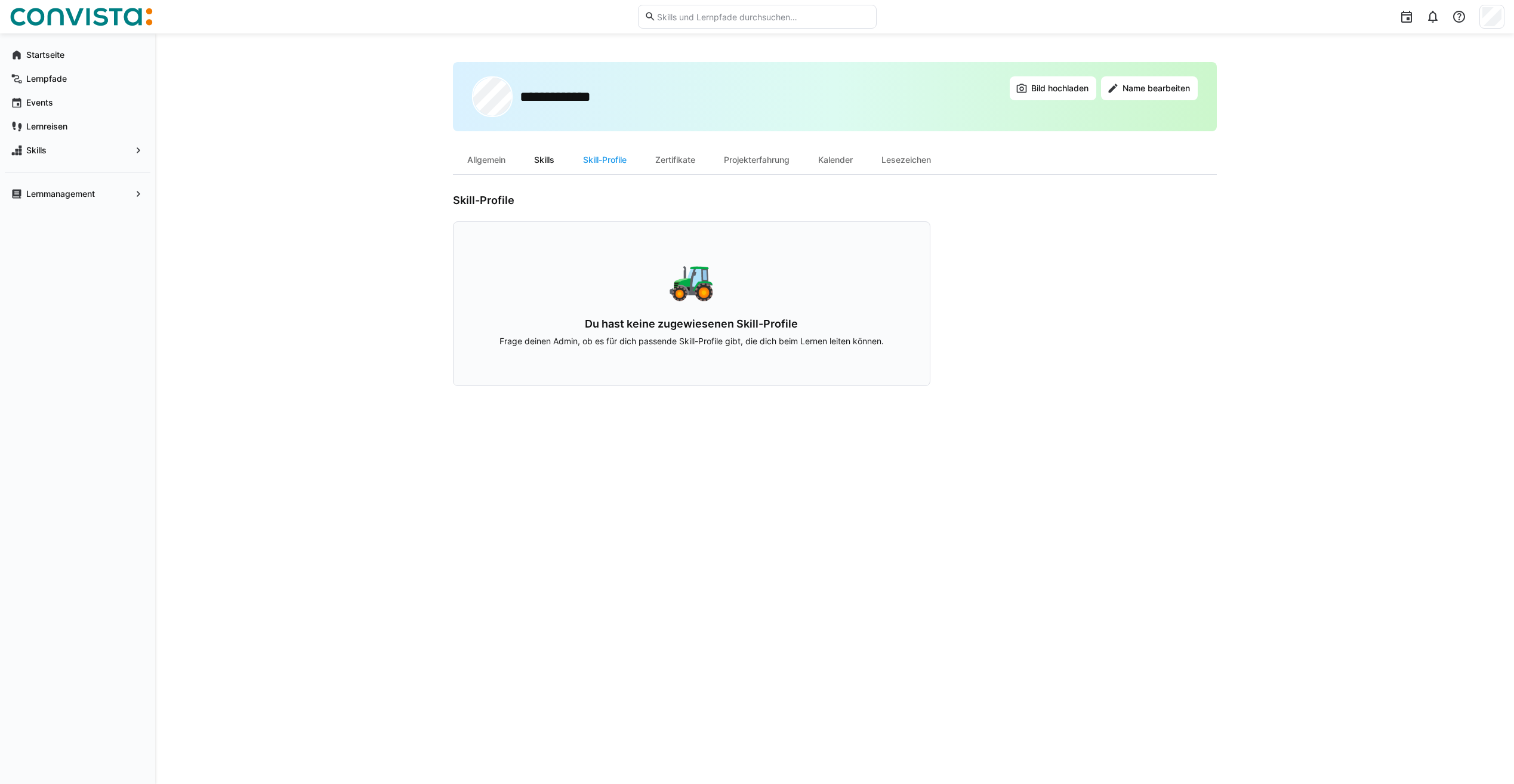
click at [565, 160] on div "Skills" at bounding box center [544, 160] width 49 height 28
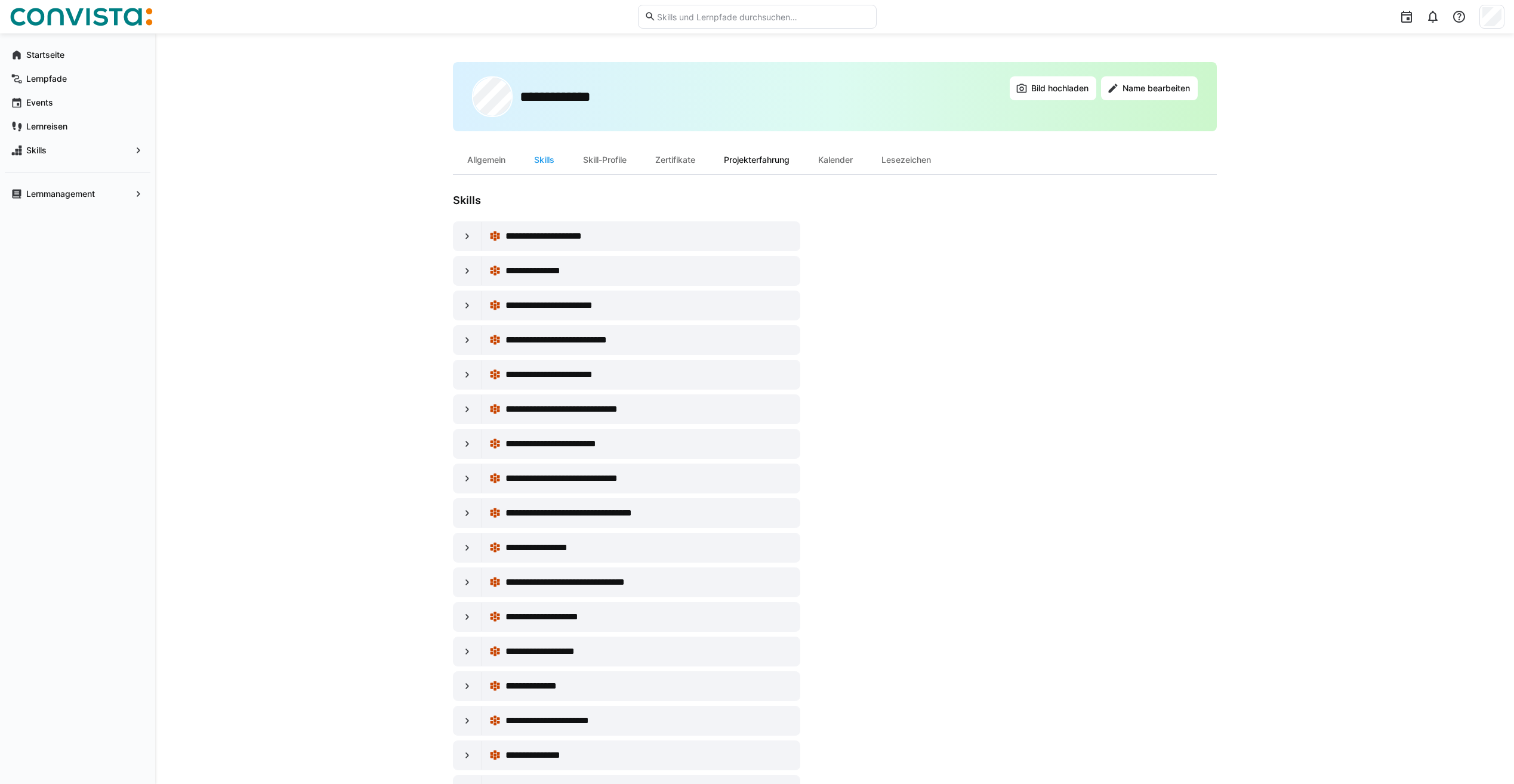
click at [766, 153] on div "Projekterfahrung" at bounding box center [757, 160] width 94 height 28
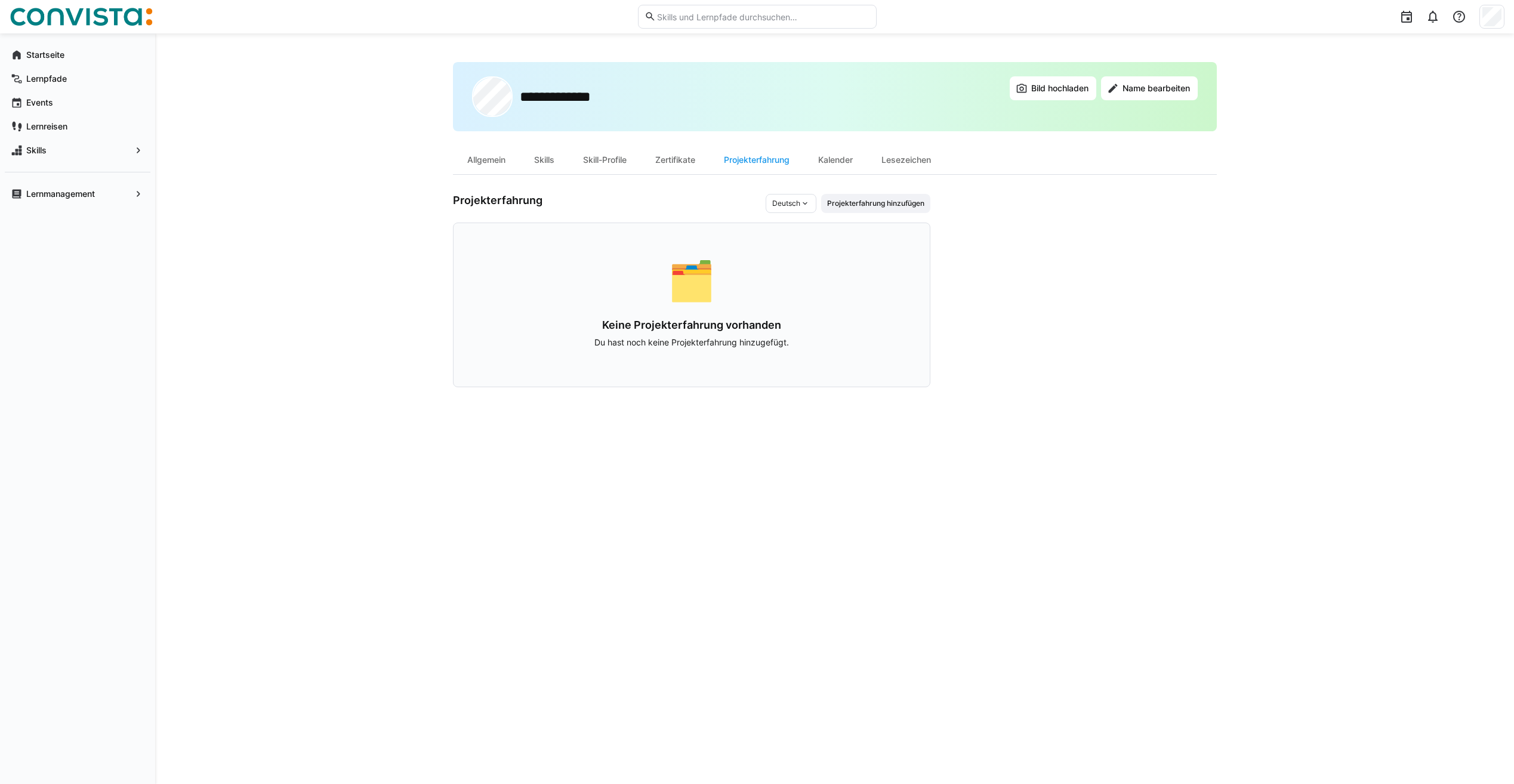
click at [794, 206] on span "Deutsch" at bounding box center [786, 203] width 28 height 9
click at [1007, 246] on app-user-profile-inner-container "Projekterfahrung Deutsch Deutsch Englisch Polnisch Projekterfahrung hinzufügen …" at bounding box center [835, 290] width 764 height 193
click at [0, 0] on app-navigation-label "Lernmanagement" at bounding box center [0, 0] width 0 height 0
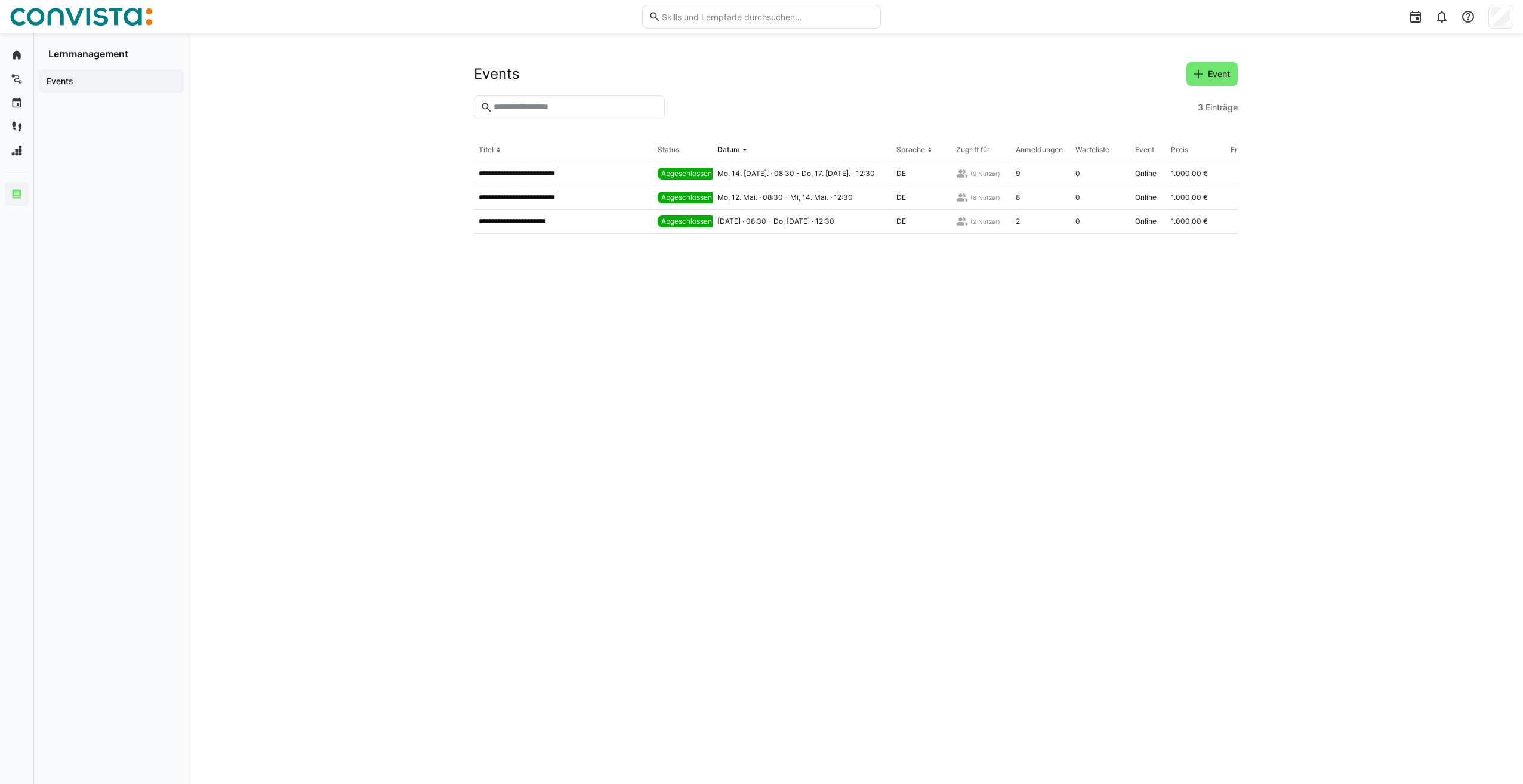
click at [1222, 104] on span "Einträge" at bounding box center [1221, 107] width 32 height 12
